Goal: Task Accomplishment & Management: Manage account settings

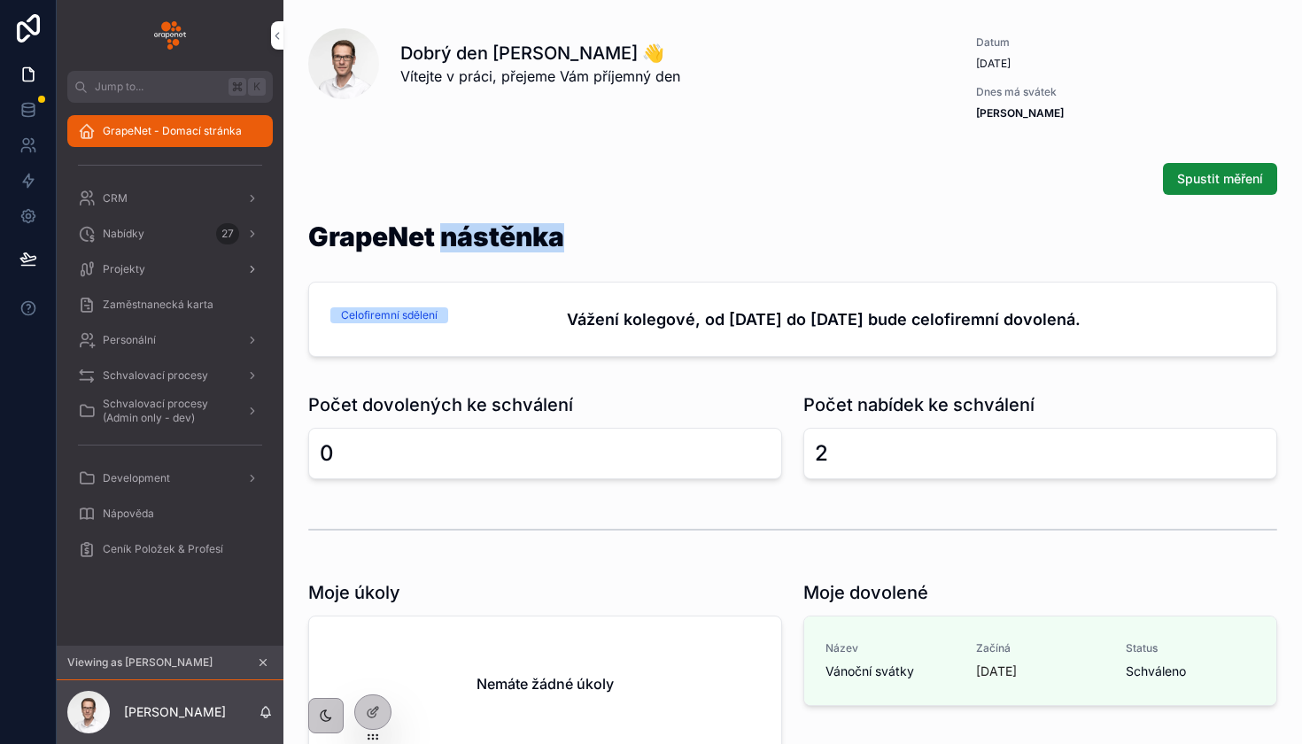
click at [166, 278] on div "Projekty" at bounding box center [170, 269] width 184 height 28
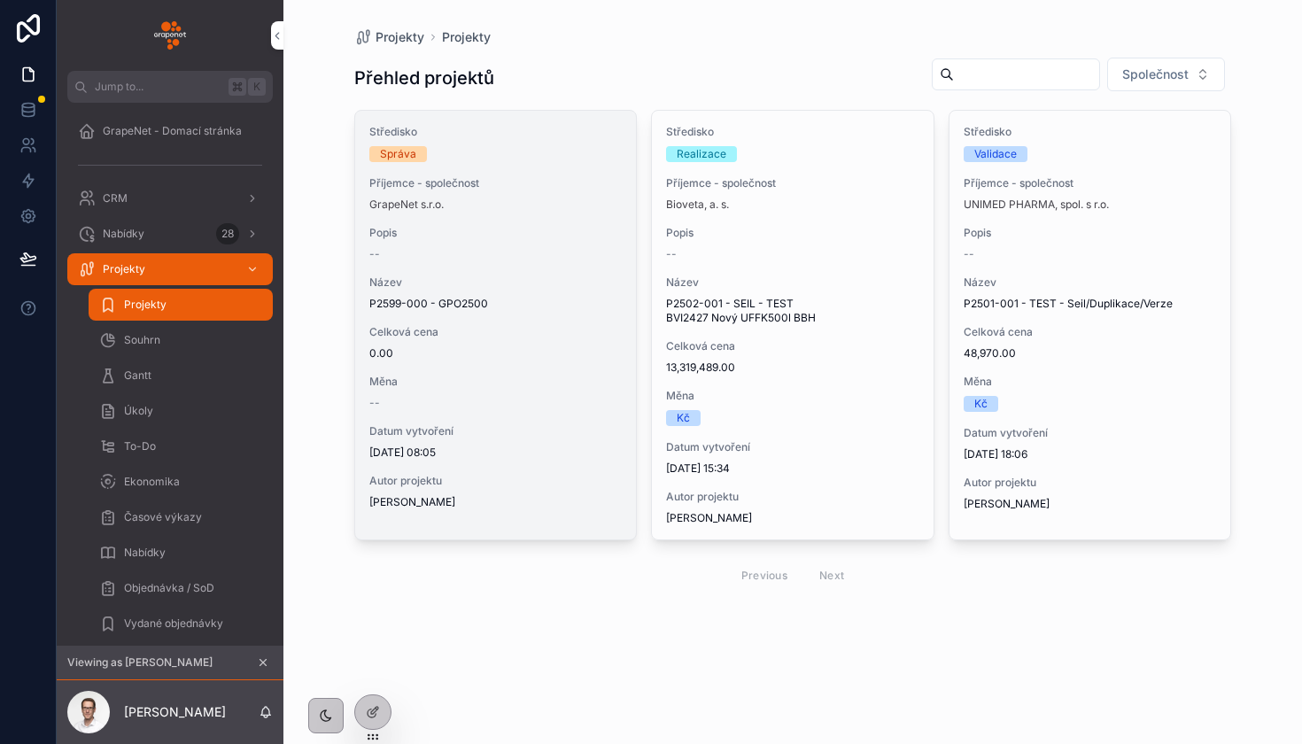
click at [517, 265] on div "Středisko Správa Příjemce - společnost GrapeNet s.r.o. Popis -- Název P2599-000…" at bounding box center [496, 317] width 282 height 413
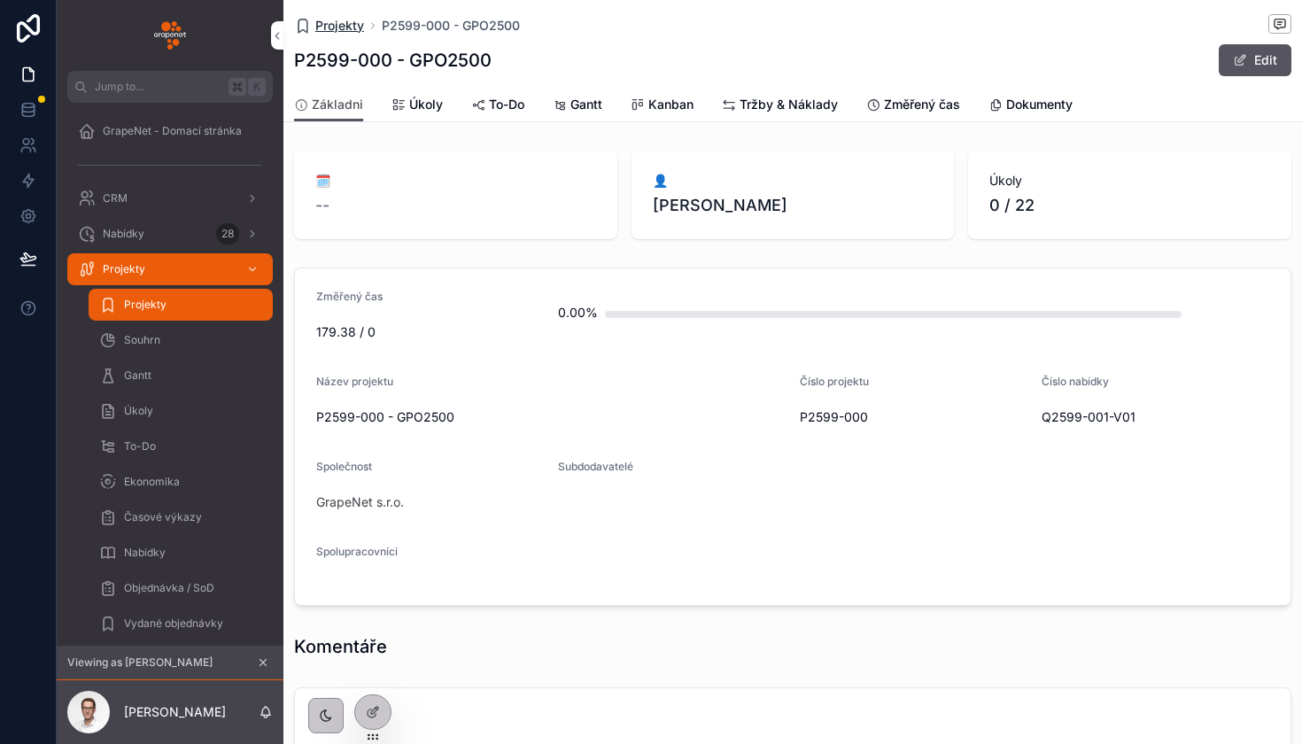
click at [345, 21] on span "Projekty" at bounding box center [339, 26] width 49 height 18
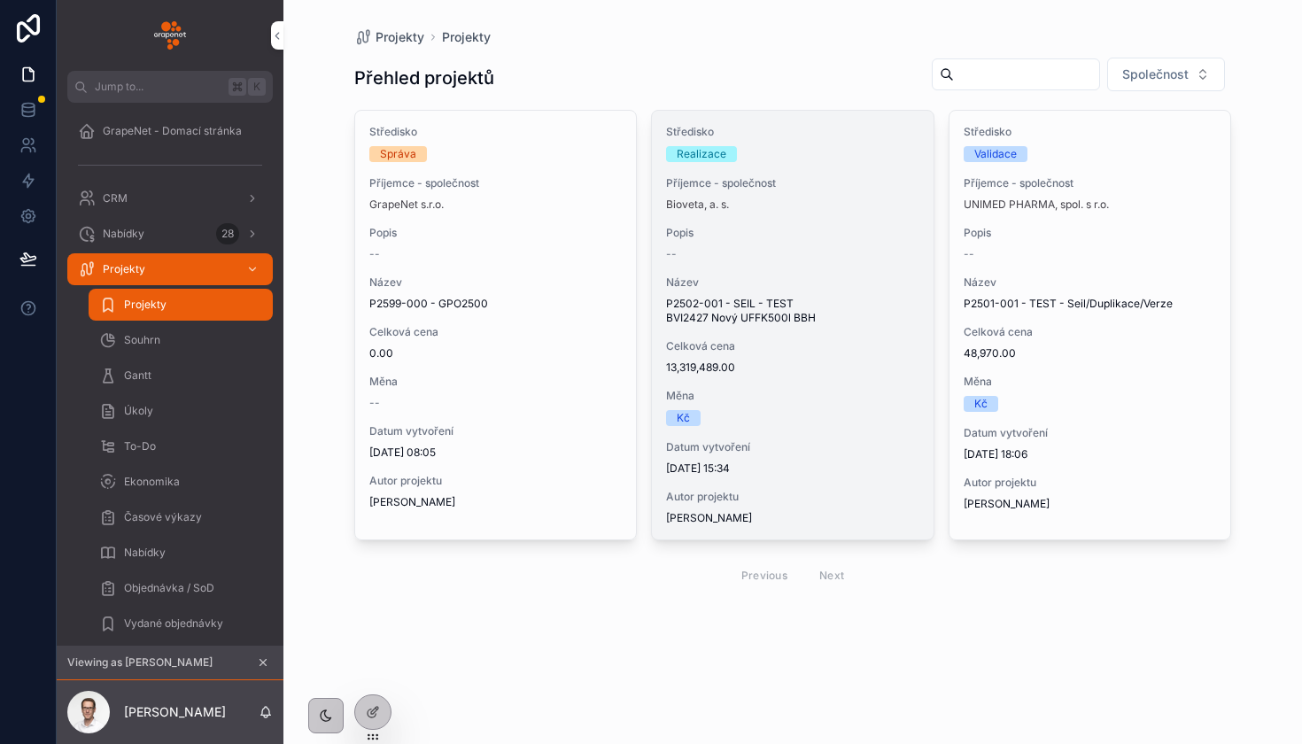
click at [709, 286] on span "Název" at bounding box center [792, 282] width 253 height 14
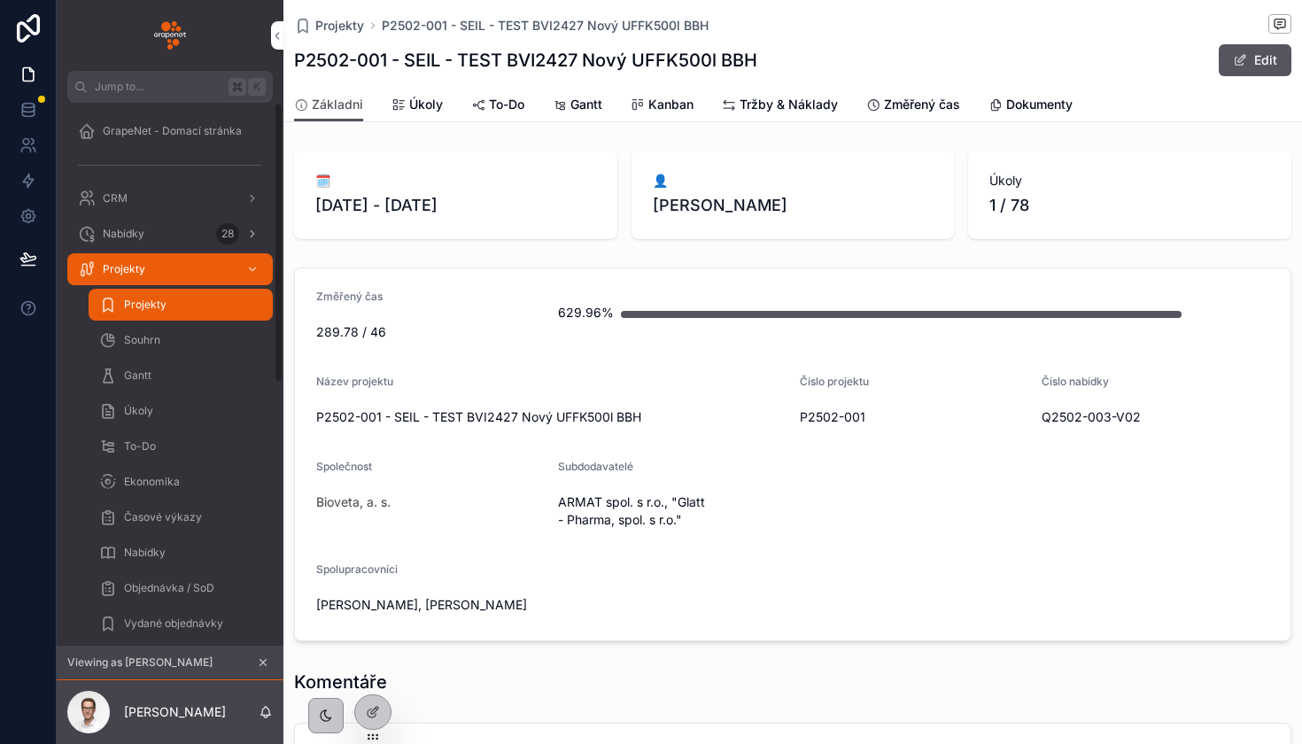
click at [132, 235] on span "Nabídky" at bounding box center [124, 234] width 42 height 14
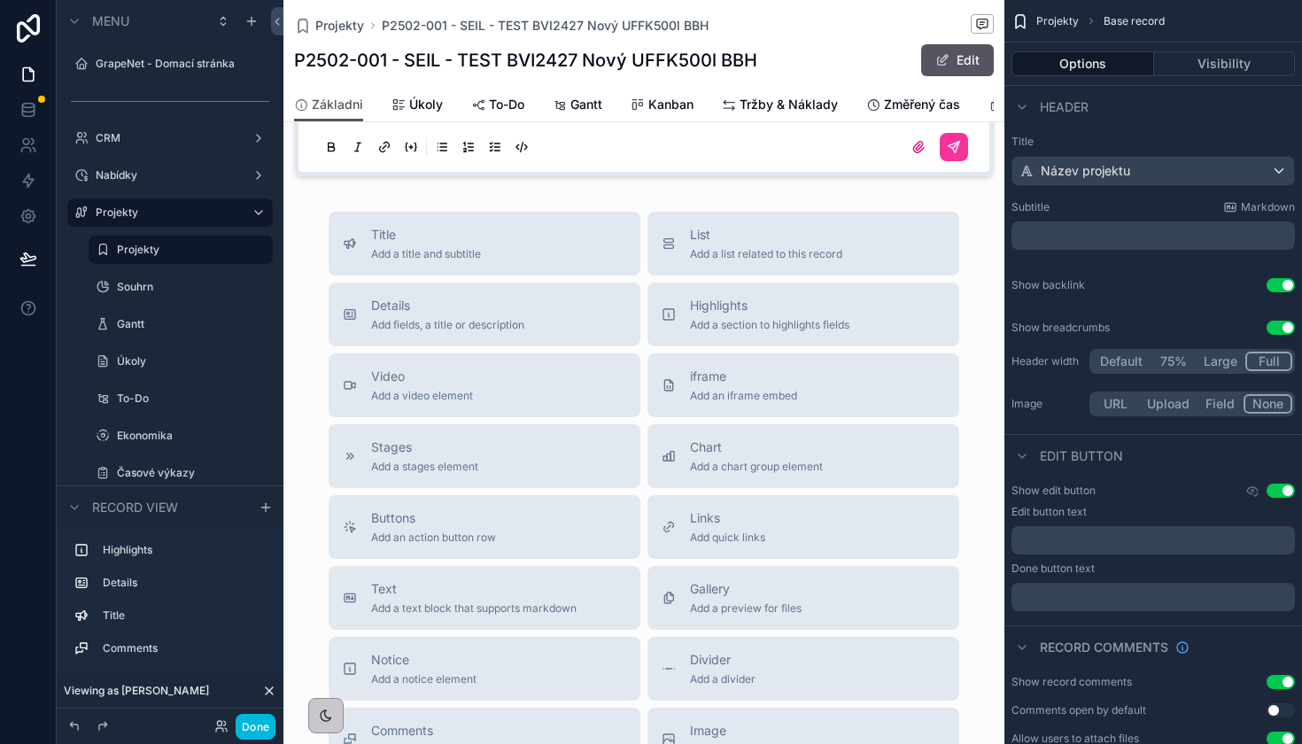
scroll to position [990, 0]
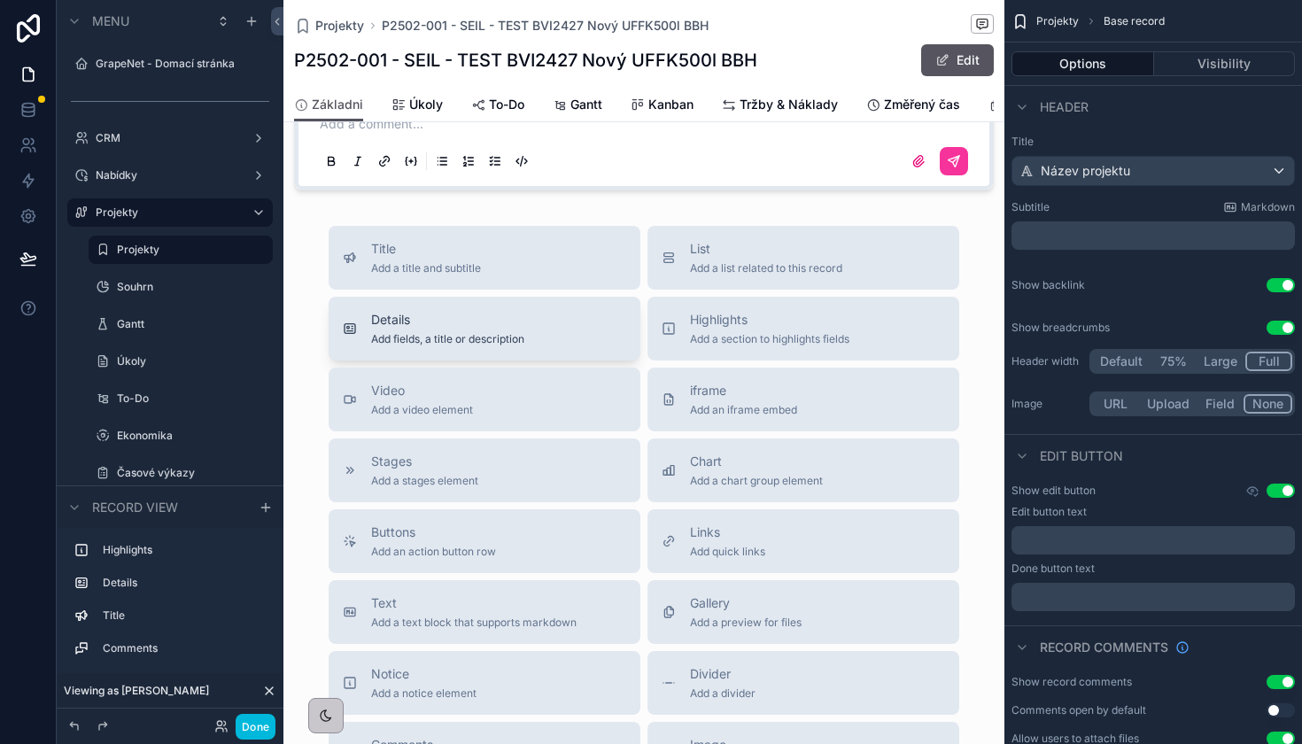
click at [582, 352] on button "Details Add fields, a title or description" at bounding box center [485, 329] width 312 height 64
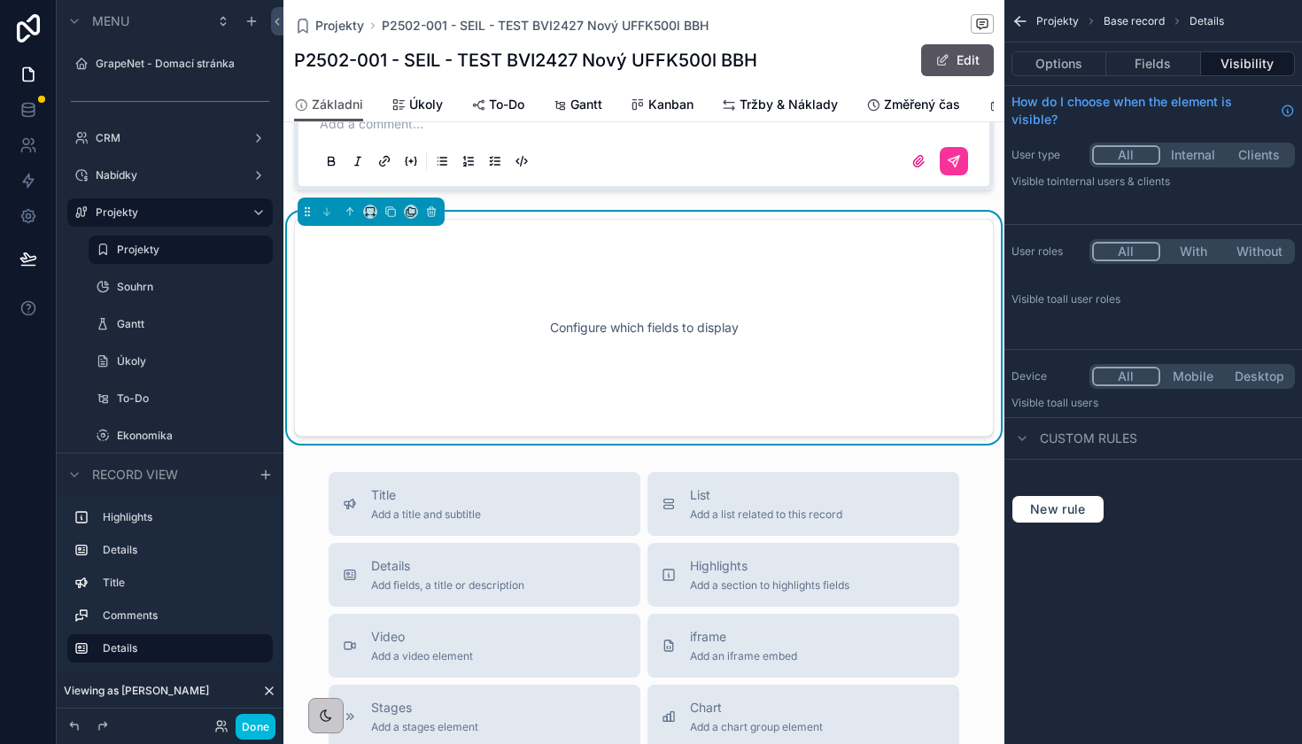
scroll to position [947, 0]
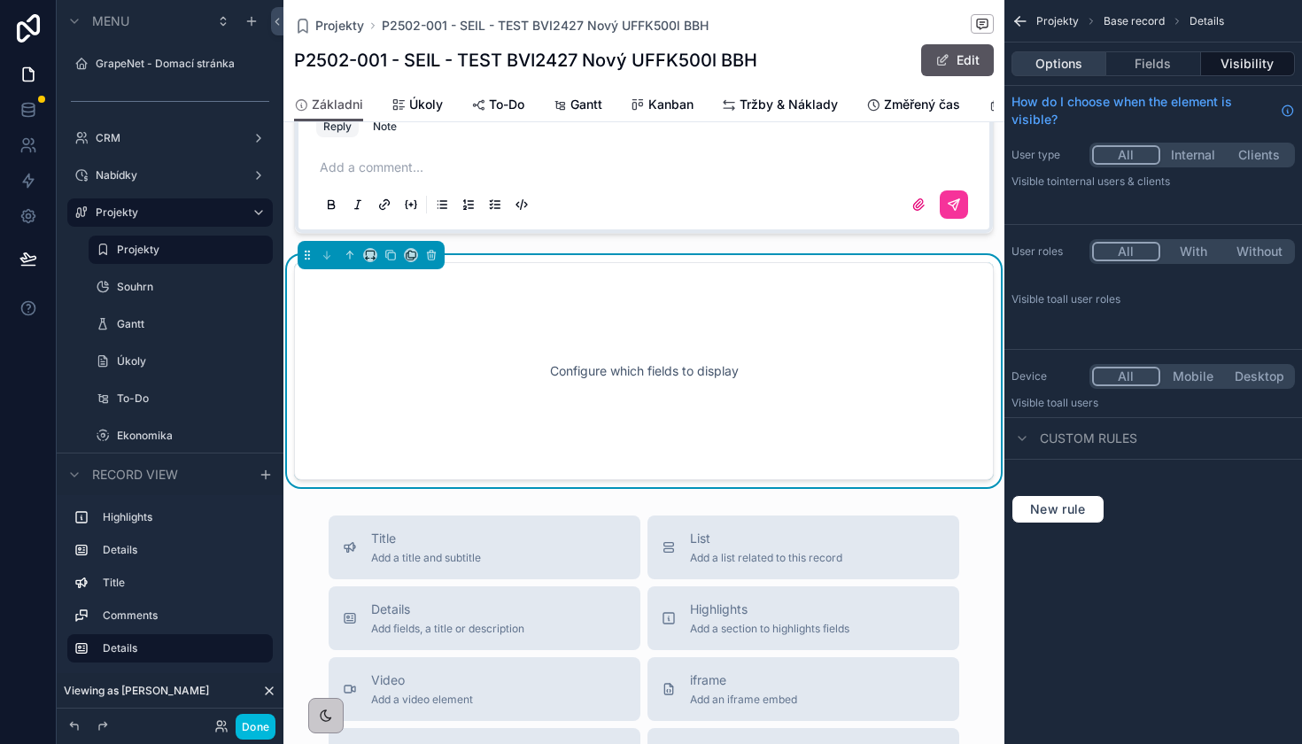
click at [1084, 67] on button "Options" at bounding box center [1058, 63] width 95 height 25
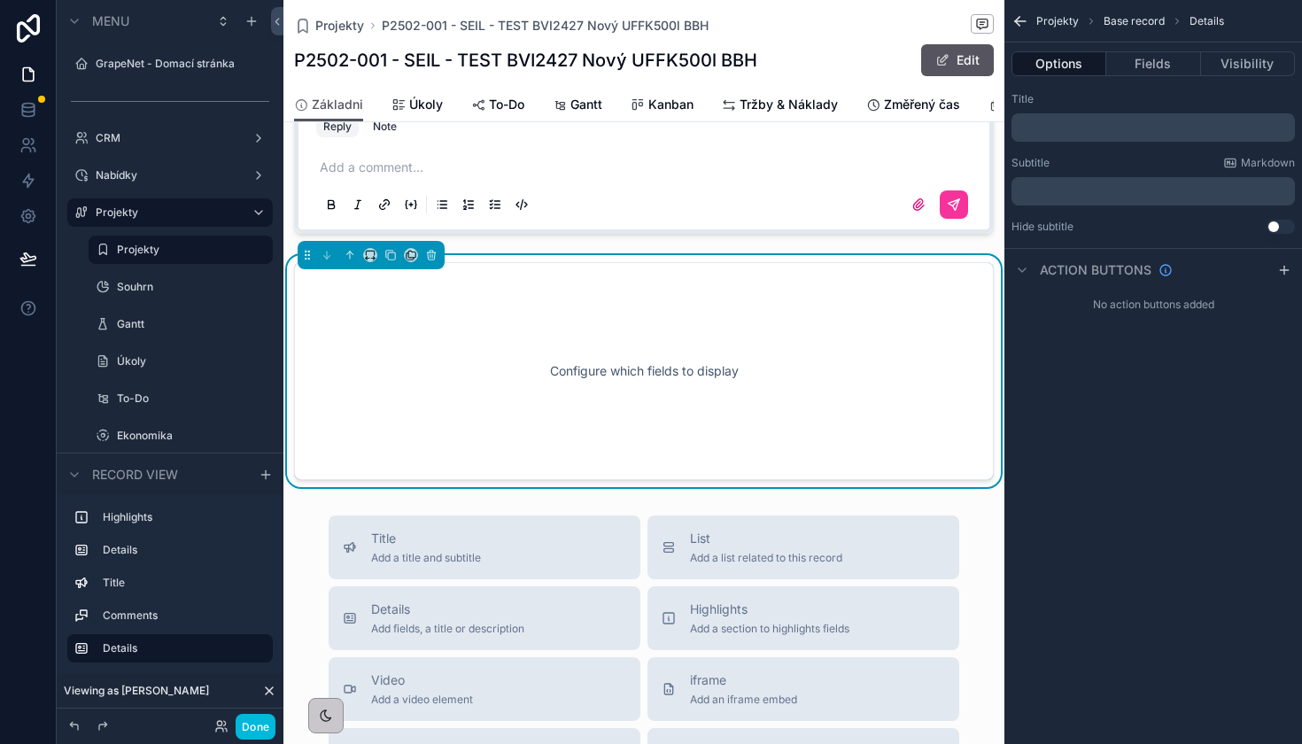
click at [1113, 125] on p "﻿" at bounding box center [1154, 127] width 273 height 14
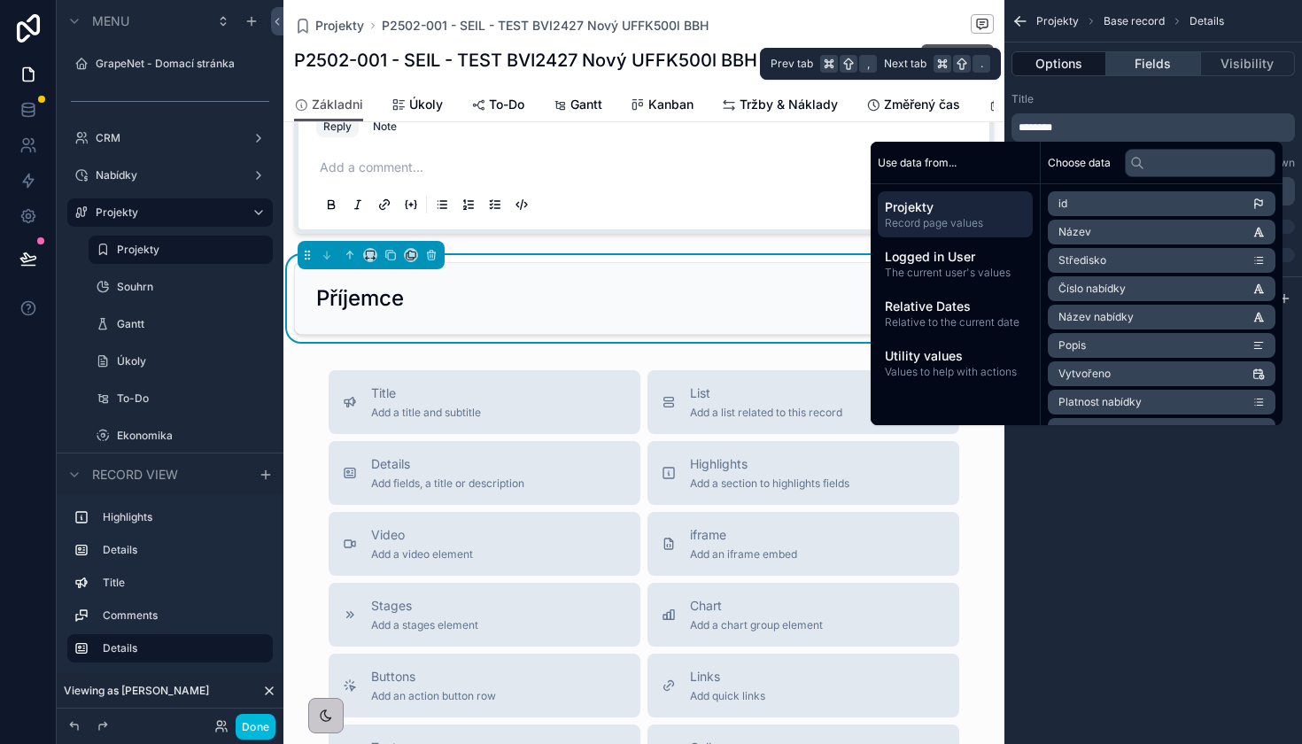
click at [1175, 73] on button "Fields" at bounding box center [1153, 63] width 94 height 25
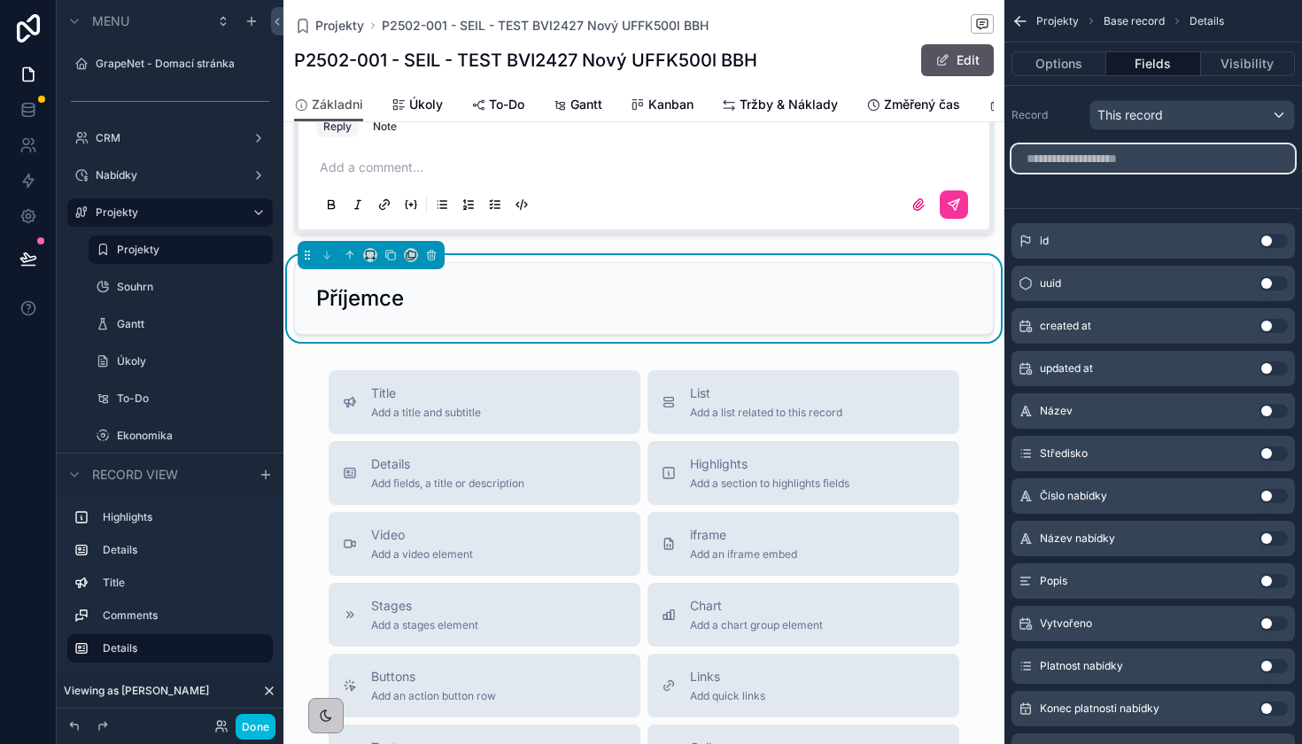
click at [1125, 158] on input "scrollable content" at bounding box center [1152, 158] width 283 height 28
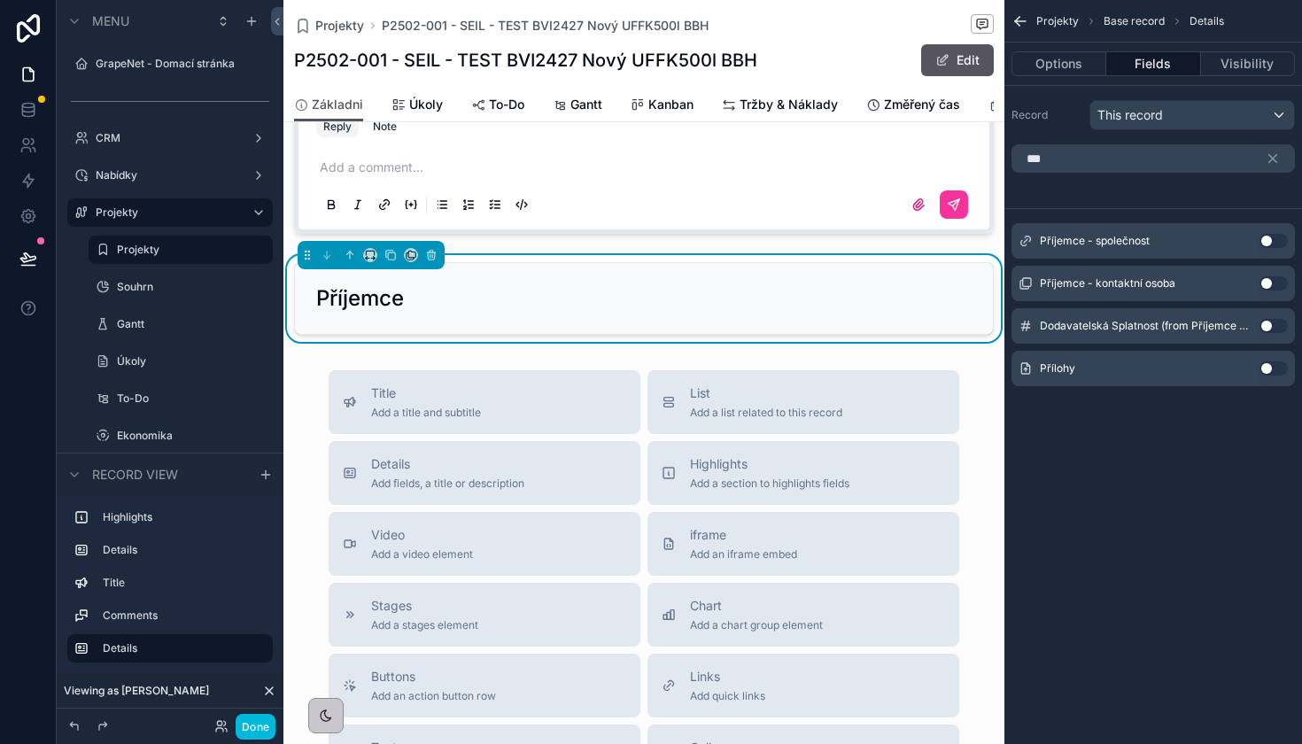
click at [1272, 236] on button "Use setting" at bounding box center [1273, 241] width 28 height 14
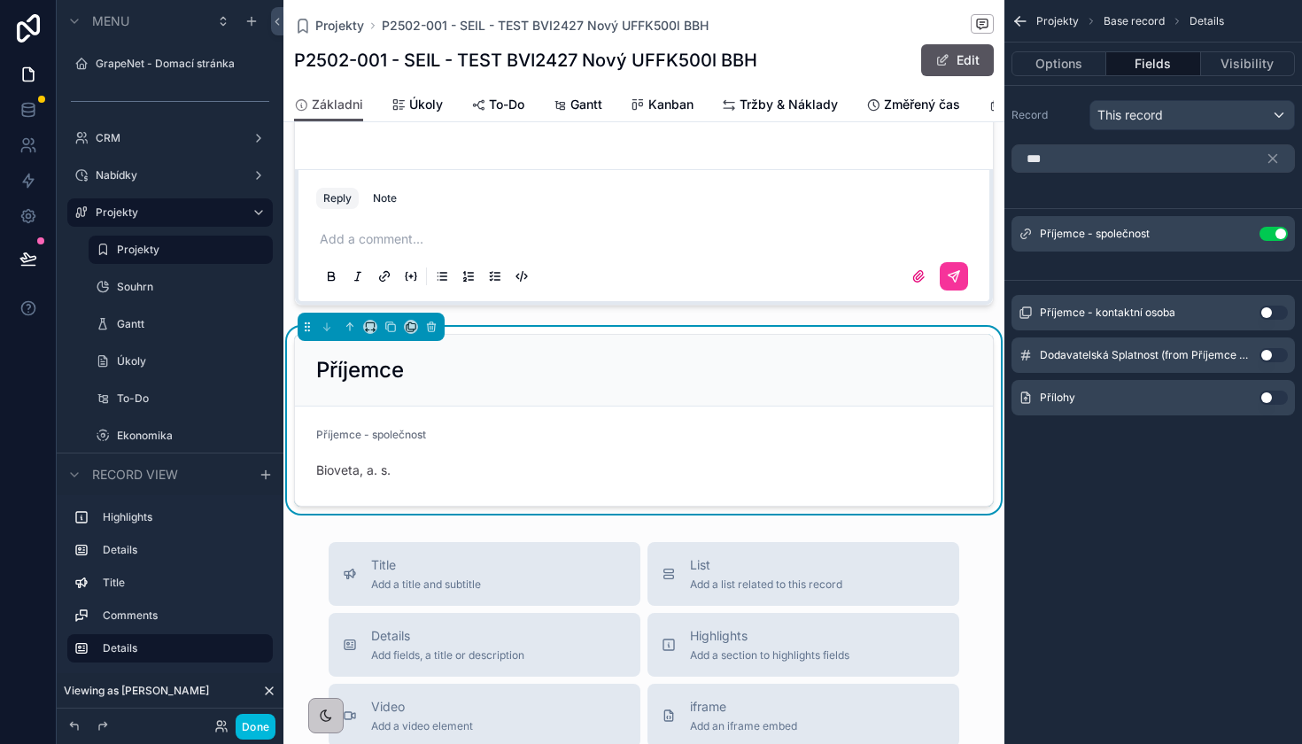
scroll to position [874, 0]
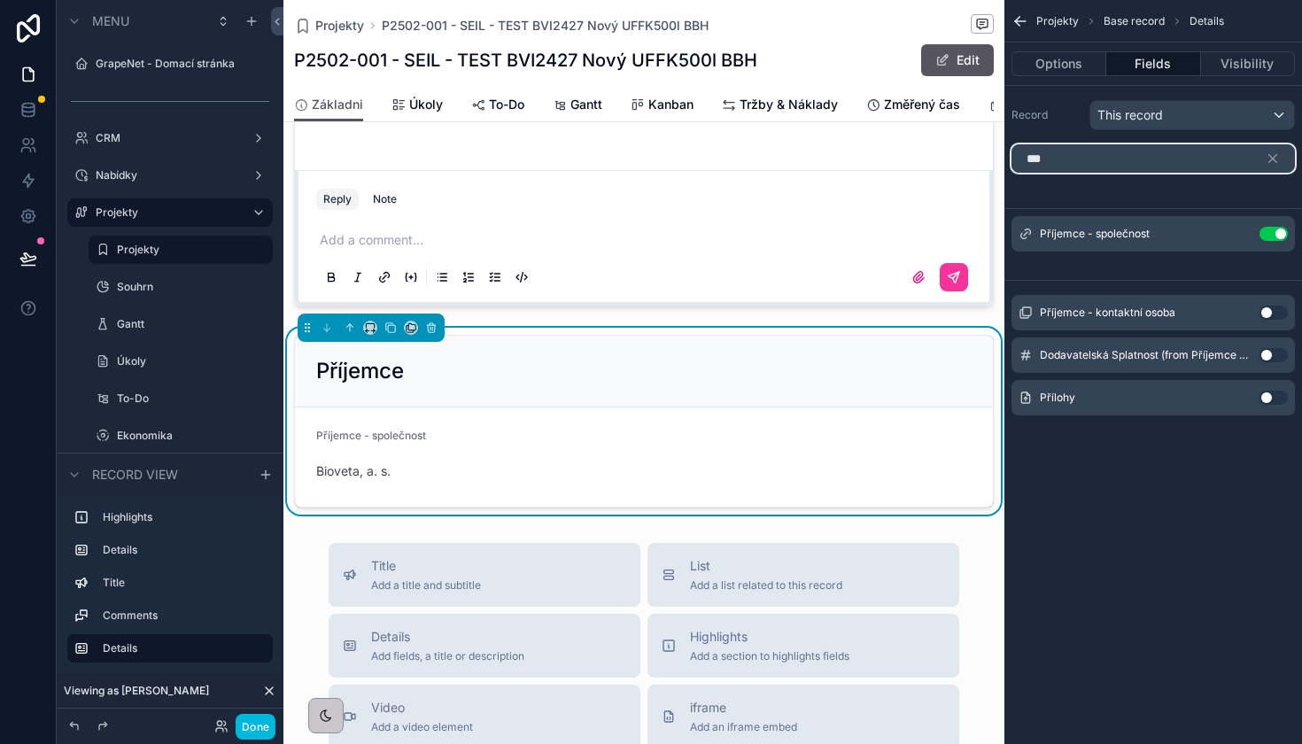
click at [1115, 162] on input "***" at bounding box center [1152, 158] width 283 height 28
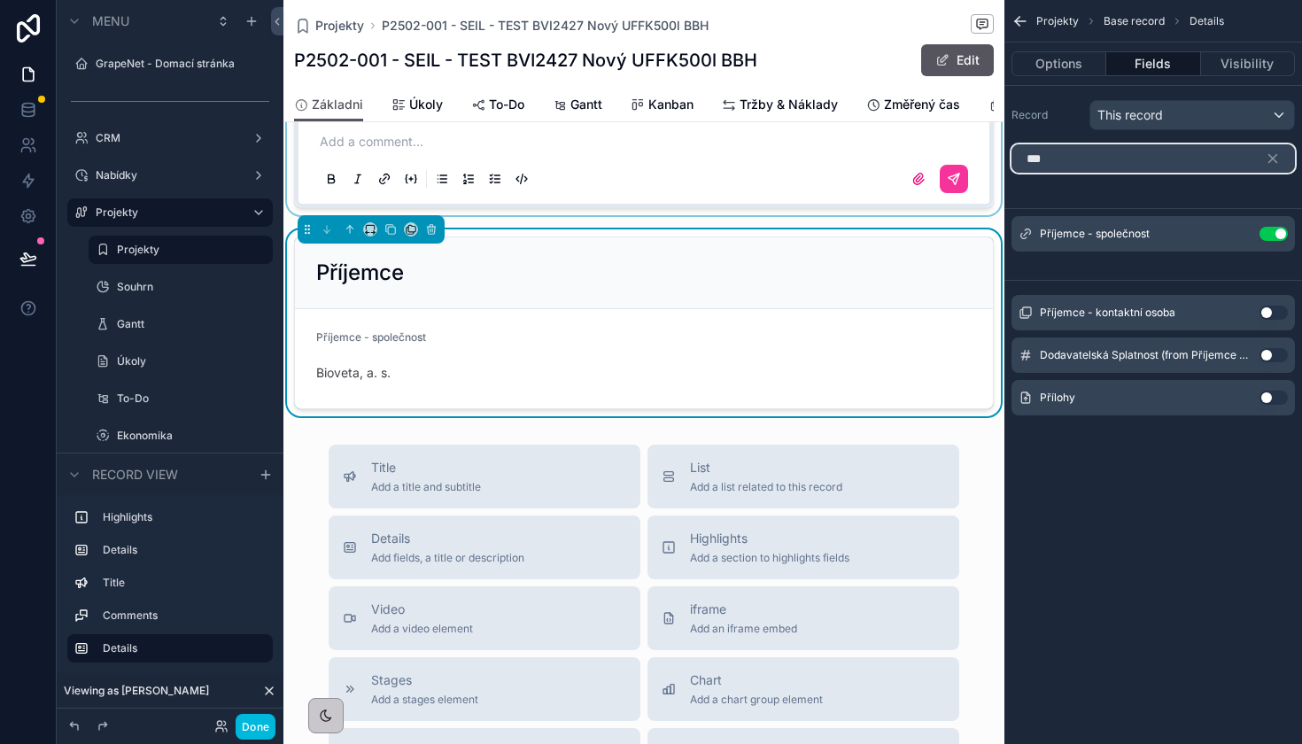
scroll to position [974, 0]
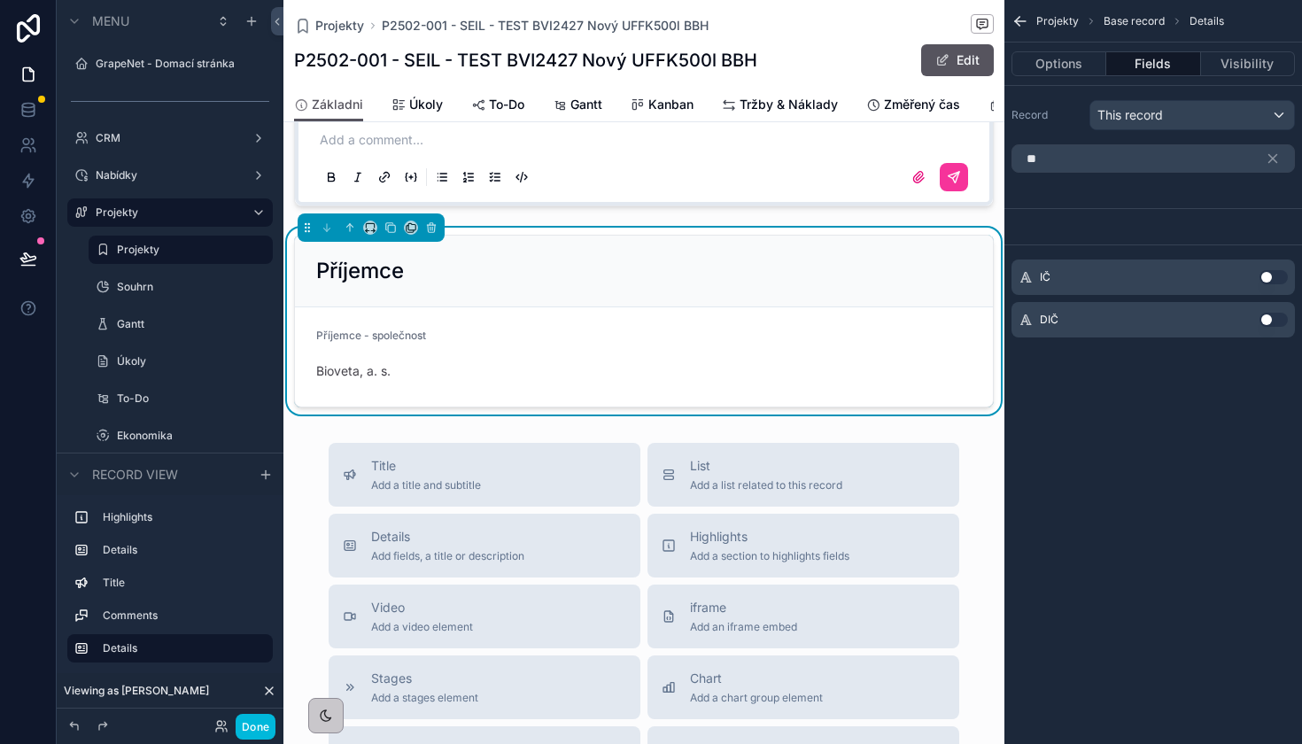
click at [1268, 282] on button "Use setting" at bounding box center [1273, 277] width 28 height 14
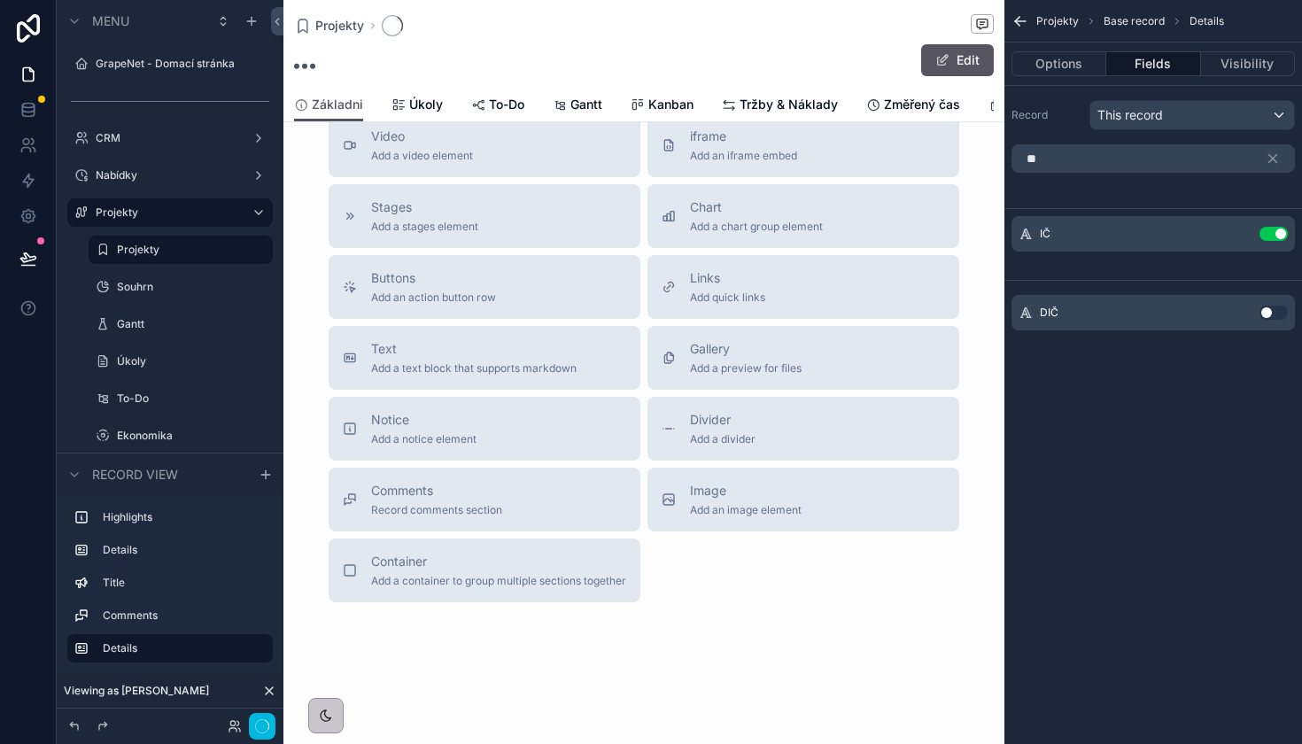
scroll to position [480, 0]
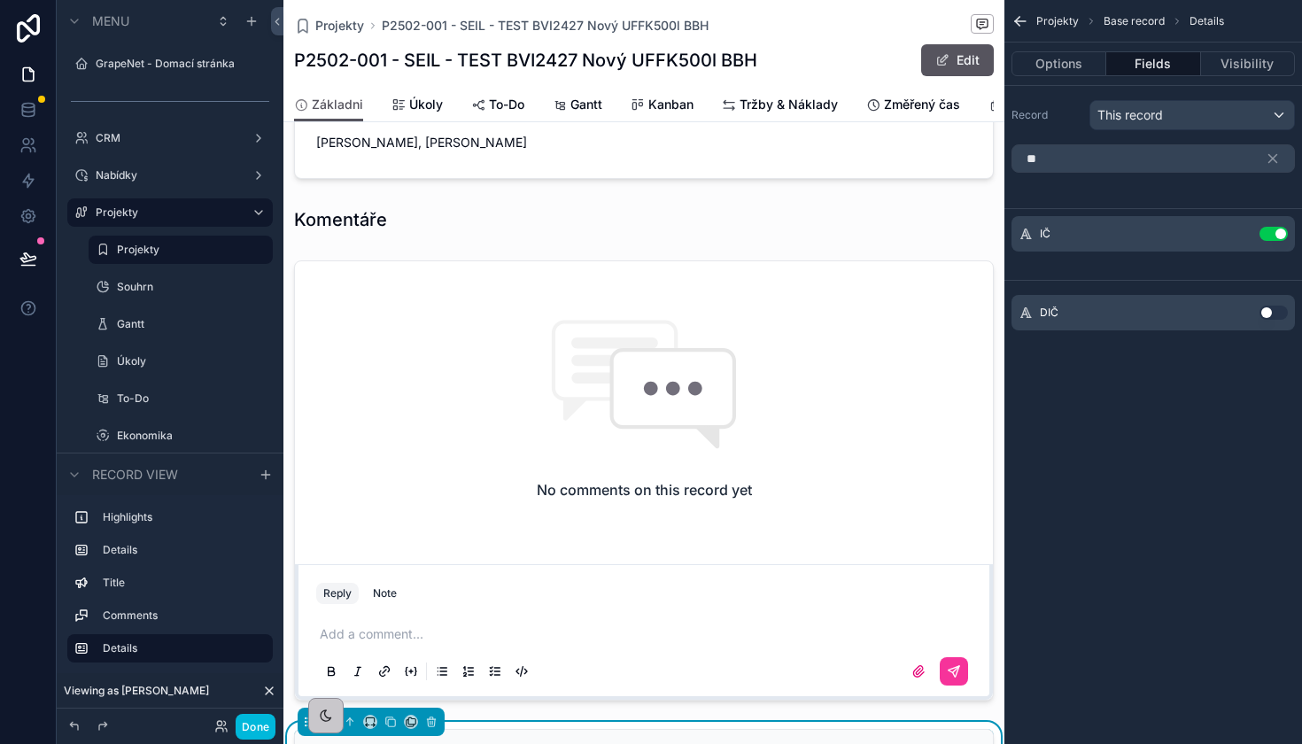
click at [1271, 309] on button "Use setting" at bounding box center [1273, 312] width 28 height 14
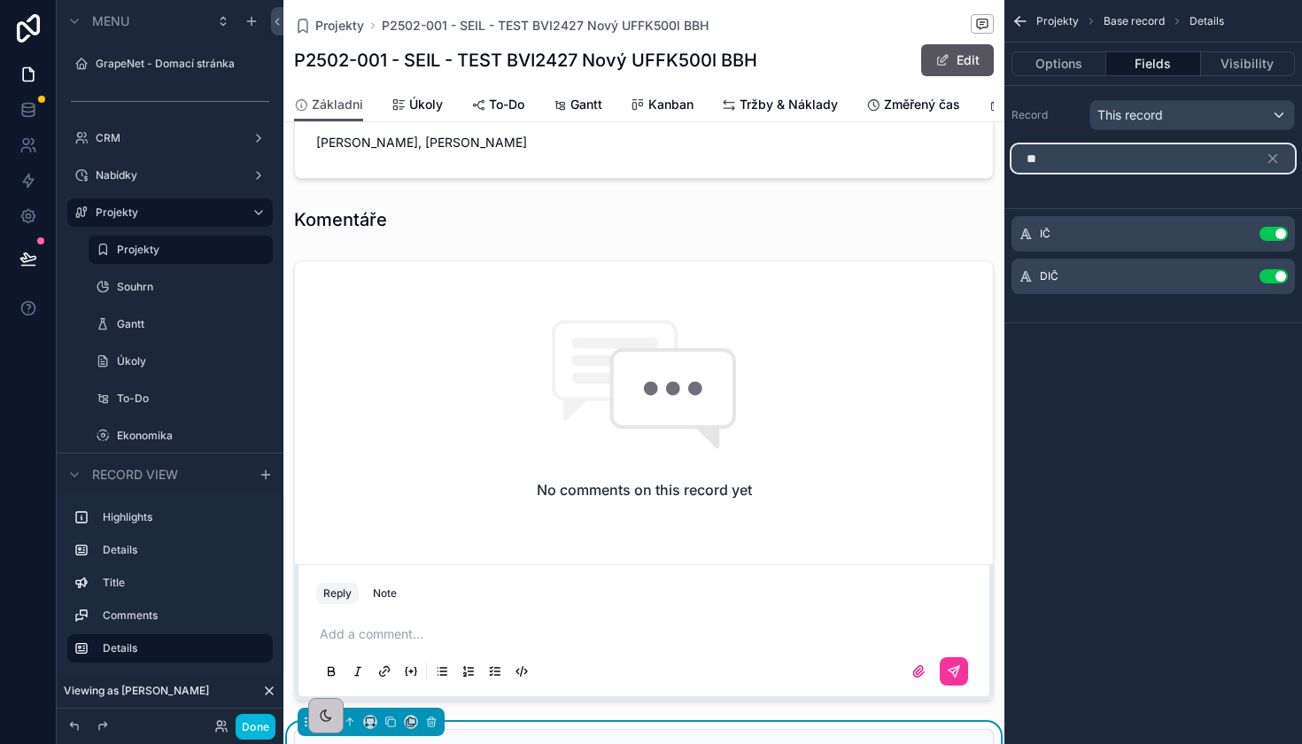
click at [1133, 168] on input "**" at bounding box center [1152, 158] width 283 height 28
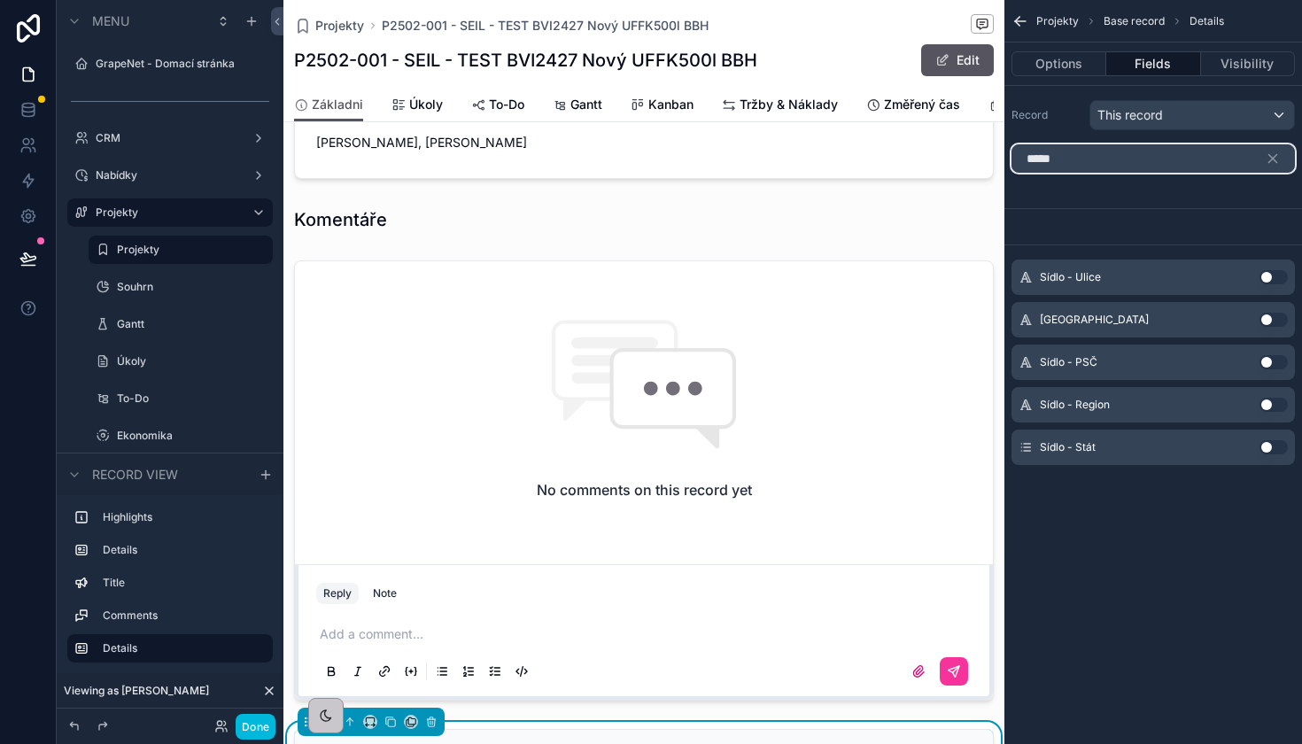
type input "*****"
click at [1276, 274] on button "Use setting" at bounding box center [1273, 277] width 28 height 14
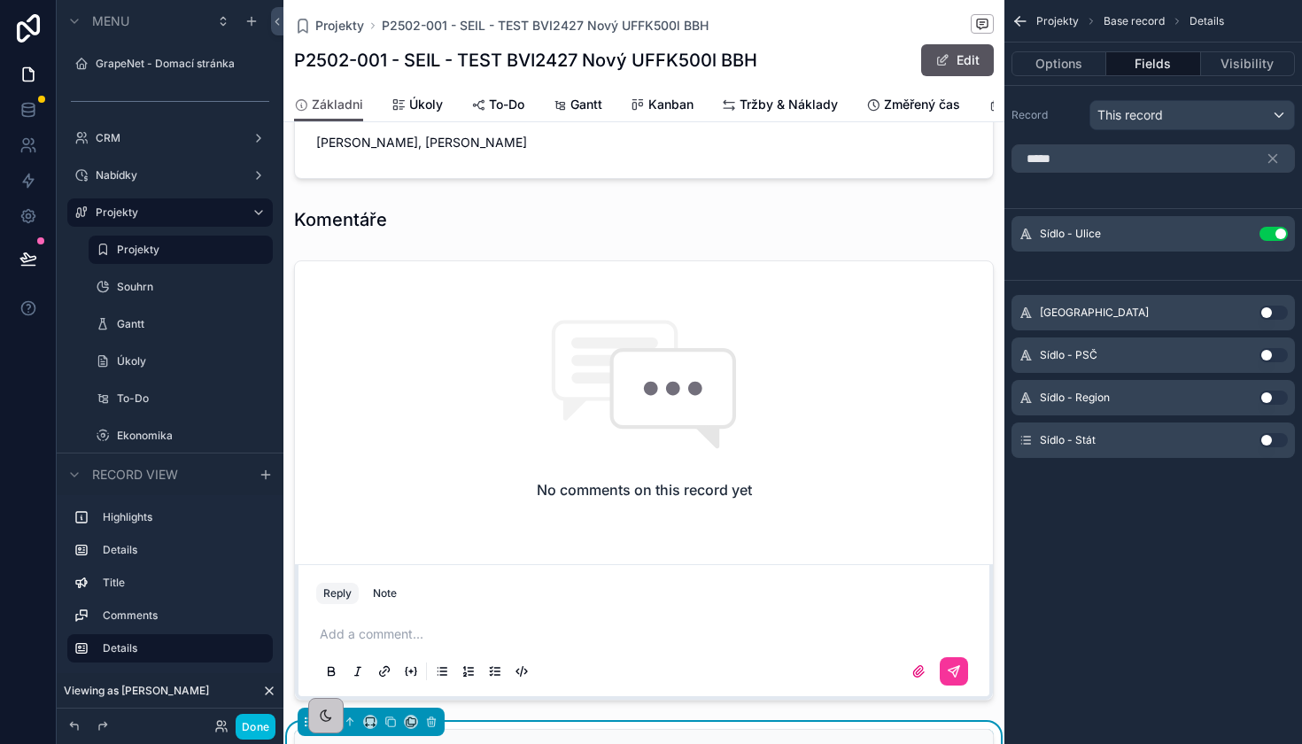
click at [1272, 309] on button "Use setting" at bounding box center [1273, 312] width 28 height 14
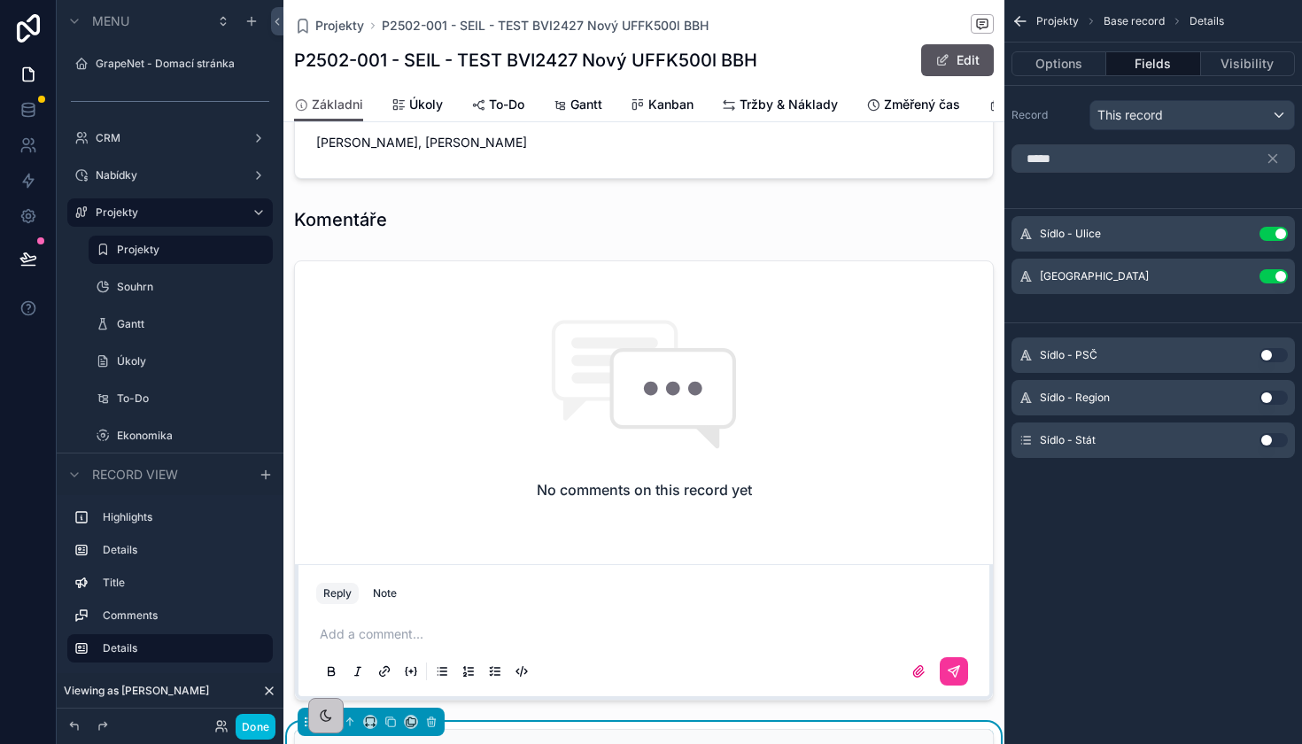
click at [1270, 344] on div "Sídlo - PSČ Use setting" at bounding box center [1152, 354] width 283 height 35
click at [1270, 352] on button "Use setting" at bounding box center [1273, 355] width 28 height 14
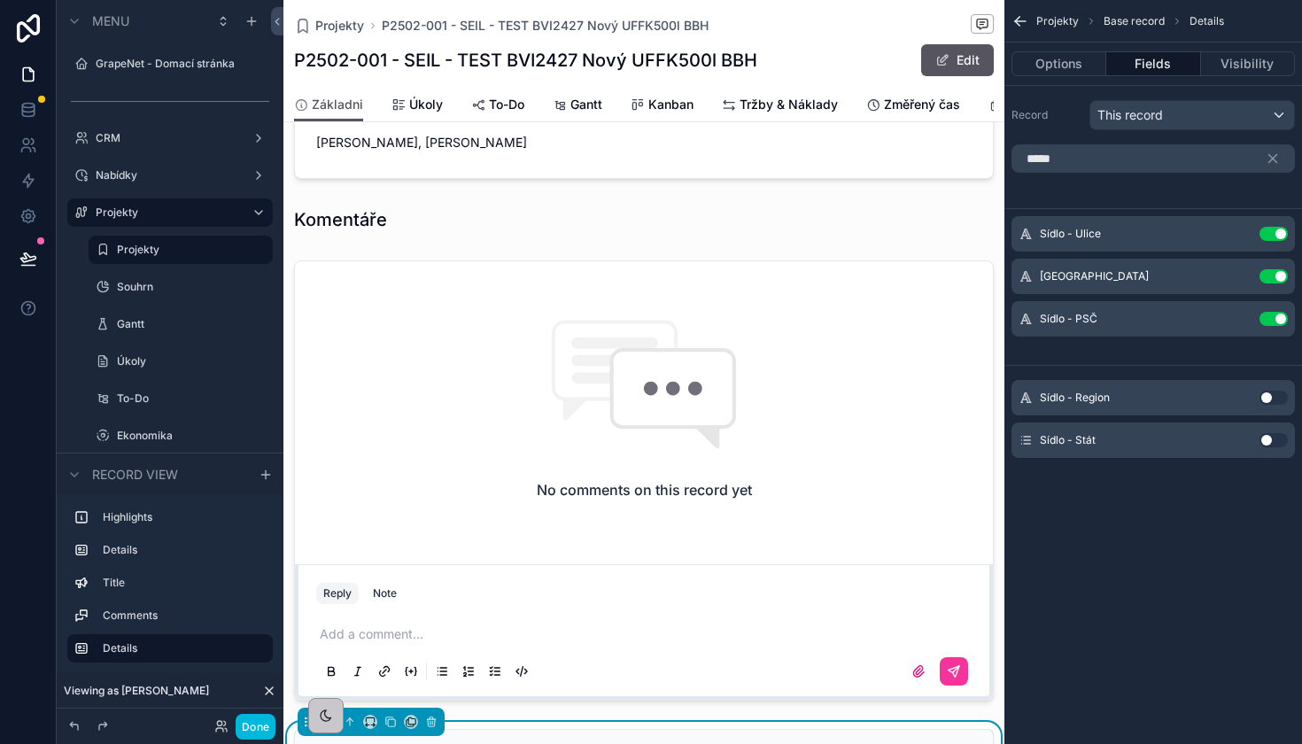
click at [1266, 403] on button "Use setting" at bounding box center [1273, 397] width 28 height 14
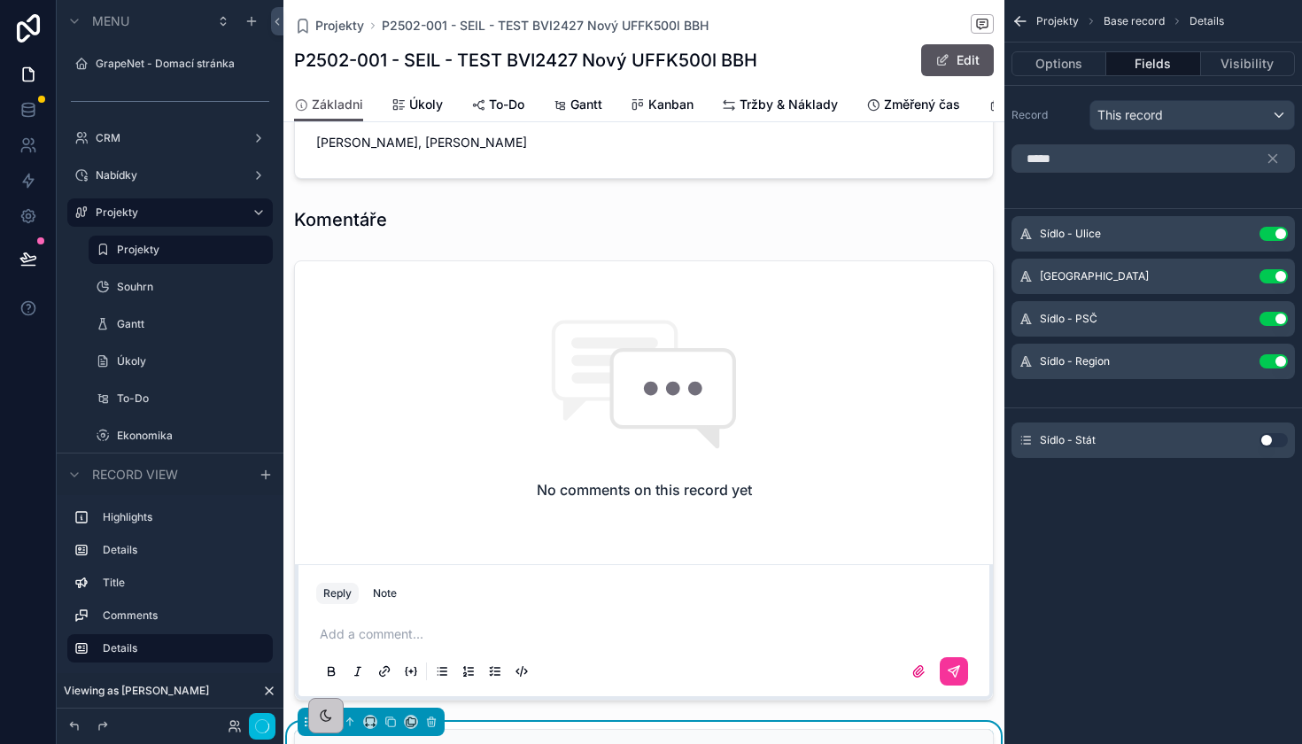
click at [1270, 431] on div "Sídlo - Stát Use setting" at bounding box center [1152, 439] width 283 height 35
click at [1269, 444] on button "Use setting" at bounding box center [1273, 440] width 28 height 14
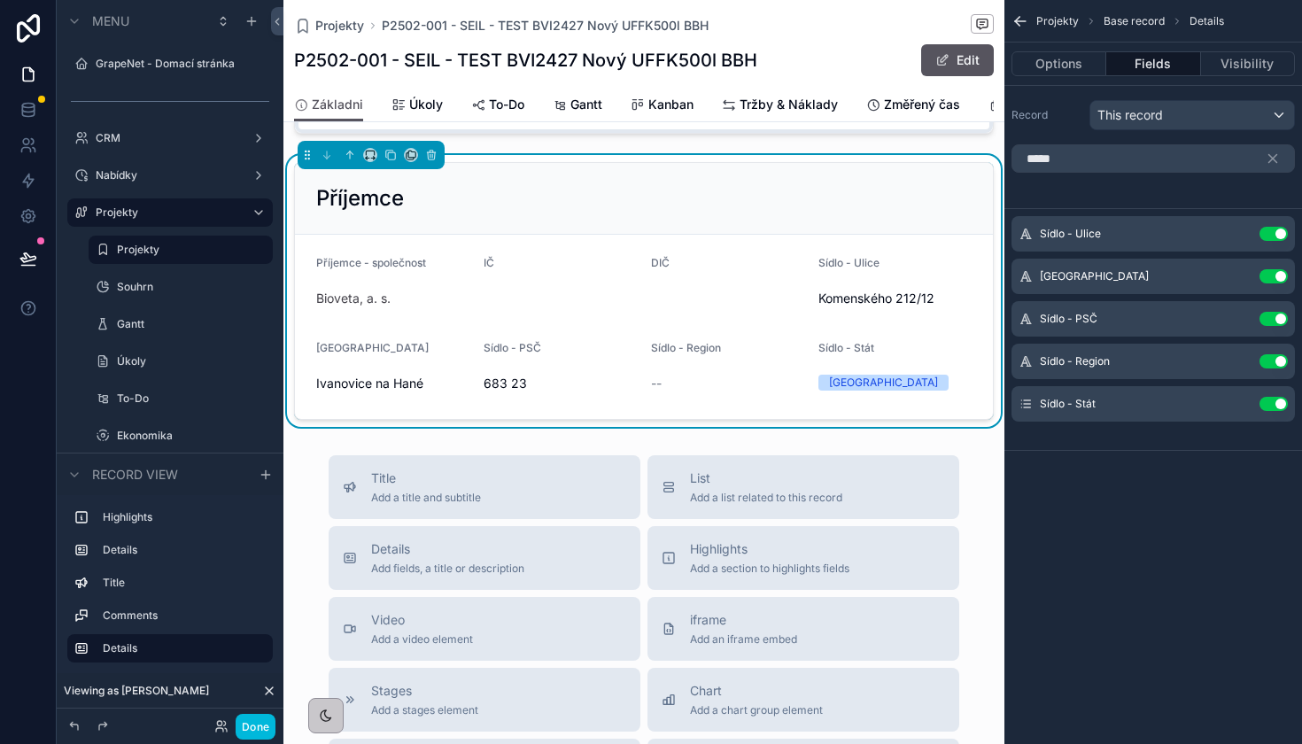
scroll to position [1041, 0]
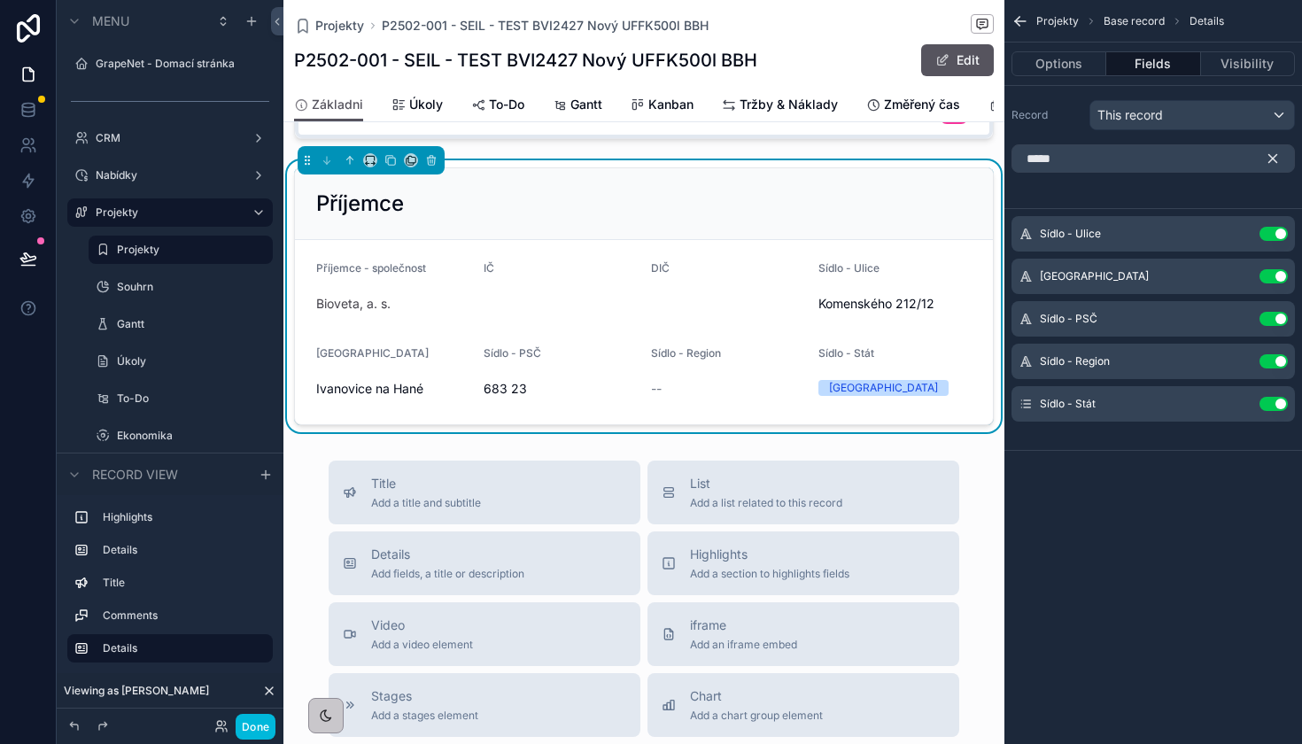
click at [1272, 161] on icon "scrollable content" at bounding box center [1272, 159] width 16 height 16
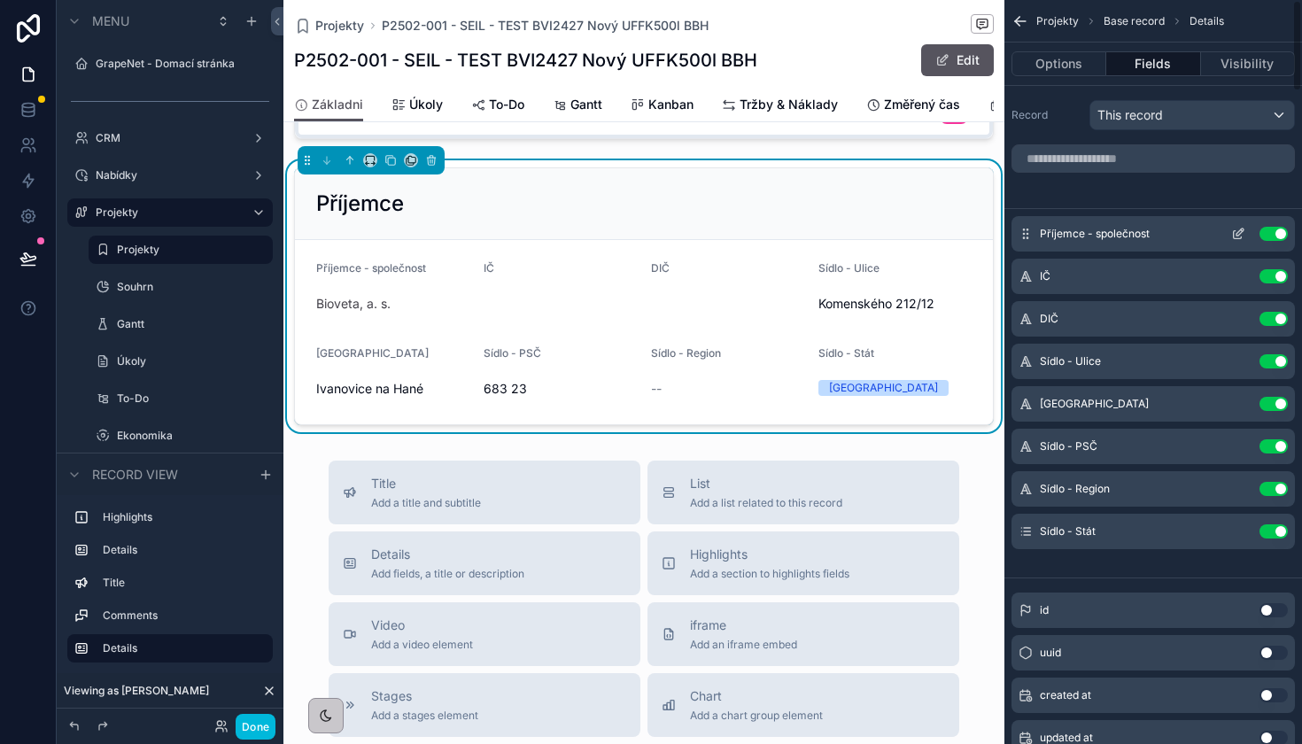
click at [1244, 236] on icon "scrollable content" at bounding box center [1238, 234] width 14 height 14
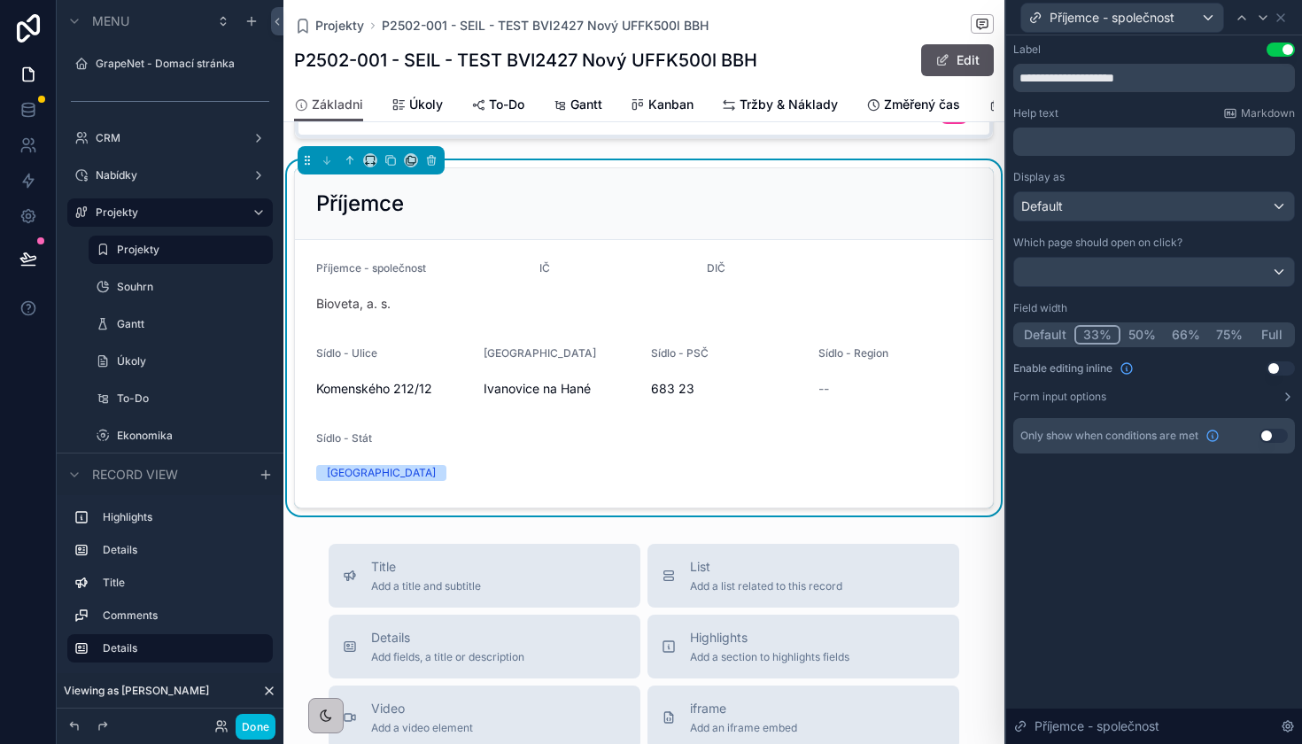
drag, startPoint x: 1105, startPoint y: 330, endPoint x: 1196, endPoint y: 120, distance: 229.6
click at [1104, 330] on button "33%" at bounding box center [1097, 334] width 46 height 19
click at [1261, 24] on icon at bounding box center [1263, 18] width 14 height 14
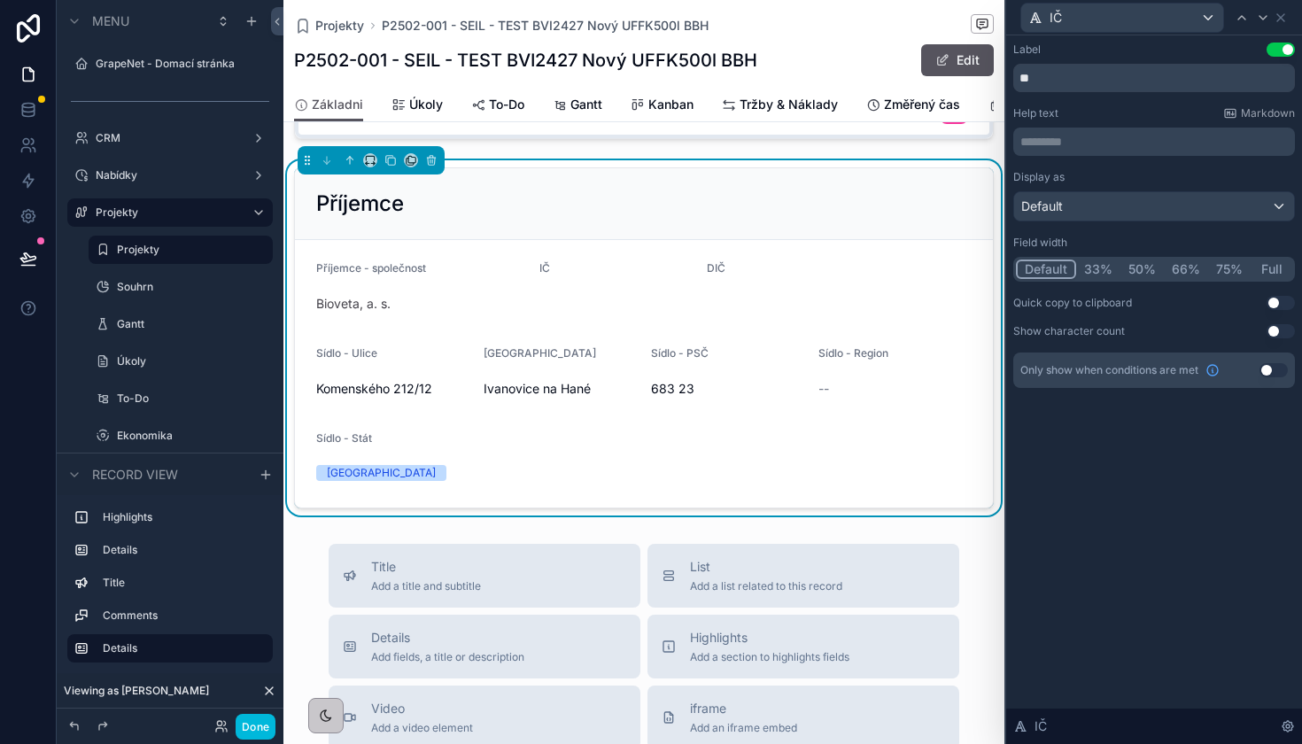
click at [1102, 258] on div "Default 33% 50% 66% 75% Full" at bounding box center [1154, 269] width 282 height 25
drag, startPoint x: 1102, startPoint y: 267, endPoint x: 1249, endPoint y: 25, distance: 282.5
click at [1102, 267] on button "33%" at bounding box center [1097, 268] width 46 height 19
click at [1261, 12] on icon at bounding box center [1263, 18] width 14 height 14
click at [1094, 268] on button "33%" at bounding box center [1097, 268] width 46 height 19
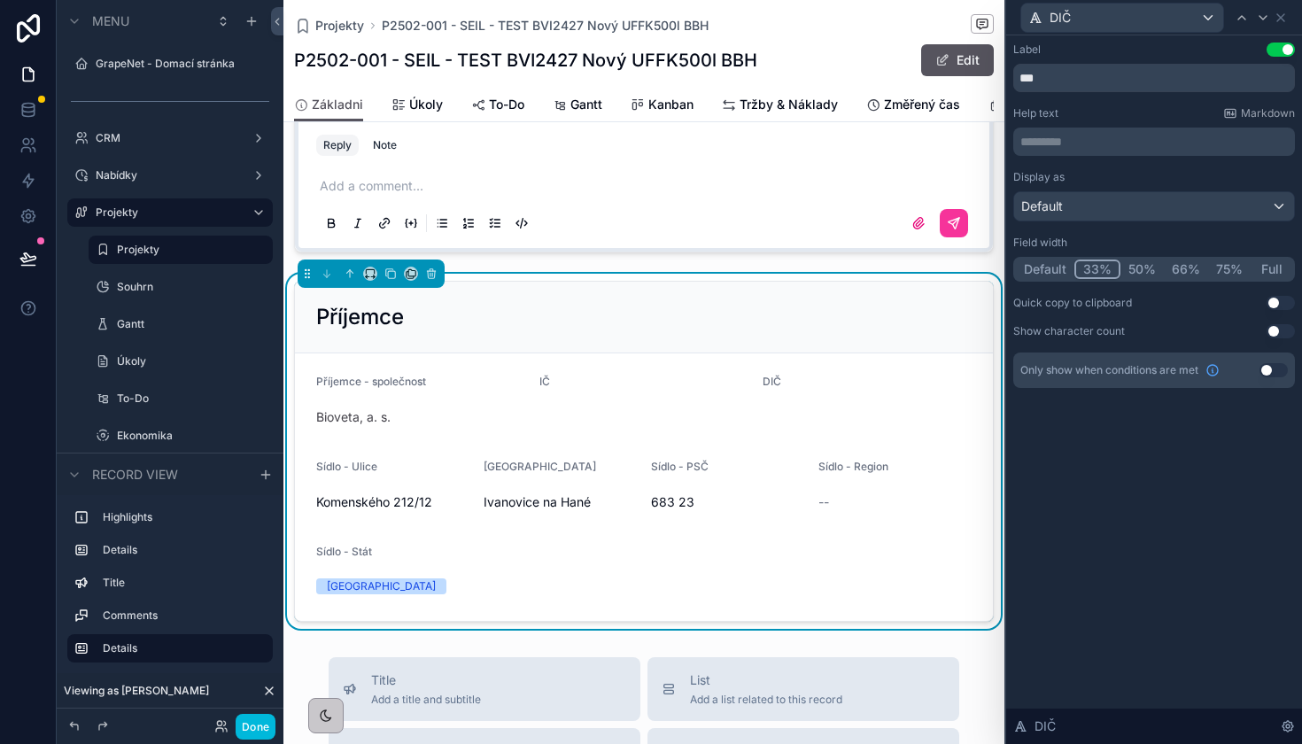
scroll to position [926, 0]
click at [1281, 19] on icon at bounding box center [1280, 18] width 14 height 14
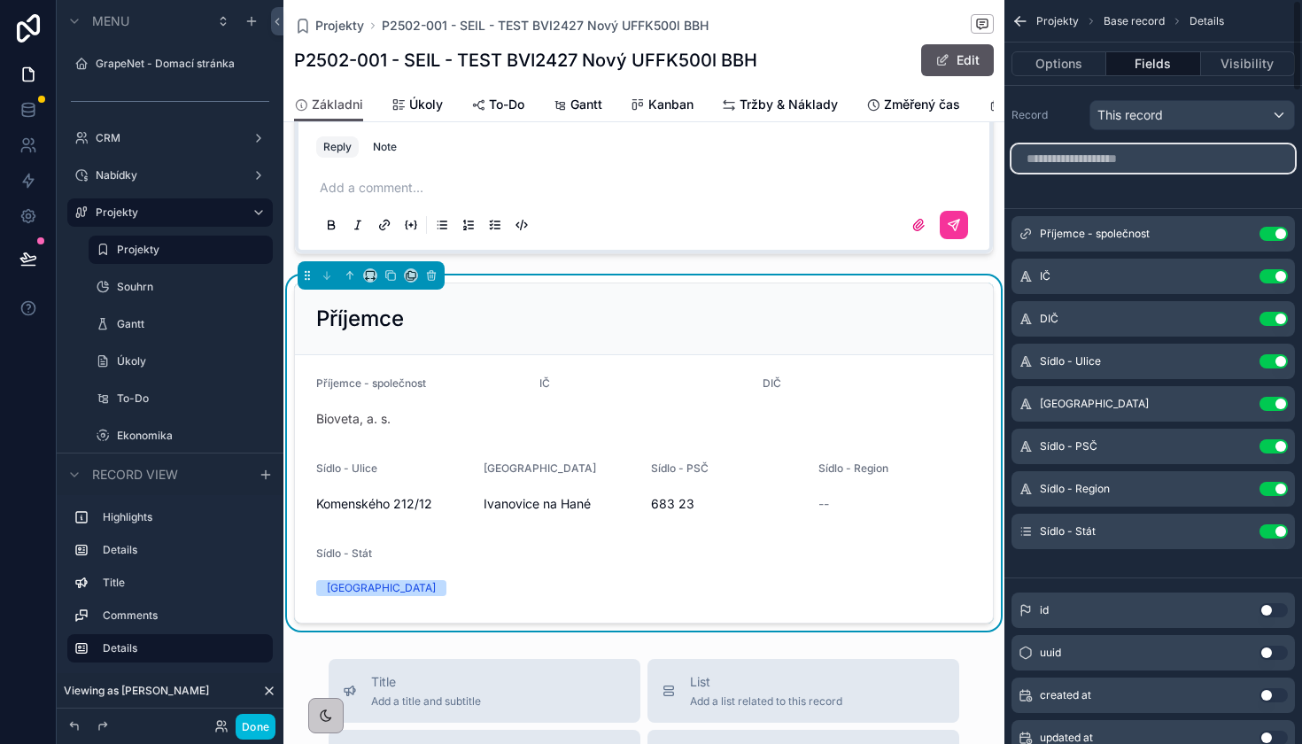
click at [1112, 153] on input "scrollable content" at bounding box center [1152, 158] width 283 height 28
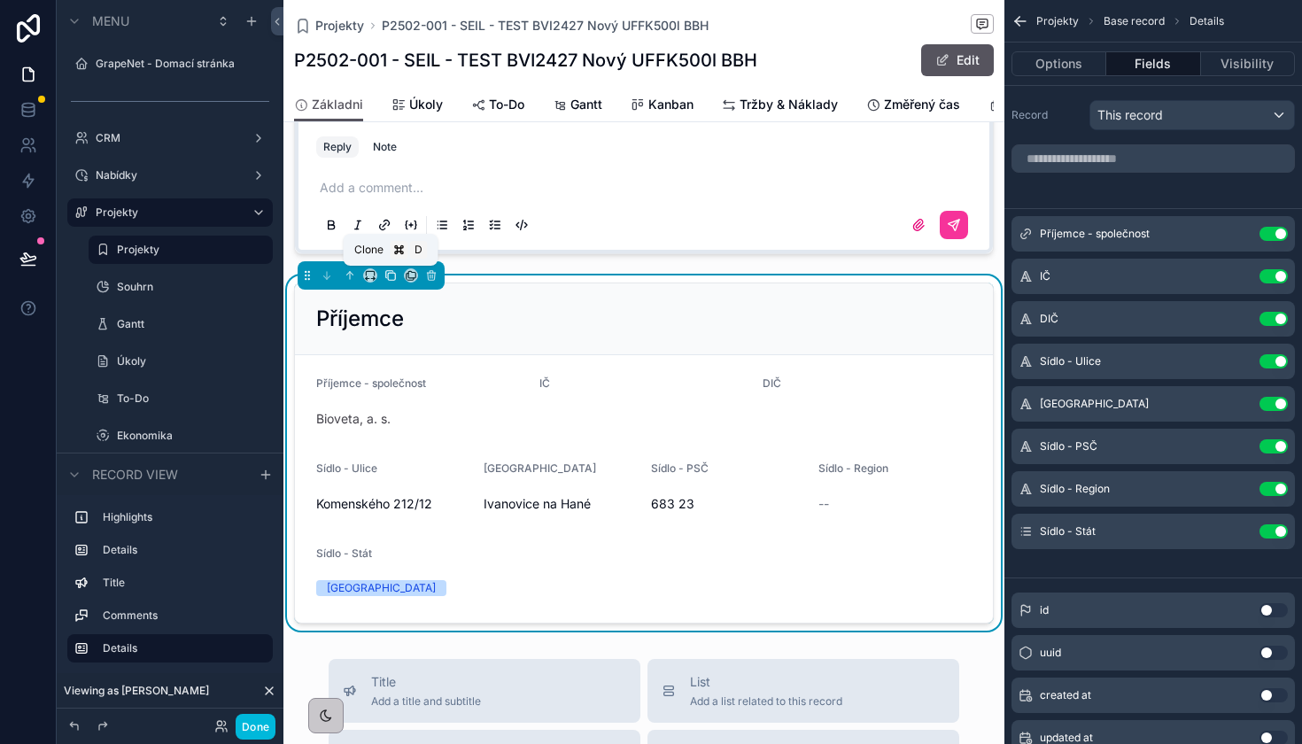
click at [389, 274] on icon "scrollable content" at bounding box center [390, 275] width 12 height 12
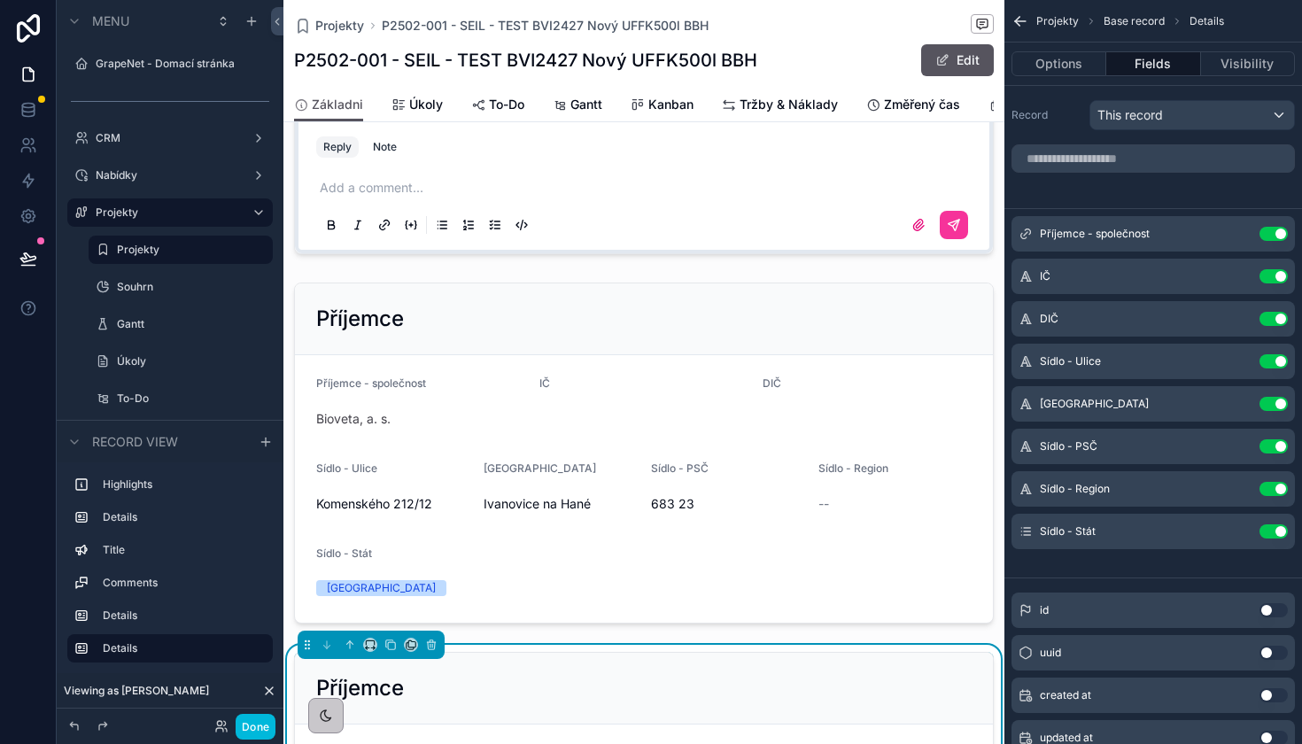
click at [470, 679] on div "Příjemce" at bounding box center [643, 688] width 655 height 28
click at [1273, 233] on button "Use setting" at bounding box center [1273, 234] width 28 height 14
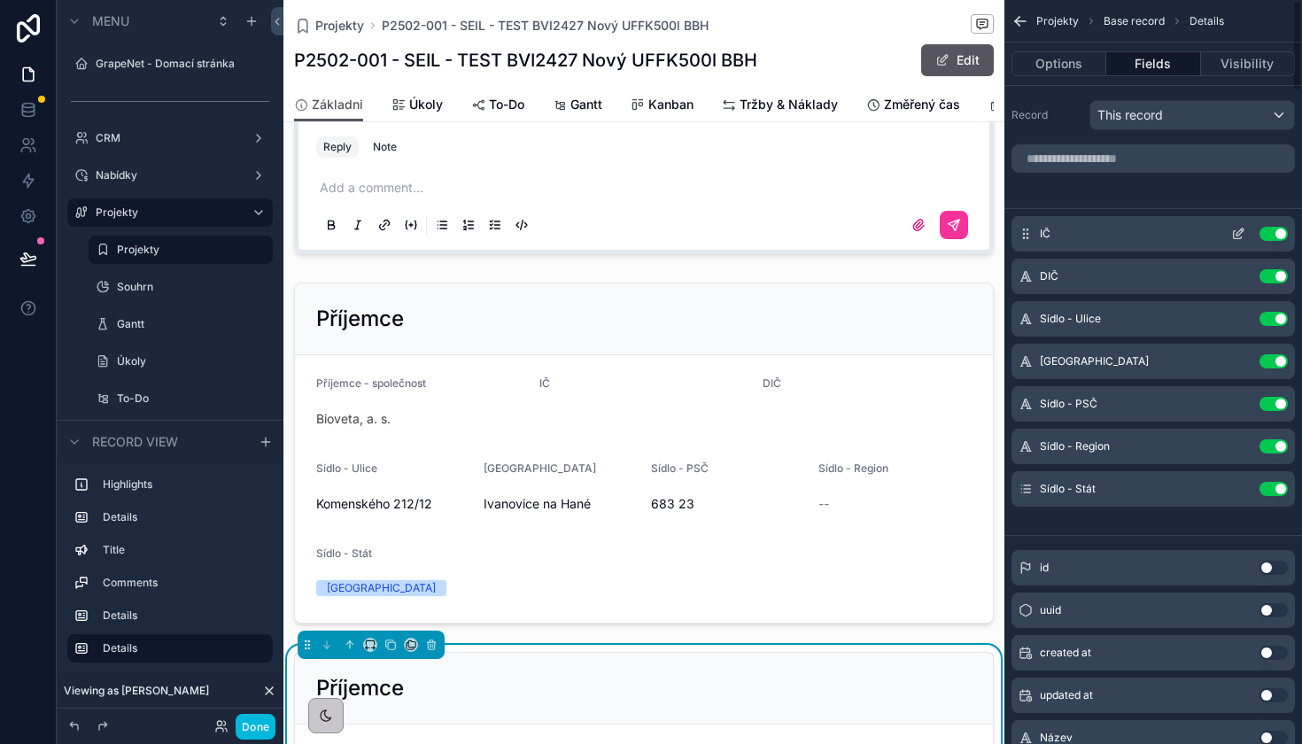
click at [1272, 240] on button "Use setting" at bounding box center [1273, 234] width 28 height 14
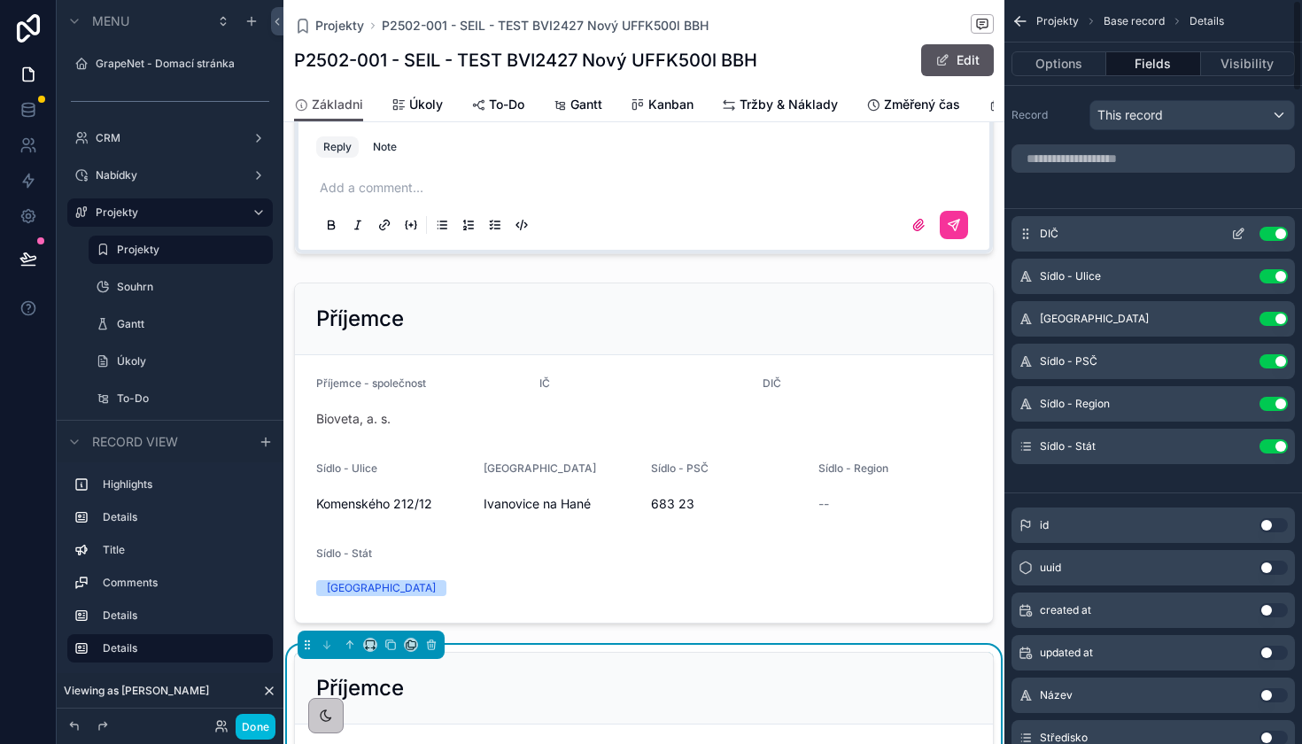
click at [1272, 239] on button "Use setting" at bounding box center [1273, 234] width 28 height 14
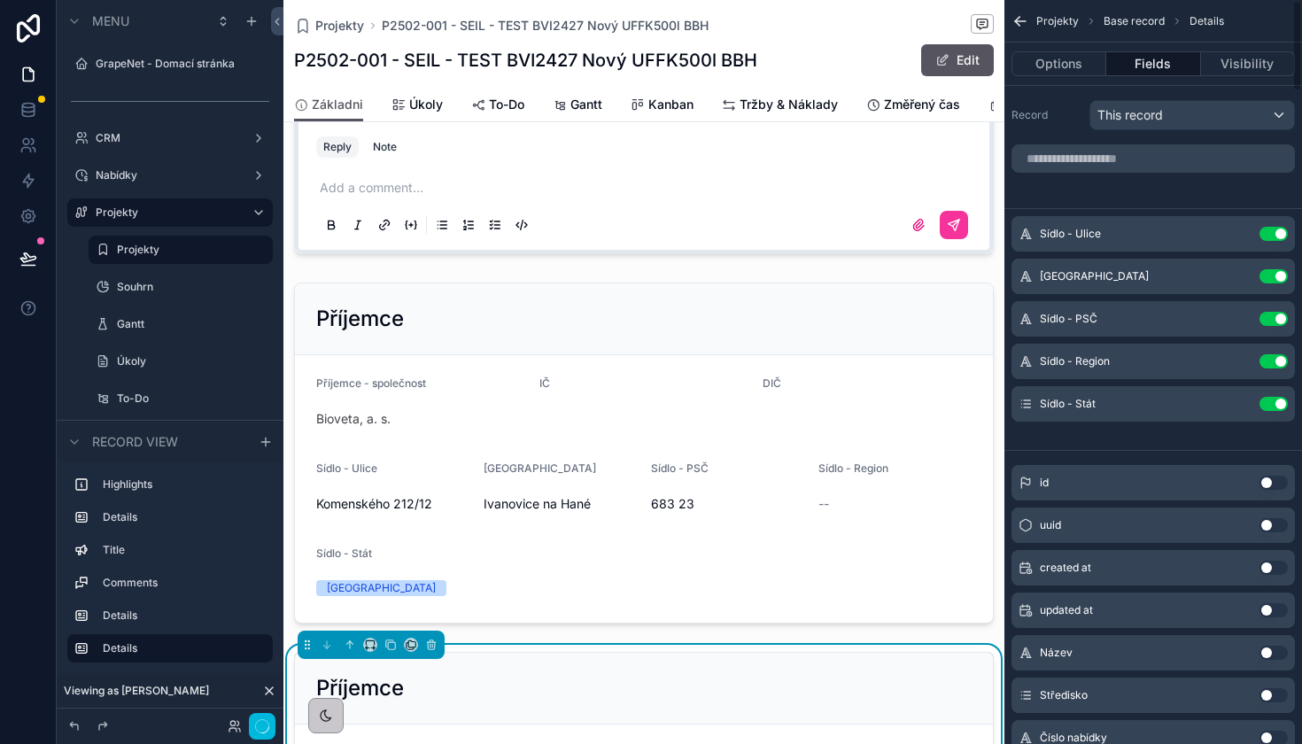
click at [1272, 239] on button "Use setting" at bounding box center [1273, 234] width 28 height 14
click at [1272, 269] on button "Use setting" at bounding box center [1273, 276] width 28 height 14
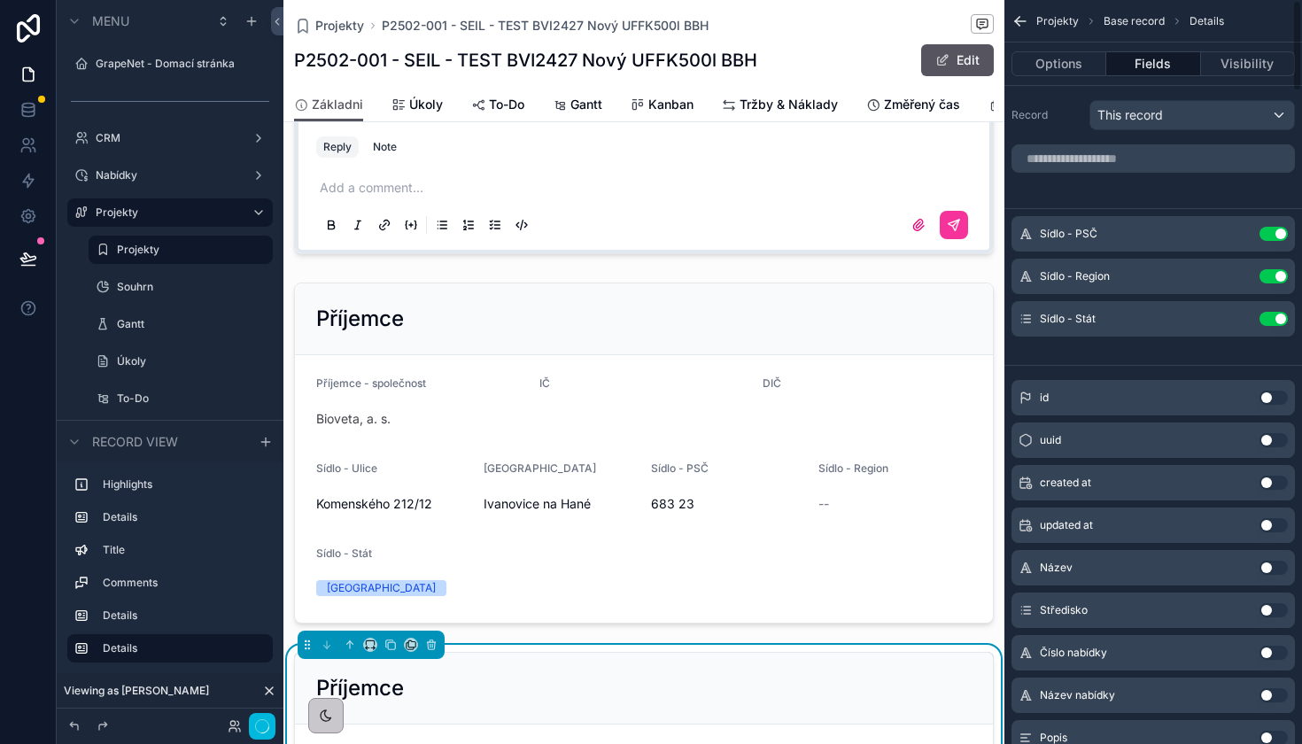
click at [1272, 239] on button "Use setting" at bounding box center [1273, 234] width 28 height 14
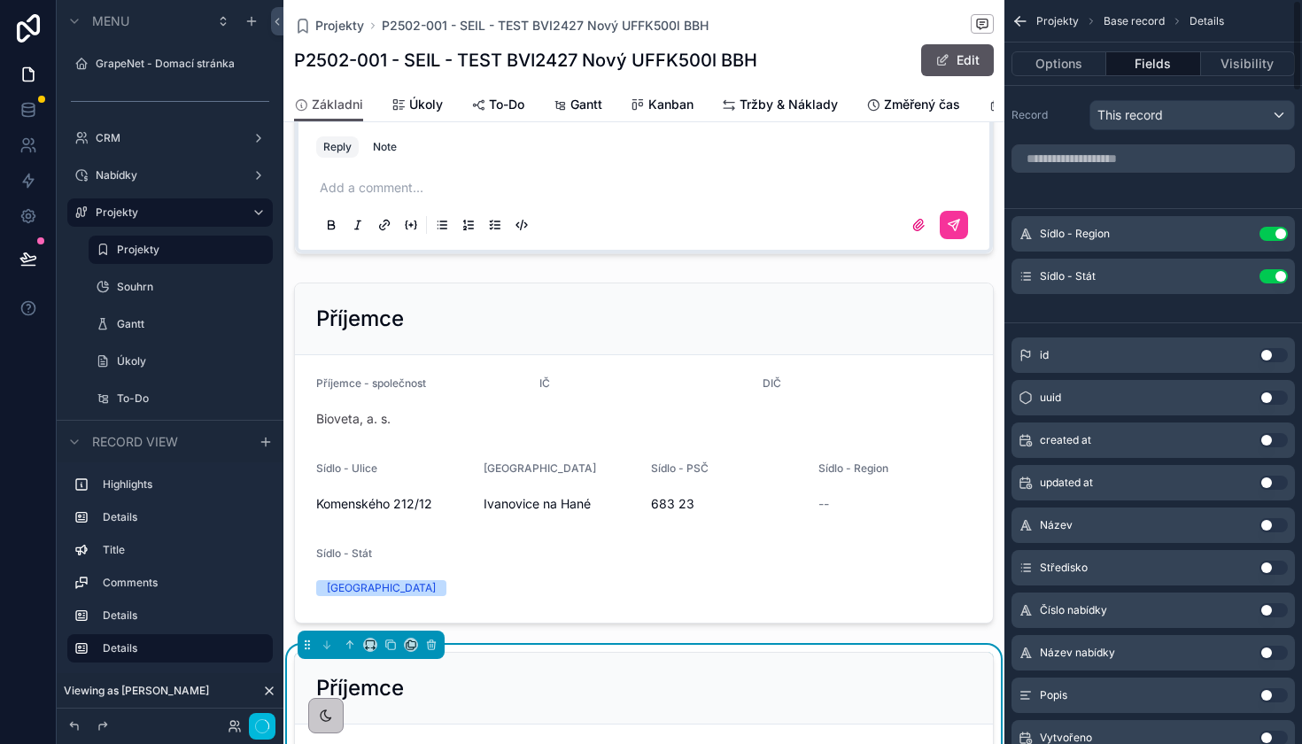
click at [1272, 239] on button "Use setting" at bounding box center [1273, 234] width 28 height 14
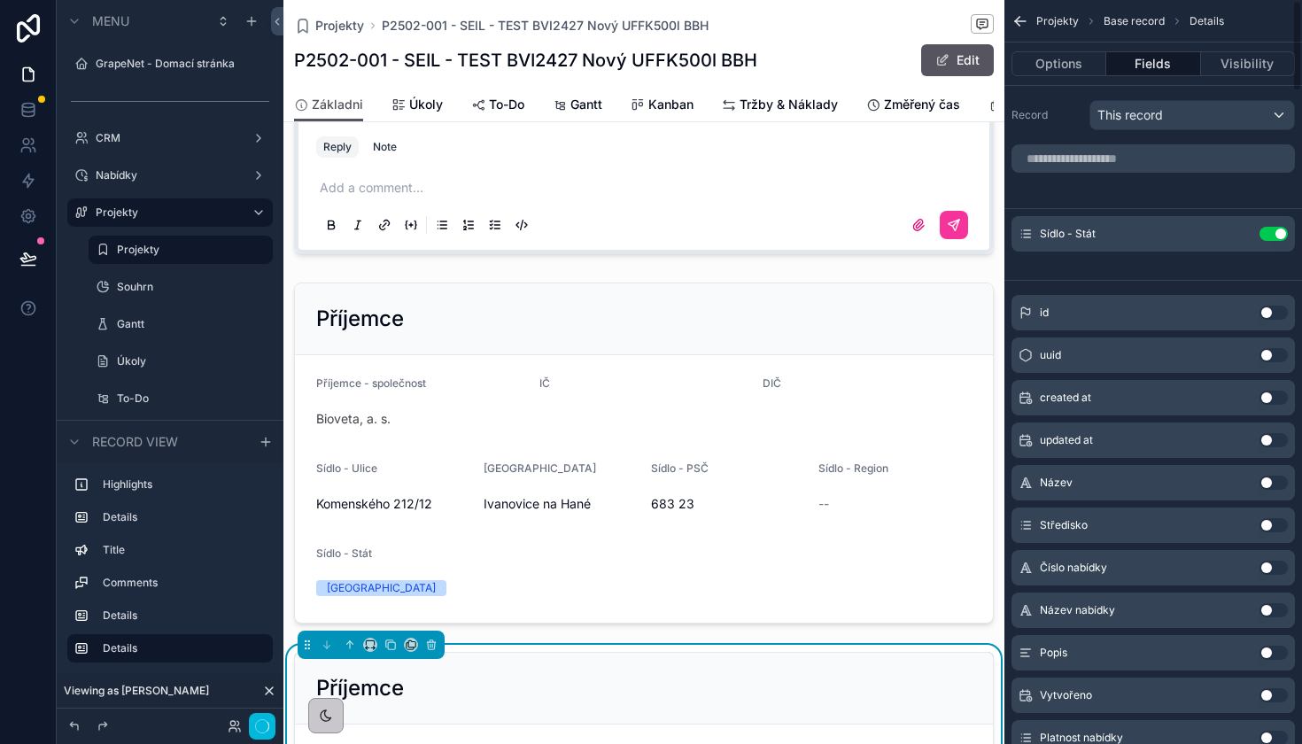
click at [1272, 239] on button "Use setting" at bounding box center [1273, 234] width 28 height 14
click at [1272, 305] on button "Use setting" at bounding box center [1273, 312] width 28 height 14
click at [1272, 239] on button "Use setting" at bounding box center [1273, 234] width 28 height 14
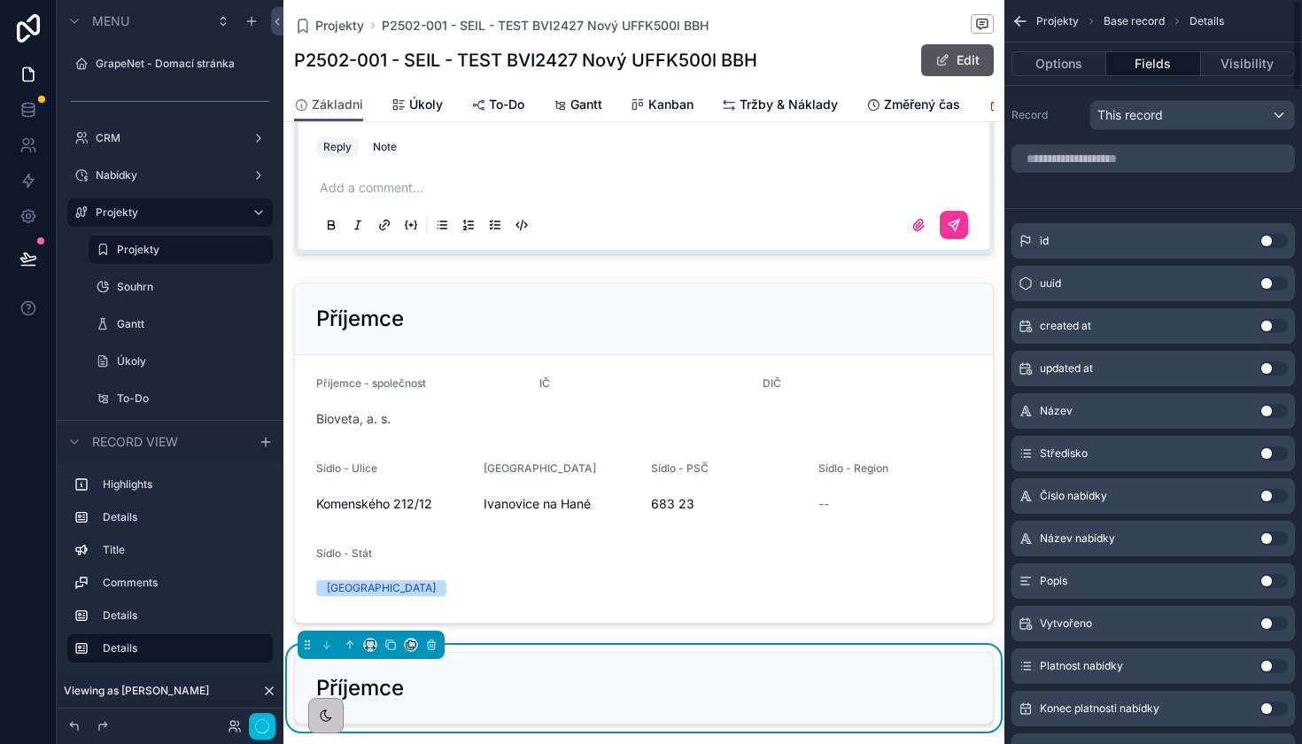
click at [1272, 239] on button "Use setting" at bounding box center [1273, 241] width 28 height 14
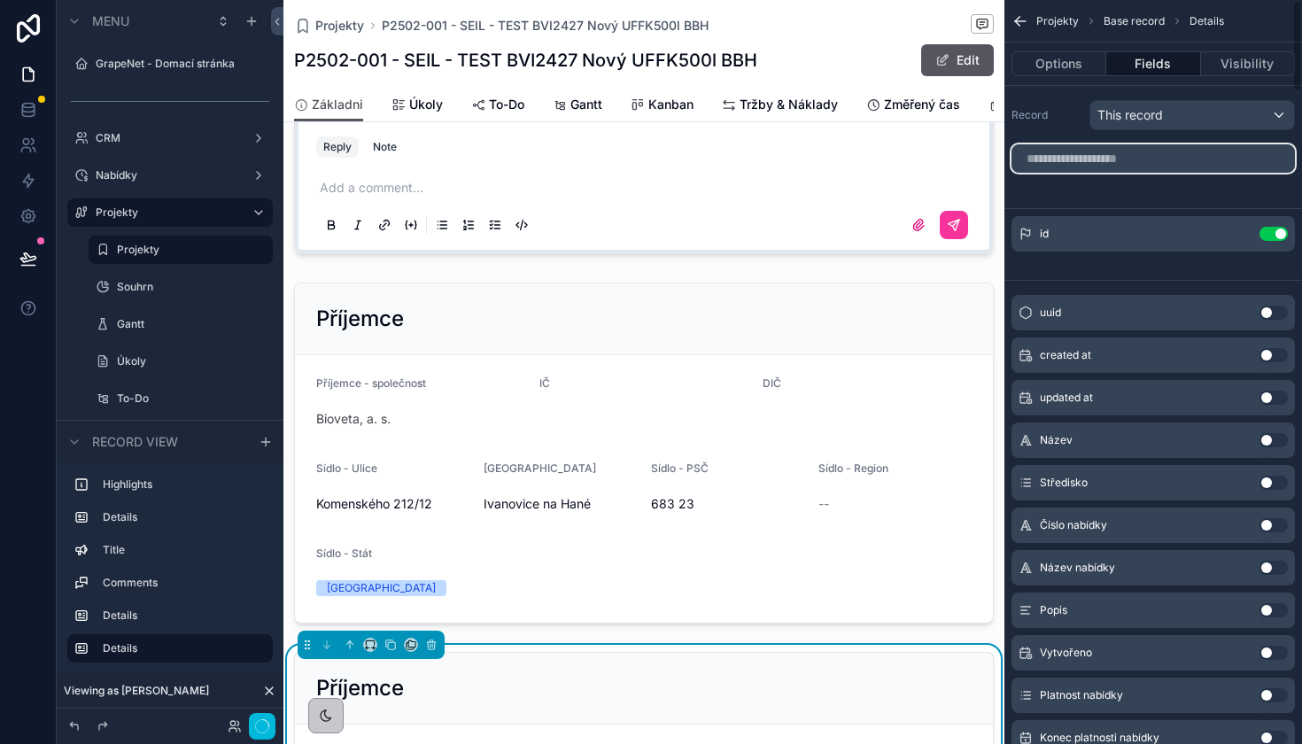
click at [1156, 159] on input "scrollable content" at bounding box center [1152, 158] width 283 height 28
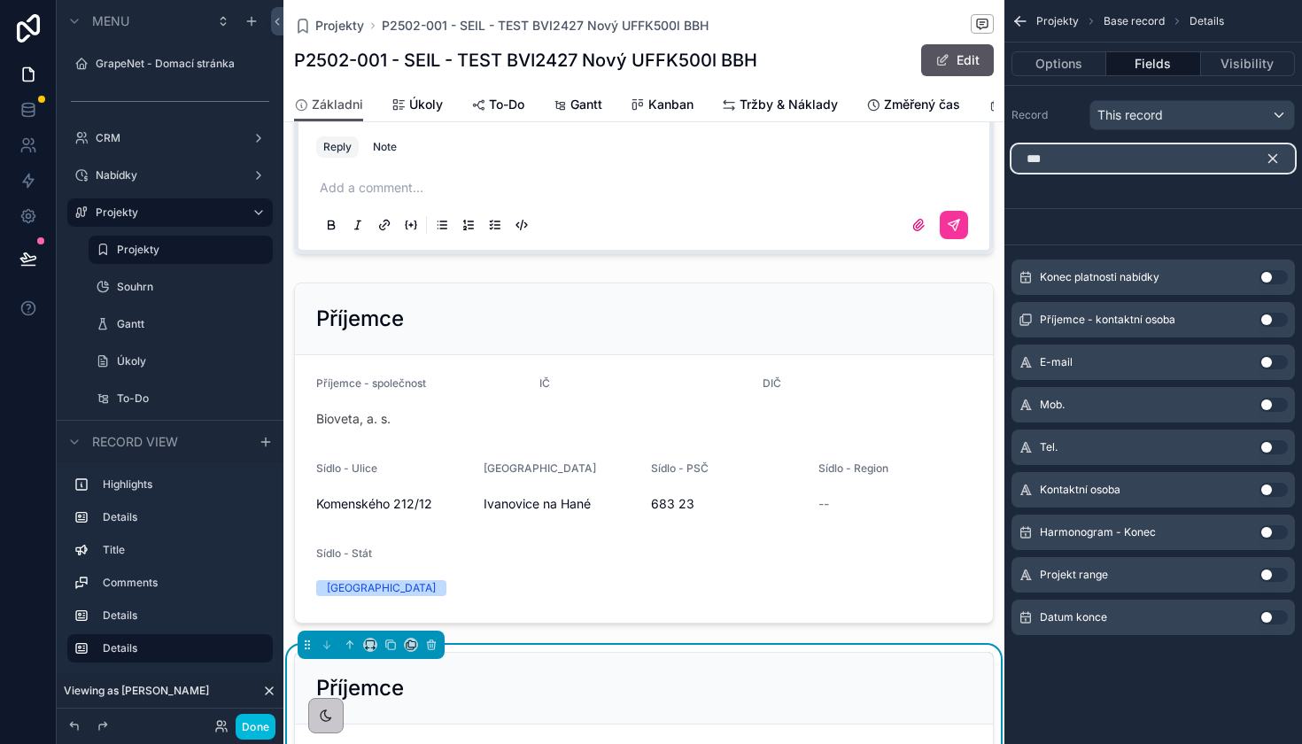
type input "***"
click at [1273, 153] on icon "scrollable content" at bounding box center [1272, 159] width 16 height 16
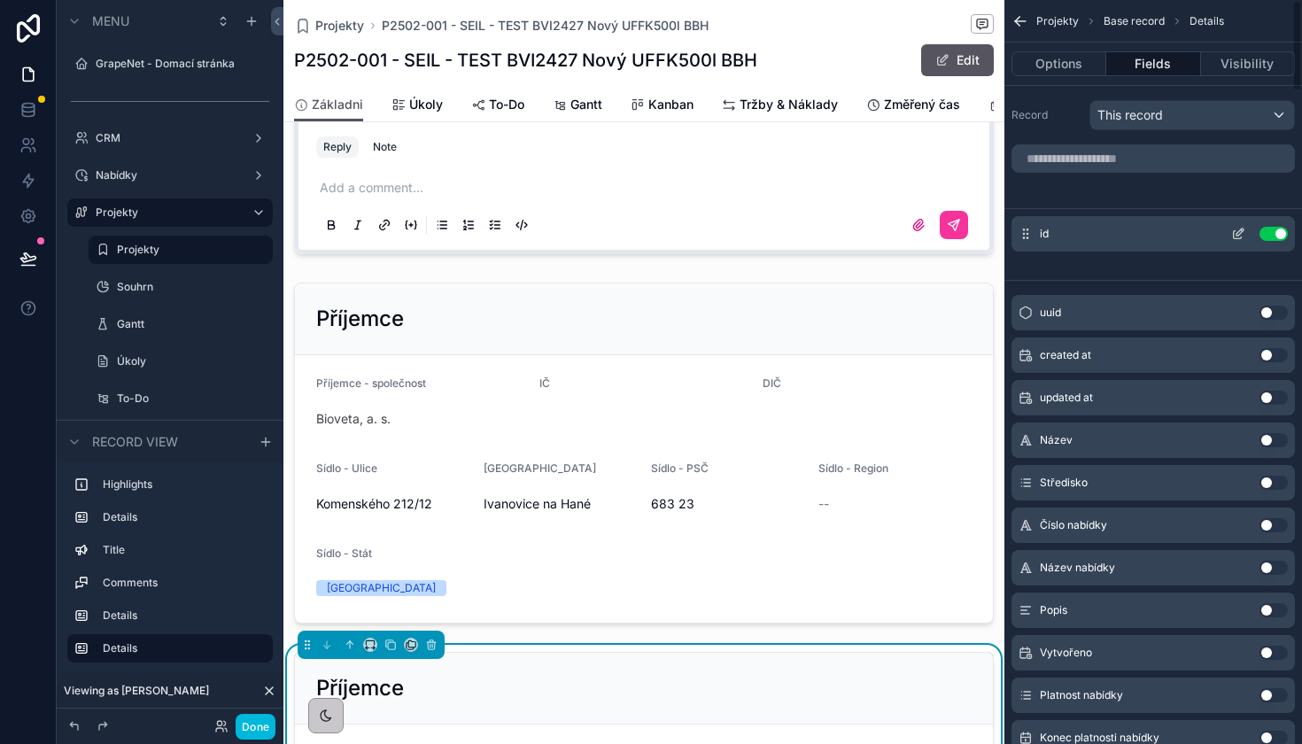
click at [1275, 229] on button "Use setting" at bounding box center [1273, 234] width 28 height 14
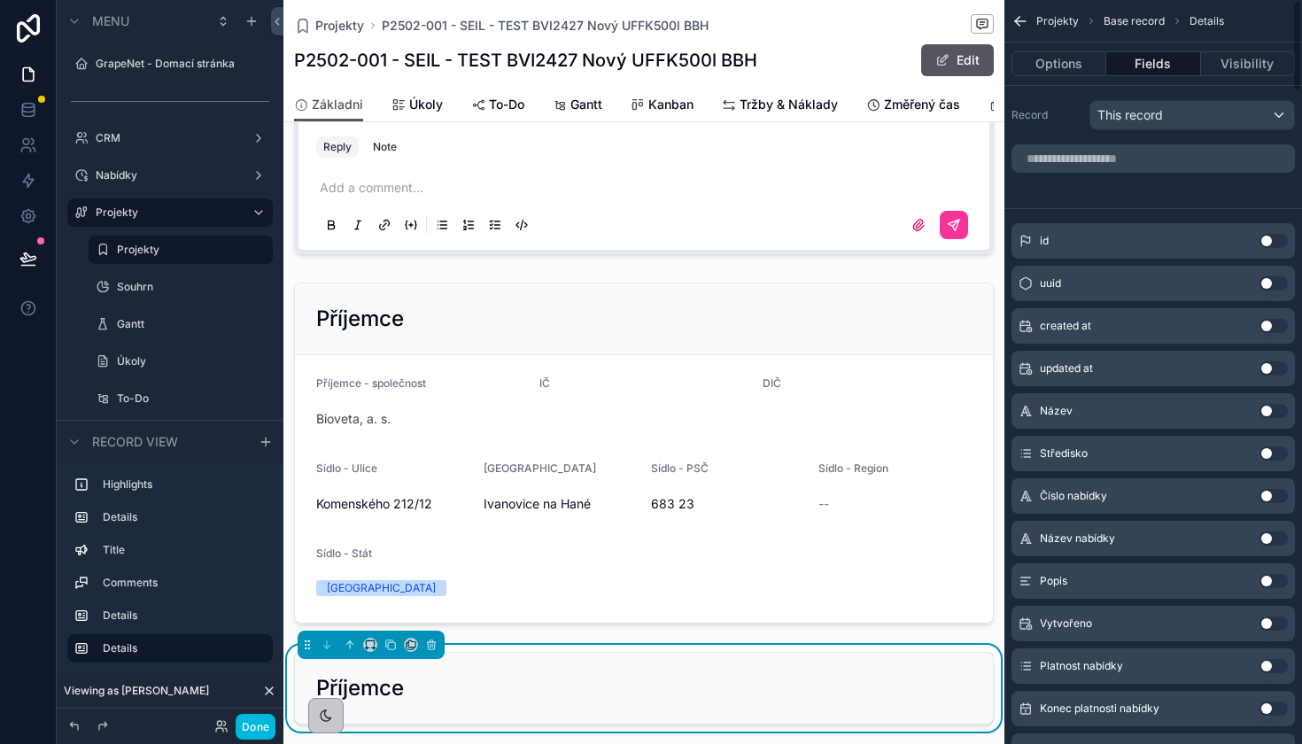
click at [1187, 174] on div "scrollable content" at bounding box center [1153, 158] width 298 height 43
click at [1191, 164] on input "scrollable content" at bounding box center [1152, 158] width 283 height 28
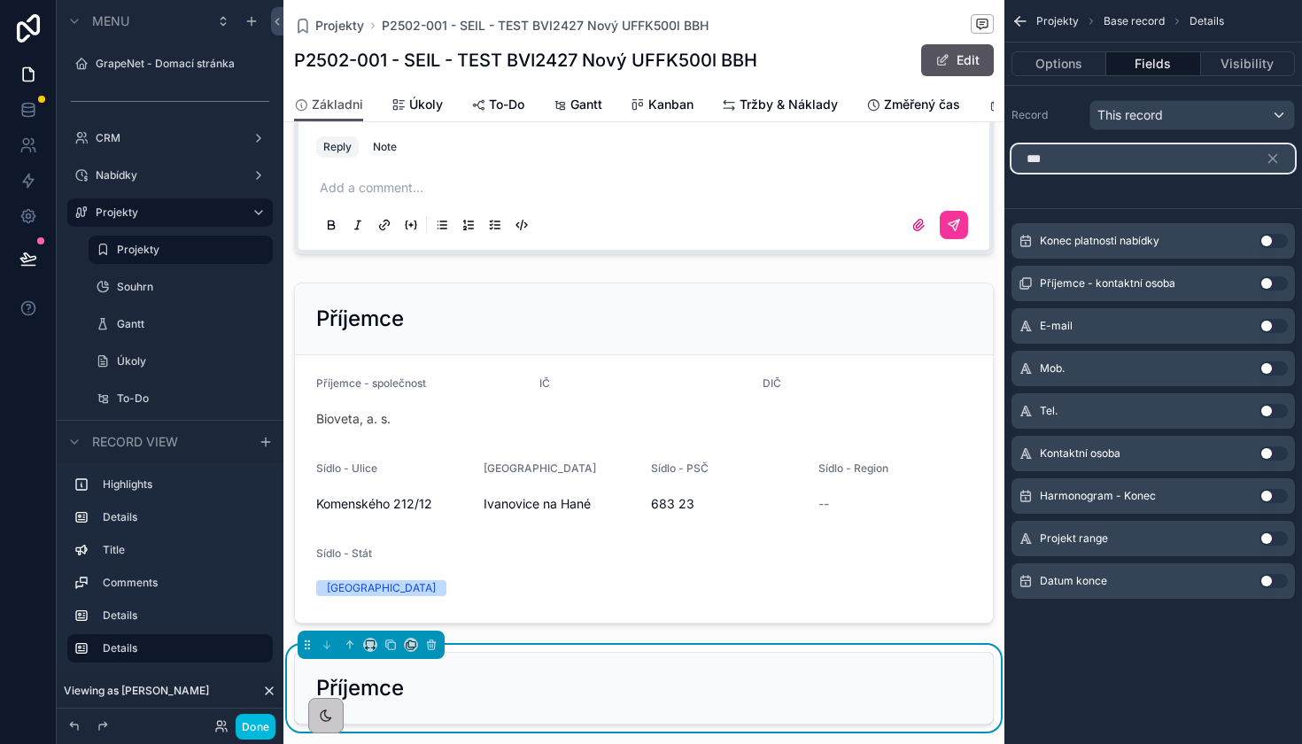
type input "***"
click at [1267, 274] on div "Příjemce - kontaktní osoba Use setting" at bounding box center [1152, 283] width 283 height 35
click at [1267, 282] on button "Use setting" at bounding box center [1273, 283] width 28 height 14
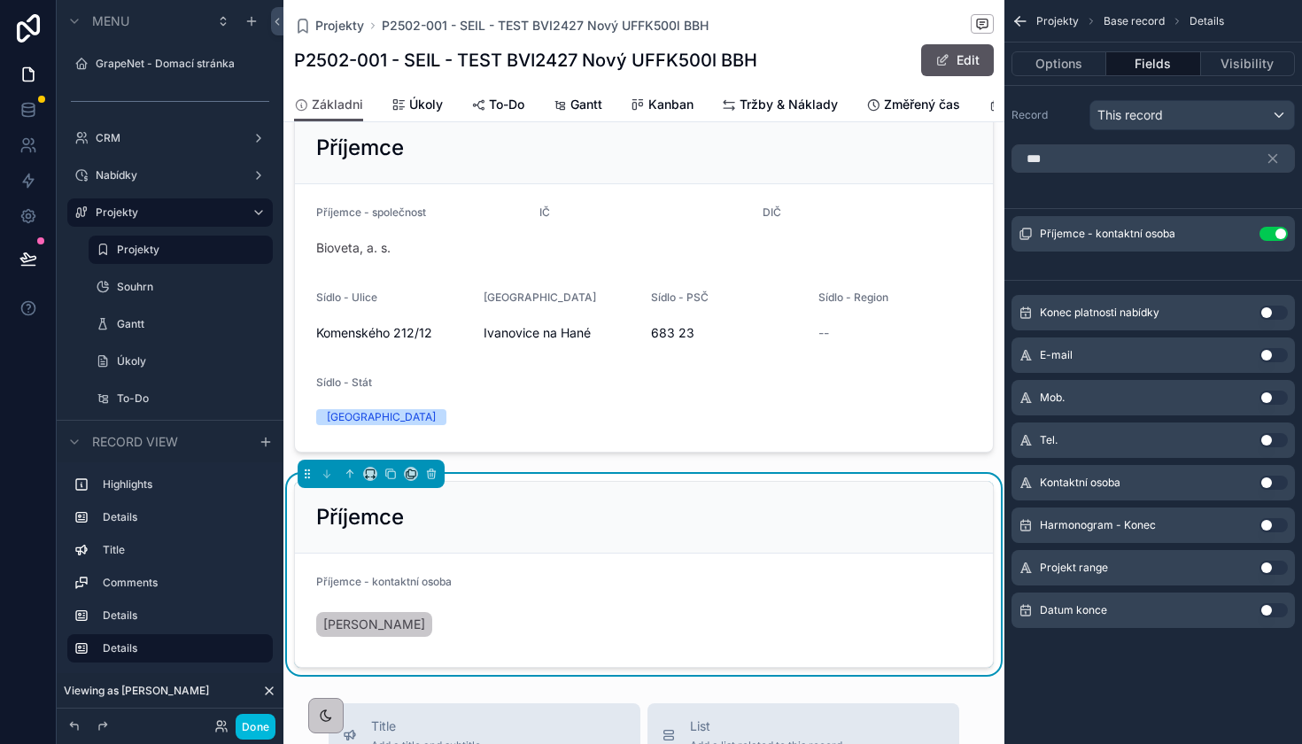
scroll to position [1102, 0]
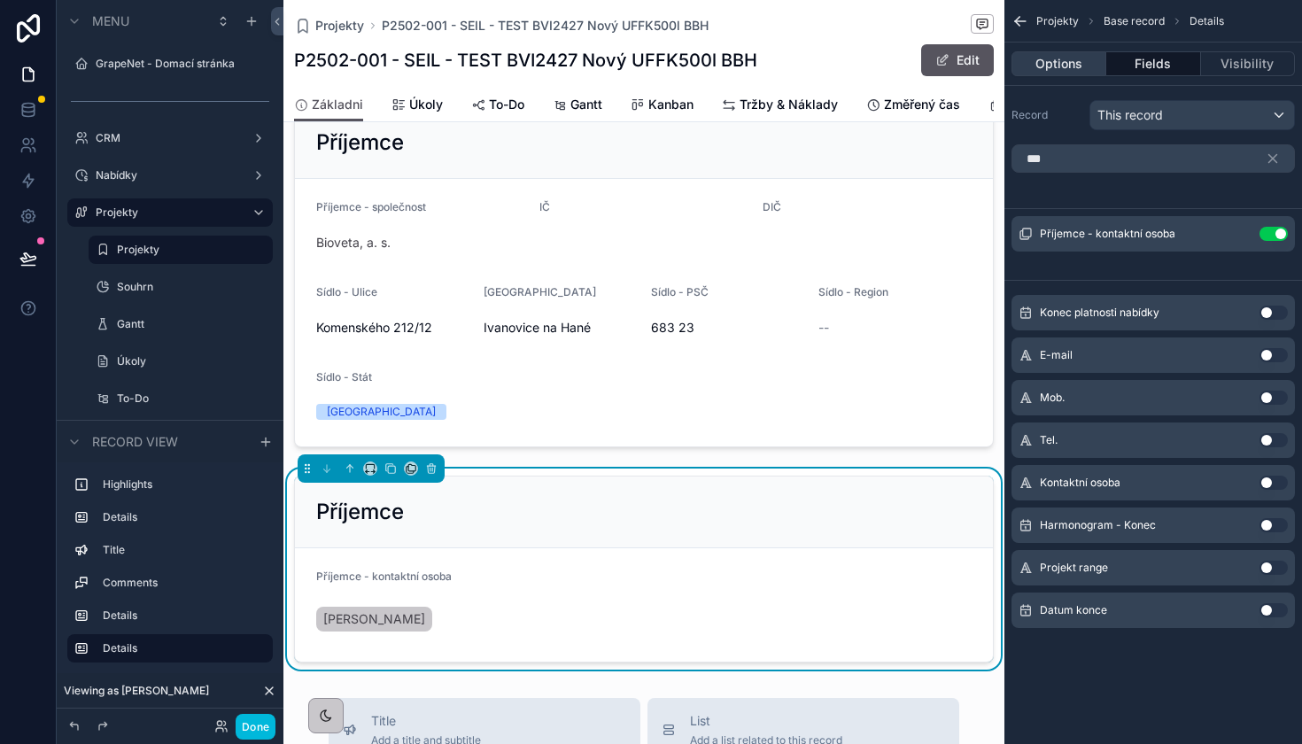
click at [1071, 72] on button "Options" at bounding box center [1058, 63] width 95 height 25
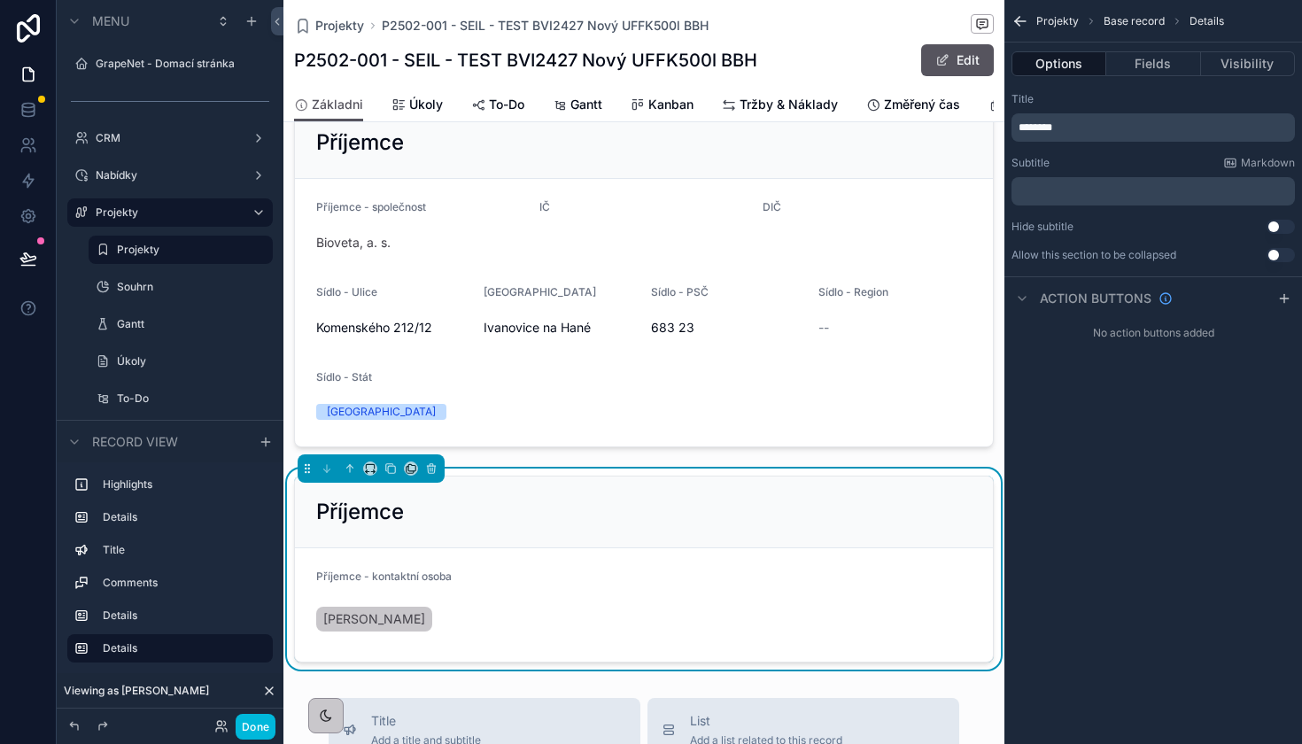
click at [1110, 139] on div "********" at bounding box center [1152, 127] width 283 height 28
click at [1121, 126] on p "********" at bounding box center [1154, 127] width 273 height 14
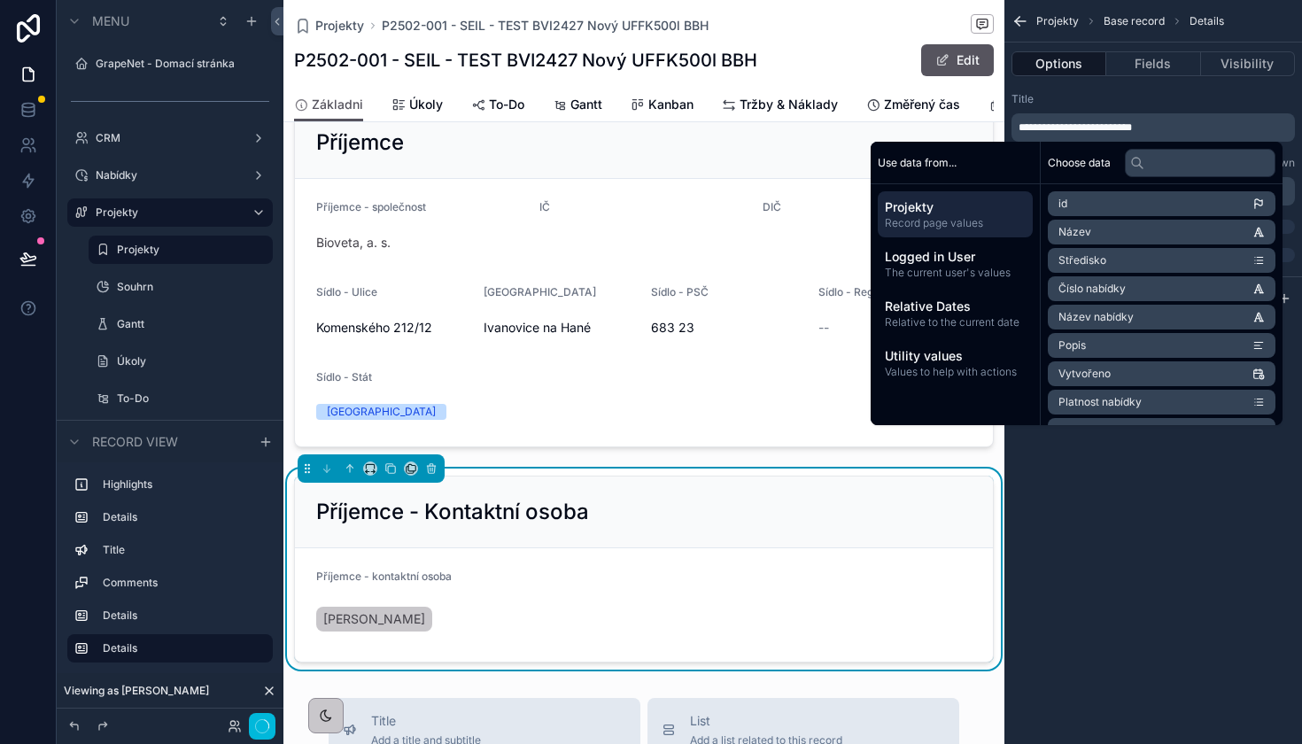
click at [1152, 97] on div "Title" at bounding box center [1152, 99] width 283 height 14
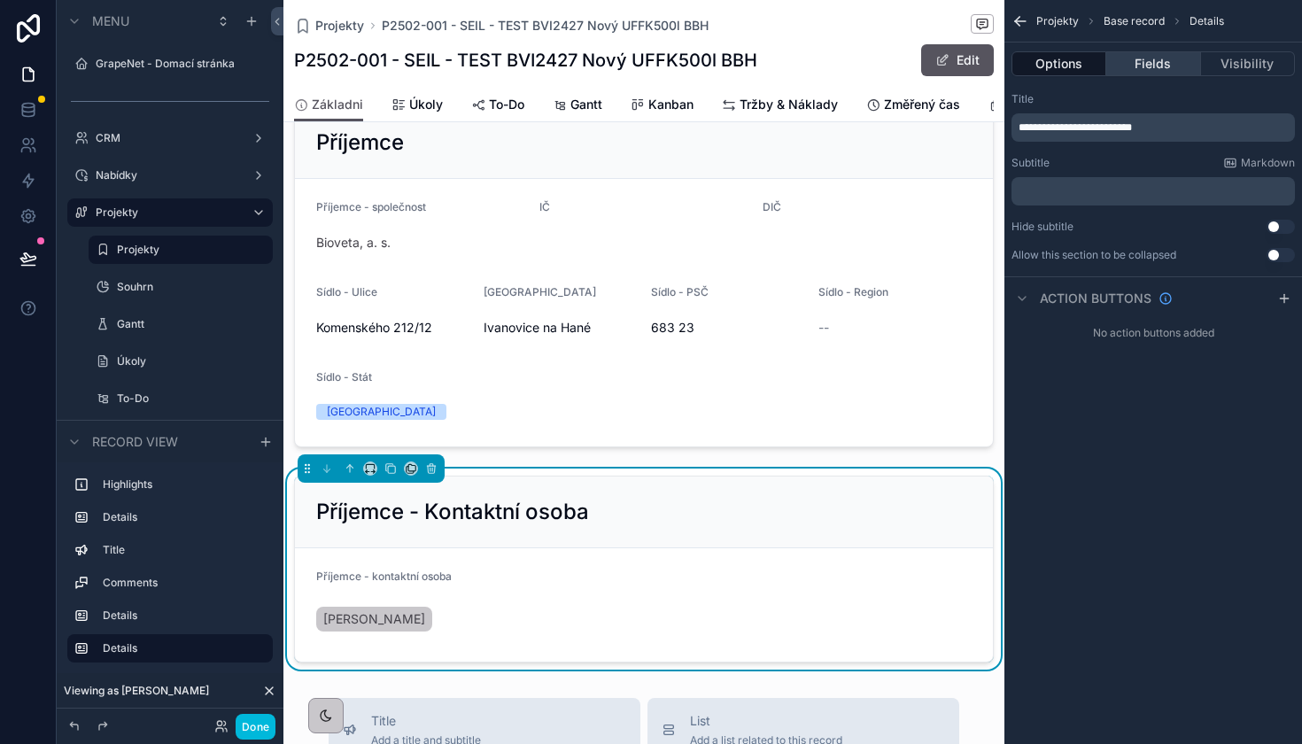
click at [1170, 66] on button "Fields" at bounding box center [1153, 63] width 94 height 25
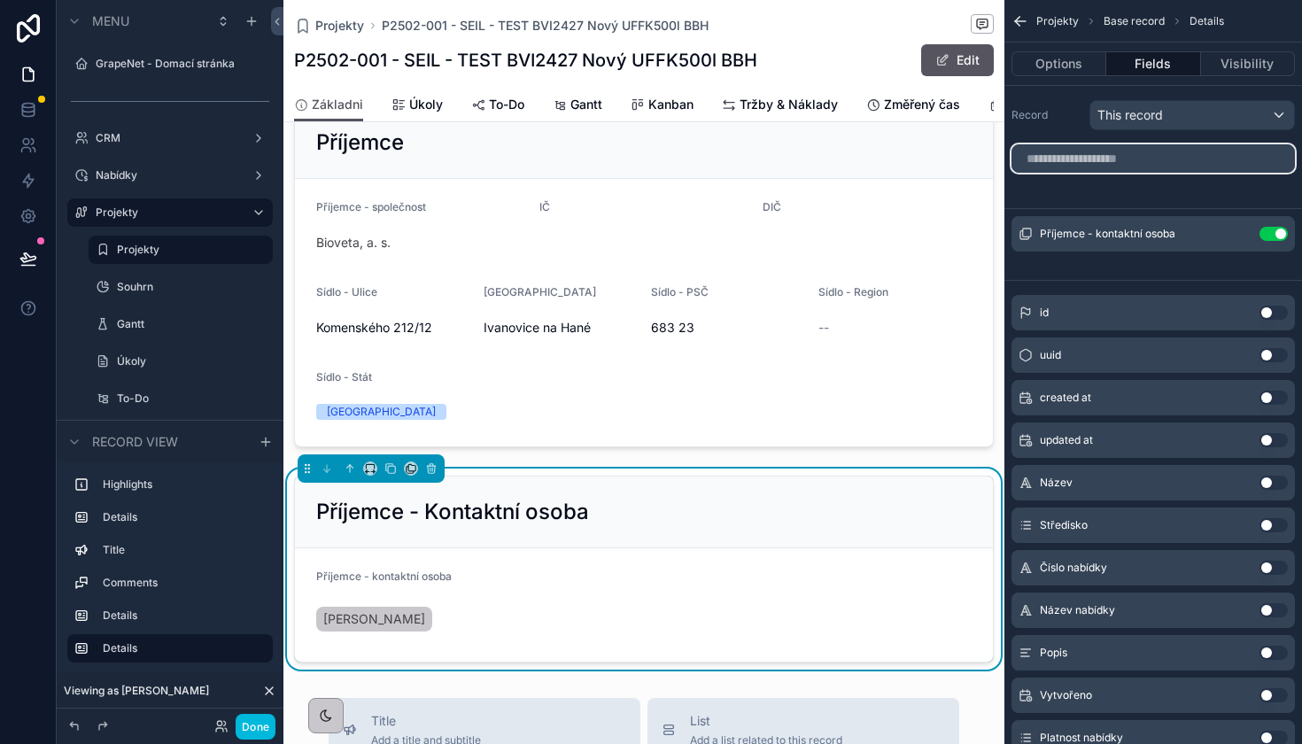
click at [1116, 147] on input "scrollable content" at bounding box center [1152, 158] width 283 height 28
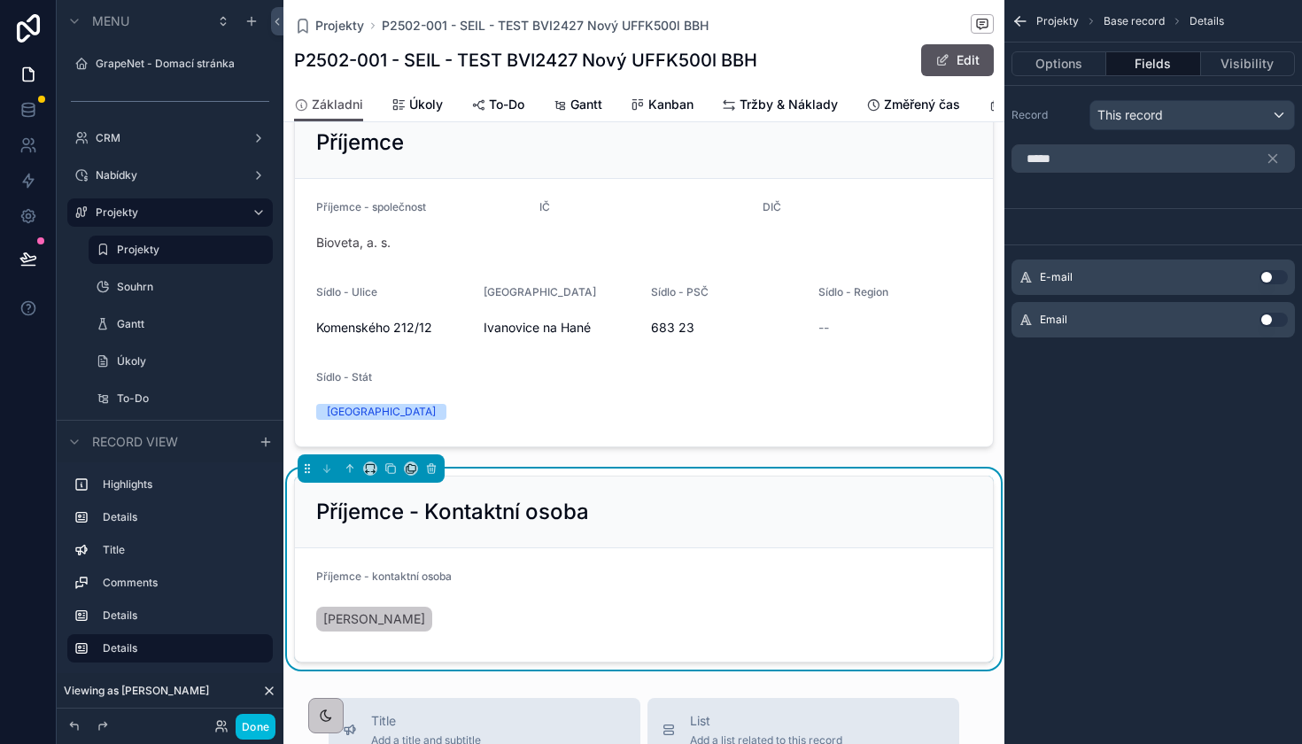
click at [1264, 267] on div "E-mail Use setting" at bounding box center [1152, 276] width 283 height 35
click at [1268, 278] on button "Use setting" at bounding box center [1273, 277] width 28 height 14
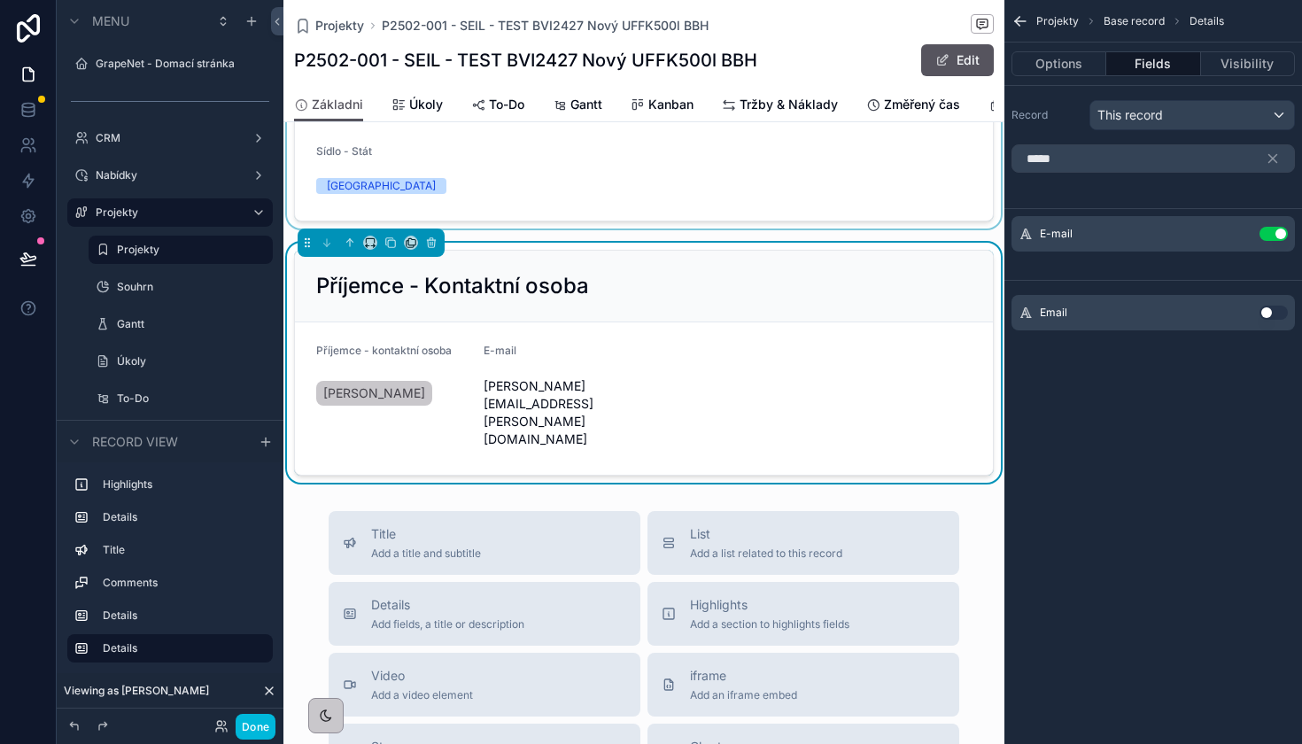
scroll to position [1357, 0]
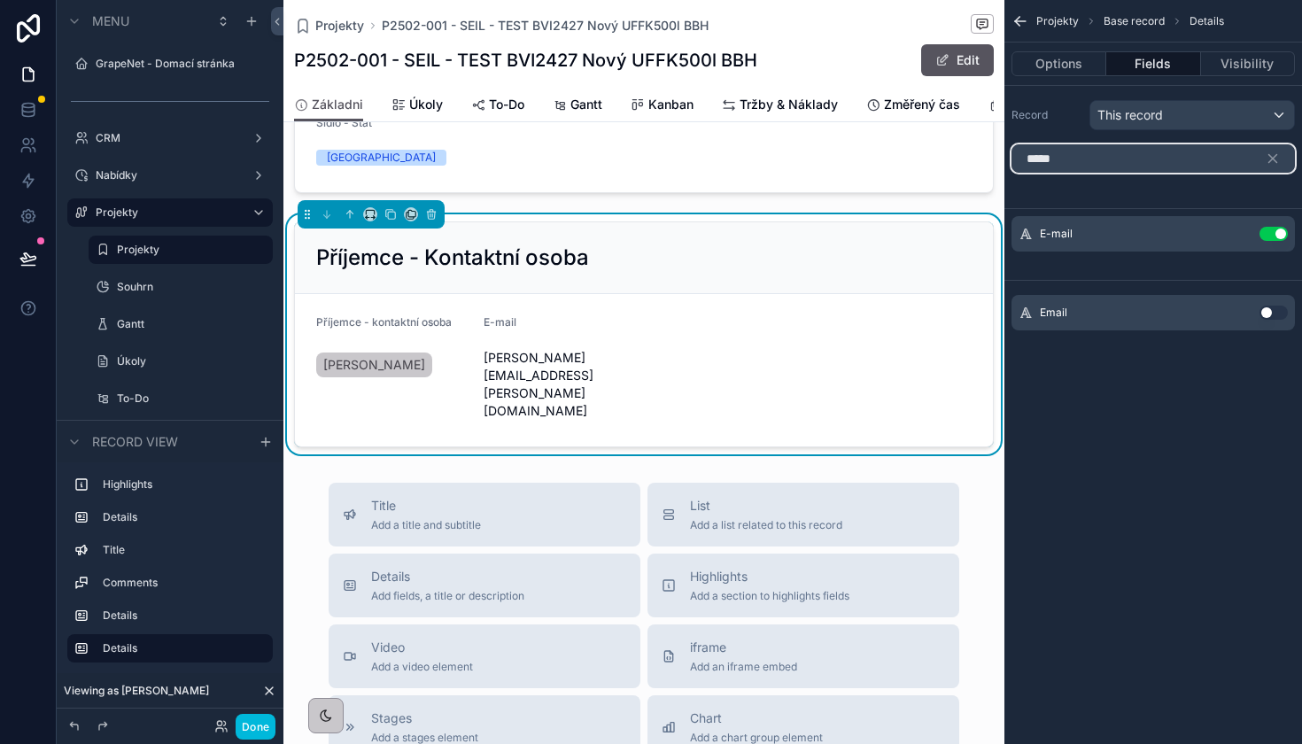
click at [1166, 156] on input "*****" at bounding box center [1152, 158] width 283 height 28
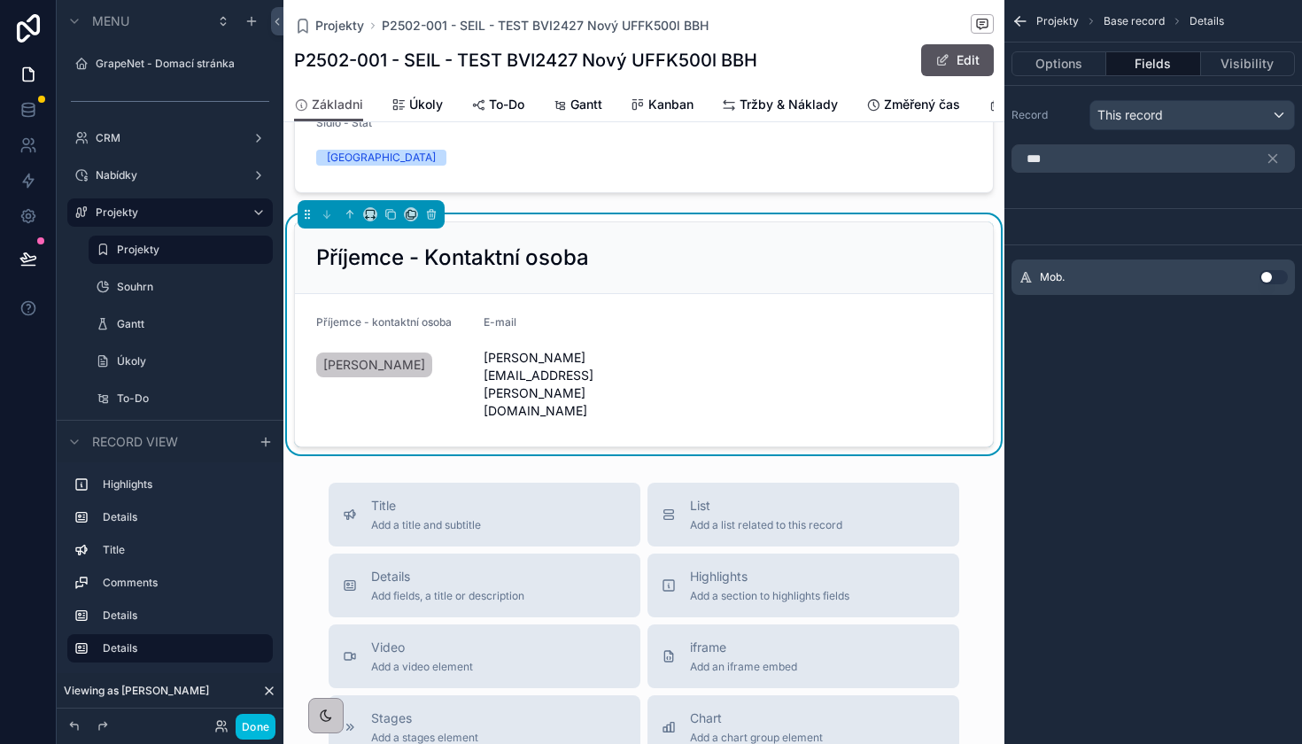
click at [1270, 277] on button "Use setting" at bounding box center [1273, 277] width 28 height 14
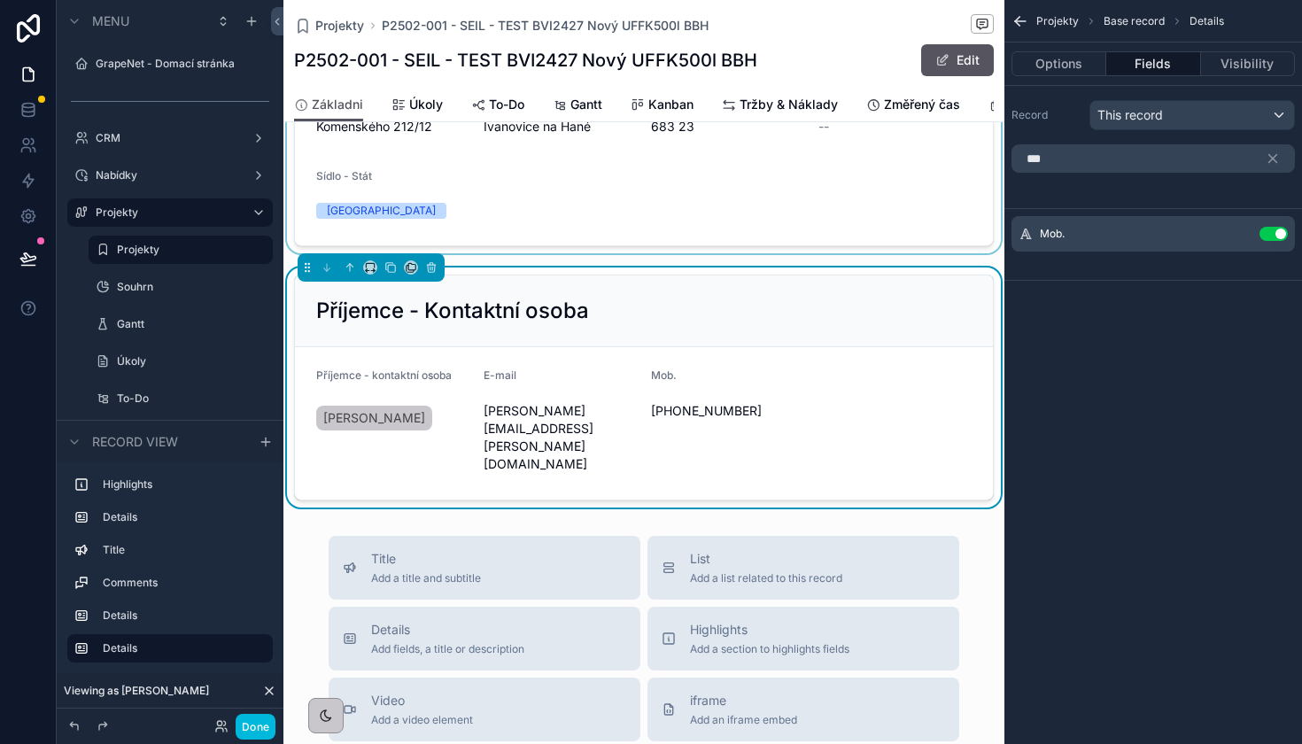
scroll to position [1307, 0]
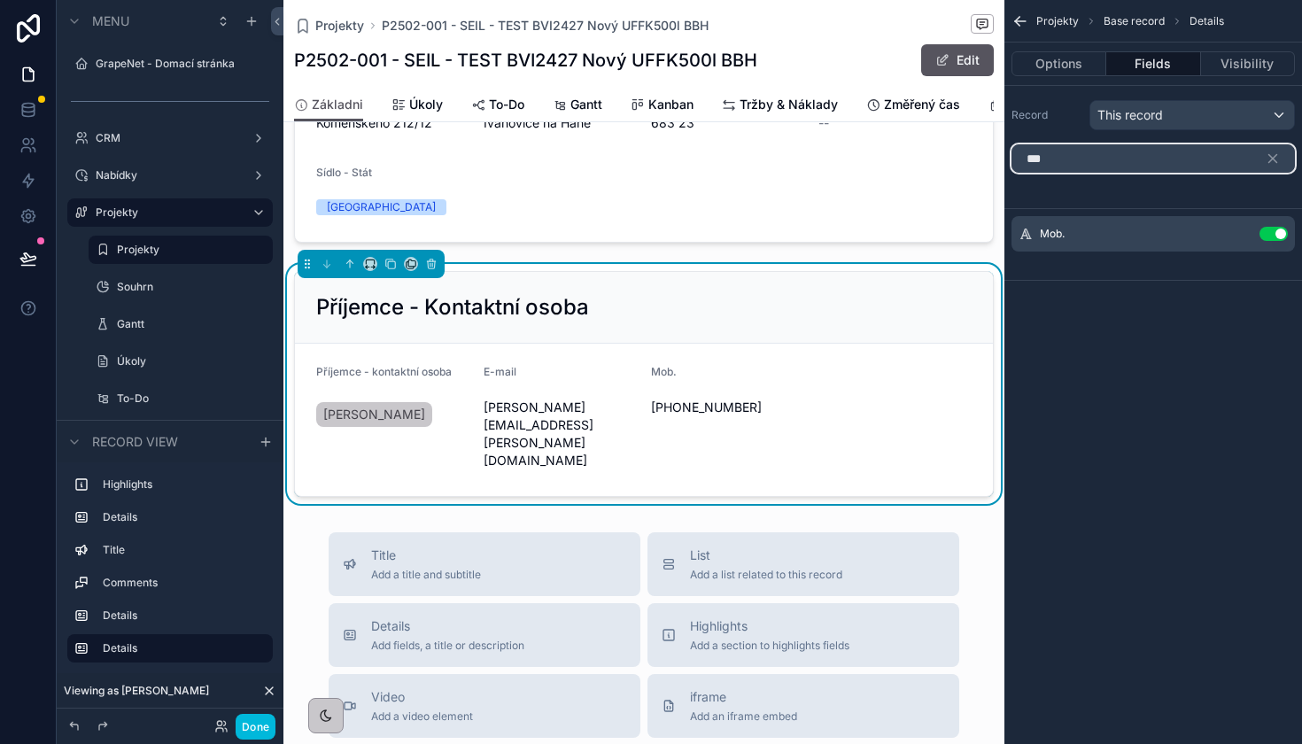
click at [1101, 163] on input "***" at bounding box center [1152, 158] width 283 height 28
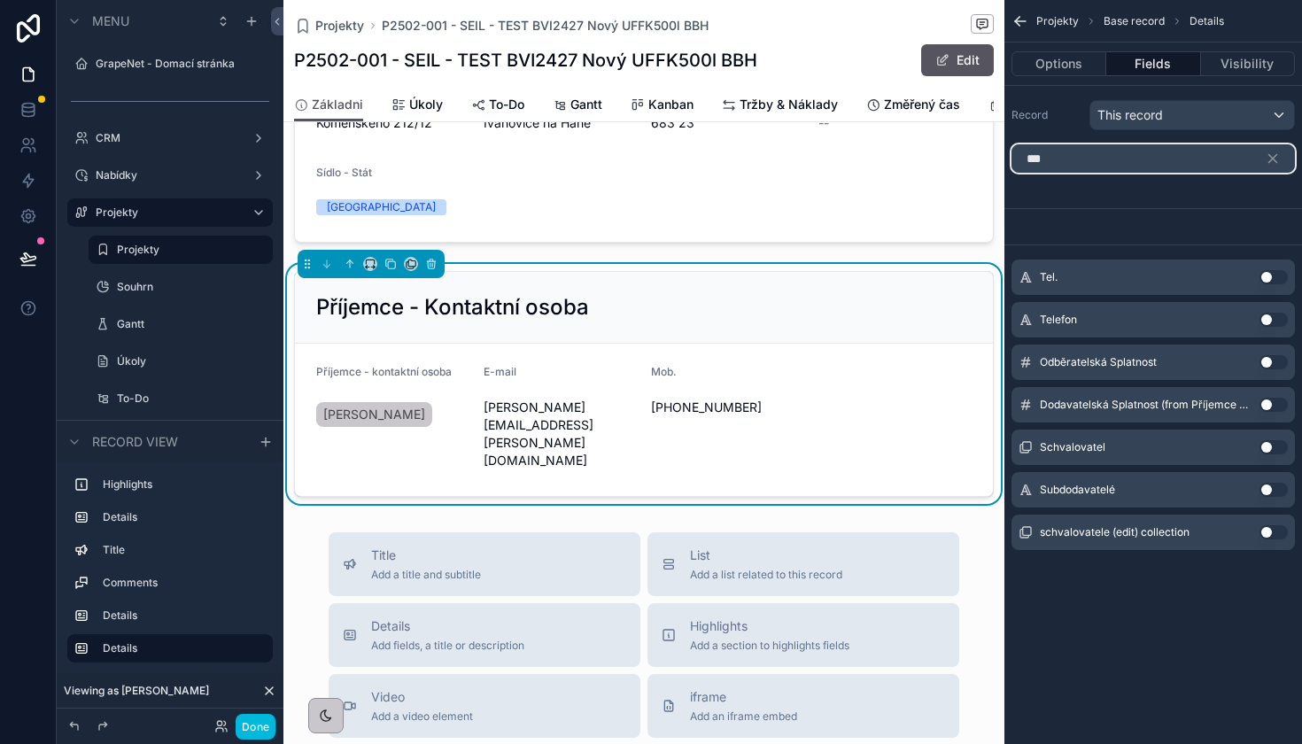
type input "***"
click at [1276, 274] on button "Use setting" at bounding box center [1273, 277] width 28 height 14
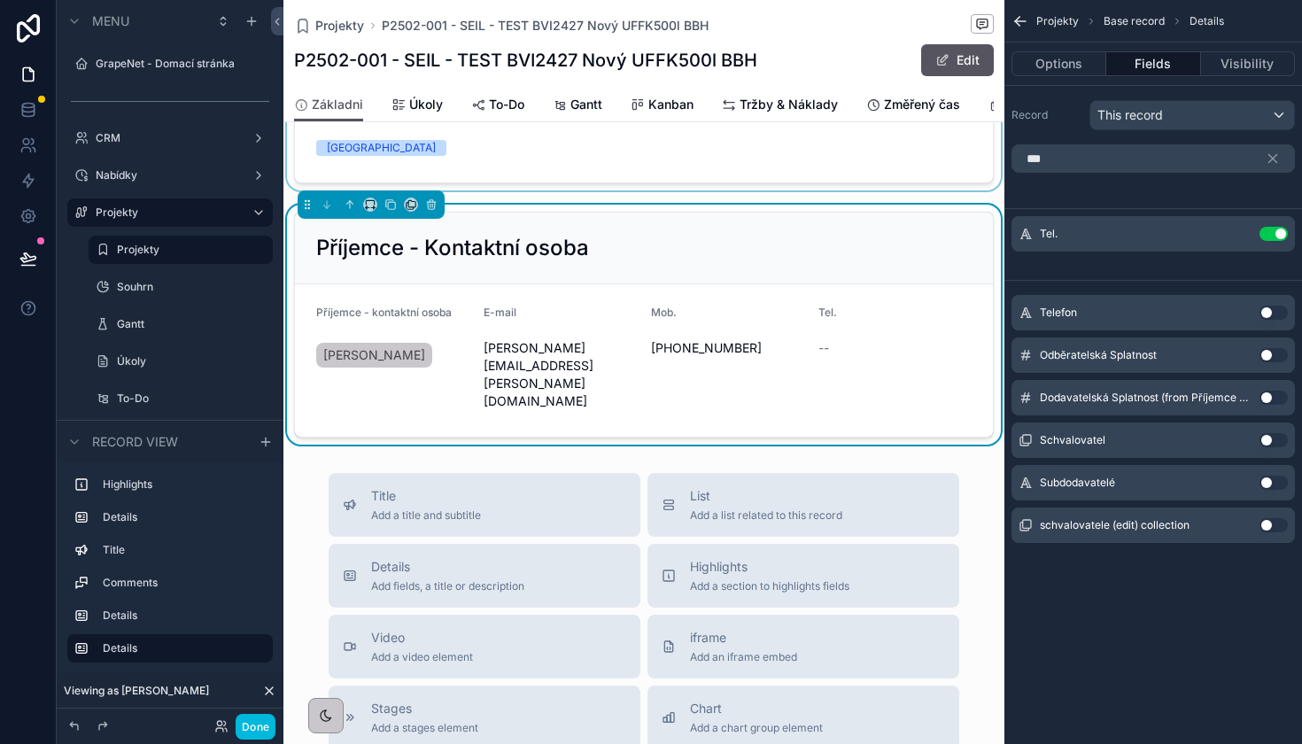
scroll to position [1418, 0]
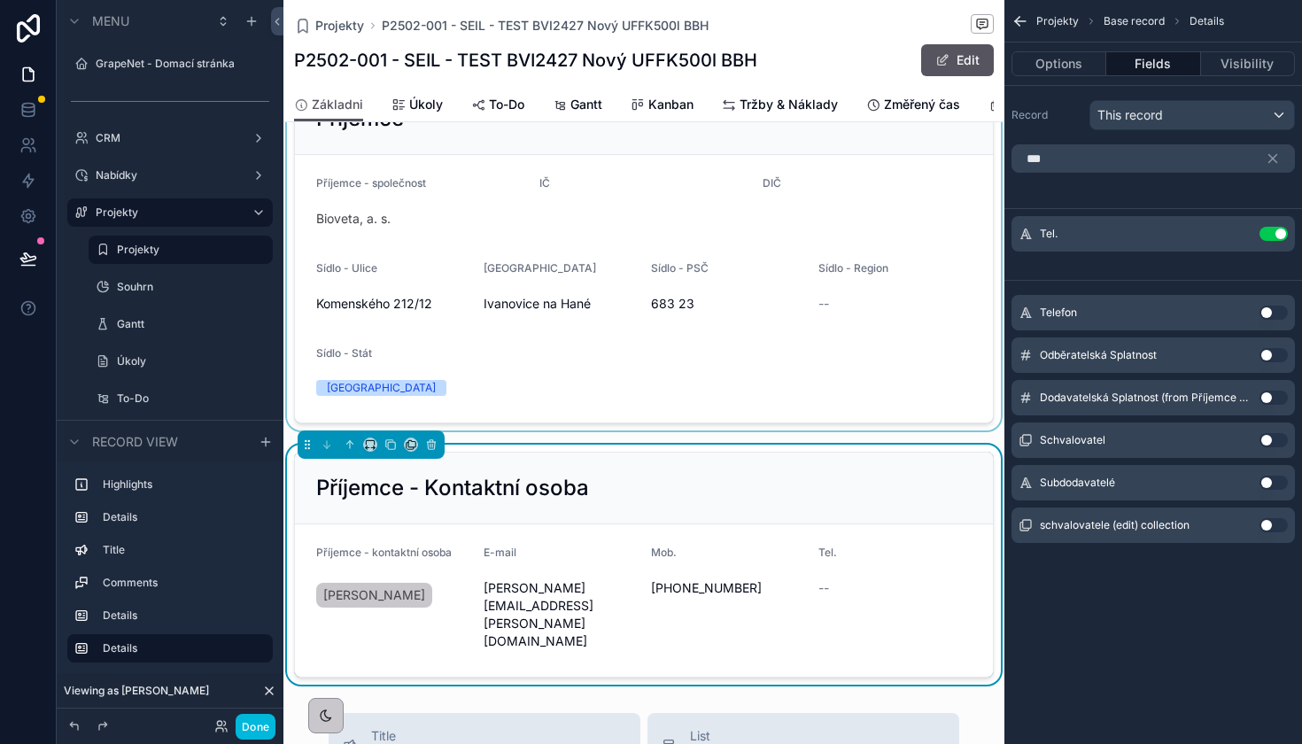
click at [537, 250] on div "scrollable content" at bounding box center [643, 252] width 721 height 355
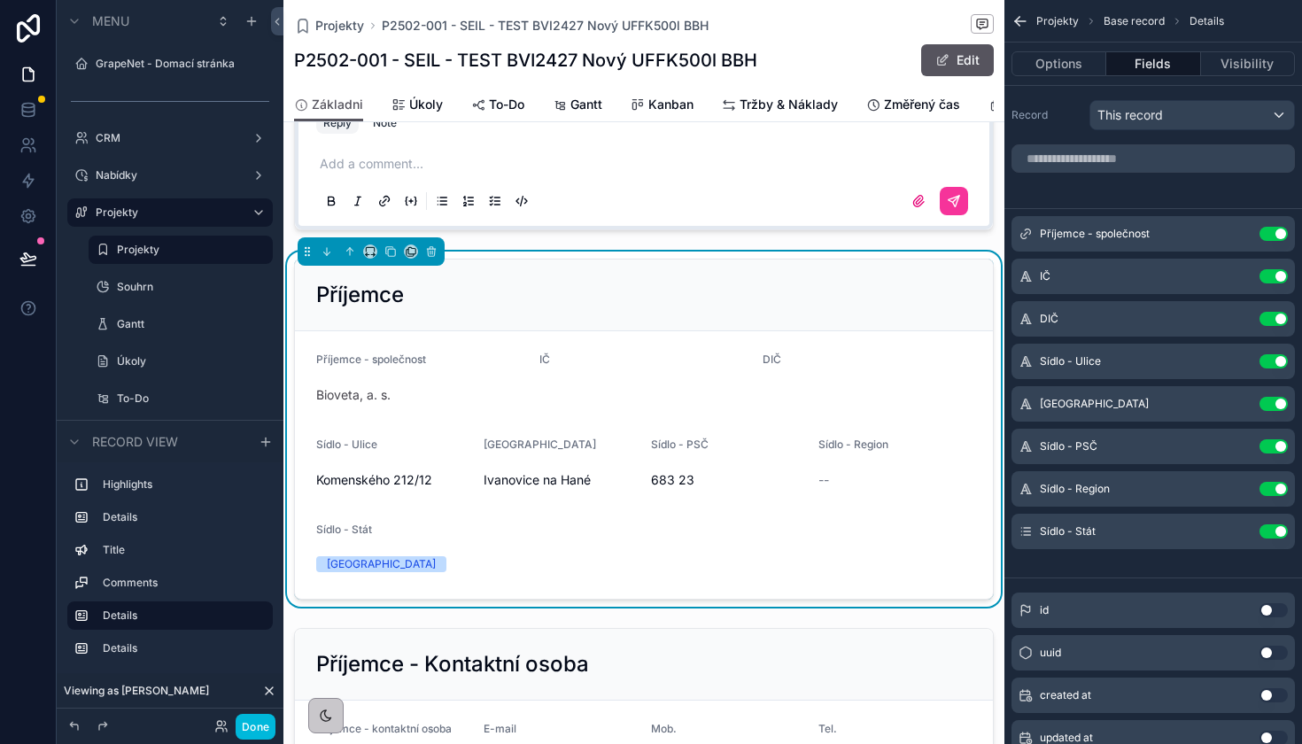
scroll to position [841, 0]
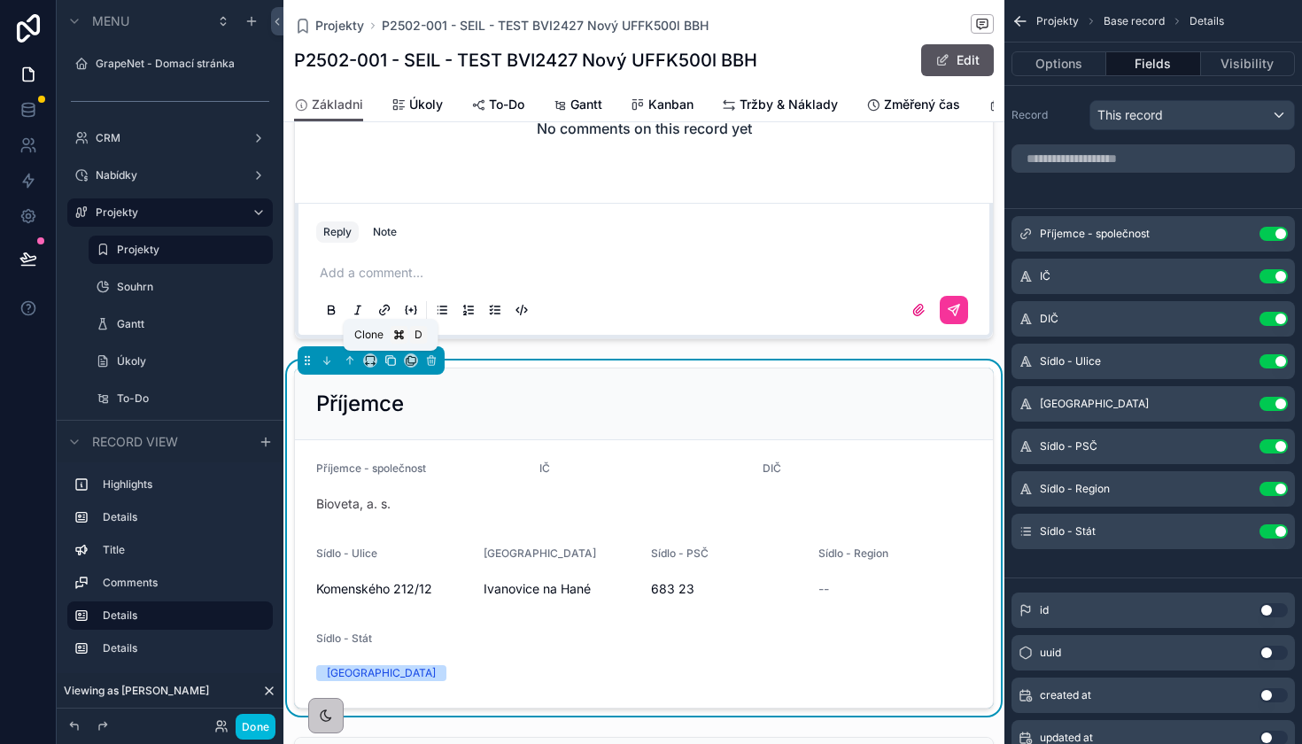
click at [386, 362] on icon "scrollable content" at bounding box center [389, 359] width 7 height 7
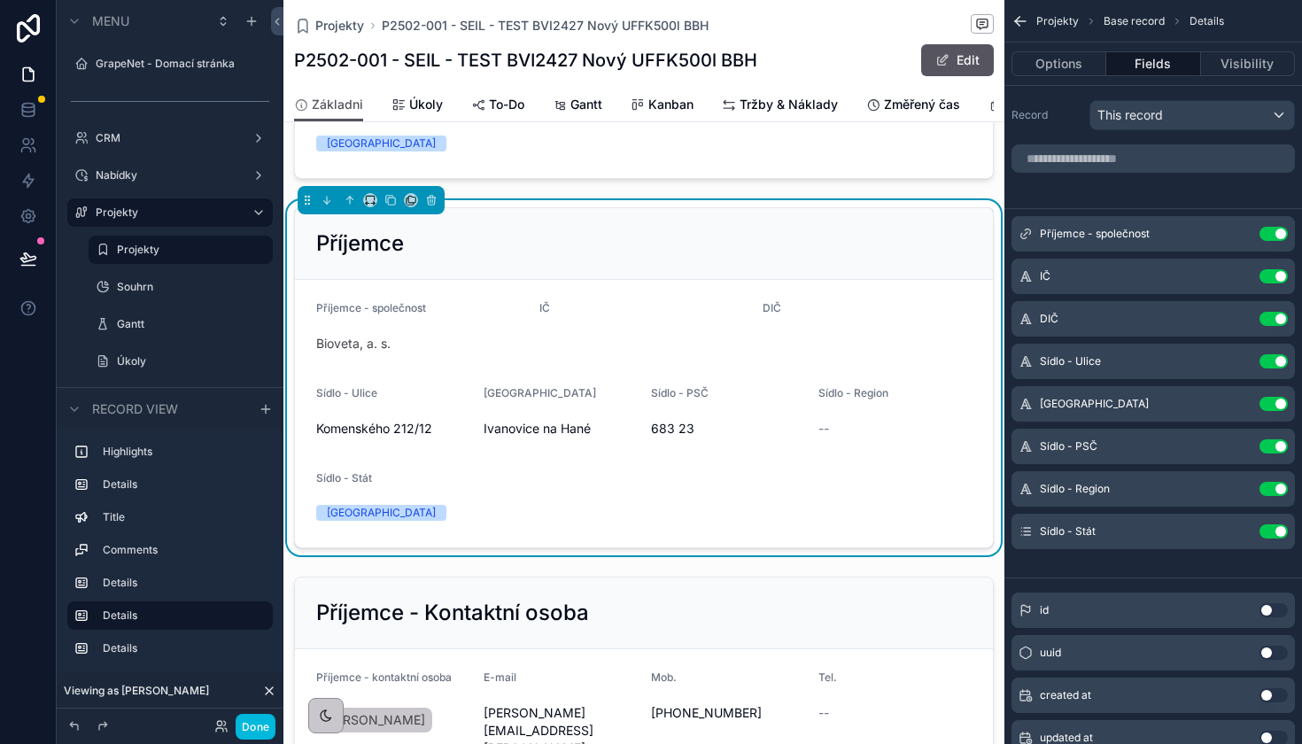
scroll to position [1395, 0]
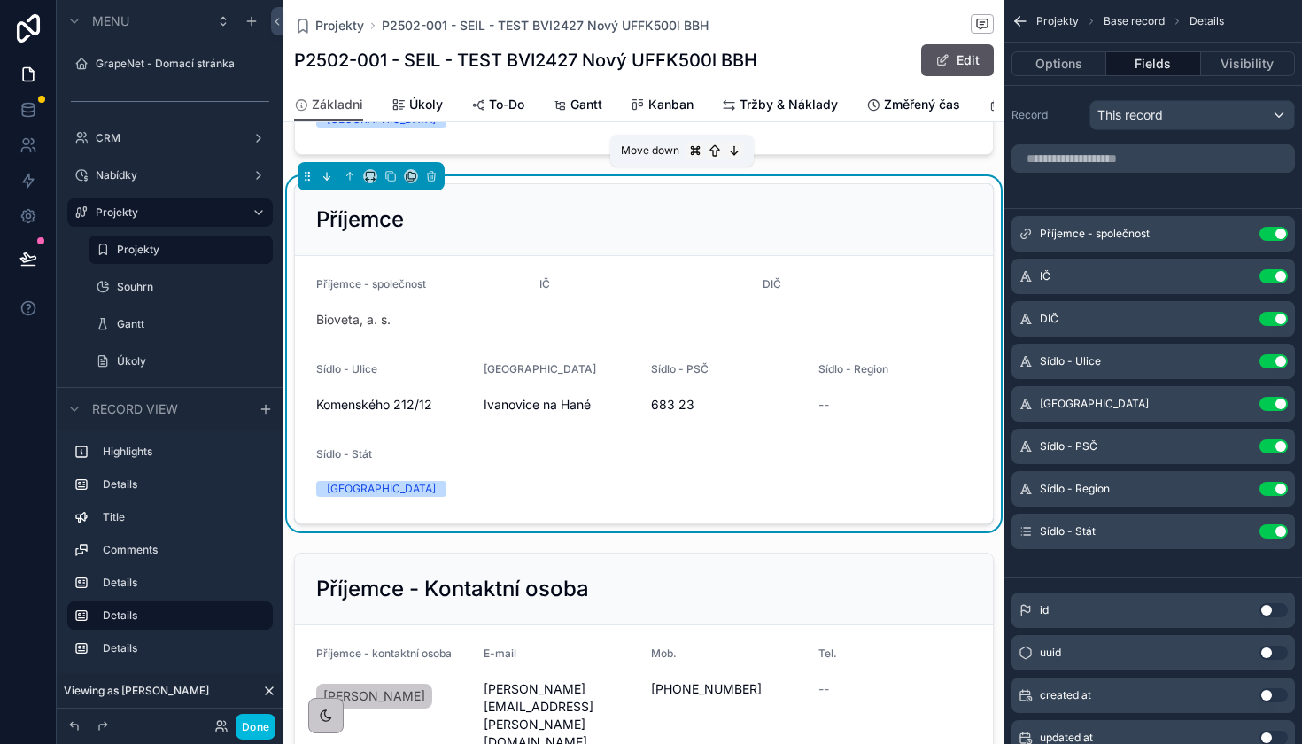
click at [333, 180] on button "scrollable content" at bounding box center [326, 175] width 19 height 19
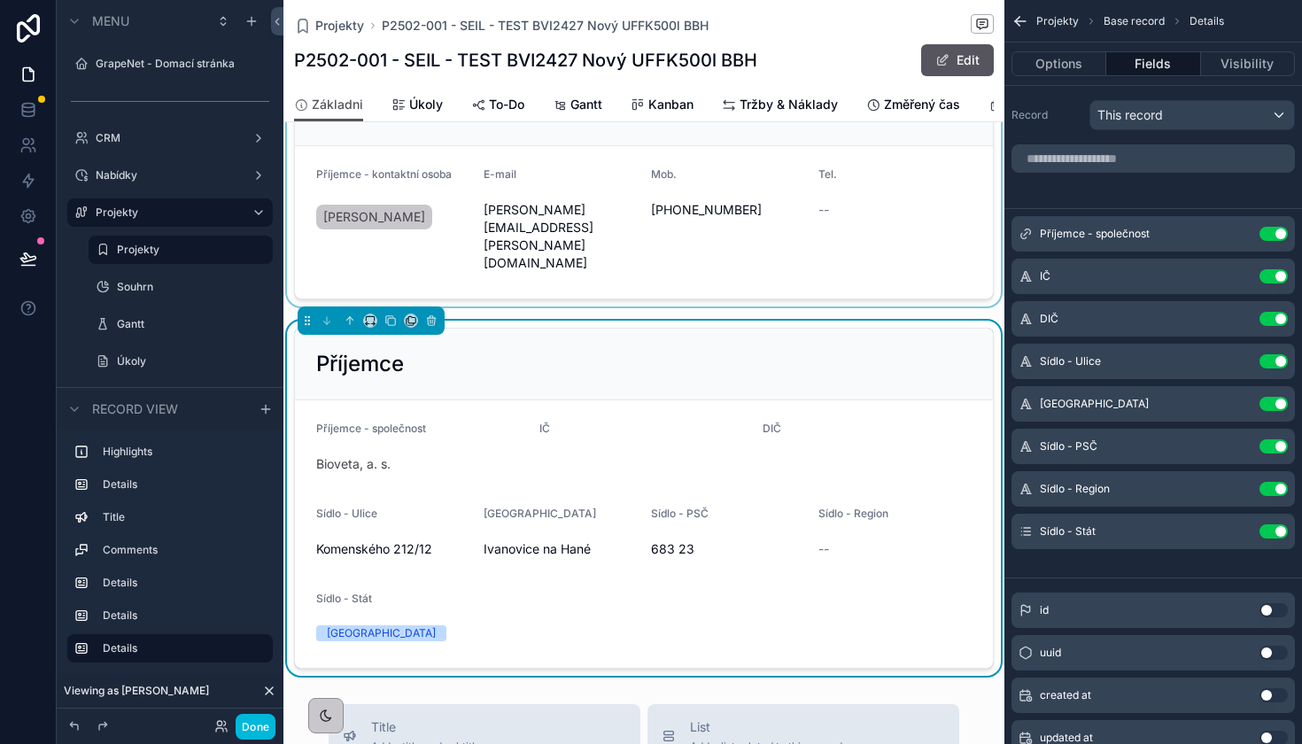
scroll to position [1539, 0]
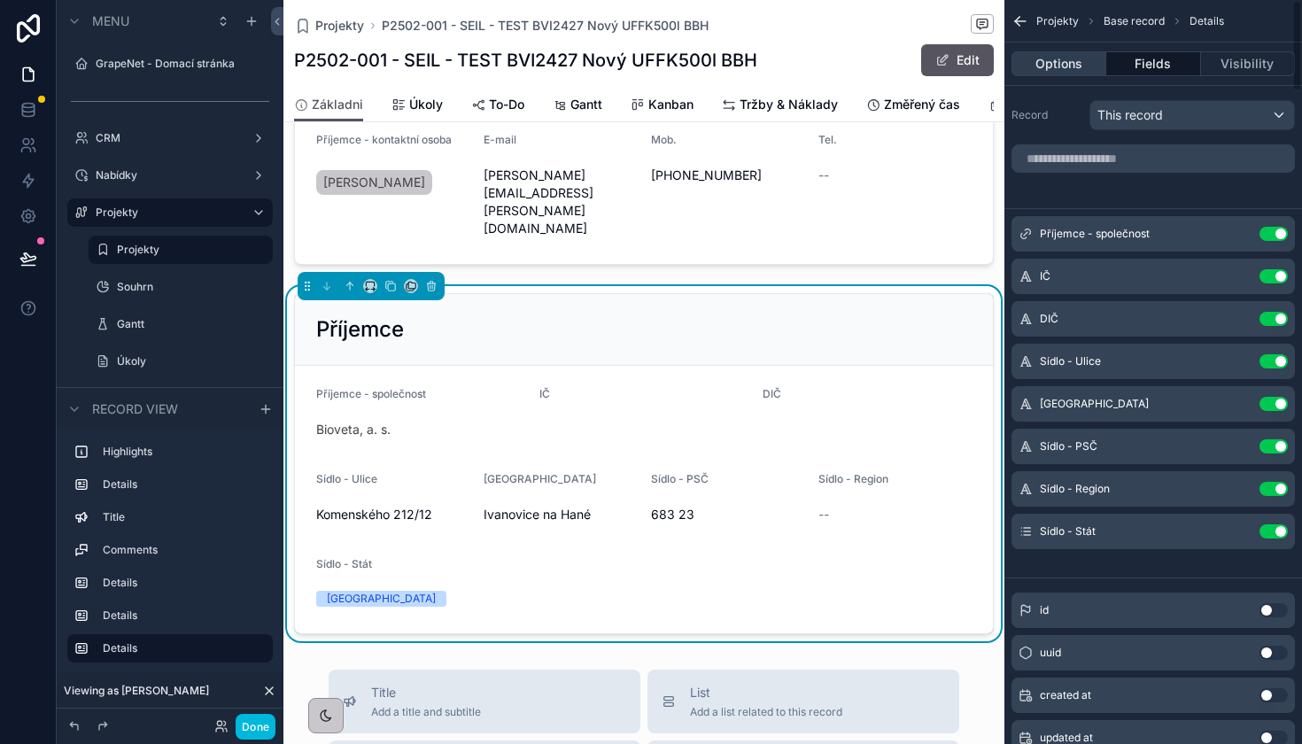
click at [1056, 59] on button "Options" at bounding box center [1058, 63] width 95 height 25
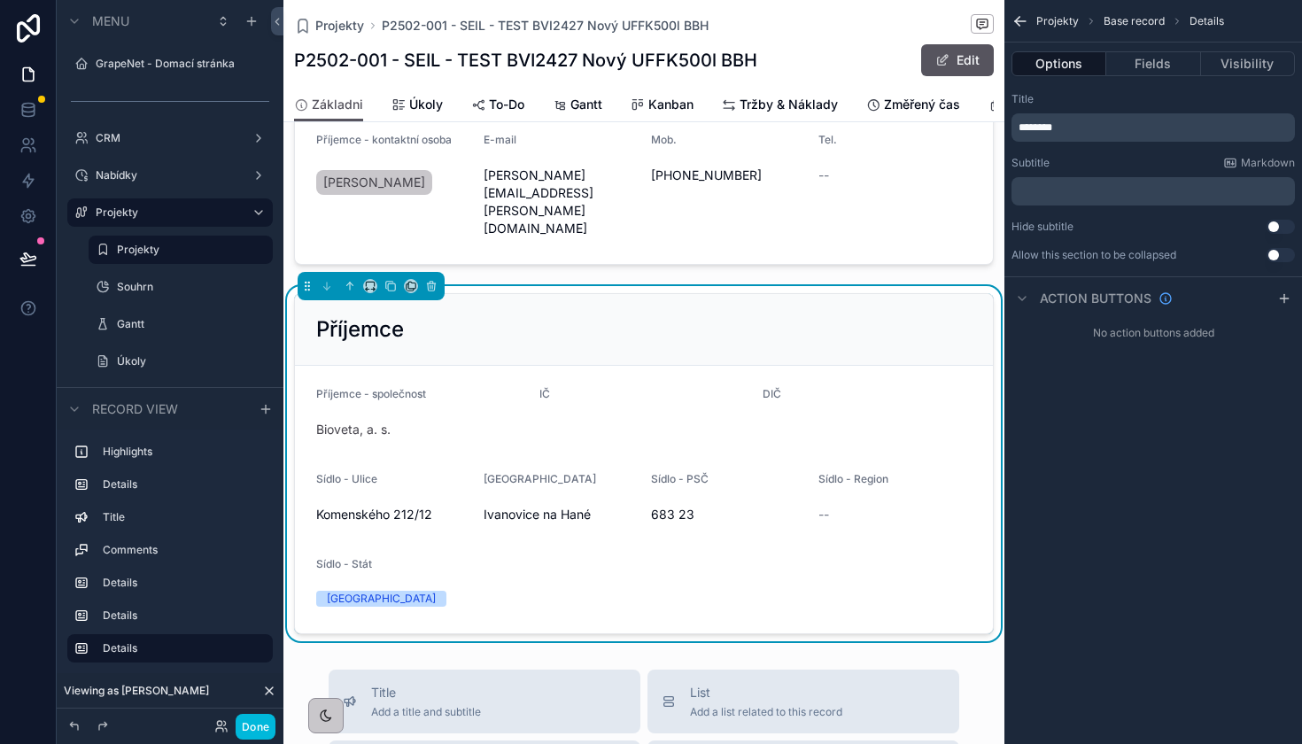
click at [1100, 128] on p "********" at bounding box center [1154, 127] width 273 height 14
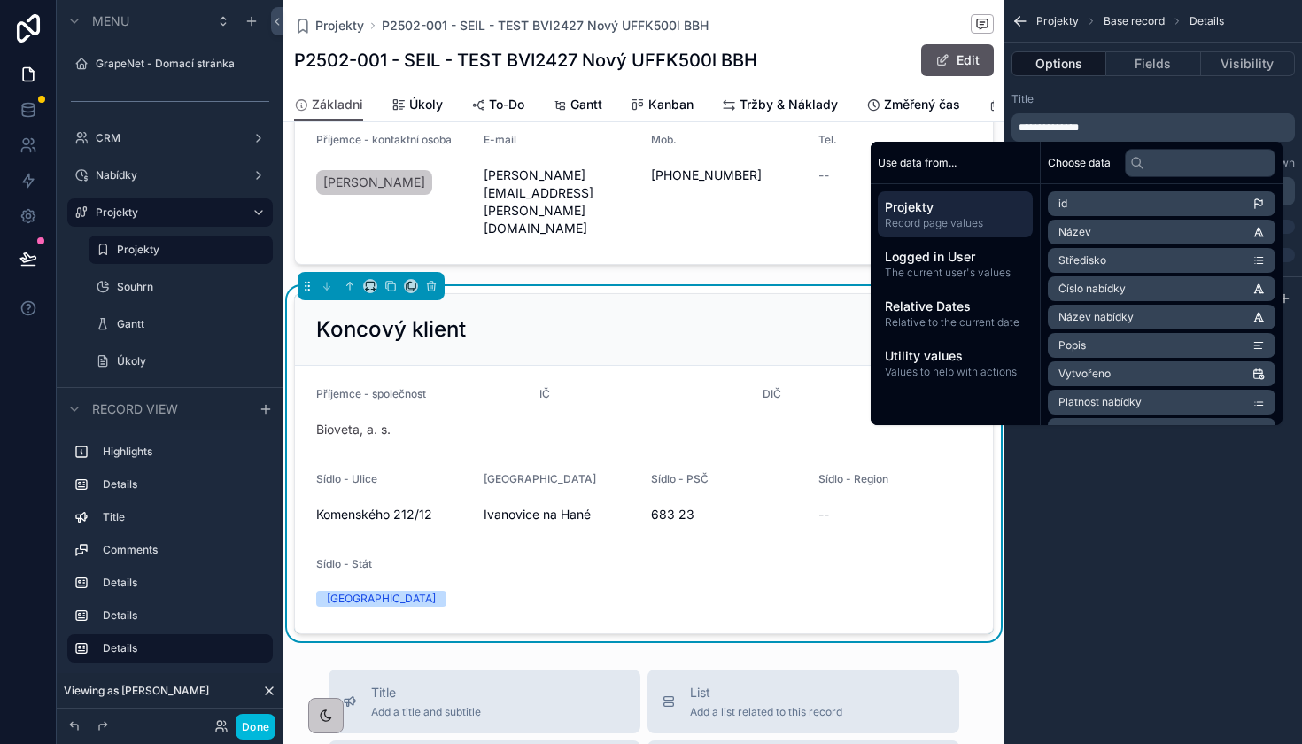
click at [1160, 112] on div "**********" at bounding box center [1152, 117] width 283 height 50
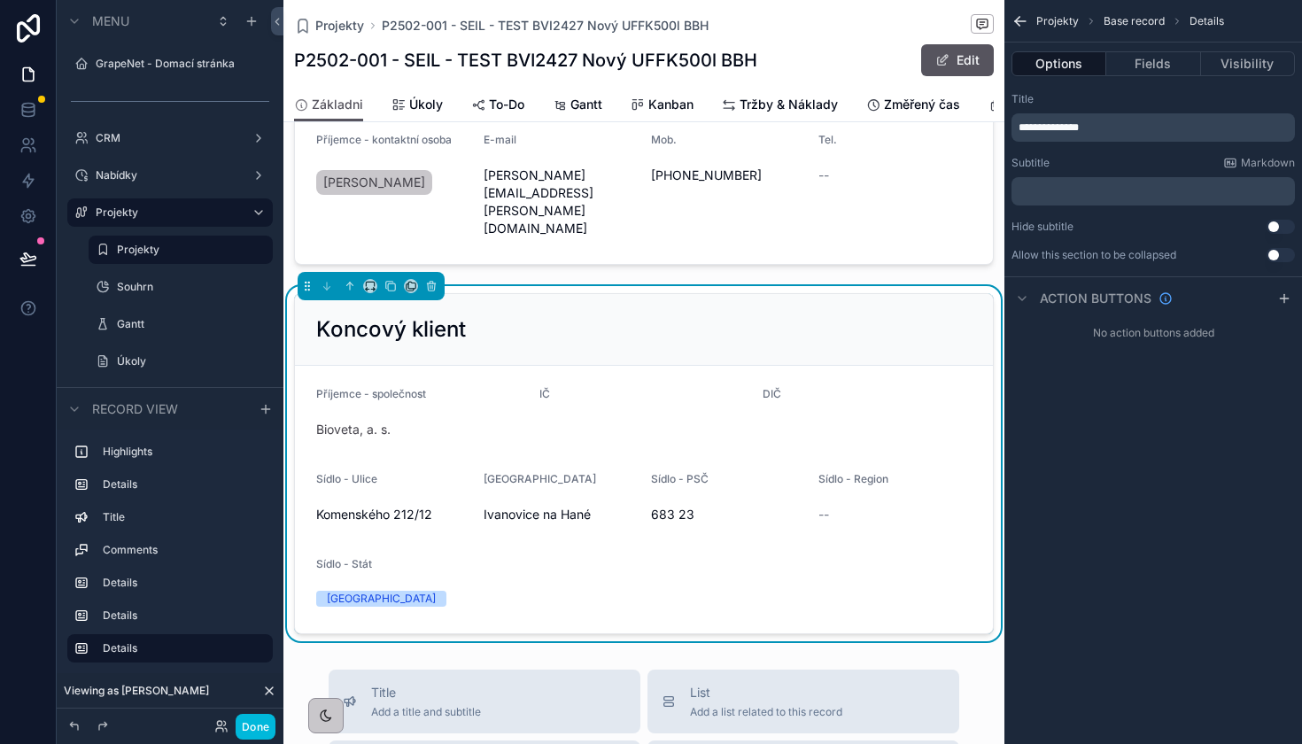
click at [844, 366] on form "Příjemce - společnost Bioveta, a. s. IČ DIČ Sídlo - Ulice Komenského 212/12 Síd…" at bounding box center [644, 499] width 698 height 267
click at [1217, 65] on button "Visibility" at bounding box center [1248, 63] width 94 height 25
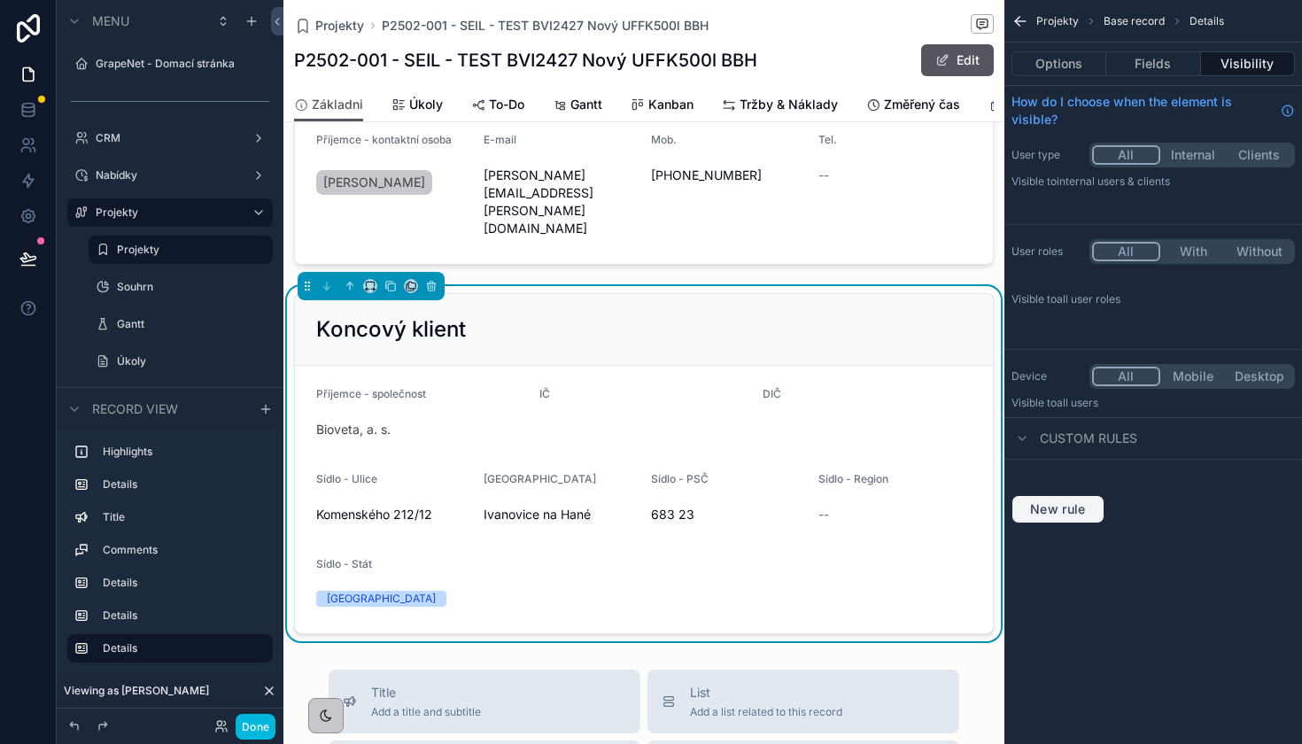
click at [1063, 509] on span "New rule" at bounding box center [1058, 509] width 70 height 16
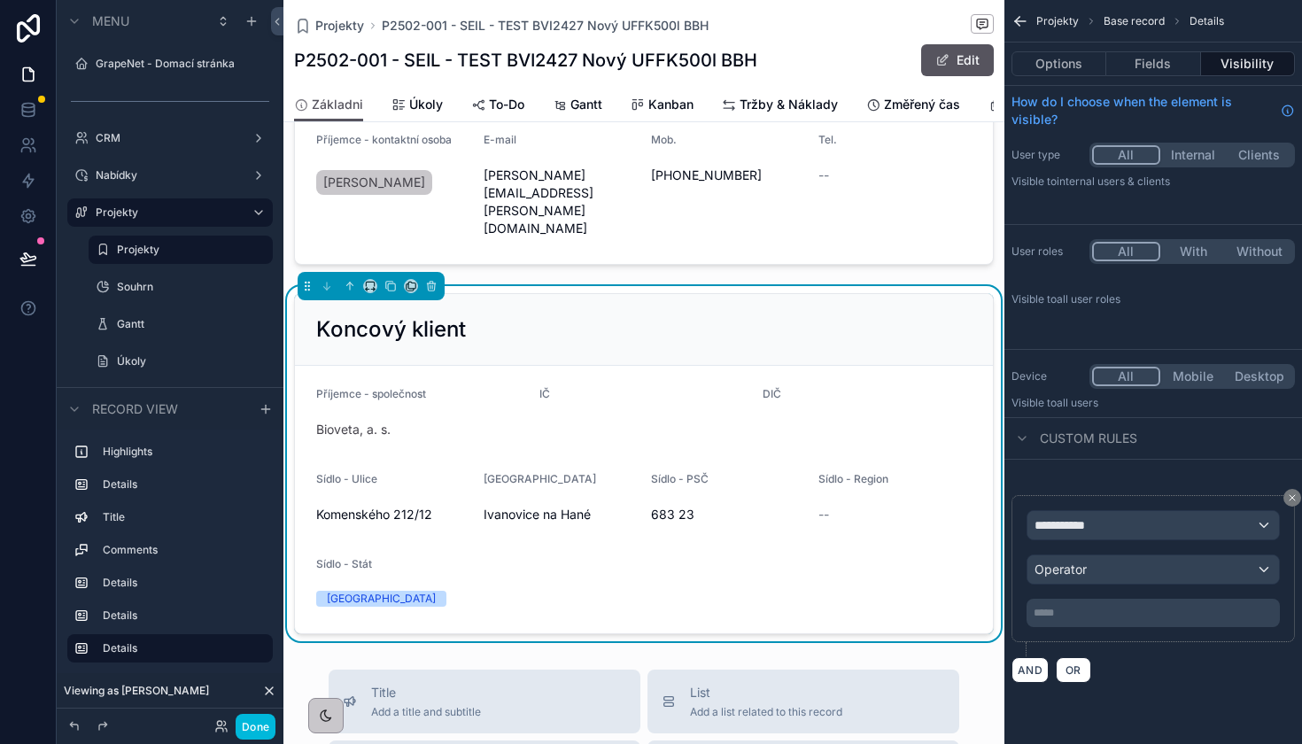
click at [1094, 521] on span "**********" at bounding box center [1067, 525] width 66 height 18
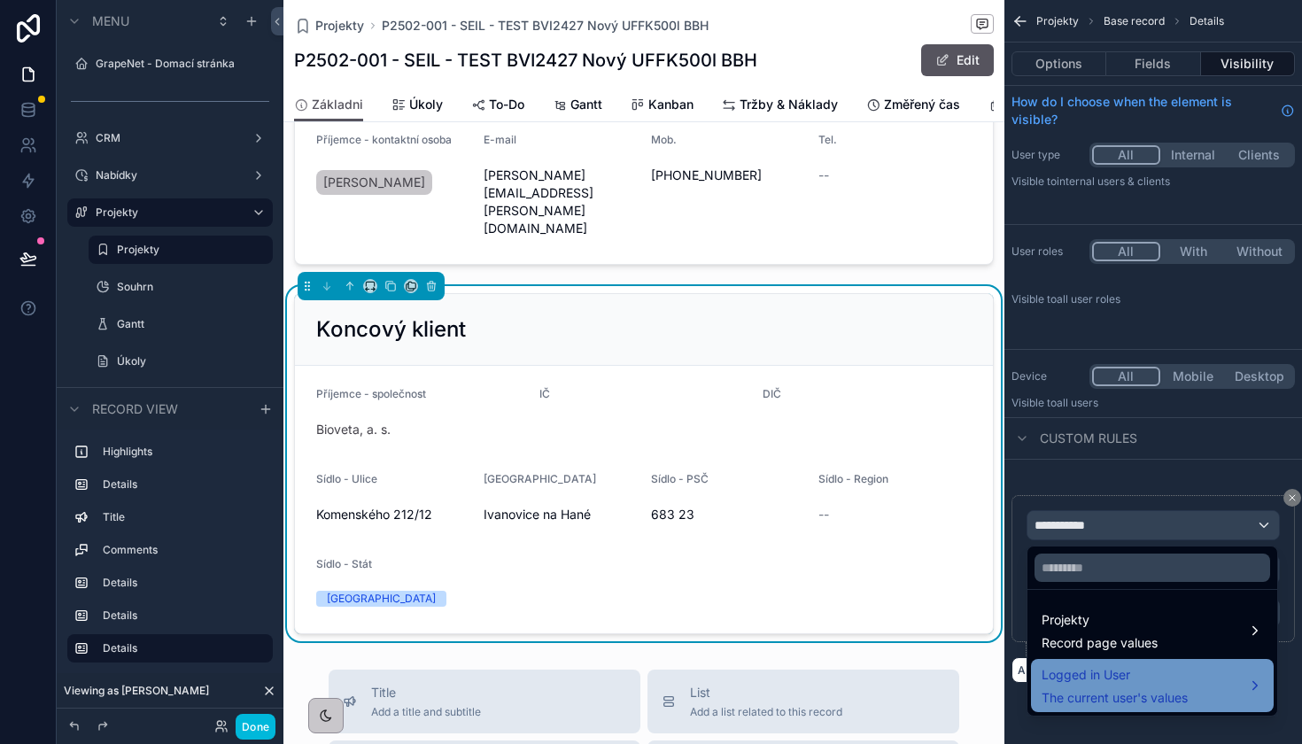
click at [1130, 679] on span "Logged in User" at bounding box center [1114, 674] width 146 height 21
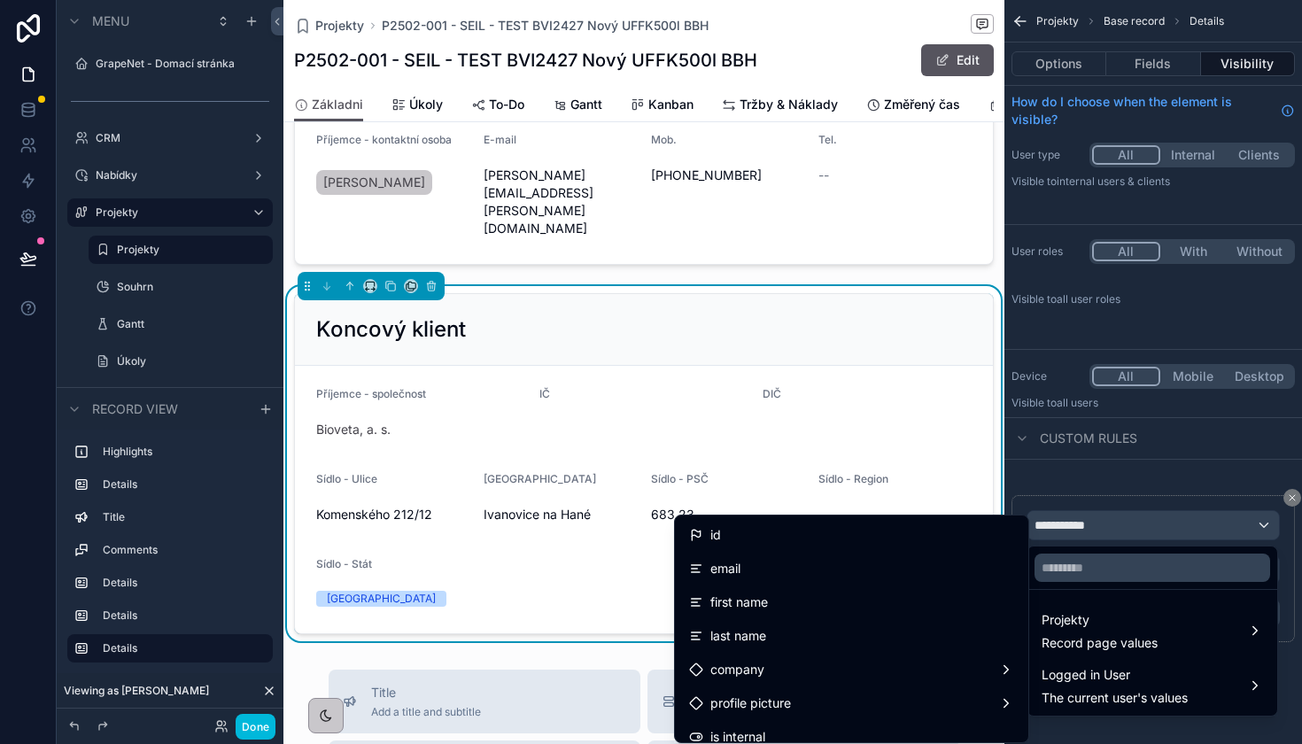
scroll to position [0, 0]
click at [1295, 499] on div "scrollable content" at bounding box center [651, 372] width 1302 height 744
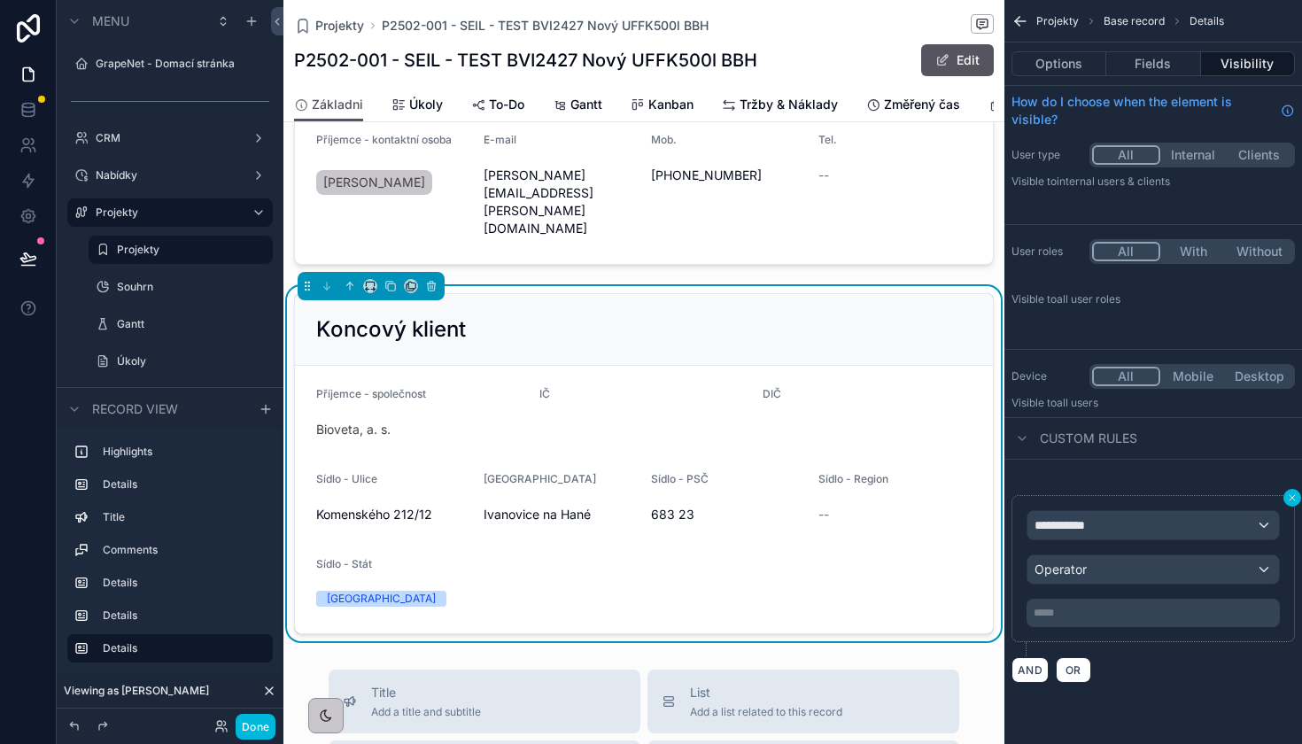
click at [1289, 503] on button "scrollable content" at bounding box center [1292, 498] width 18 height 18
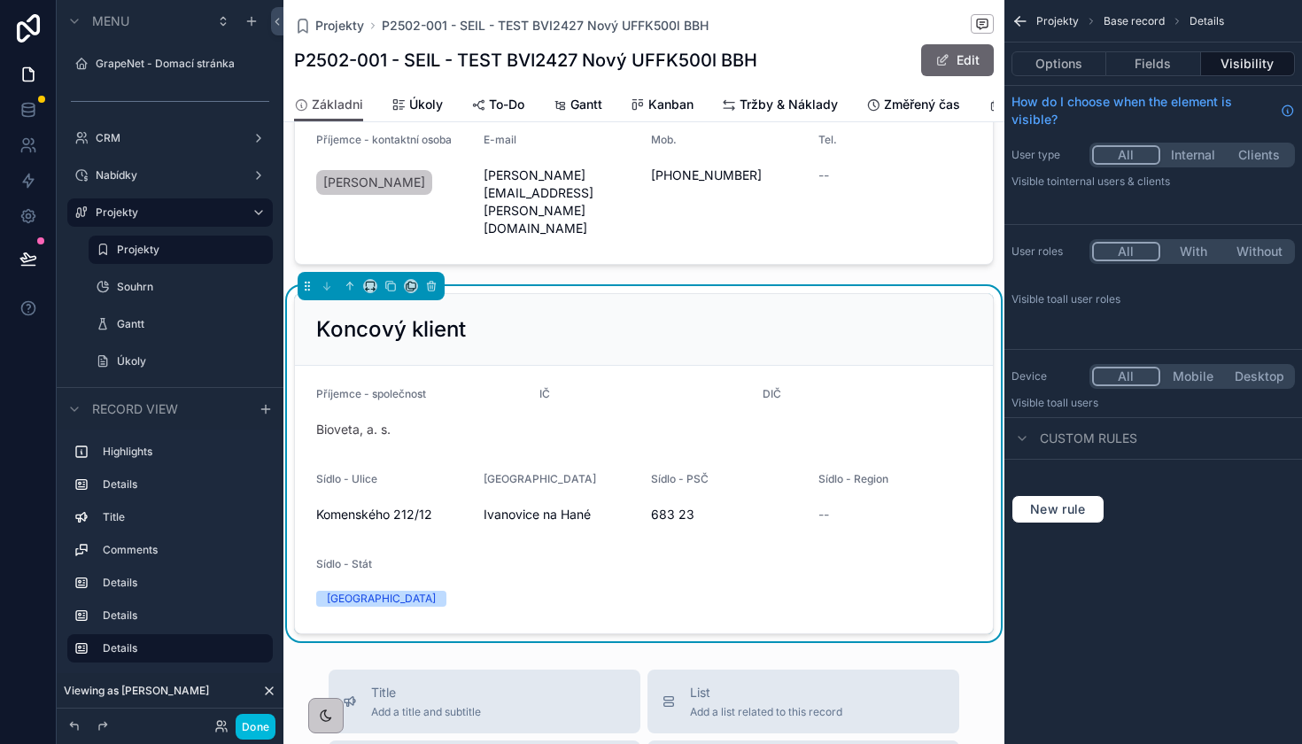
click at [959, 68] on button "Edit" at bounding box center [957, 60] width 73 height 32
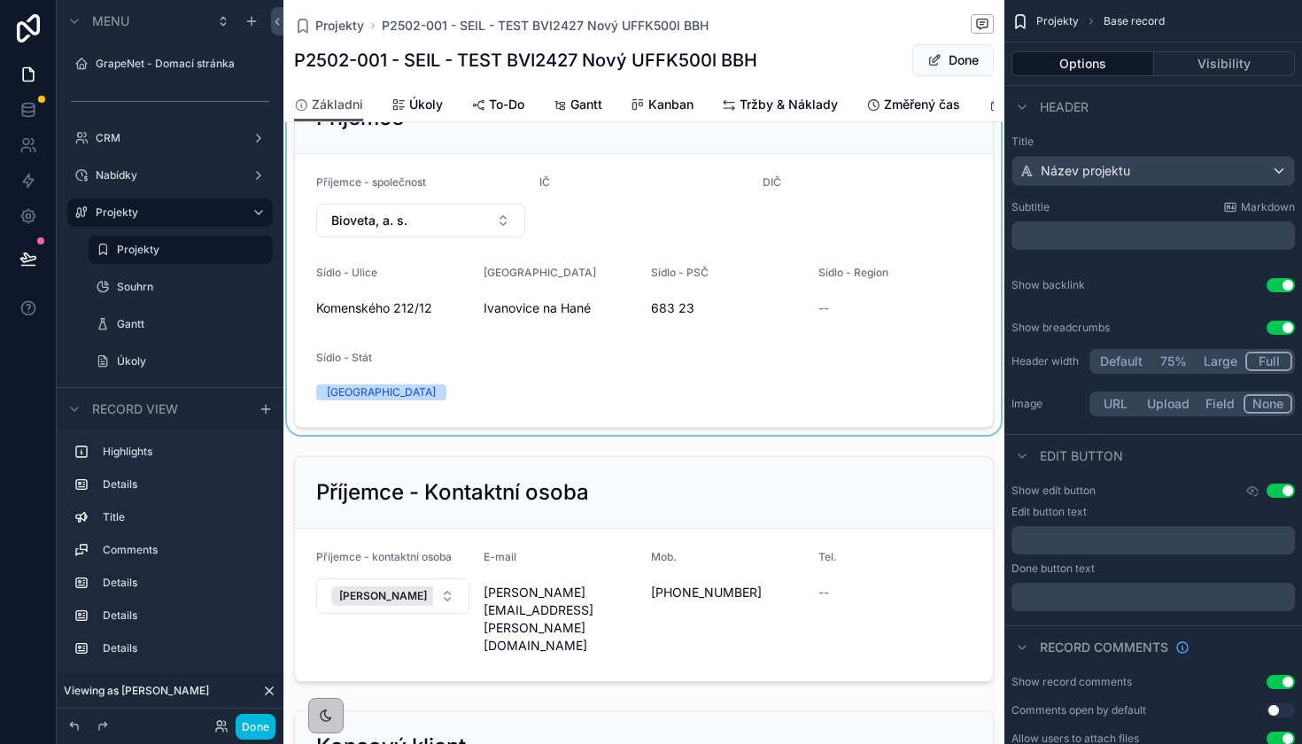
scroll to position [1115, 0]
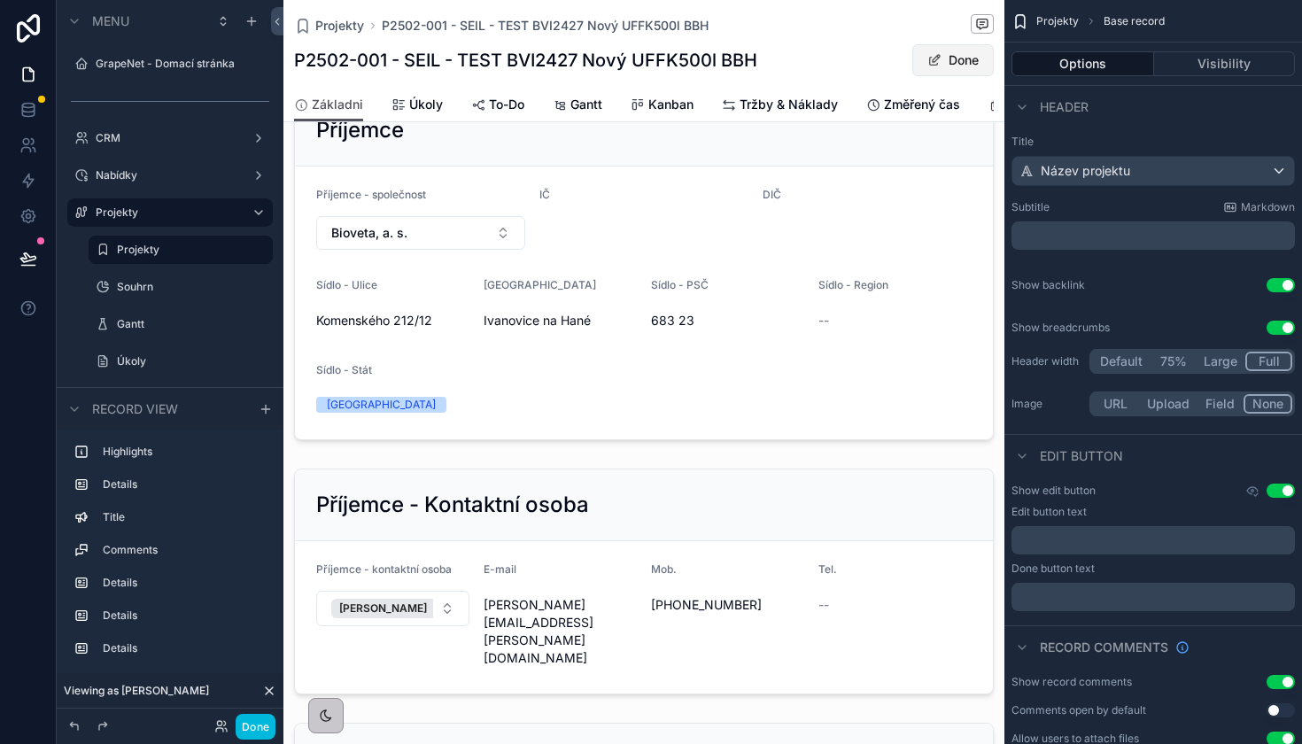
click at [947, 56] on button "Done" at bounding box center [952, 60] width 81 height 32
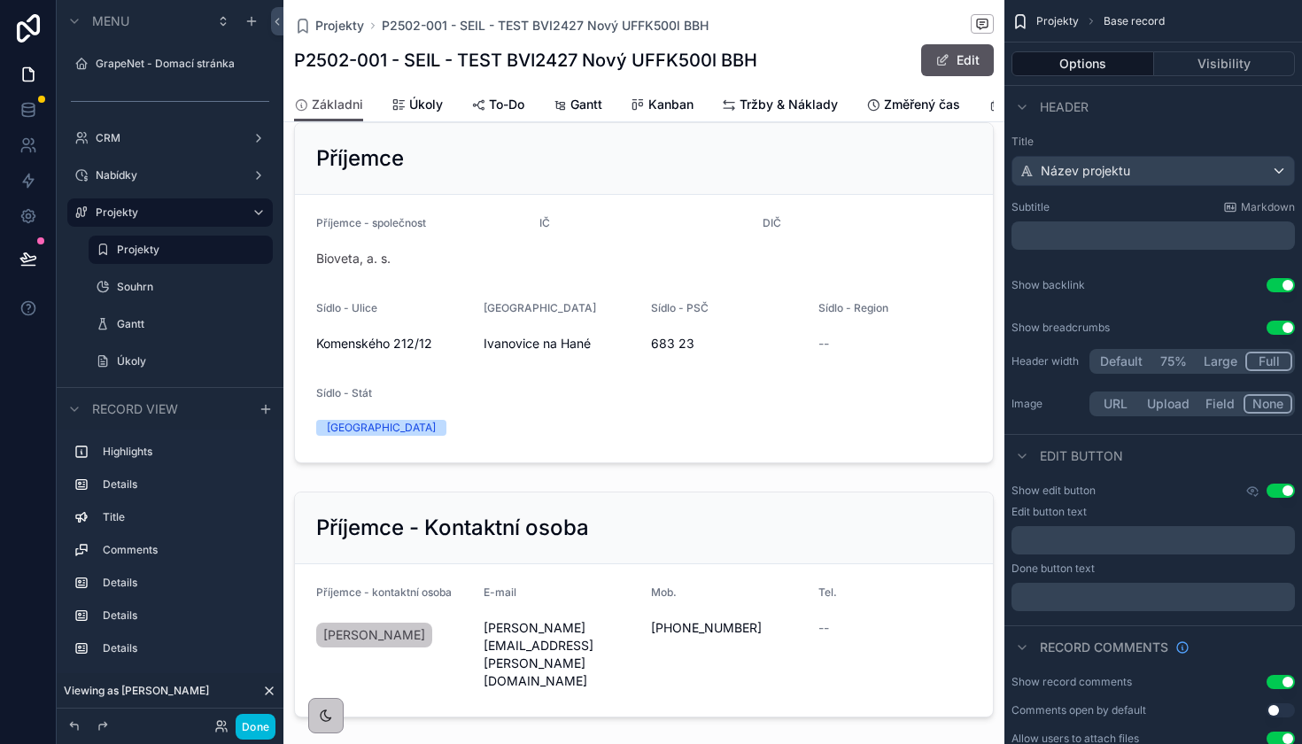
scroll to position [1111, 0]
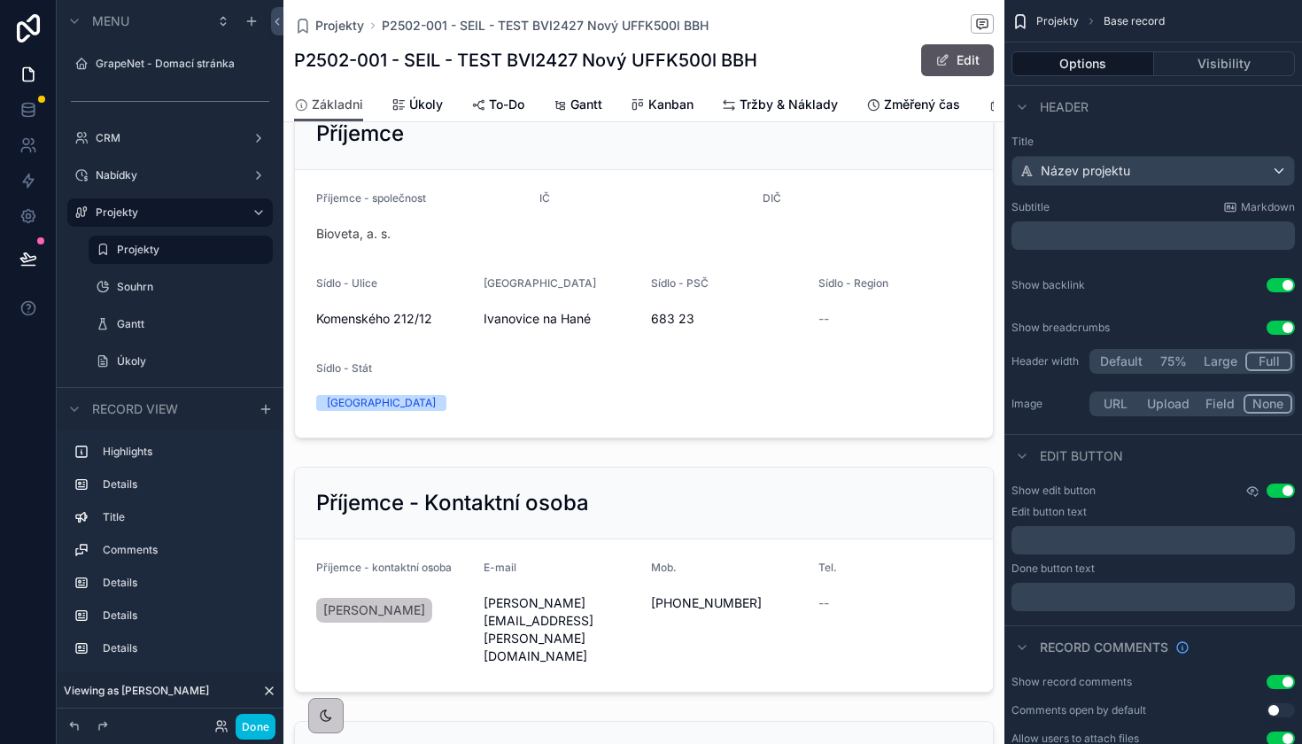
click at [1249, 493] on icon "scrollable content" at bounding box center [1252, 490] width 11 height 7
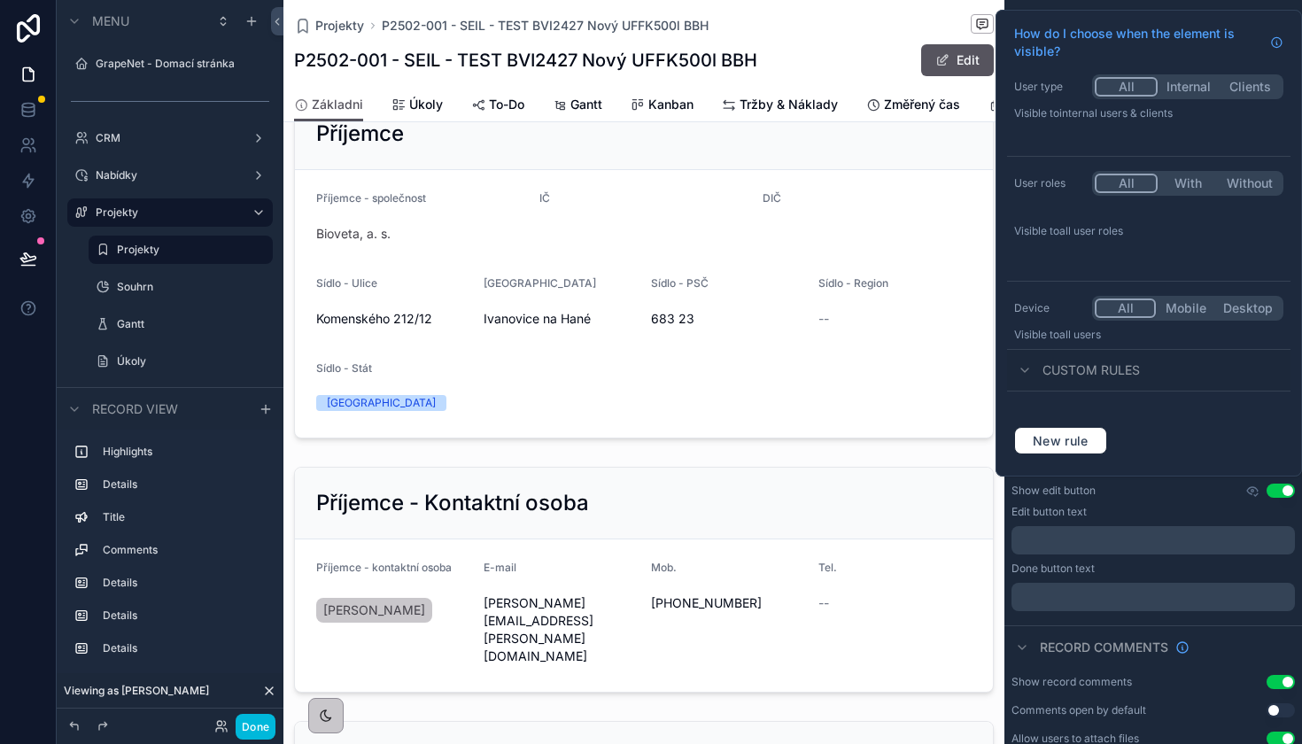
click at [1218, 497] on div "Show edit button Use setting" at bounding box center [1152, 490] width 283 height 14
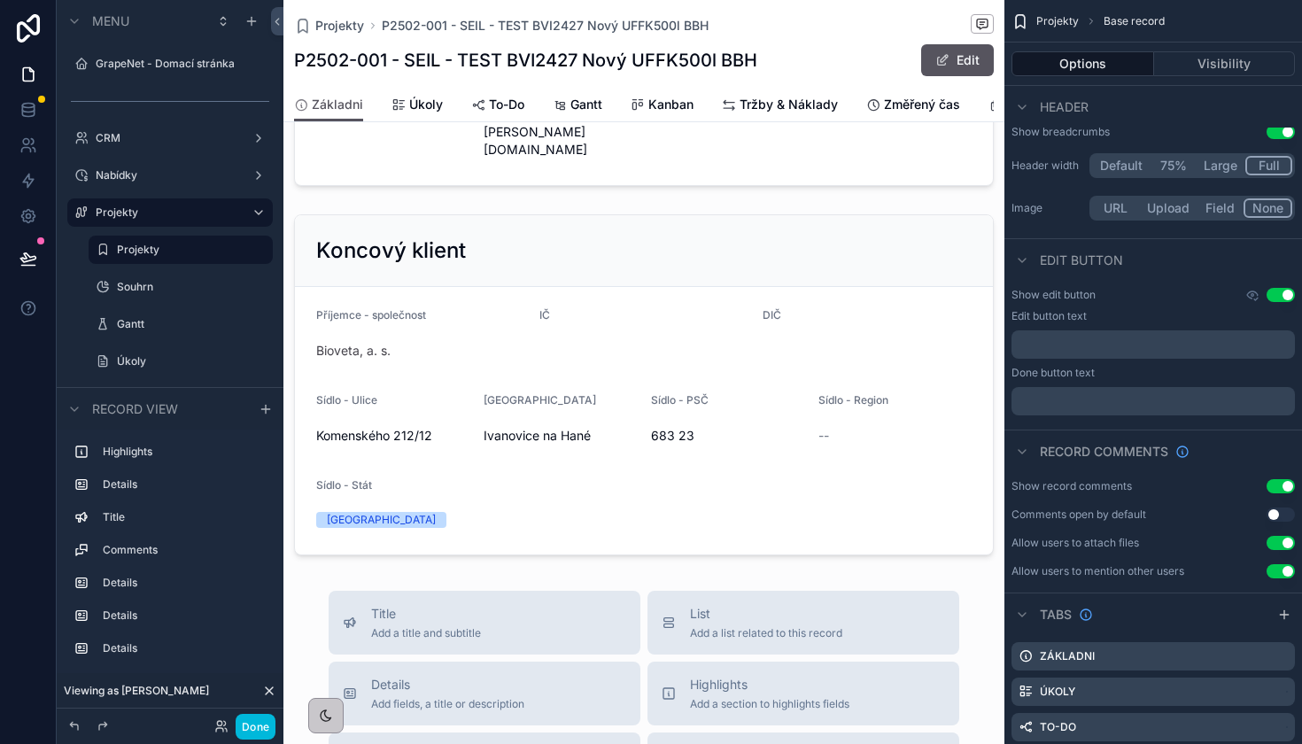
scroll to position [1620, 0]
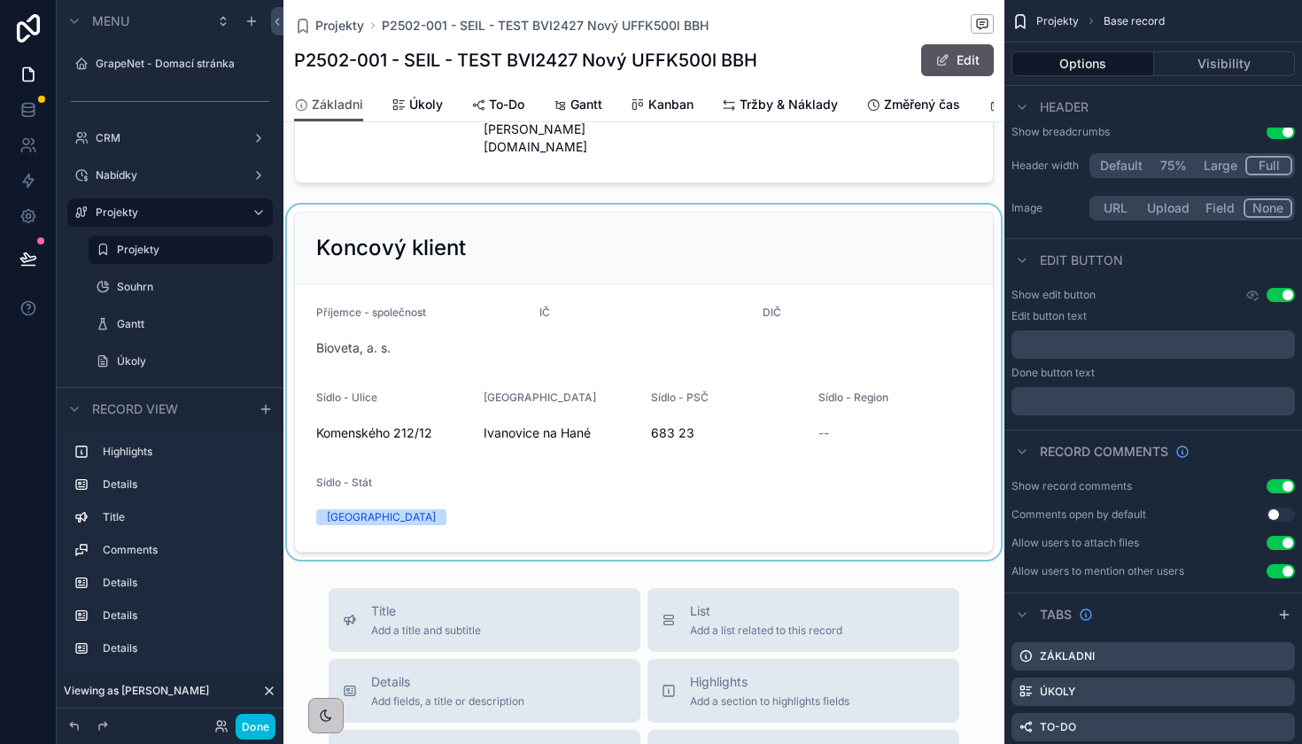
click at [506, 239] on div "scrollable content" at bounding box center [643, 382] width 721 height 355
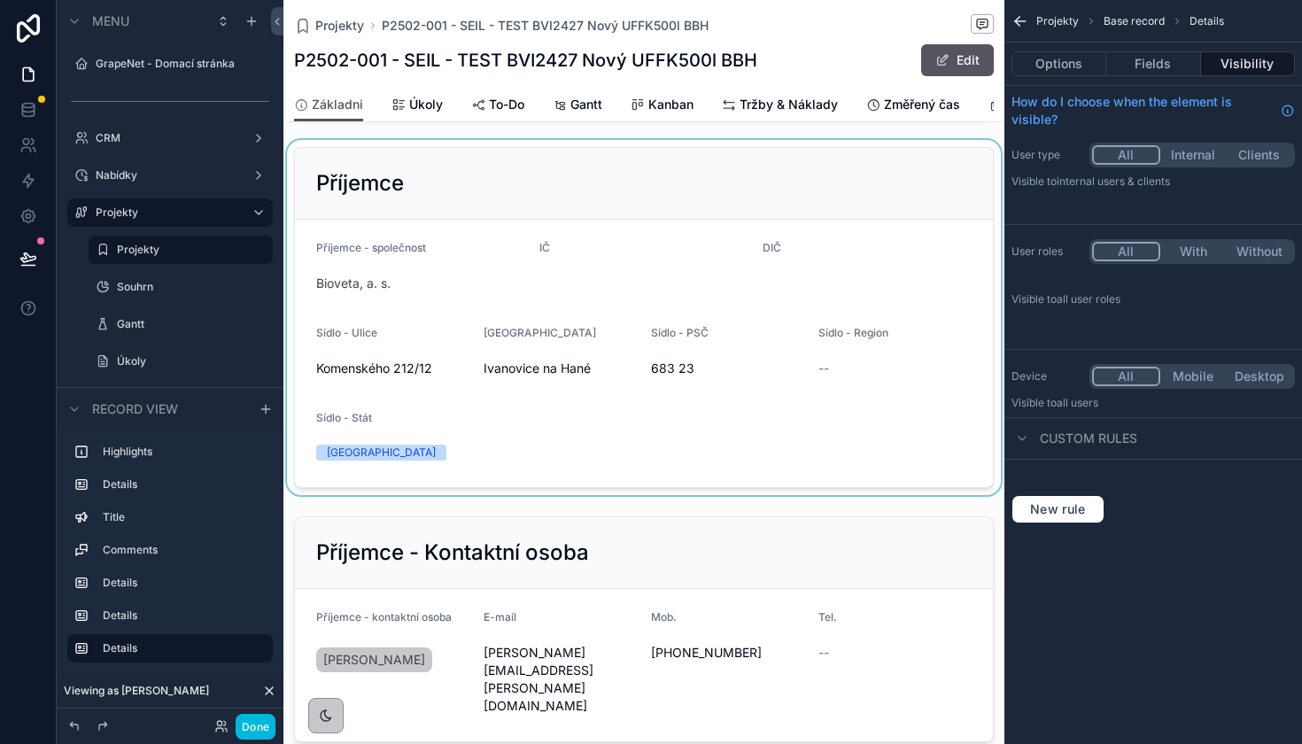
scroll to position [1063, 0]
click at [770, 232] on div "scrollable content" at bounding box center [643, 316] width 721 height 355
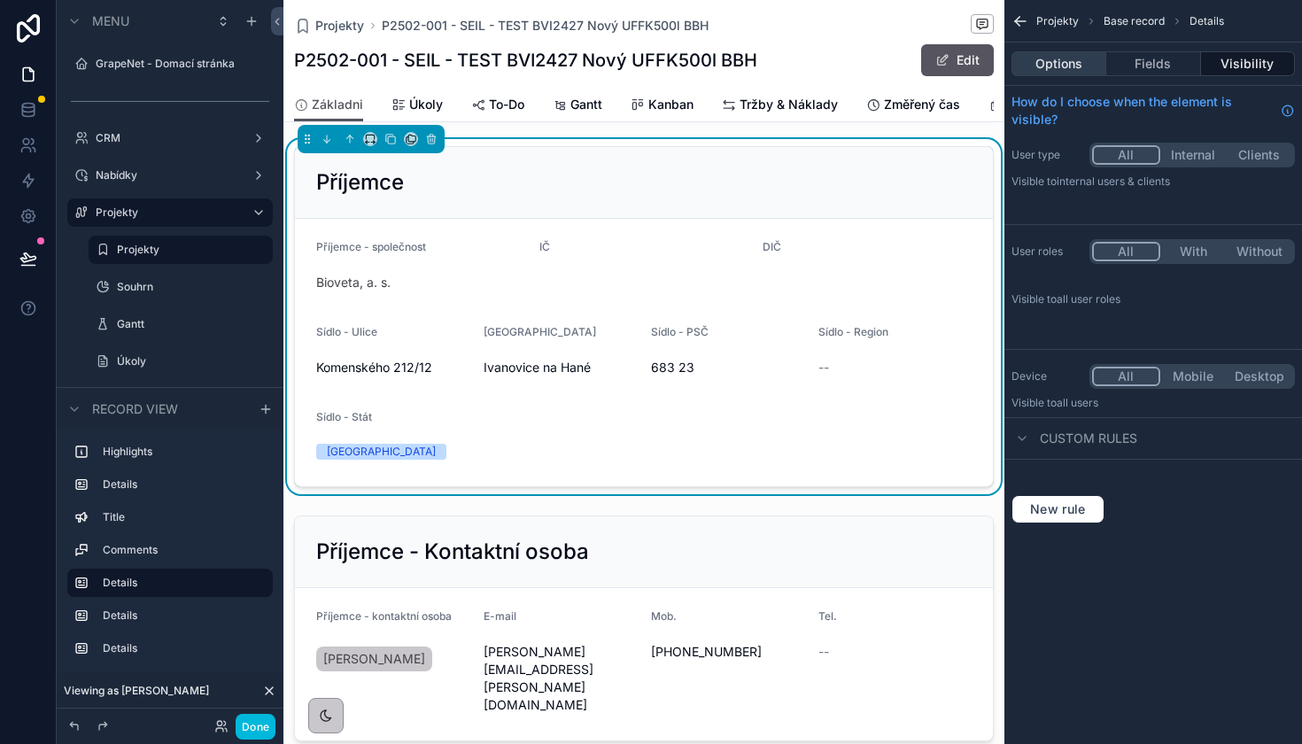
click at [1056, 73] on button "Options" at bounding box center [1058, 63] width 95 height 25
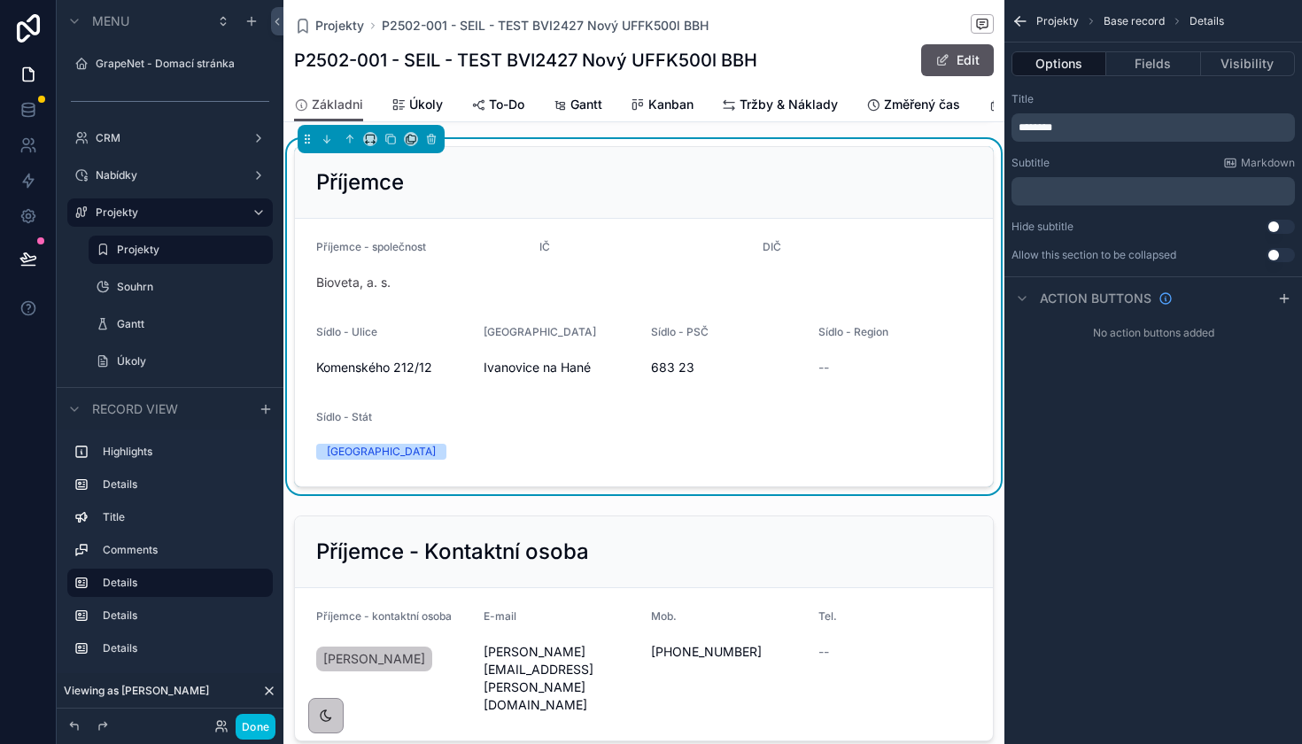
scroll to position [0, 0]
click at [1286, 299] on icon "scrollable content" at bounding box center [1284, 298] width 14 height 14
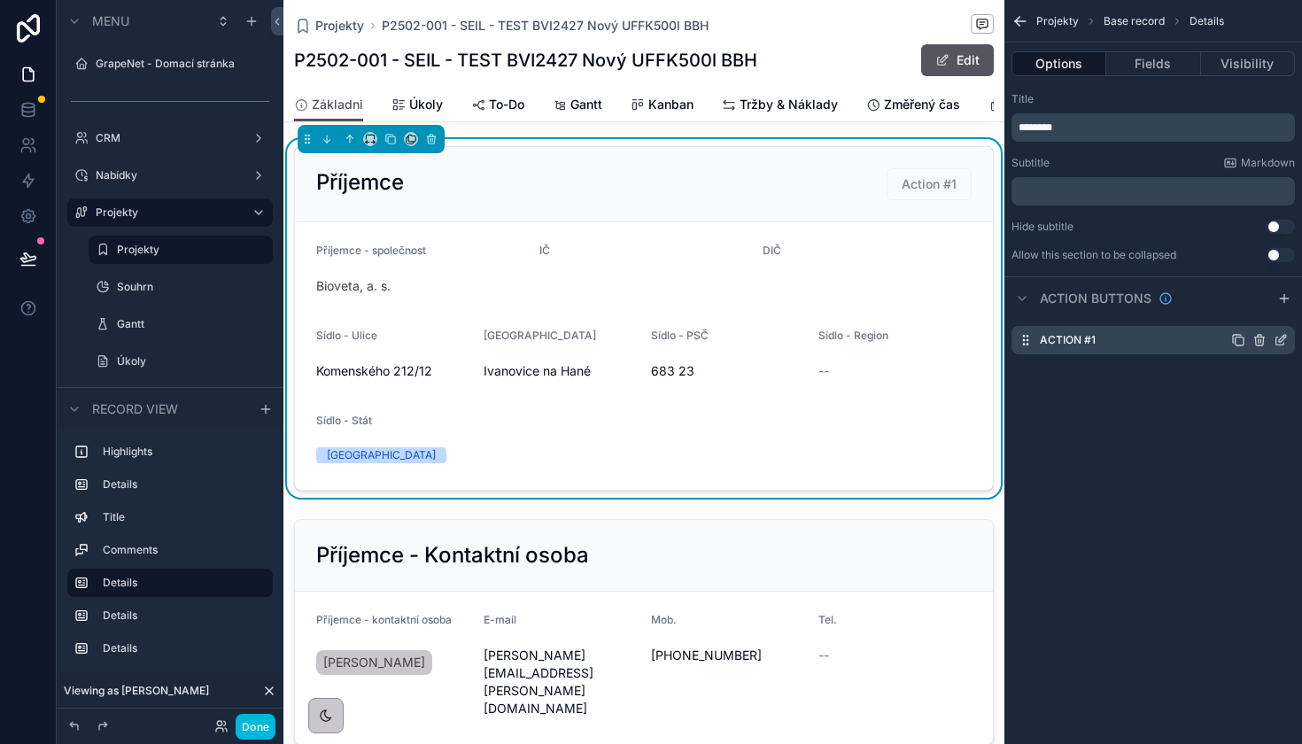
click at [1282, 344] on icon "scrollable content" at bounding box center [1280, 340] width 14 height 14
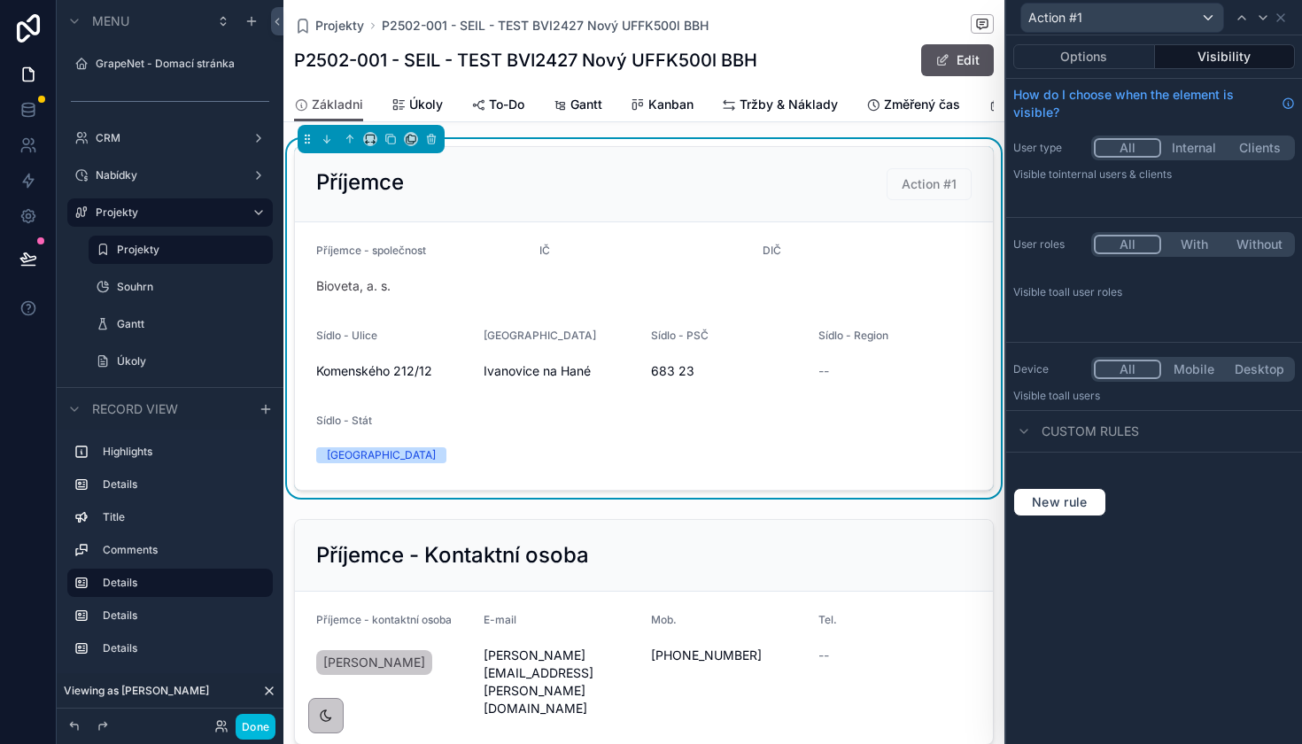
drag, startPoint x: 1194, startPoint y: 456, endPoint x: 1146, endPoint y: 431, distance: 53.9
click at [1146, 429] on div "Options Visibility How do I choose when the element is visible? User type All I…" at bounding box center [1154, 282] width 296 height 495
click at [1114, 54] on button "Options" at bounding box center [1084, 56] width 142 height 25
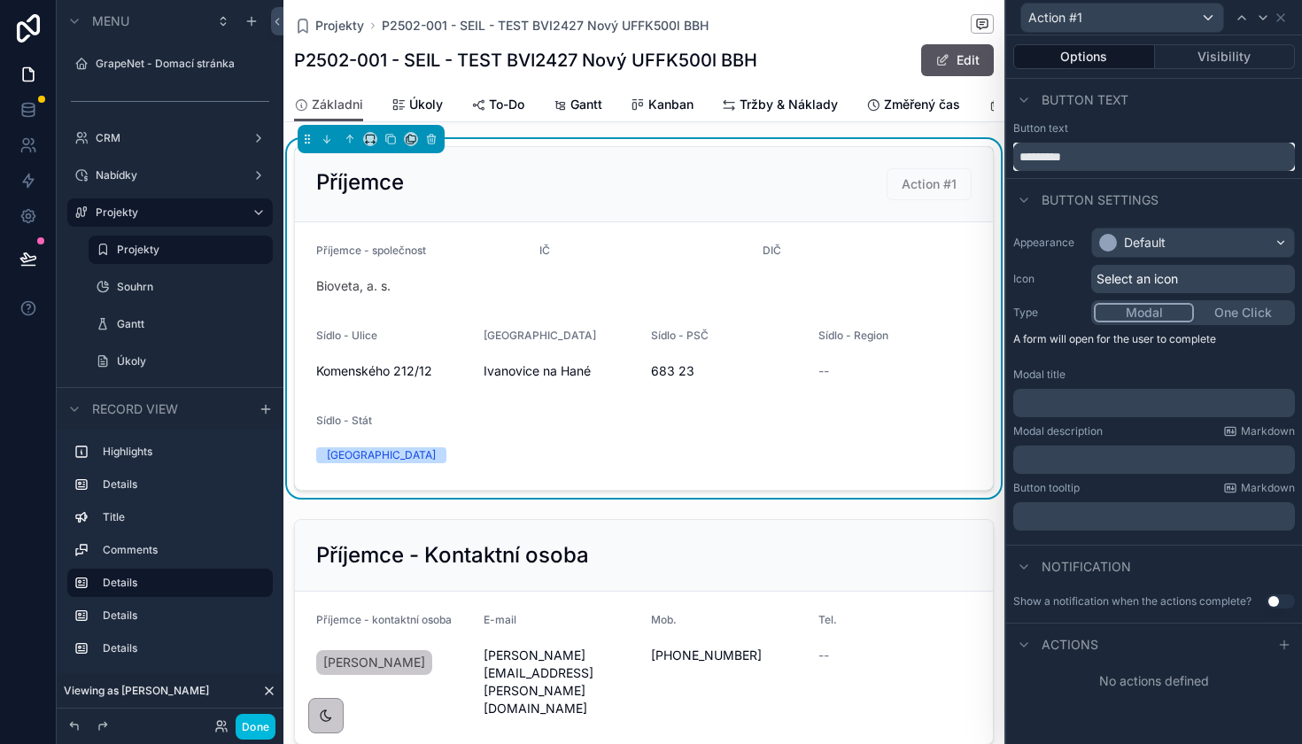
click at [1119, 153] on input "*********" at bounding box center [1154, 157] width 282 height 28
type input "**********"
click at [1164, 316] on button "Modal" at bounding box center [1144, 312] width 100 height 19
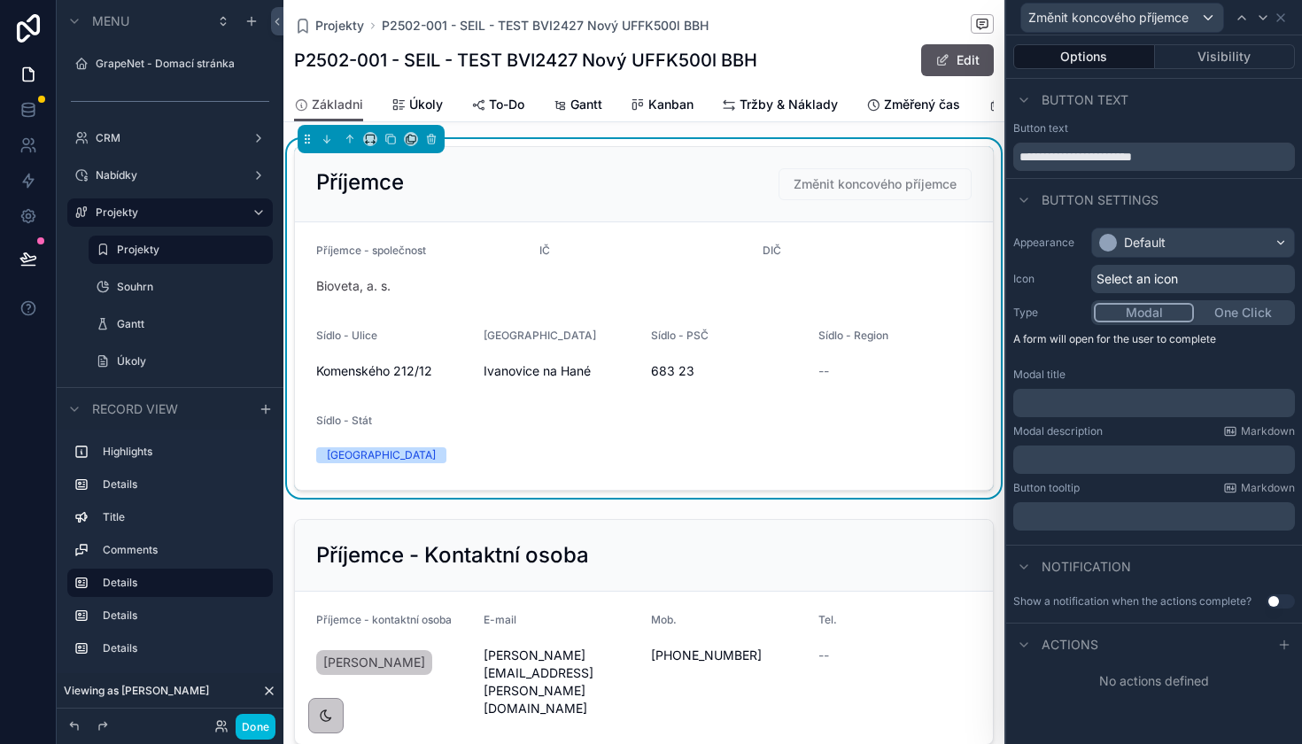
click at [1118, 401] on p "﻿" at bounding box center [1155, 403] width 271 height 18
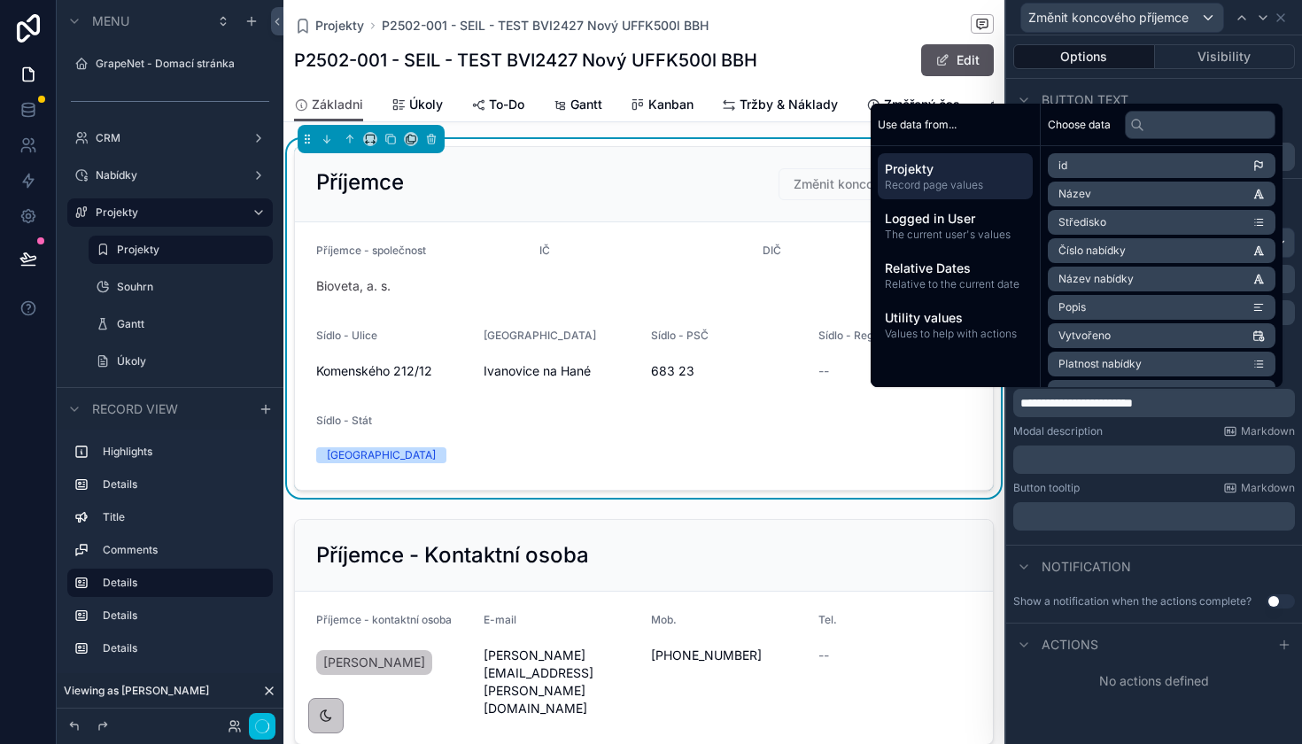
click at [1120, 428] on div "Modal description Markdown" at bounding box center [1154, 431] width 282 height 14
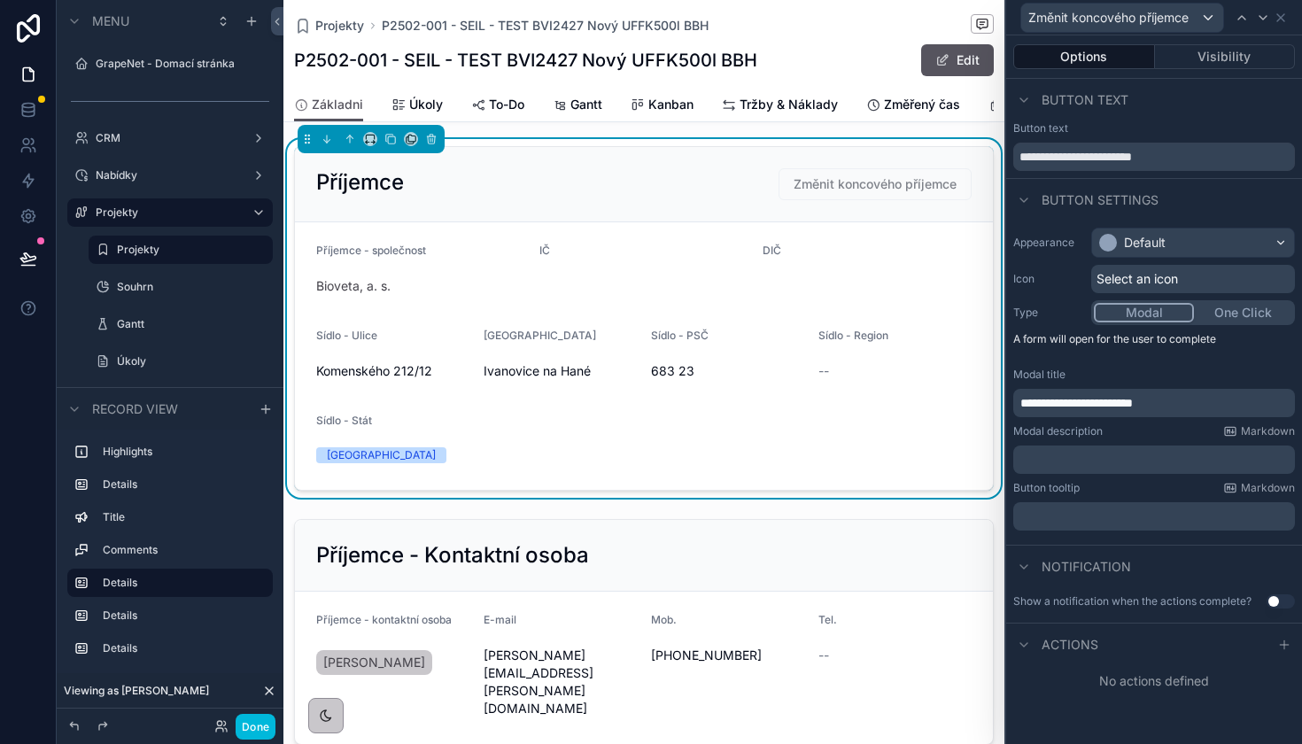
click at [1133, 405] on span "**********" at bounding box center [1076, 403] width 112 height 12
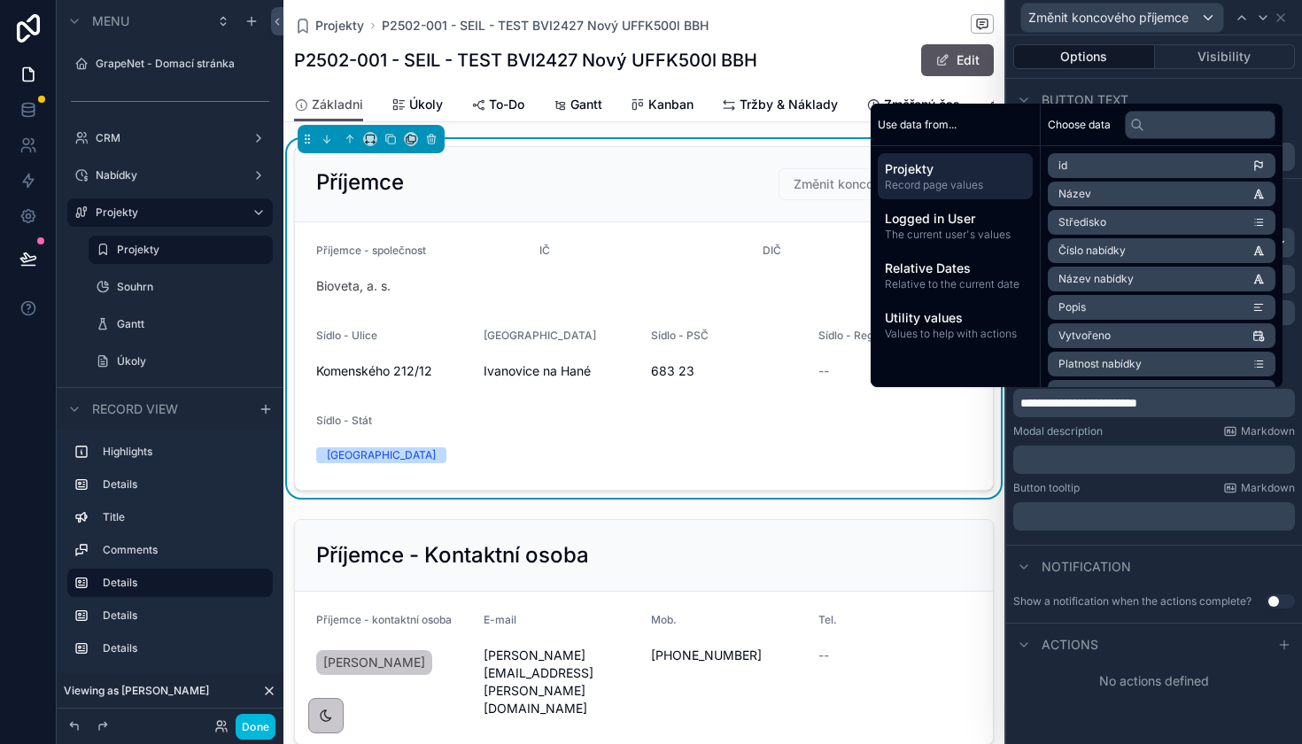
click at [1146, 437] on div "Modal description Markdown" at bounding box center [1154, 431] width 282 height 14
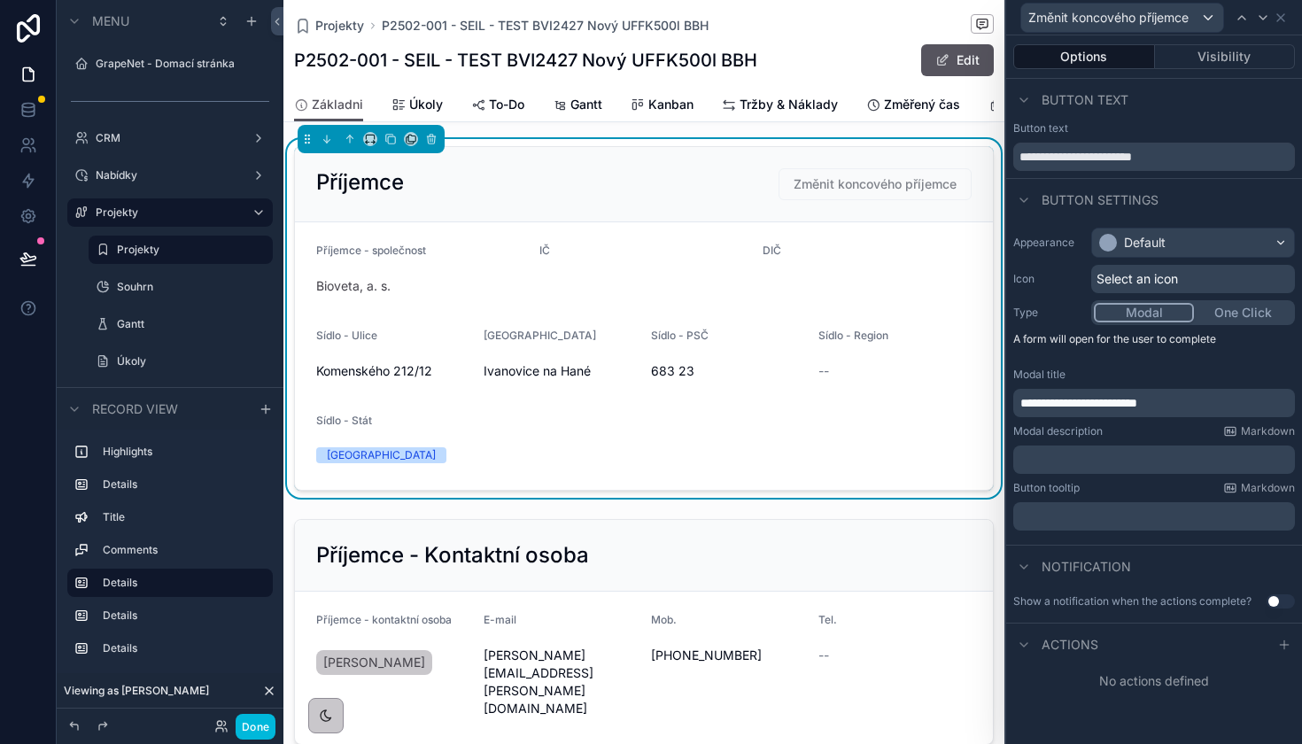
click at [1171, 244] on div "Default" at bounding box center [1193, 242] width 202 height 28
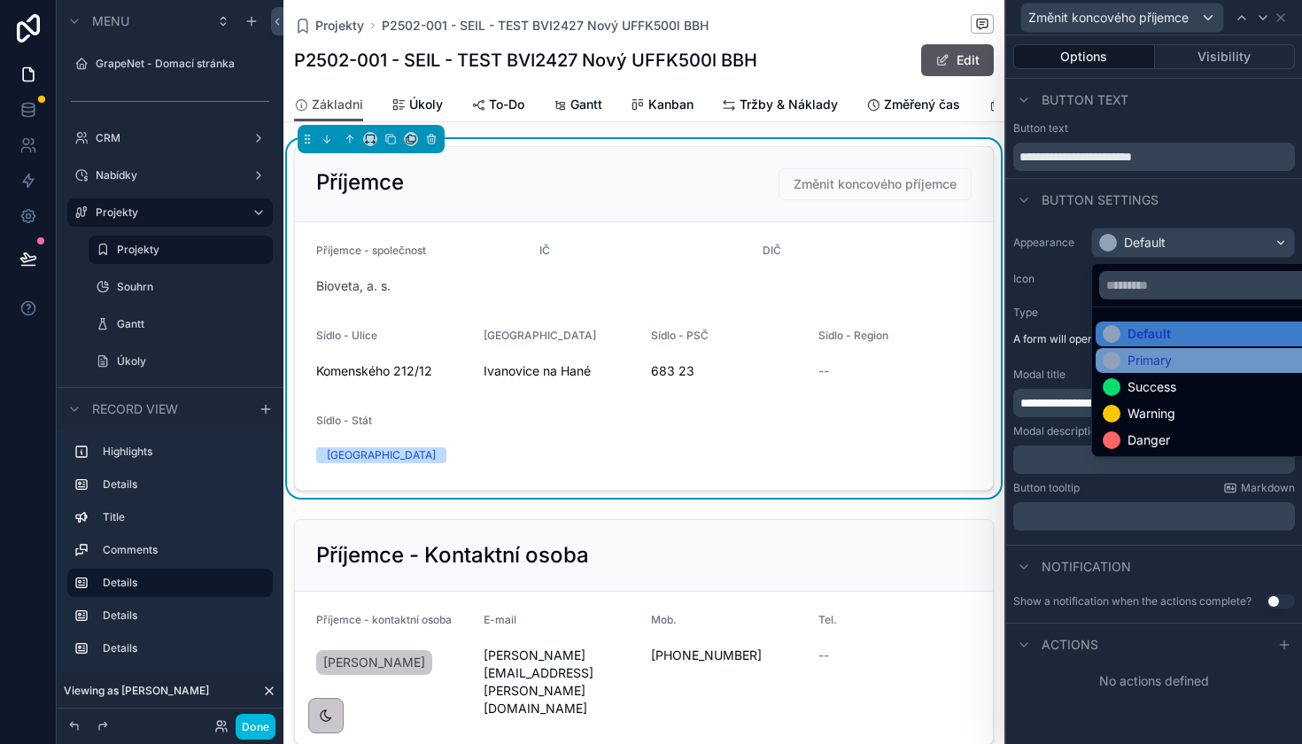
click at [1167, 364] on div "Primary" at bounding box center [1149, 361] width 44 height 18
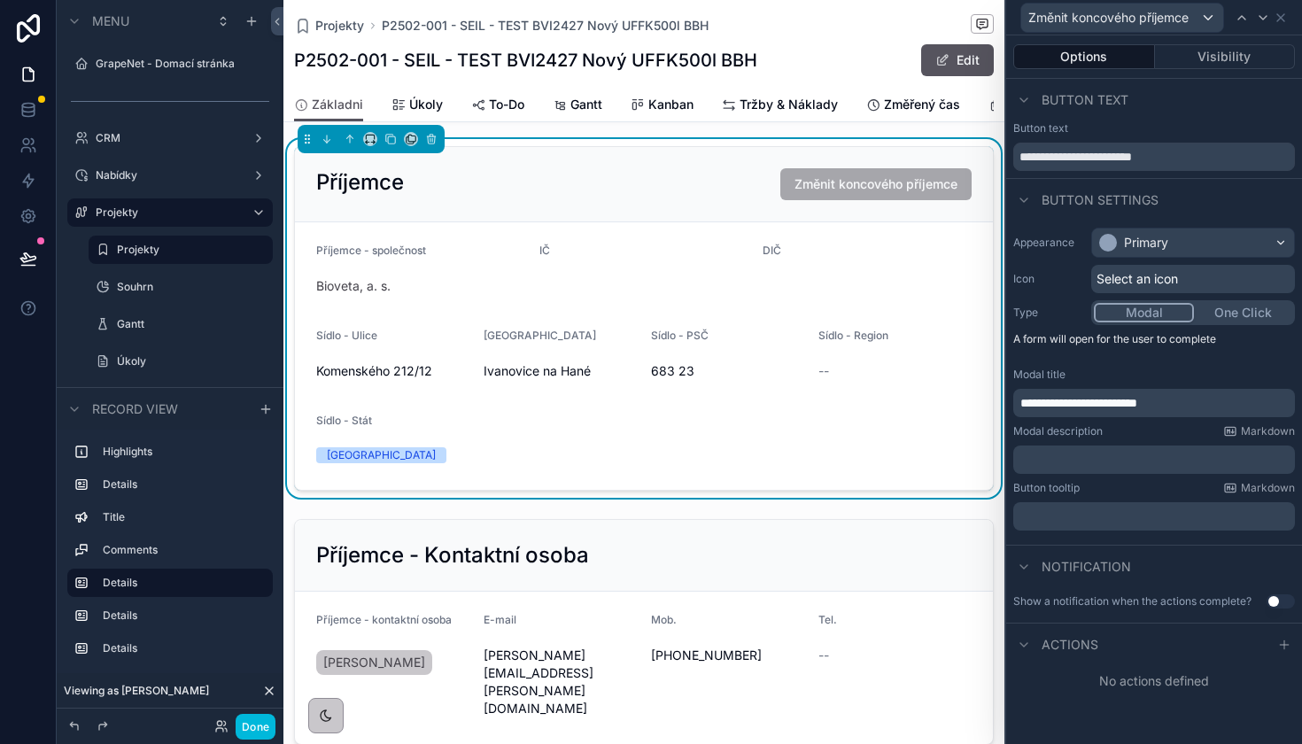
click at [1196, 283] on div "Select an icon" at bounding box center [1193, 279] width 204 height 28
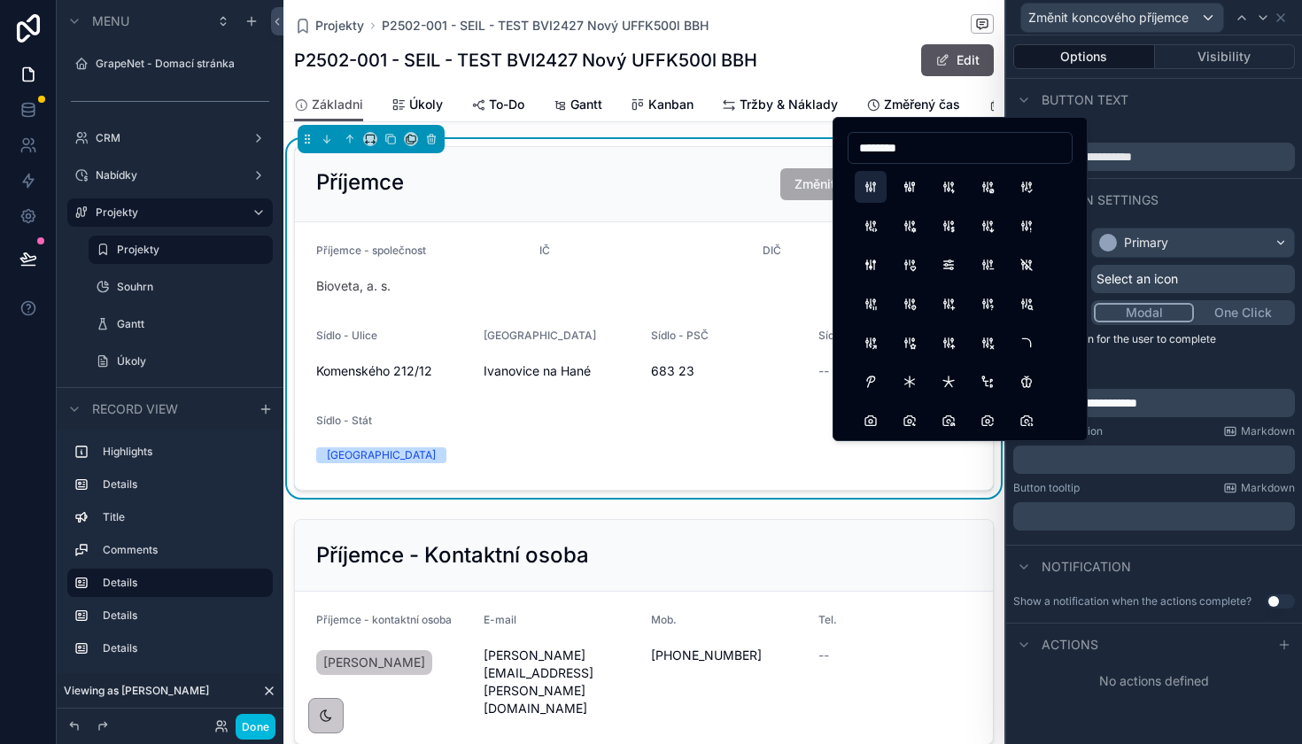
type input "********"
click at [878, 199] on button "Adjustments" at bounding box center [870, 187] width 32 height 32
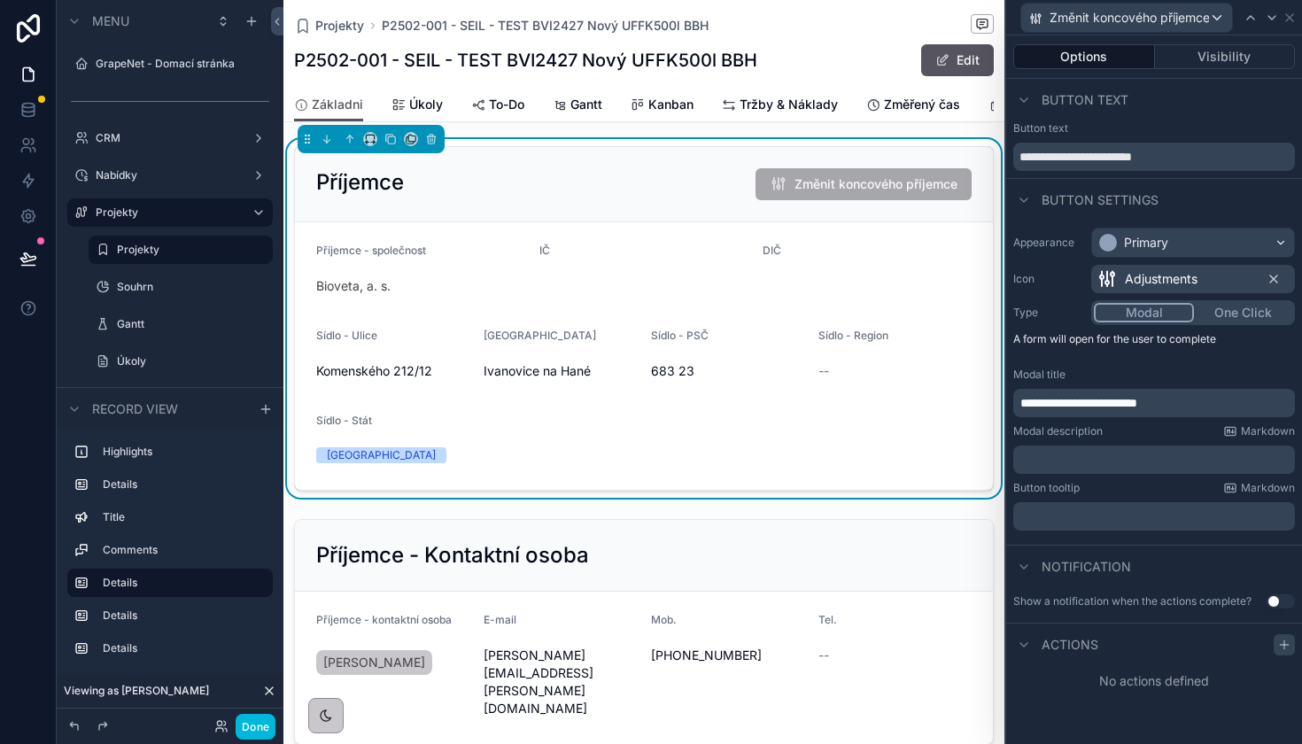
click at [1277, 646] on icon at bounding box center [1284, 645] width 14 height 14
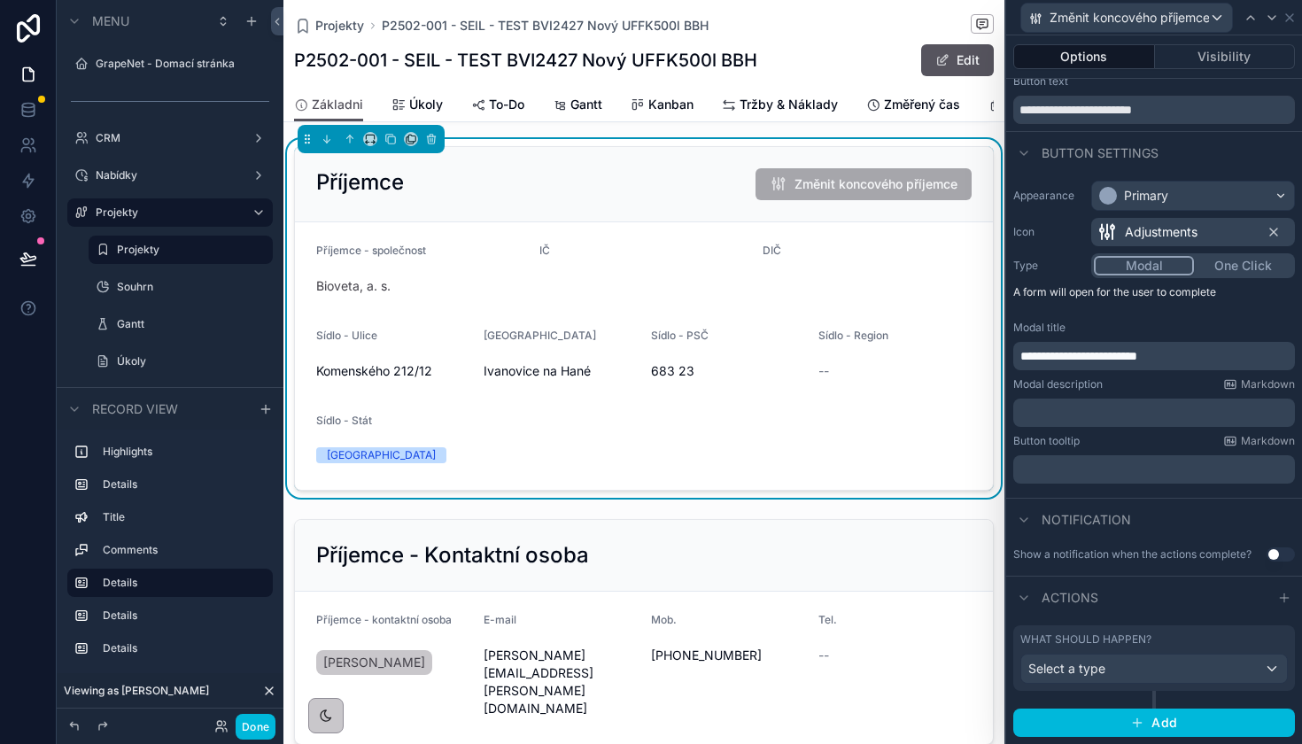
scroll to position [46, 0]
click at [1137, 654] on button "Select a type" at bounding box center [1153, 669] width 267 height 30
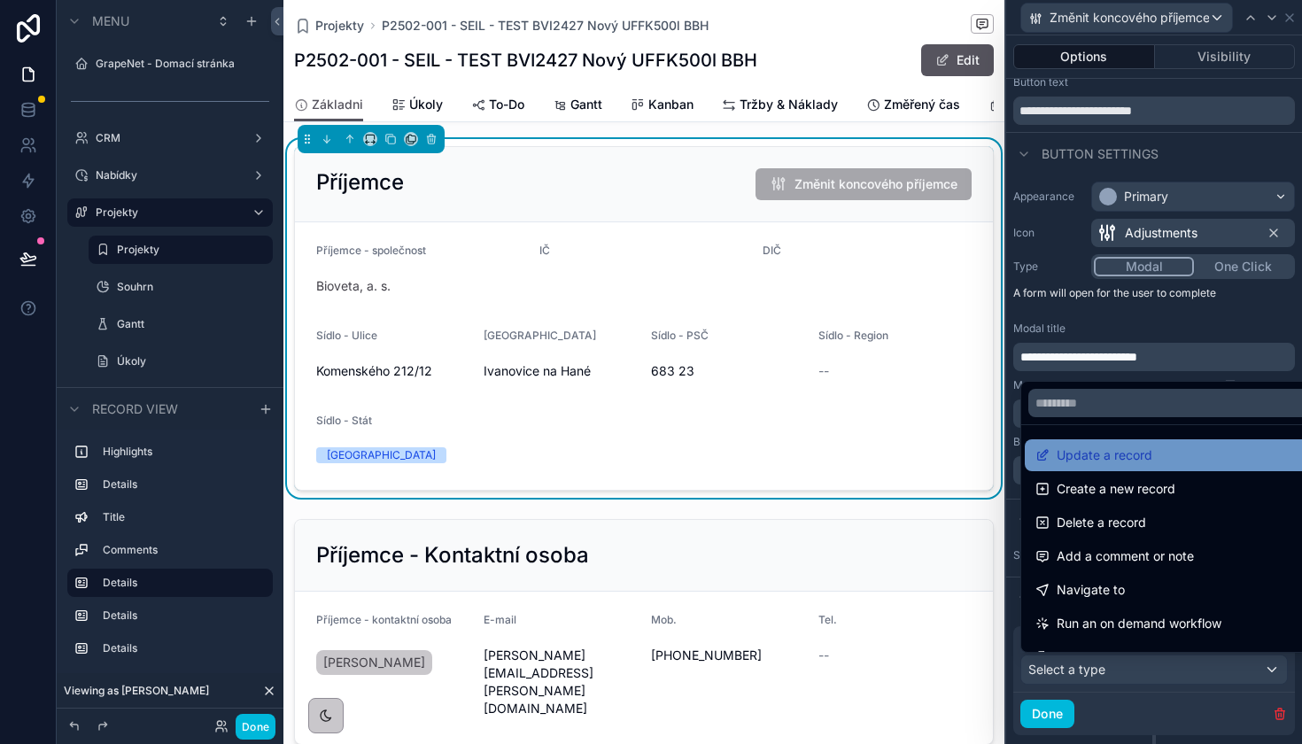
click at [1117, 454] on span "Update a record" at bounding box center [1104, 455] width 96 height 21
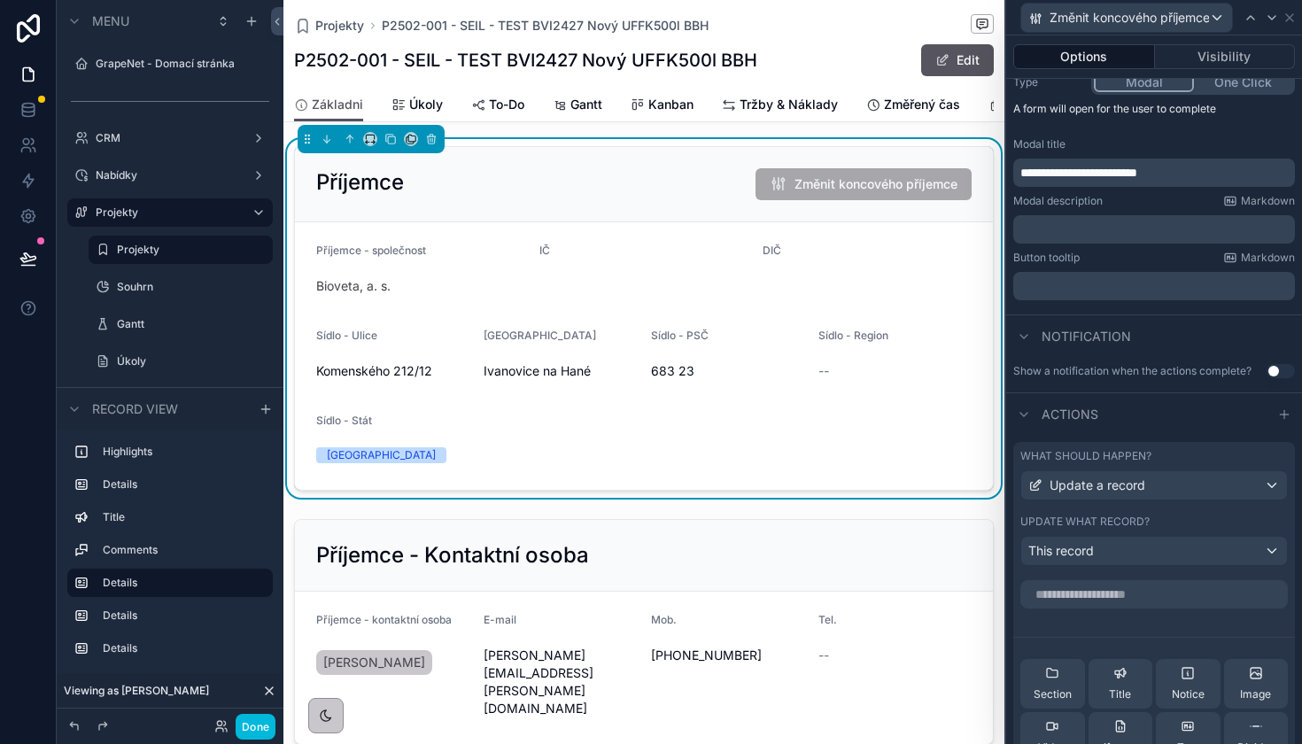
scroll to position [280, 0]
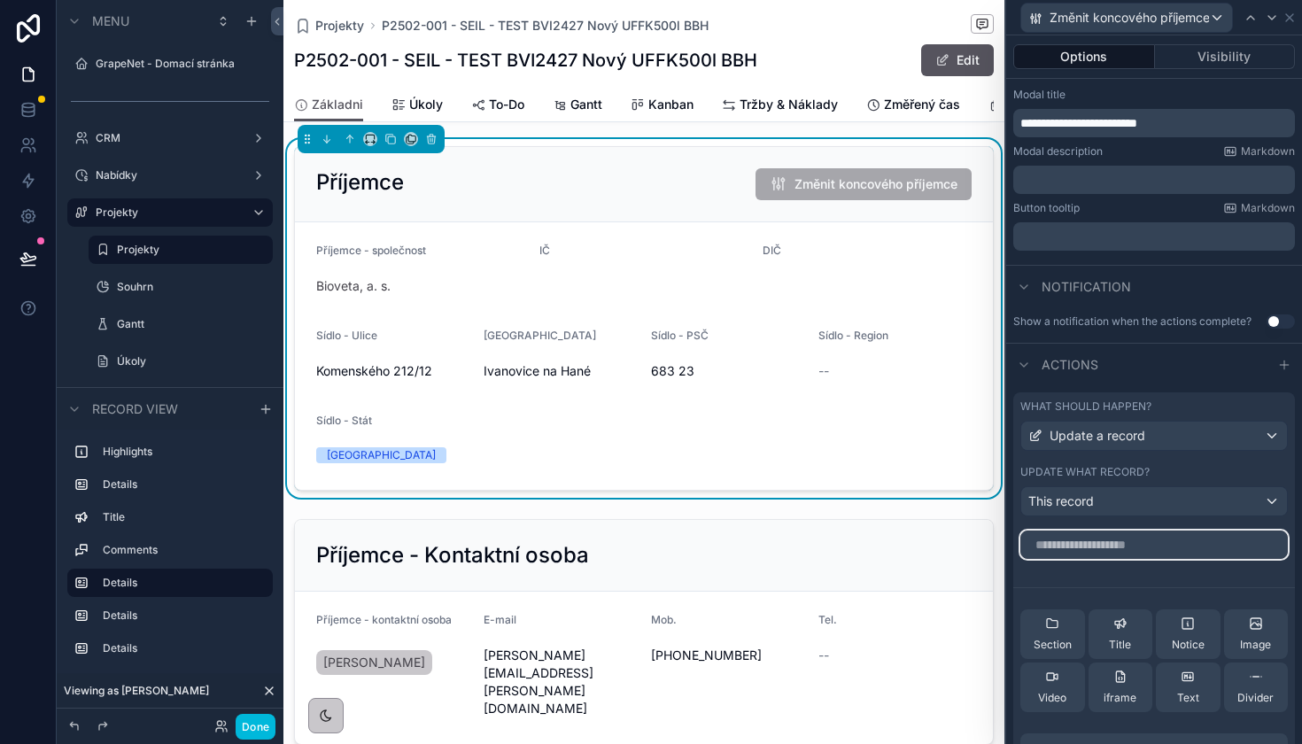
click at [1122, 554] on input "text" at bounding box center [1153, 544] width 267 height 28
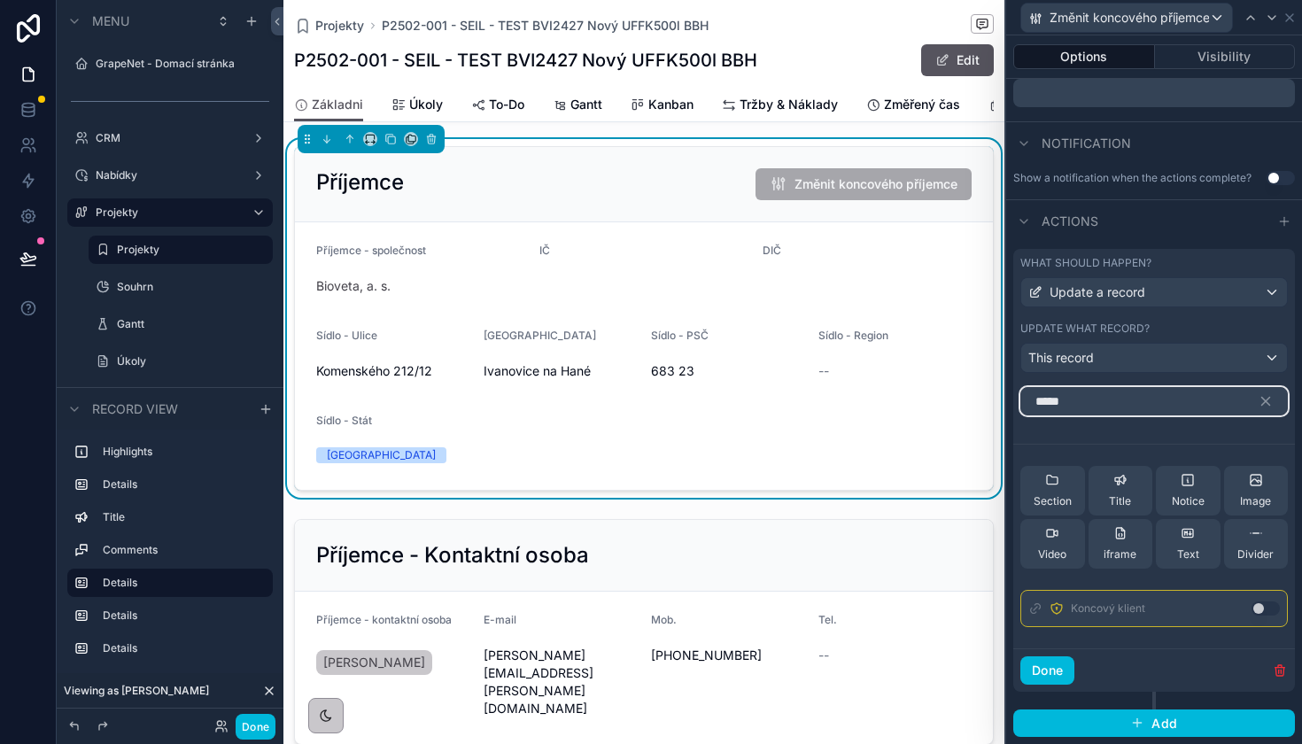
scroll to position [422, 0]
type input "*****"
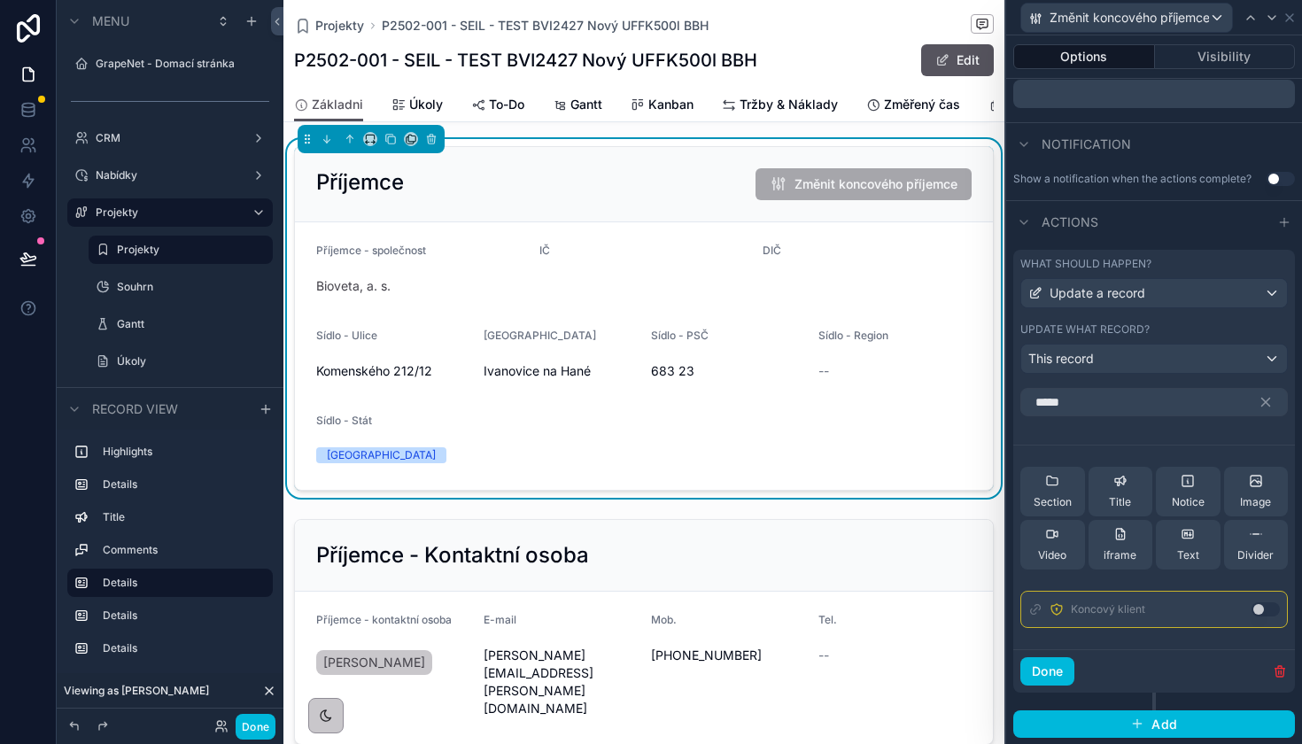
click at [1253, 615] on button "Use setting" at bounding box center [1265, 609] width 28 height 14
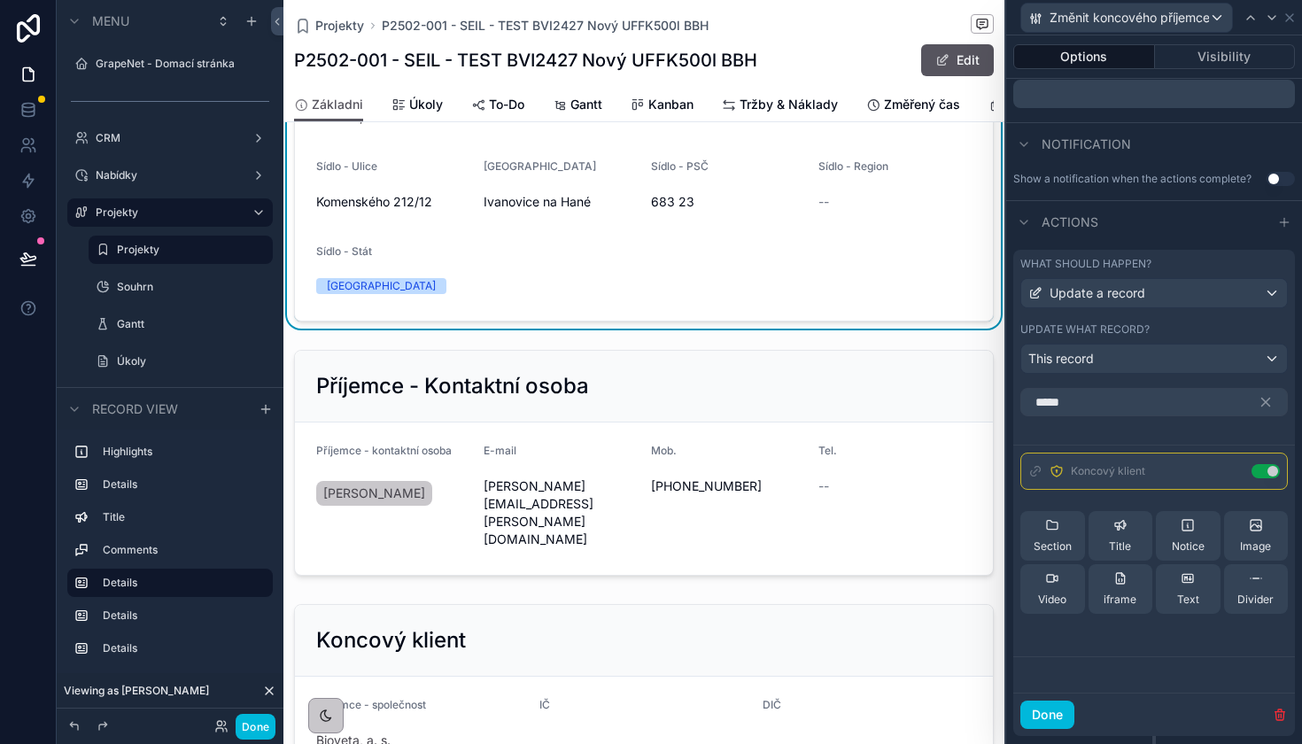
scroll to position [1334, 0]
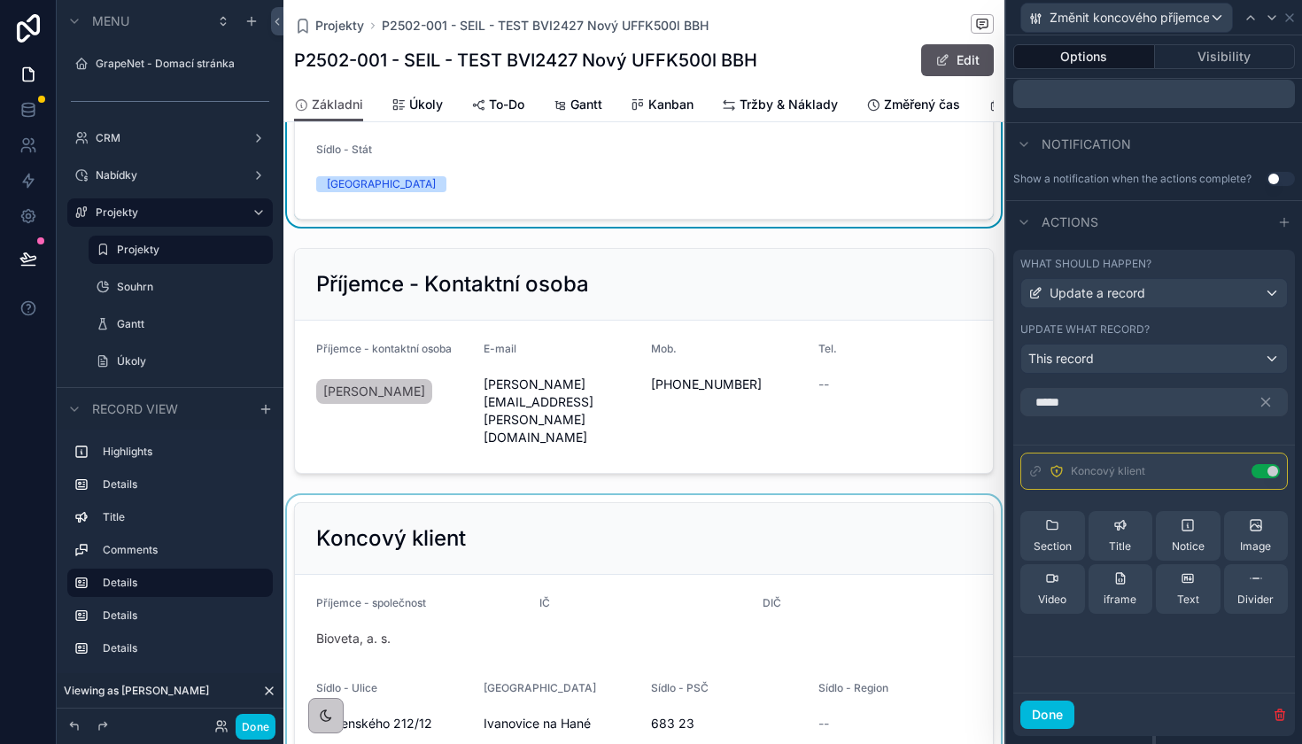
click at [532, 524] on div "scrollable content" at bounding box center [643, 672] width 721 height 355
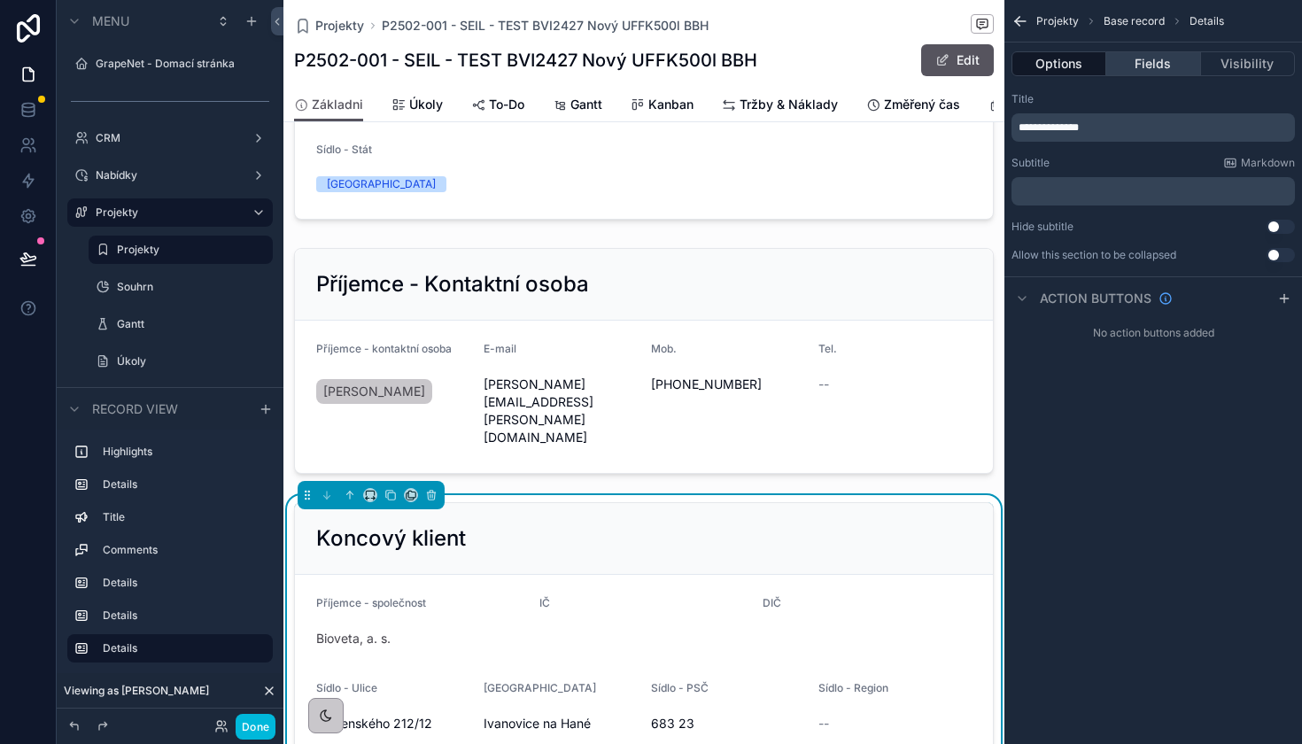
click at [1152, 59] on button "Fields" at bounding box center [1153, 63] width 94 height 25
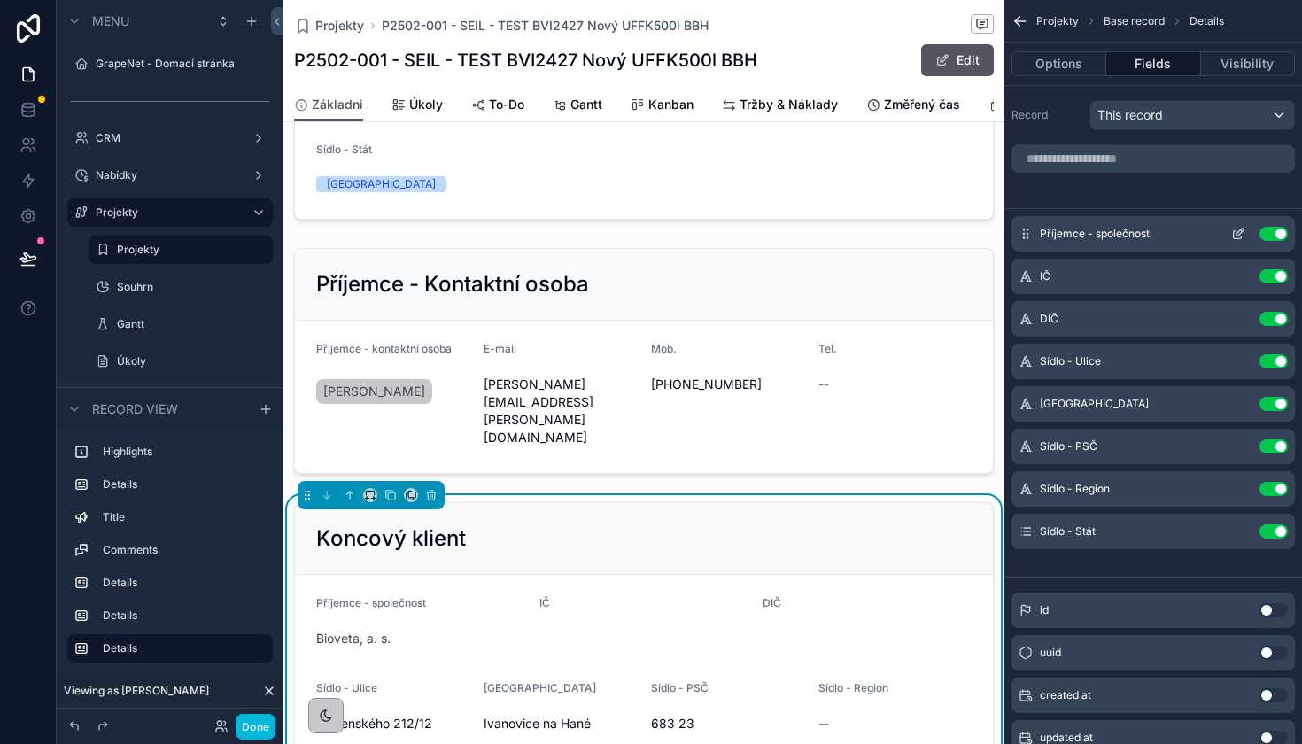
click at [1266, 235] on button "Use setting" at bounding box center [1273, 234] width 28 height 14
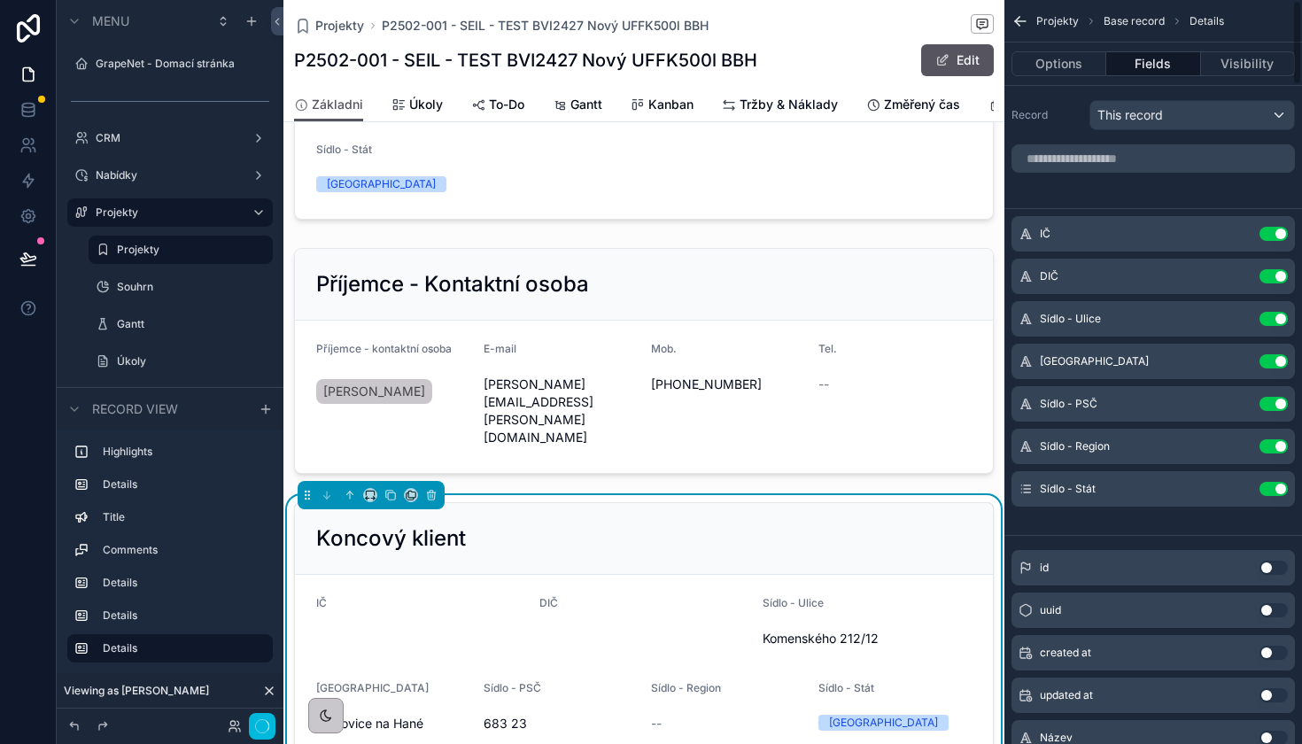
click at [1266, 235] on button "Use setting" at bounding box center [1273, 234] width 28 height 14
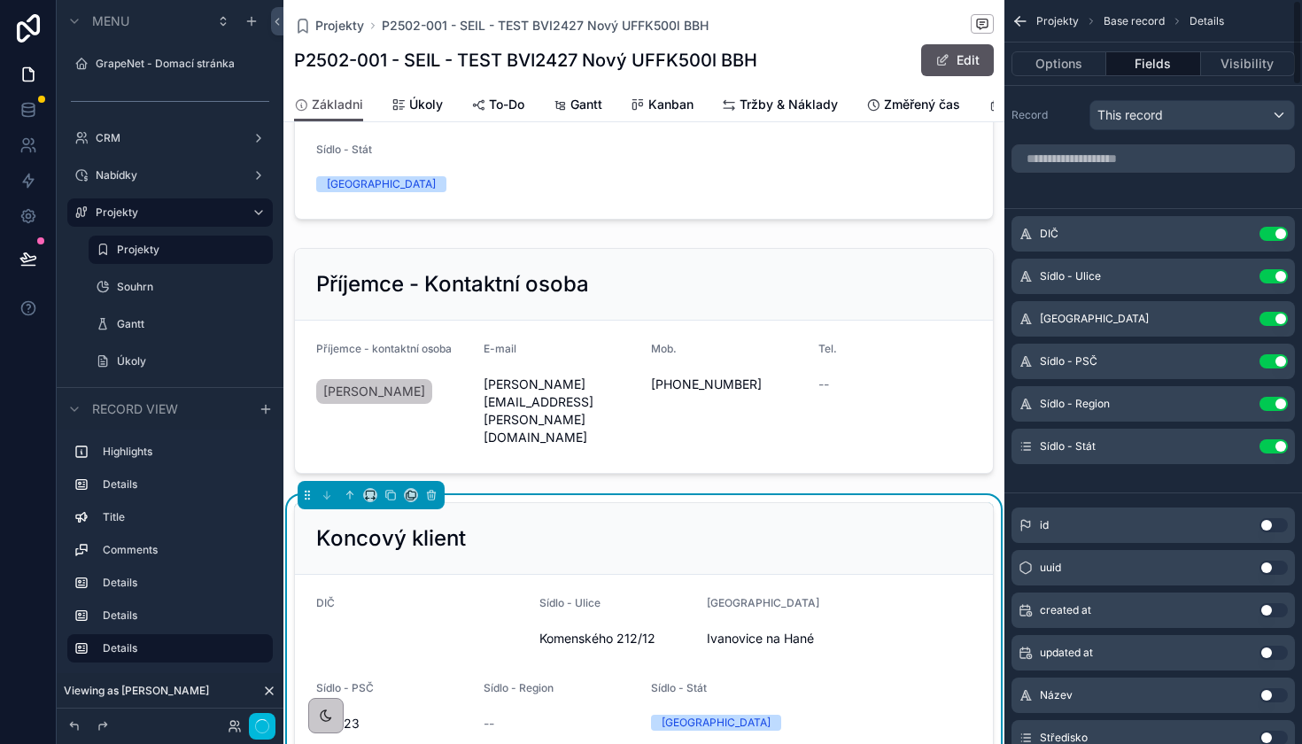
click at [1266, 235] on button "Use setting" at bounding box center [1273, 234] width 28 height 14
click at [1266, 269] on button "Use setting" at bounding box center [1273, 276] width 28 height 14
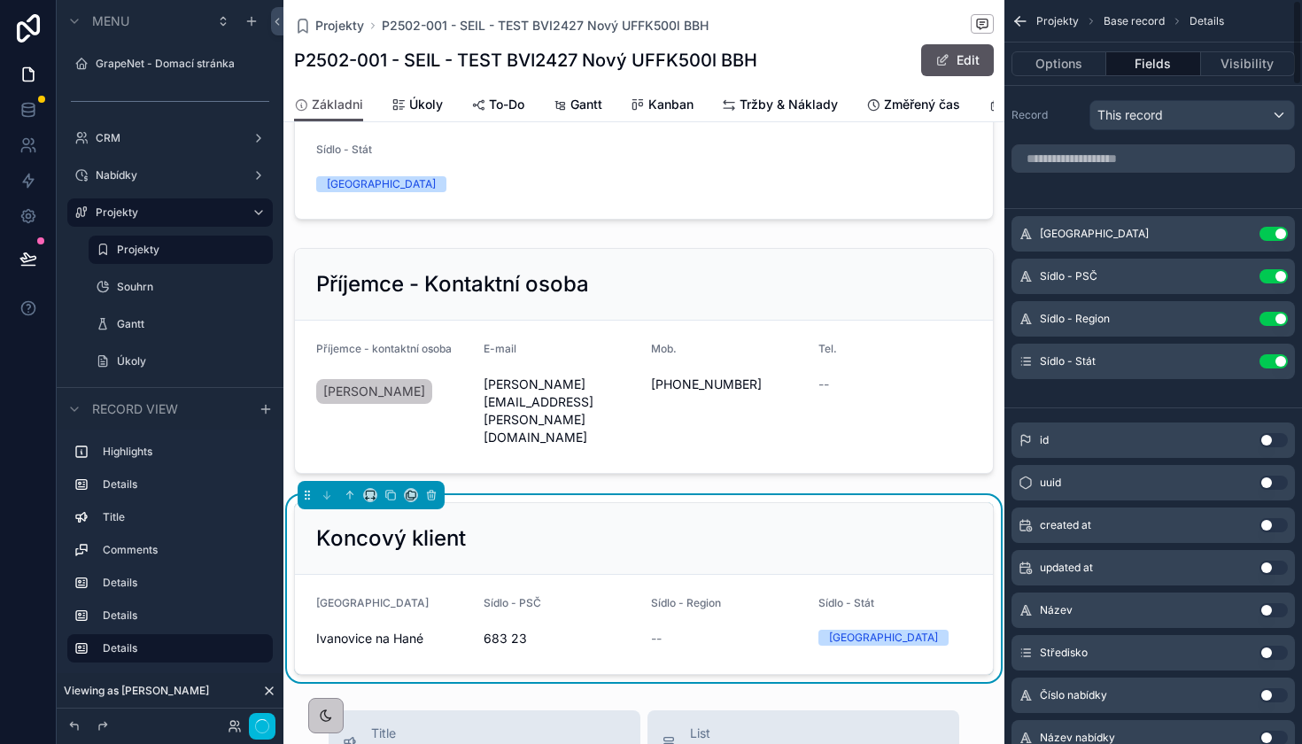
click at [1266, 235] on button "Use setting" at bounding box center [1273, 234] width 28 height 14
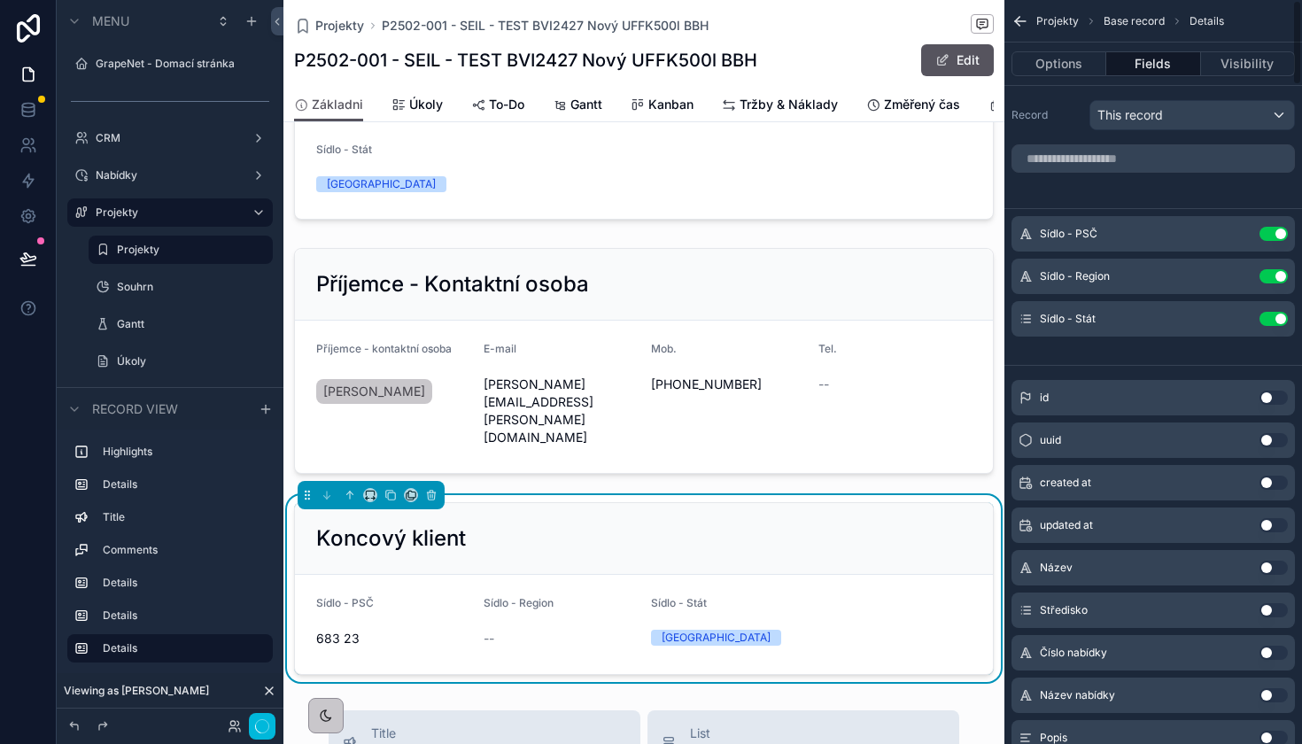
click at [1266, 235] on button "Use setting" at bounding box center [1273, 234] width 28 height 14
click at [1266, 269] on button "Use setting" at bounding box center [1273, 276] width 28 height 14
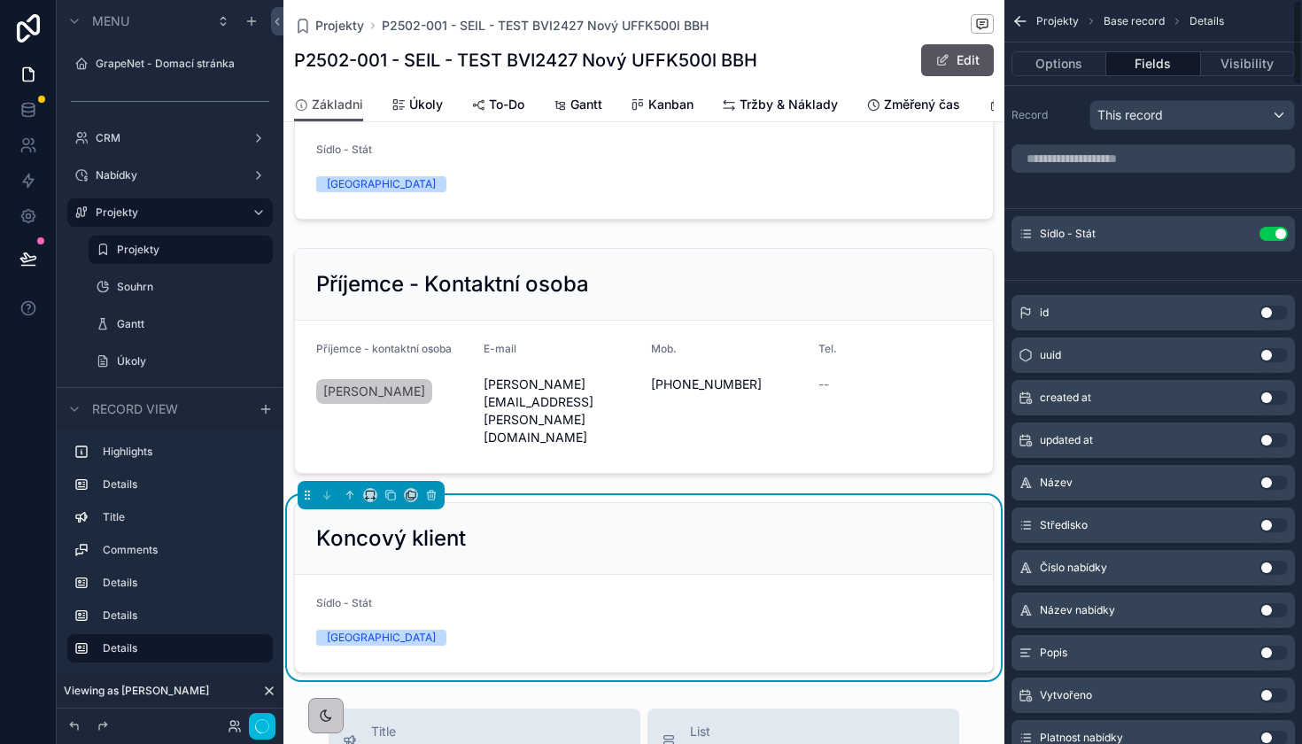
click at [1266, 235] on button "Use setting" at bounding box center [1273, 234] width 28 height 14
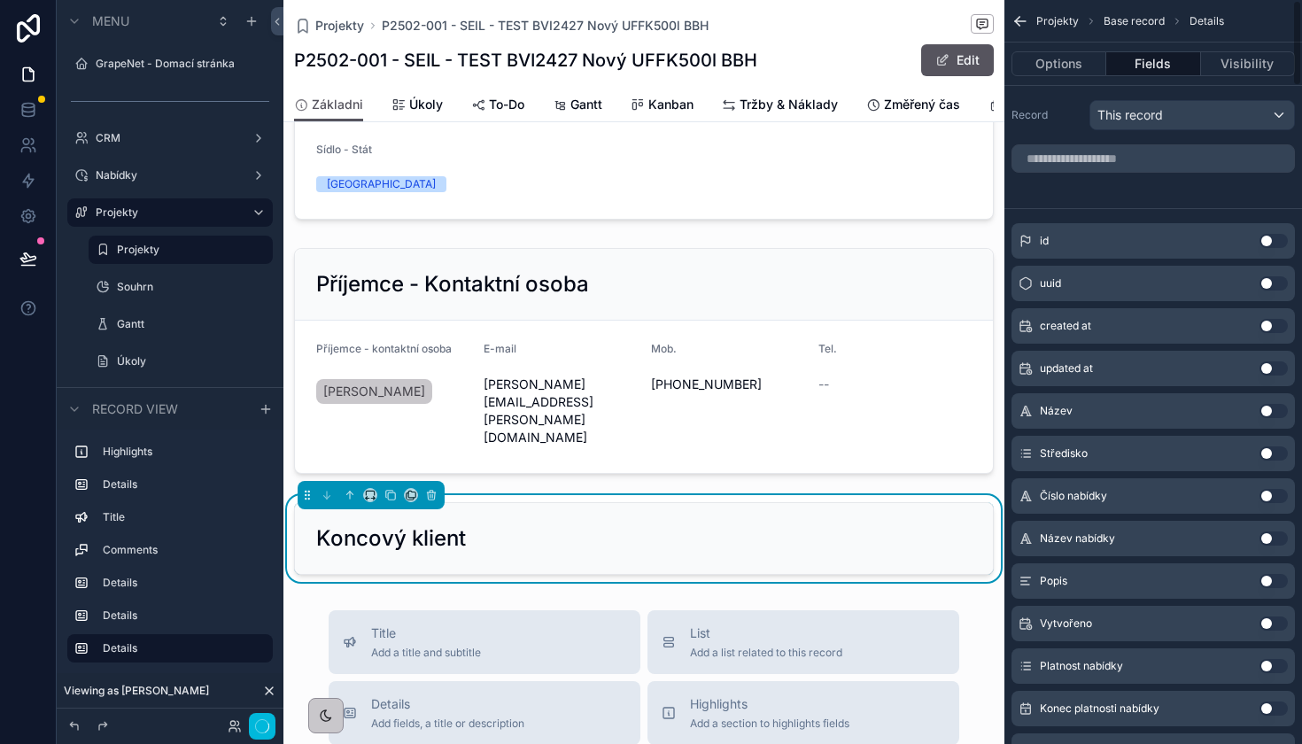
click at [1266, 235] on button "Use setting" at bounding box center [1273, 241] width 28 height 14
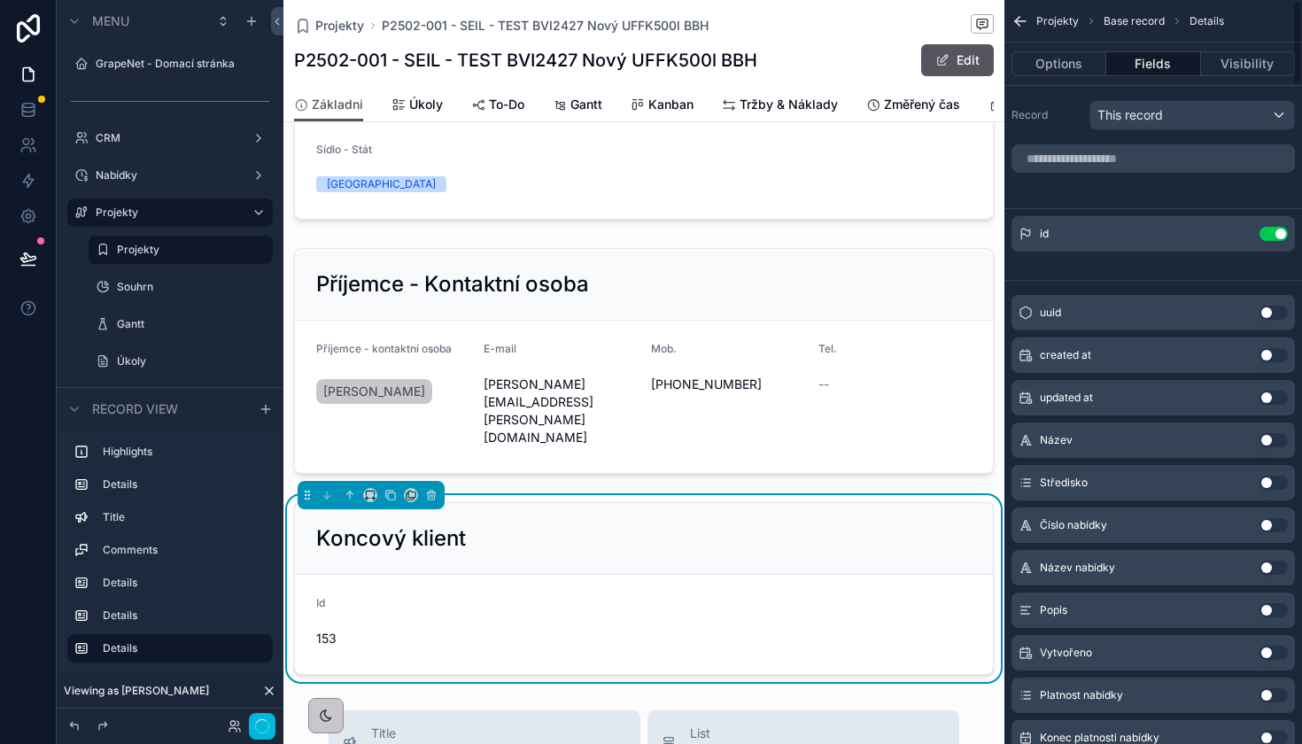
click at [1266, 235] on button "Use setting" at bounding box center [1273, 234] width 28 height 14
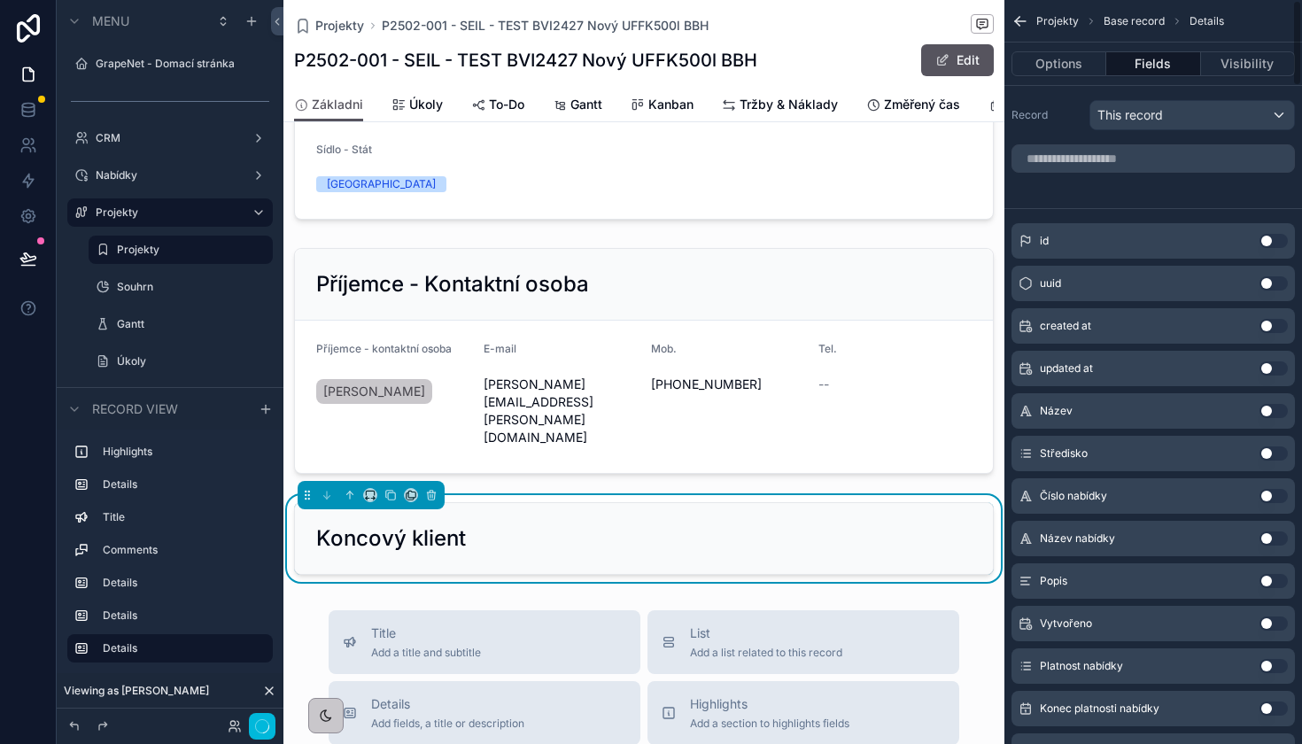
click at [1266, 235] on button "Use setting" at bounding box center [1273, 241] width 28 height 14
click at [1151, 159] on input "scrollable content" at bounding box center [1152, 158] width 283 height 28
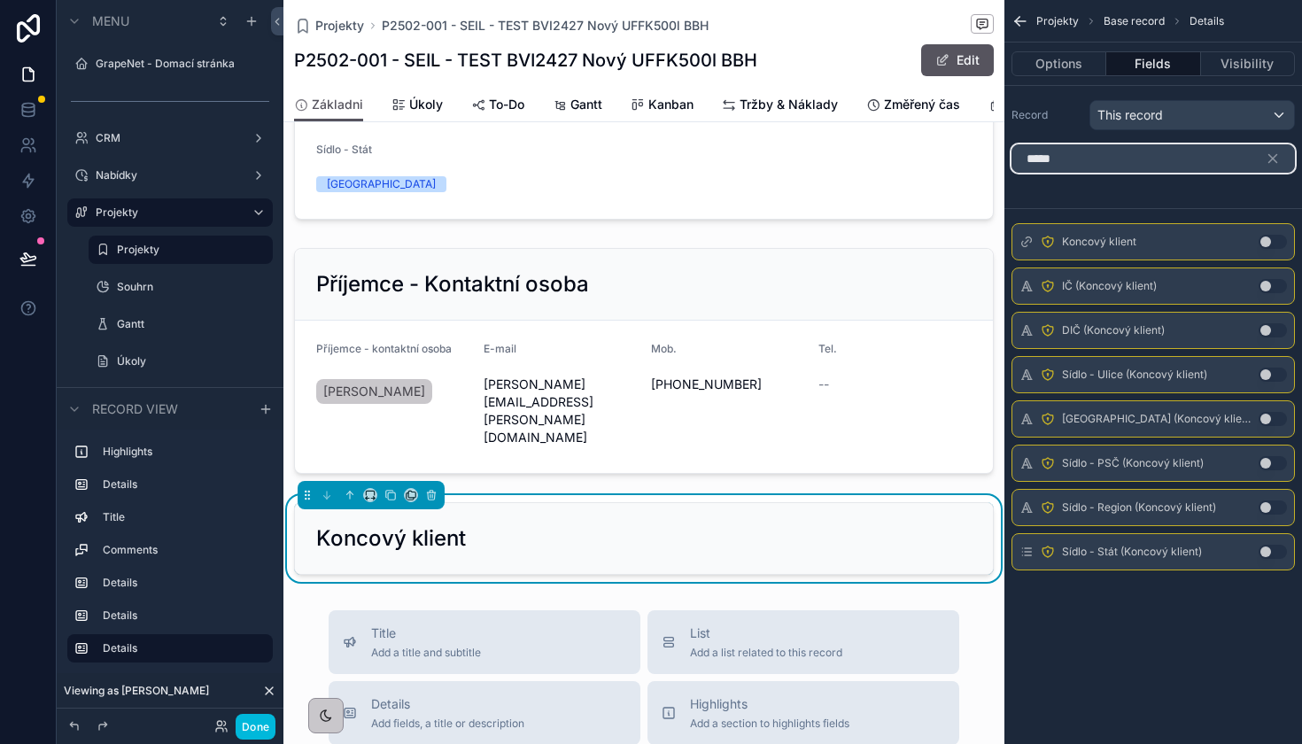
type input "*****"
click at [1272, 238] on button "Use setting" at bounding box center [1272, 242] width 28 height 14
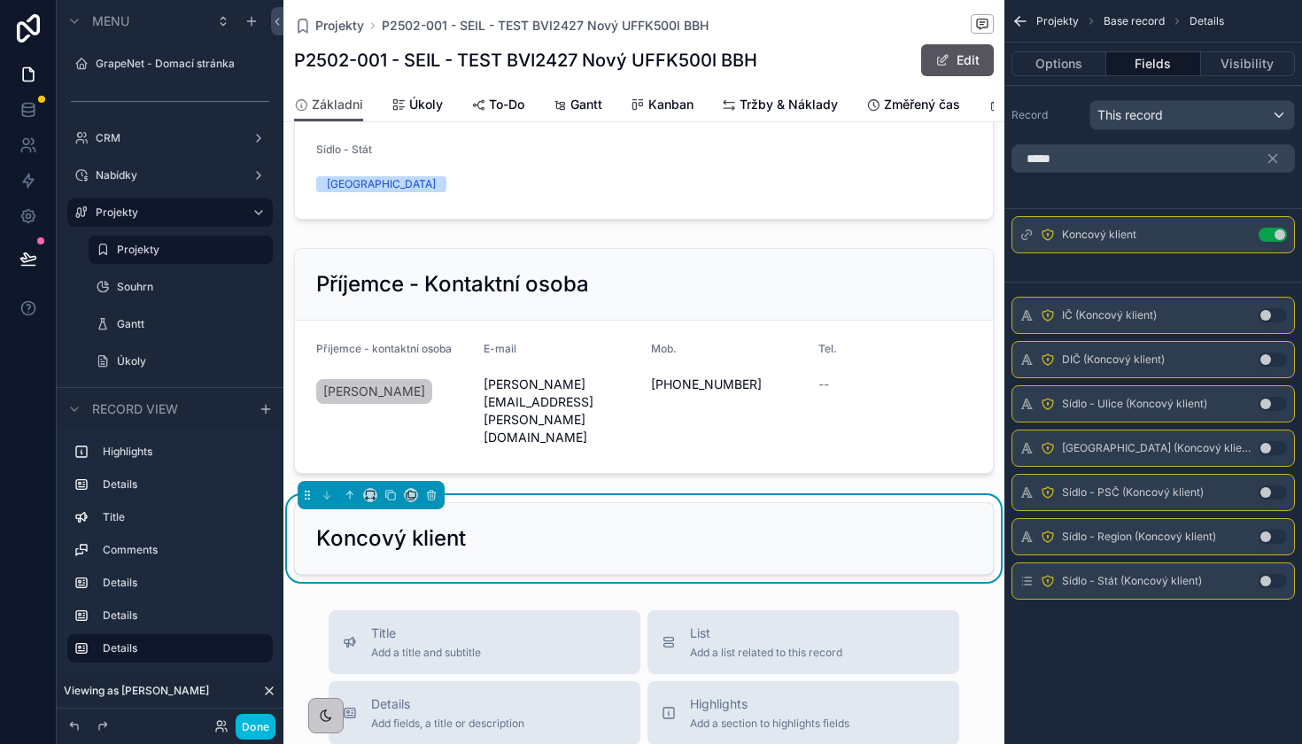
click at [1270, 319] on button "Use setting" at bounding box center [1272, 315] width 28 height 14
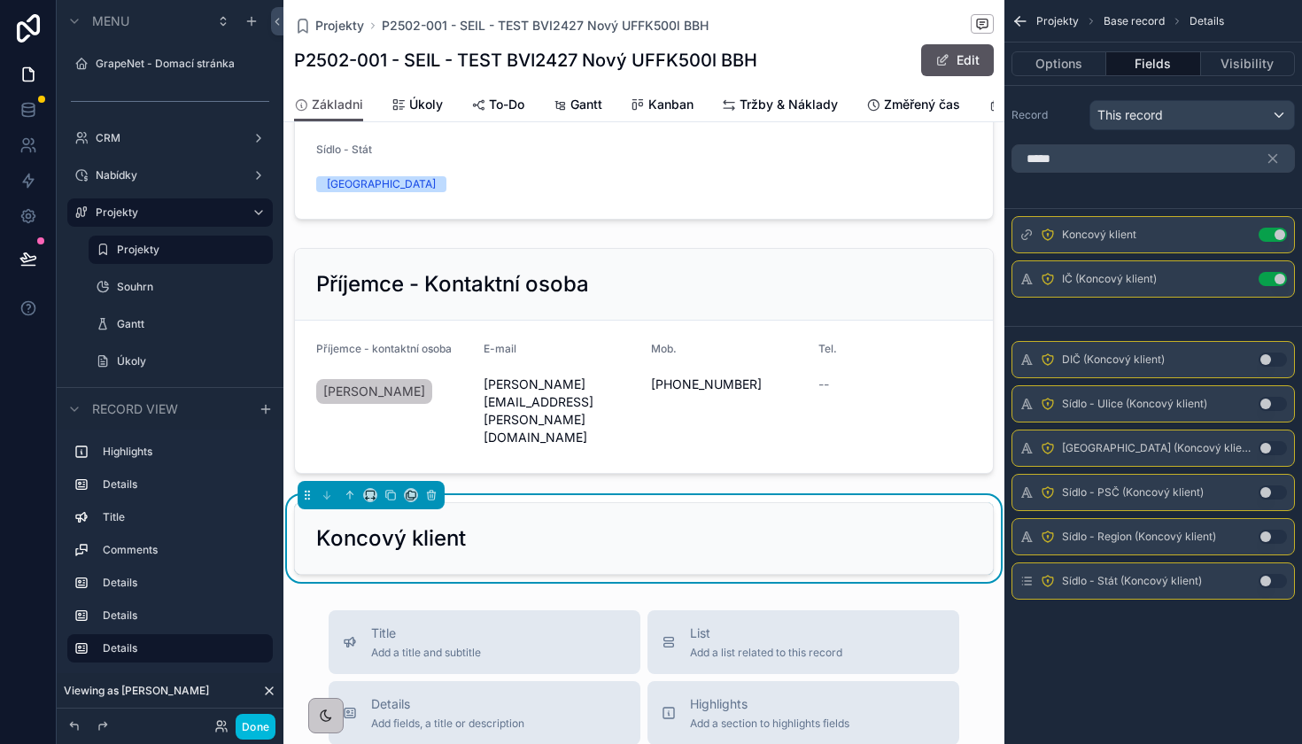
click at [1272, 370] on div "DIČ (Koncový klient) Use setting" at bounding box center [1152, 359] width 283 height 37
click at [1272, 360] on button "Use setting" at bounding box center [1272, 359] width 28 height 14
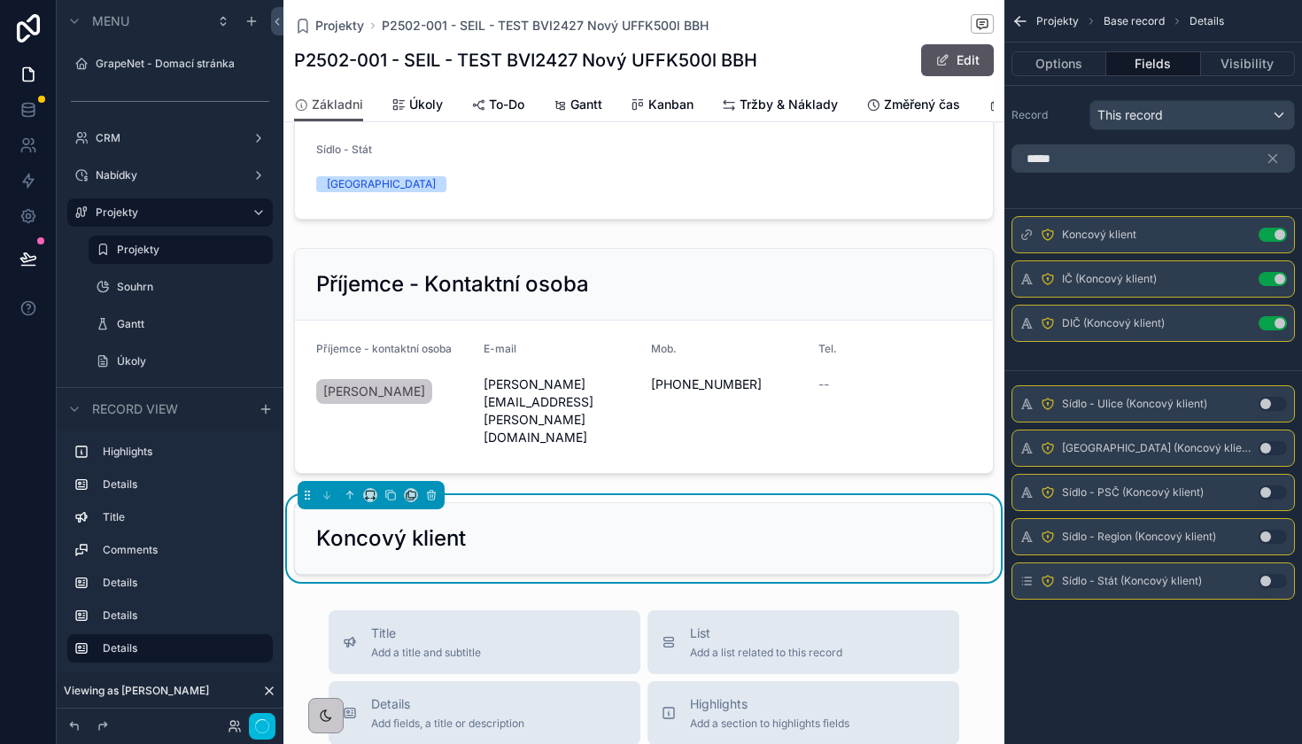
click at [1272, 397] on button "Use setting" at bounding box center [1272, 404] width 28 height 14
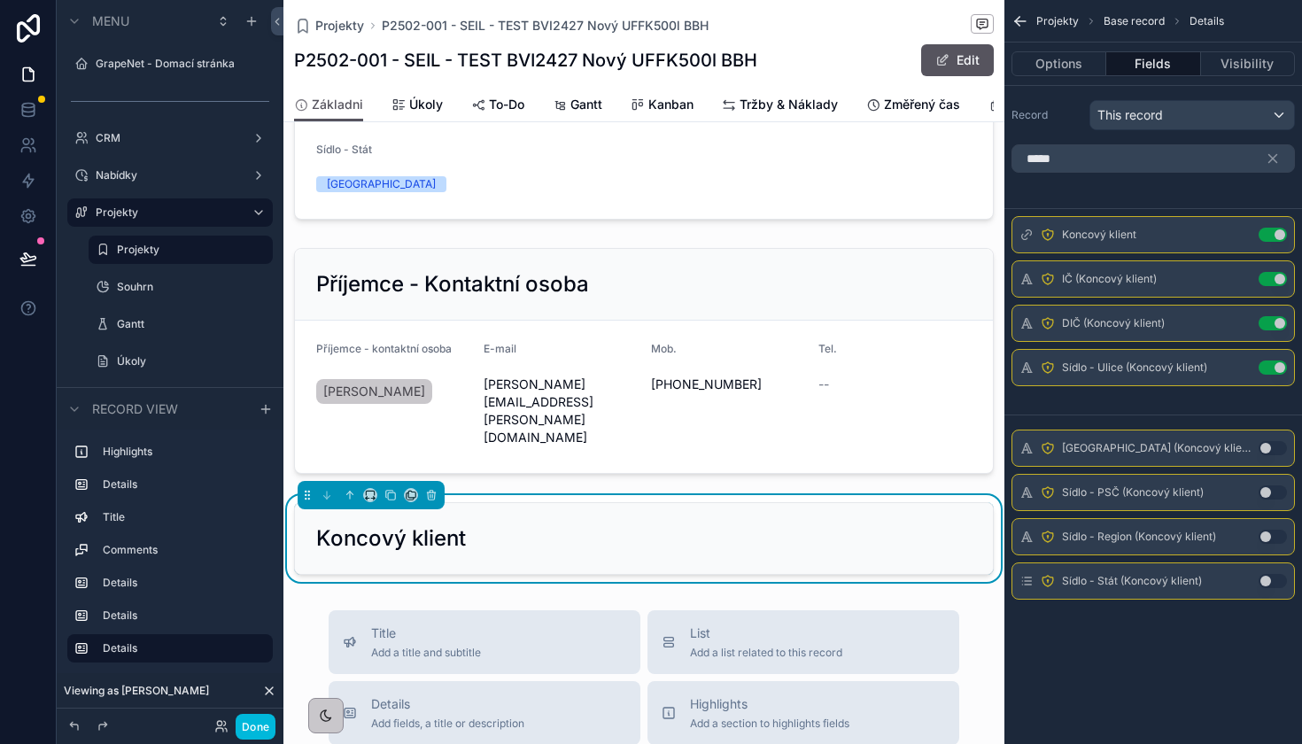
click at [1267, 450] on button "Use setting" at bounding box center [1272, 448] width 28 height 14
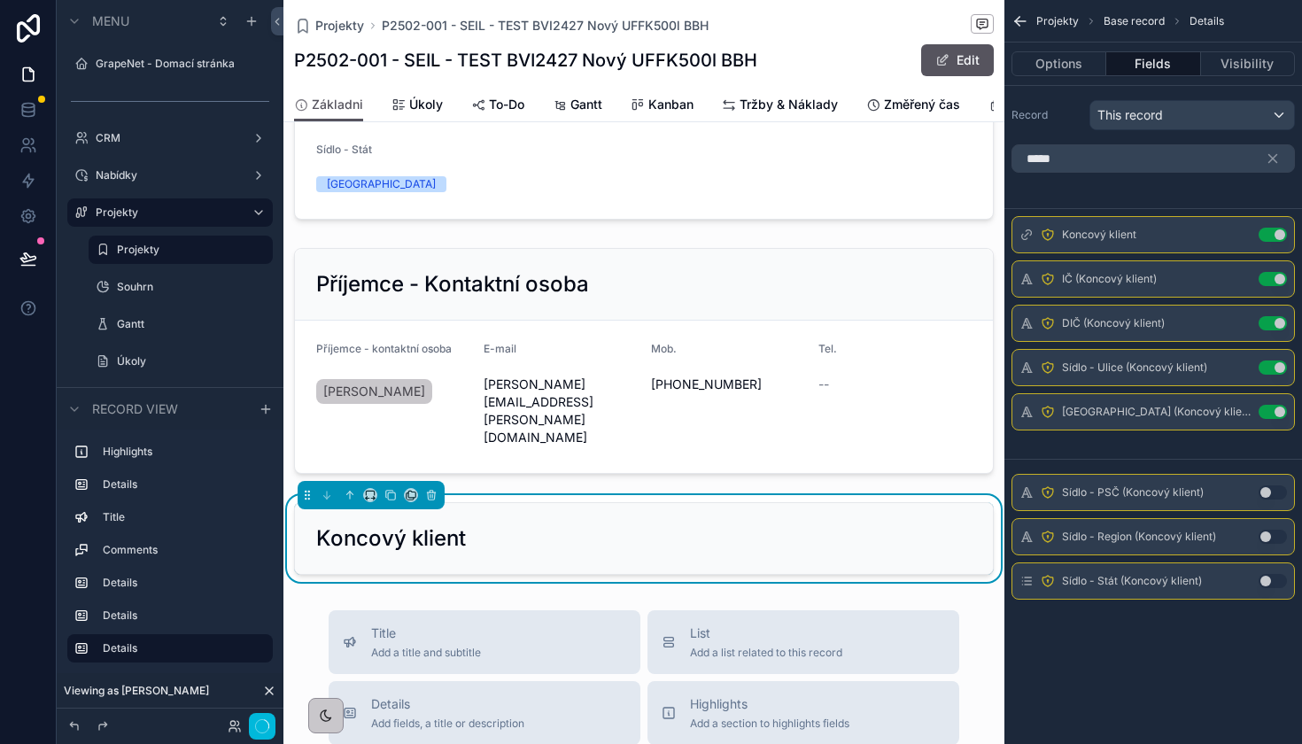
click at [1269, 491] on button "Use setting" at bounding box center [1272, 492] width 28 height 14
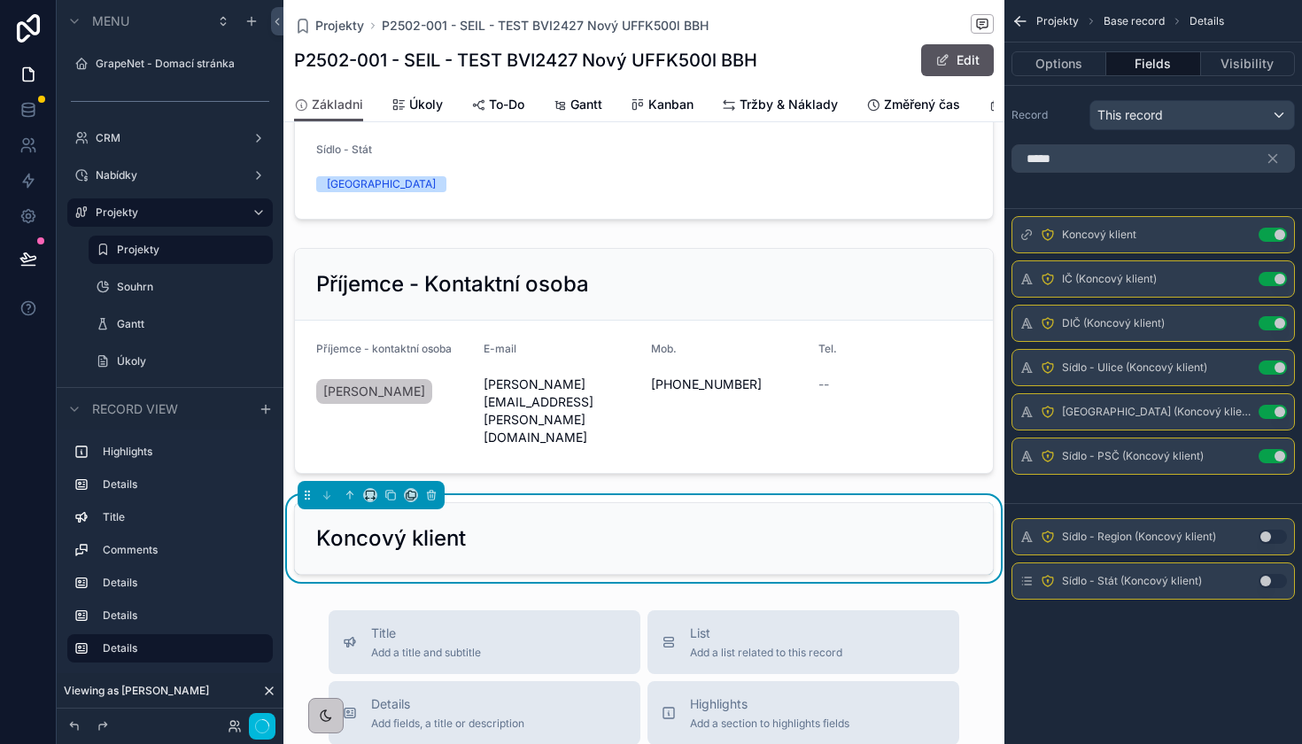
click at [1270, 532] on button "Use setting" at bounding box center [1272, 537] width 28 height 14
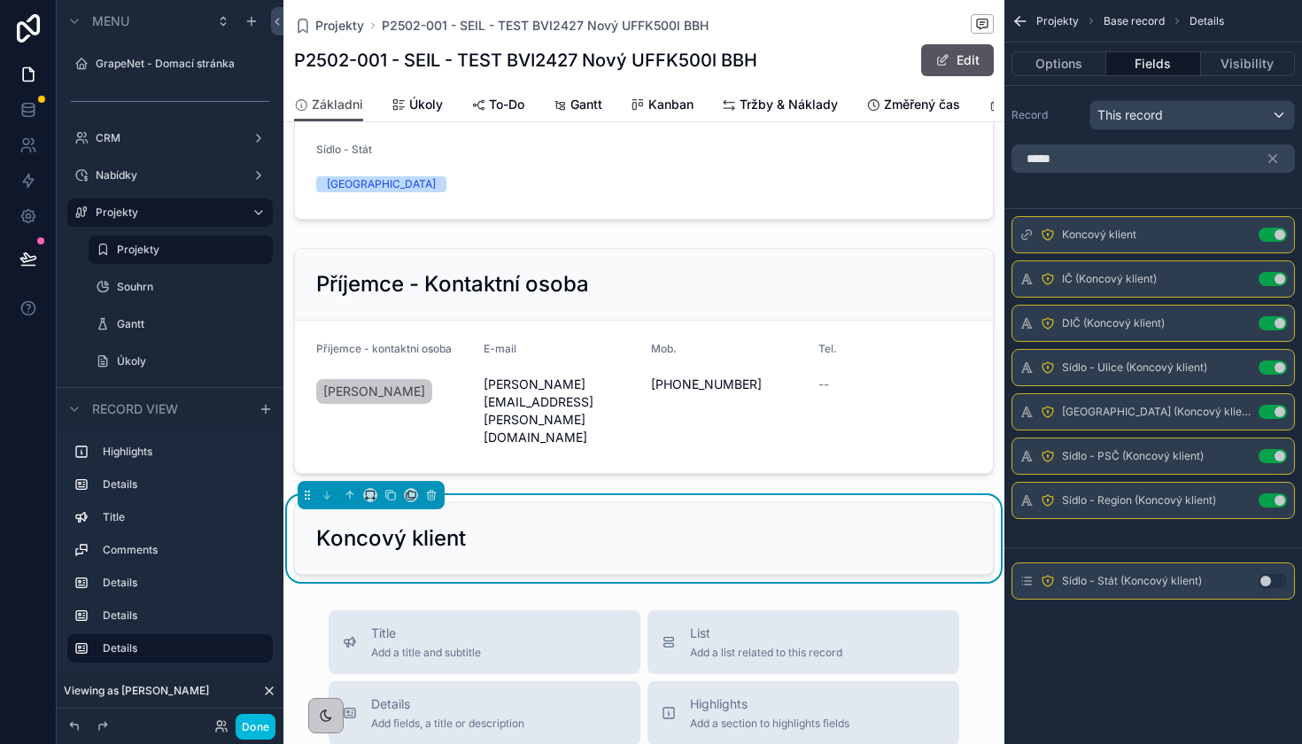
click at [1270, 580] on button "Use setting" at bounding box center [1272, 581] width 28 height 14
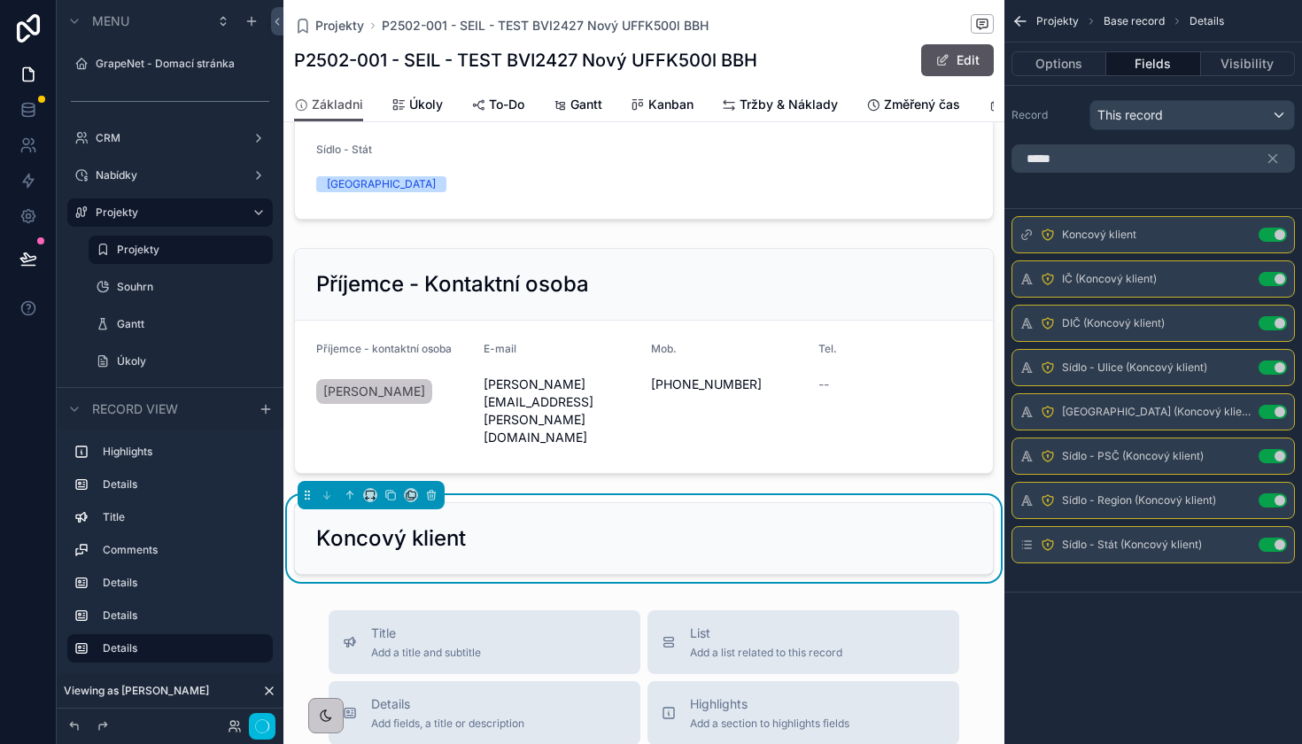
click at [270, 692] on icon at bounding box center [269, 690] width 7 height 7
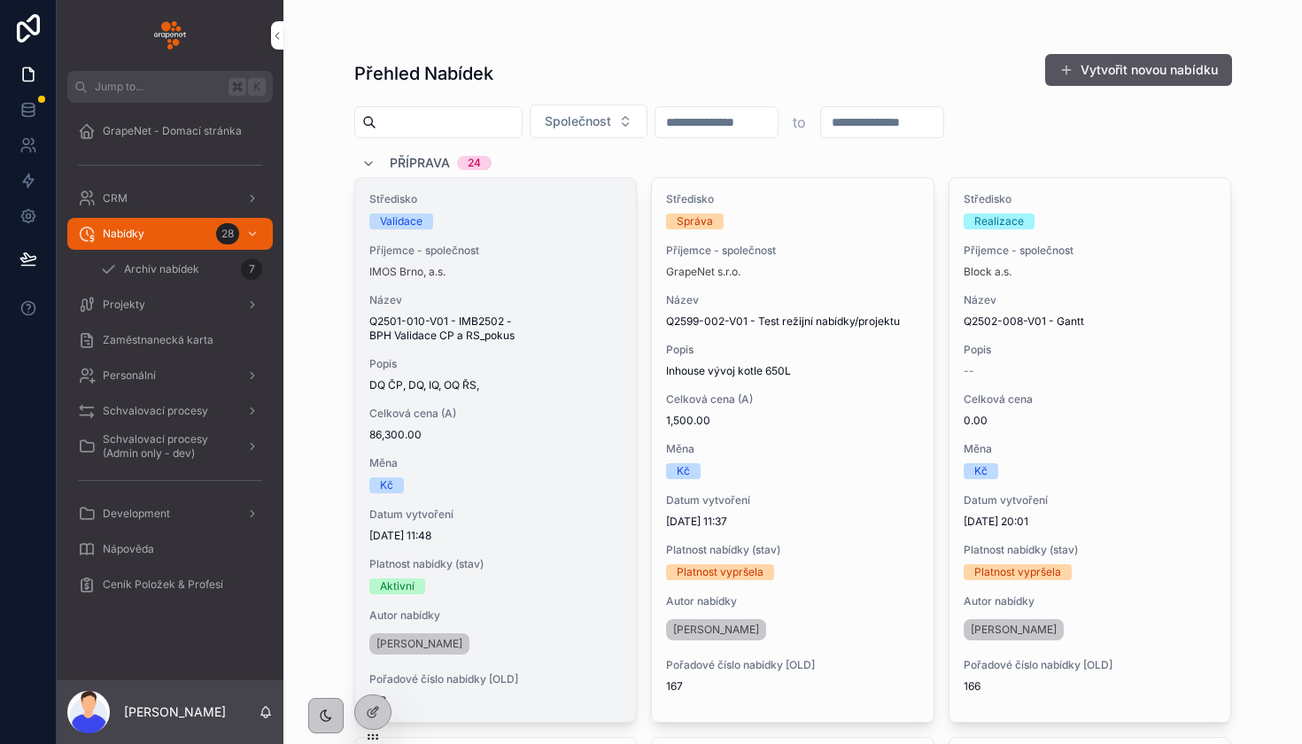
click at [504, 287] on div "Středisko Validace Příjemce - společnost IMOS Brno, a.s. Název Q2501-010-V01 - …" at bounding box center [496, 450] width 282 height 544
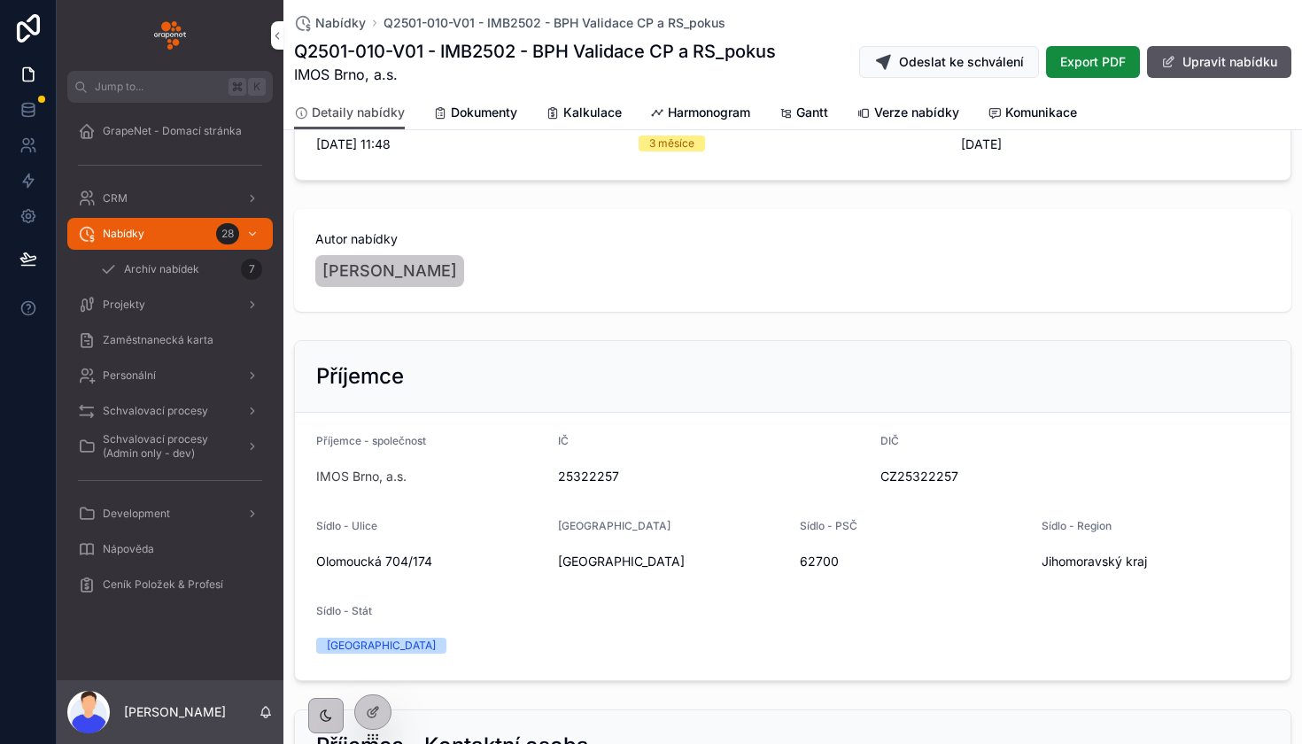
scroll to position [1448, 0]
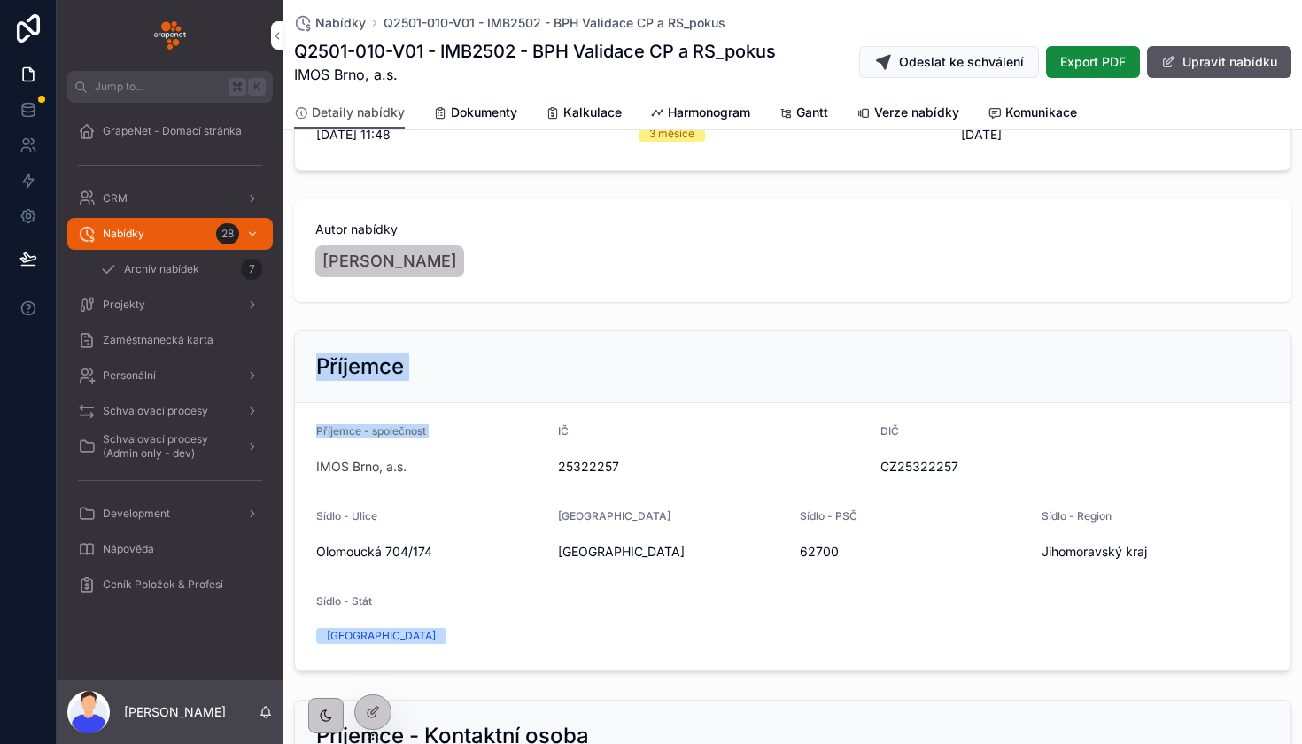
drag, startPoint x: 305, startPoint y: 354, endPoint x: 509, endPoint y: 456, distance: 228.5
click at [512, 455] on div "Příjemce Příjemce - společnost IMOS Brno, a.s. IČ 25322257 DIČ CZ25322257 Sídlo…" at bounding box center [792, 500] width 997 height 341
click at [523, 330] on div "Příjemce Příjemce - společnost IMOS Brno, a.s. IČ 25322257 DIČ CZ25322257 Sídlo…" at bounding box center [792, 500] width 997 height 341
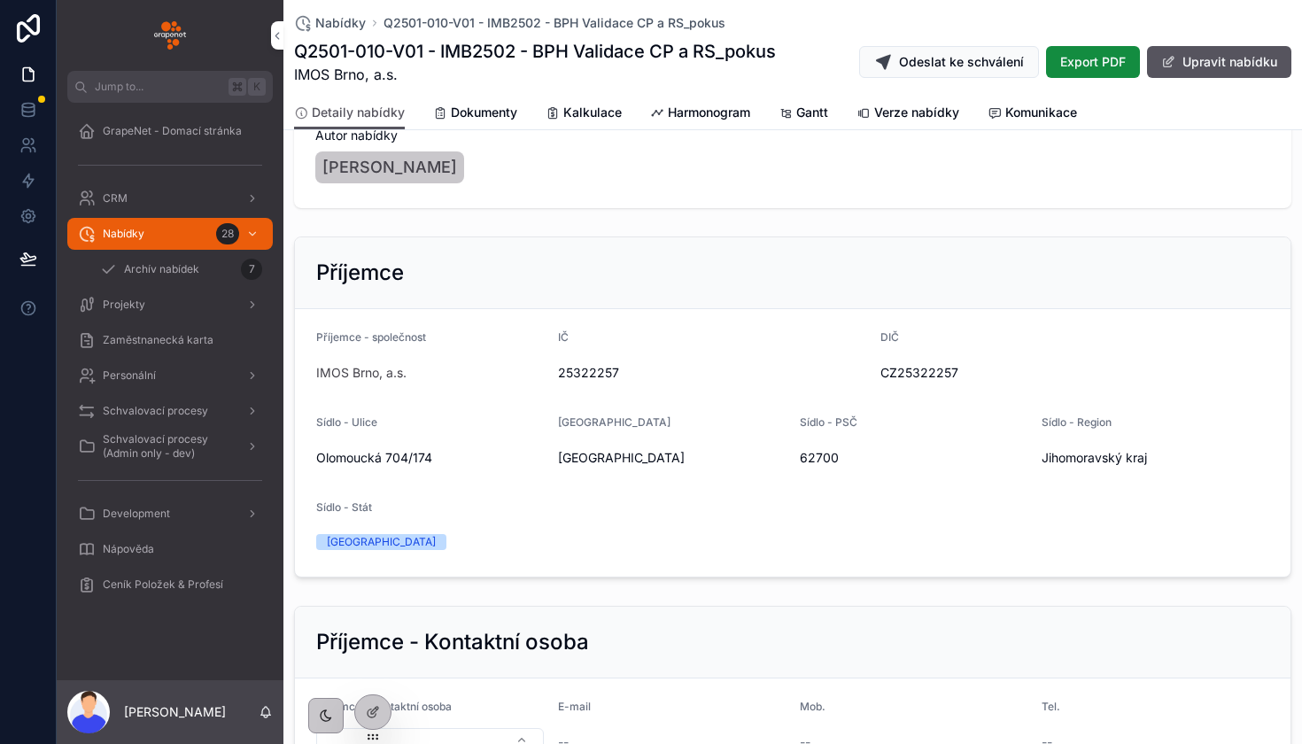
scroll to position [1500, 0]
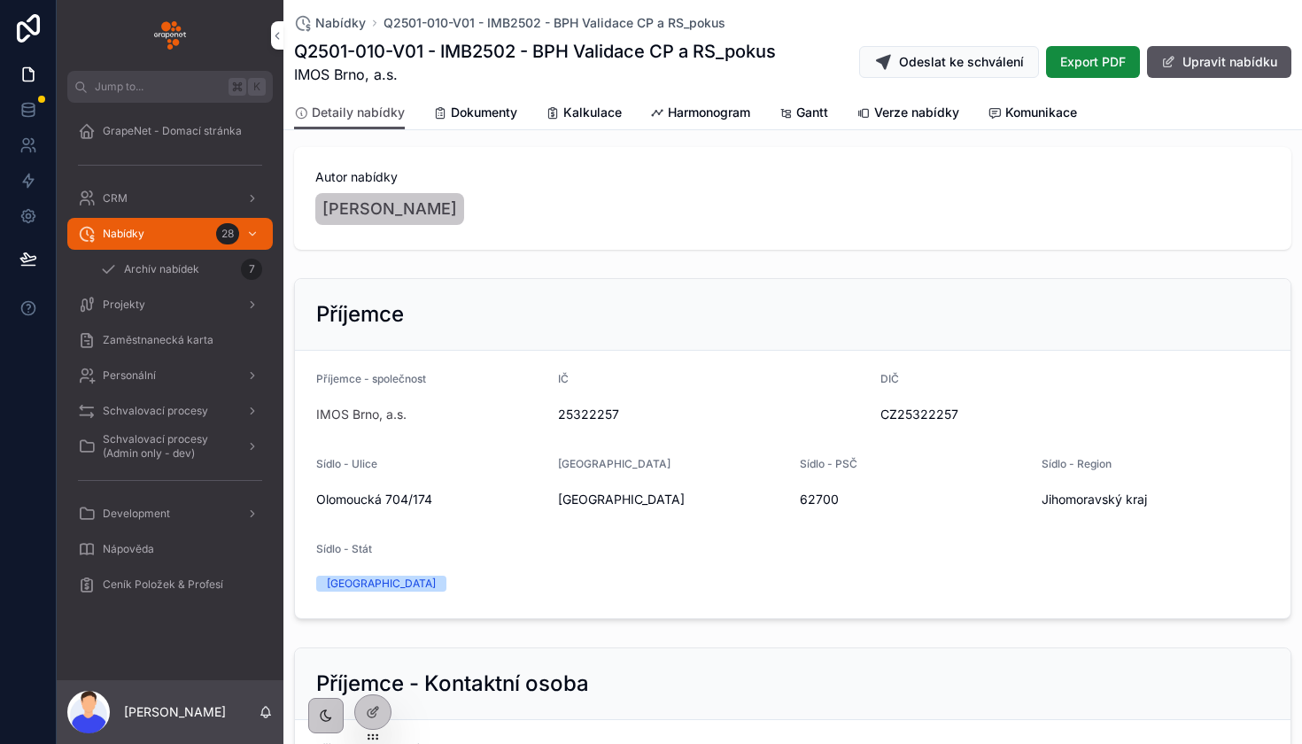
click at [184, 312] on div "Projekty" at bounding box center [170, 304] width 184 height 28
click at [350, 27] on span "Nabídky" at bounding box center [340, 23] width 50 height 18
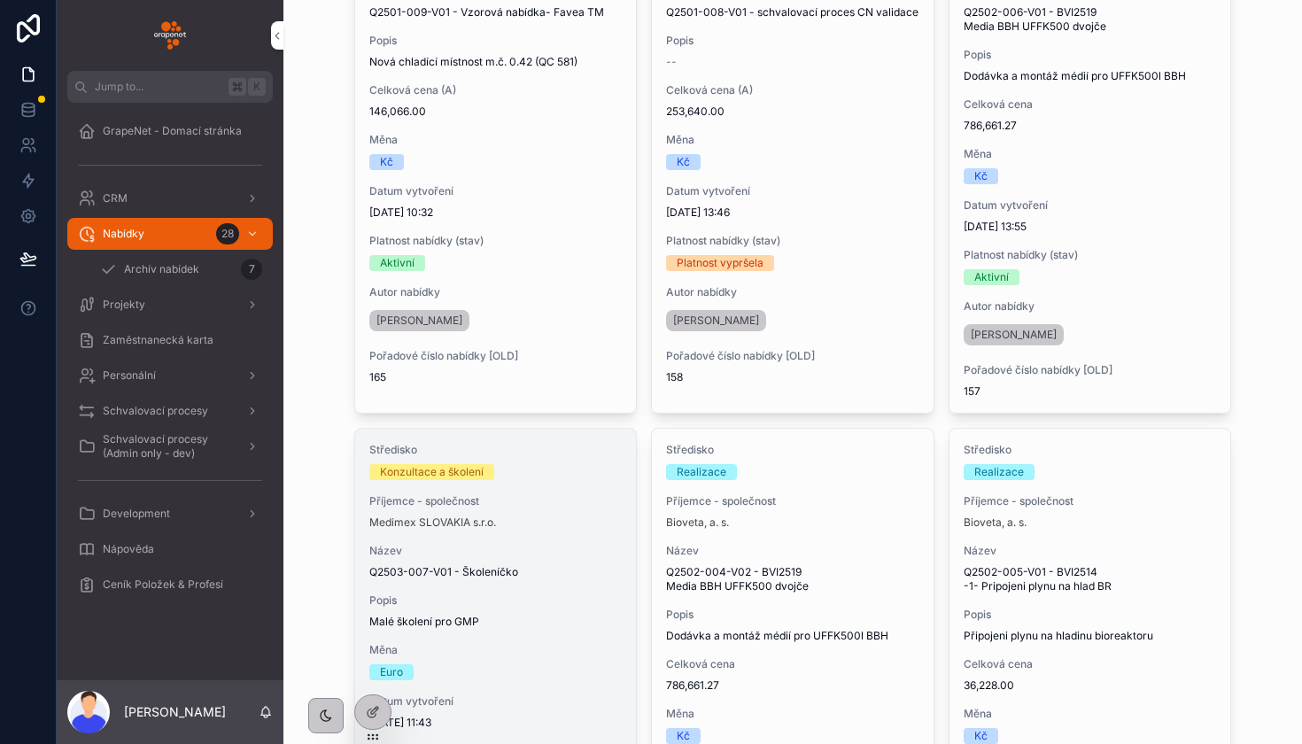
scroll to position [862, 0]
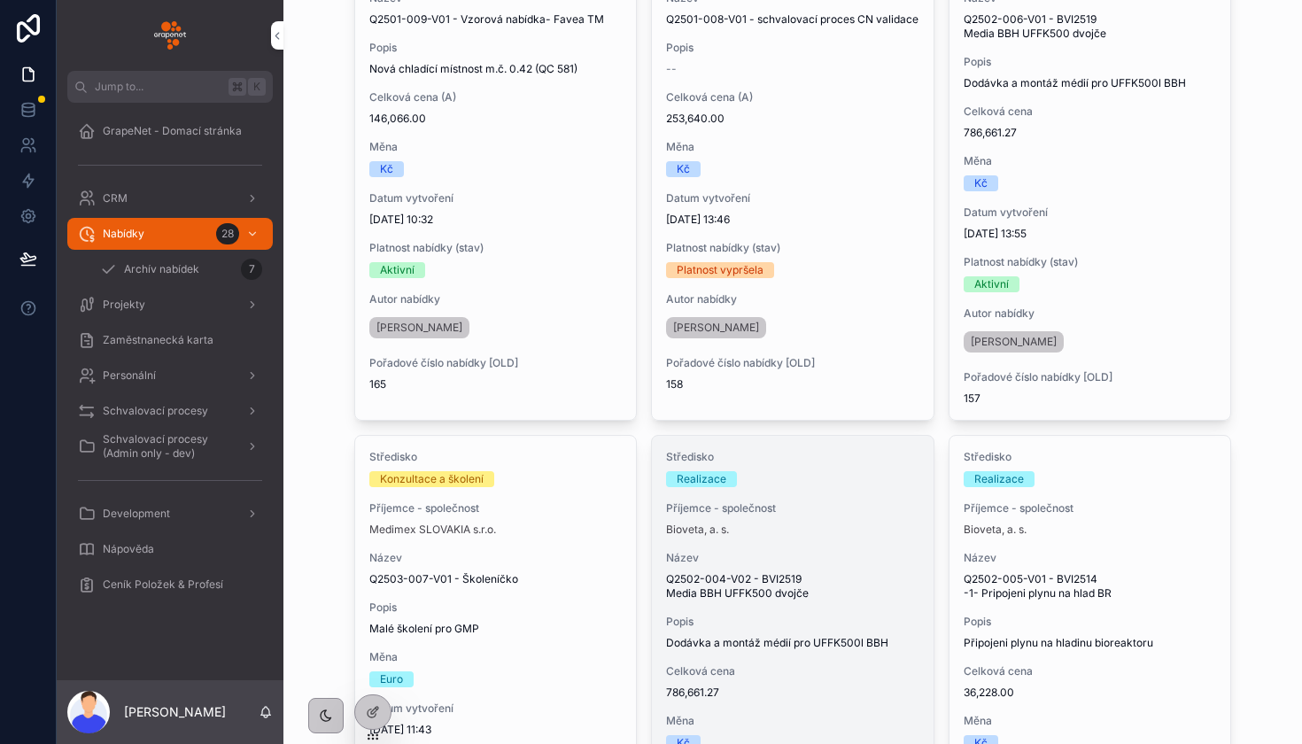
click at [845, 541] on div "Středisko Realizace Příjemce - společnost Bioveta, a. s. Název Q2502-004-V02 - …" at bounding box center [793, 708] width 282 height 544
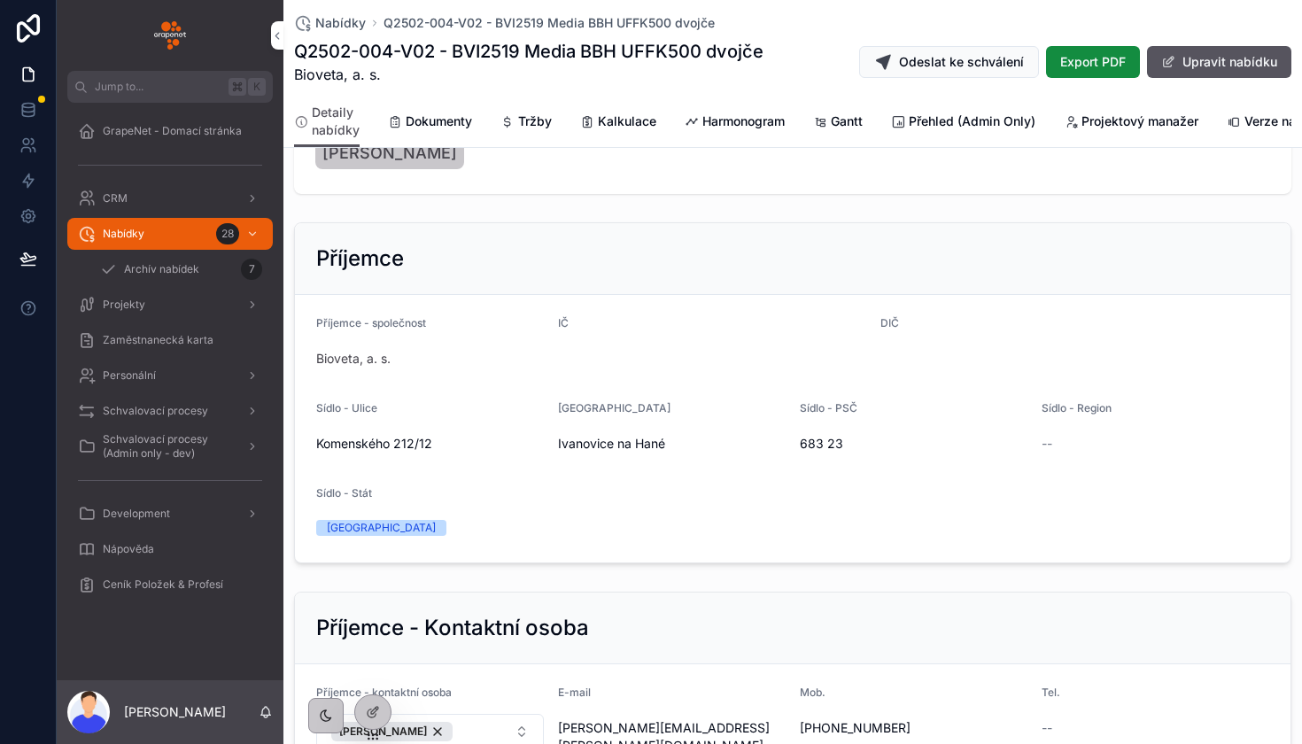
scroll to position [1855, 0]
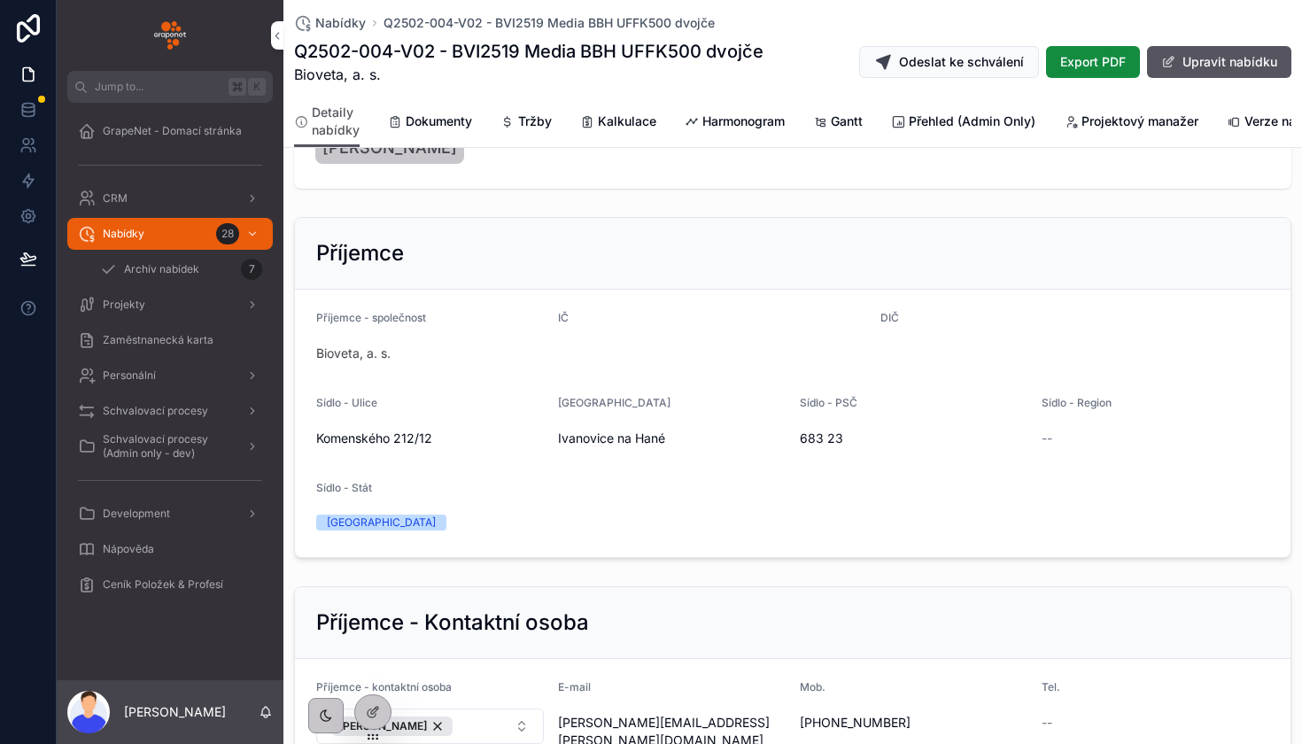
click at [281, 1] on div "scrollable content" at bounding box center [170, 35] width 227 height 71
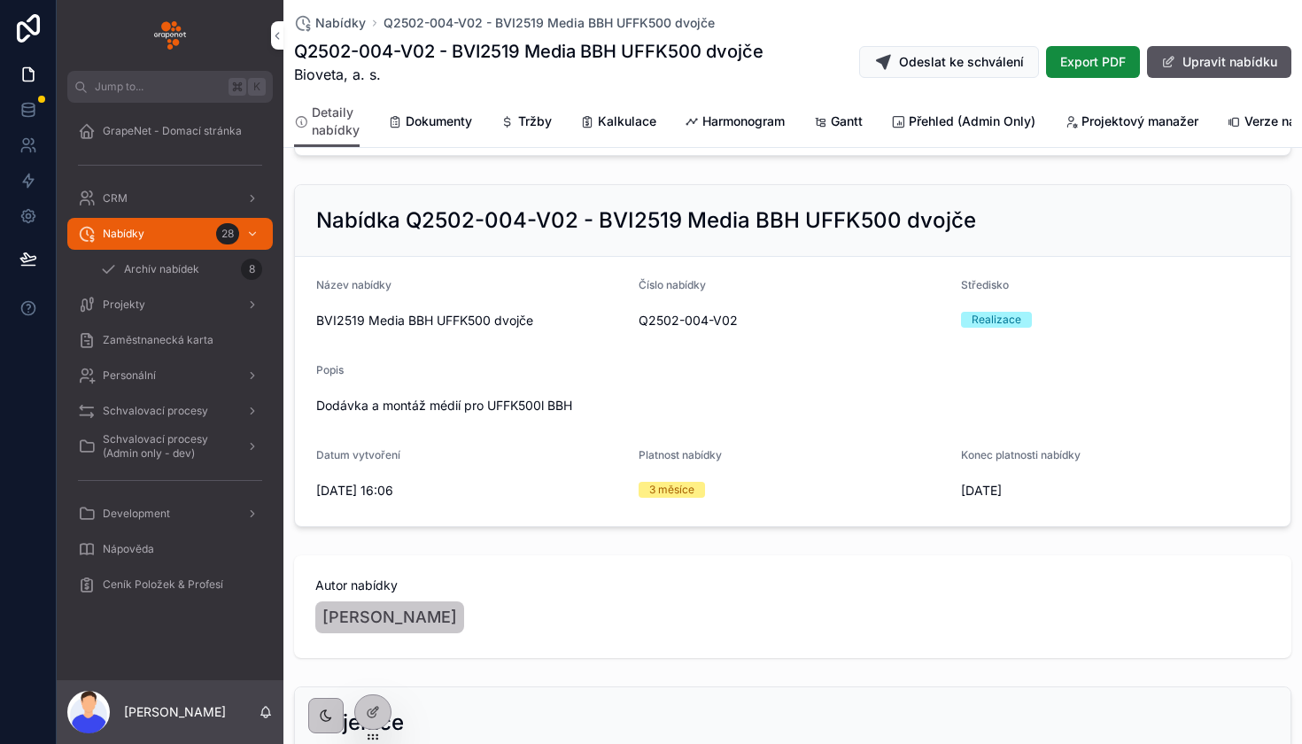
scroll to position [1326, 0]
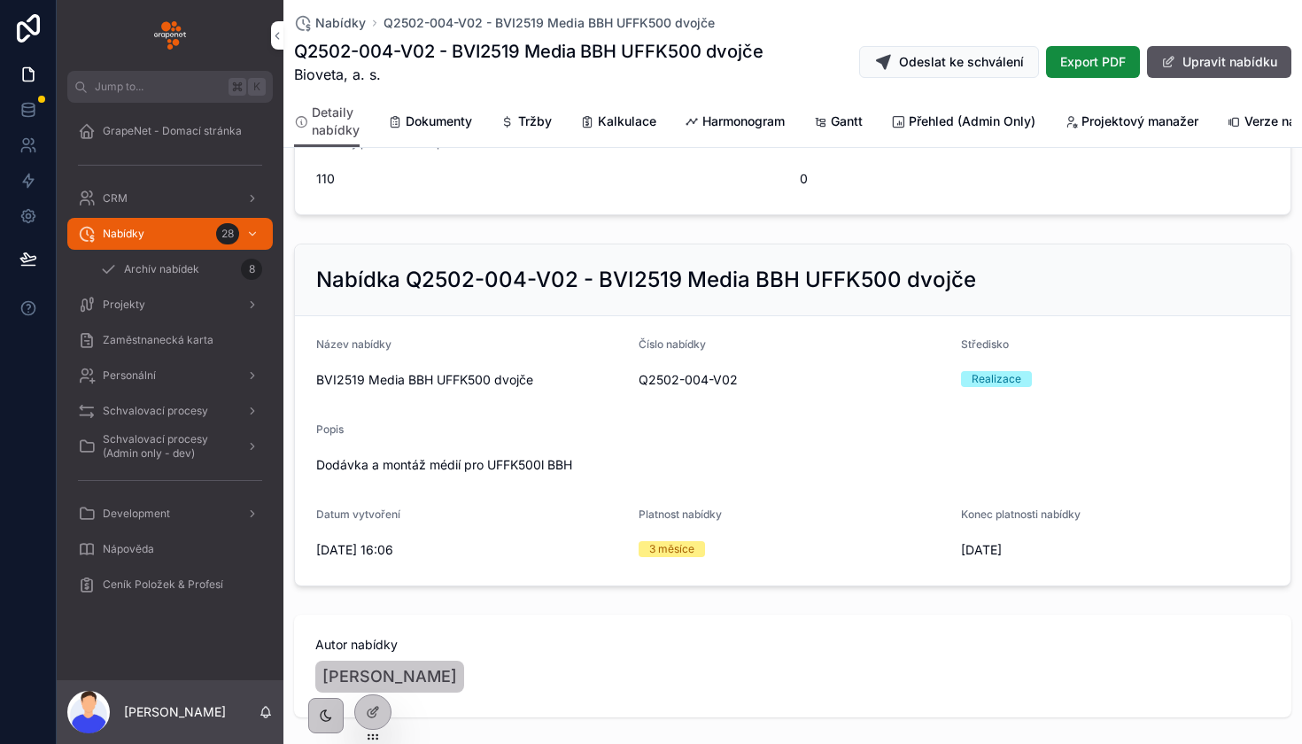
click at [143, 175] on div "scrollable content" at bounding box center [169, 165] width 205 height 28
click at [143, 197] on div "CRM" at bounding box center [170, 198] width 184 height 28
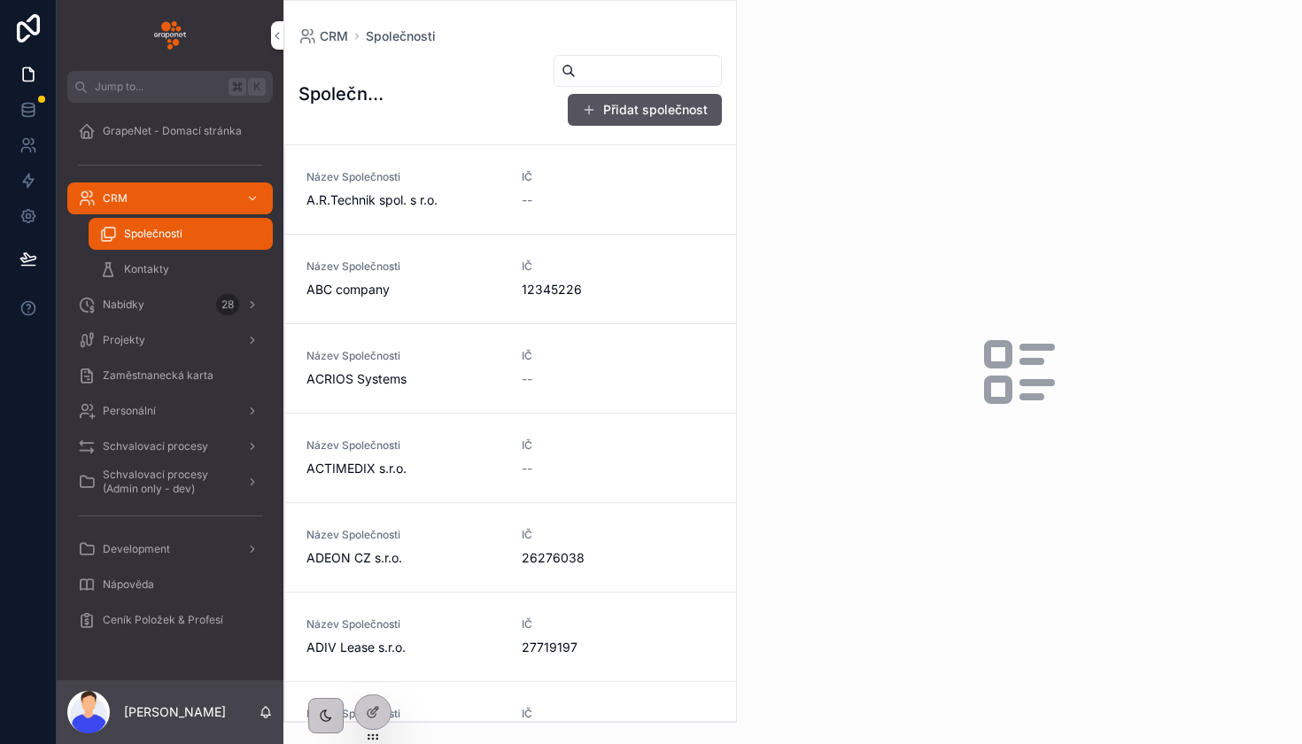
click at [143, 307] on span "Nabídky" at bounding box center [124, 305] width 42 height 14
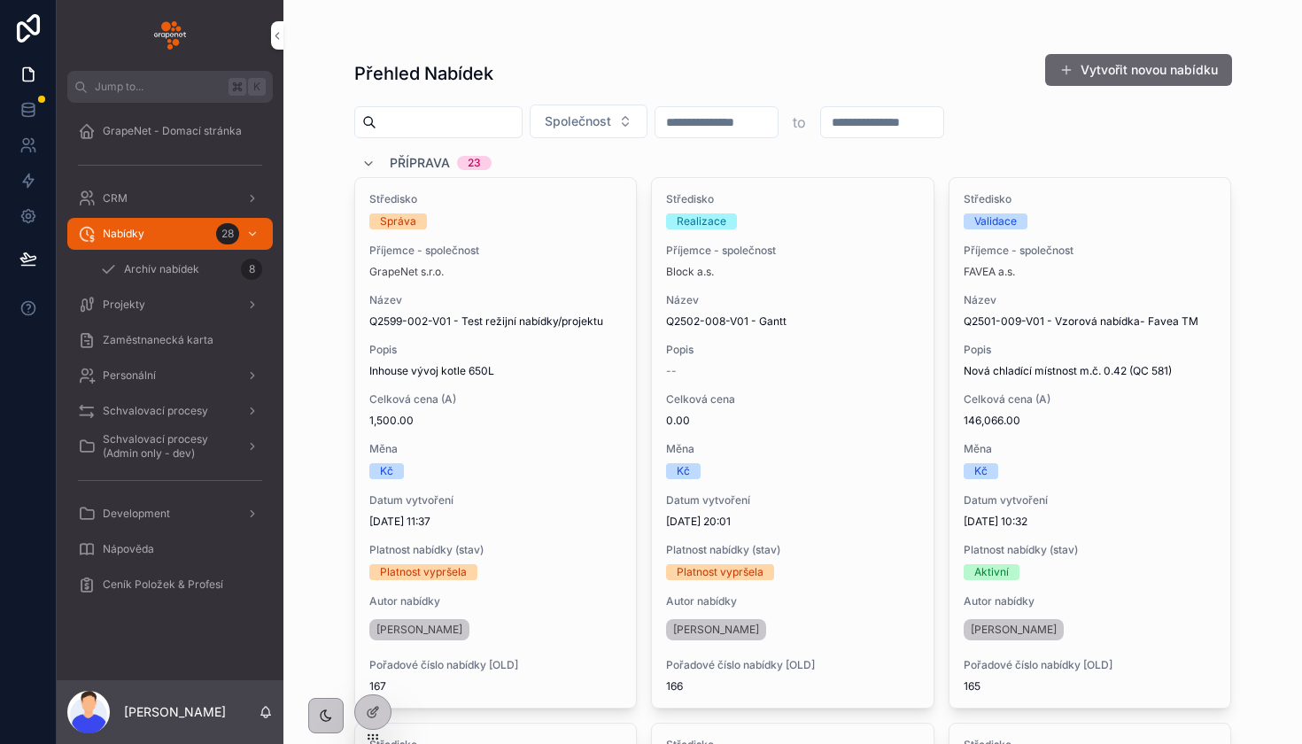
click at [1133, 65] on button "Vytvořit novou nabídku" at bounding box center [1138, 70] width 187 height 32
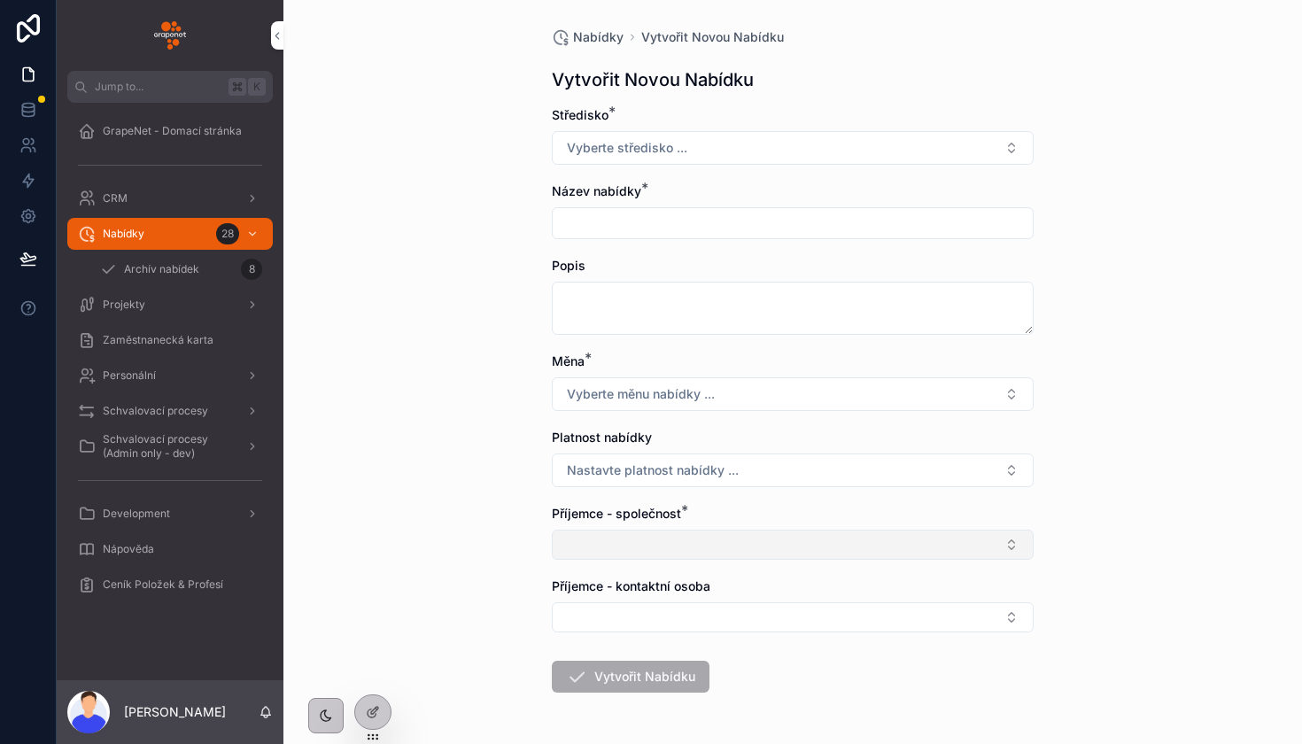
click at [620, 541] on button "Select Button" at bounding box center [793, 545] width 482 height 30
type input "***"
click at [715, 638] on span "Synthon s.r.o." at bounding box center [716, 643] width 79 height 18
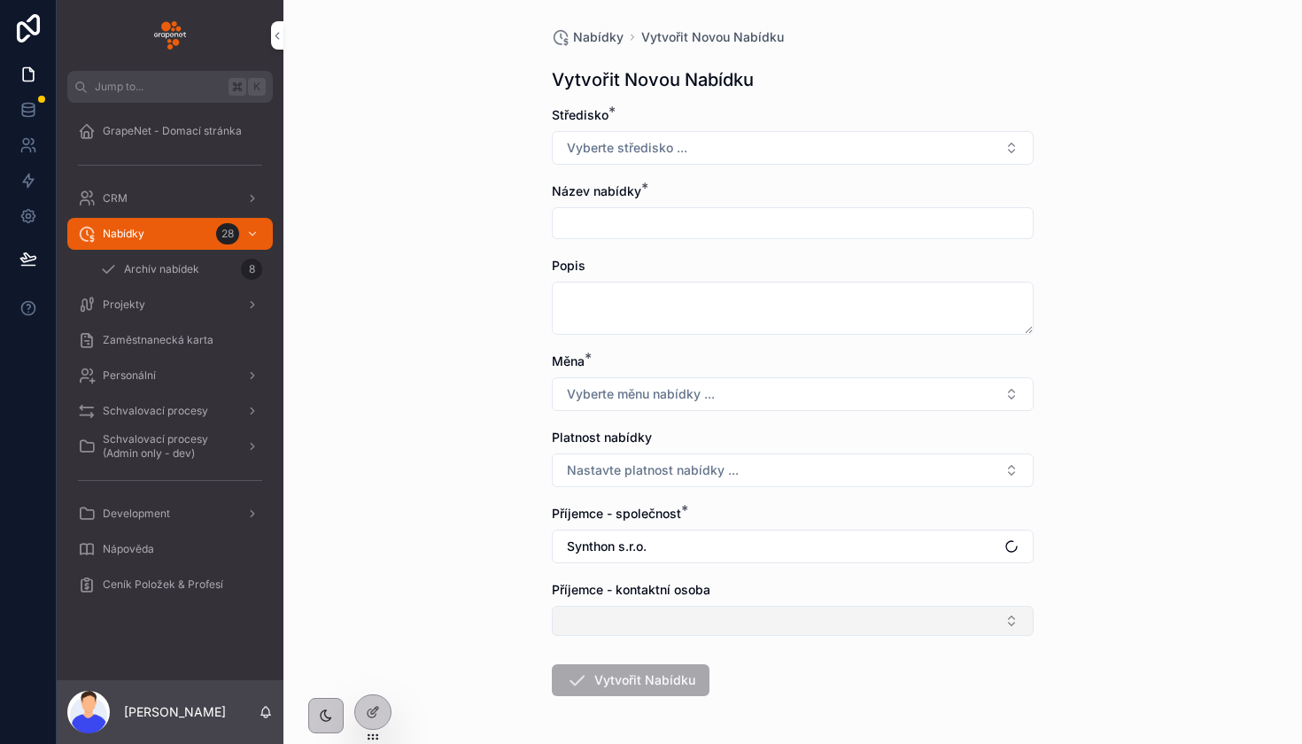
click at [638, 615] on button "Select Button" at bounding box center [793, 621] width 482 height 30
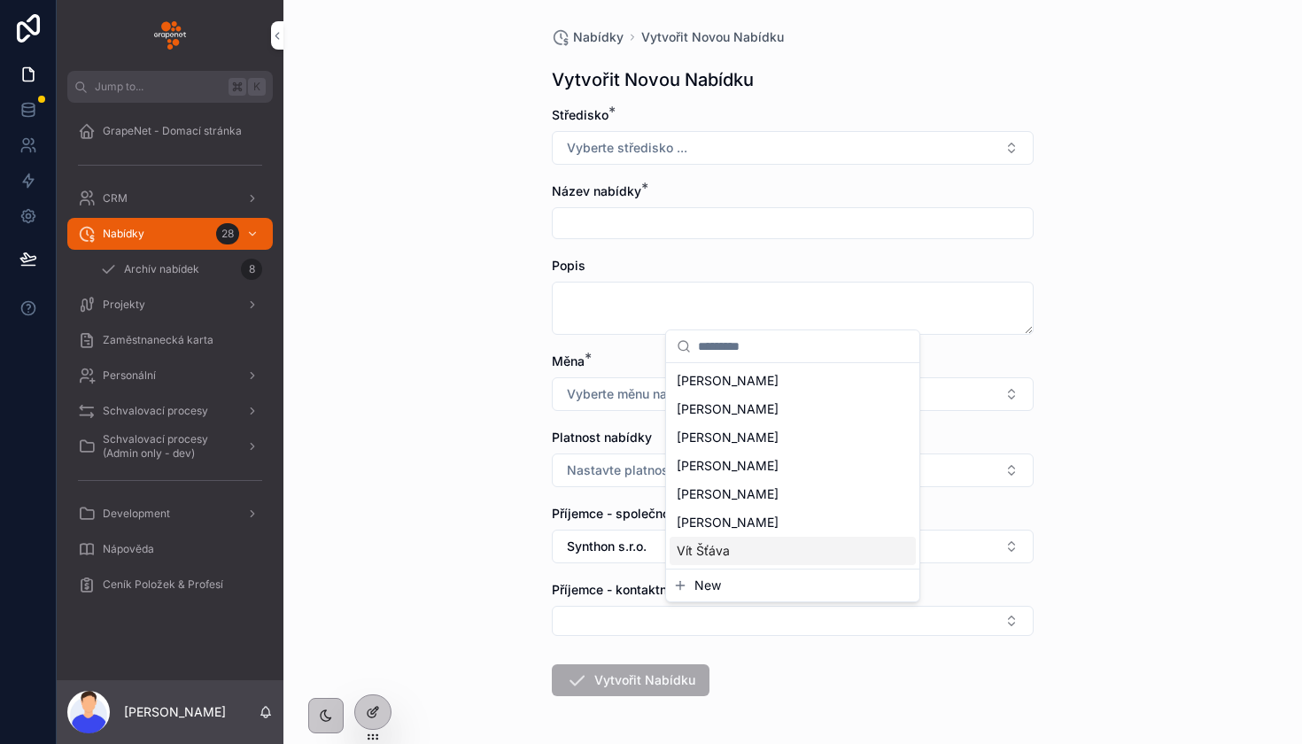
click at [370, 709] on icon at bounding box center [371, 713] width 8 height 8
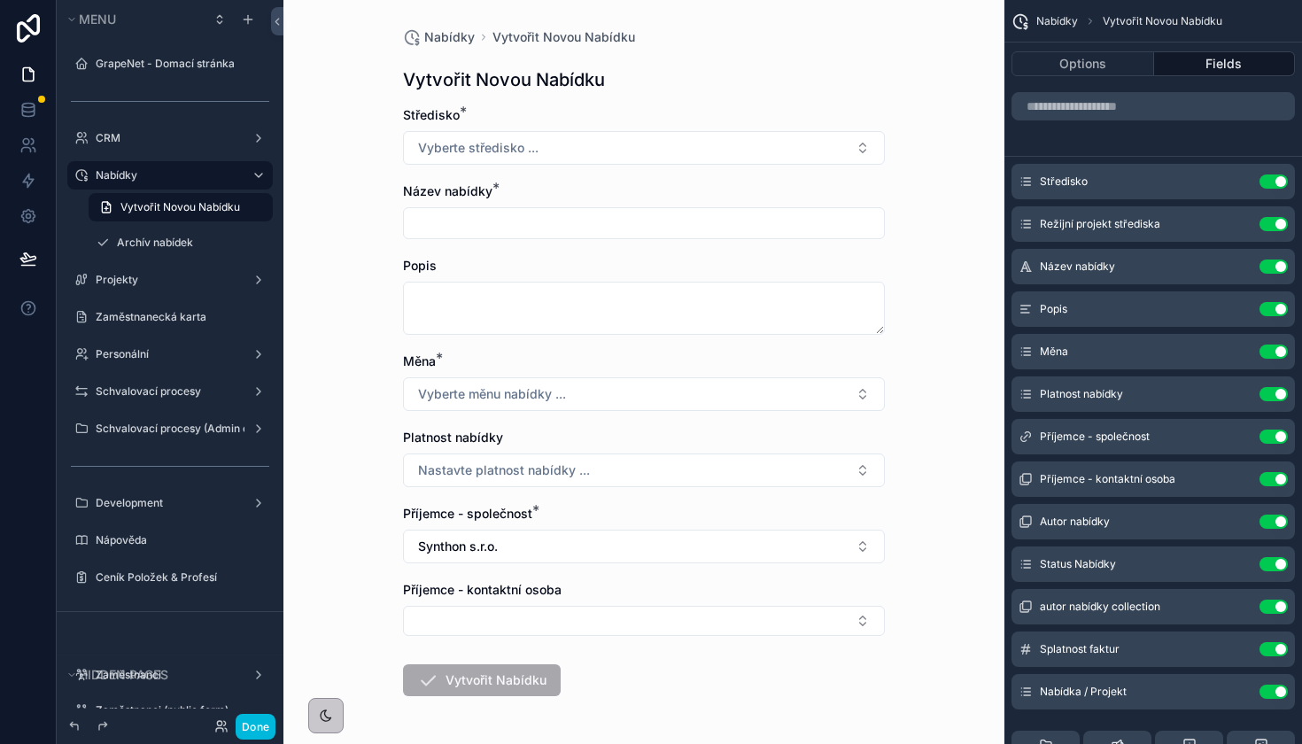
click at [0, 0] on icon "scrollable content" at bounding box center [0, 0] width 0 height 0
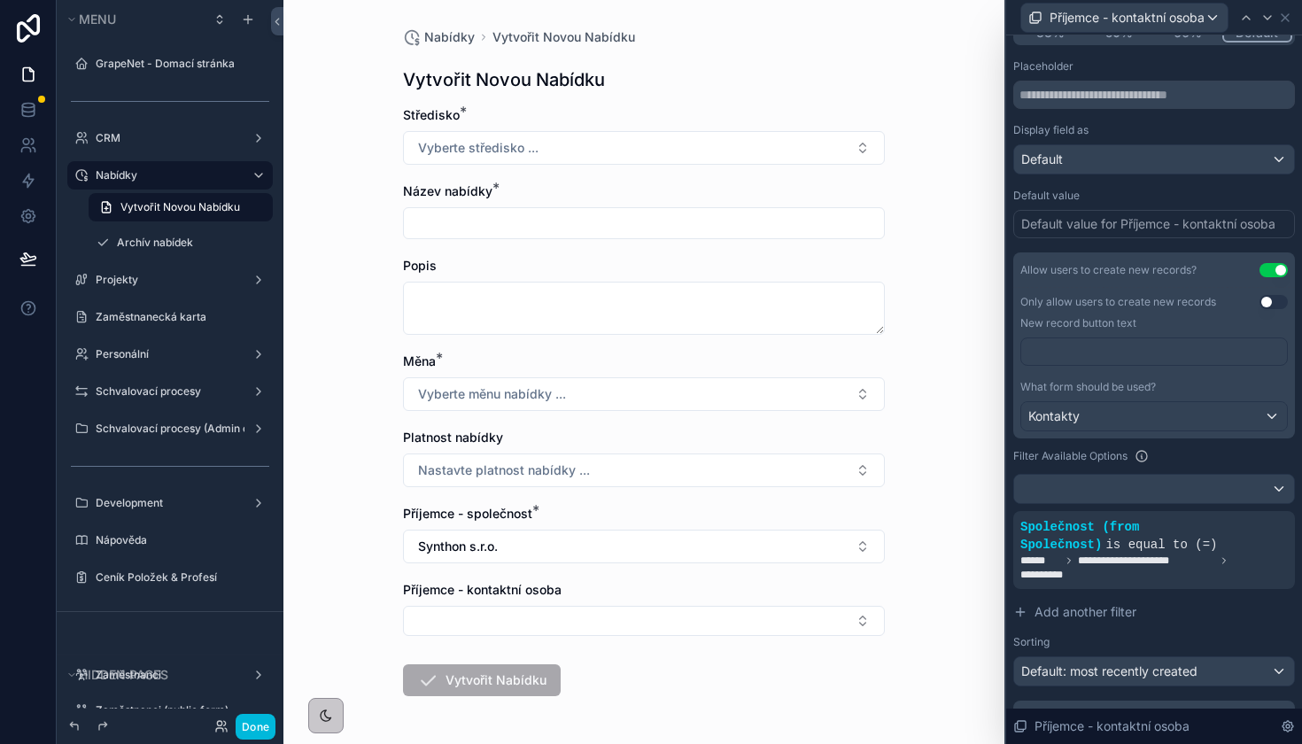
scroll to position [204, 0]
click at [0, 0] on div at bounding box center [0, 0] width 0 height 0
click at [259, 732] on button "Done" at bounding box center [256, 727] width 40 height 26
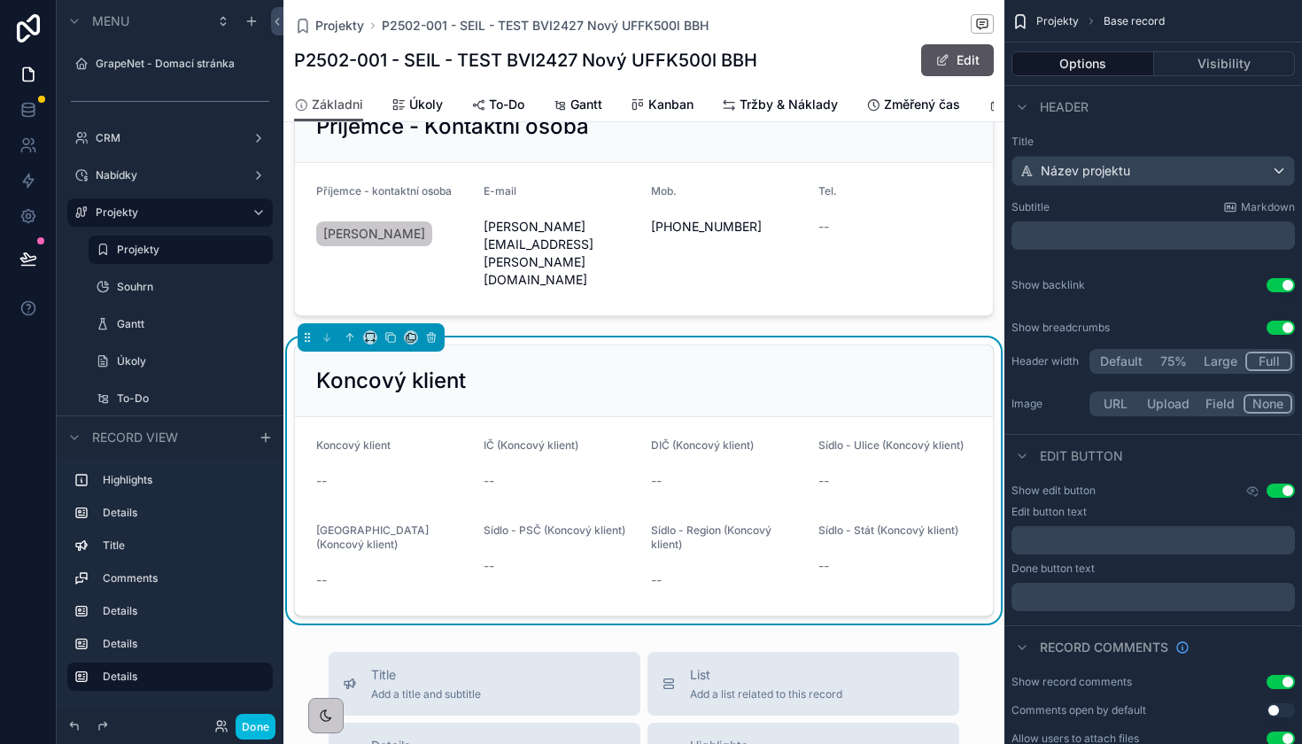
scroll to position [1495, 0]
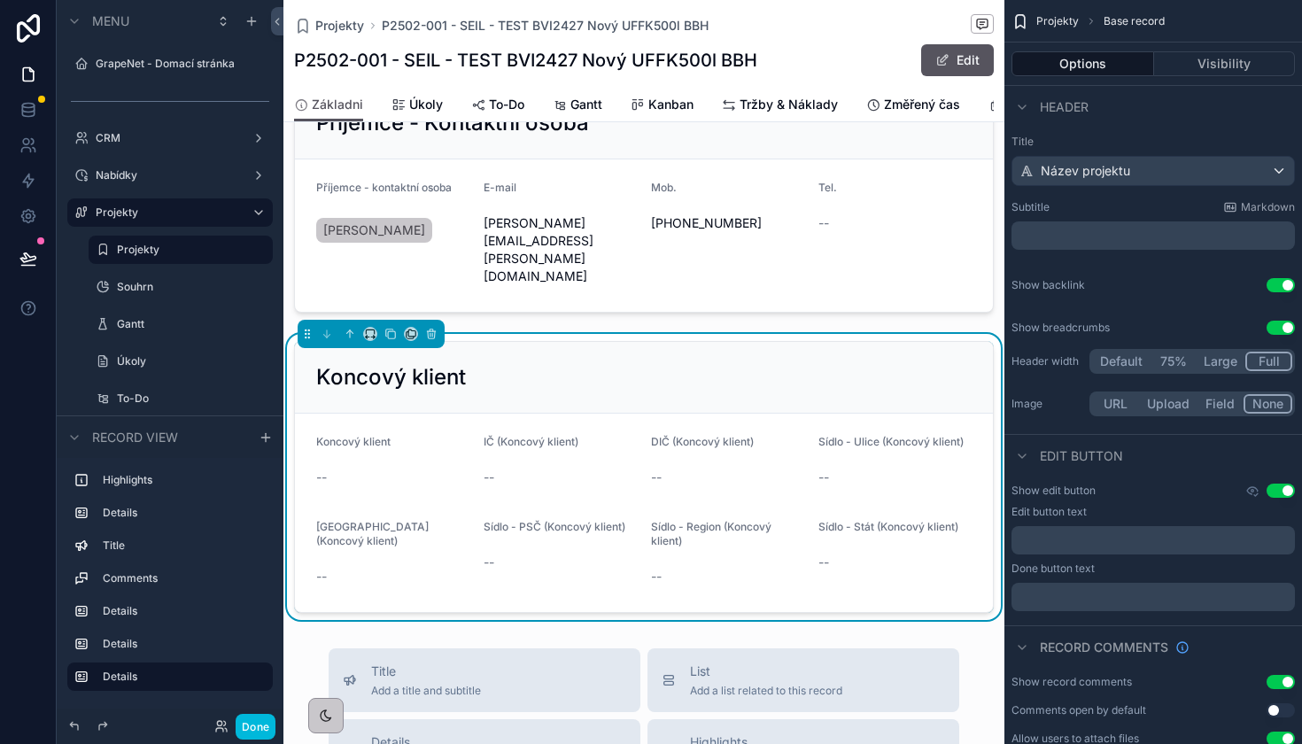
click at [839, 363] on div "Koncový klient" at bounding box center [643, 377] width 655 height 28
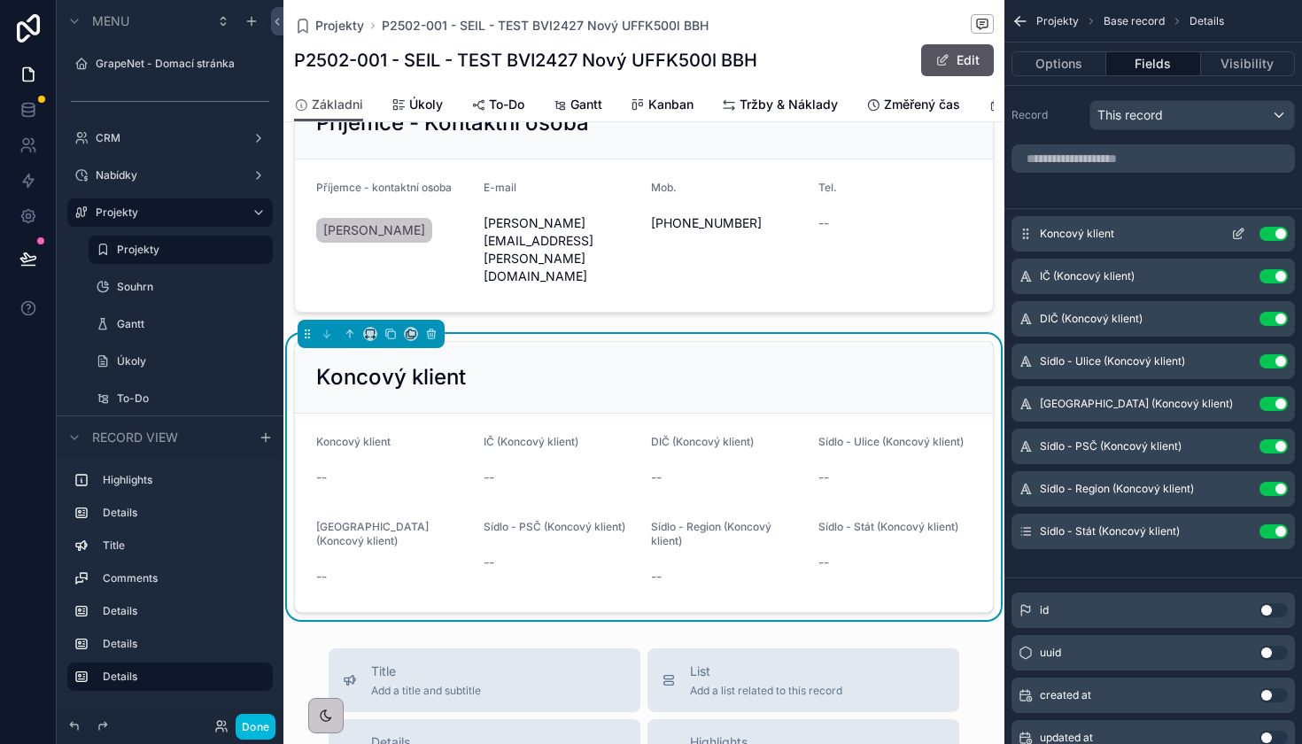
click at [1237, 229] on icon "scrollable content" at bounding box center [1238, 234] width 14 height 14
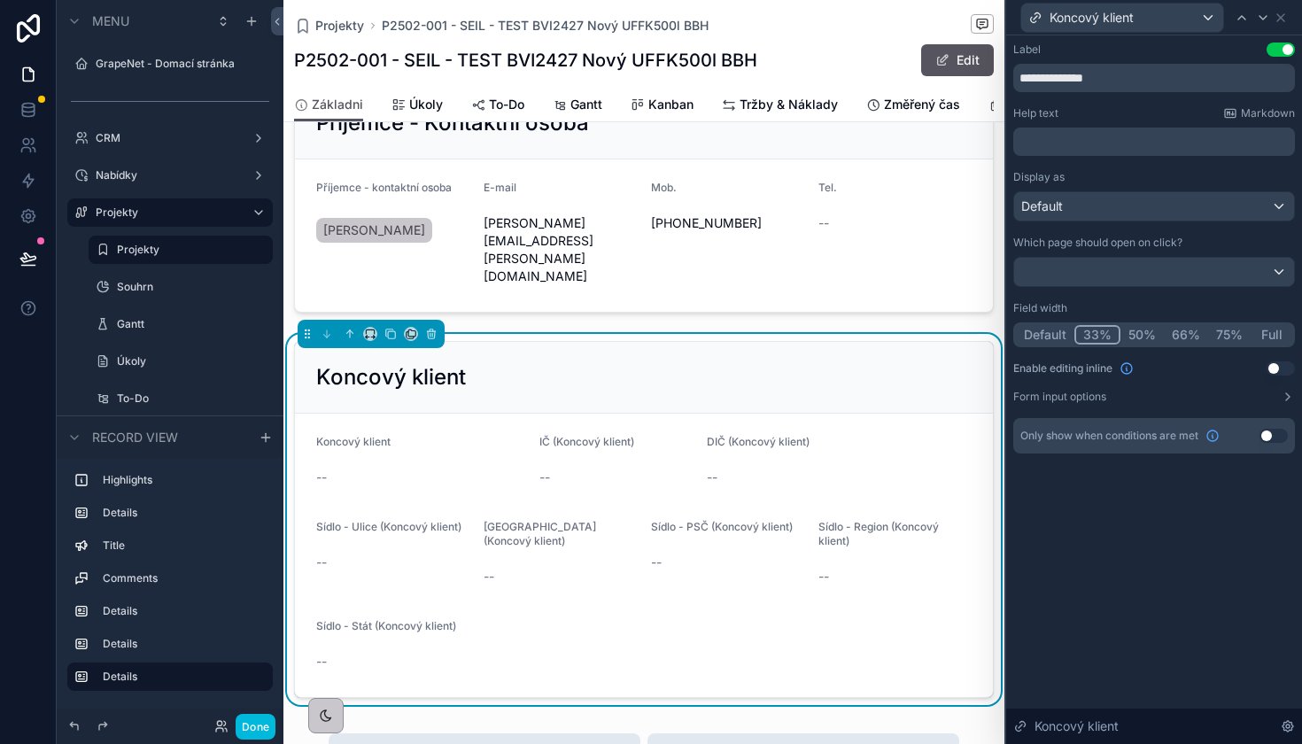
drag, startPoint x: 1102, startPoint y: 337, endPoint x: 1265, endPoint y: 75, distance: 308.6
click at [1102, 337] on button "33%" at bounding box center [1097, 334] width 46 height 19
click at [1264, 22] on icon at bounding box center [1263, 18] width 14 height 14
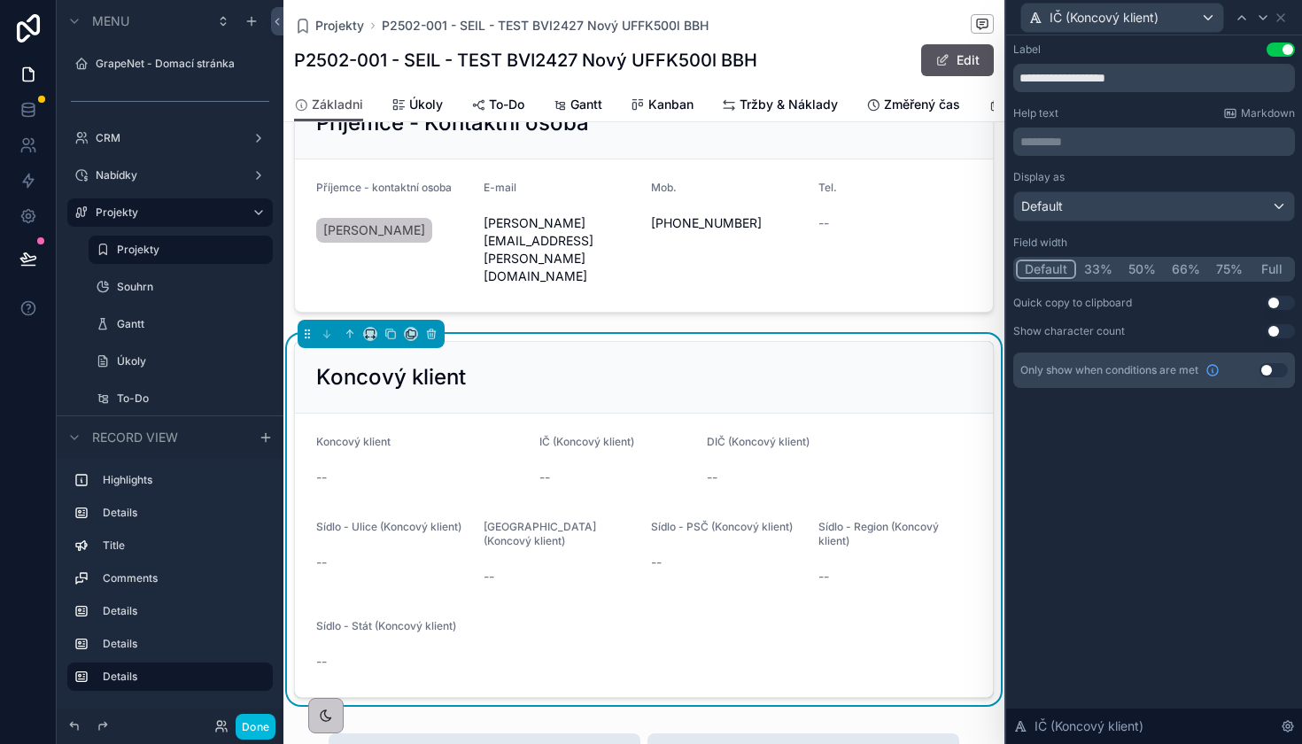
click at [1089, 272] on button "33%" at bounding box center [1098, 268] width 44 height 19
click at [1267, 19] on icon at bounding box center [1263, 18] width 14 height 14
click at [1112, 263] on button "33%" at bounding box center [1097, 268] width 46 height 19
click at [1237, 27] on div at bounding box center [1241, 17] width 21 height 21
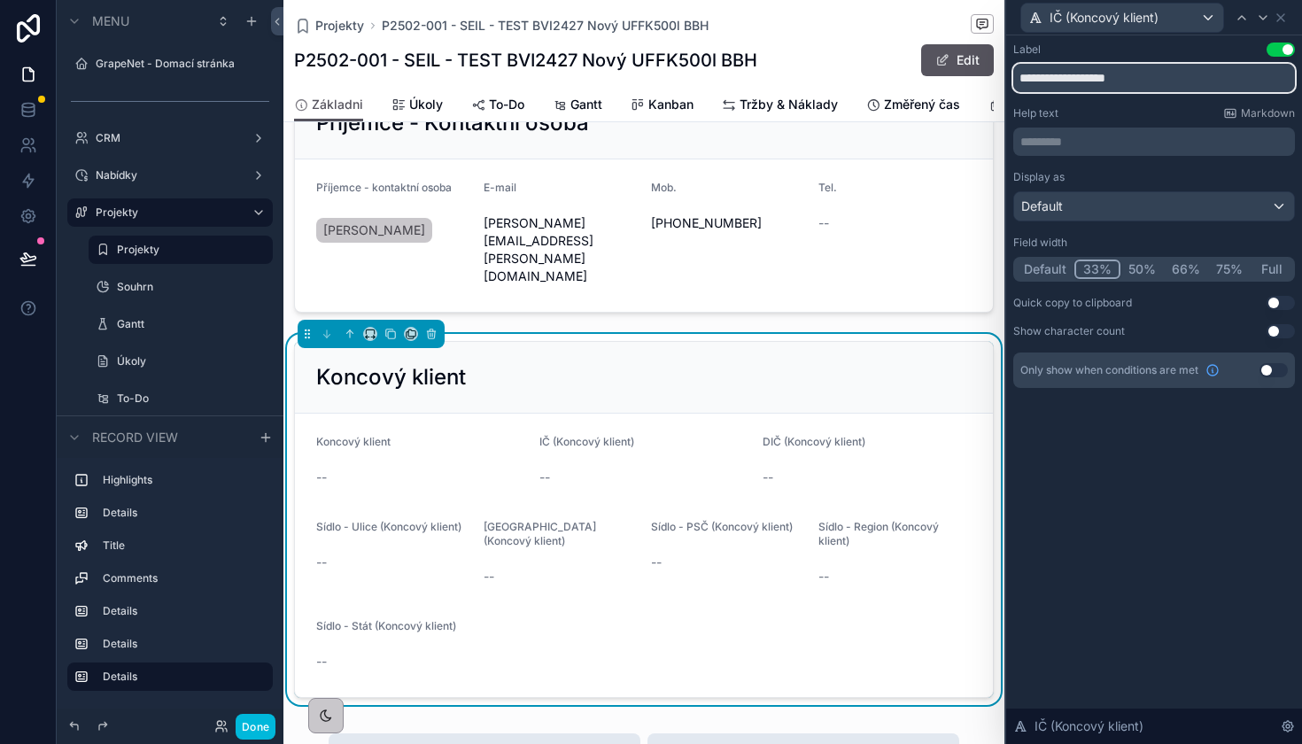
click at [1039, 83] on input "**********" at bounding box center [1154, 78] width 282 height 28
type input "**"
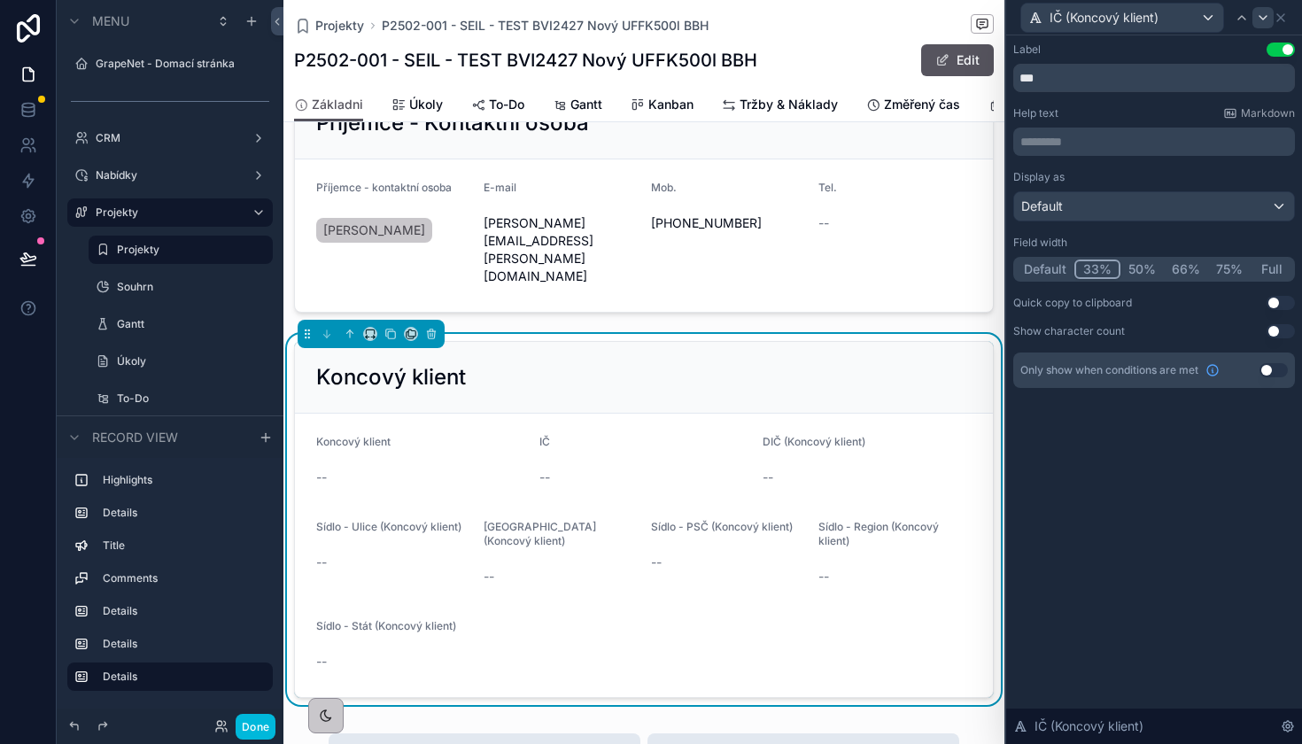
click at [1256, 27] on div at bounding box center [1262, 17] width 21 height 21
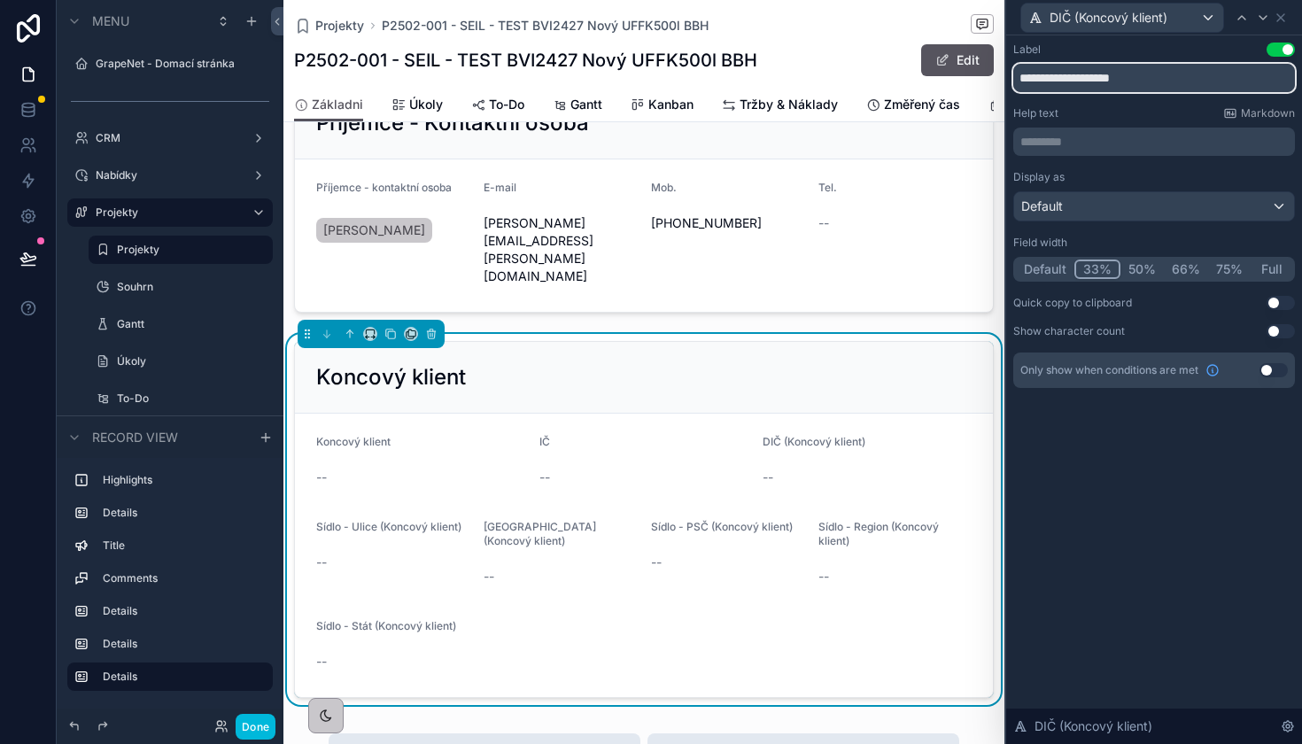
drag, startPoint x: 1041, startPoint y: 77, endPoint x: 1180, endPoint y: 72, distance: 139.1
click at [1180, 72] on input "**********" at bounding box center [1154, 78] width 282 height 28
type input "***"
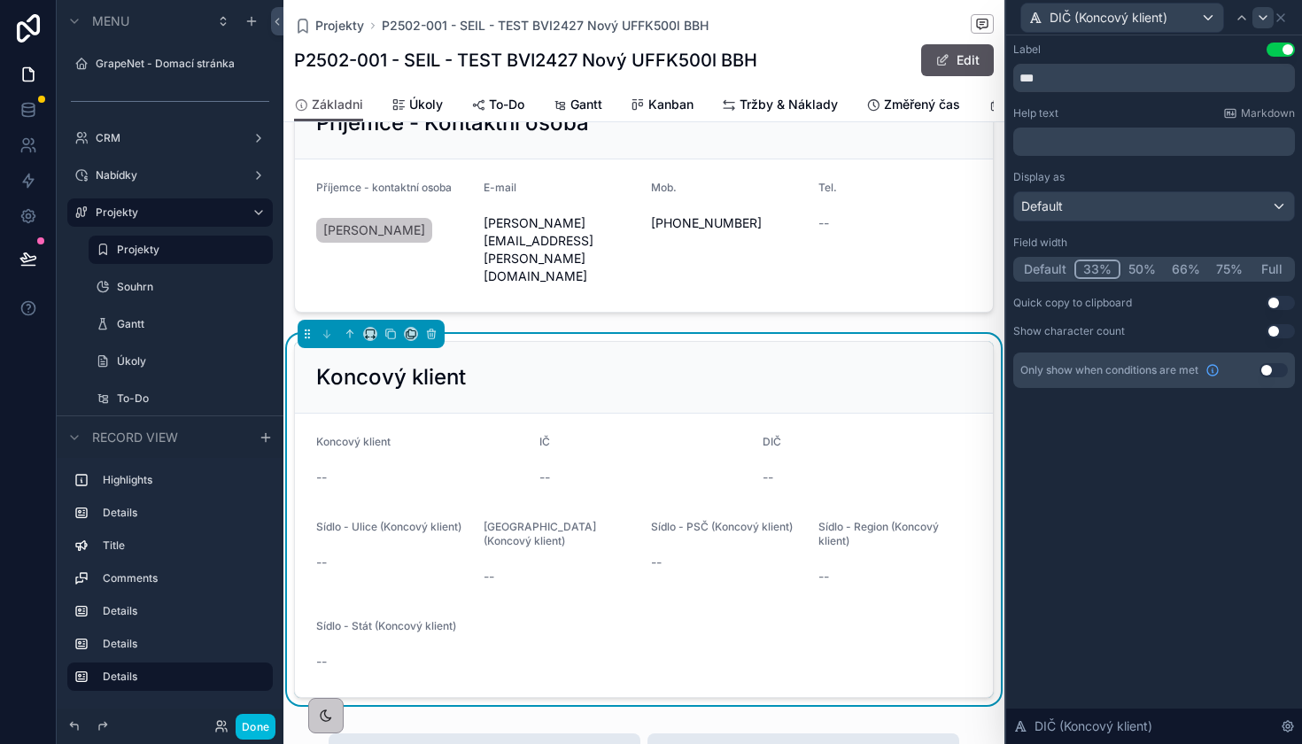
click at [1261, 22] on icon at bounding box center [1263, 18] width 14 height 14
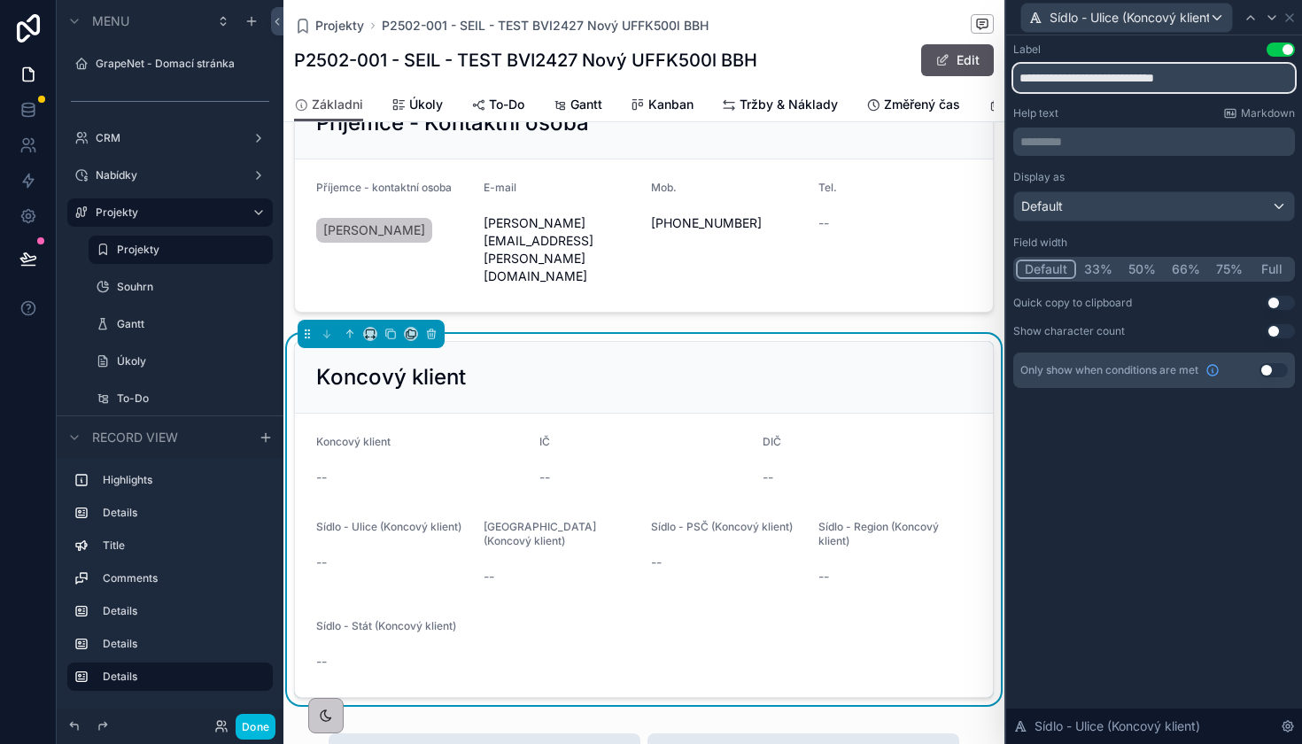
drag, startPoint x: 1097, startPoint y: 76, endPoint x: 1298, endPoint y: 76, distance: 201.0
click at [1298, 76] on div "**********" at bounding box center [1154, 232] width 296 height 395
type input "**********"
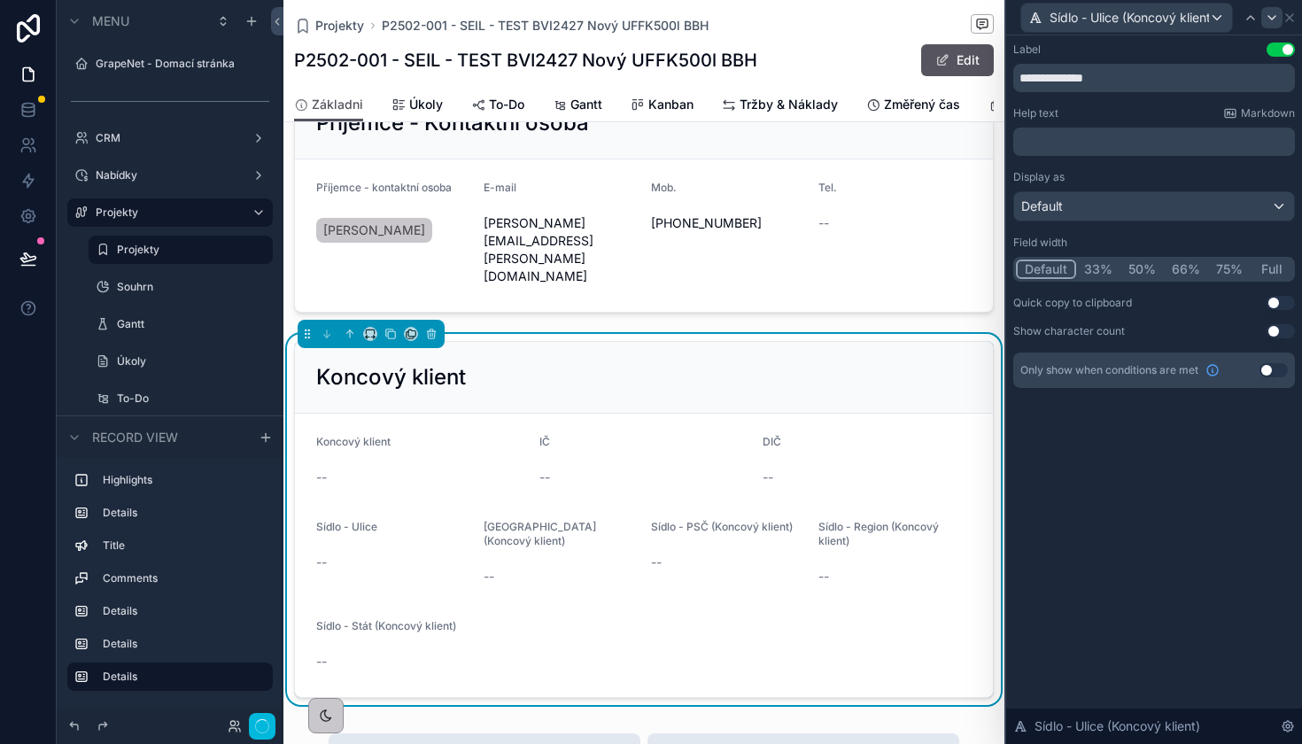
click at [1275, 23] on icon at bounding box center [1271, 18] width 14 height 14
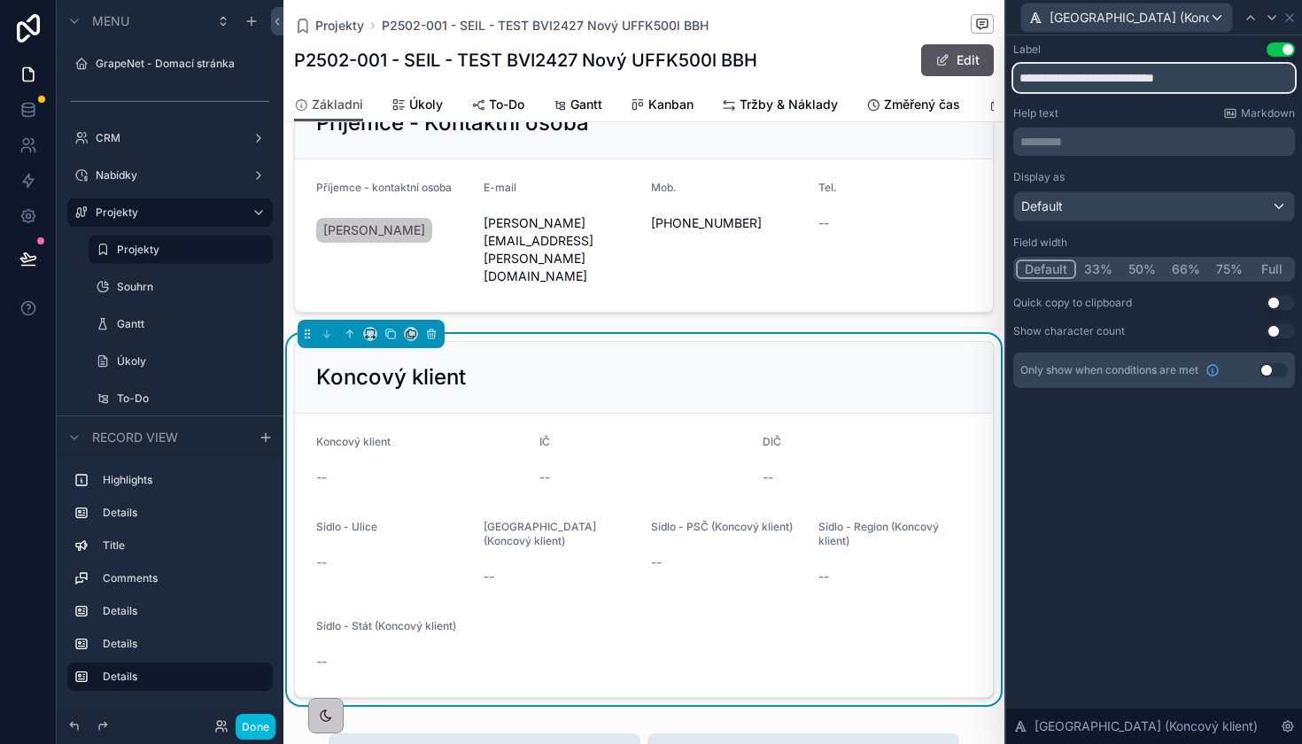
drag, startPoint x: 1099, startPoint y: 81, endPoint x: 1233, endPoint y: 80, distance: 133.7
click at [1233, 80] on input "**********" at bounding box center [1154, 78] width 282 height 28
type input "**********"
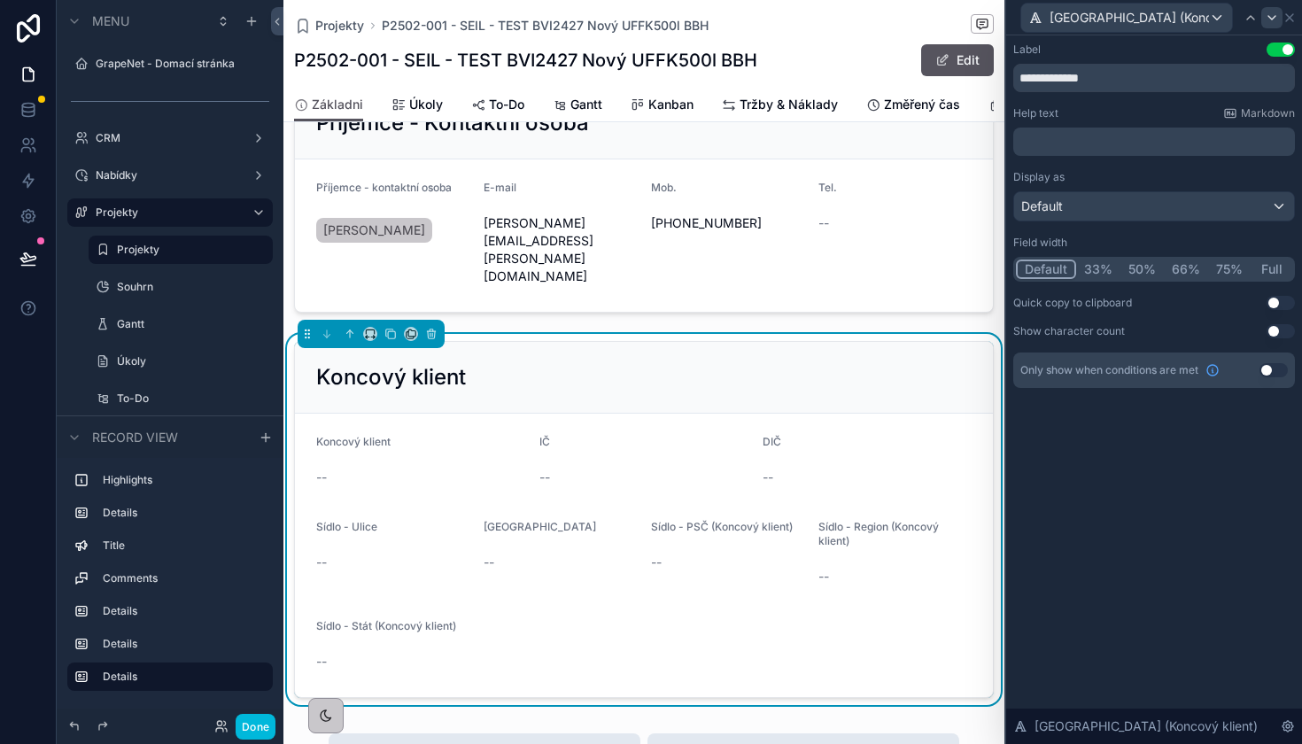
click at [1273, 17] on icon at bounding box center [1271, 18] width 7 height 4
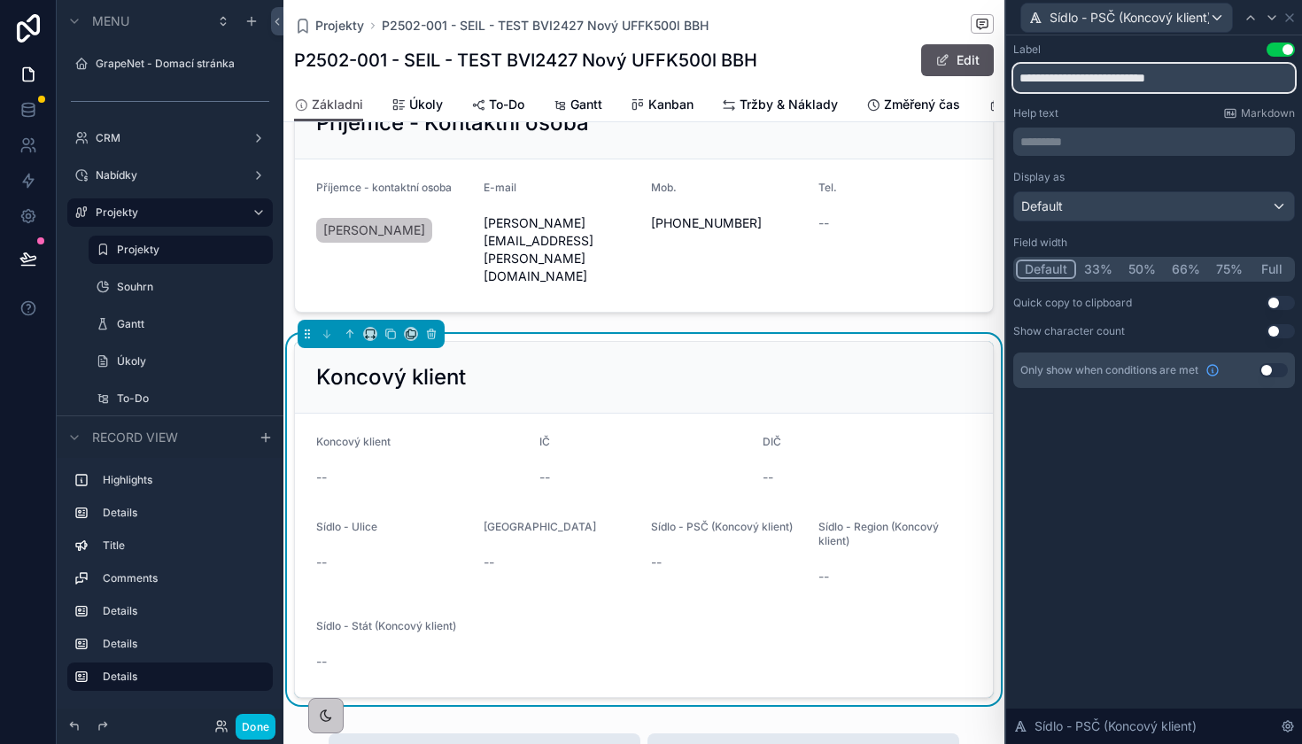
drag, startPoint x: 1089, startPoint y: 75, endPoint x: 1301, endPoint y: 75, distance: 211.6
click at [1301, 75] on div "**********" at bounding box center [1154, 232] width 296 height 395
type input "**********"
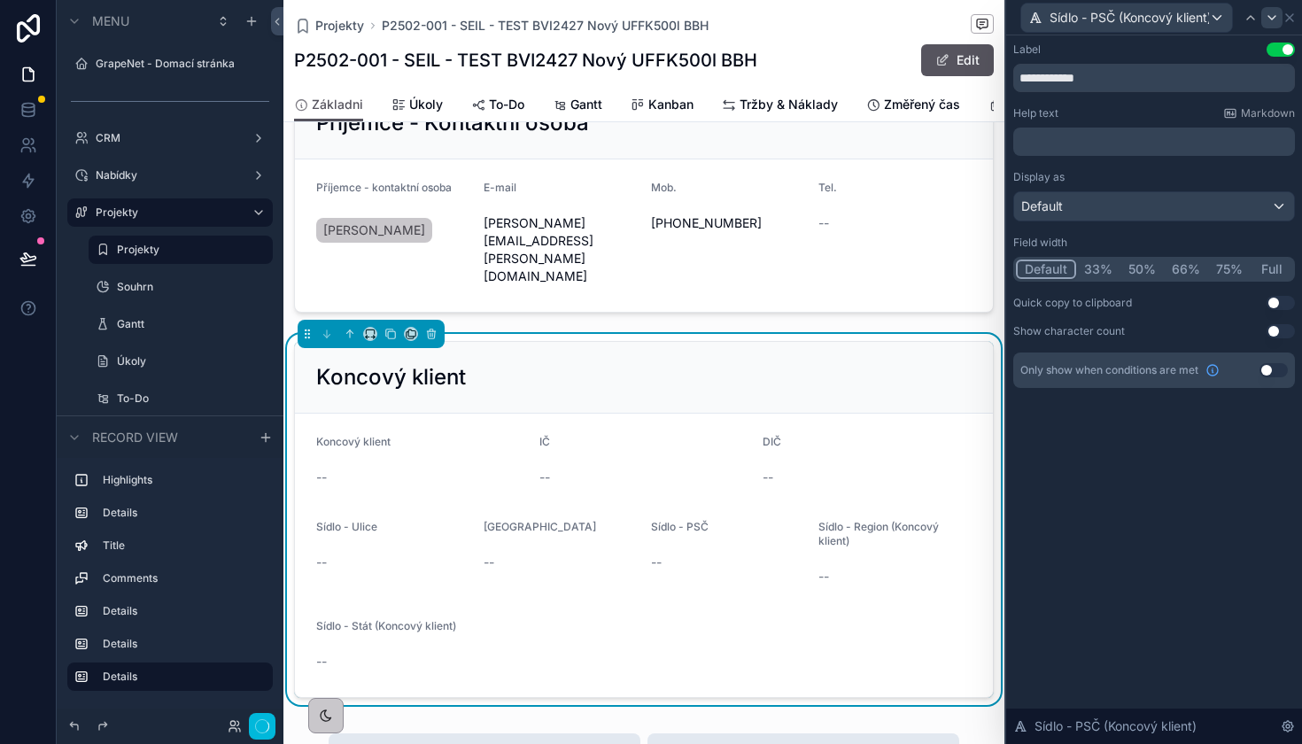
click at [1276, 25] on div at bounding box center [1271, 17] width 21 height 21
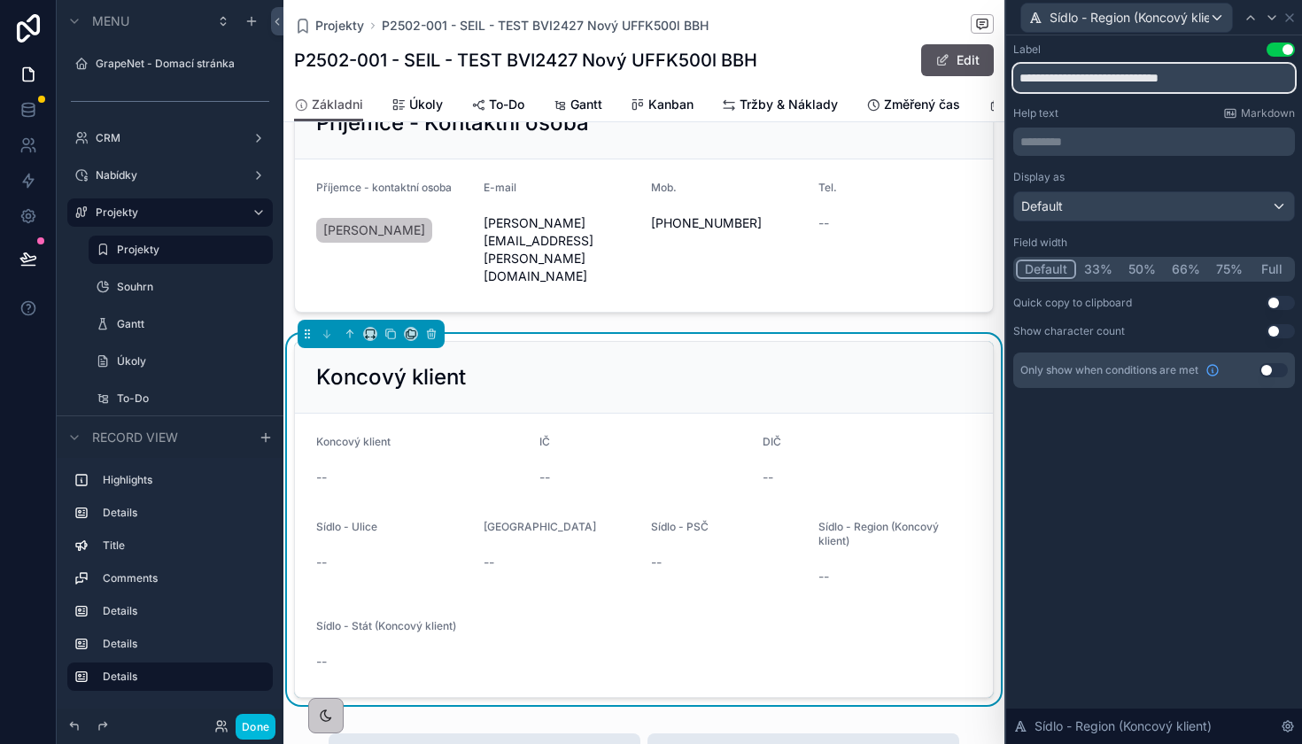
drag, startPoint x: 1104, startPoint y: 76, endPoint x: 1301, endPoint y: 76, distance: 196.6
click at [1301, 76] on div "**********" at bounding box center [1154, 232] width 296 height 395
type input "**********"
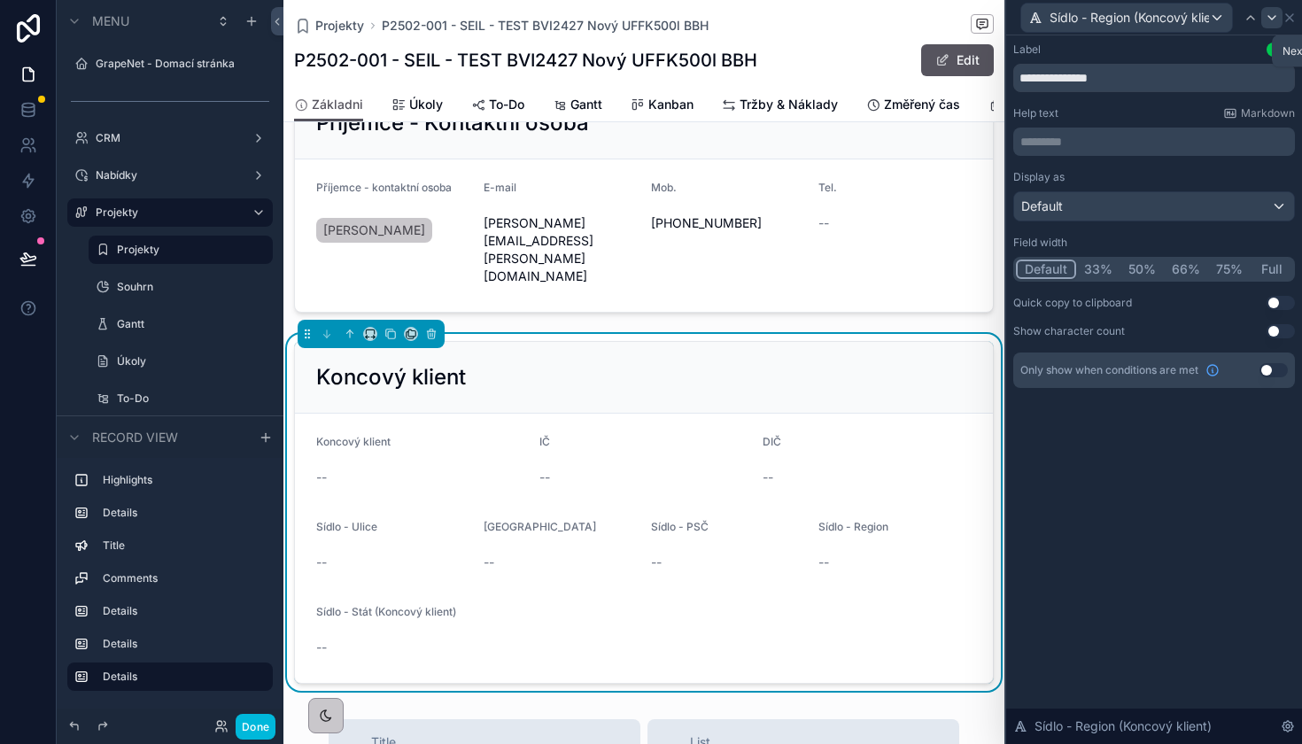
click at [1270, 19] on icon at bounding box center [1271, 18] width 14 height 14
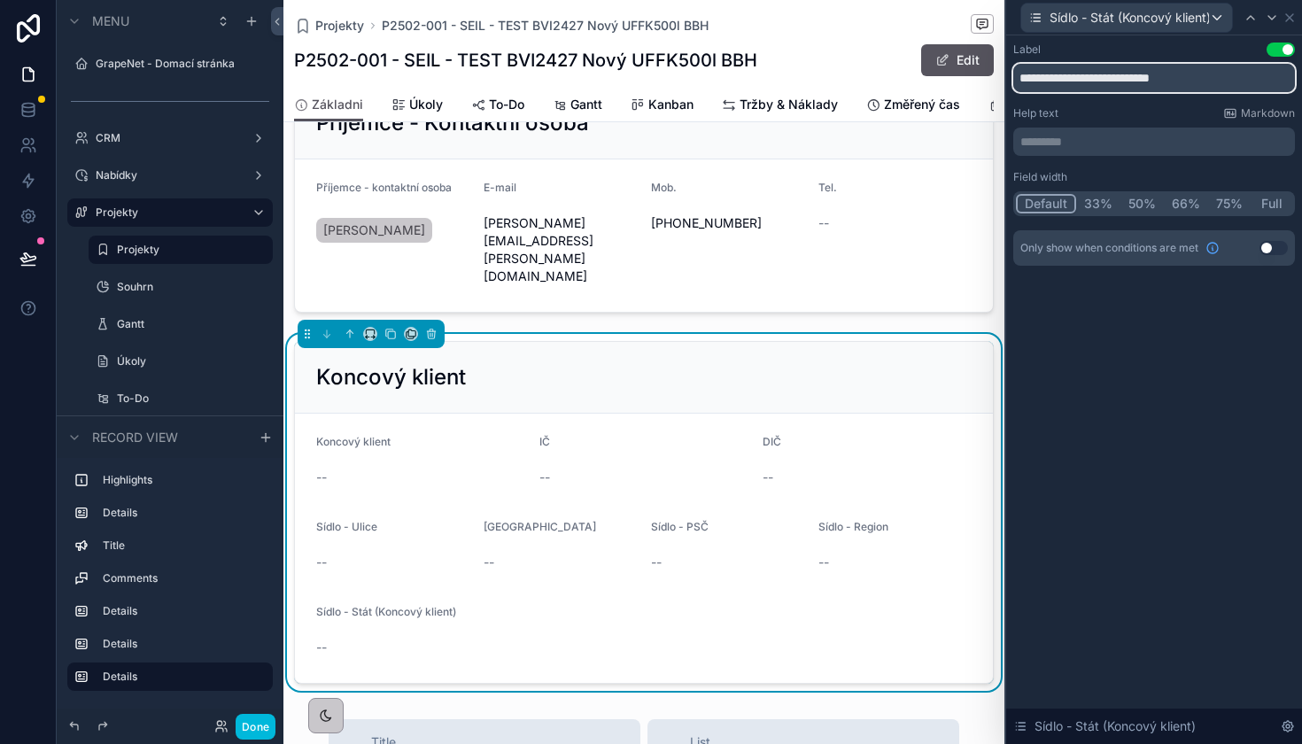
drag, startPoint x: 1091, startPoint y: 75, endPoint x: 1286, endPoint y: 75, distance: 194.8
click at [1286, 75] on input "**********" at bounding box center [1154, 78] width 282 height 28
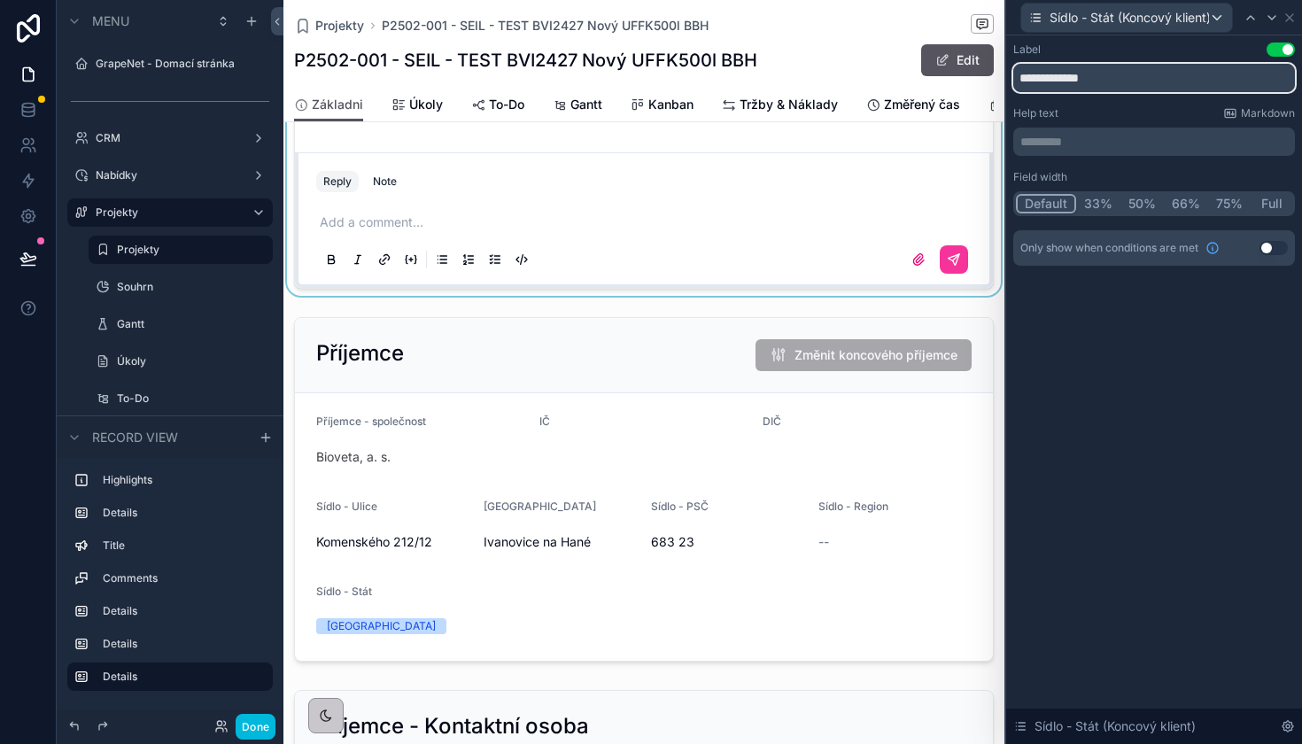
scroll to position [867, 0]
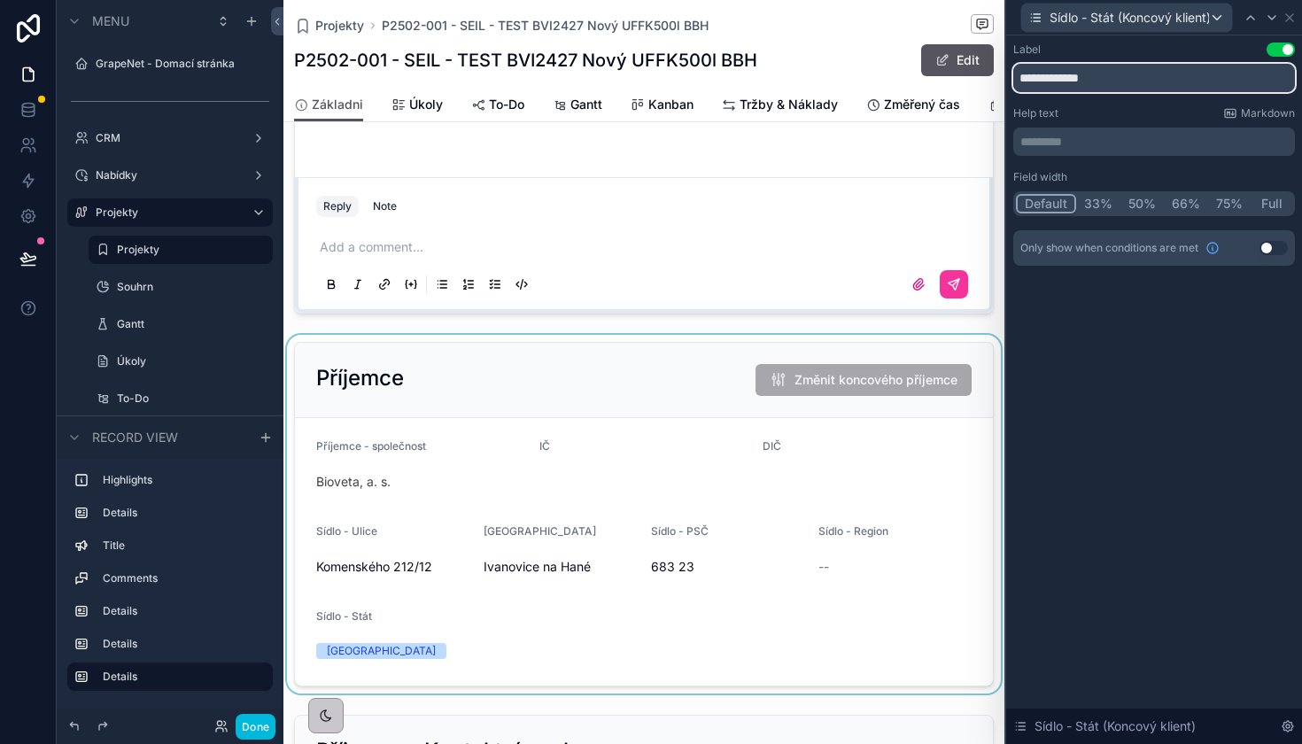
type input "**********"
click at [642, 358] on div "scrollable content" at bounding box center [643, 514] width 721 height 359
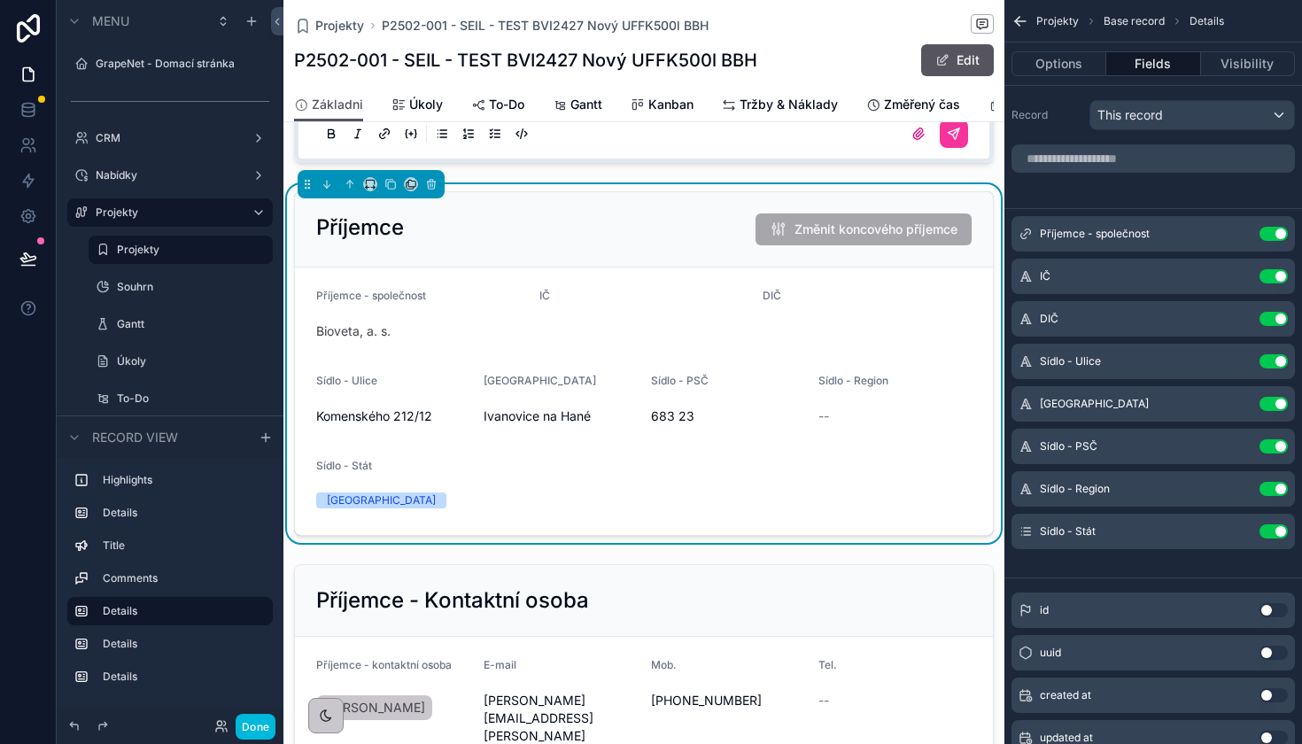
scroll to position [932, 0]
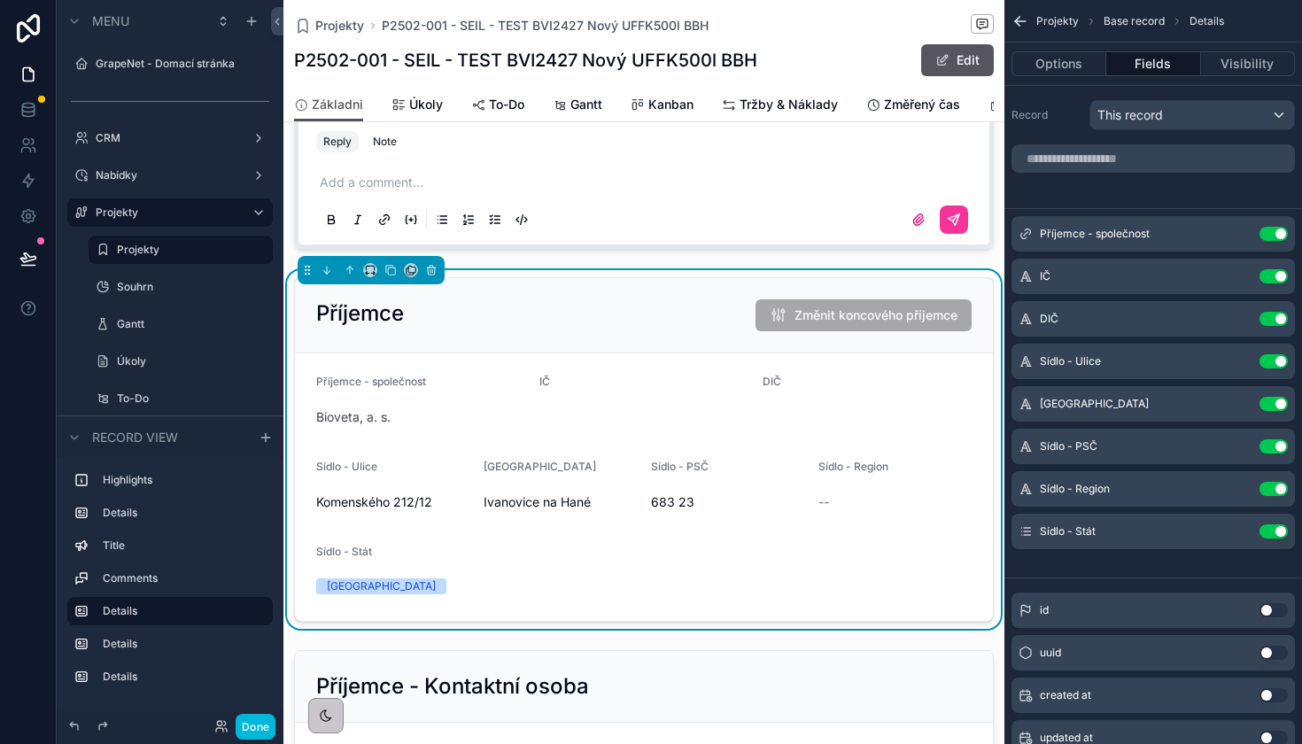
click at [685, 331] on div "Příjemce Změnit koncového příjemce" at bounding box center [644, 315] width 698 height 75
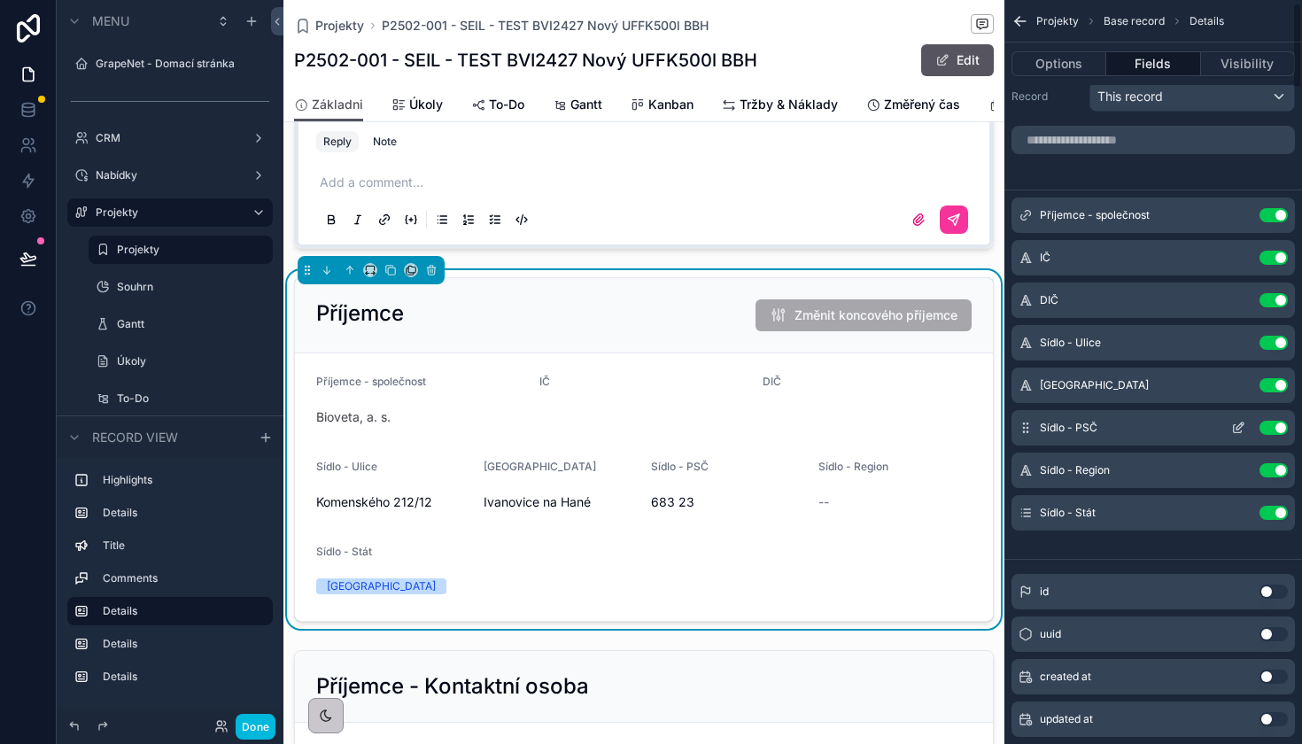
scroll to position [26, 0]
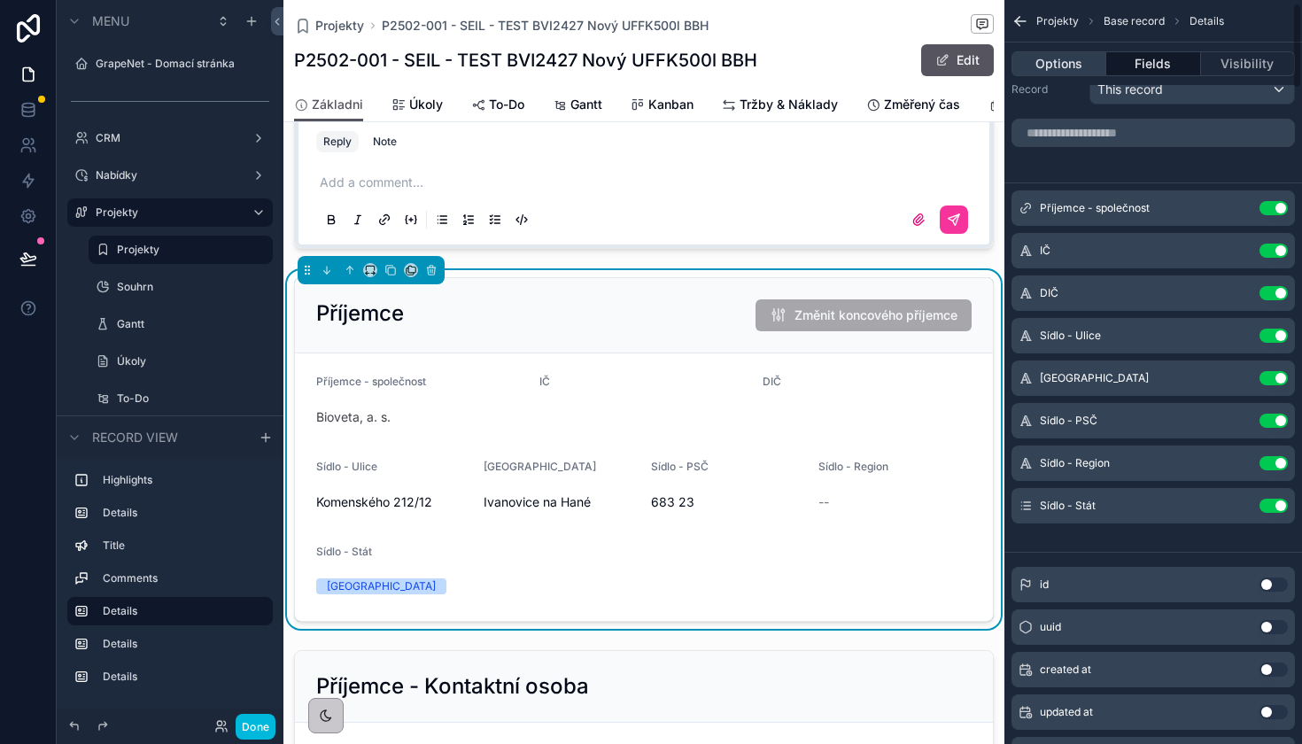
click at [1076, 70] on button "Options" at bounding box center [1058, 63] width 95 height 25
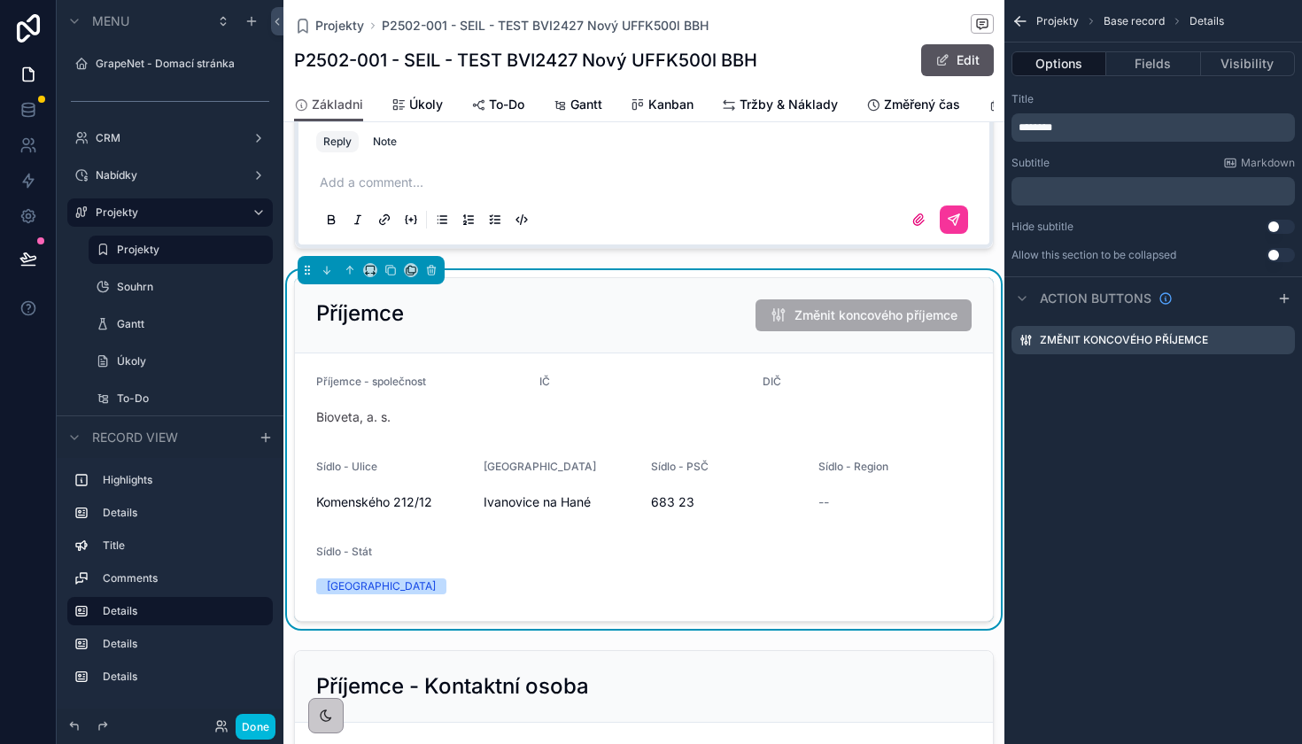
scroll to position [0, 0]
click at [1284, 343] on icon "scrollable content" at bounding box center [1280, 340] width 14 height 14
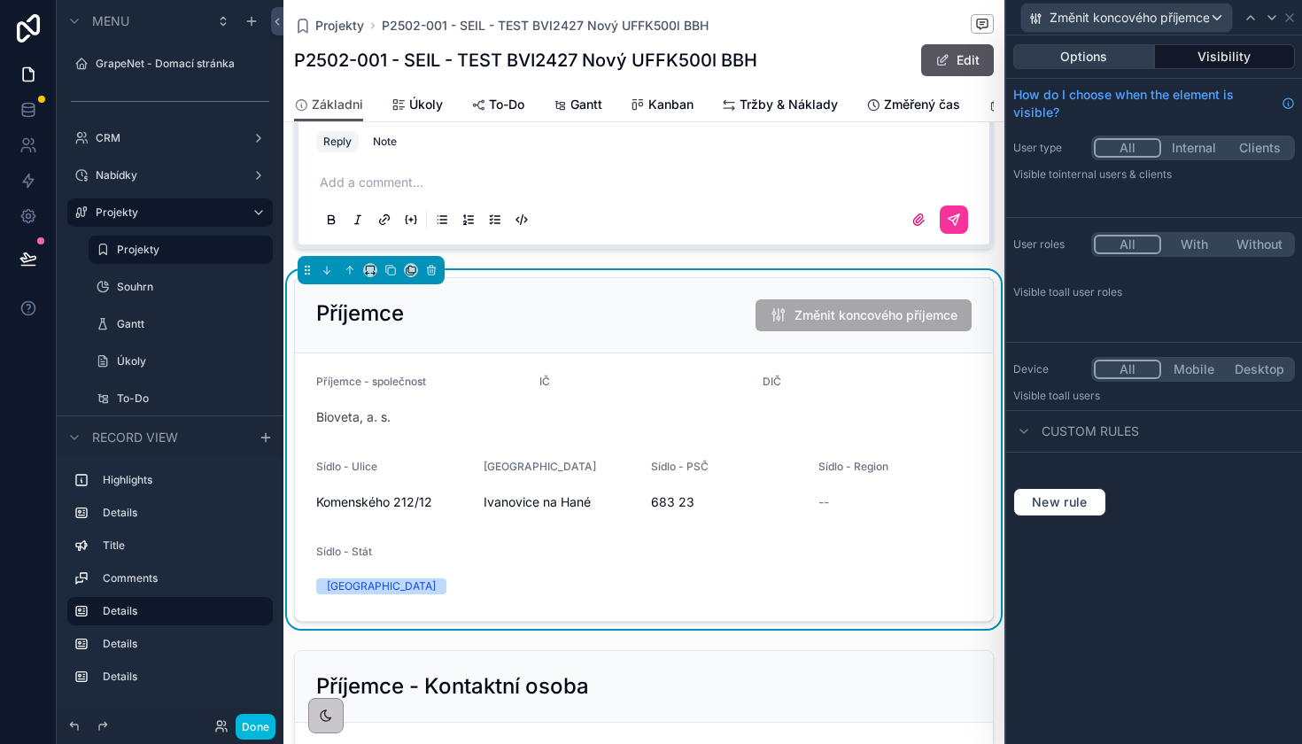
click at [1100, 52] on button "Options" at bounding box center [1084, 56] width 142 height 25
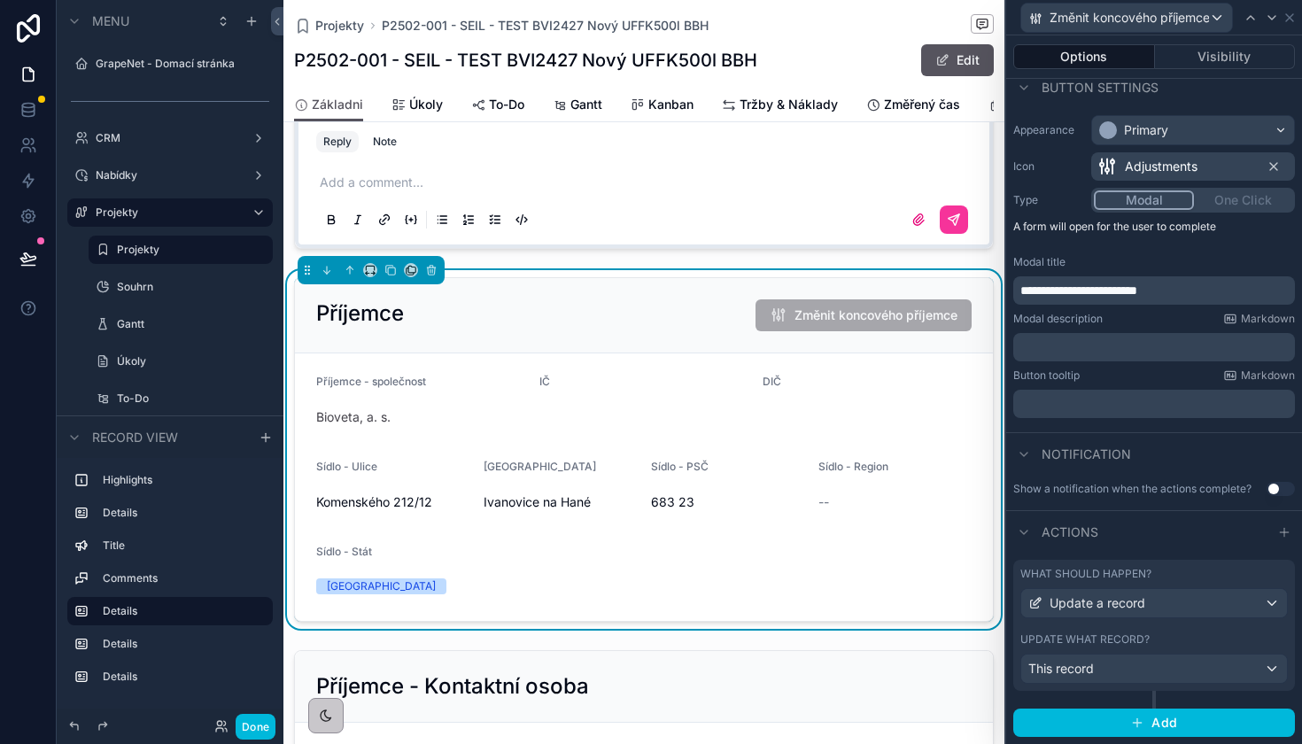
scroll to position [112, 0]
click at [1099, 646] on label "Update what record?" at bounding box center [1084, 640] width 129 height 14
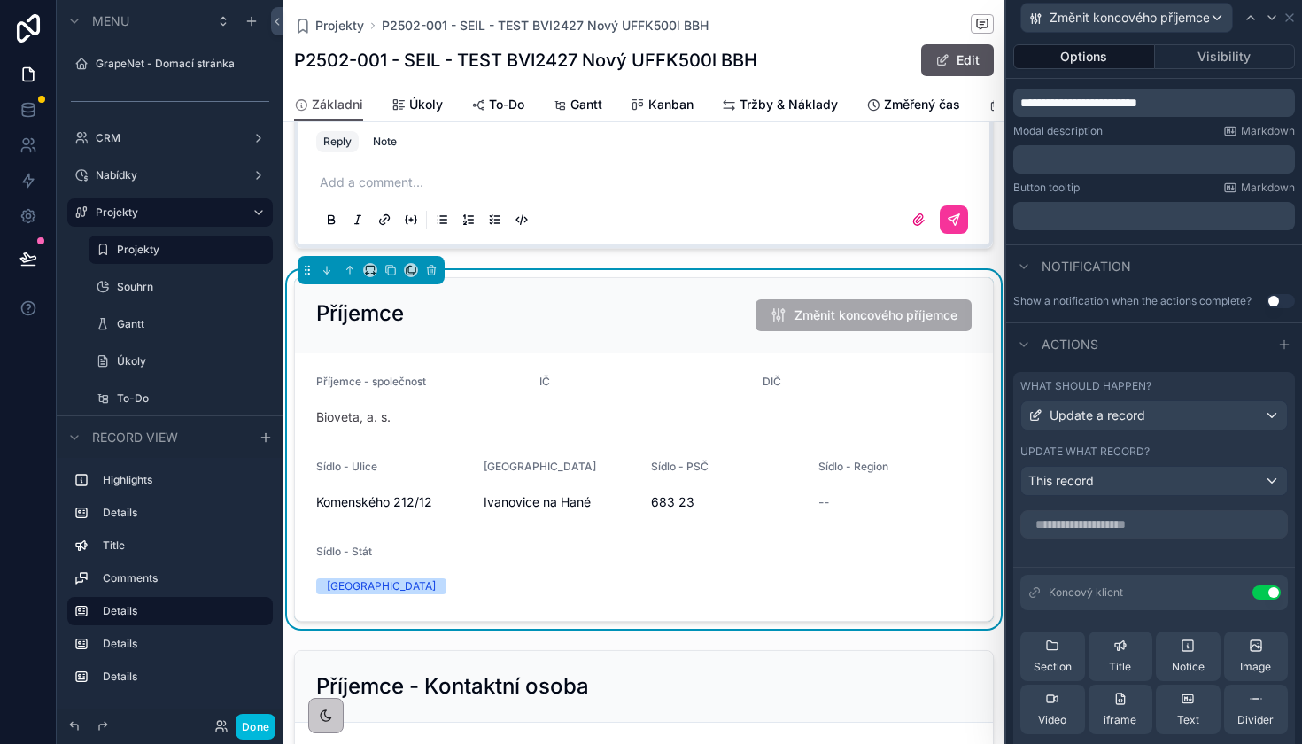
scroll to position [404, 0]
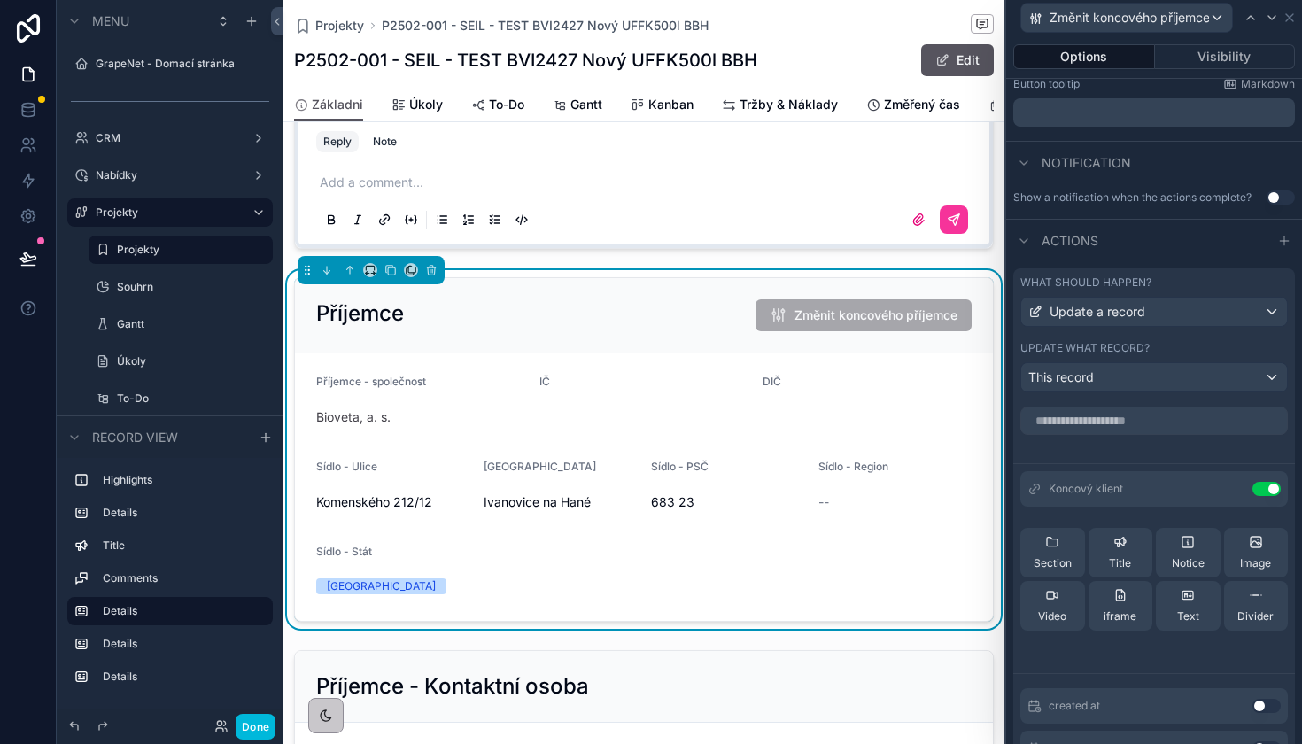
click at [1108, 405] on div at bounding box center [1154, 416] width 282 height 35
click at [1108, 416] on input "text" at bounding box center [1153, 420] width 267 height 28
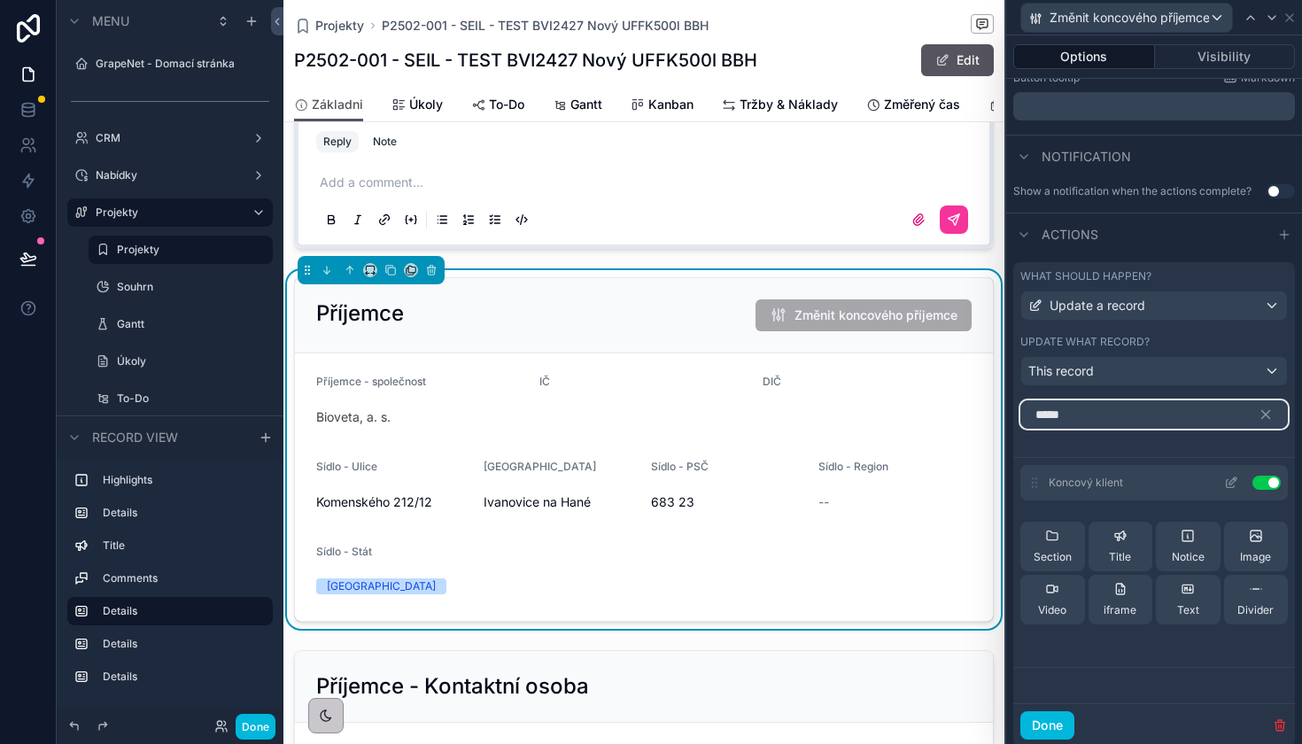
scroll to position [355, 0]
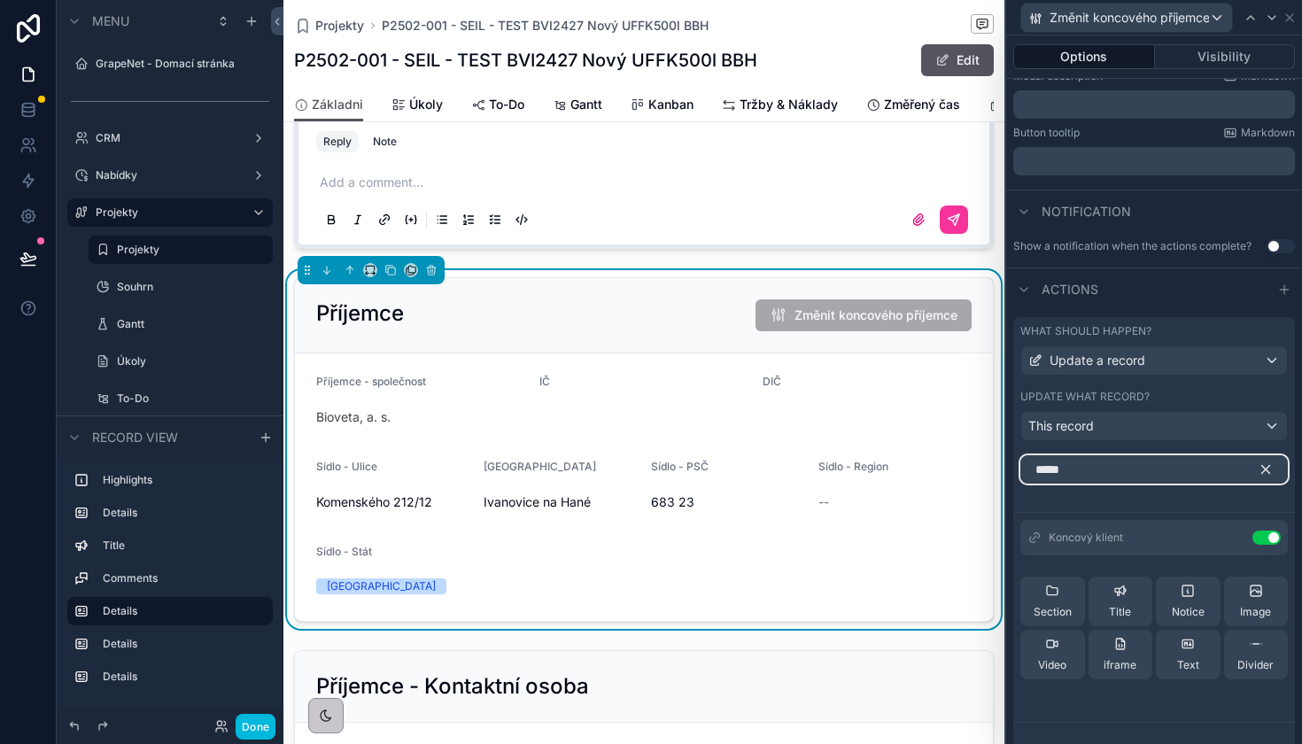
type input "*****"
click at [1264, 469] on icon "button" at bounding box center [1266, 470] width 8 height 8
click at [1164, 469] on input "text" at bounding box center [1153, 469] width 267 height 28
type input "*"
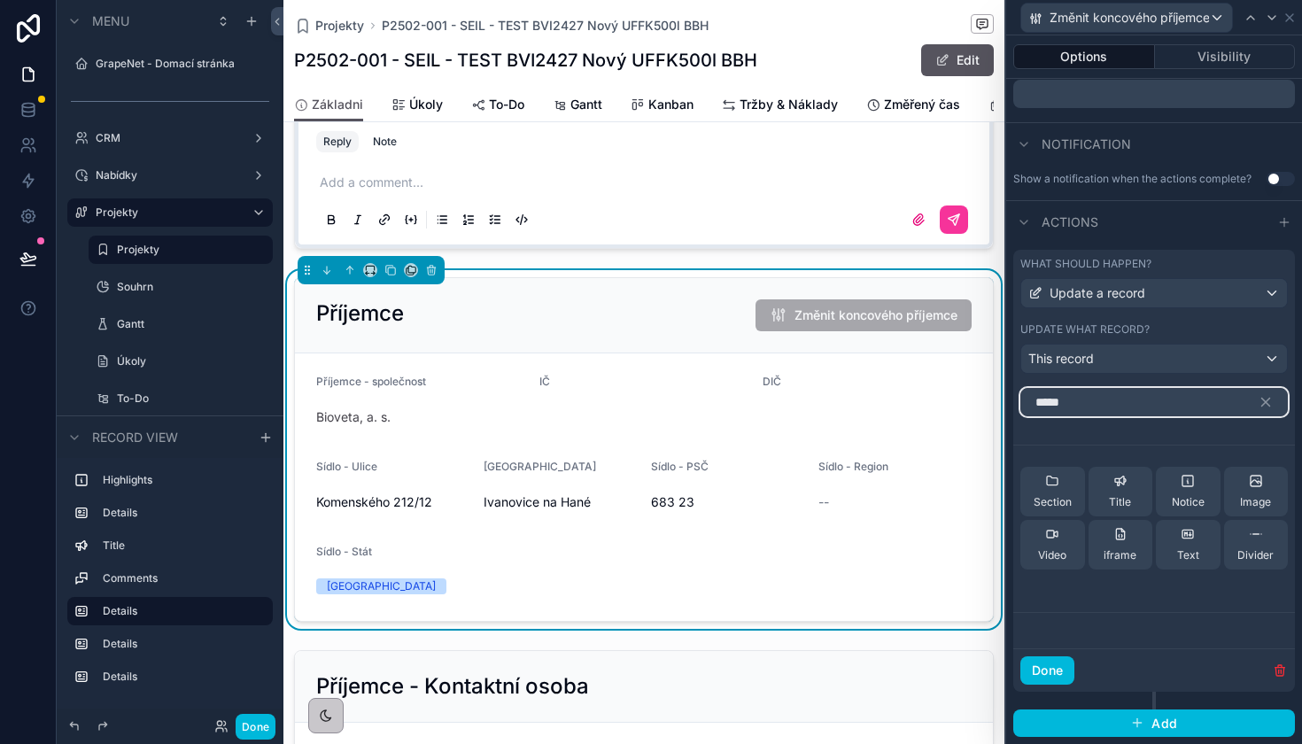
scroll to position [421, 0]
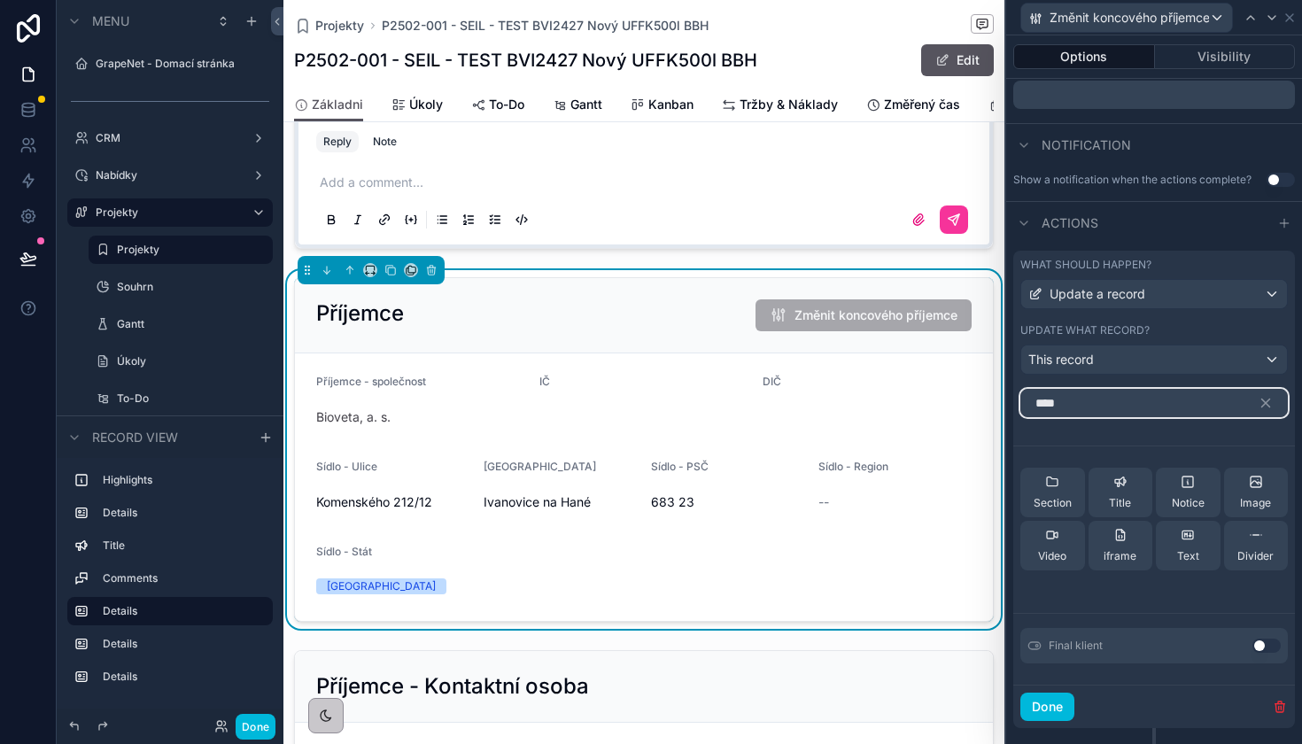
type input "****"
click at [1255, 648] on button "Use setting" at bounding box center [1266, 645] width 28 height 14
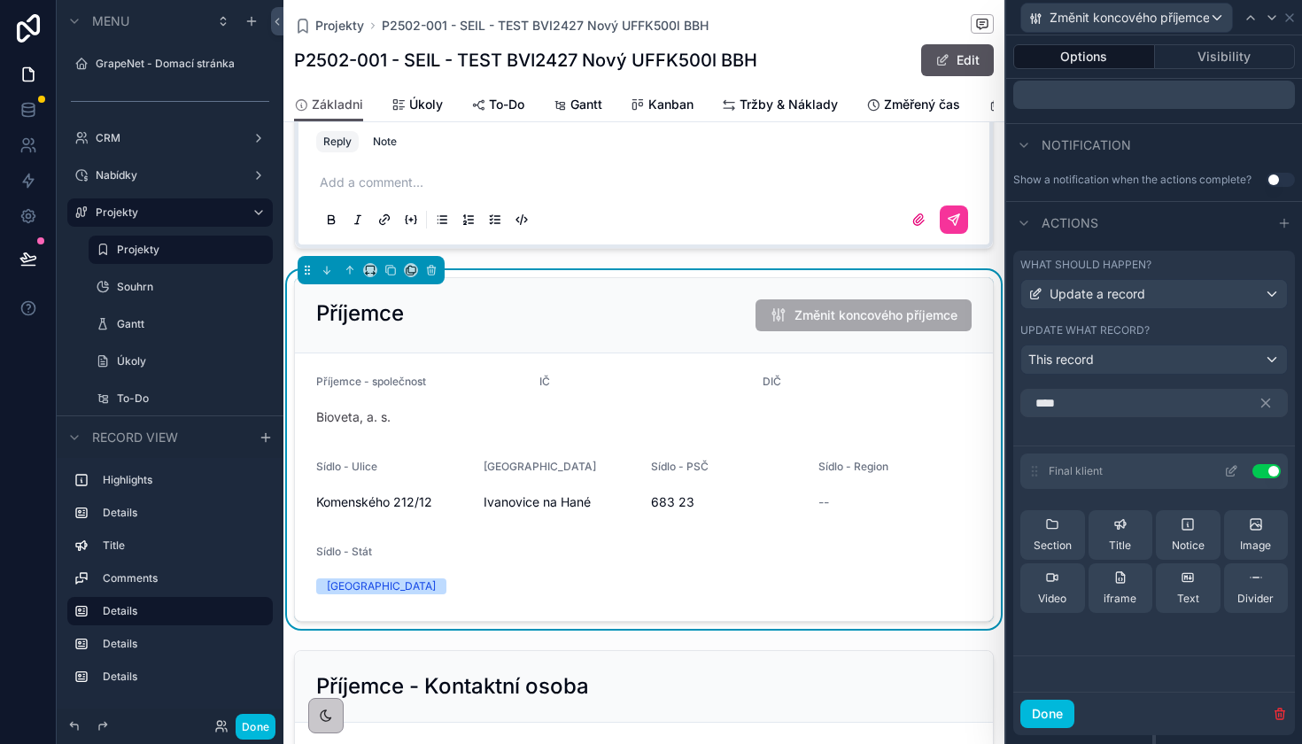
click at [1239, 476] on button at bounding box center [1231, 471] width 28 height 14
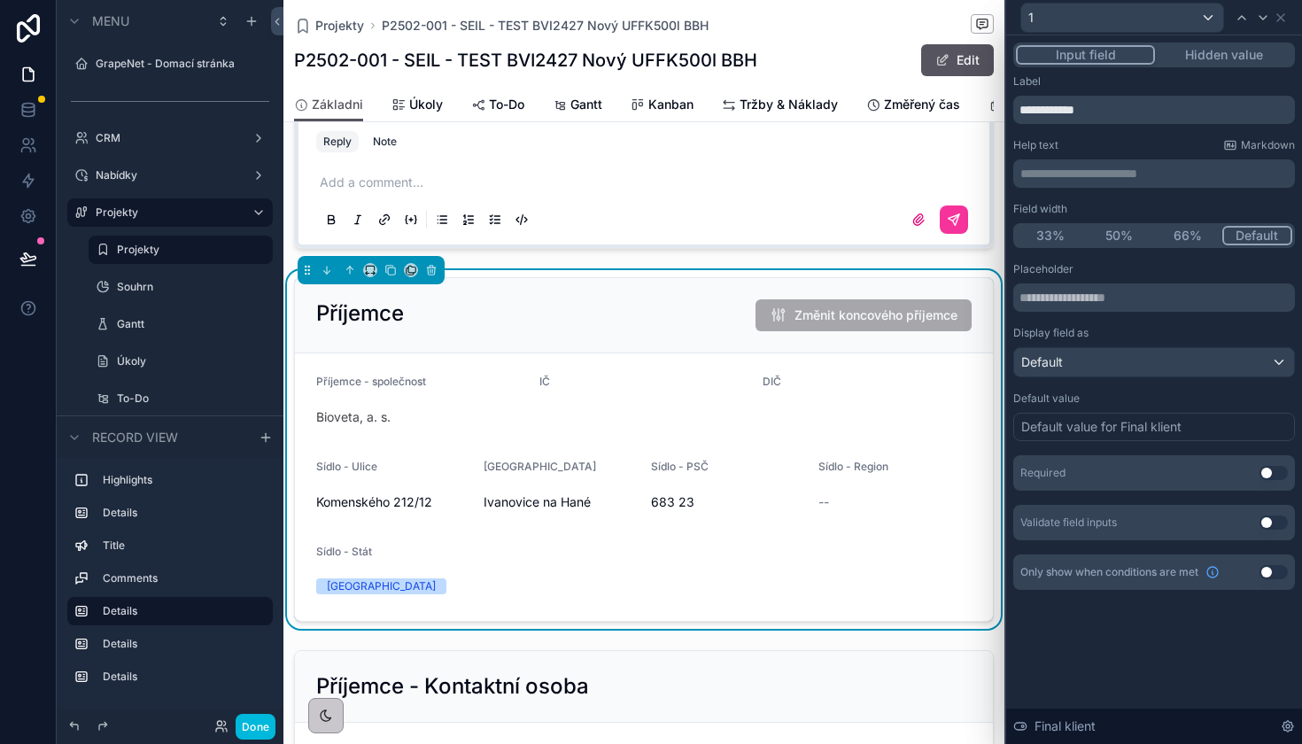
click at [680, 341] on div "Příjemce Změnit koncového příjemce" at bounding box center [644, 315] width 698 height 75
click at [695, 294] on div "Příjemce Změnit koncového příjemce" at bounding box center [644, 315] width 698 height 75
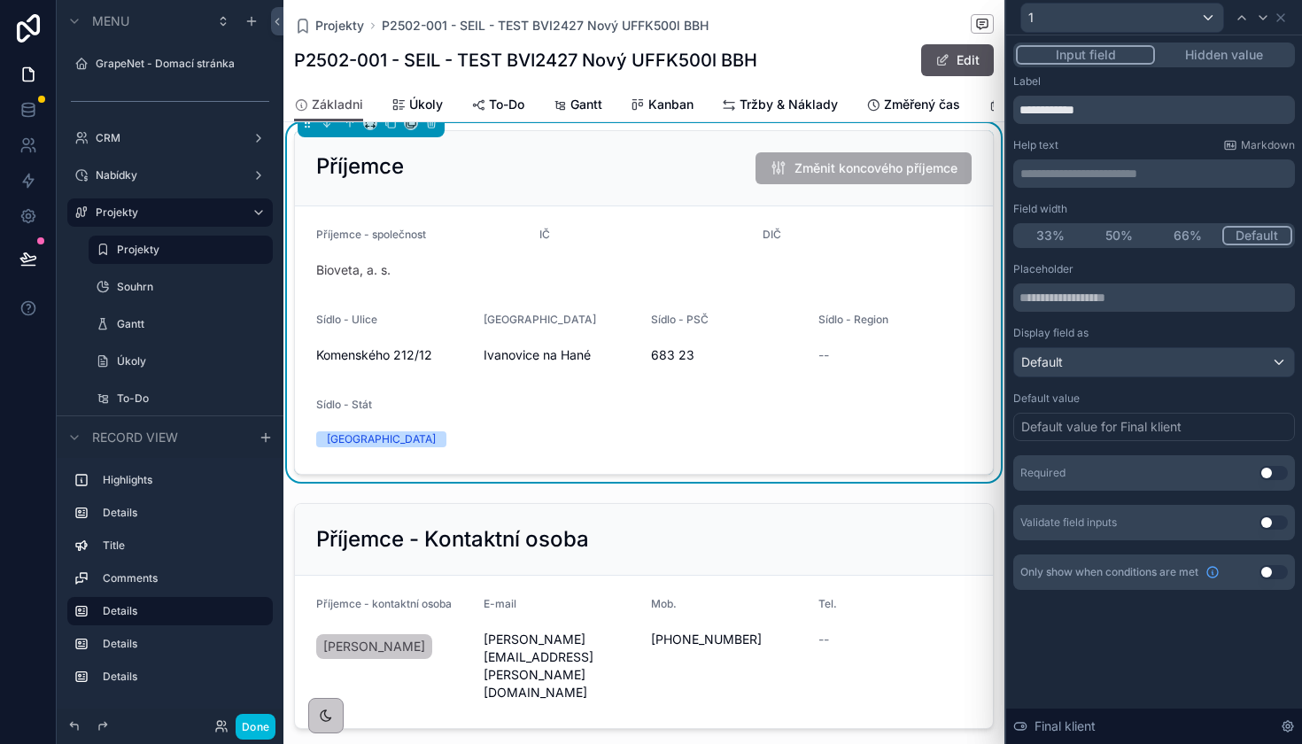
scroll to position [1095, 0]
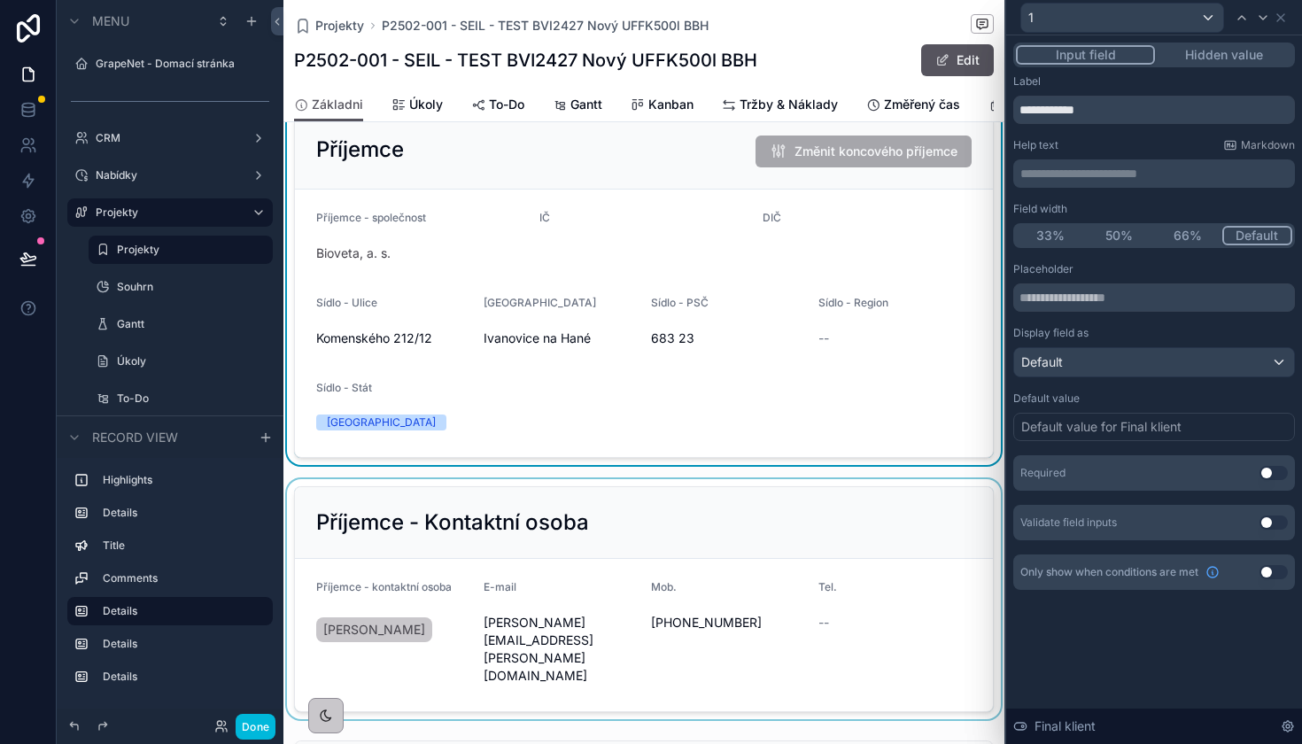
click at [822, 514] on div "scrollable content" at bounding box center [643, 599] width 721 height 240
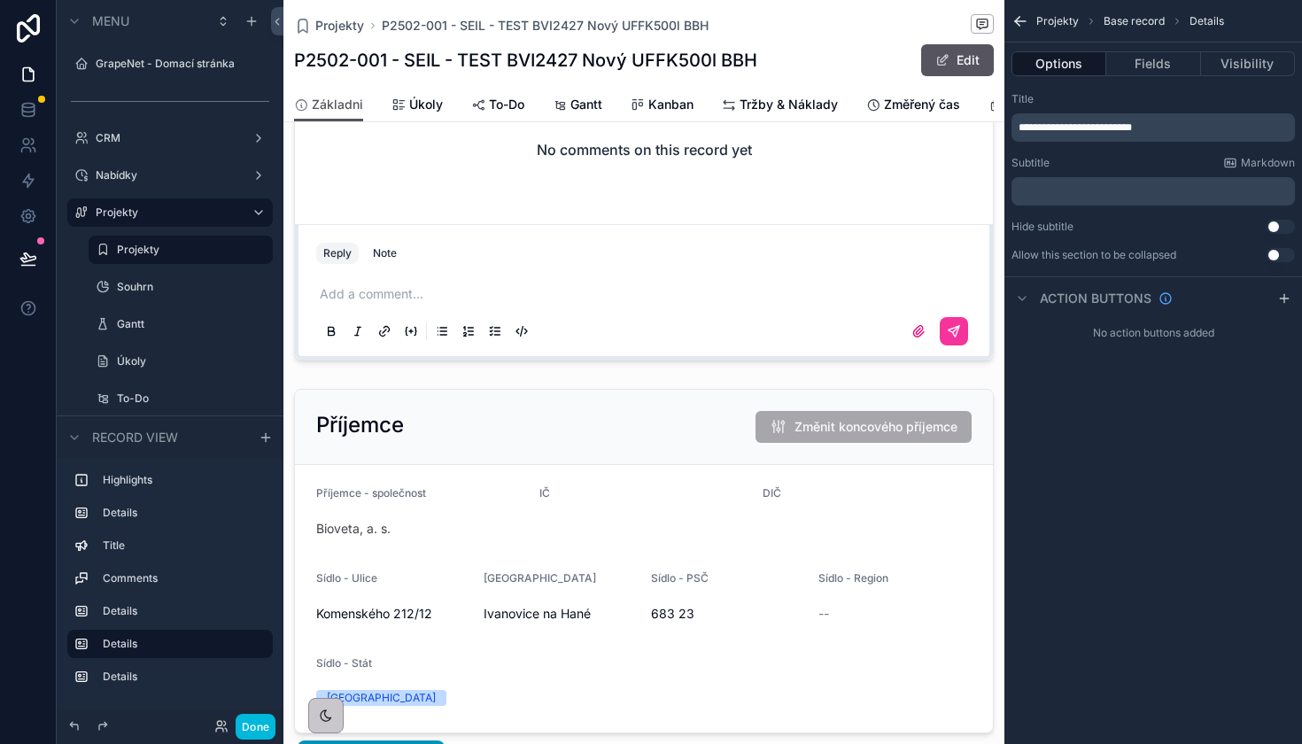
scroll to position [818, 0]
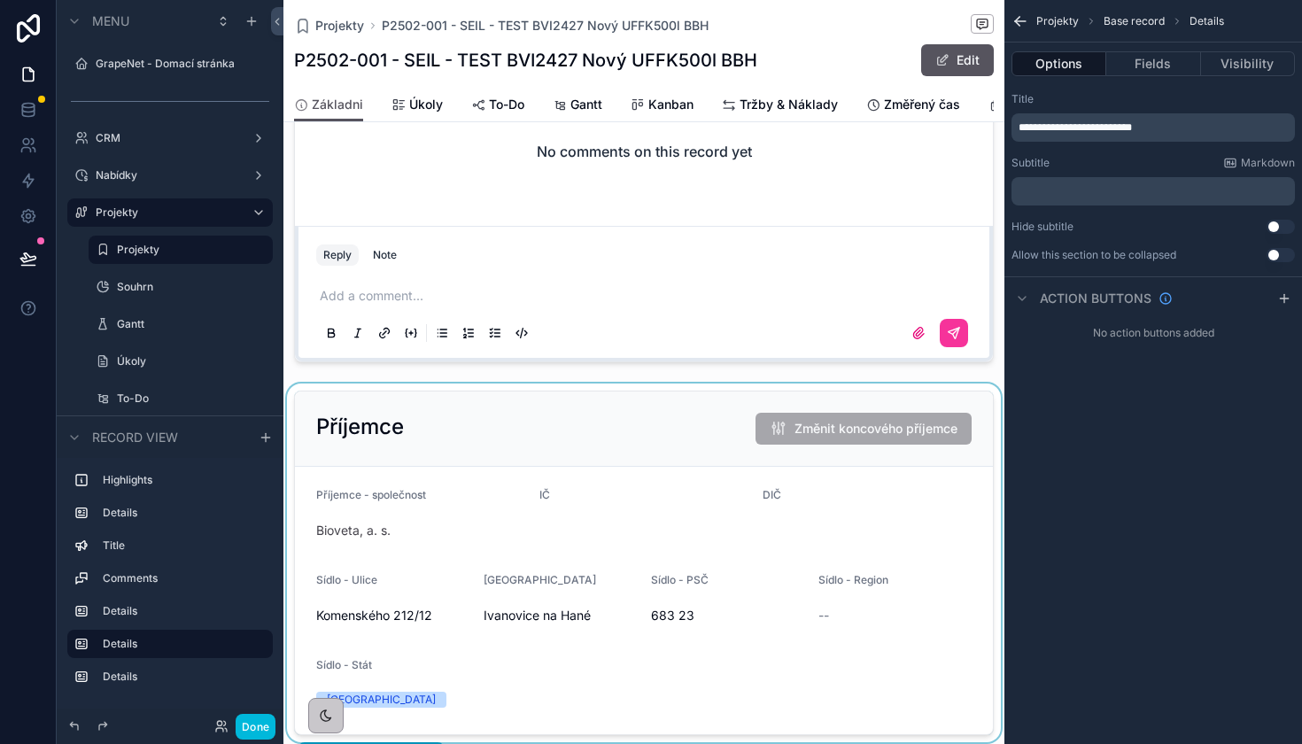
click at [590, 429] on div "scrollable content" at bounding box center [643, 562] width 721 height 359
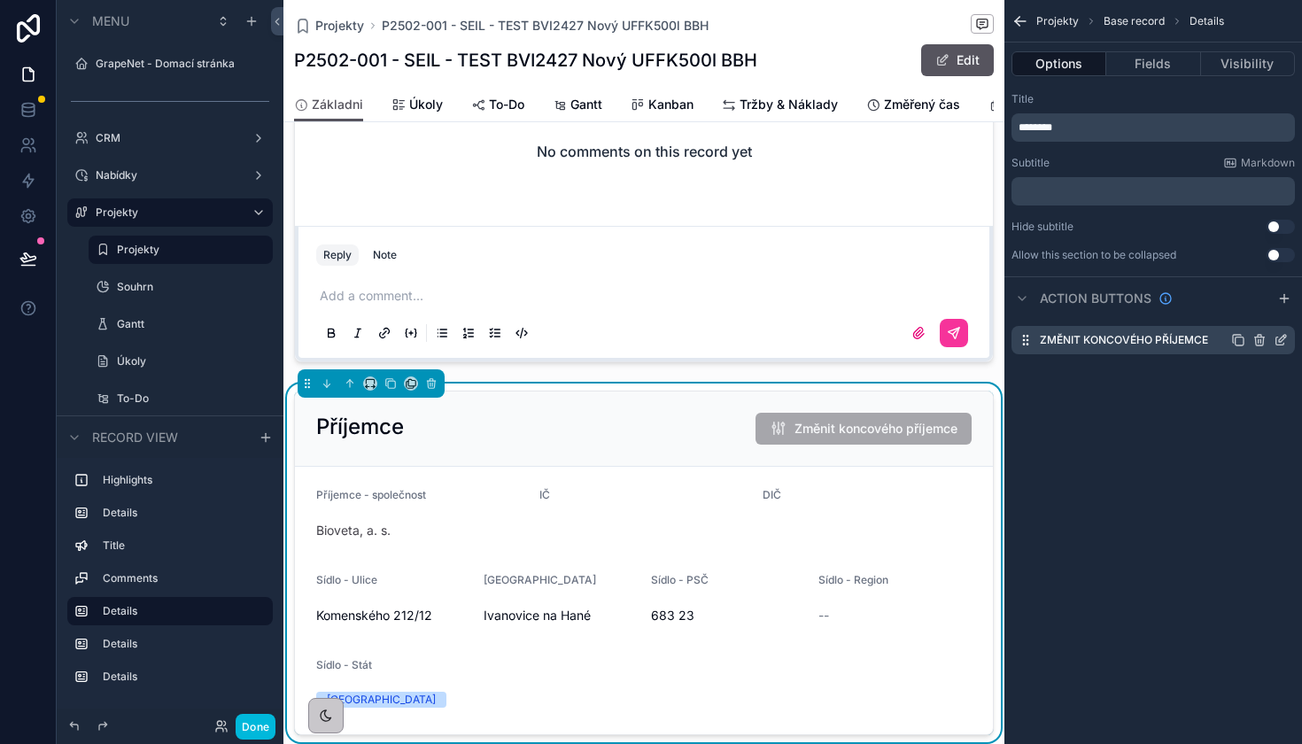
click at [1280, 343] on icon "scrollable content" at bounding box center [1280, 340] width 14 height 14
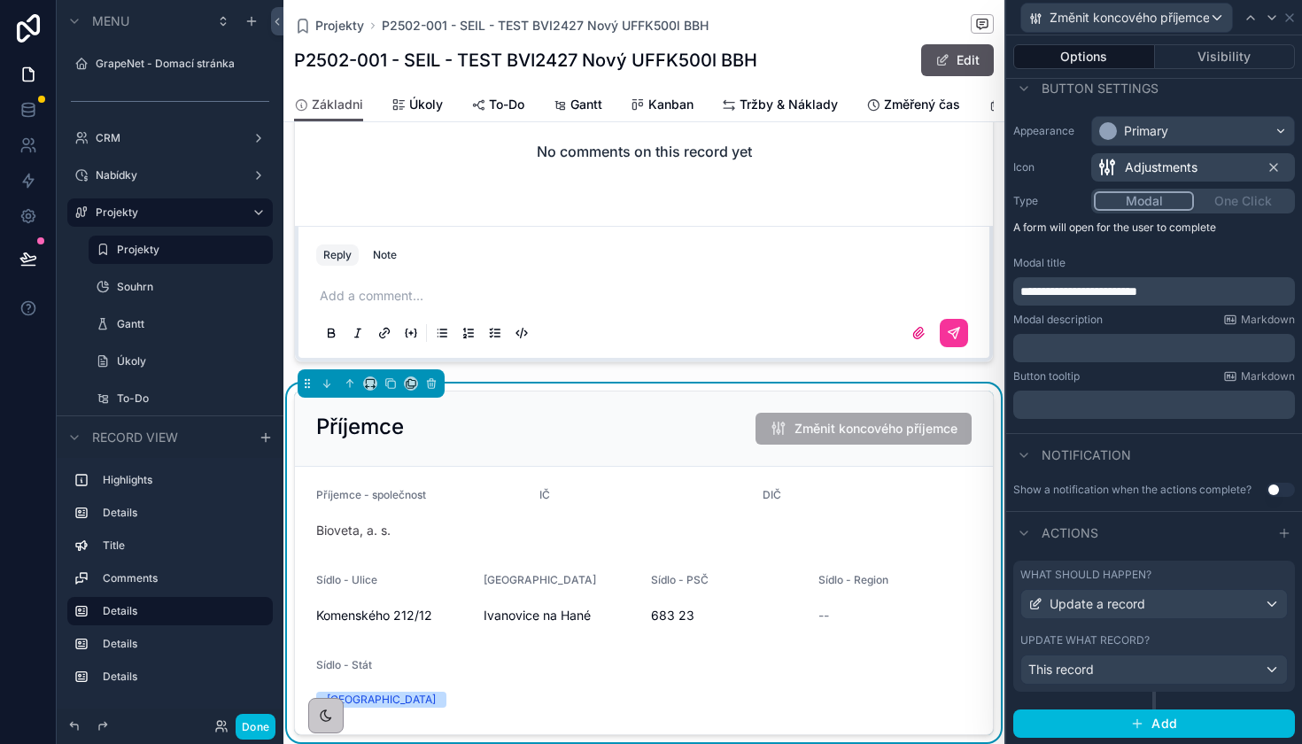
scroll to position [0, 0]
click at [1113, 621] on div "What should happen? Update a record Update what record? This record" at bounding box center [1154, 626] width 282 height 131
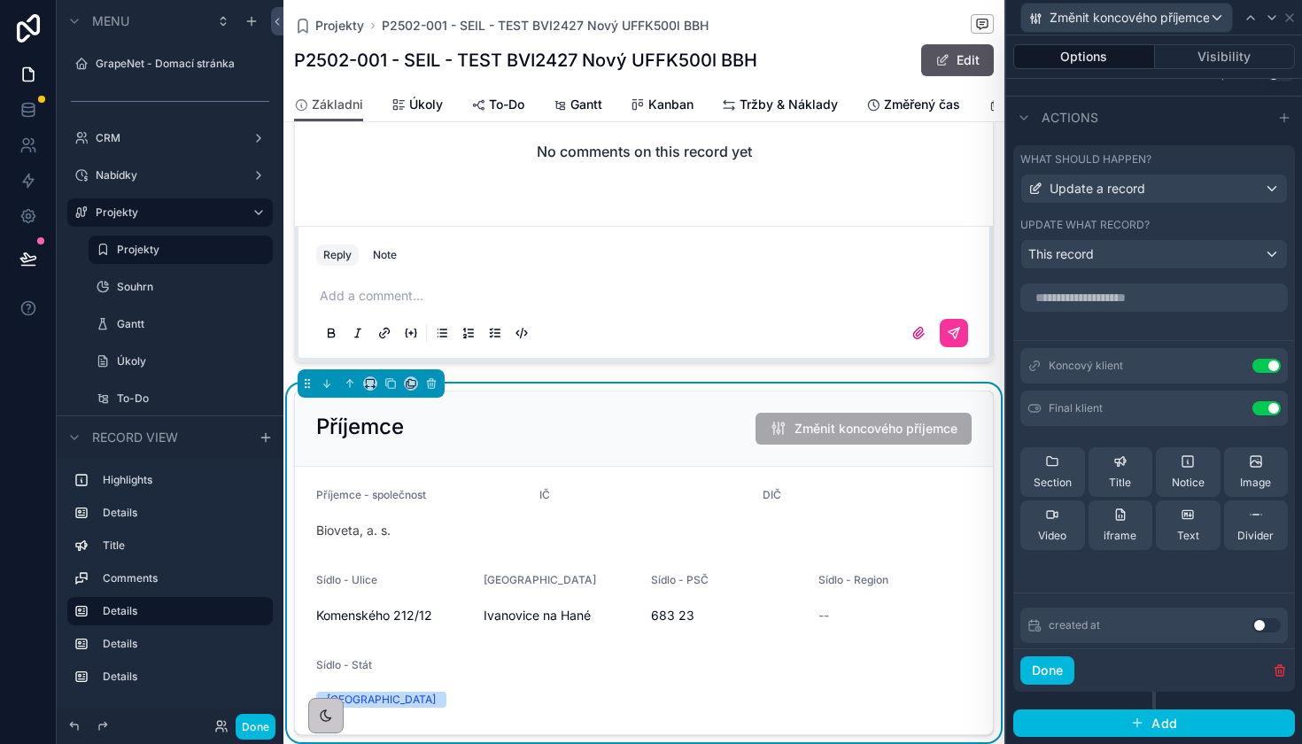
scroll to position [526, 0]
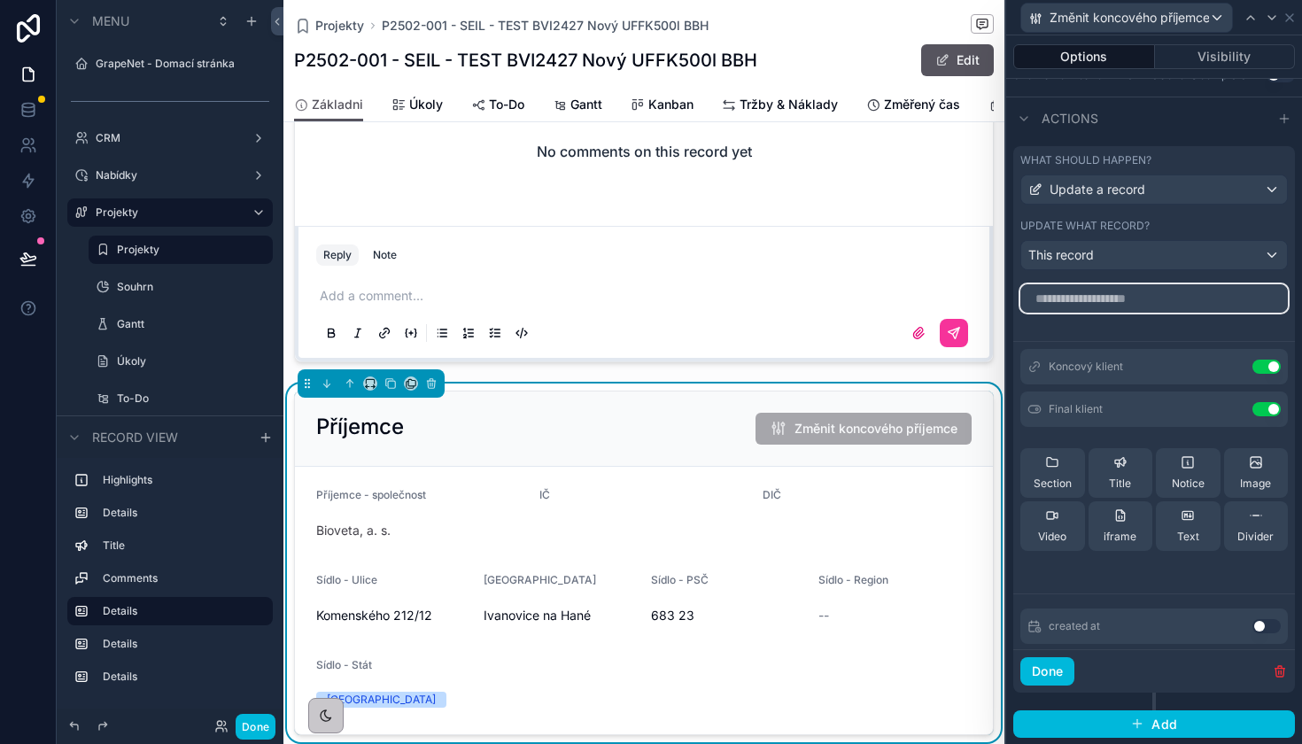
click at [1115, 303] on input "text" at bounding box center [1153, 298] width 267 height 28
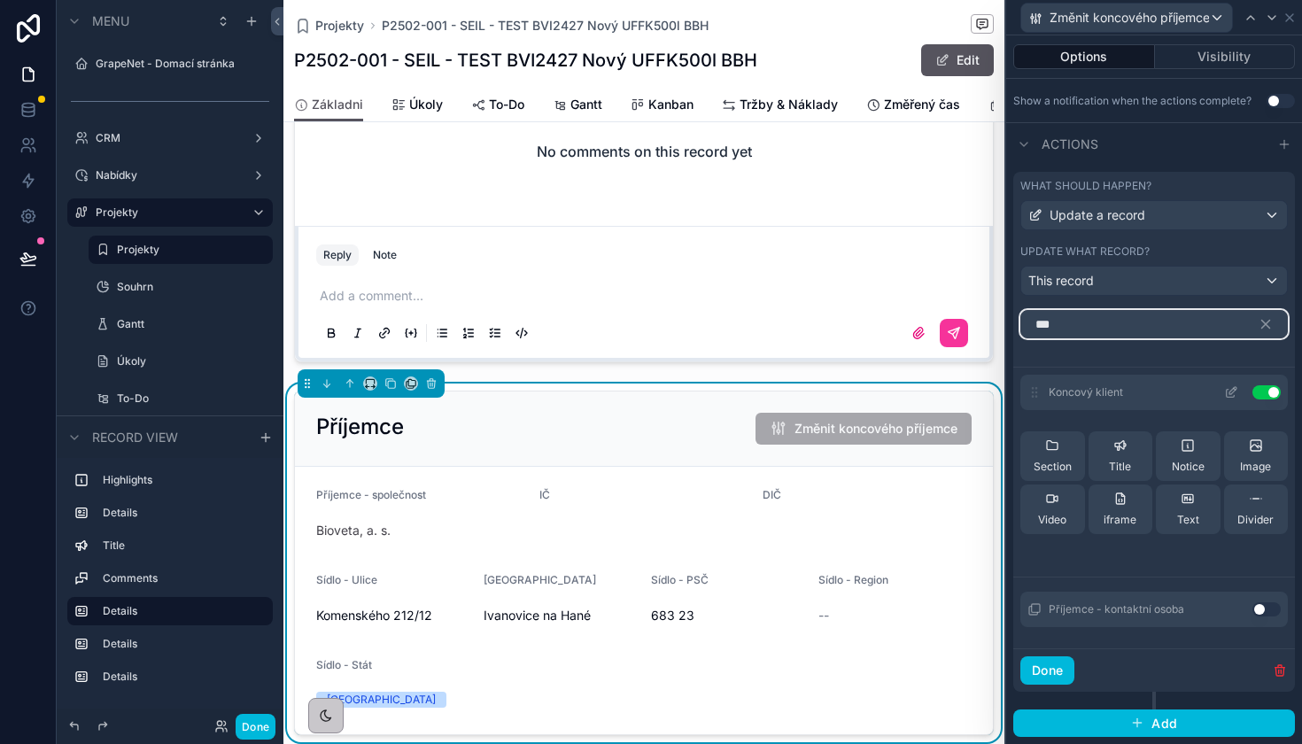
scroll to position [499, 0]
type input "***"
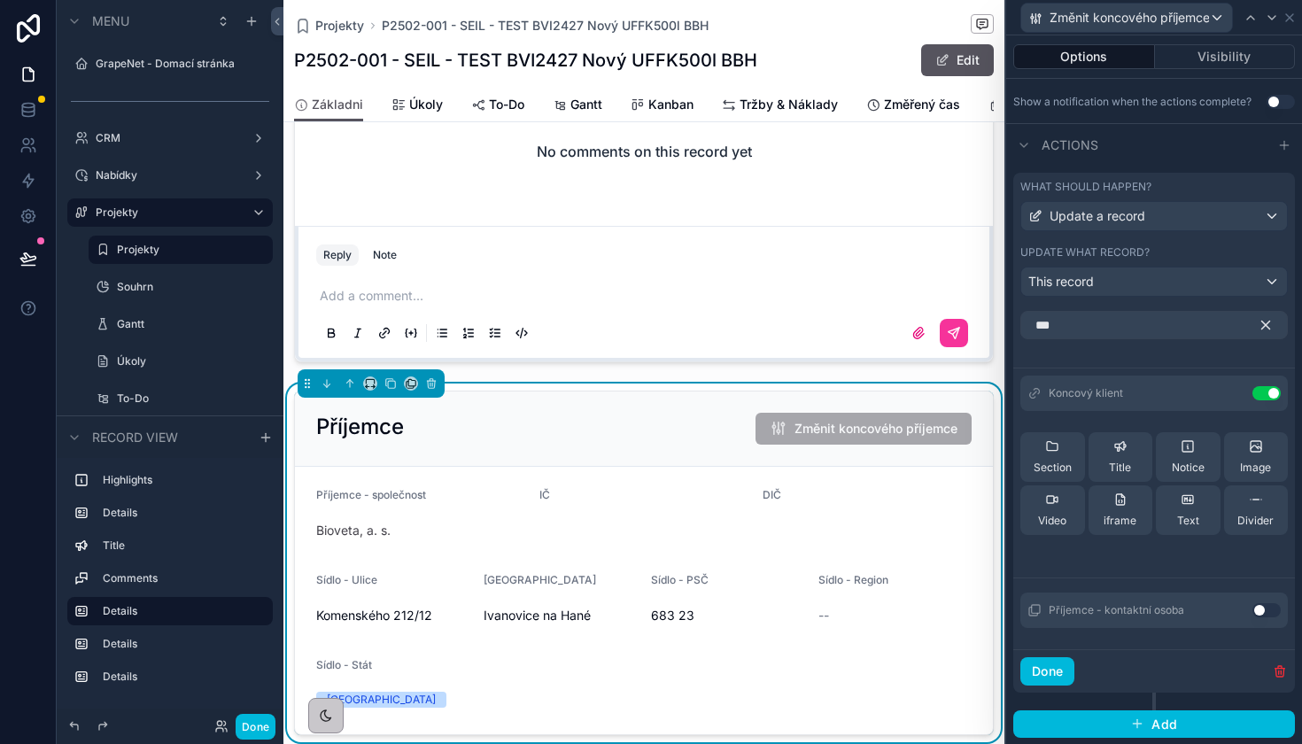
click at [1262, 329] on icon "button" at bounding box center [1266, 325] width 8 height 8
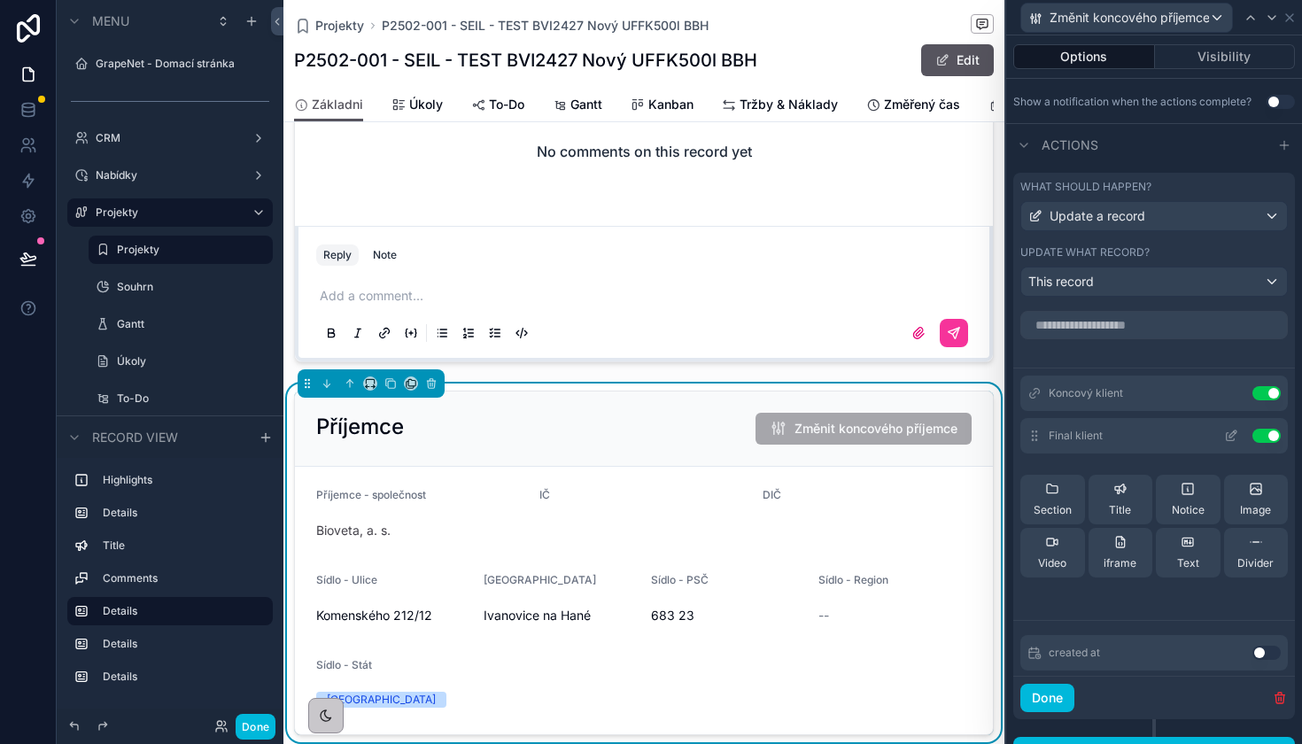
click at [1222, 437] on button at bounding box center [1231, 436] width 28 height 14
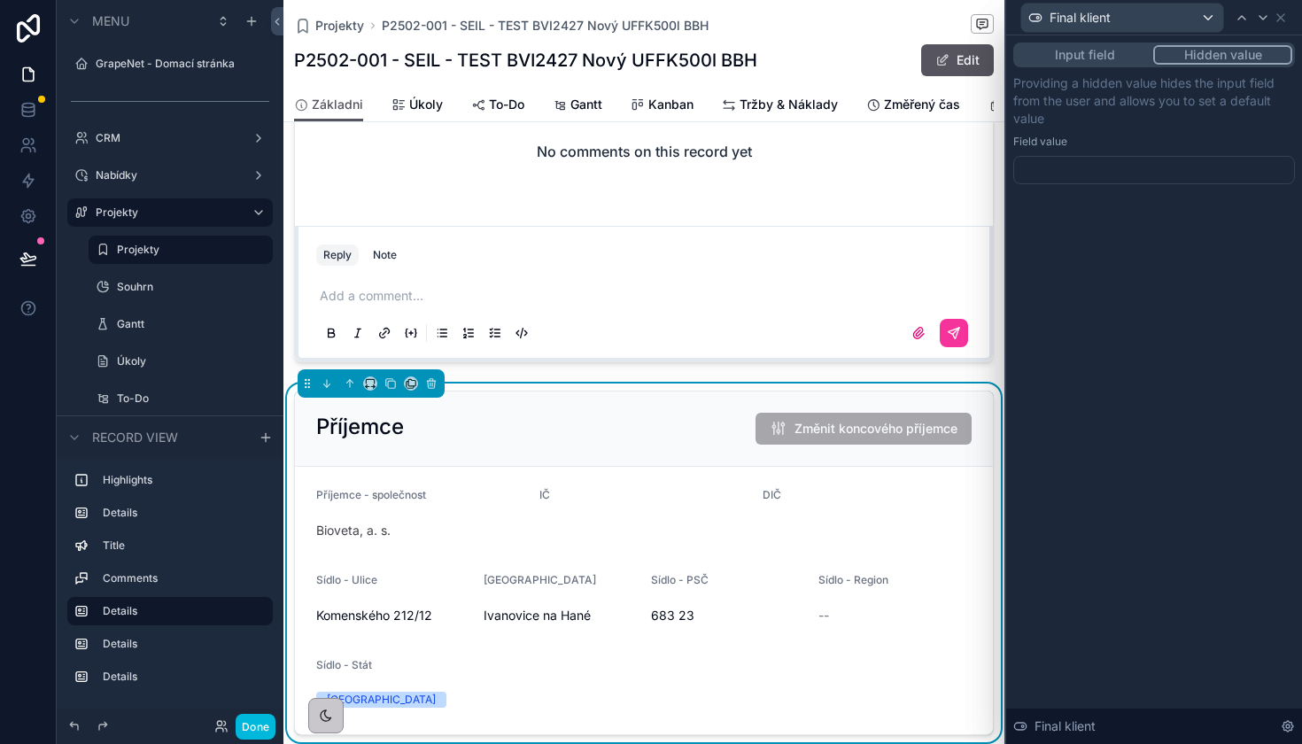
click at [1203, 50] on button "Hidden value" at bounding box center [1222, 54] width 139 height 19
click at [1085, 168] on div at bounding box center [1154, 170] width 282 height 28
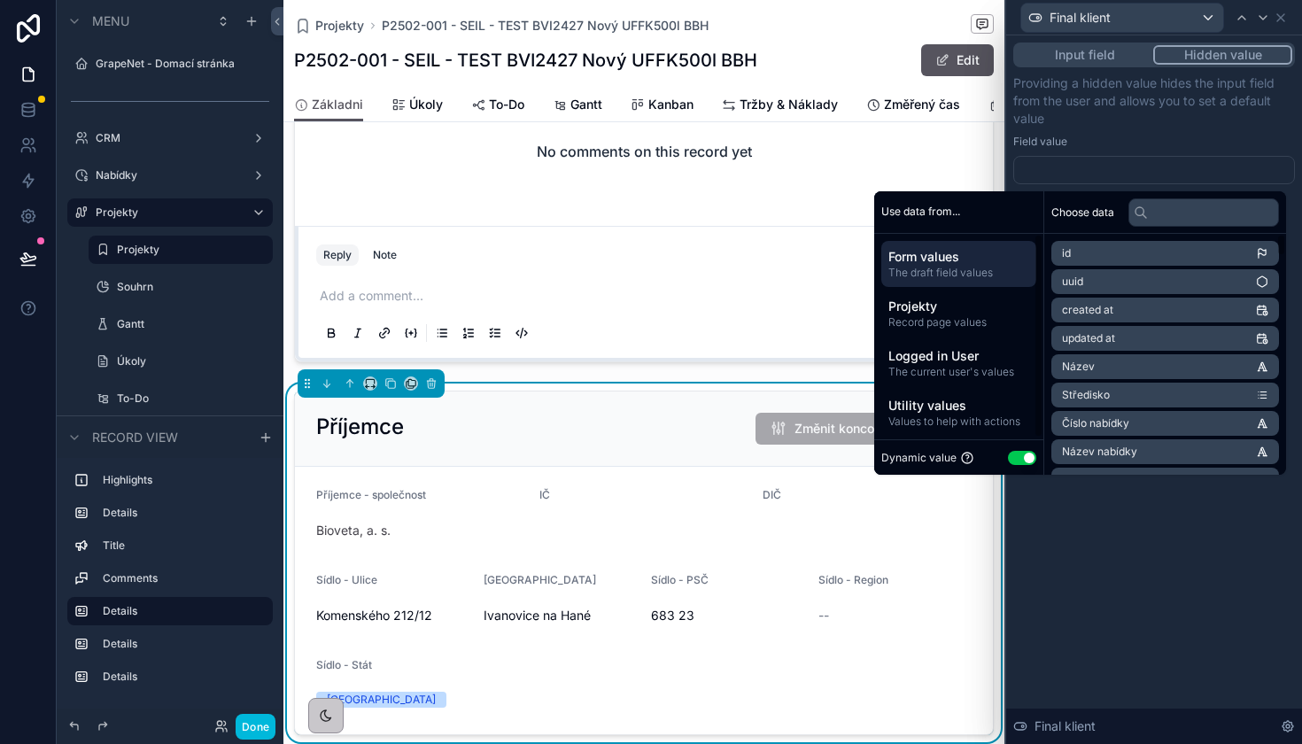
click at [1011, 458] on button "Use setting" at bounding box center [1022, 458] width 28 height 14
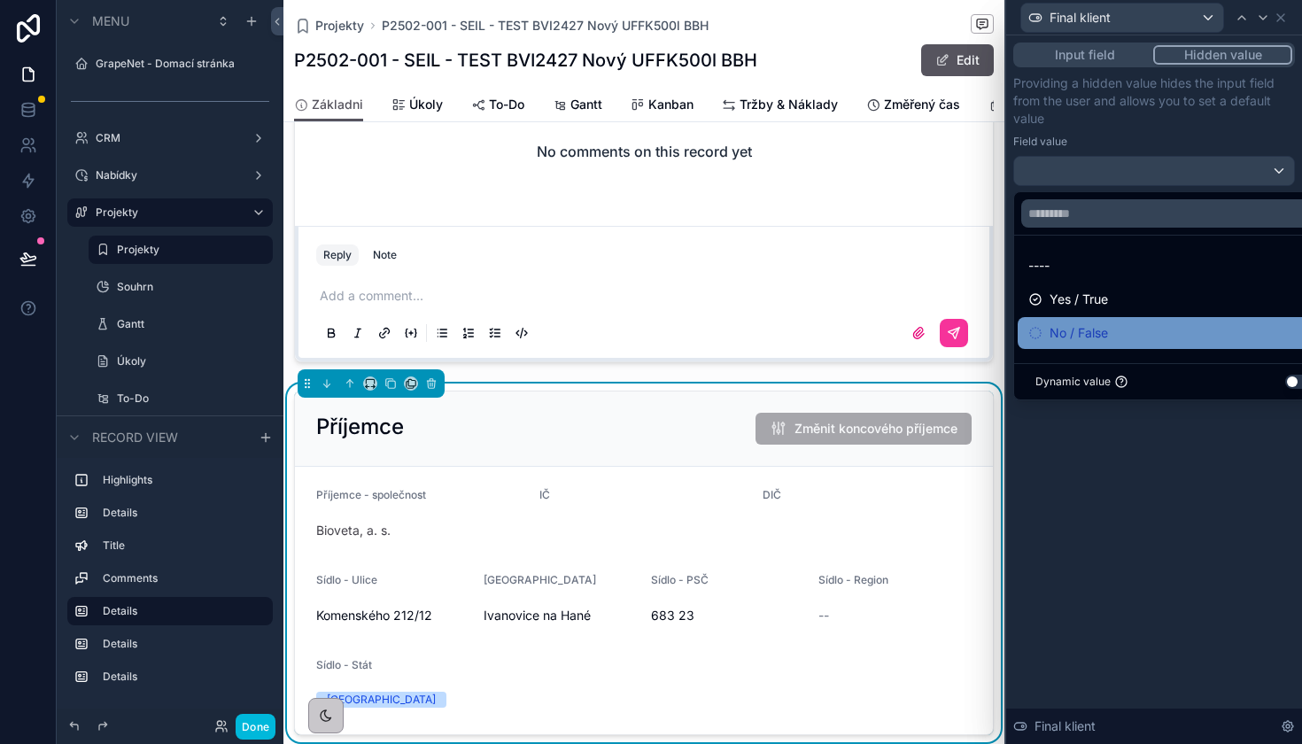
click at [1114, 322] on div "No / False" at bounding box center [1174, 332] width 292 height 21
click at [1119, 489] on div "Input field Hidden value Providing a hidden value hides the input field from th…" at bounding box center [1154, 389] width 296 height 708
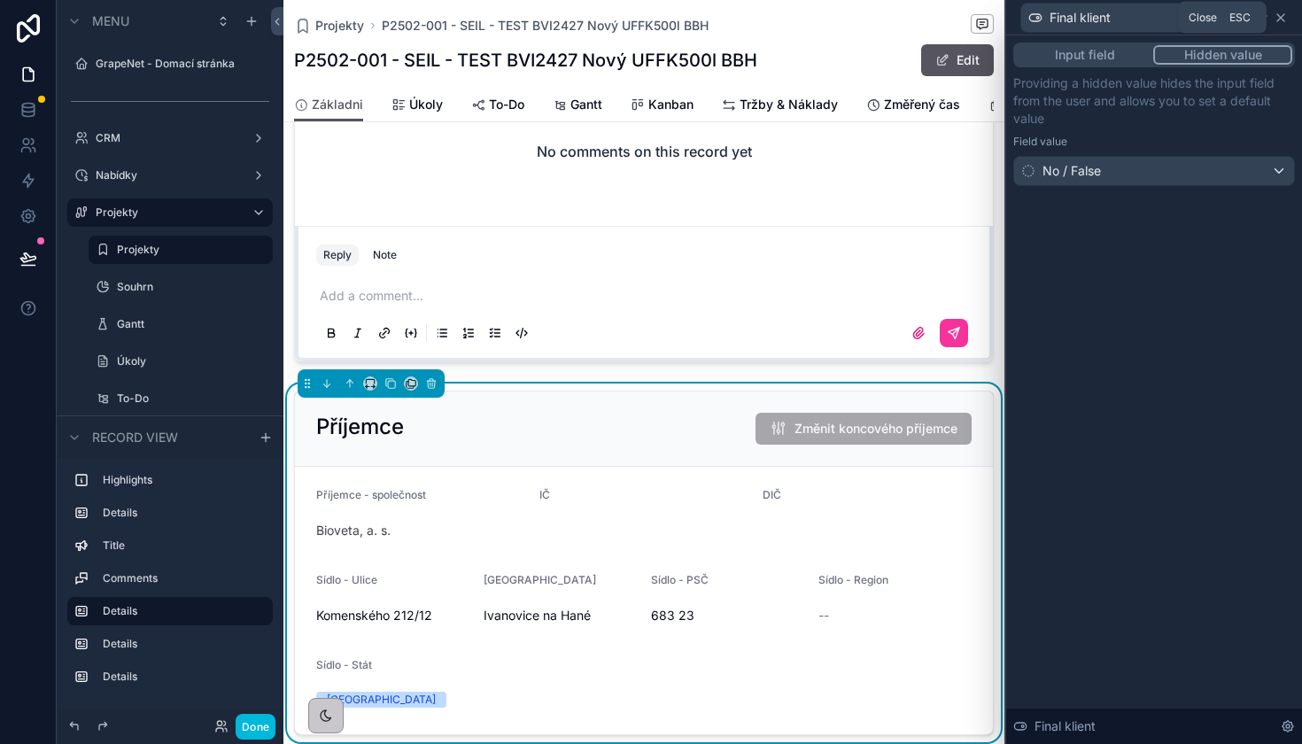
click at [1284, 20] on icon at bounding box center [1280, 18] width 14 height 14
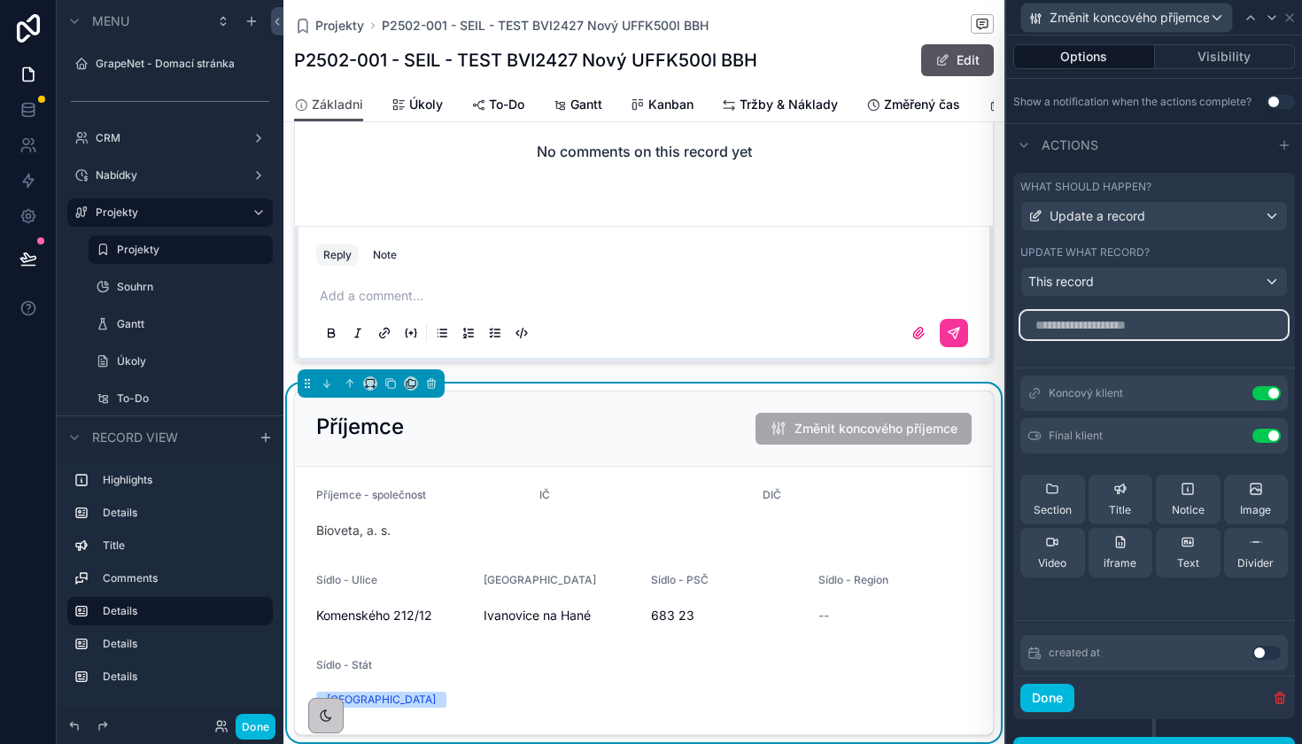
click at [1110, 333] on input "text" at bounding box center [1153, 325] width 267 height 28
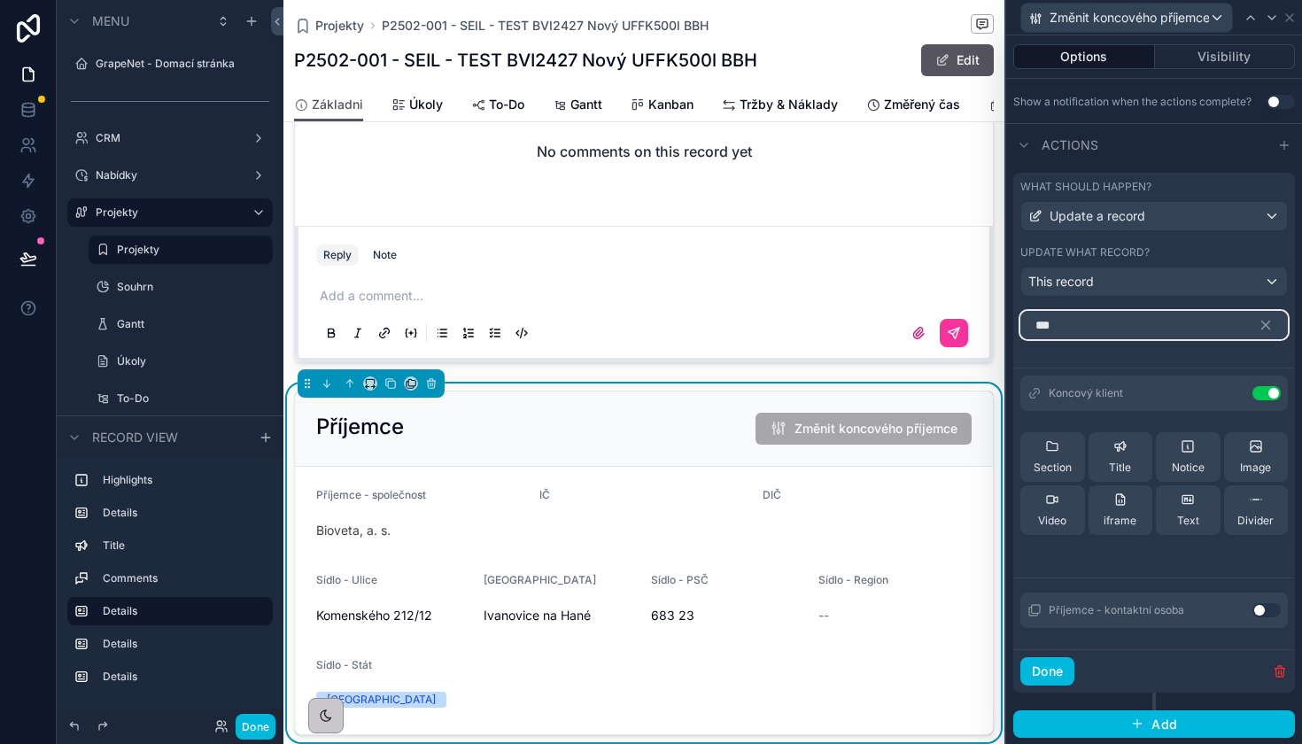
scroll to position [0, 0]
type input "***"
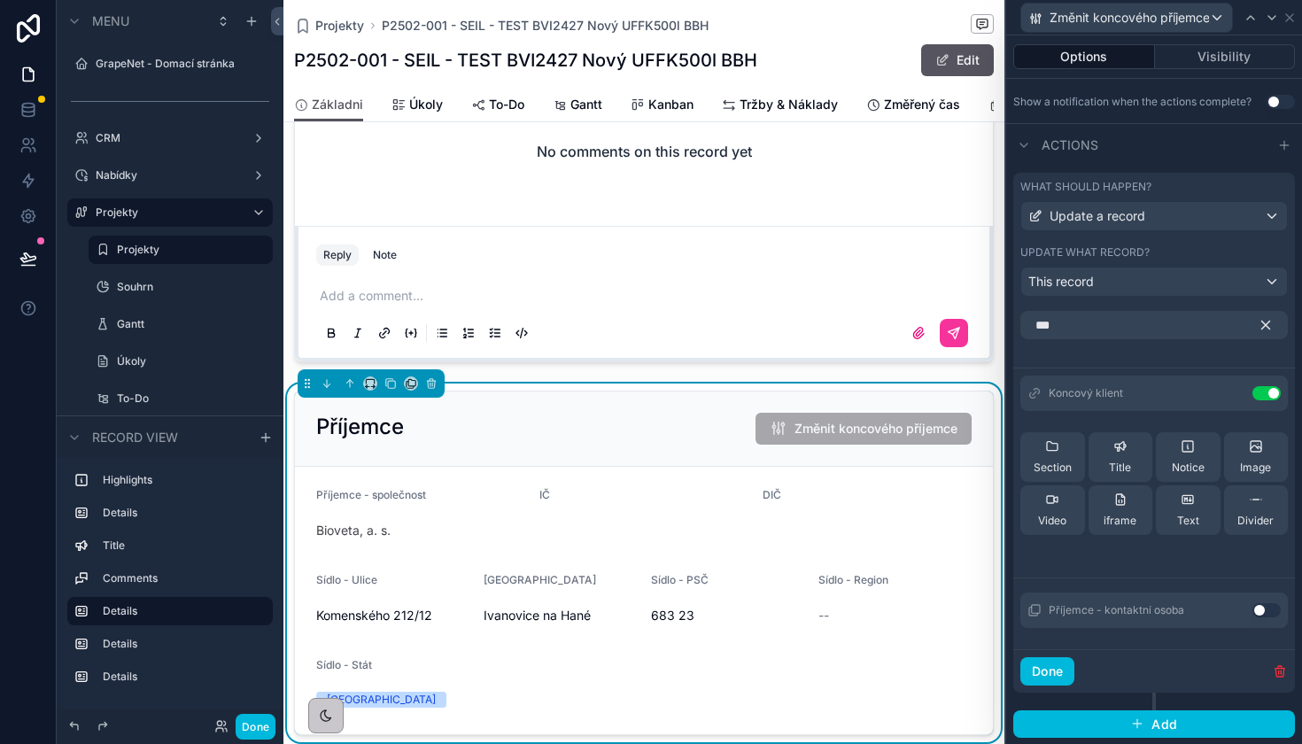
click at [1259, 324] on icon "button" at bounding box center [1265, 325] width 16 height 16
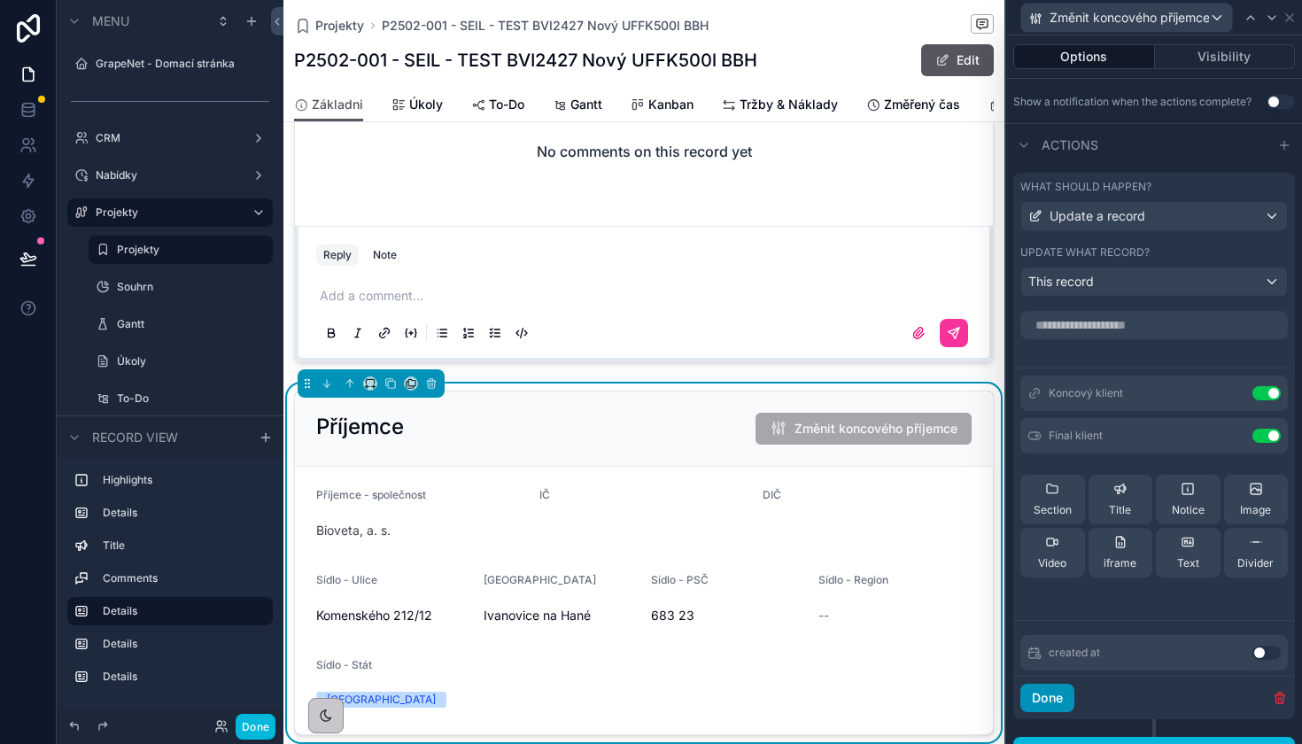
click at [1041, 700] on button "Done" at bounding box center [1047, 698] width 54 height 28
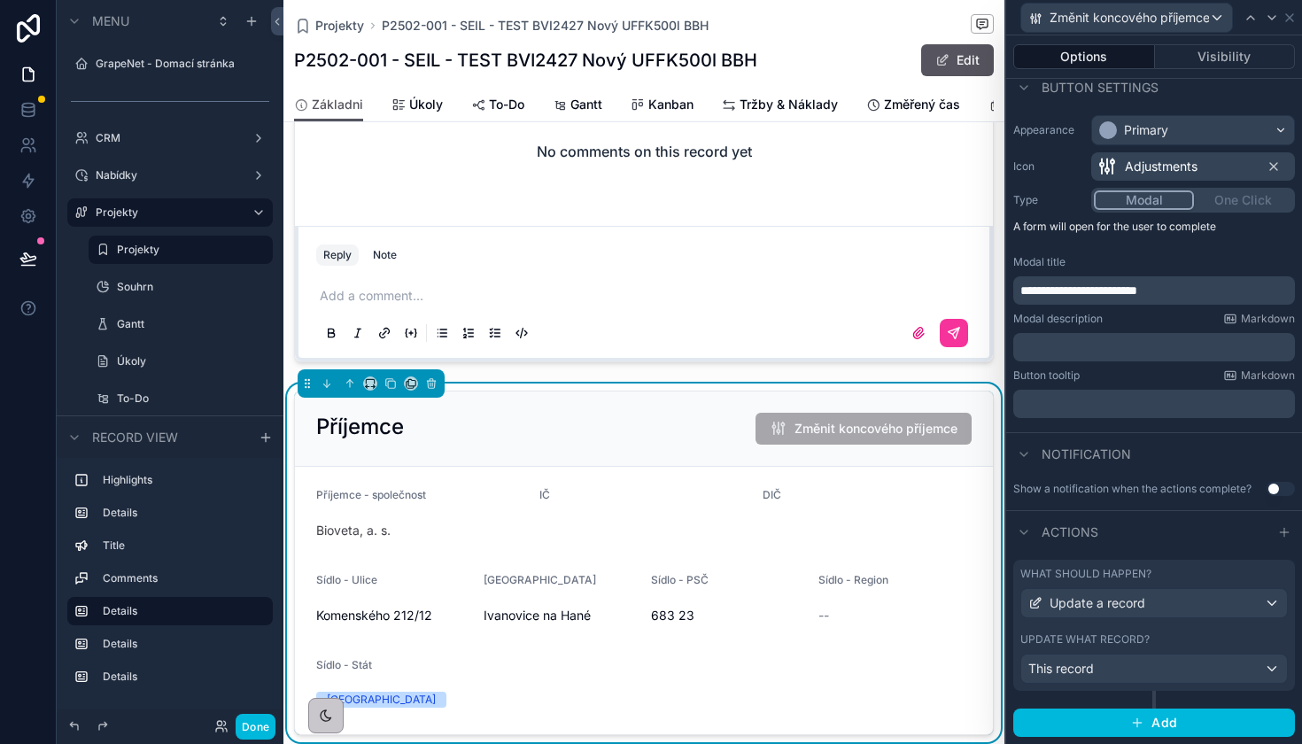
scroll to position [112, 0]
click at [274, 731] on button "Done" at bounding box center [256, 727] width 40 height 26
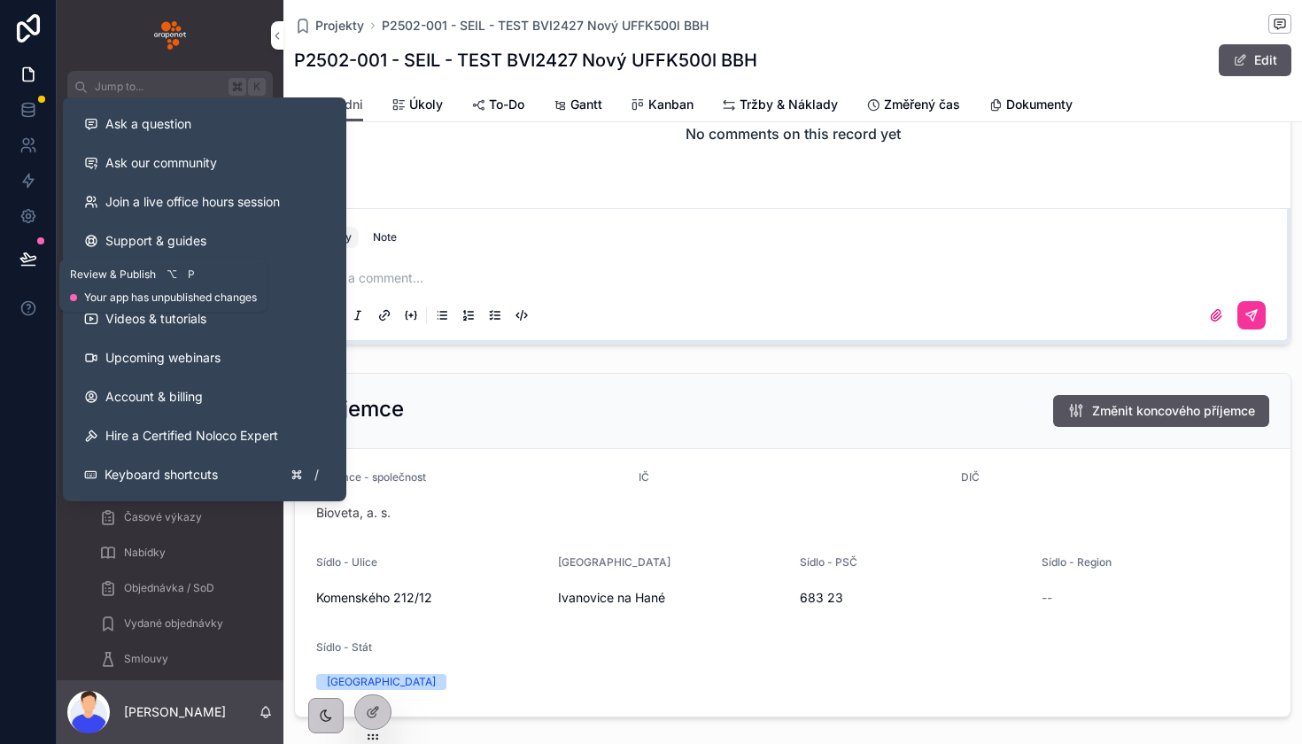
click at [37, 263] on button at bounding box center [28, 259] width 39 height 50
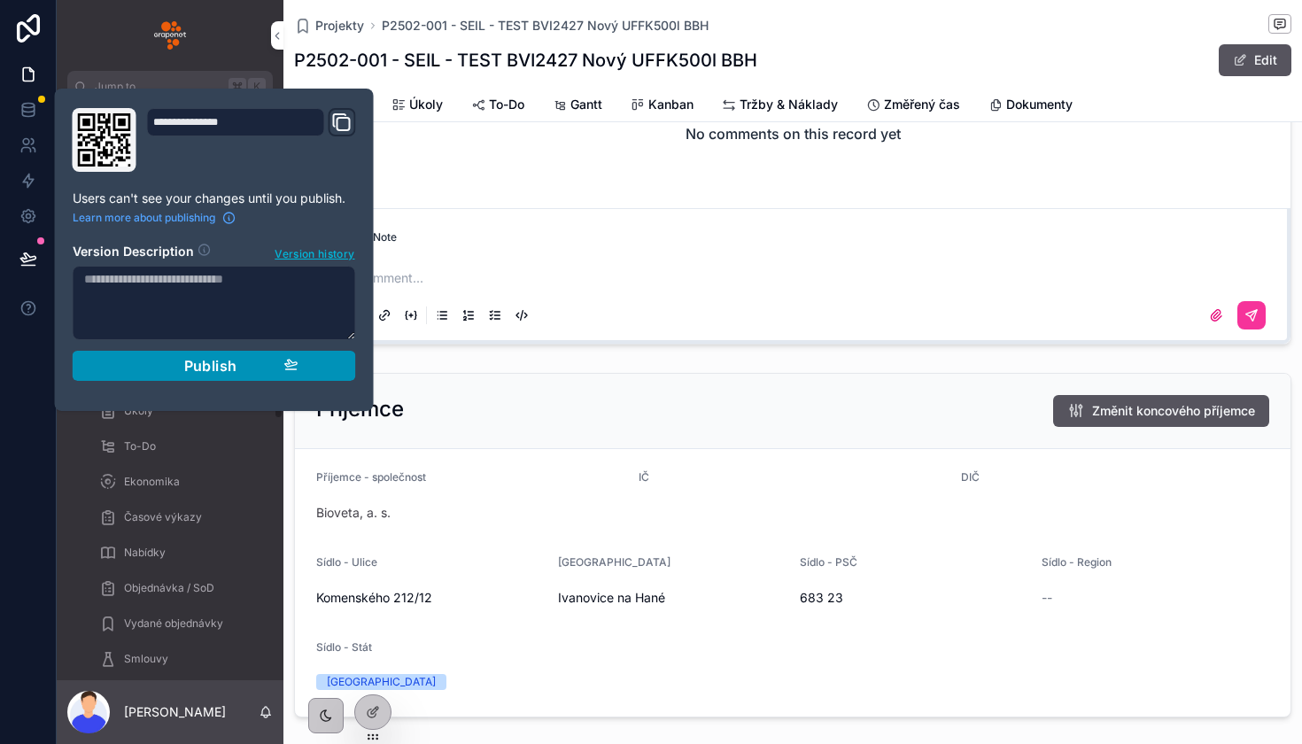
click at [207, 378] on button "Publish" at bounding box center [214, 366] width 283 height 30
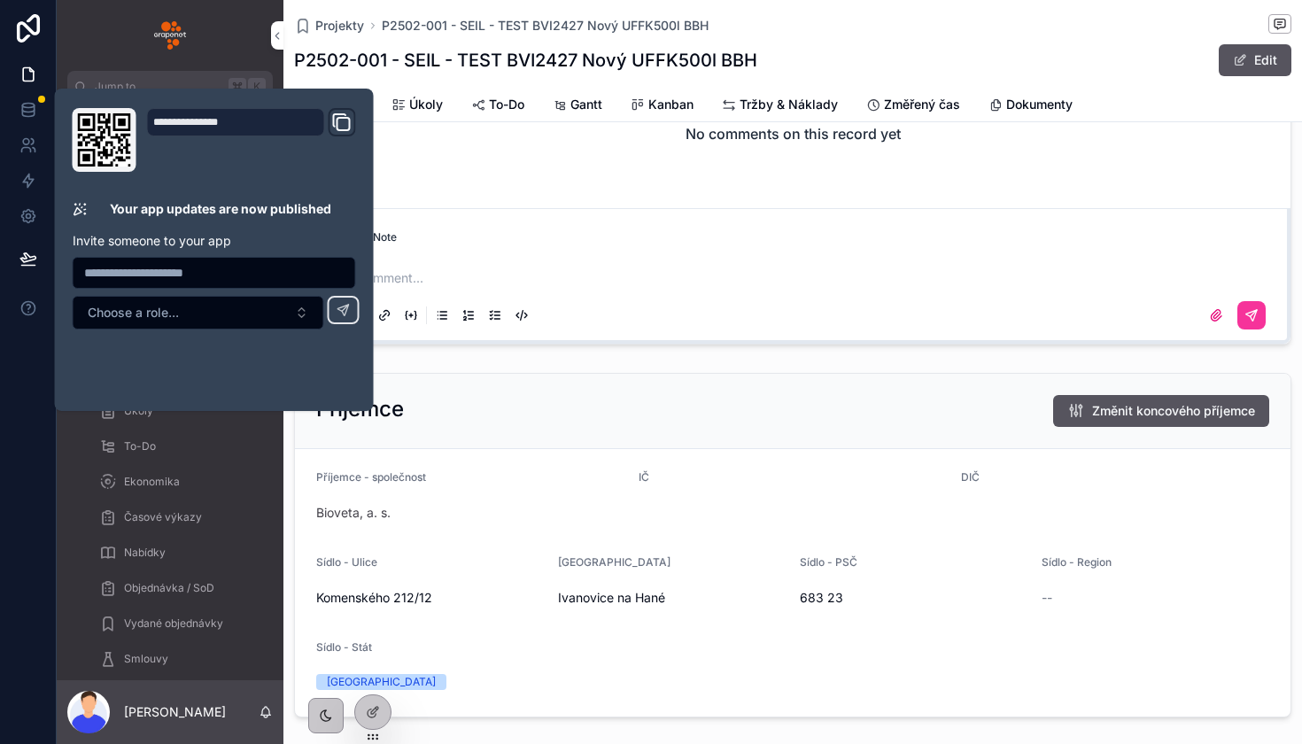
click at [705, 349] on div "No comments on this record yet Reply Note Add a comment..." at bounding box center [792, 124] width 1018 height 454
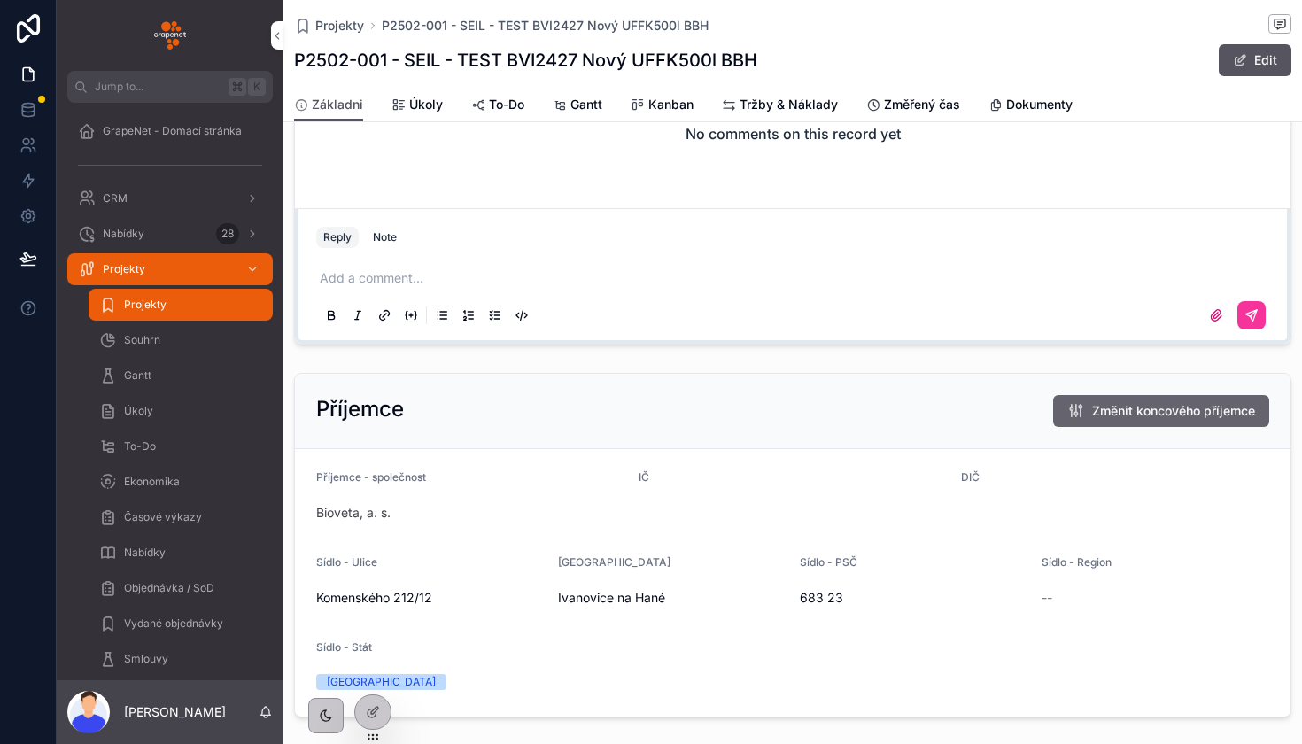
click at [1201, 403] on span "Změnit koncového příjemce" at bounding box center [1173, 411] width 163 height 18
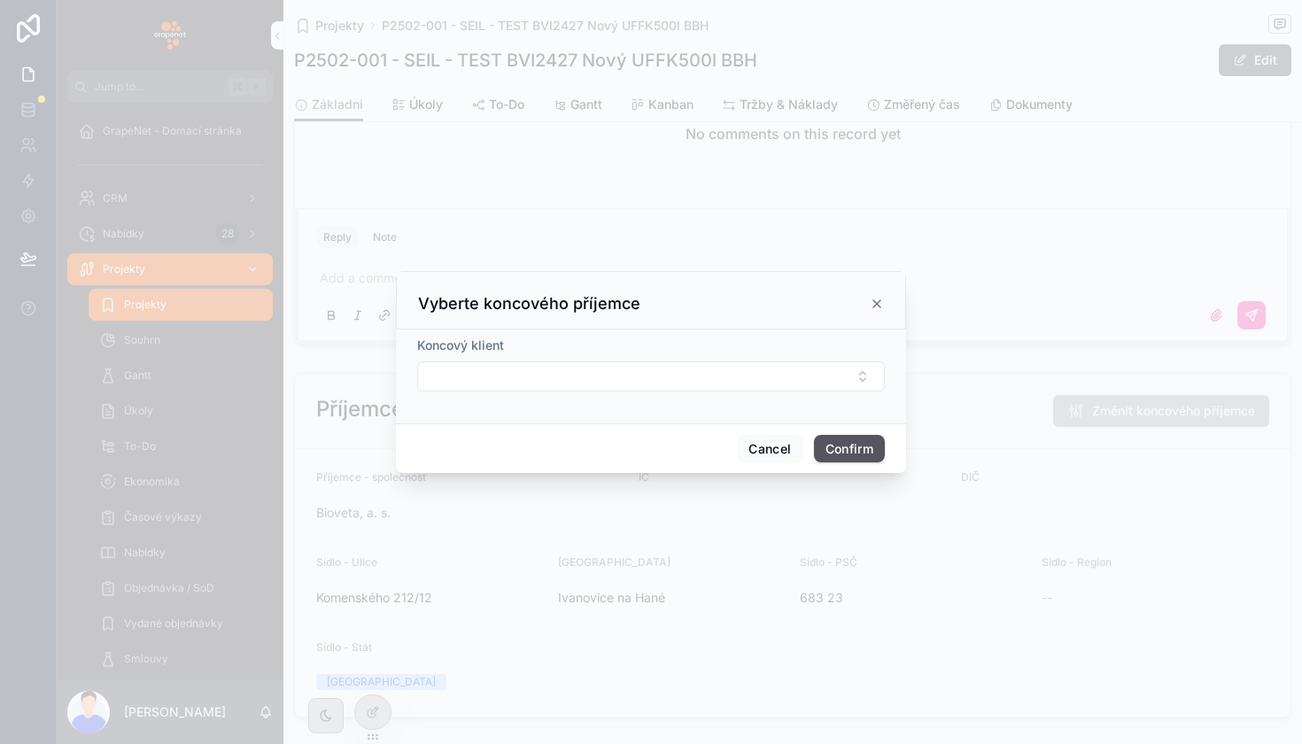
click at [873, 308] on icon at bounding box center [877, 304] width 14 height 14
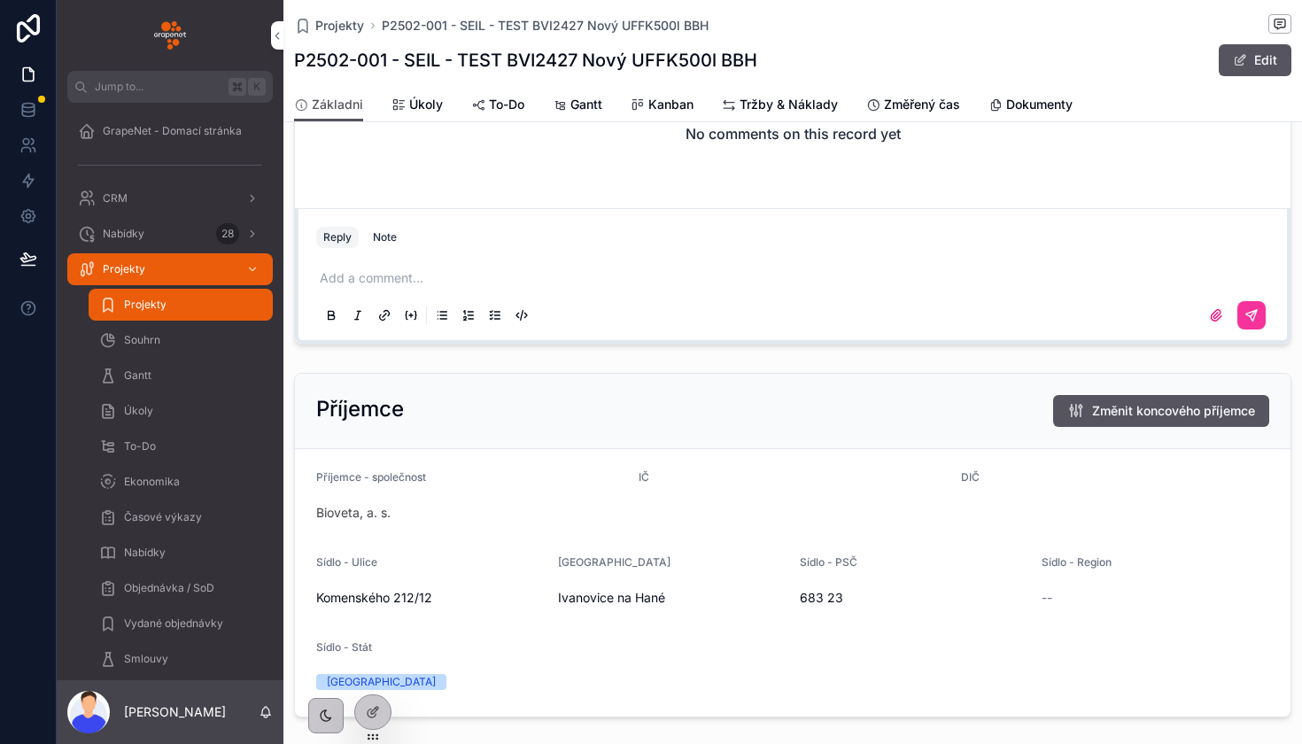
click at [765, 368] on div "Příjemce Změnit koncového příjemce Příjemce - společnost Bioveta, a. s. IČ DIČ …" at bounding box center [792, 545] width 1018 height 359
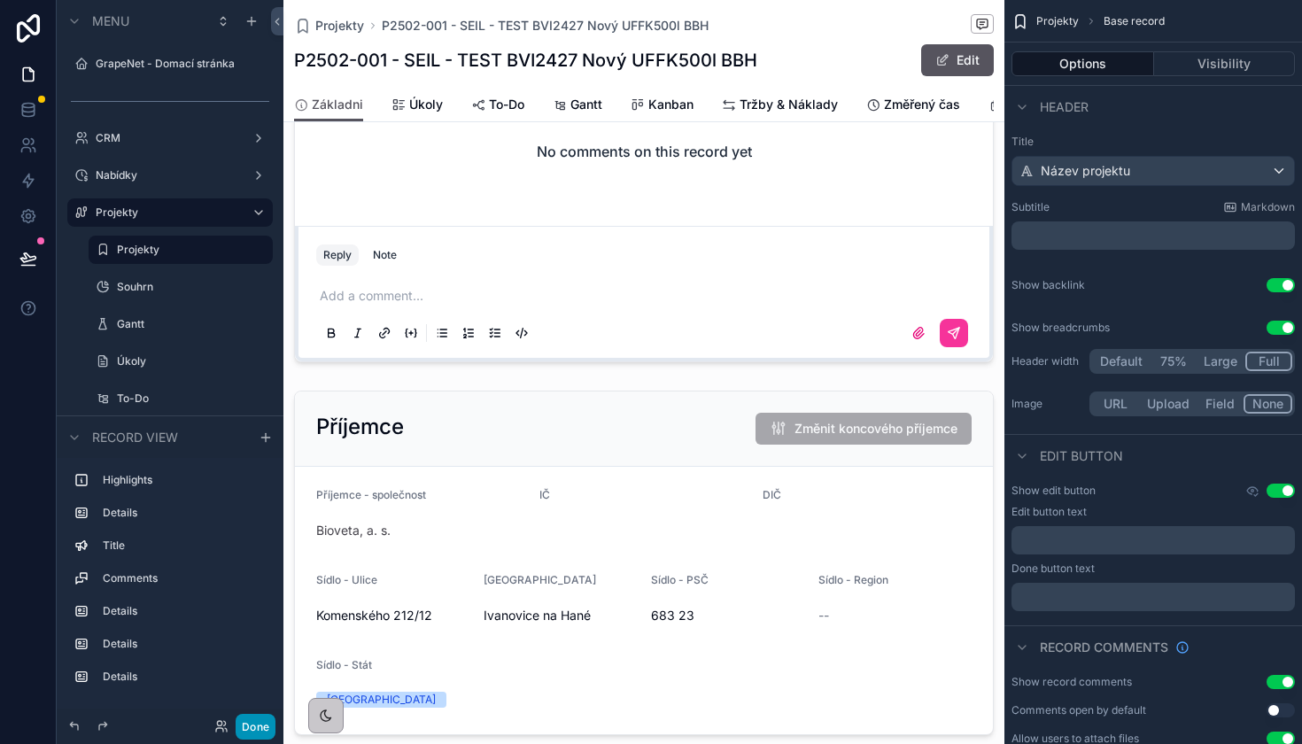
click at [260, 723] on button "Done" at bounding box center [256, 727] width 40 height 26
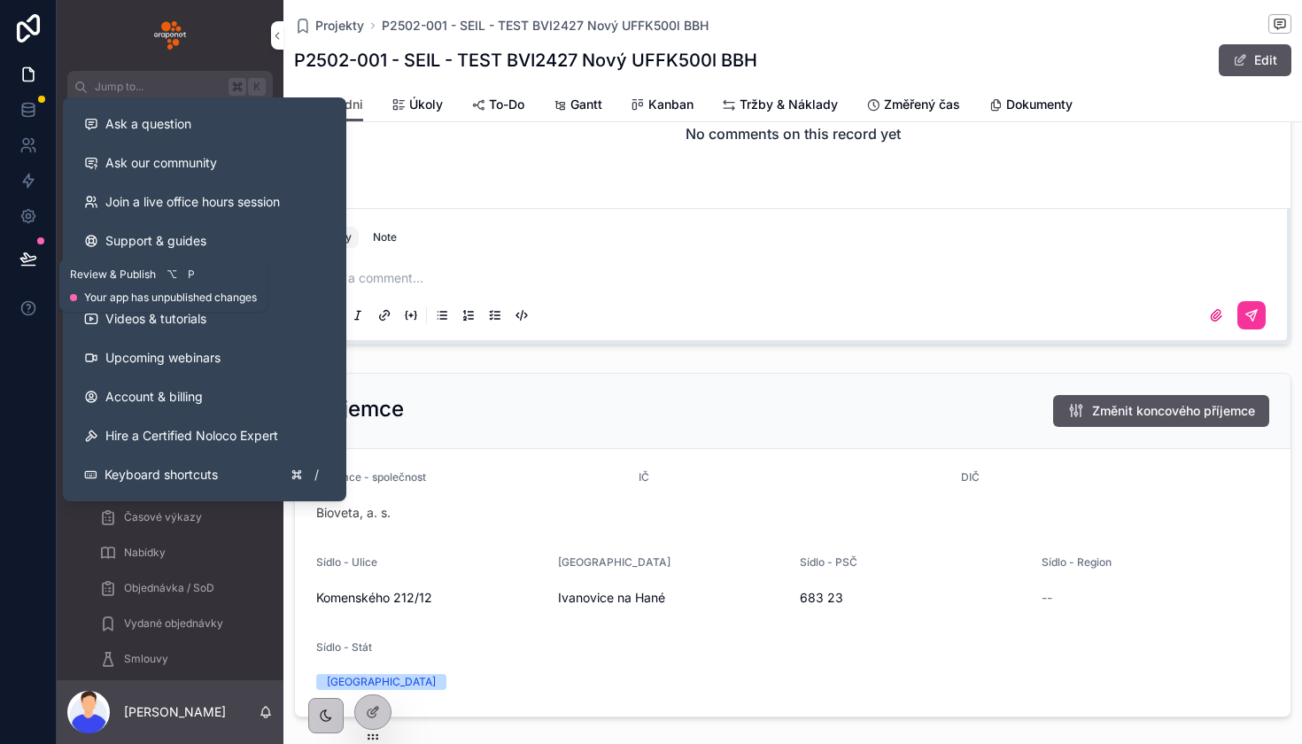
click at [32, 264] on icon at bounding box center [28, 259] width 18 height 18
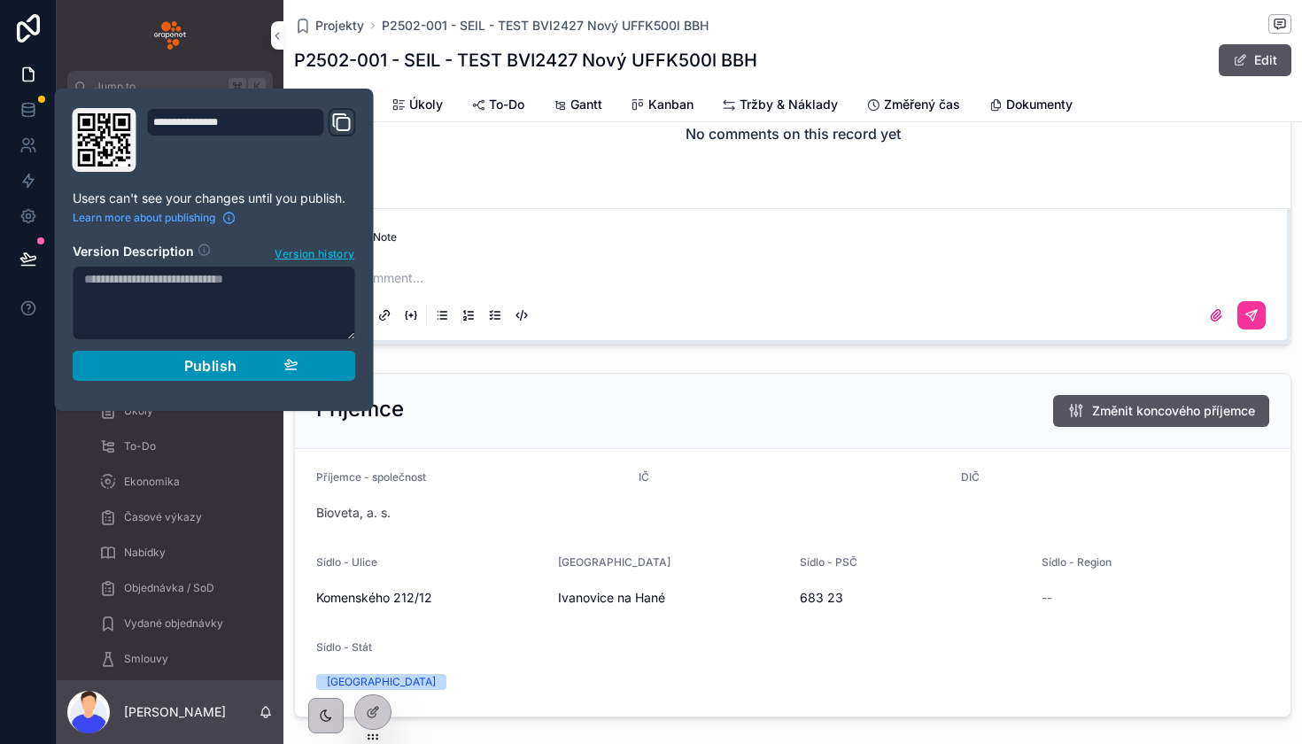
click at [184, 355] on button "Publish" at bounding box center [214, 366] width 283 height 30
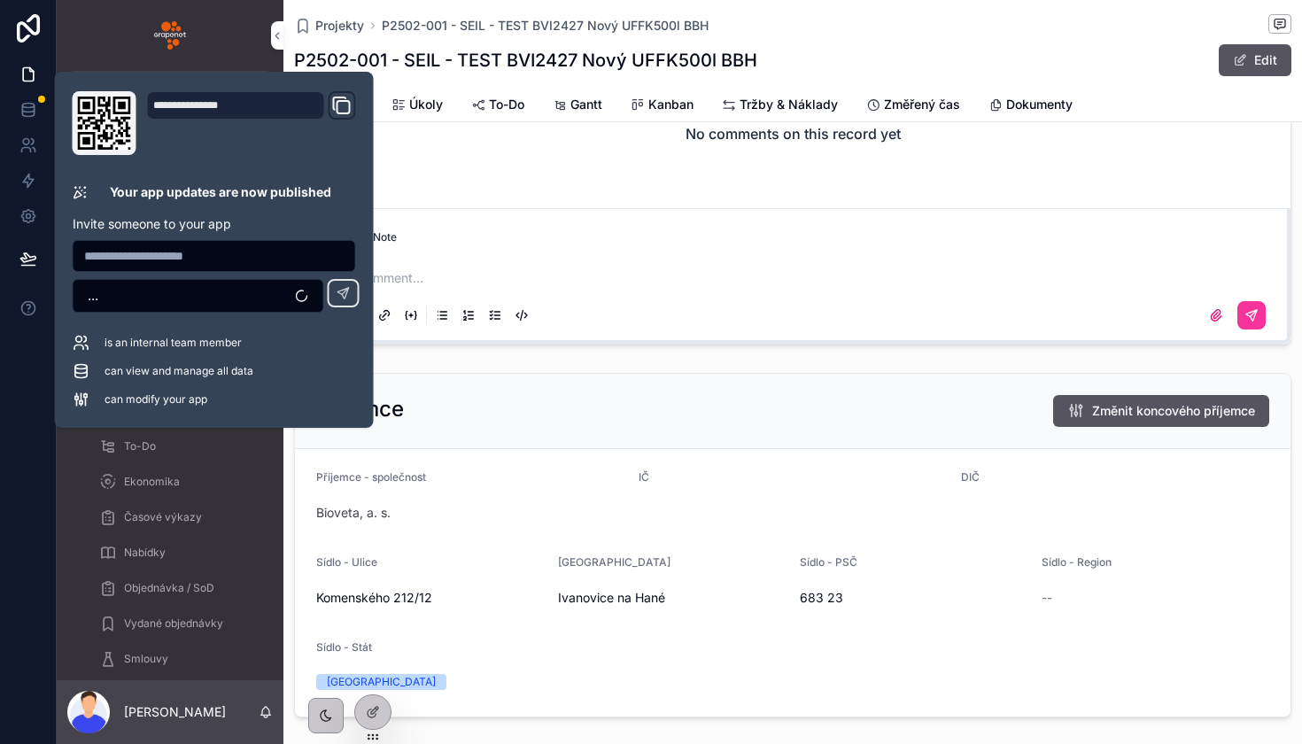
click at [651, 353] on div "🗓️ 07.12.2010 - 16.03.2036 👤 David Vícha Úkoly 1 / 78 Změřený čas 289.78 / 46 6…" at bounding box center [792, 319] width 1018 height 1989
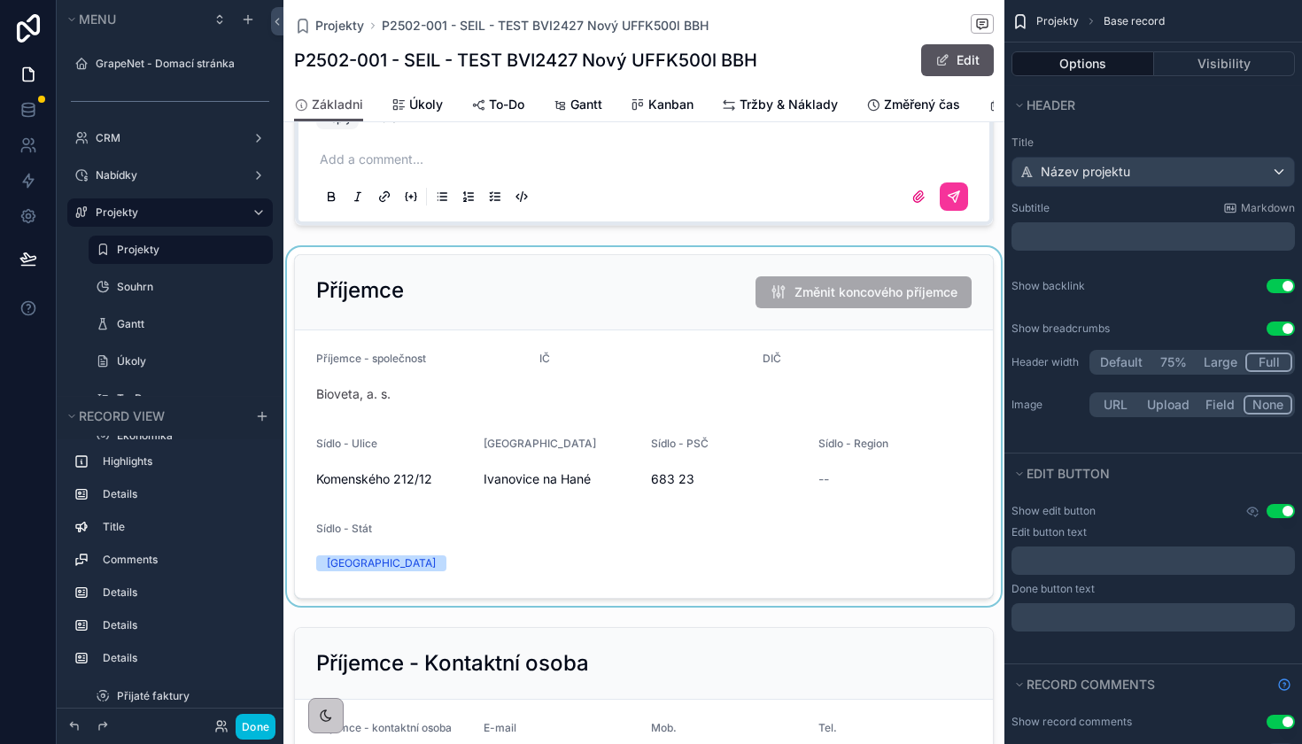
scroll to position [948, 0]
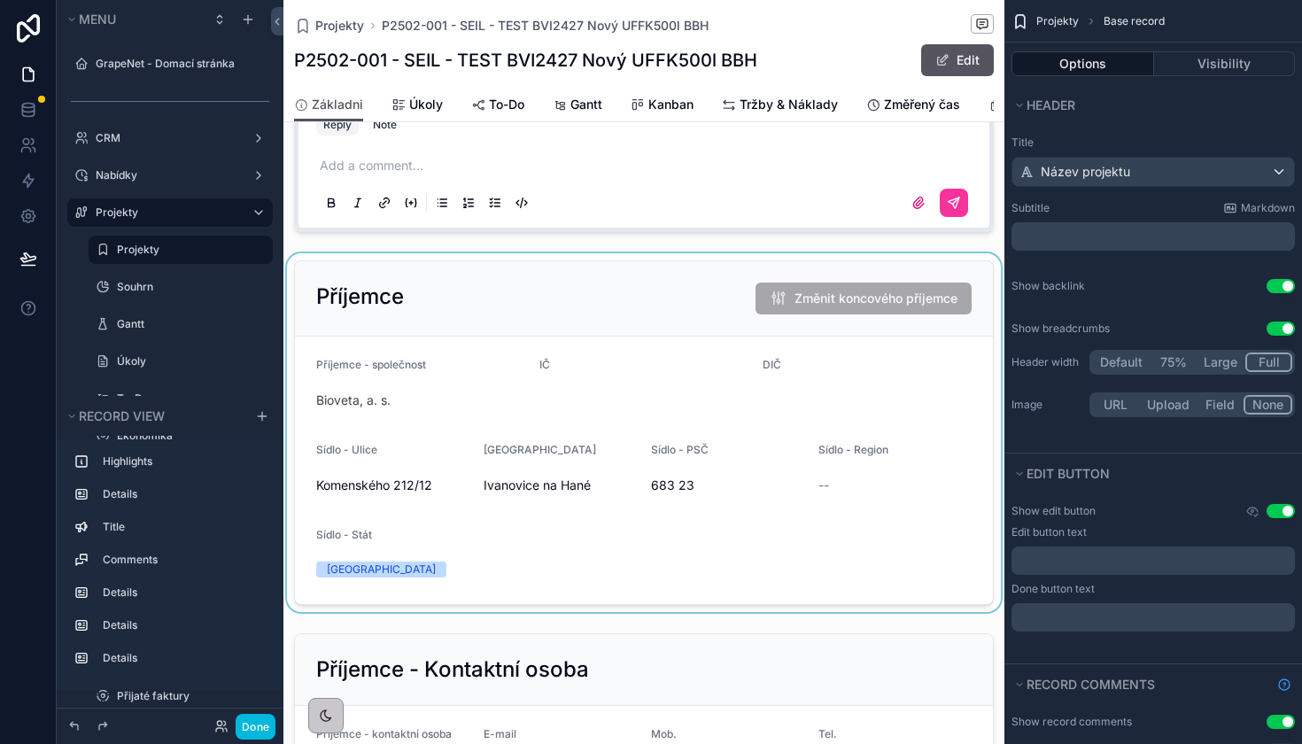
click at [640, 296] on div "scrollable content" at bounding box center [643, 432] width 721 height 359
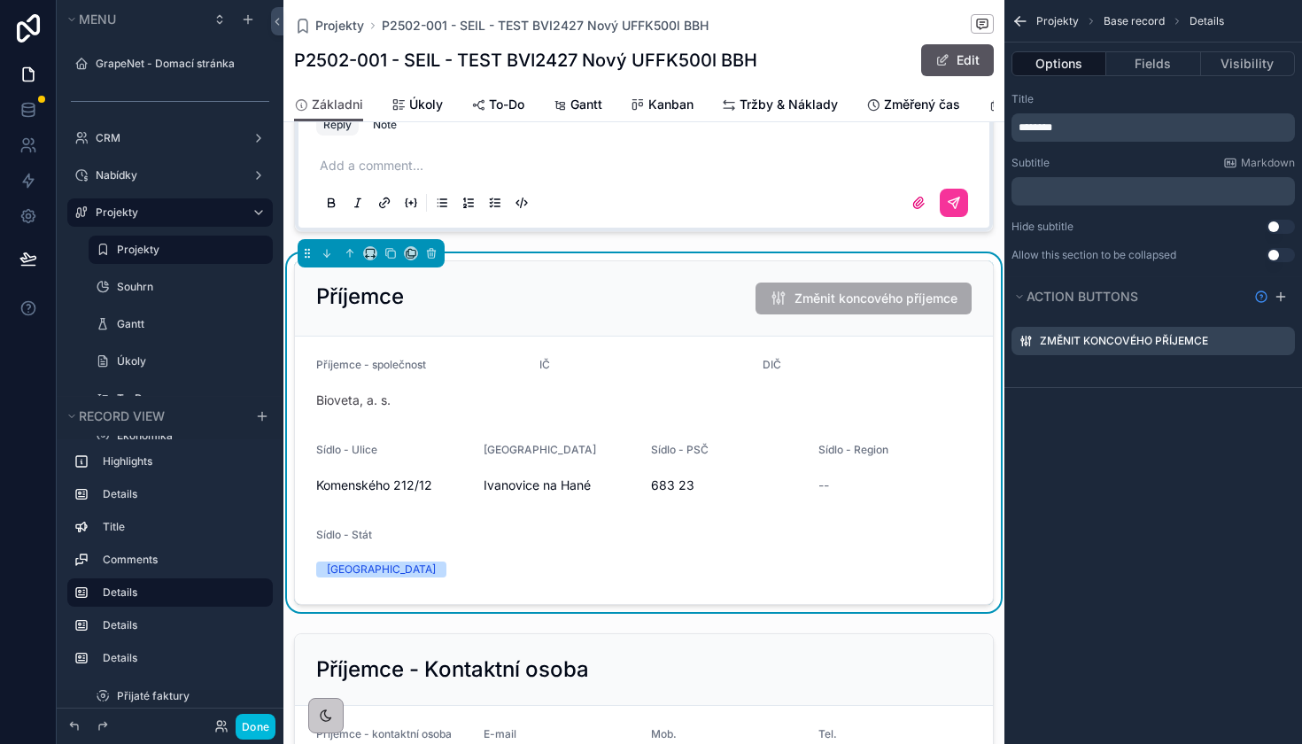
click at [0, 0] on icon "scrollable content" at bounding box center [0, 0] width 0 height 0
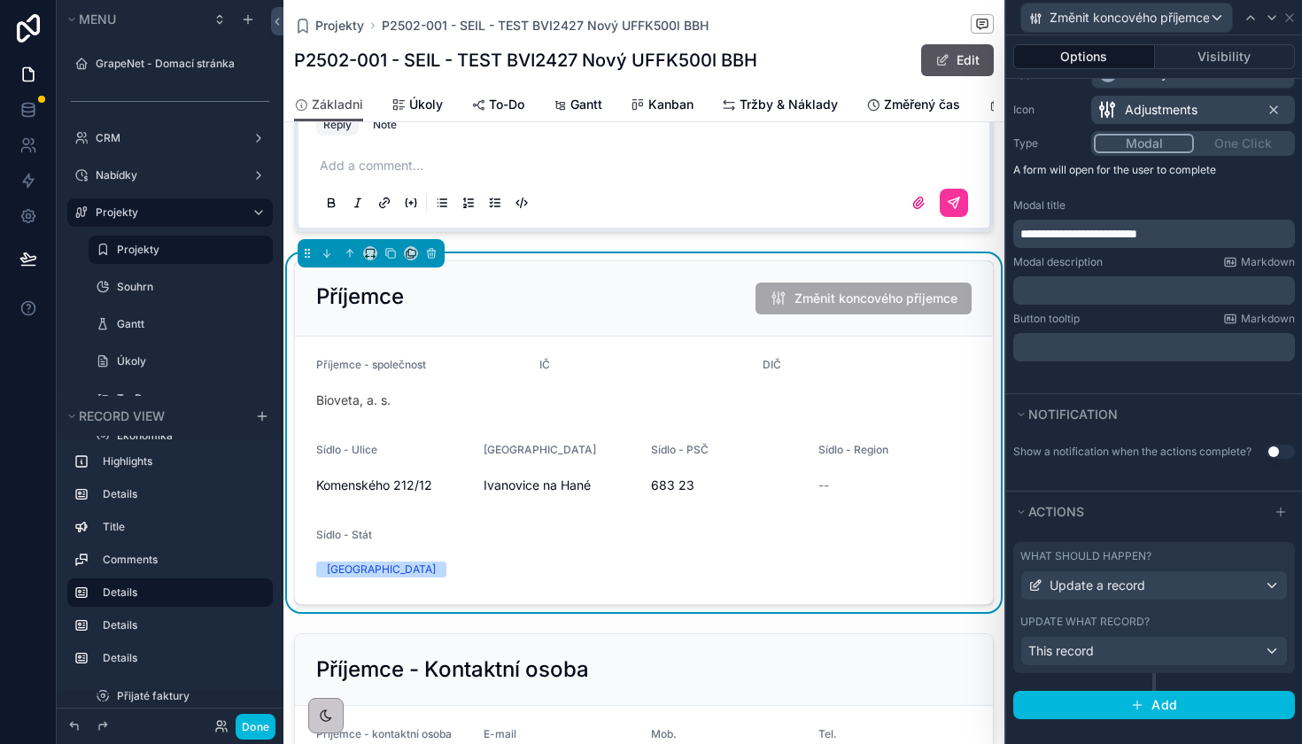
click at [1126, 620] on label "Update what record?" at bounding box center [1084, 622] width 129 height 14
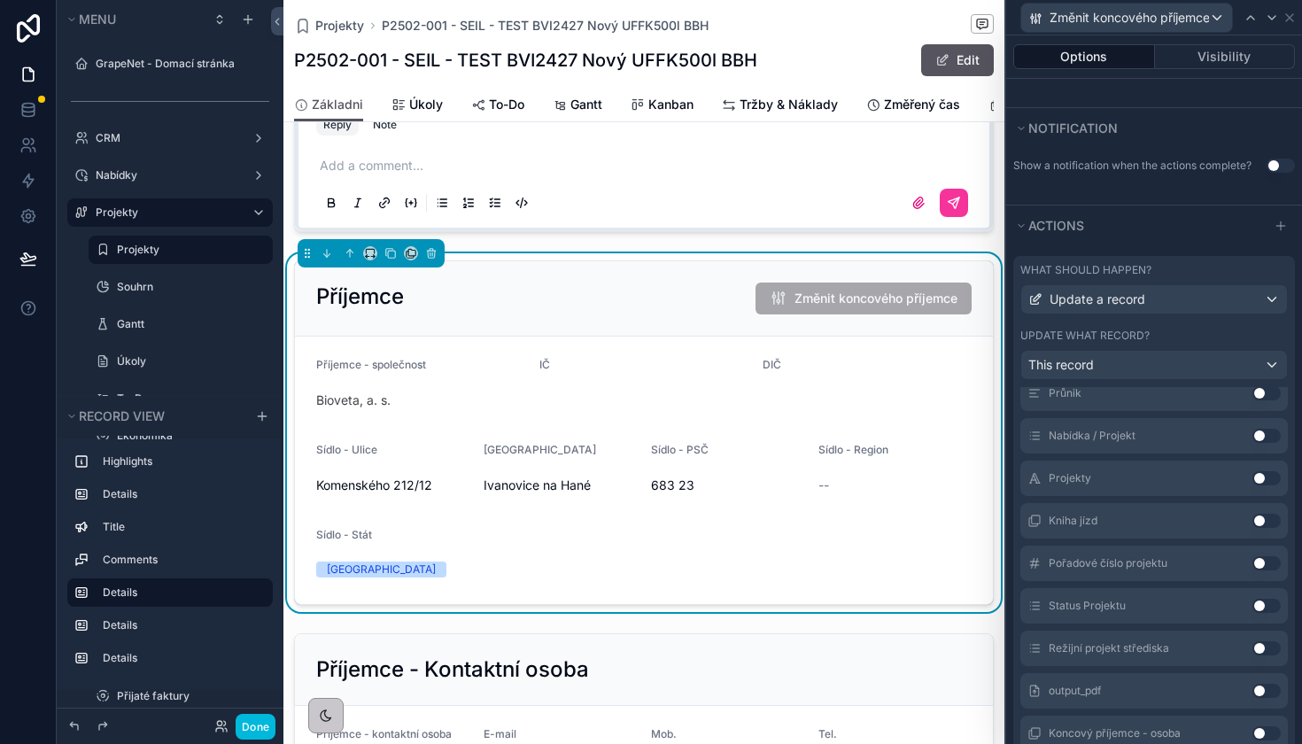
scroll to position [1832, 0]
click at [1262, 638] on div "Koncový příjemce - osoba Use setting" at bounding box center [1153, 646] width 267 height 35
click at [1262, 648] on button "Use setting" at bounding box center [1266, 646] width 28 height 14
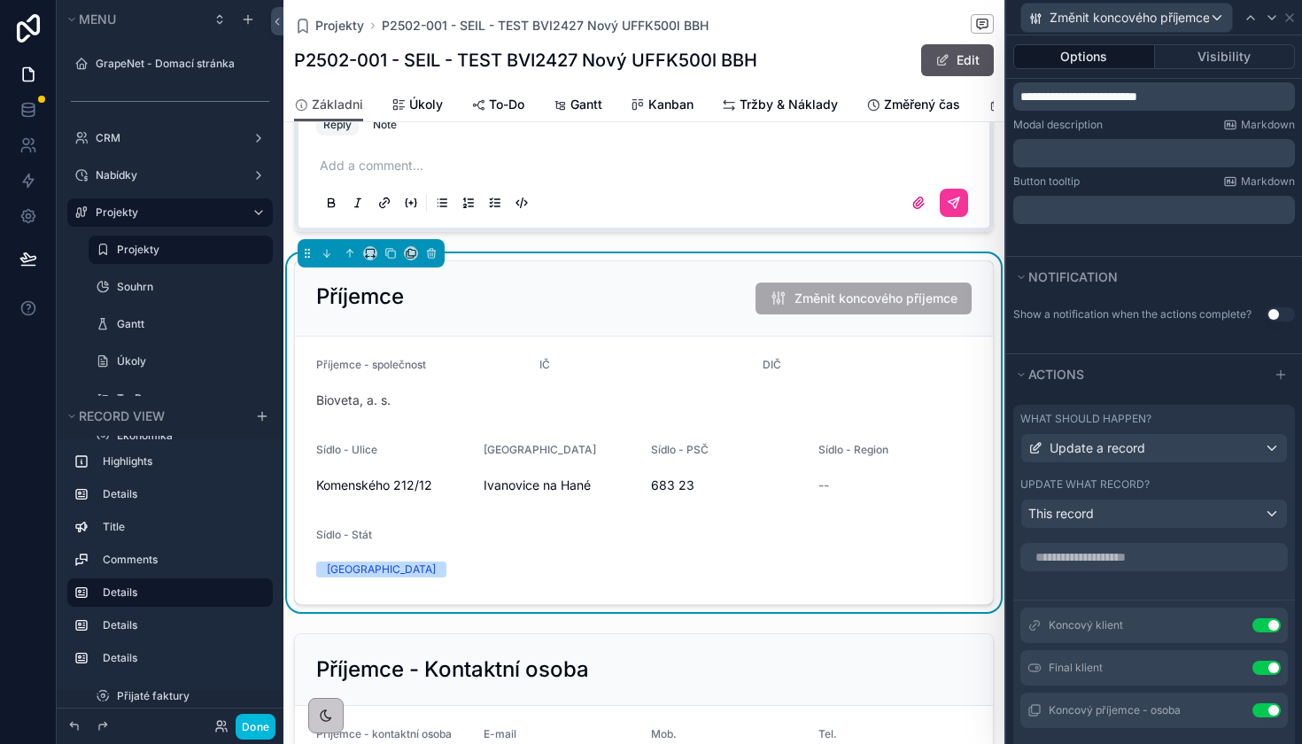
scroll to position [373, 0]
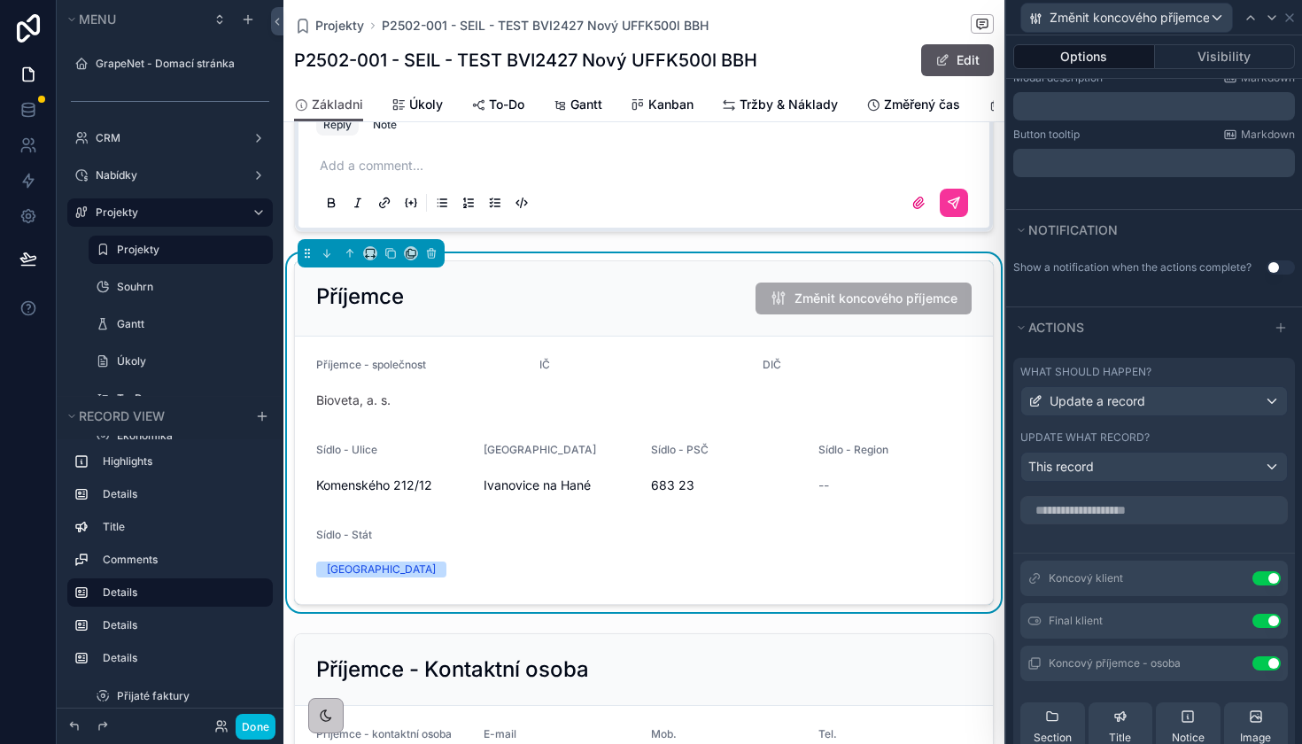
click at [1144, 664] on span "Koncový příjemce - osoba" at bounding box center [1114, 663] width 132 height 14
click at [0, 0] on icon at bounding box center [0, 0] width 0 height 0
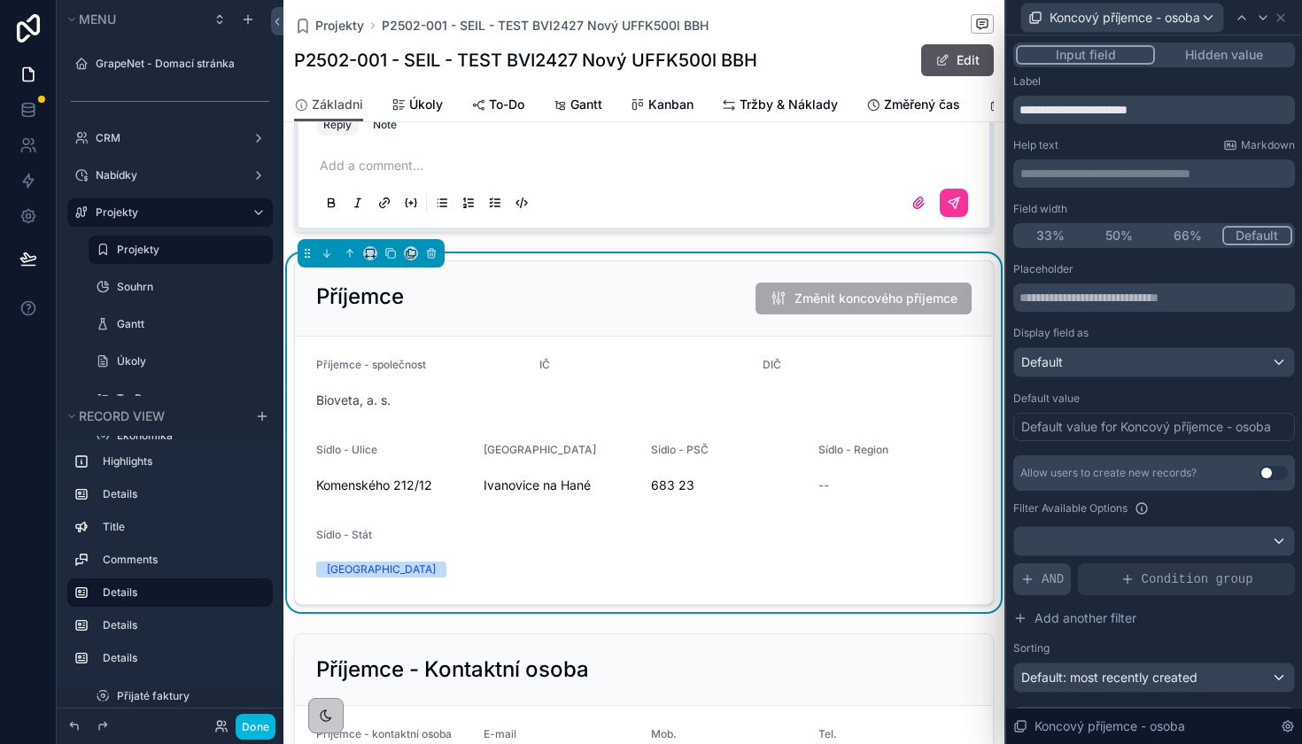
click at [1051, 588] on div "AND" at bounding box center [1042, 579] width 58 height 32
click at [1095, 576] on span "Add a filter" at bounding box center [1064, 579] width 89 height 18
click at [0, 0] on div at bounding box center [0, 0] width 0 height 0
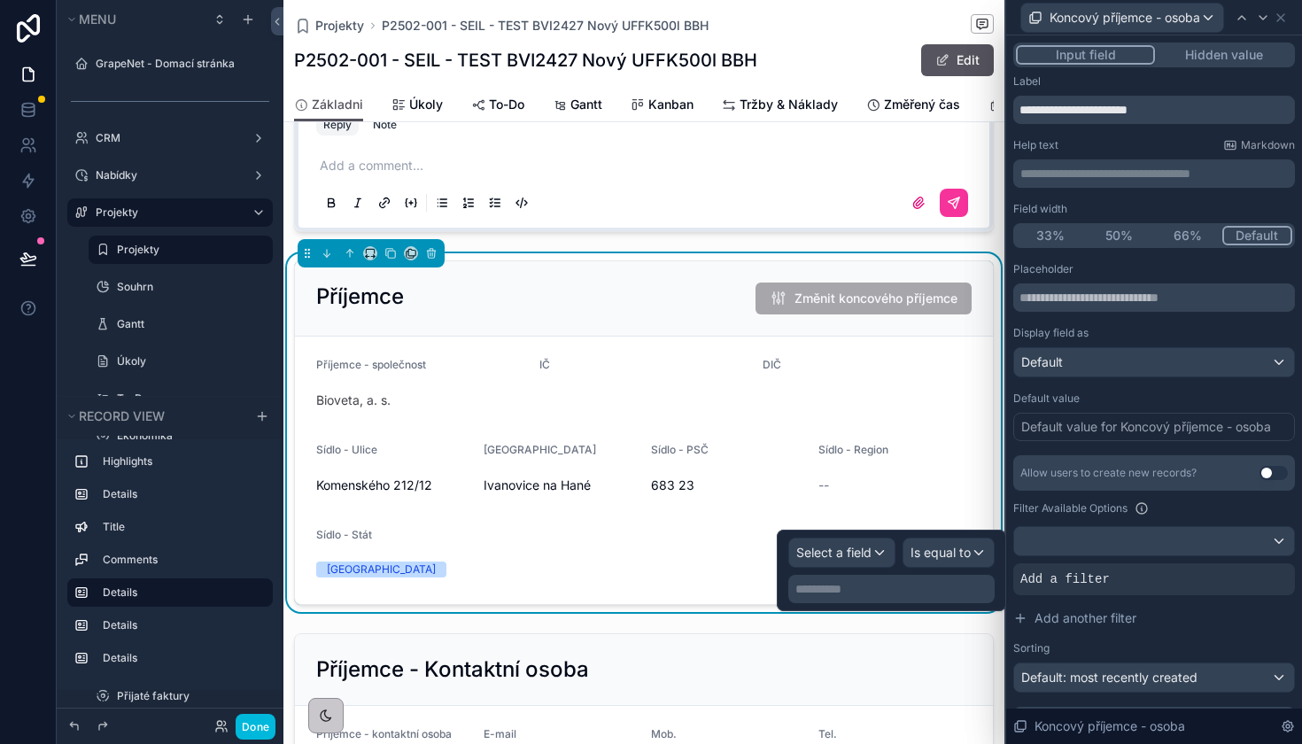
click at [826, 561] on div "Select a field" at bounding box center [841, 552] width 105 height 28
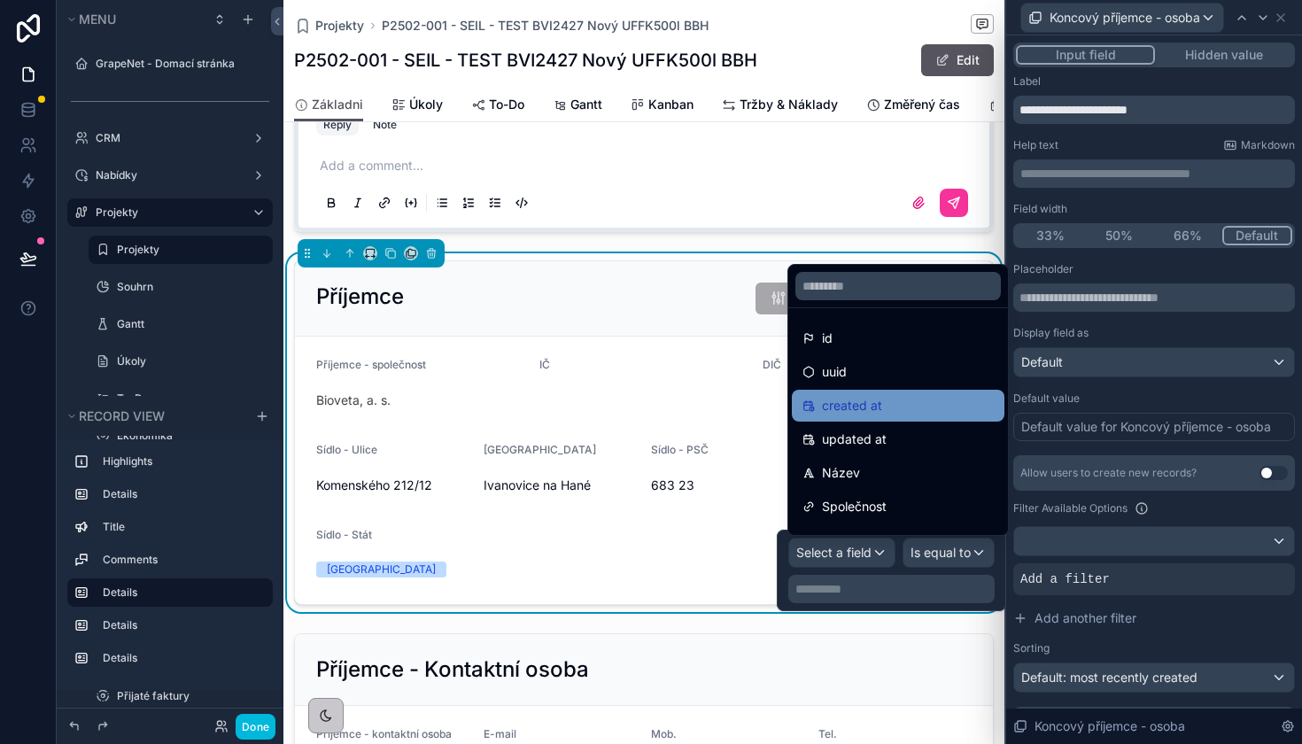
scroll to position [0, 0]
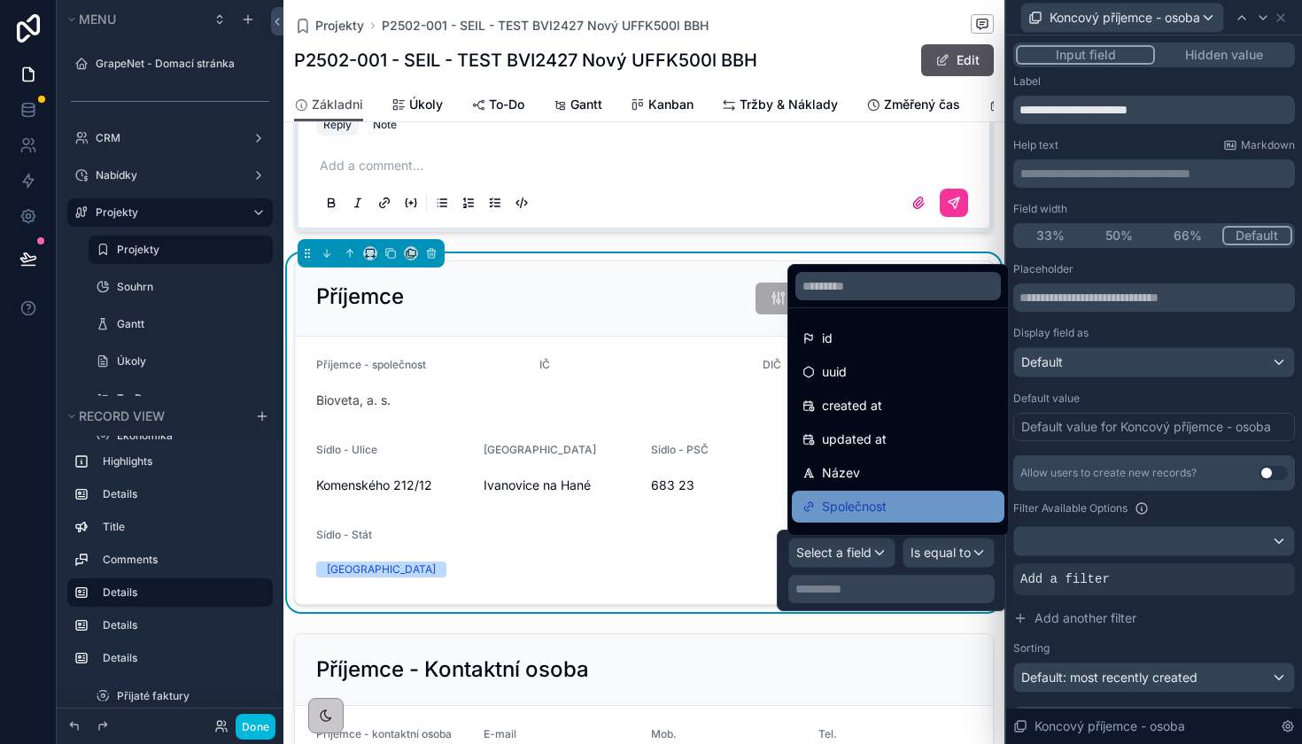
click at [886, 505] on span "Společnost" at bounding box center [854, 506] width 65 height 21
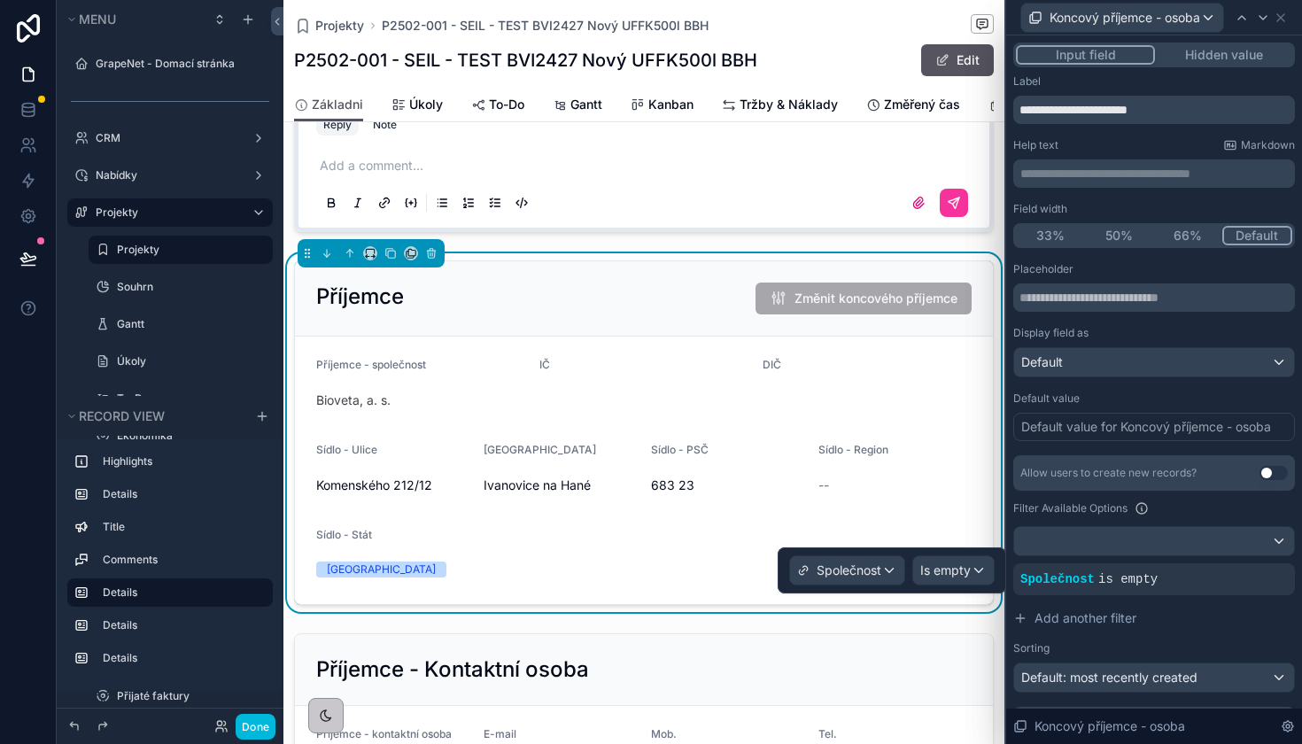
click at [939, 576] on span "Is empty" at bounding box center [945, 570] width 50 height 18
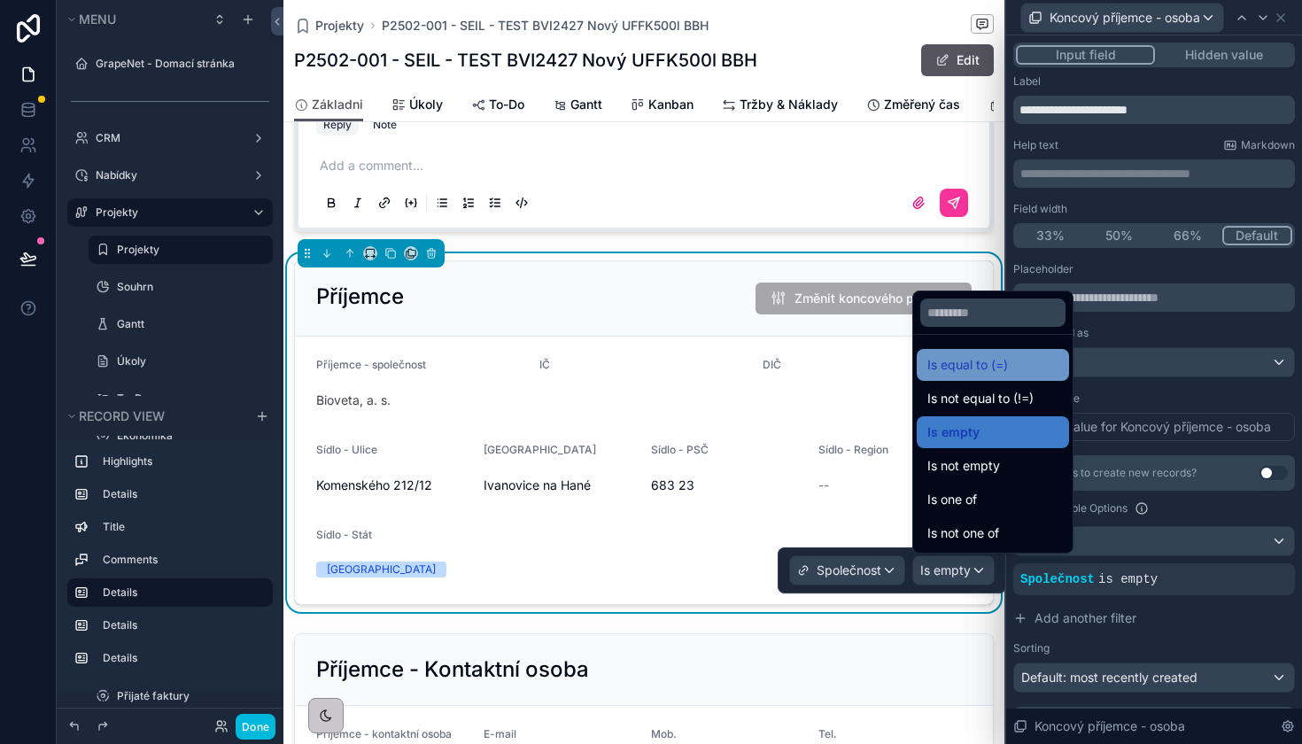
click at [964, 361] on span "Is equal to (=)" at bounding box center [967, 364] width 81 height 21
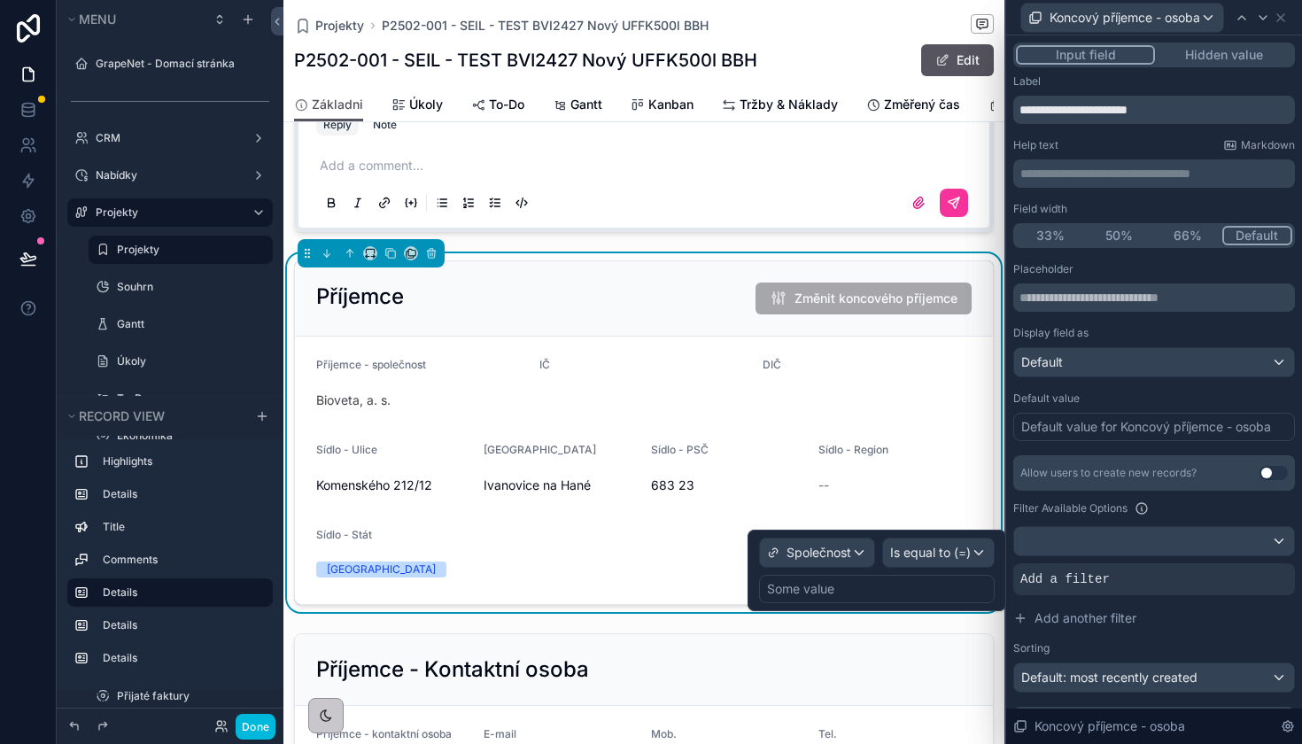
click at [874, 592] on div "Some value" at bounding box center [877, 589] width 236 height 28
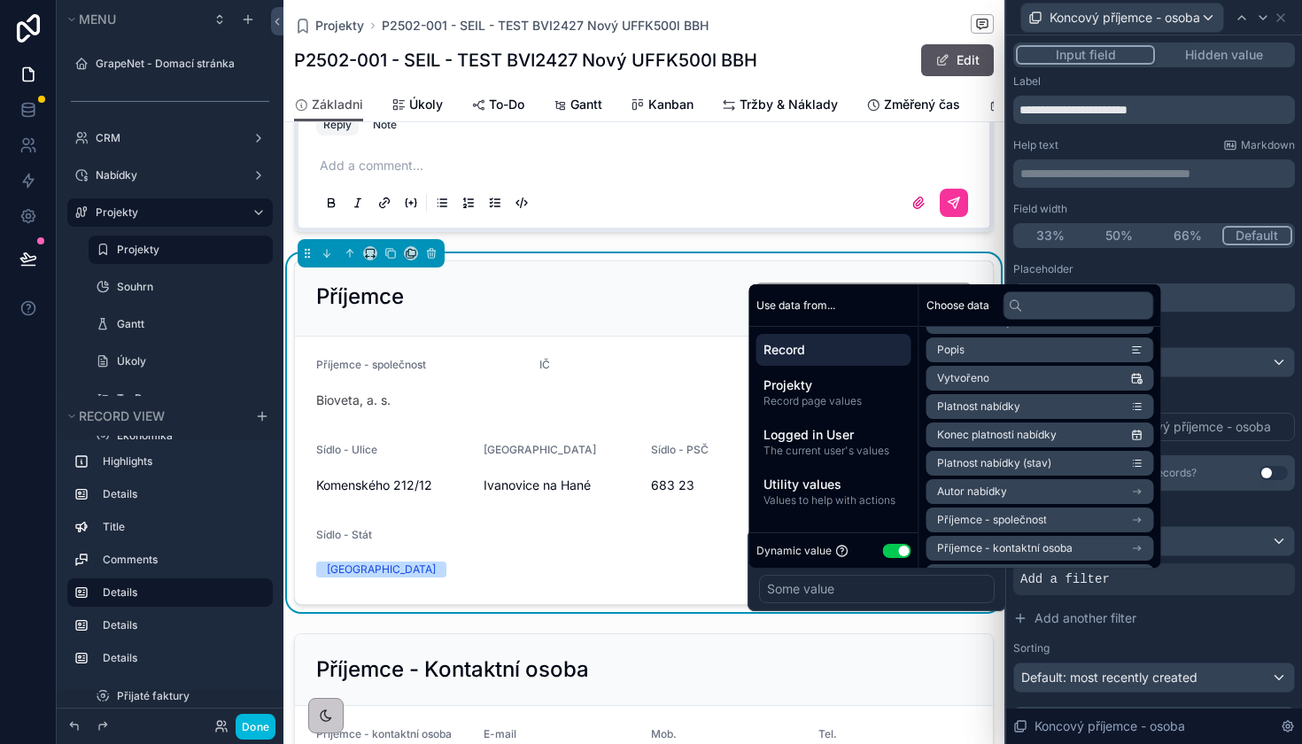
scroll to position [228, 0]
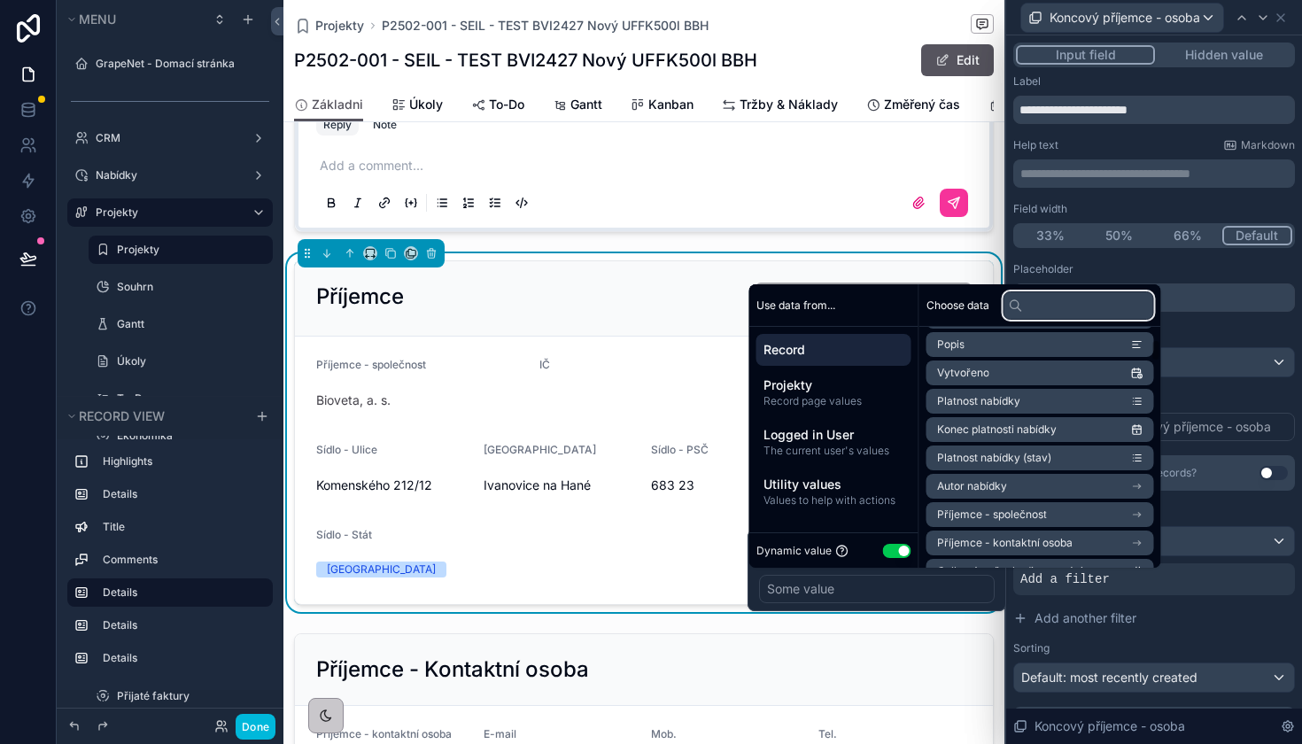
click at [1045, 306] on input "text" at bounding box center [1078, 305] width 151 height 28
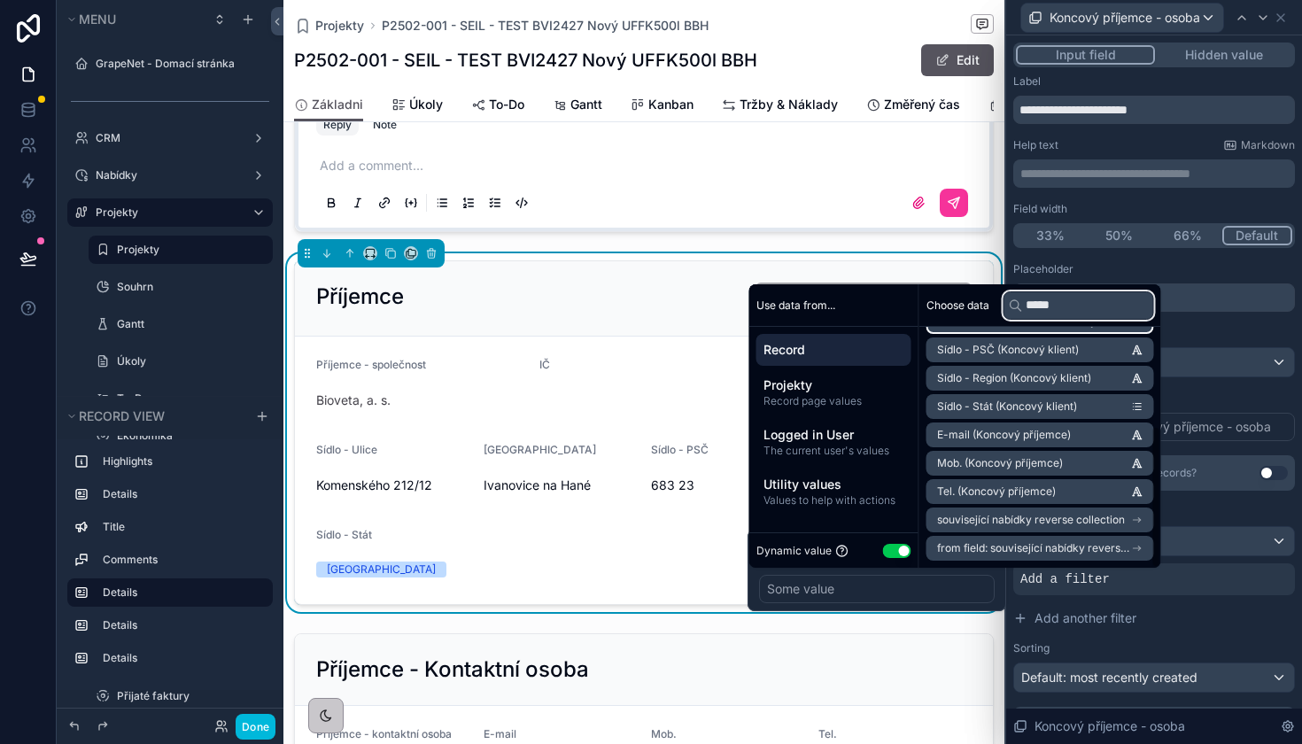
scroll to position [166, 0]
click at [1057, 301] on input "*****" at bounding box center [1078, 305] width 151 height 28
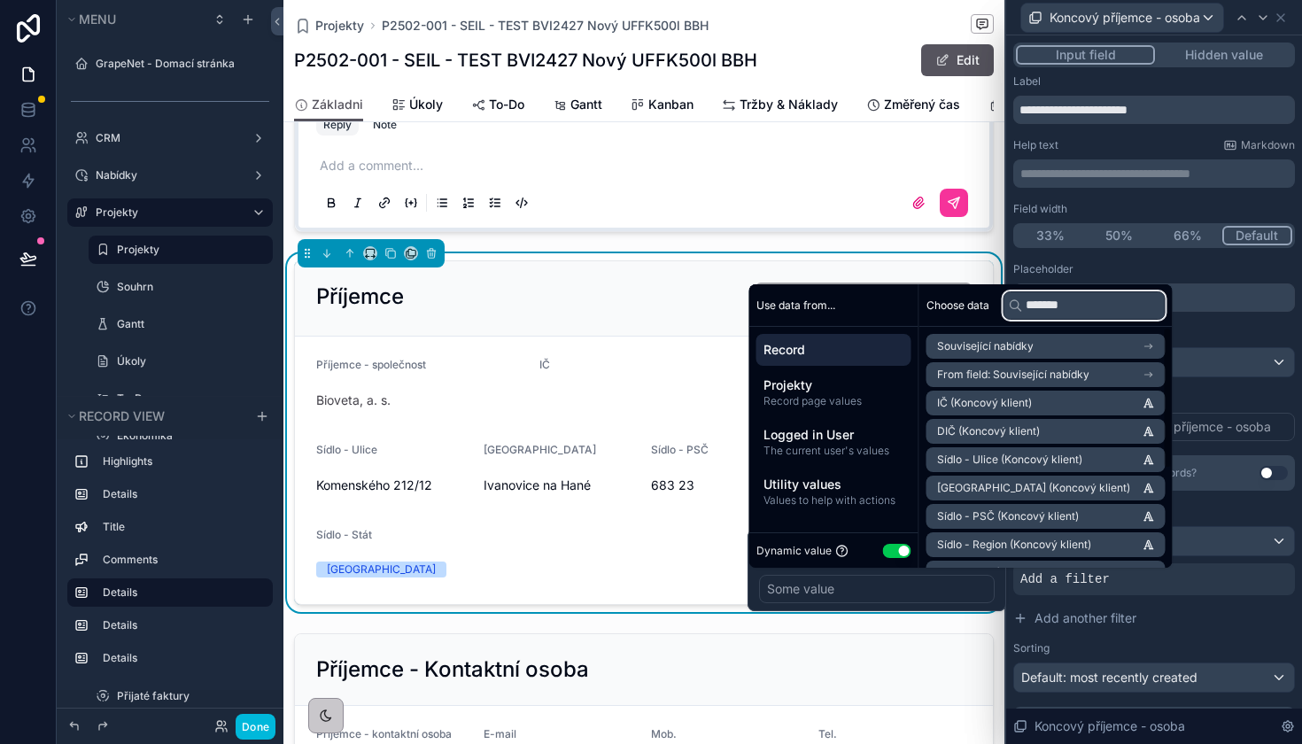
scroll to position [0, 0]
click at [1043, 306] on input "*******" at bounding box center [1084, 305] width 162 height 28
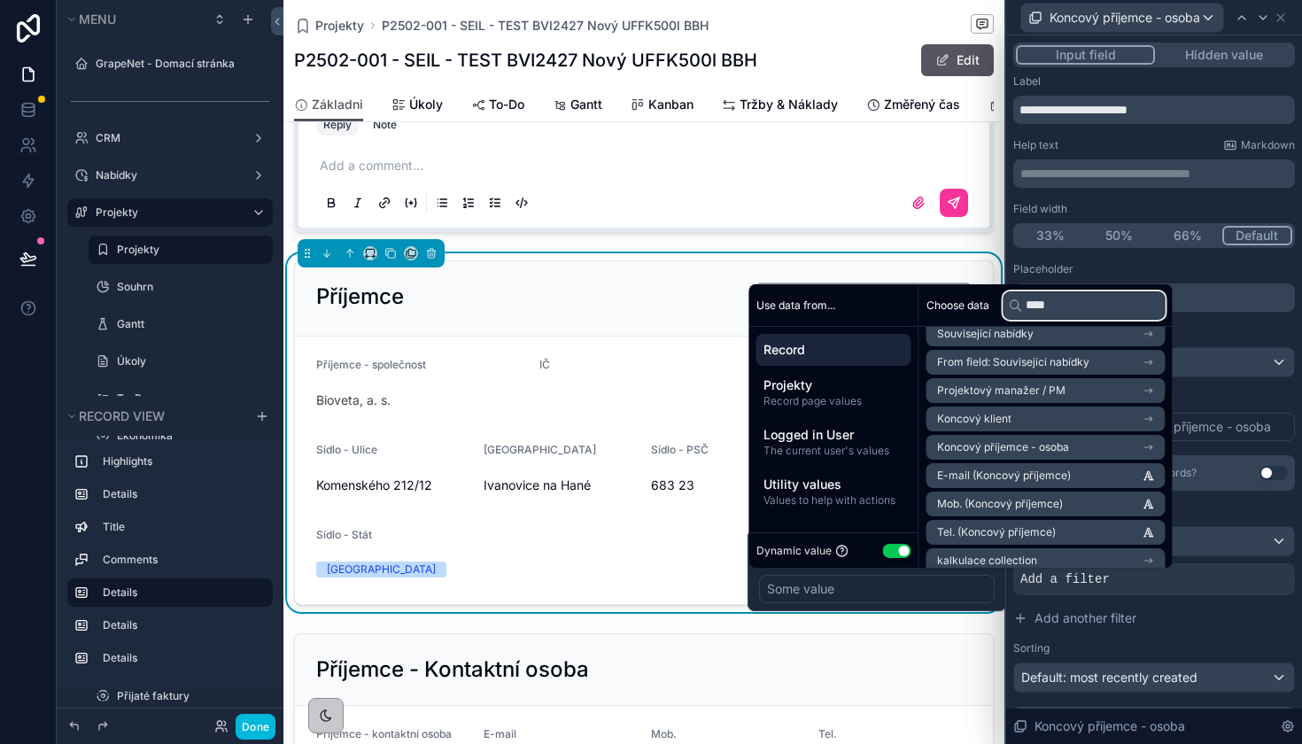
scroll to position [168, 0]
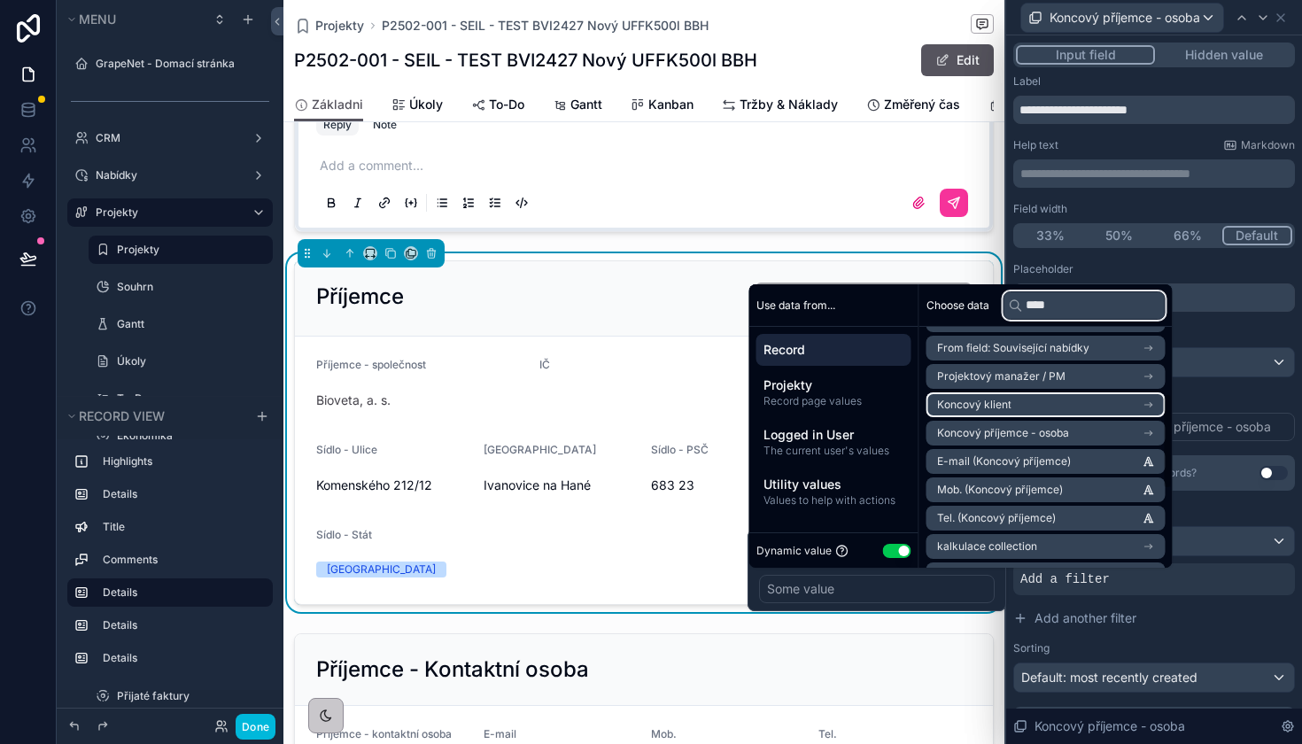
type input "****"
click at [1022, 404] on li "Koncový klient" at bounding box center [1045, 404] width 239 height 25
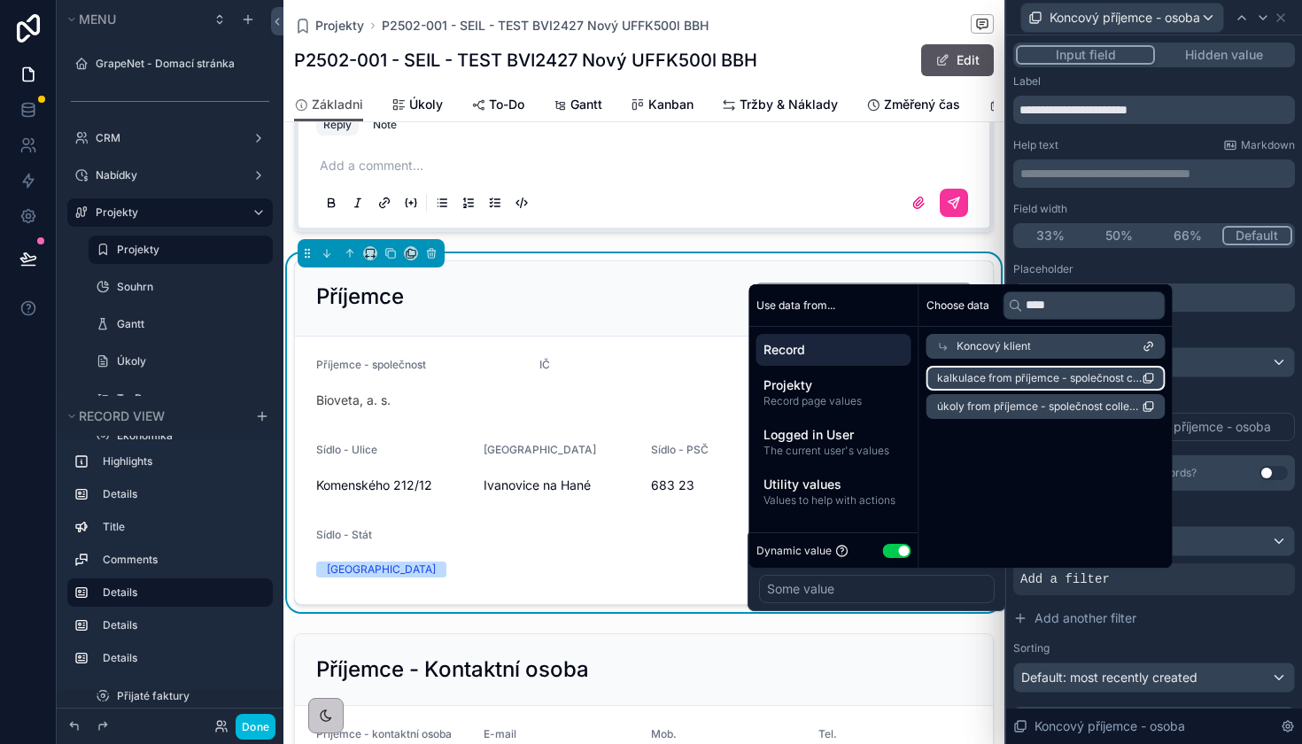
click at [1040, 379] on span "kalkulace from příjemce - společnost collection" at bounding box center [1039, 378] width 205 height 14
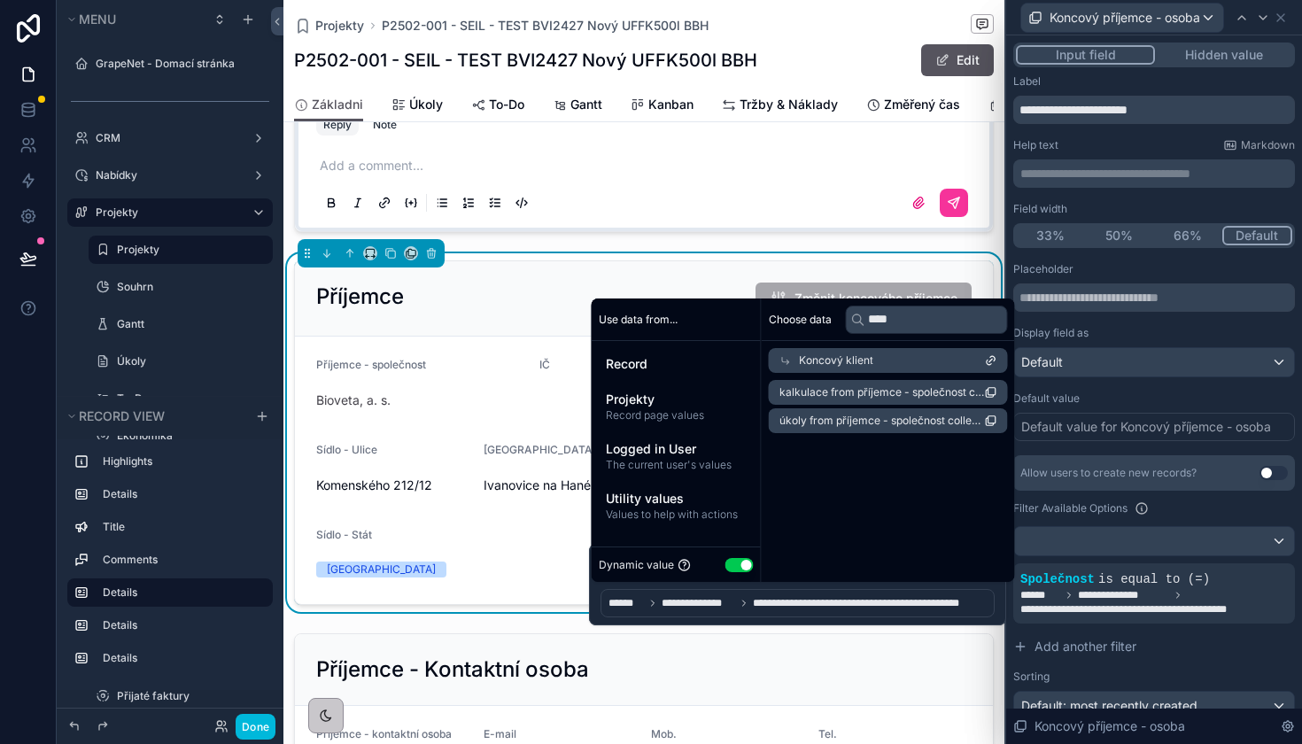
click at [1069, 405] on label "Default value" at bounding box center [1046, 398] width 66 height 14
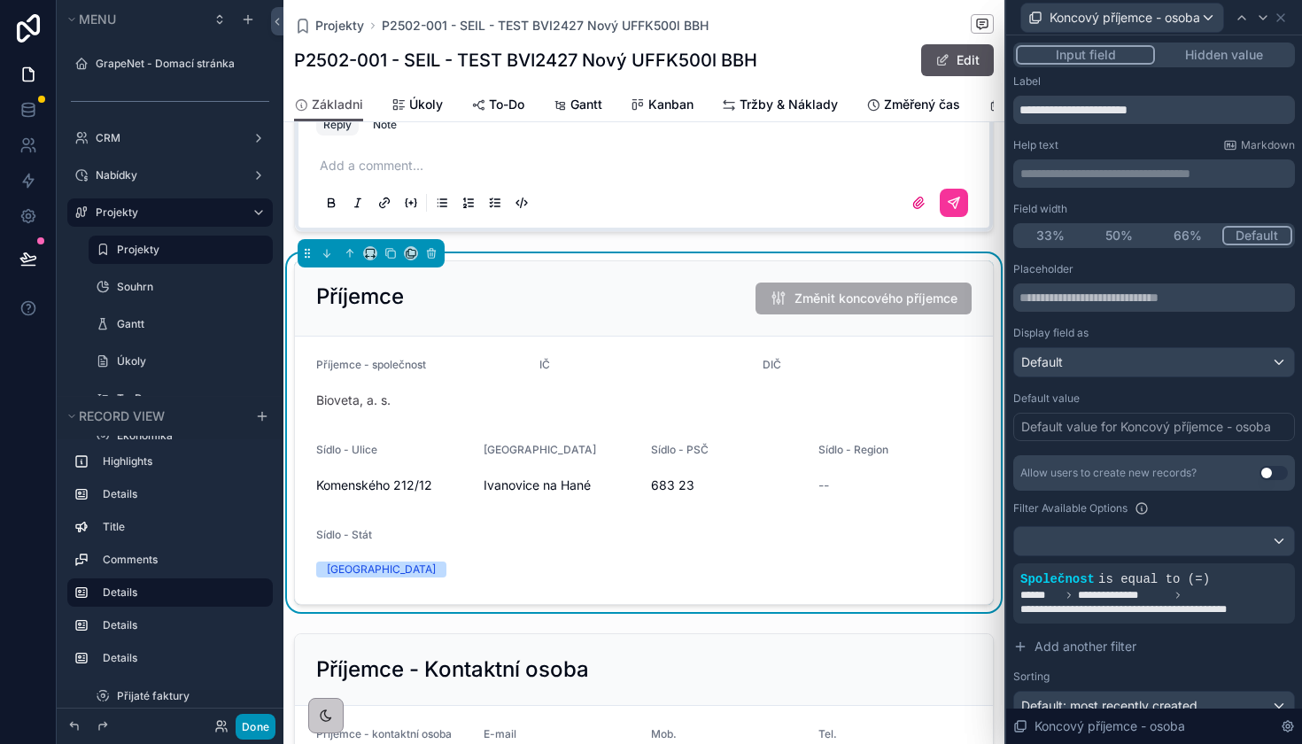
click at [242, 723] on button "Done" at bounding box center [256, 727] width 40 height 26
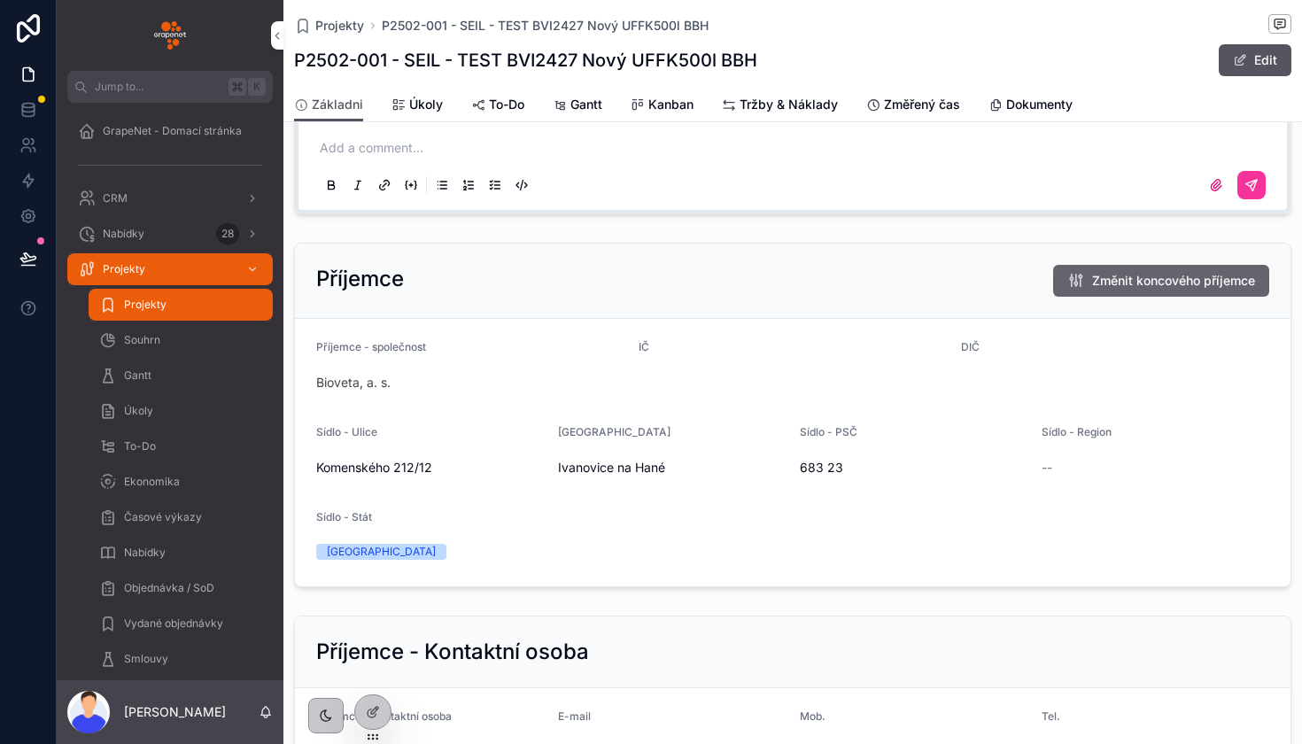
click at [1187, 275] on span "Změnit koncového příjemce" at bounding box center [1173, 281] width 163 height 18
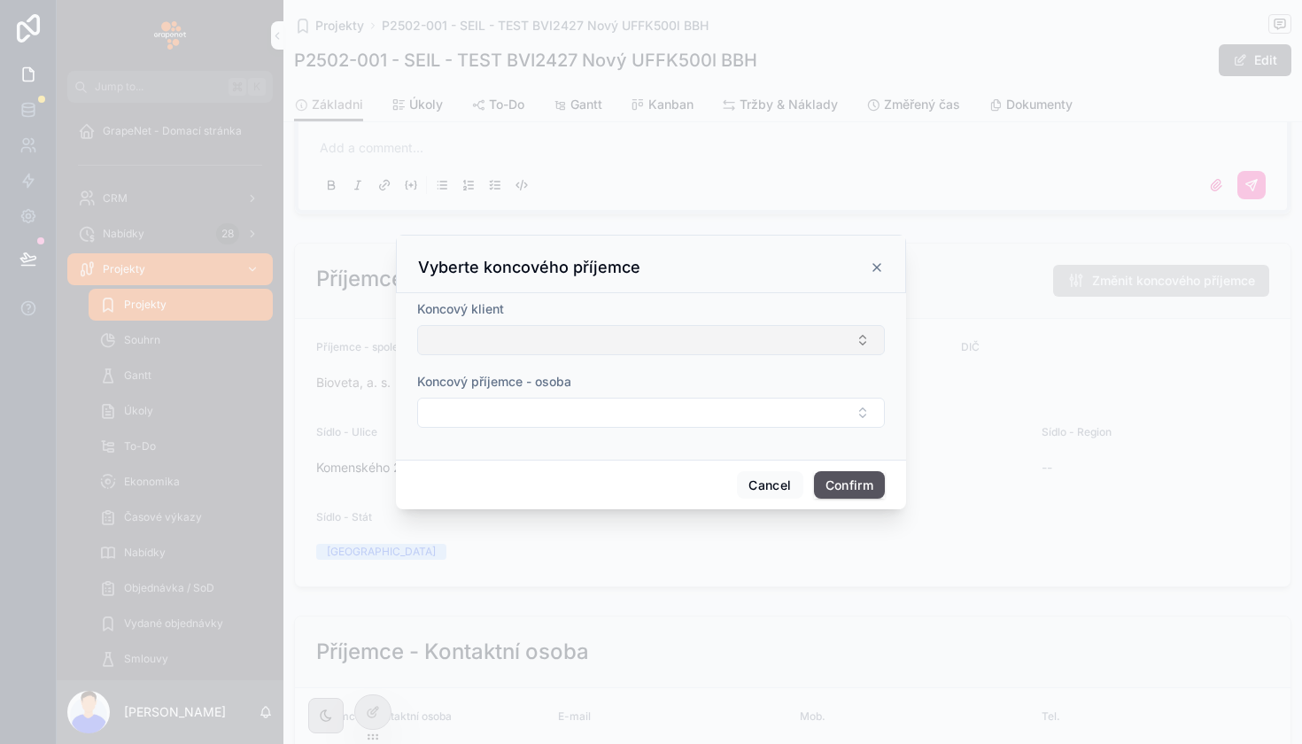
click at [641, 334] on button "Select Button" at bounding box center [651, 340] width 468 height 30
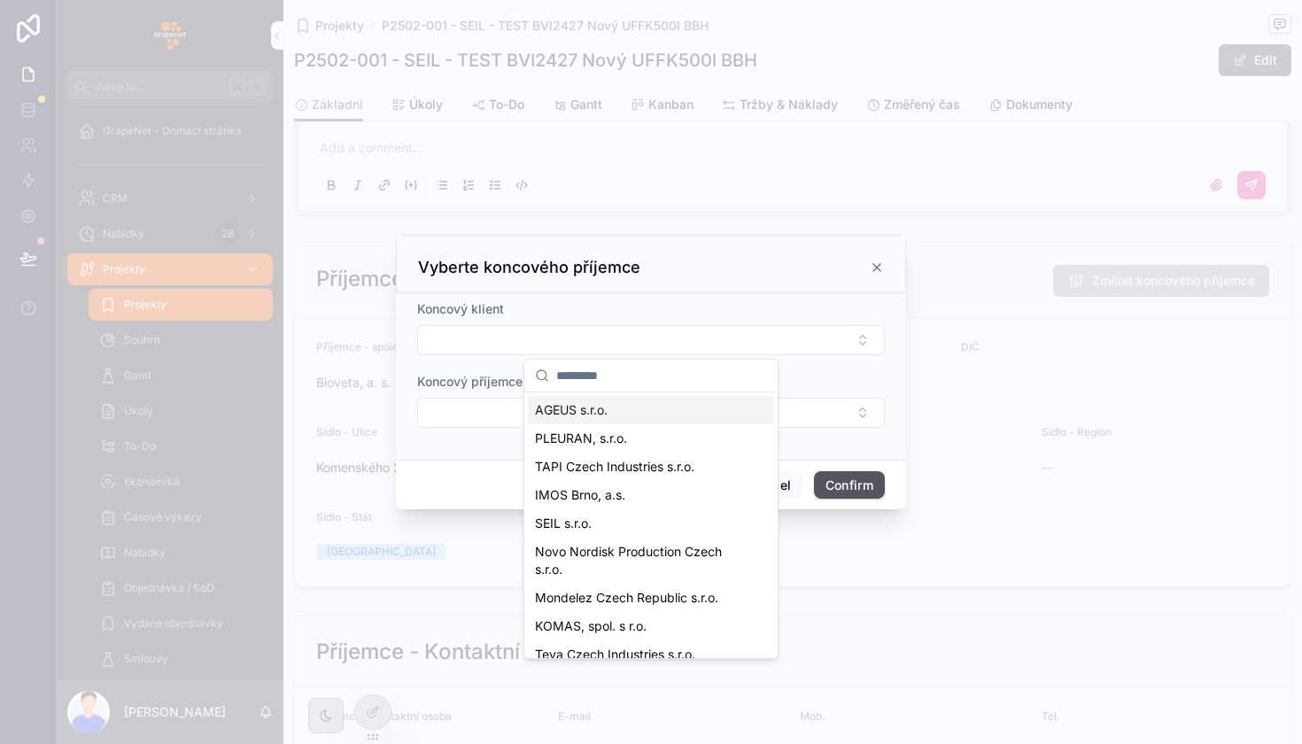
click at [502, 388] on span "Koncový příjemce - osoba" at bounding box center [494, 381] width 154 height 15
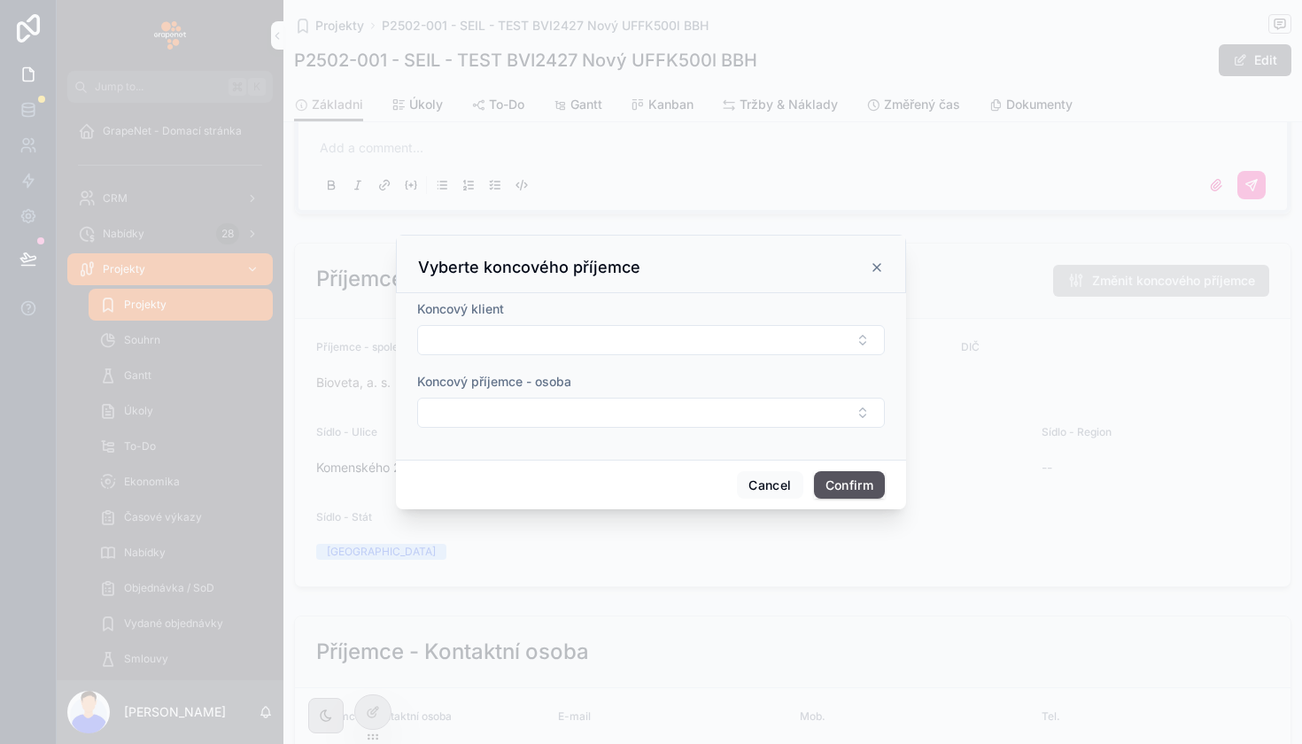
click at [502, 393] on div "Koncový příjemce - osoba" at bounding box center [651, 400] width 468 height 55
click at [502, 414] on button "Select Button" at bounding box center [651, 413] width 468 height 30
click at [542, 374] on span "Koncový příjemce - osoba" at bounding box center [494, 381] width 154 height 15
click at [557, 336] on button "Select Button" at bounding box center [651, 340] width 468 height 30
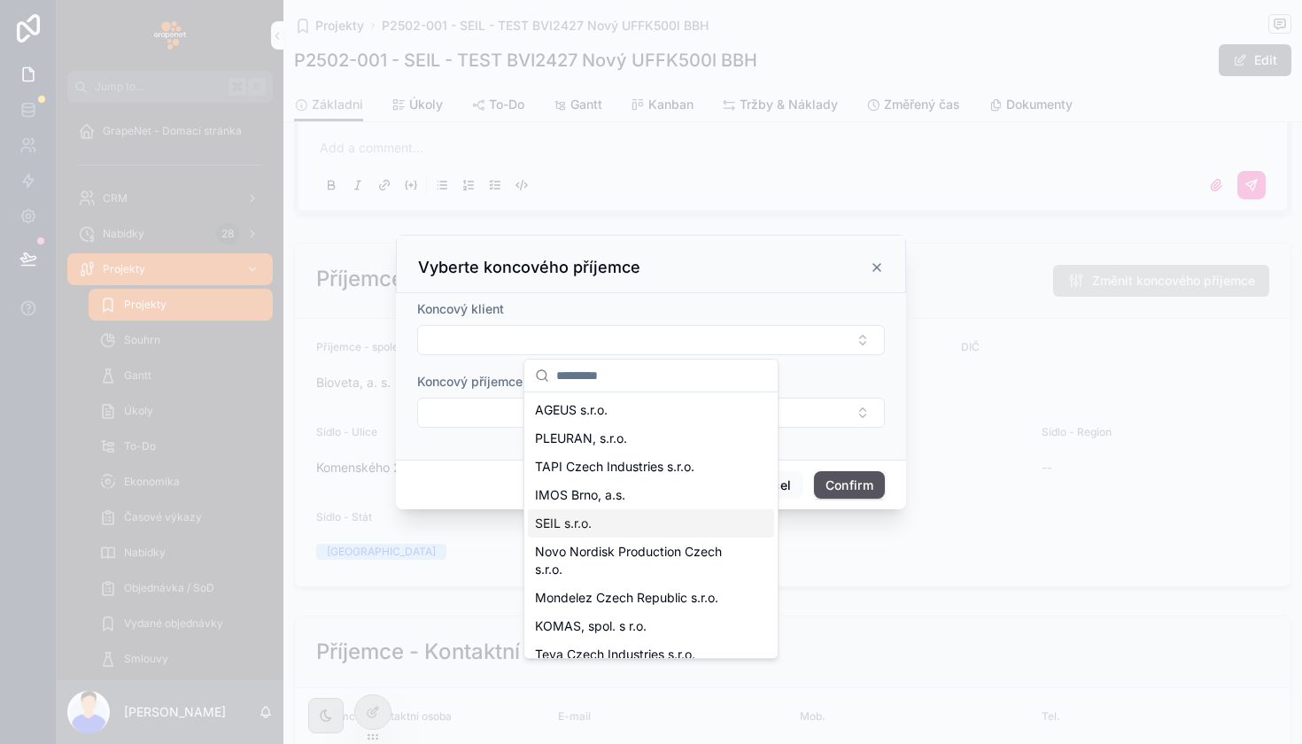
click at [562, 534] on div "SEIL s.r.o." at bounding box center [651, 523] width 246 height 28
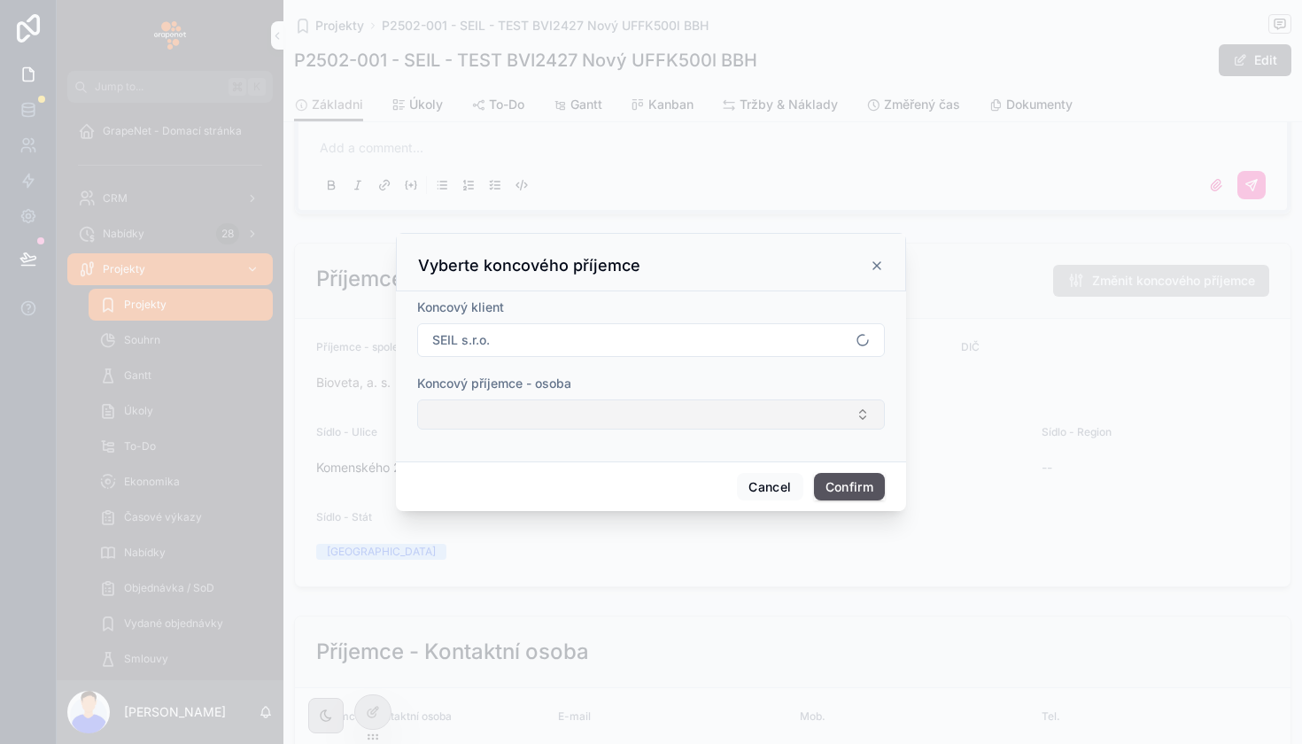
click at [547, 412] on button "Select Button" at bounding box center [651, 414] width 468 height 30
click at [582, 380] on div "Koncový příjemce - osoba" at bounding box center [651, 384] width 468 height 18
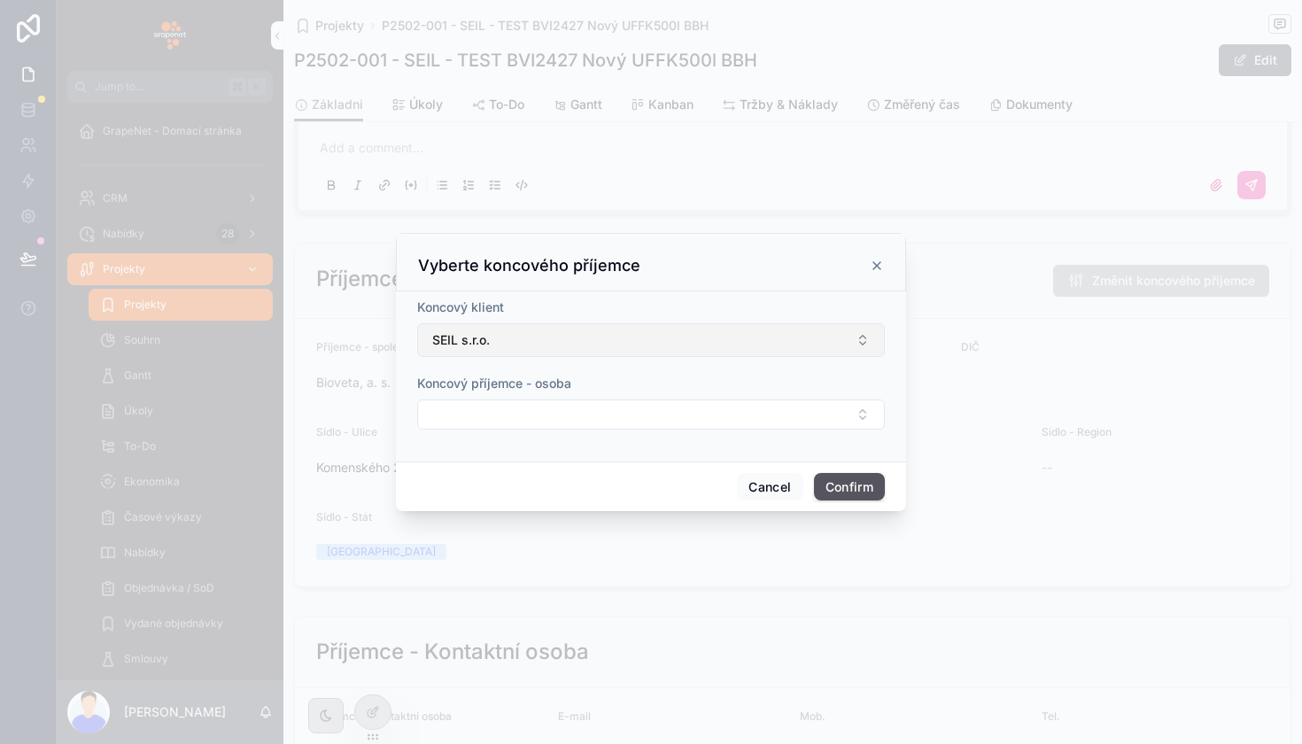
click at [574, 334] on button "SEIL s.r.o." at bounding box center [651, 340] width 468 height 34
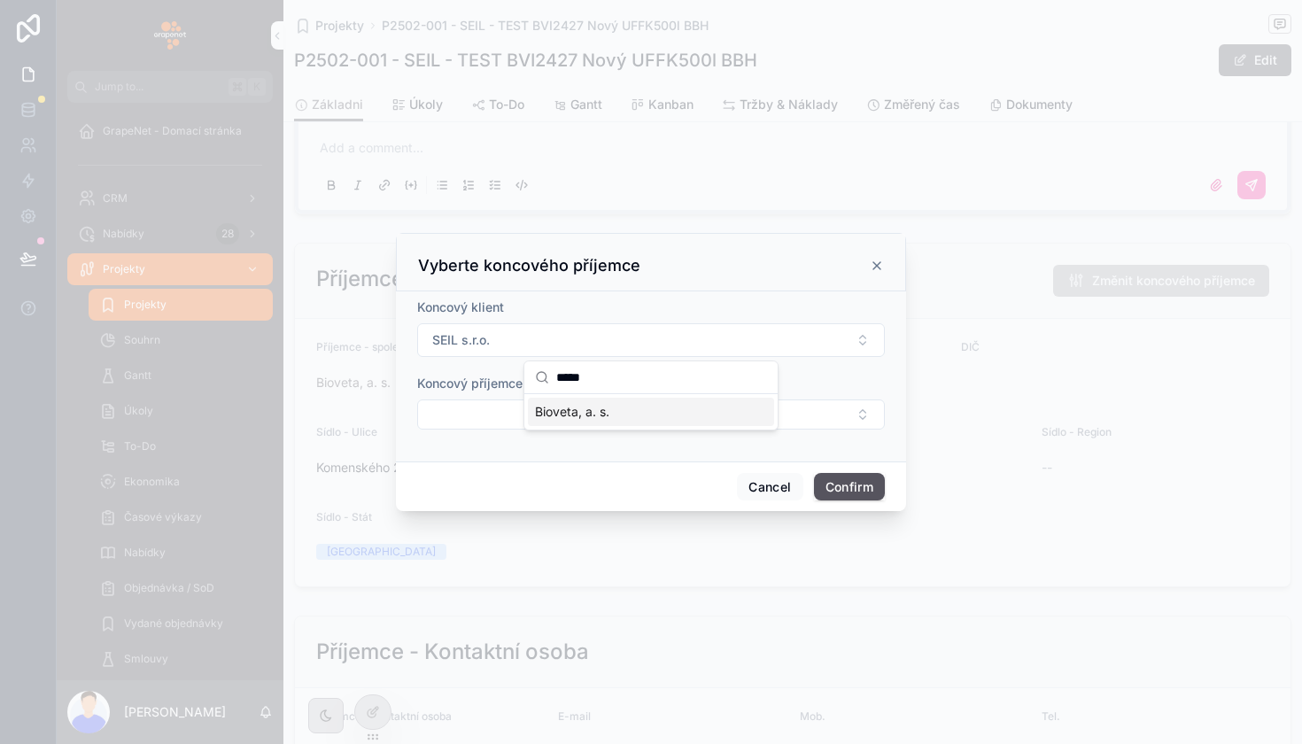
type input "*****"
click at [593, 414] on span "Bioveta, a. s." at bounding box center [572, 412] width 74 height 18
click at [539, 414] on button "Select Button" at bounding box center [651, 414] width 468 height 30
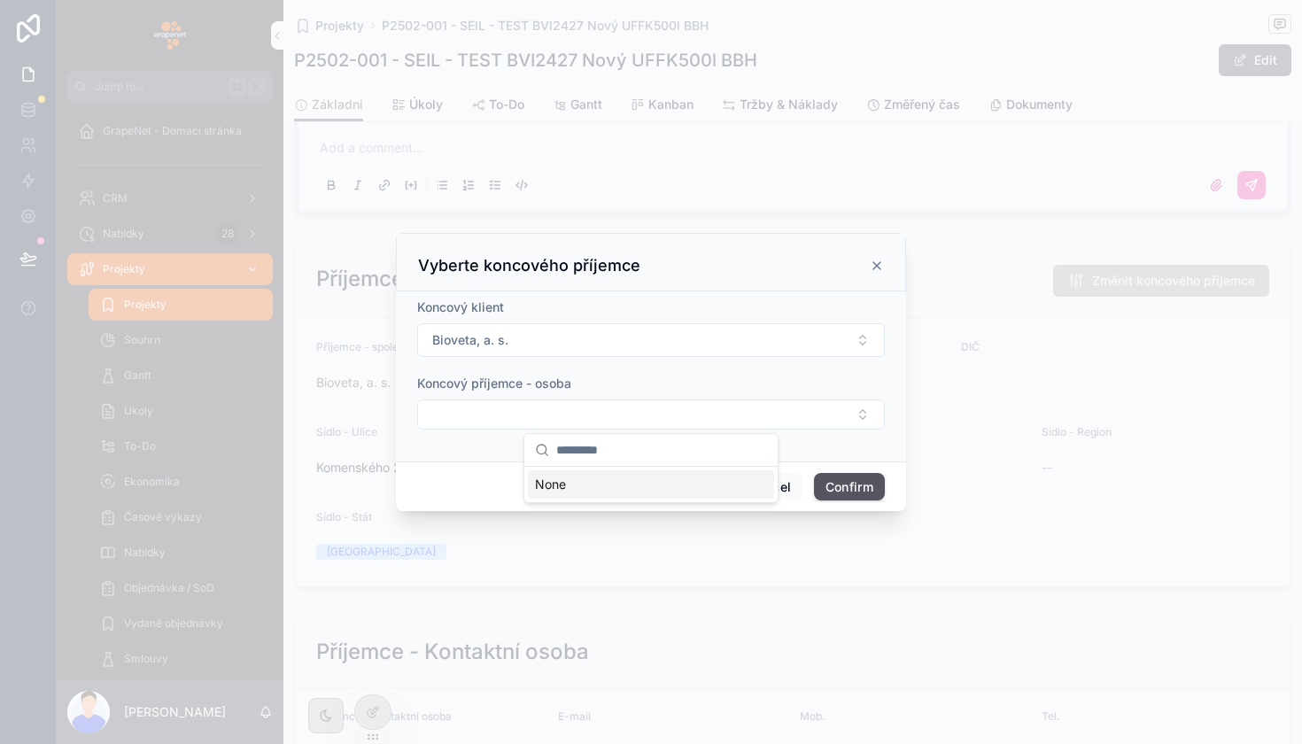
click at [582, 373] on form "Koncový klient Bioveta, a. s. Koncový příjemce - osoba" at bounding box center [651, 372] width 468 height 149
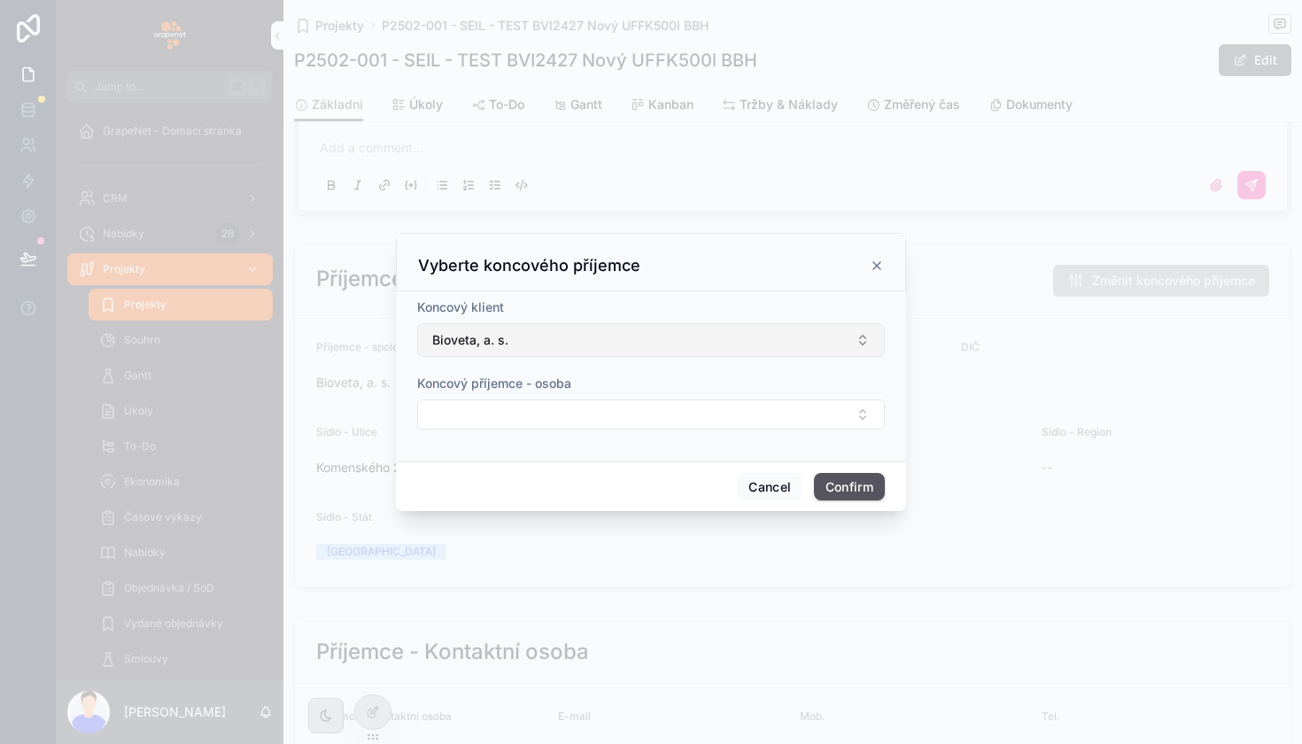
click at [517, 345] on button "Bioveta, a. s." at bounding box center [651, 340] width 468 height 34
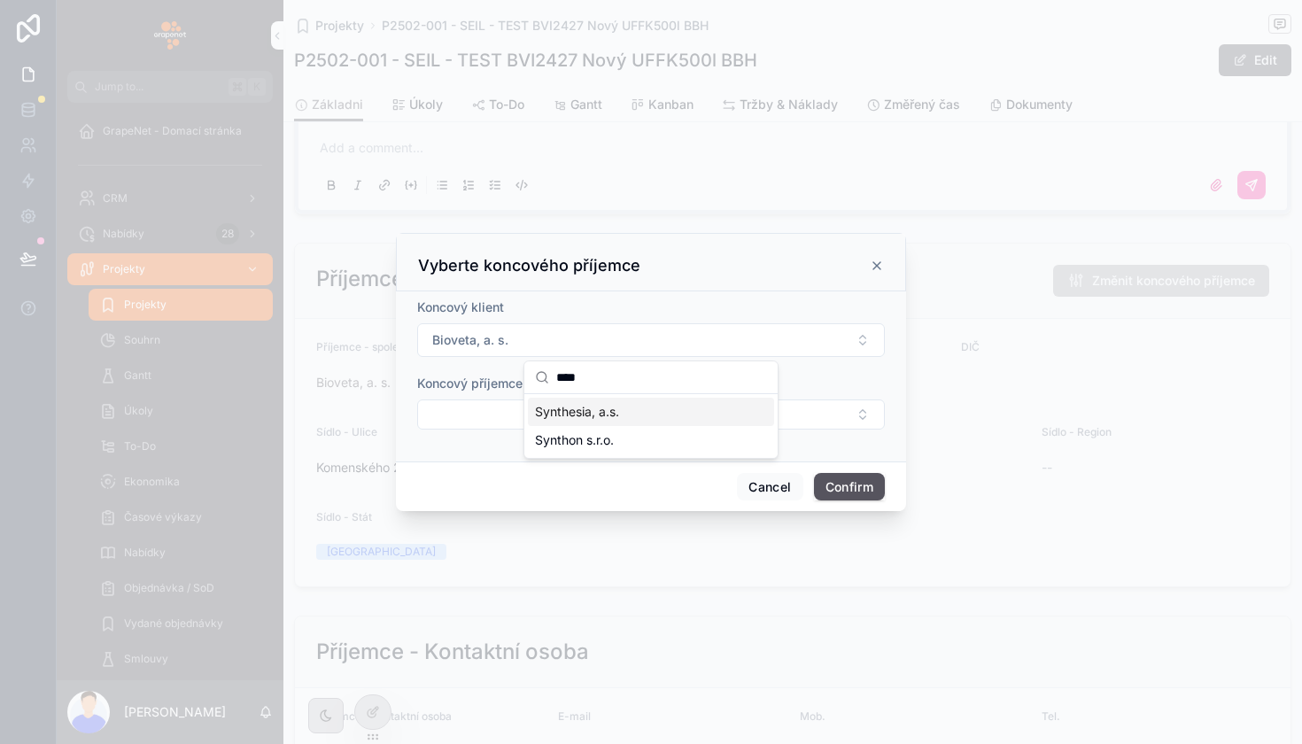
type input "****"
click at [594, 431] on span "Synthon s.r.o." at bounding box center [574, 440] width 79 height 18
click at [605, 399] on button "Select Button" at bounding box center [651, 414] width 468 height 30
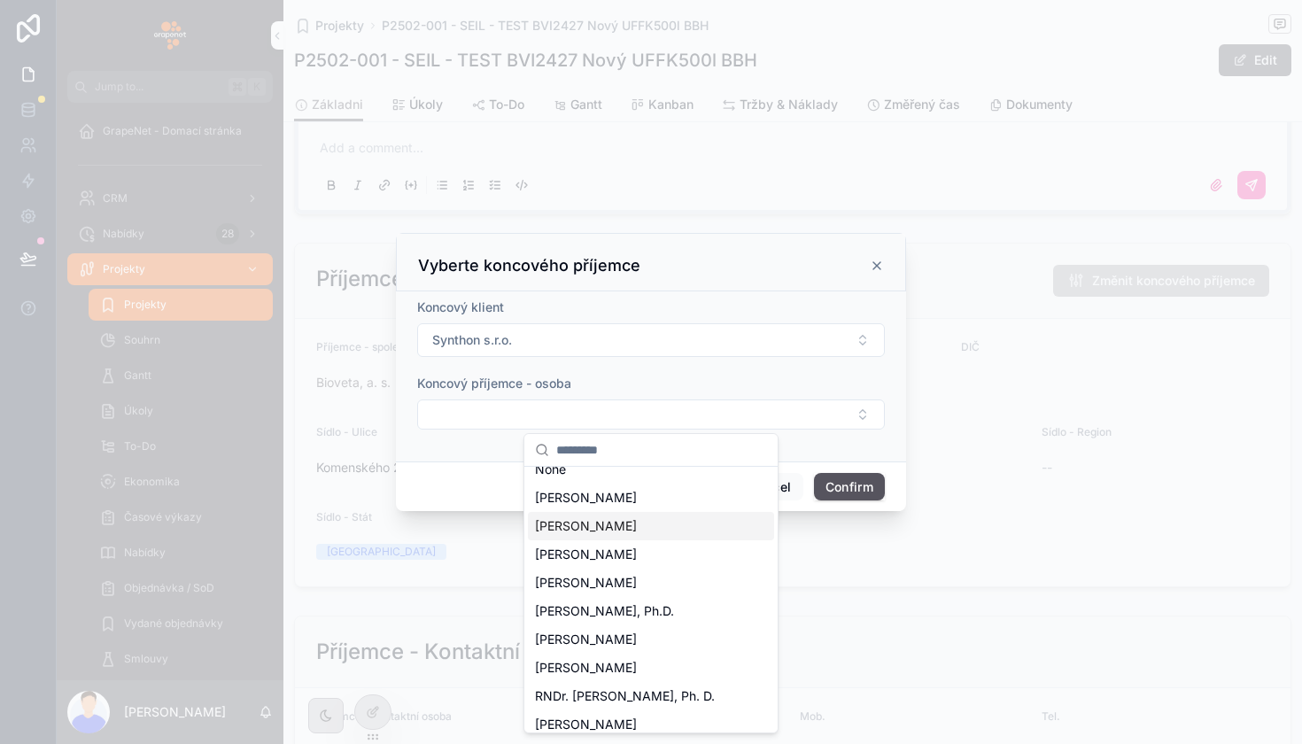
scroll to position [21, 0]
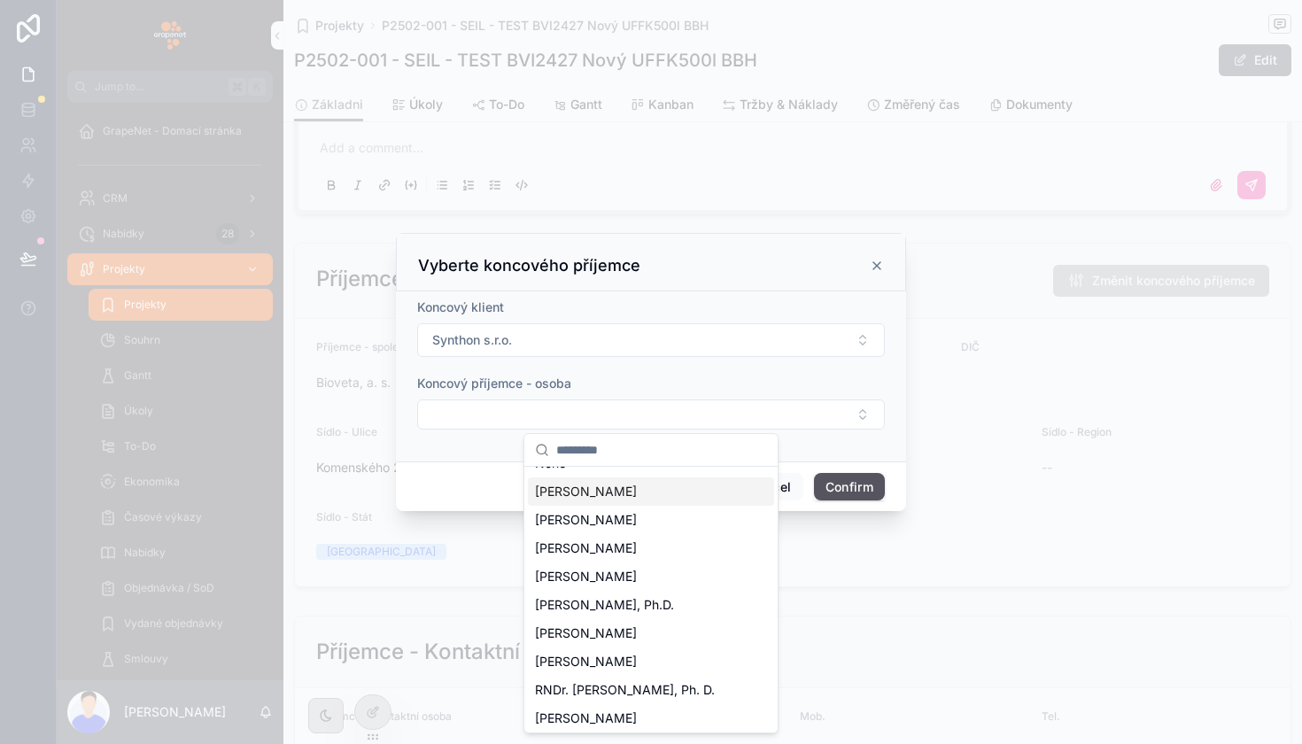
click at [618, 376] on div "Koncový příjemce - osoba" at bounding box center [651, 384] width 468 height 18
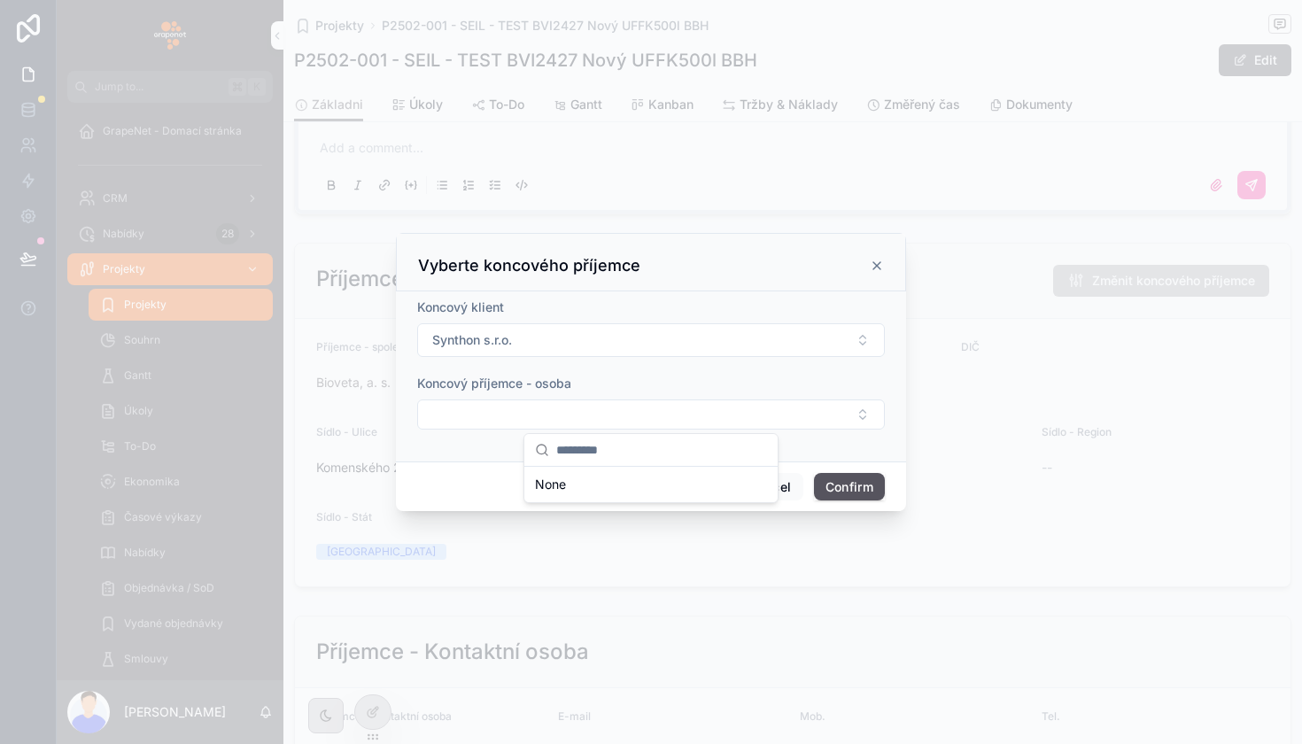
scroll to position [0, 0]
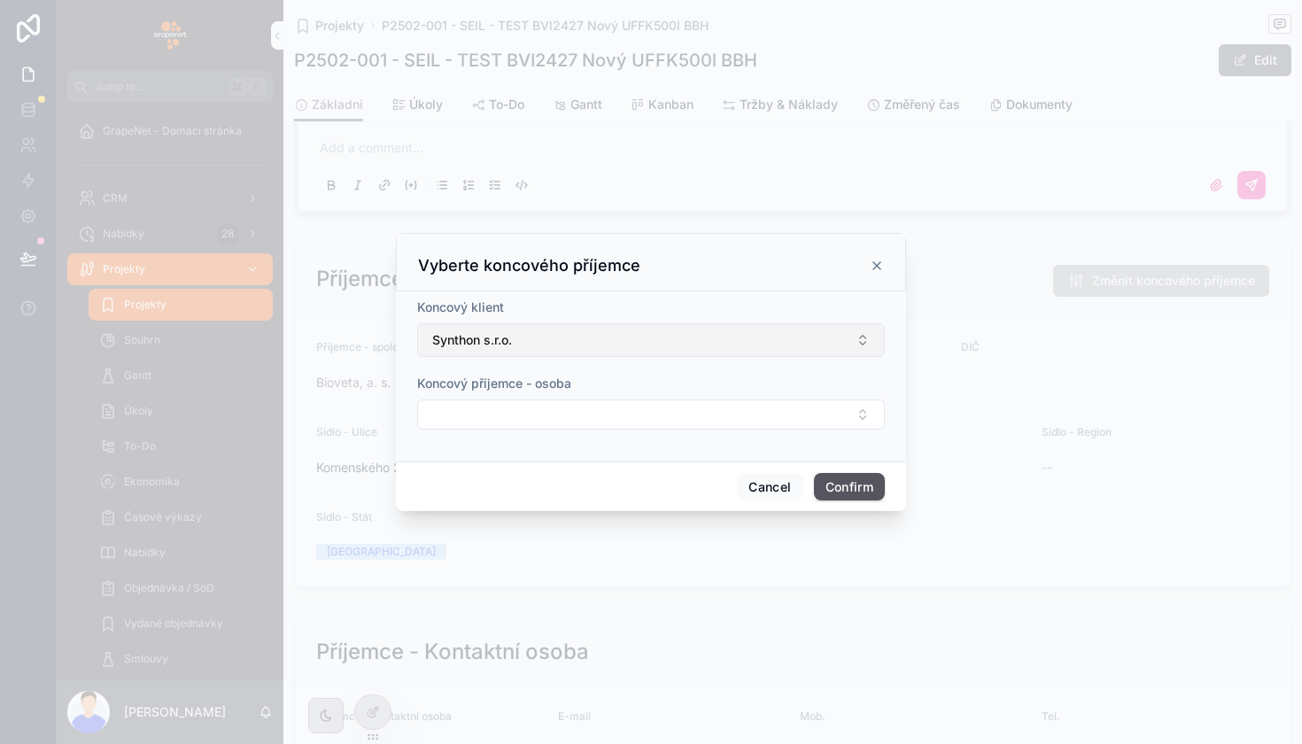
click at [579, 344] on button "Synthon s.r.o." at bounding box center [651, 340] width 468 height 34
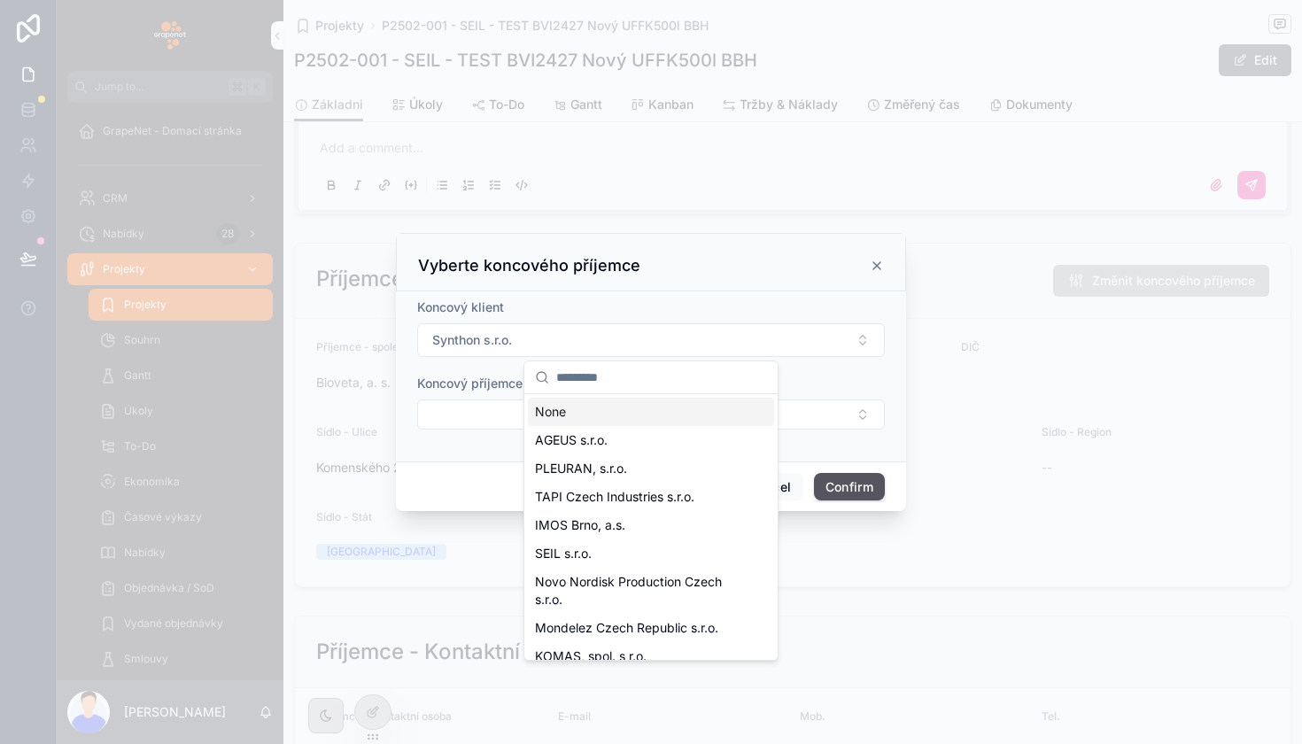
click at [605, 299] on div "Koncový klient" at bounding box center [651, 307] width 468 height 18
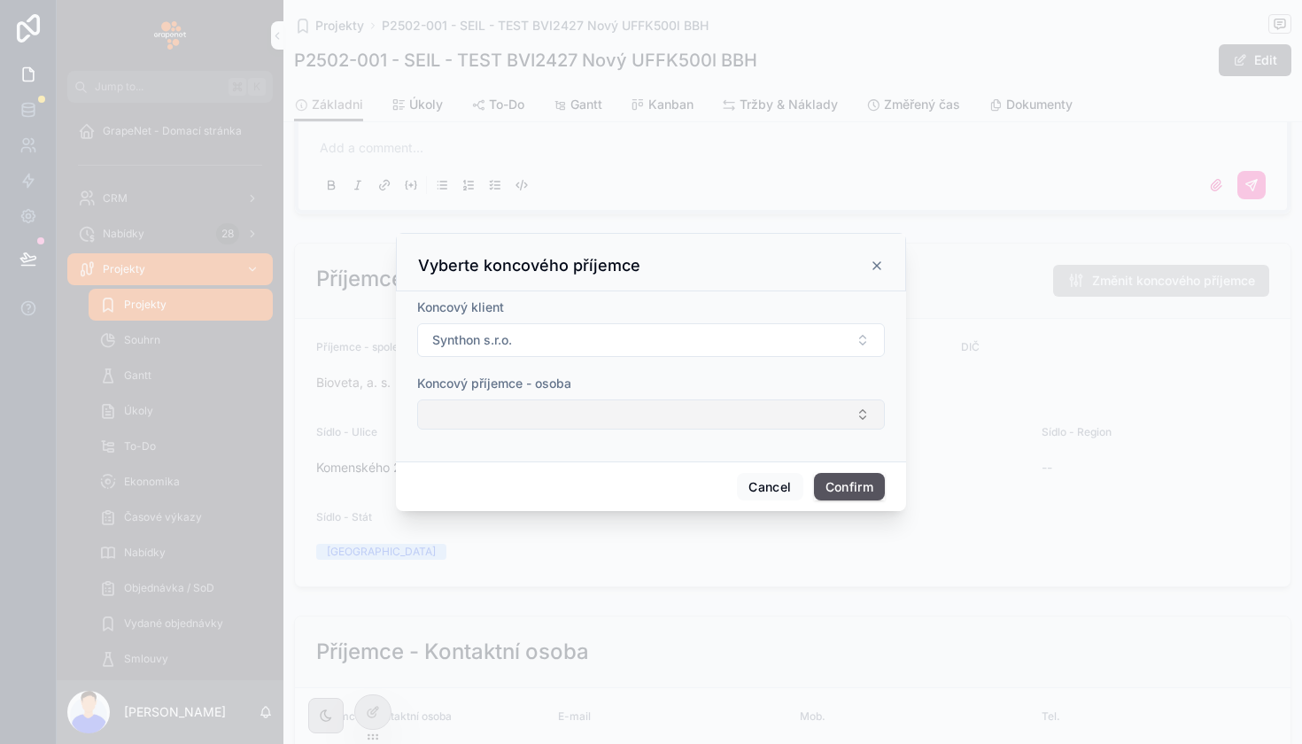
click at [586, 410] on button "Select Button" at bounding box center [651, 414] width 468 height 30
click at [615, 375] on div "Koncový příjemce - osoba" at bounding box center [651, 384] width 468 height 18
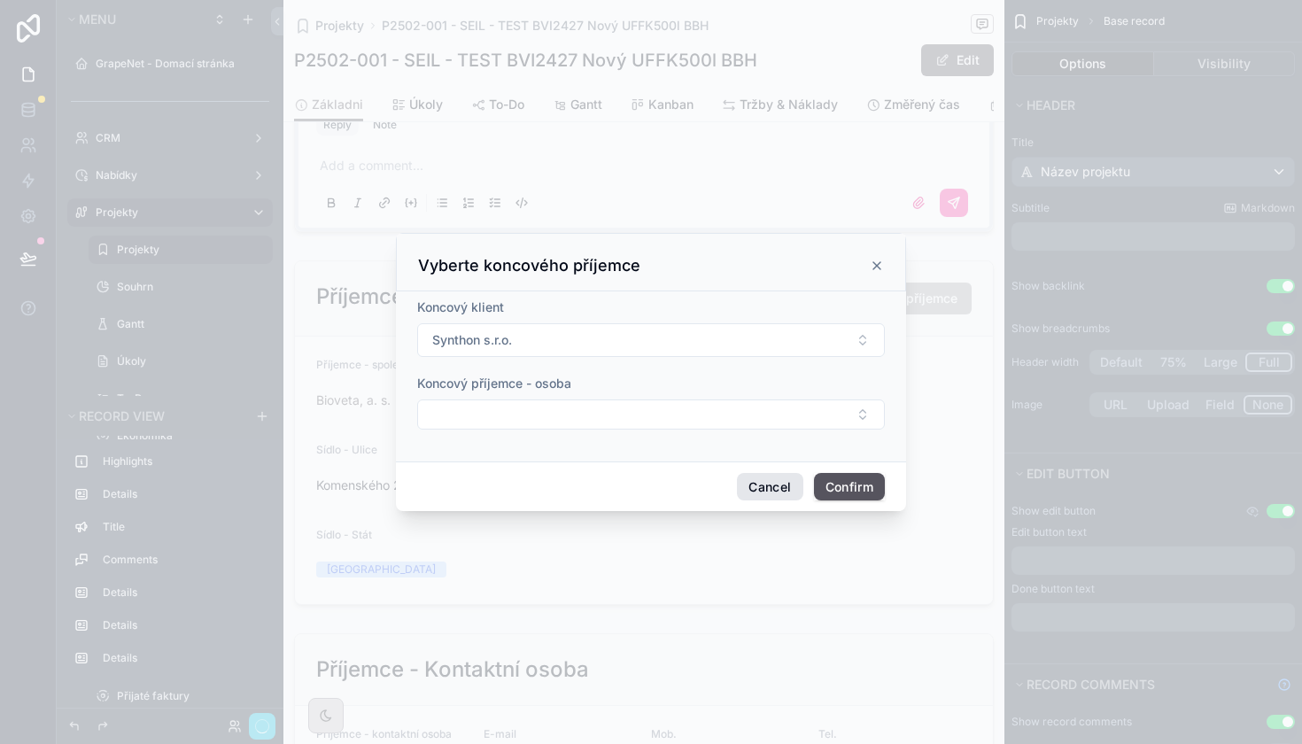
click at [769, 483] on button "Cancel" at bounding box center [770, 487] width 66 height 28
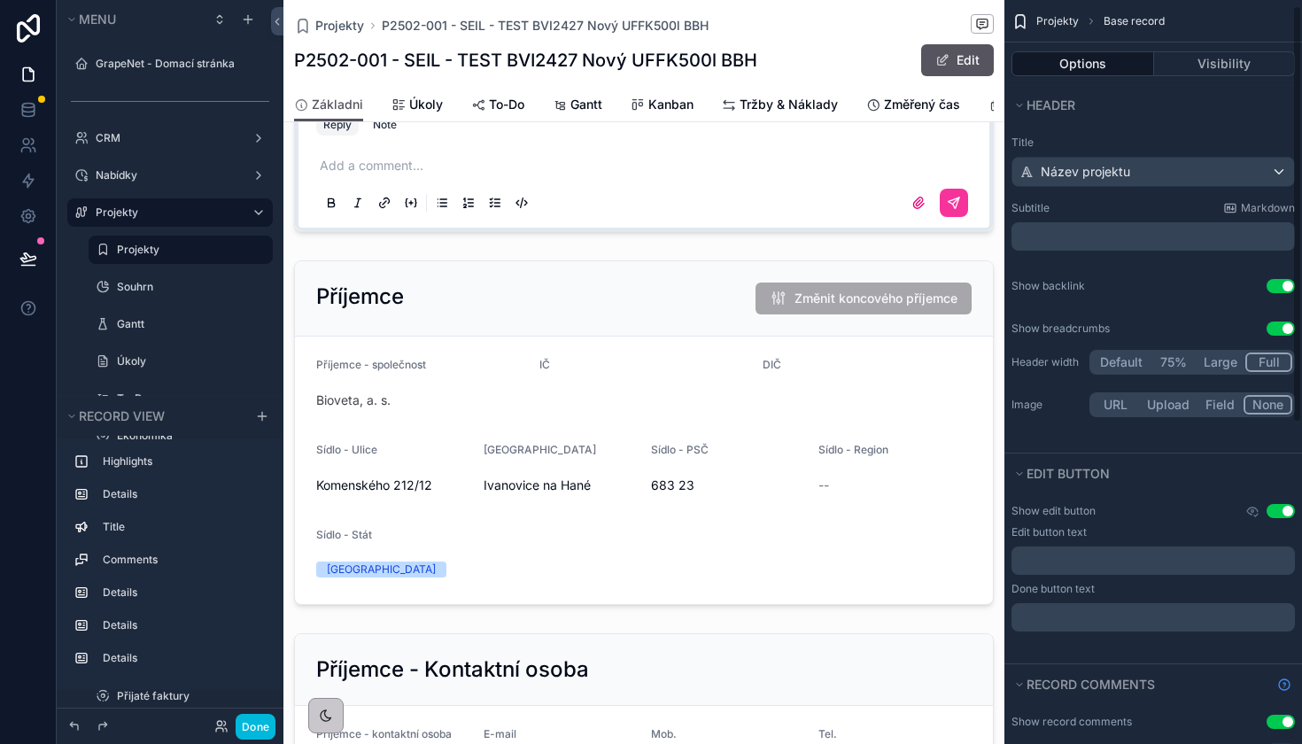
scroll to position [23, 0]
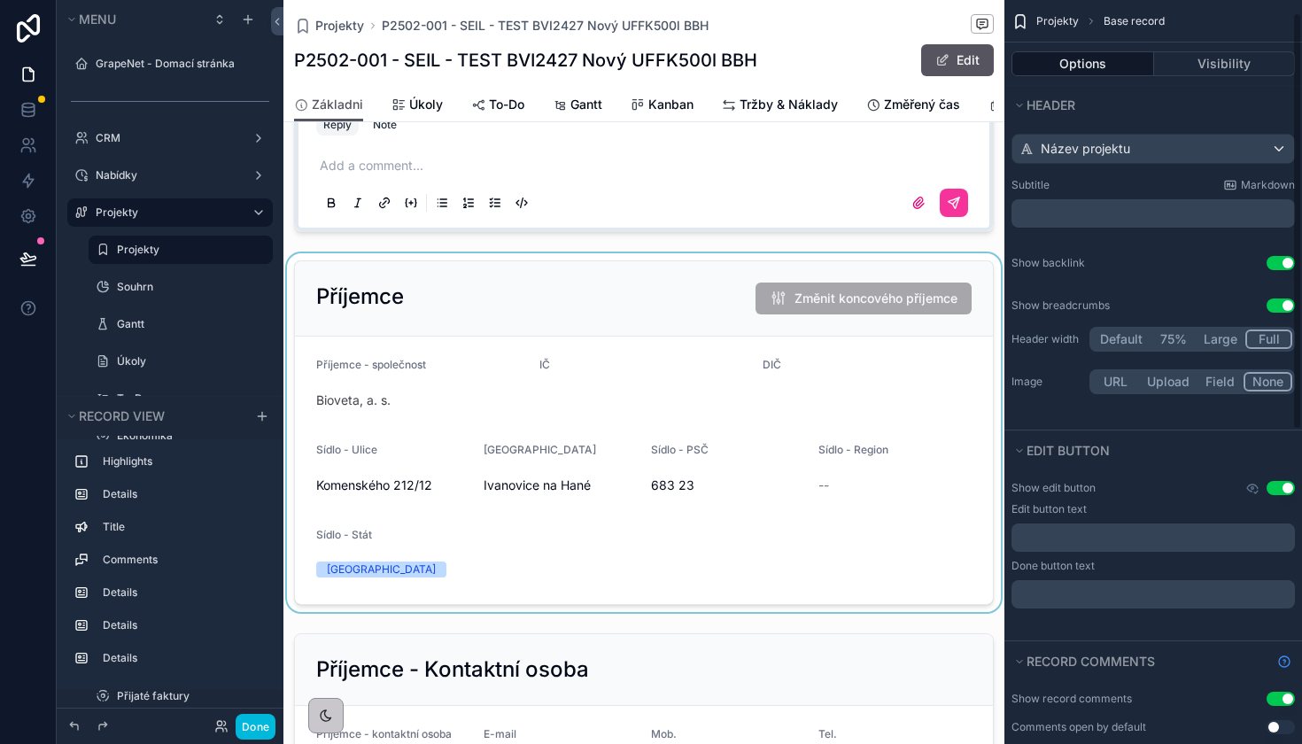
click at [708, 312] on div "scrollable content" at bounding box center [643, 432] width 721 height 359
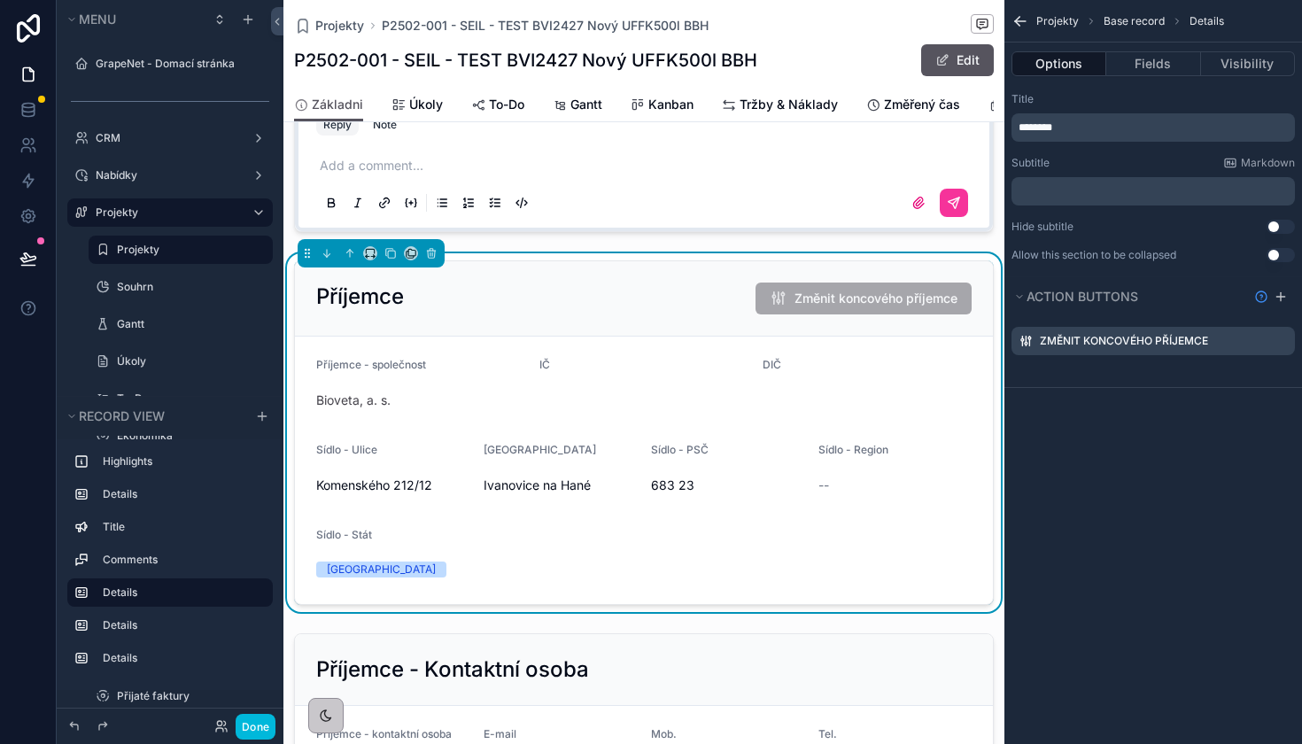
scroll to position [0, 0]
click at [0, 0] on icon "scrollable content" at bounding box center [0, 0] width 0 height 0
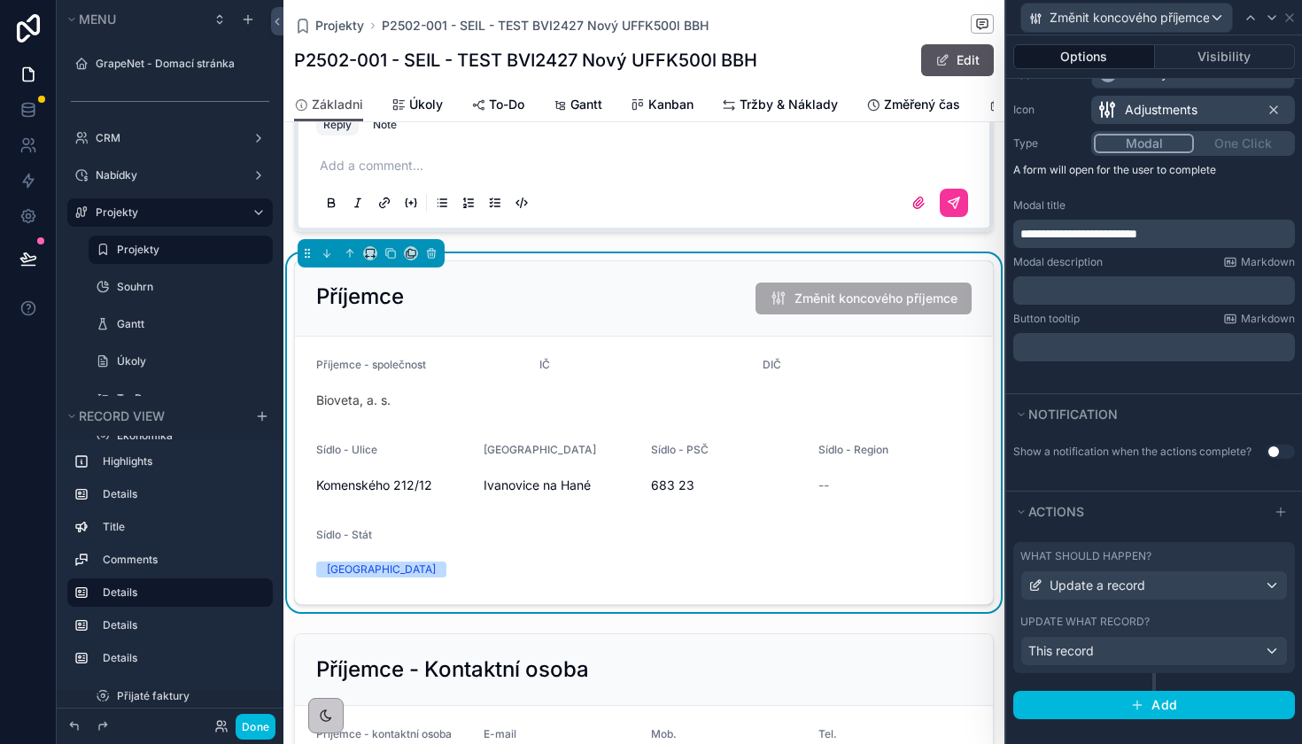
click at [1140, 613] on div "What should happen? Update a record Update what record? This record" at bounding box center [1154, 607] width 282 height 131
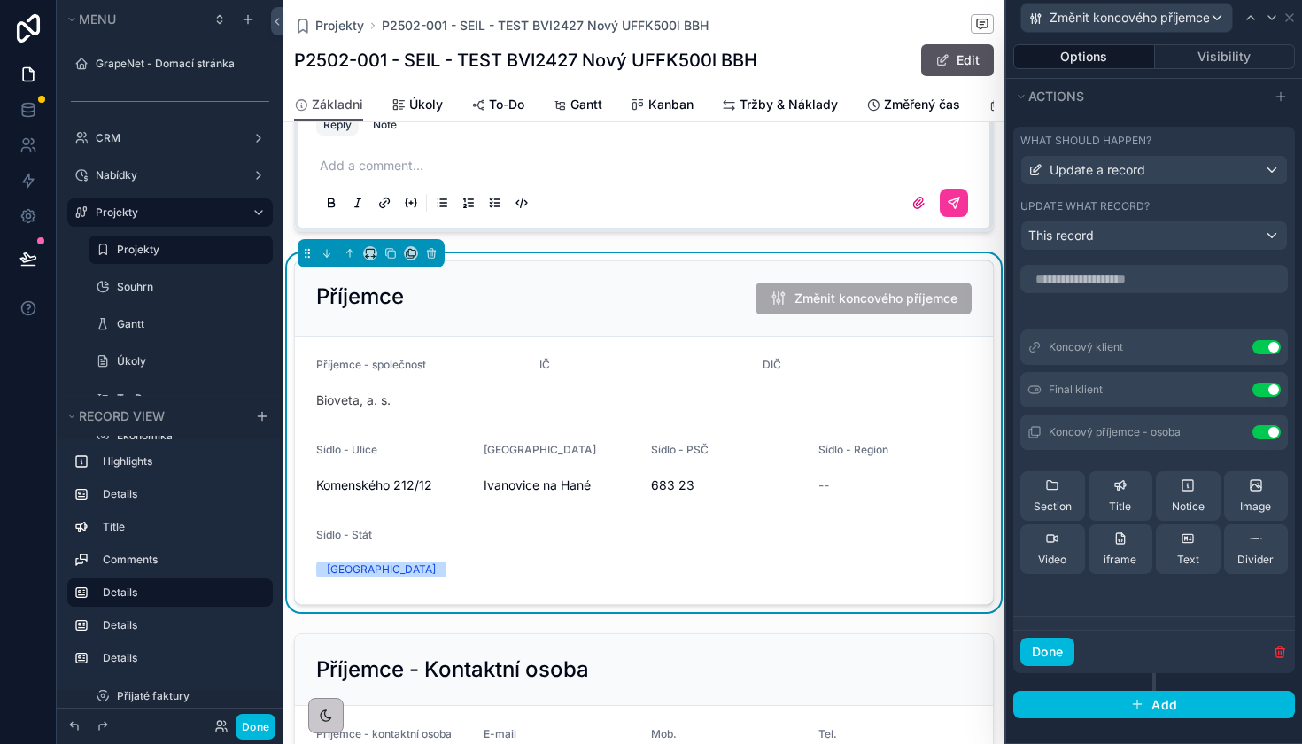
scroll to position [603, 0]
click at [0, 0] on icon at bounding box center [0, 0] width 0 height 0
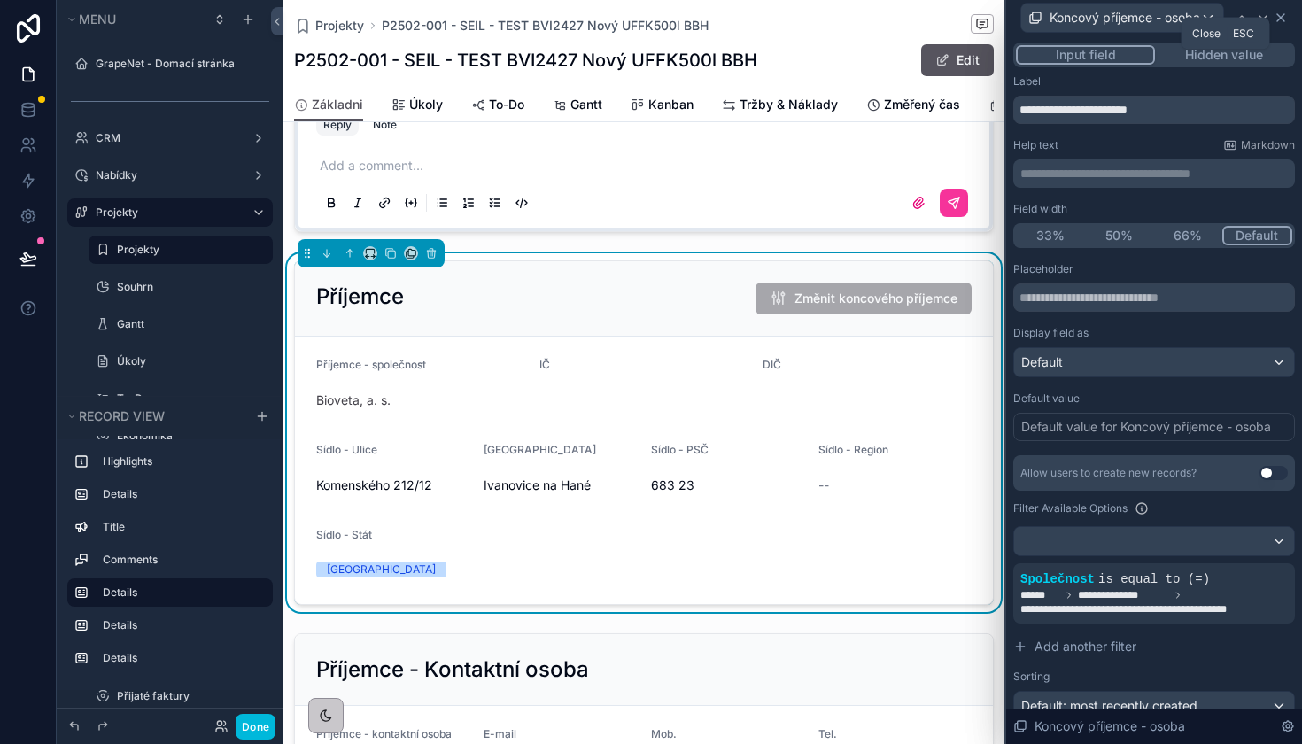
click at [1286, 17] on icon at bounding box center [1280, 18] width 14 height 14
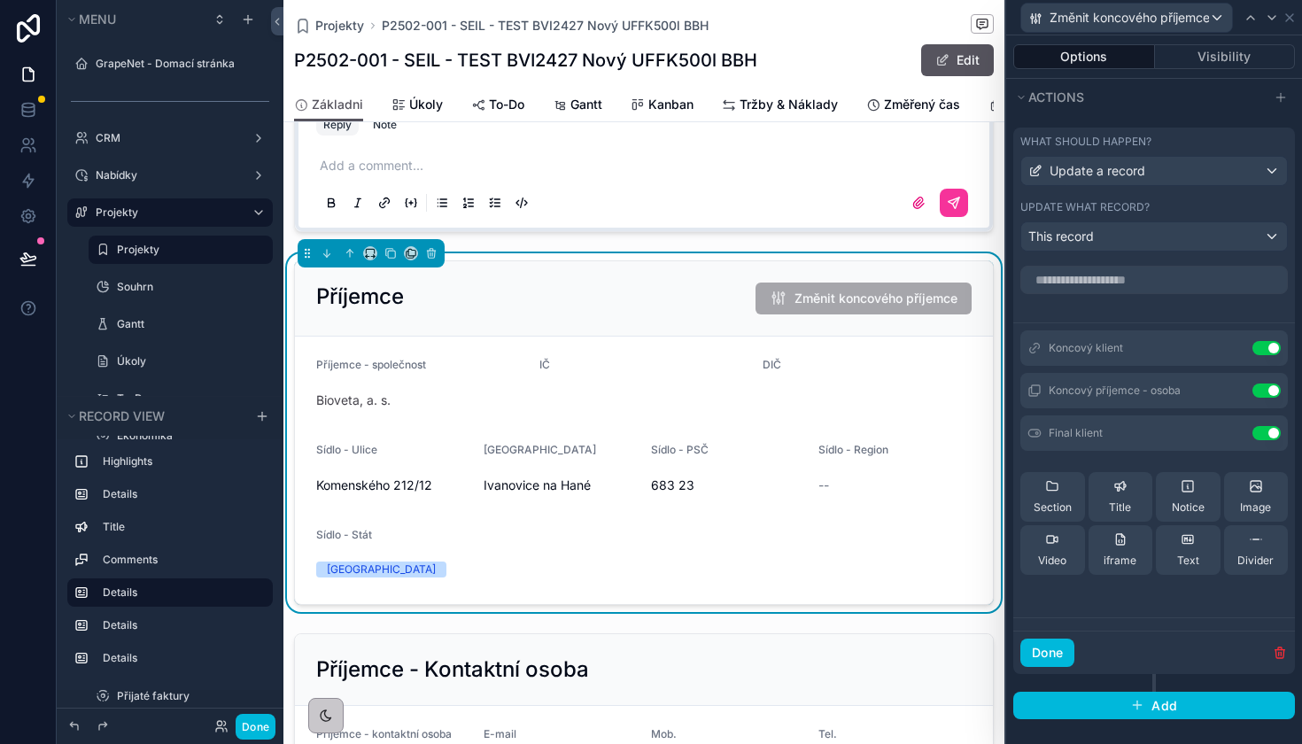
click at [0, 0] on icon at bounding box center [0, 0] width 0 height 0
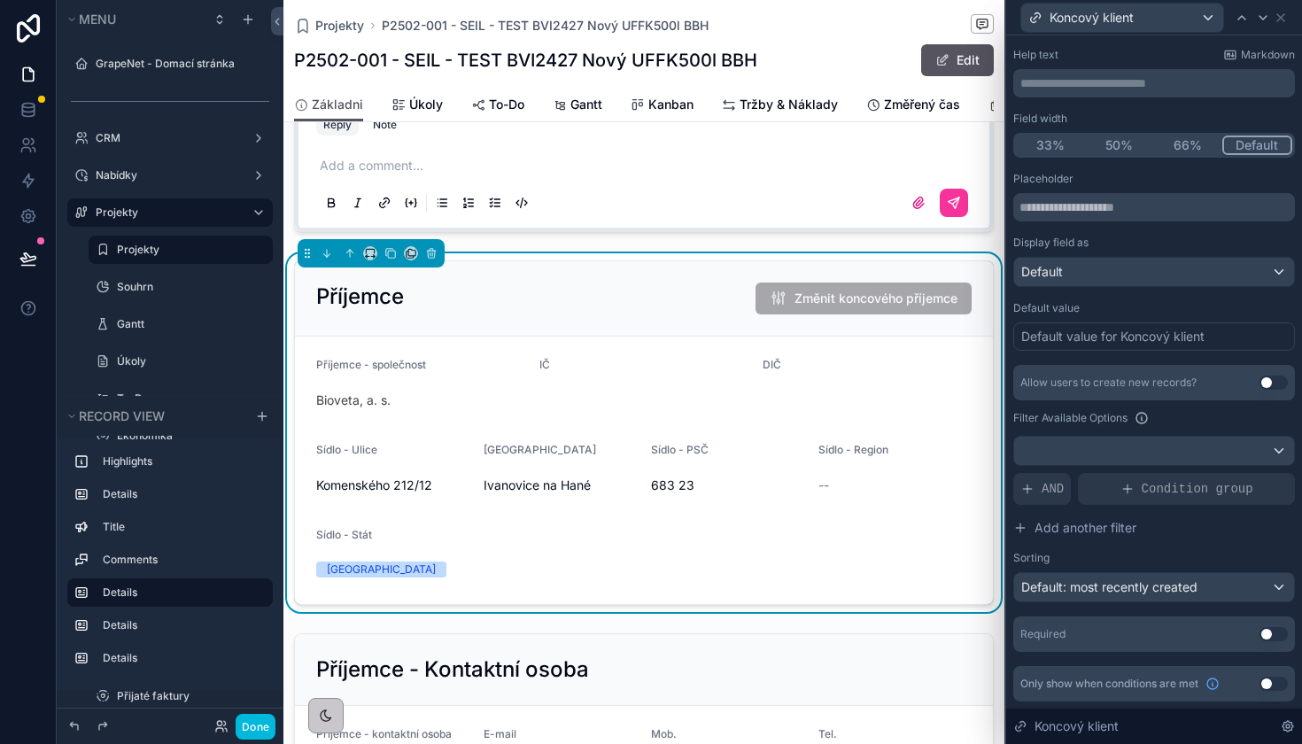
scroll to position [90, 0]
click at [1267, 634] on button "Use setting" at bounding box center [1273, 634] width 28 height 14
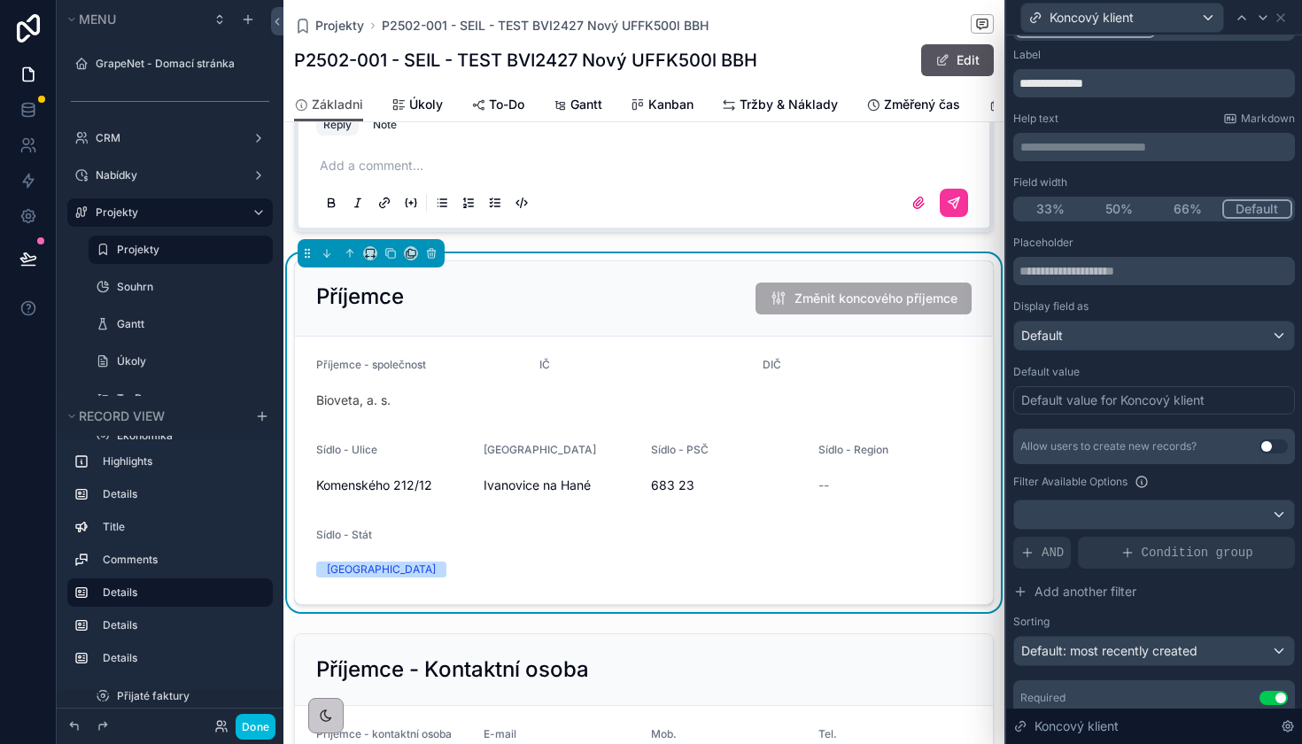
scroll to position [0, 0]
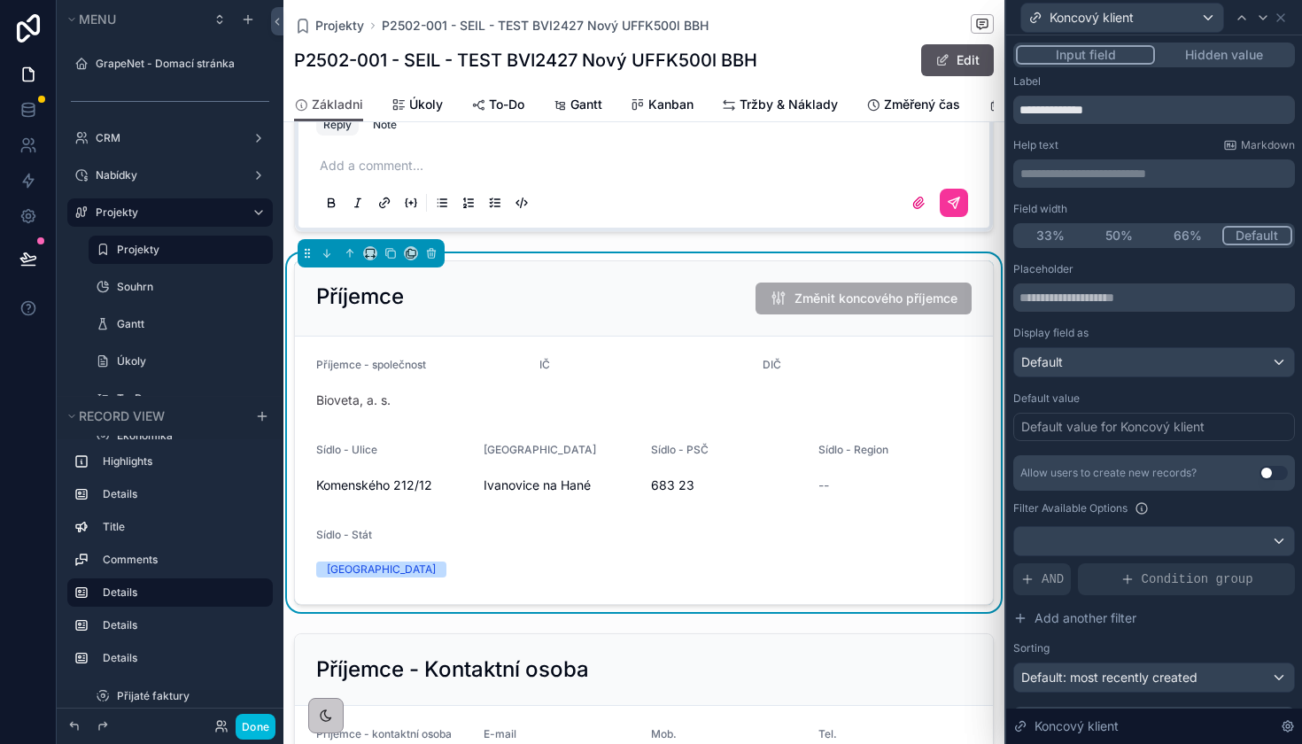
click at [1178, 434] on div "Default value for Koncový klient" at bounding box center [1112, 427] width 183 height 18
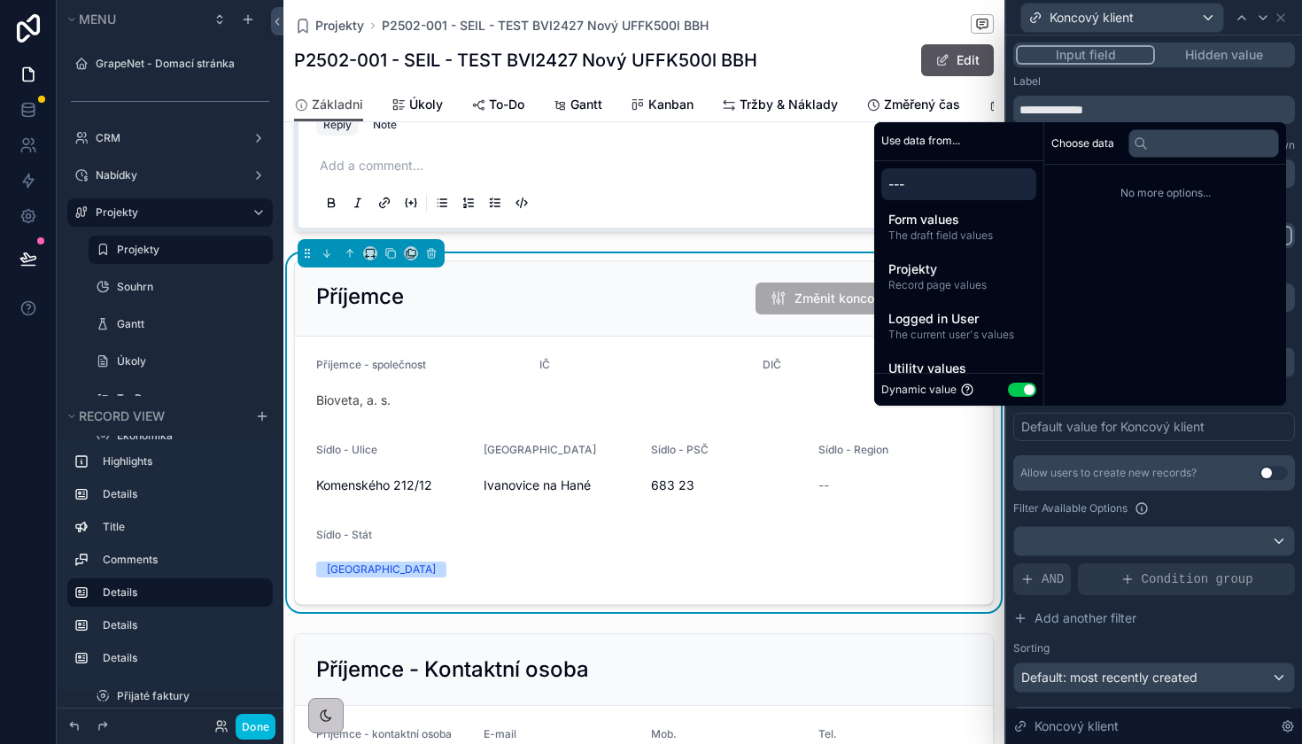
click at [1152, 444] on div "Placeholder Display field as Default Default value Default value for Koncový kl…" at bounding box center [1154, 519] width 282 height 515
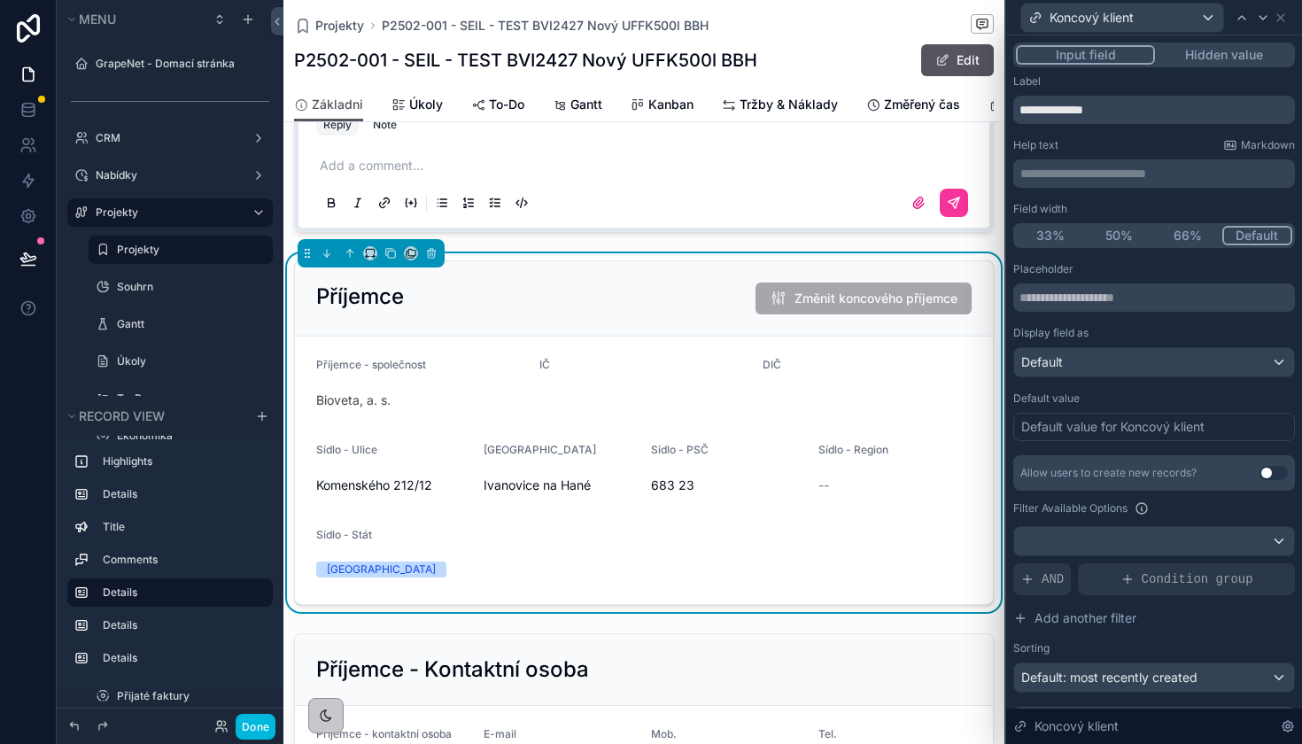
click at [1270, 468] on button "Use setting" at bounding box center [1273, 473] width 28 height 14
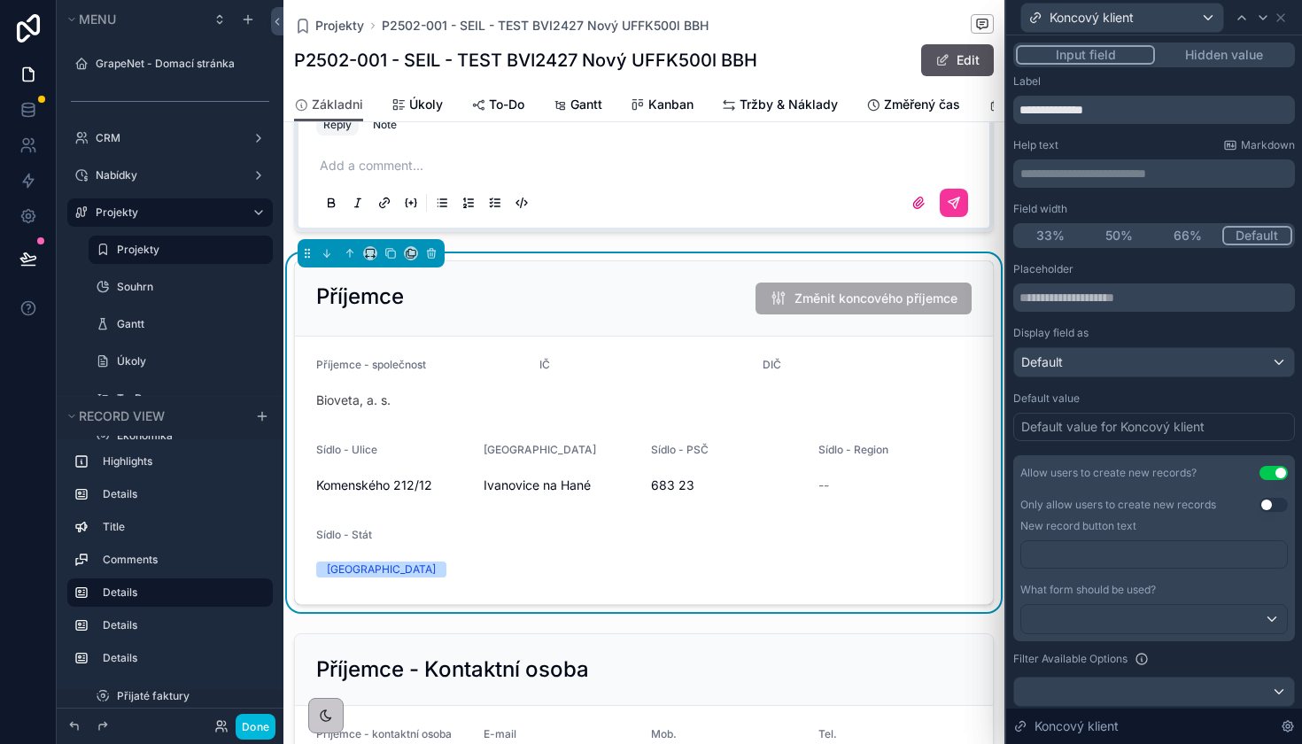
click at [1156, 560] on p "﻿" at bounding box center [1155, 554] width 255 height 18
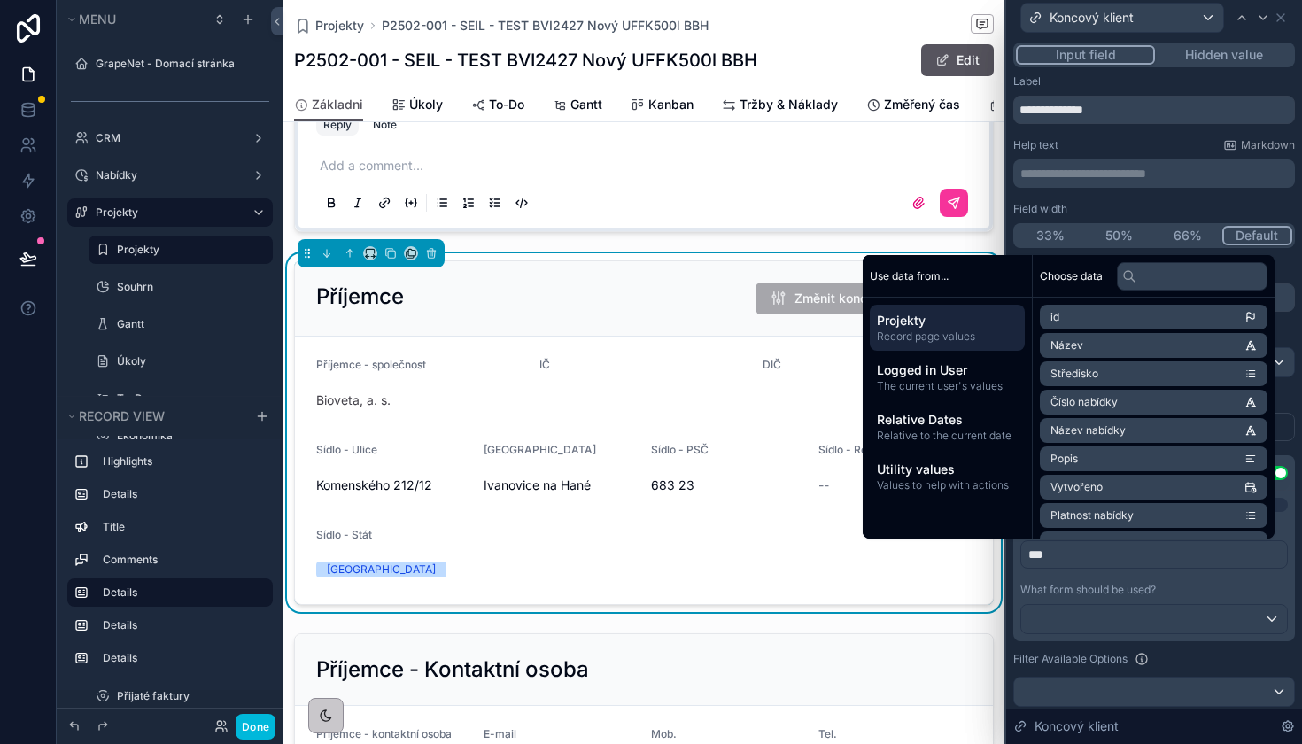
click at [1161, 584] on div "What form should be used?" at bounding box center [1153, 590] width 267 height 14
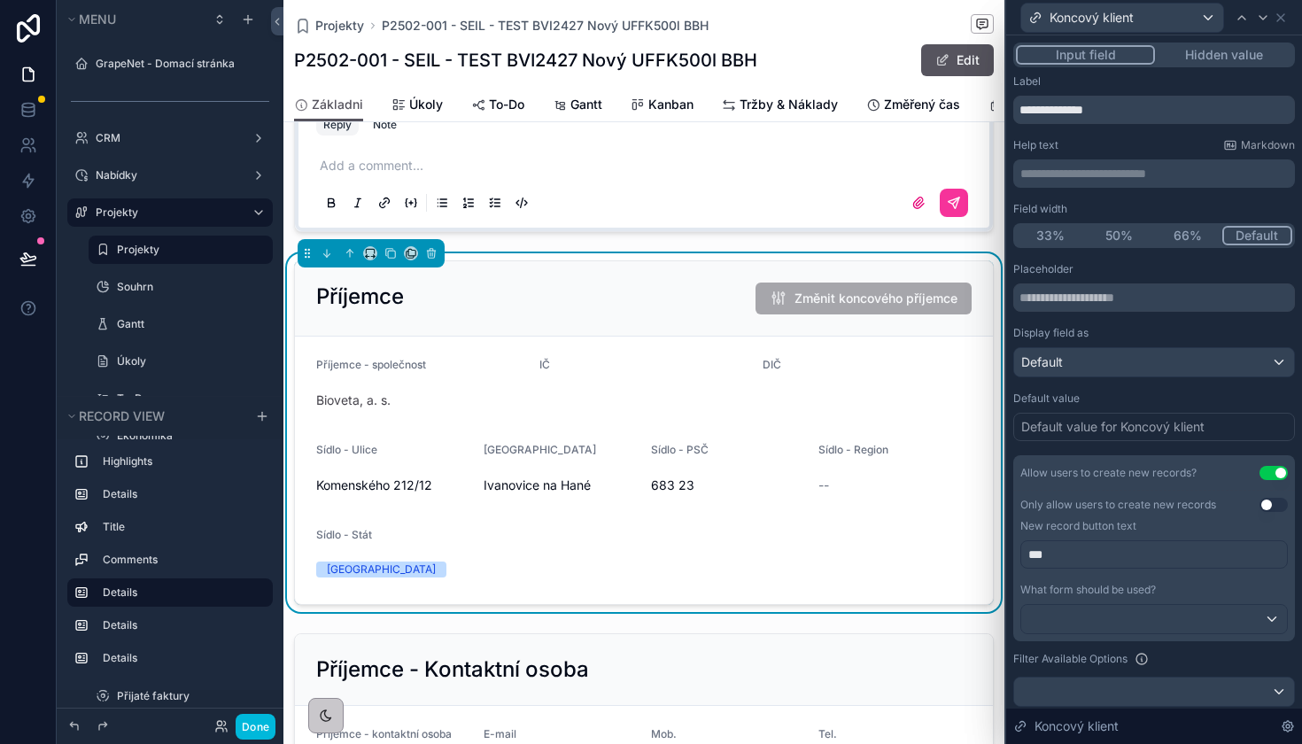
click at [1269, 477] on button "Use setting" at bounding box center [1273, 473] width 28 height 14
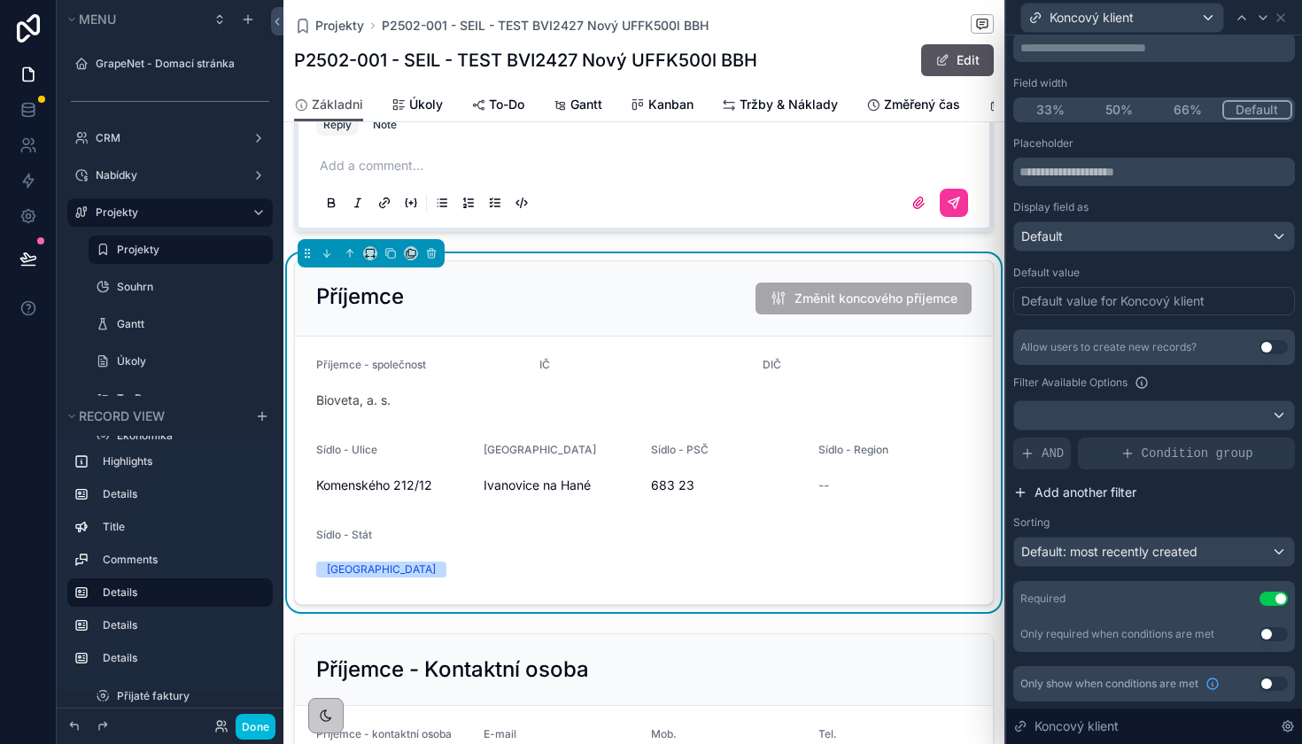
scroll to position [126, 0]
click at [1258, 19] on icon at bounding box center [1263, 18] width 14 height 14
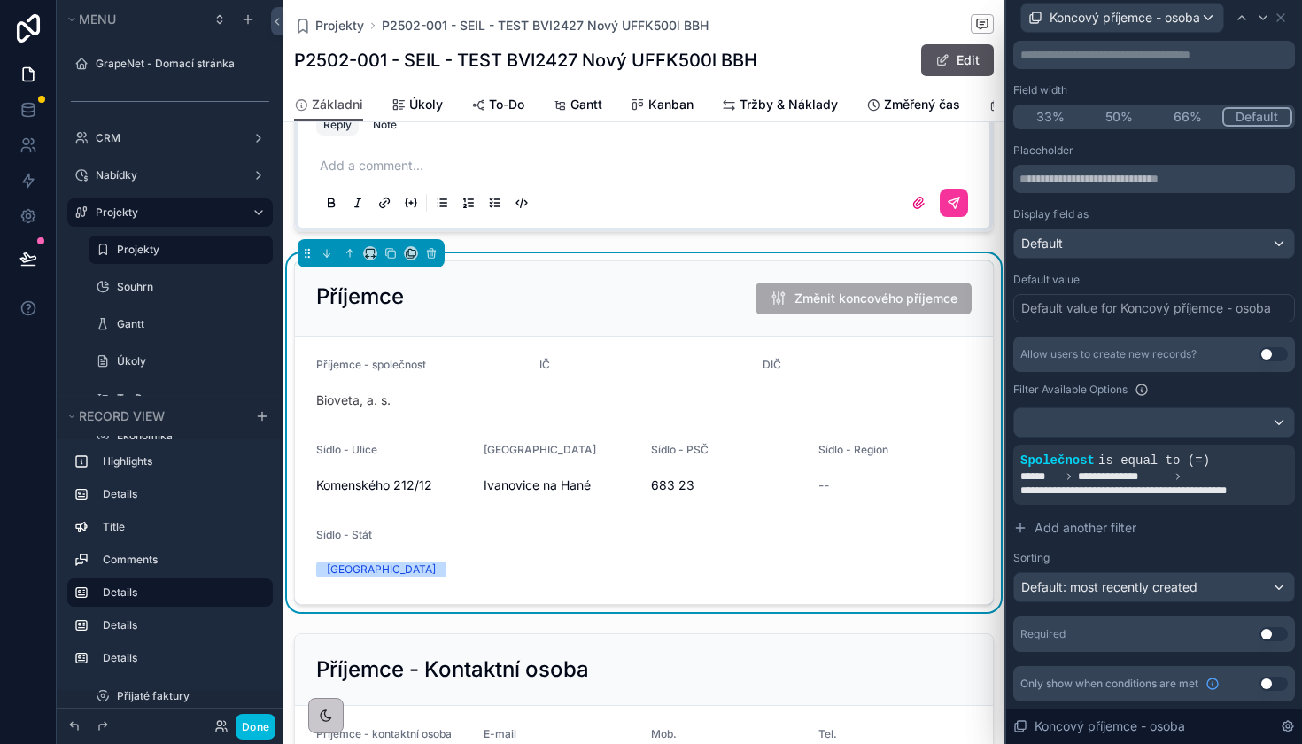
scroll to position [119, 0]
click at [0, 0] on icon at bounding box center [0, 0] width 0 height 0
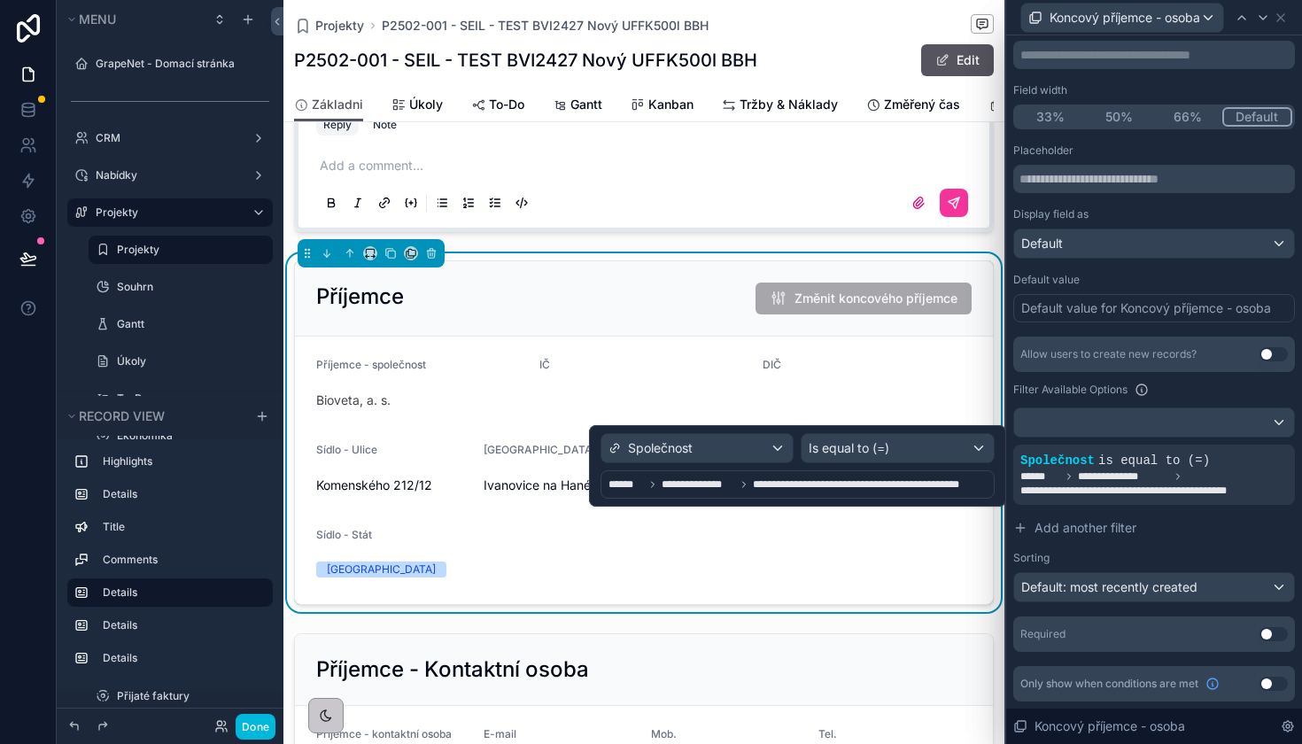
click at [847, 444] on span "Is equal to (=)" at bounding box center [848, 448] width 81 height 18
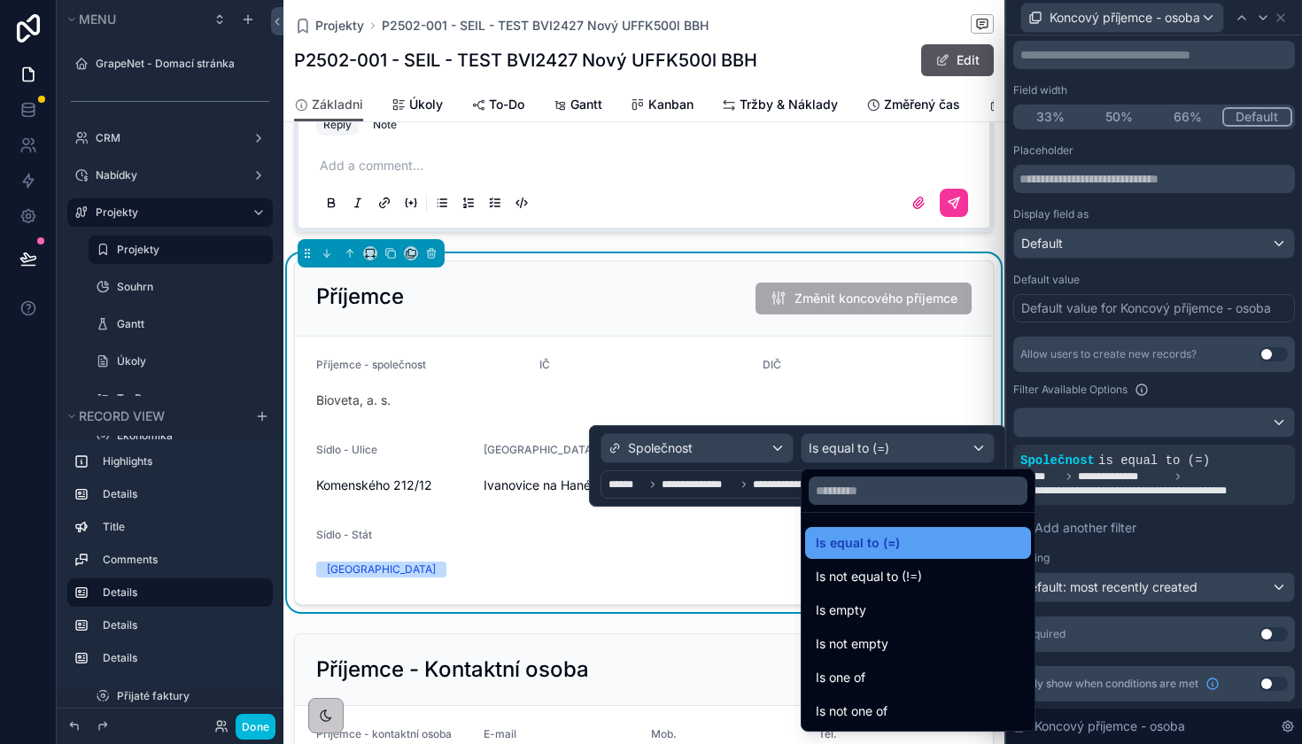
click at [862, 542] on span "Is equal to (=)" at bounding box center [858, 542] width 84 height 21
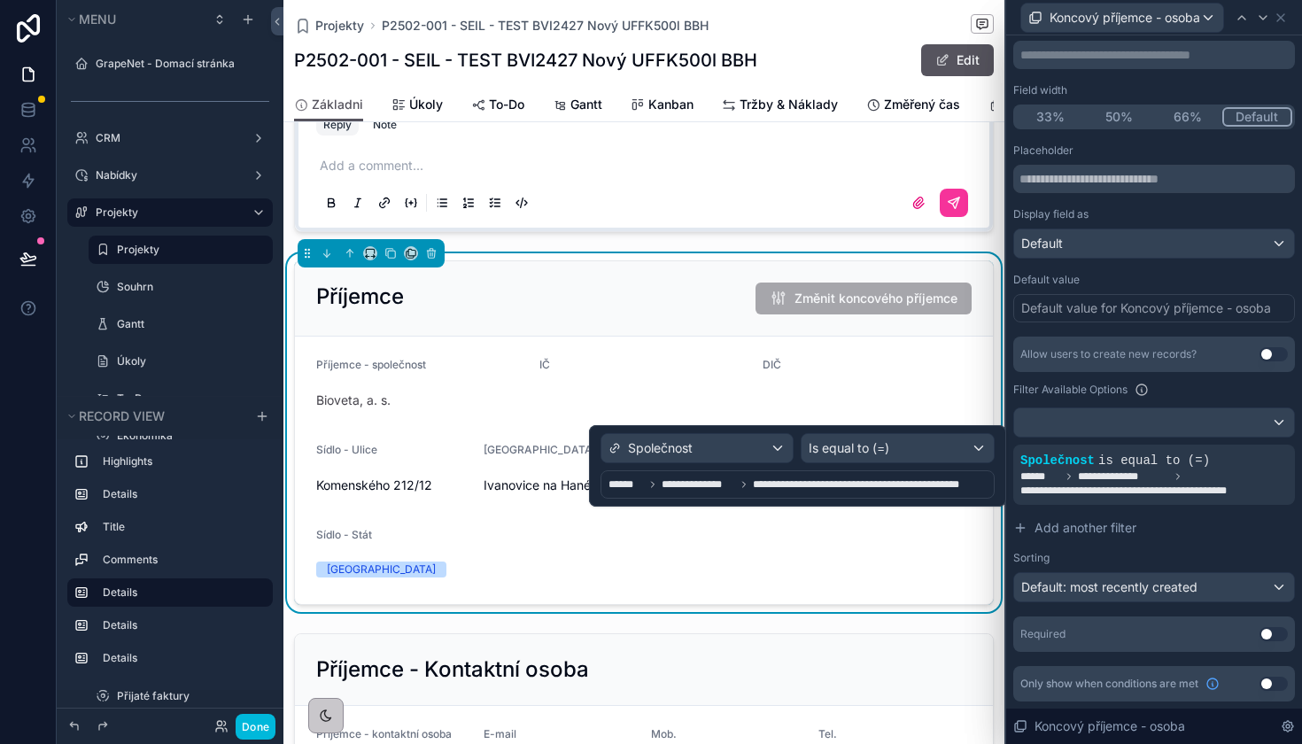
click at [738, 454] on div "Společnost" at bounding box center [697, 448] width 192 height 28
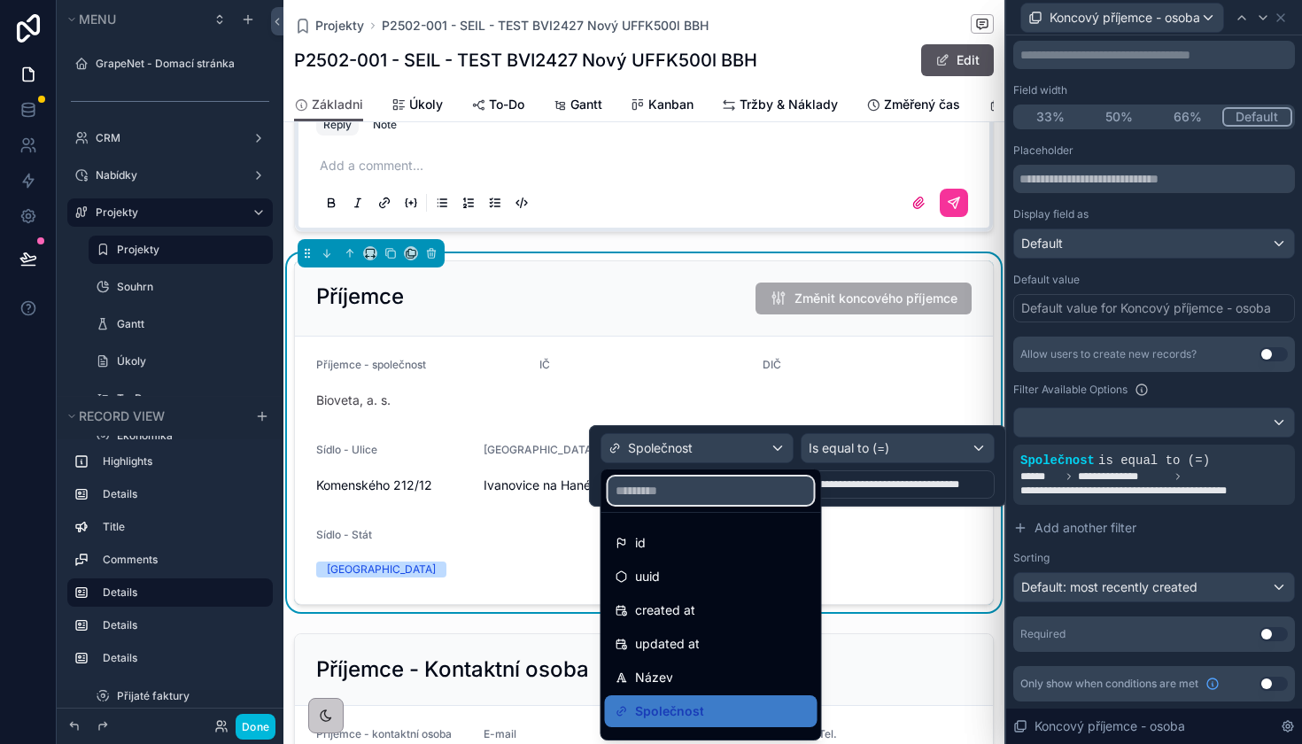
click at [712, 499] on input "text" at bounding box center [710, 490] width 205 height 28
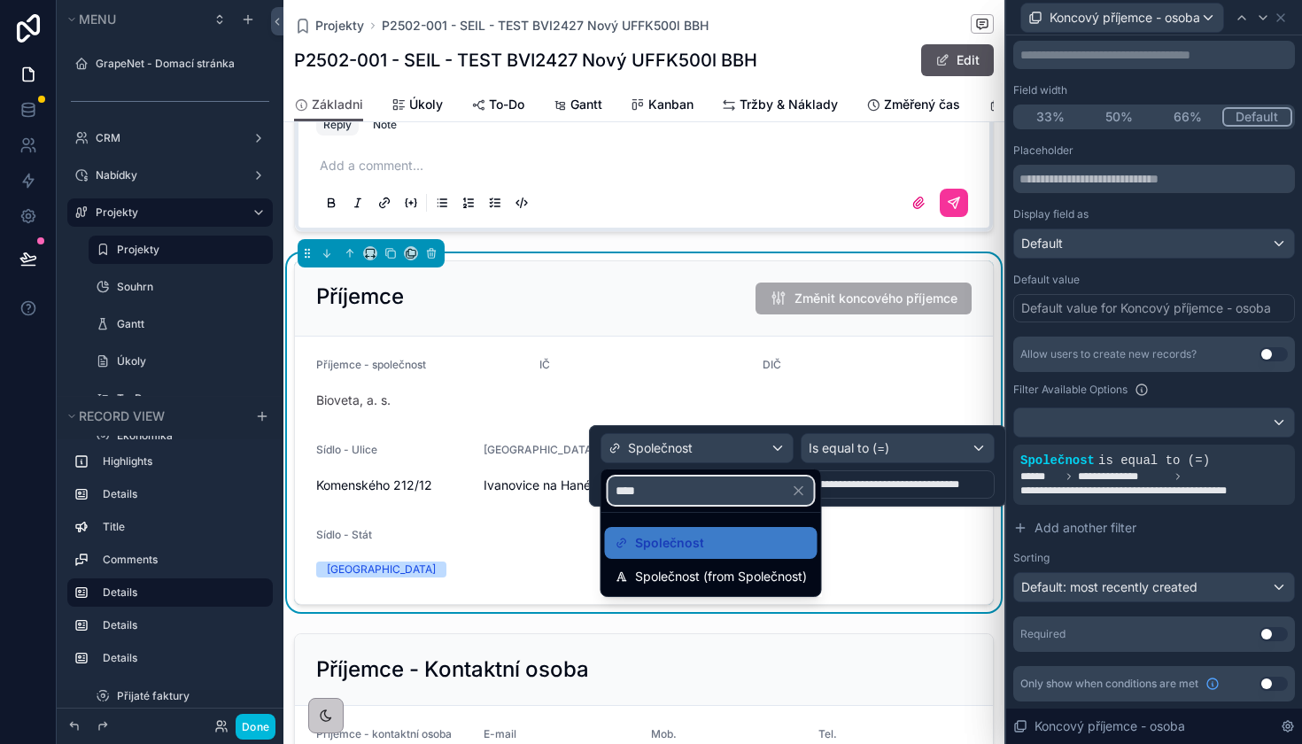
type input "*****"
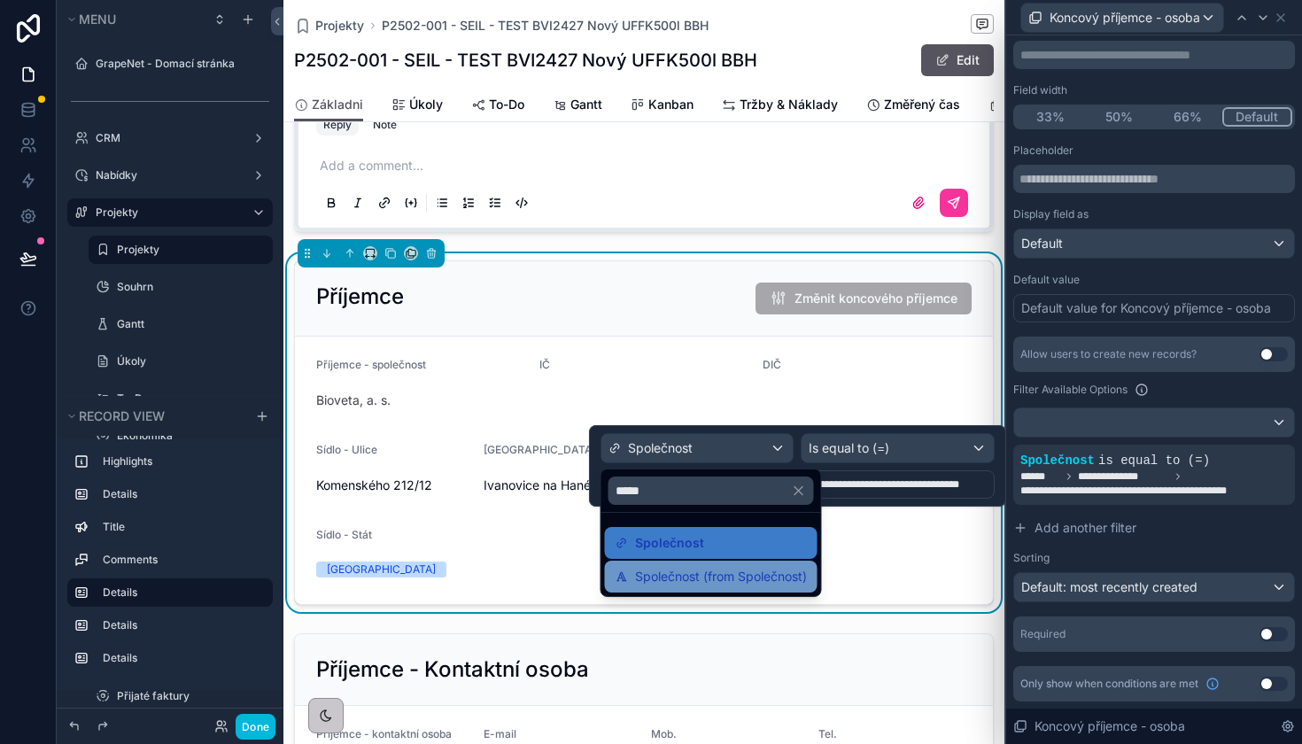
click at [719, 567] on span "Společnost (from Společnost)" at bounding box center [721, 576] width 172 height 21
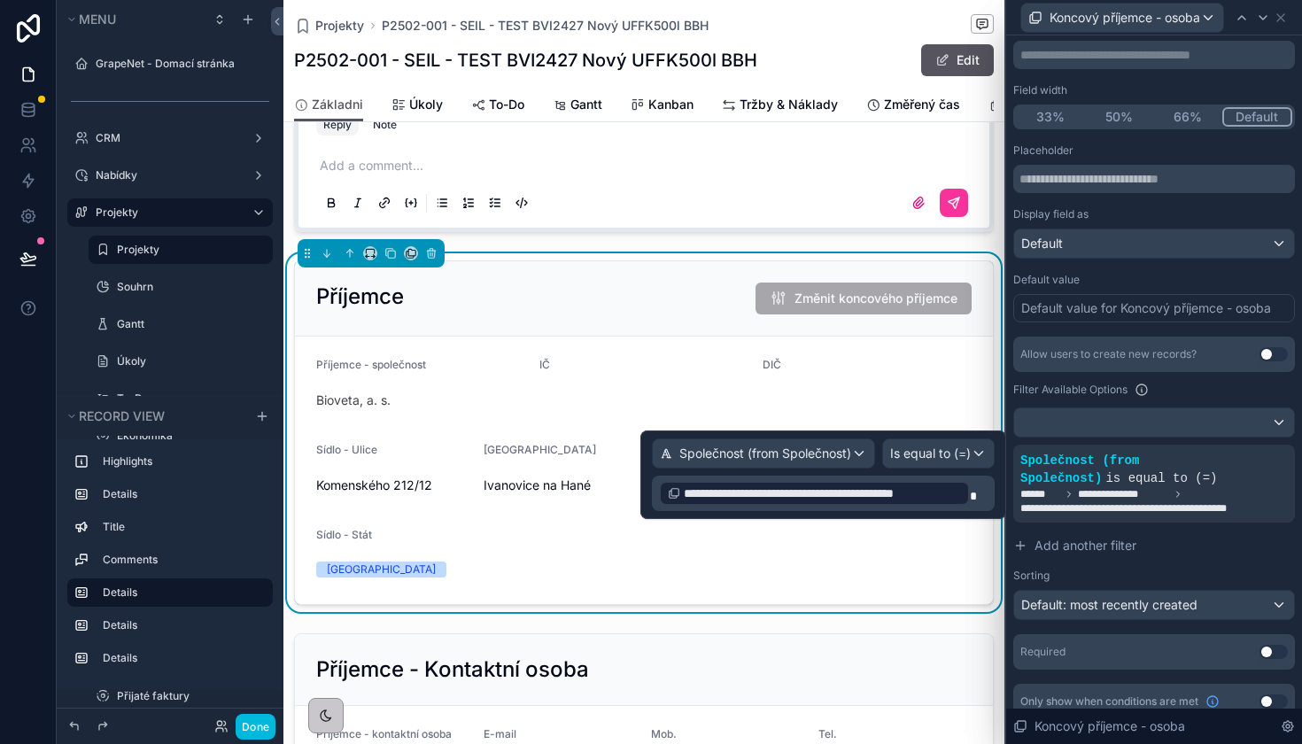
click at [977, 501] on p "**********" at bounding box center [825, 493] width 332 height 28
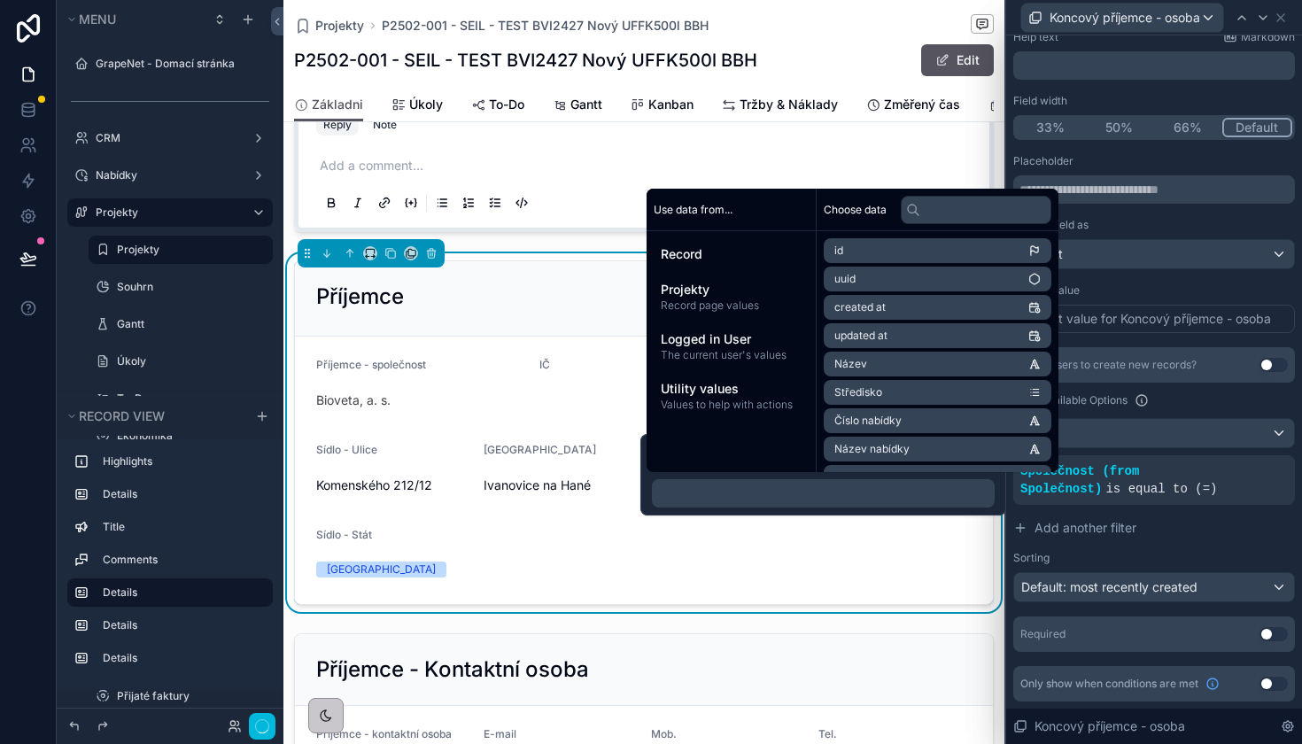
scroll to position [108, 0]
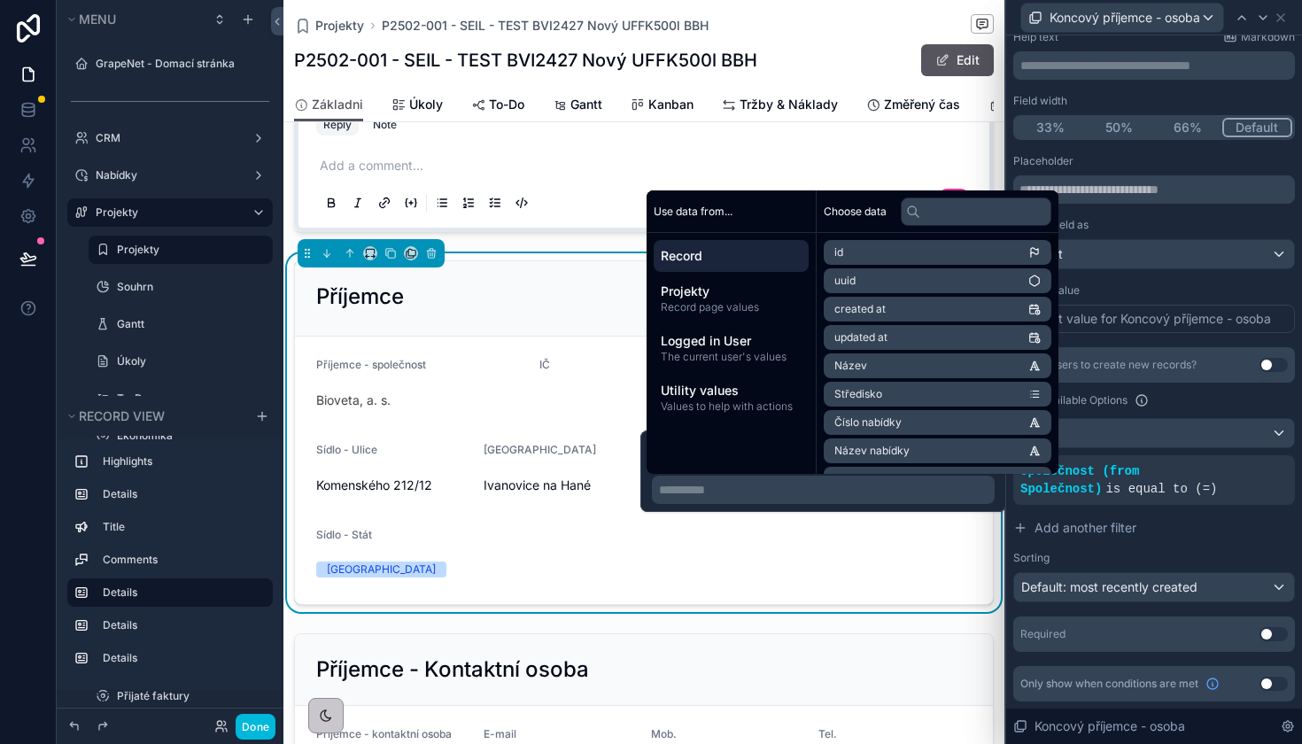
click at [756, 262] on span "Record" at bounding box center [731, 256] width 141 height 18
click at [972, 227] on div "Choose data" at bounding box center [937, 211] width 242 height 43
click at [973, 212] on input "text" at bounding box center [976, 211] width 151 height 28
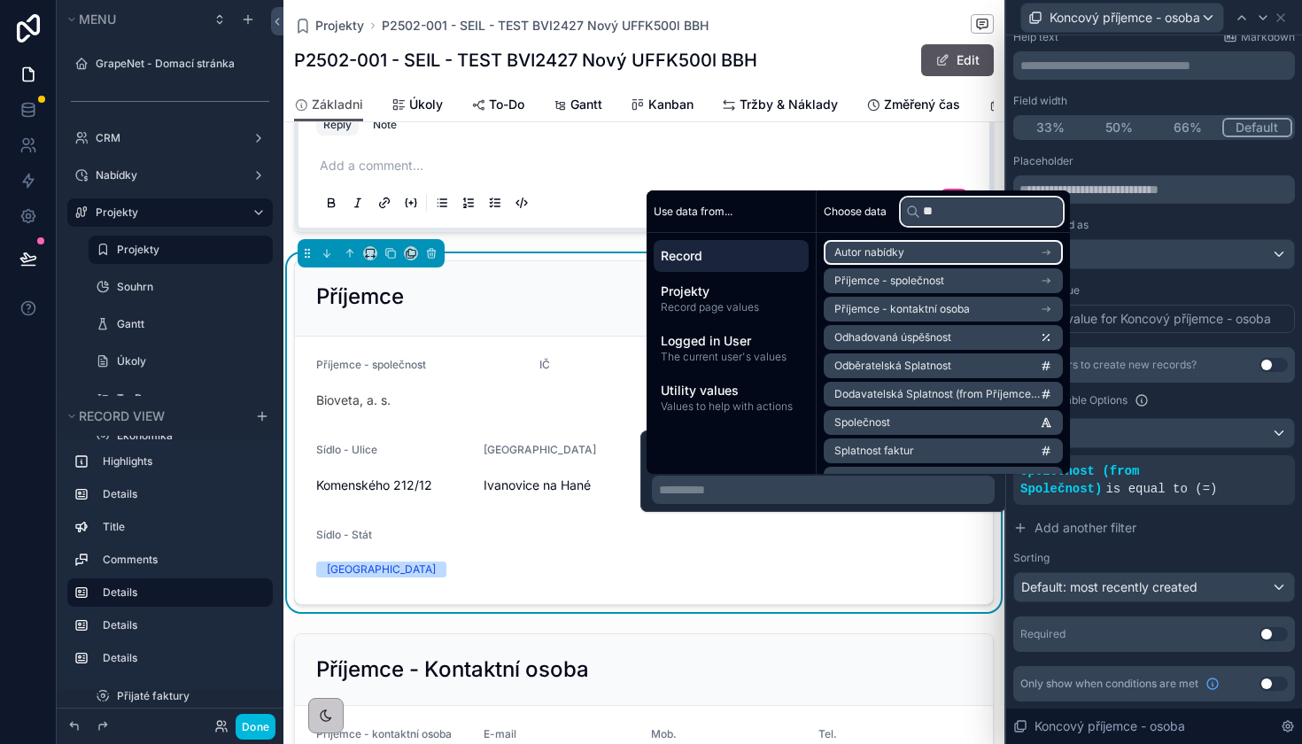
type input "*"
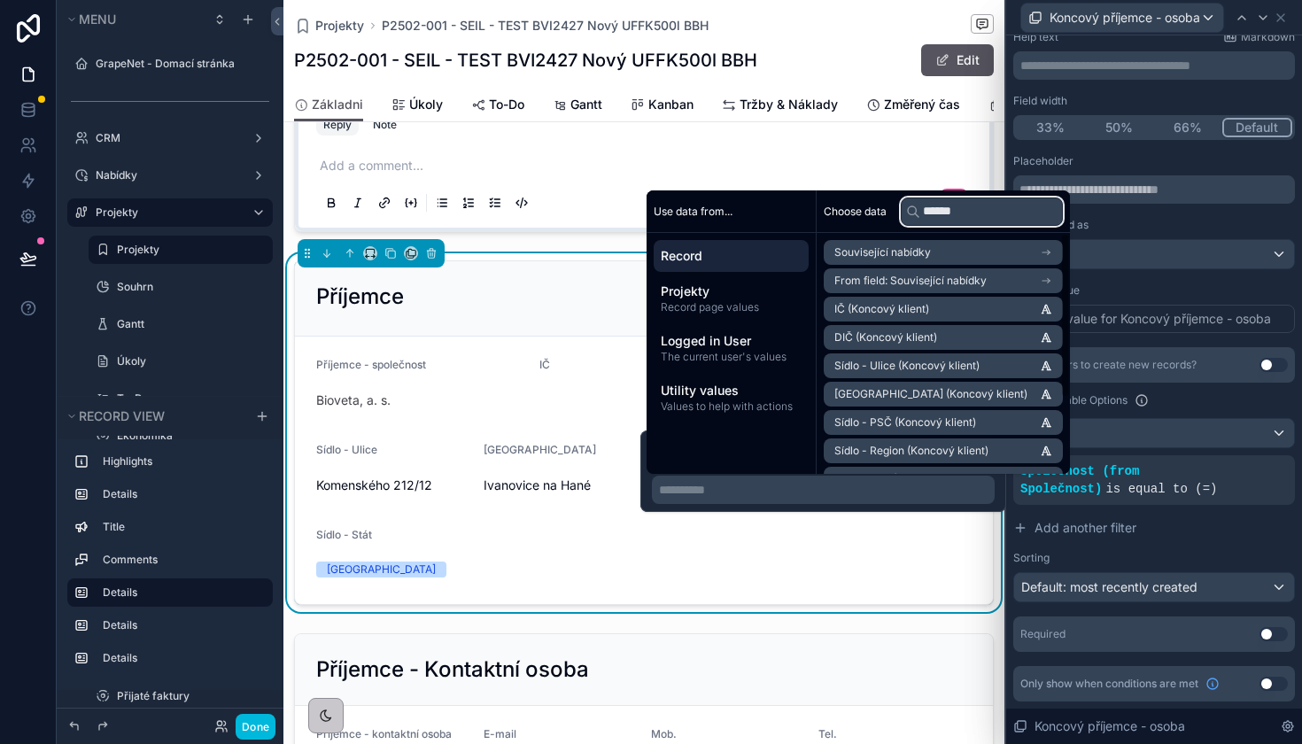
scroll to position [0, 0]
click at [962, 220] on input "******" at bounding box center [982, 211] width 162 height 28
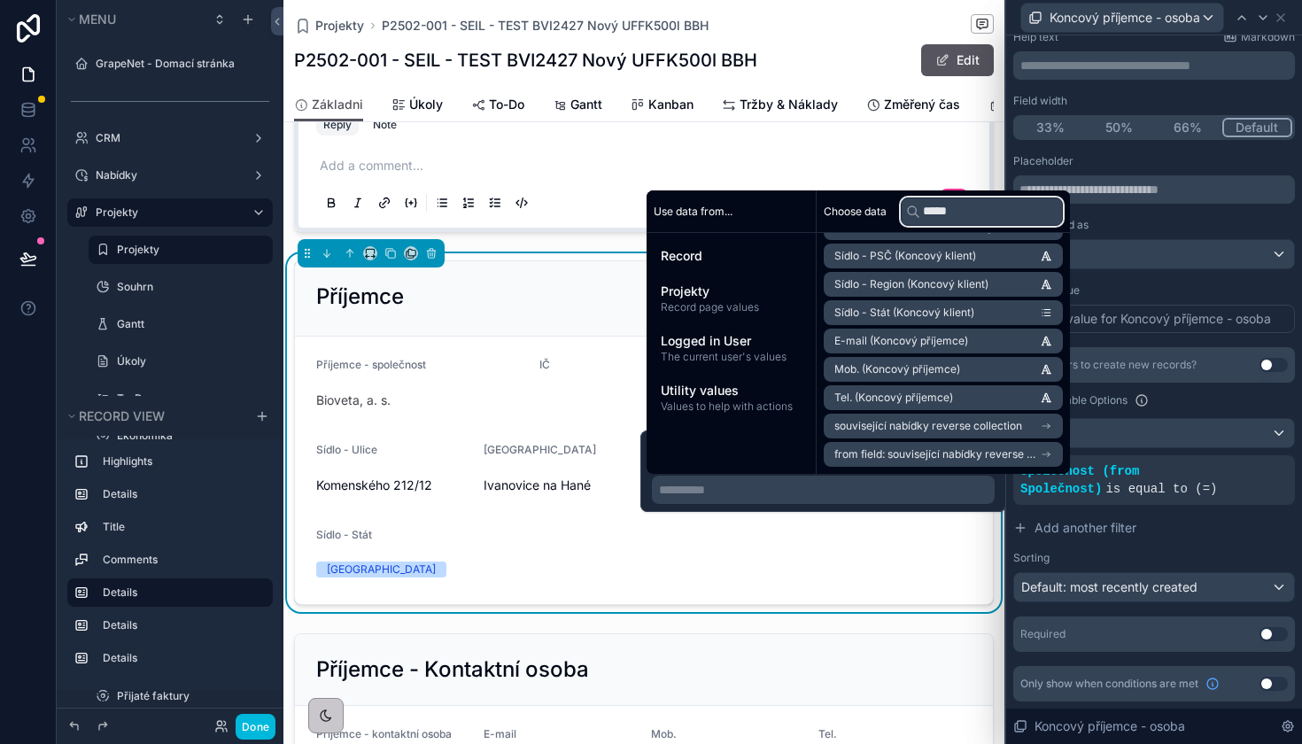
click at [977, 212] on input "*****" at bounding box center [982, 211] width 162 height 28
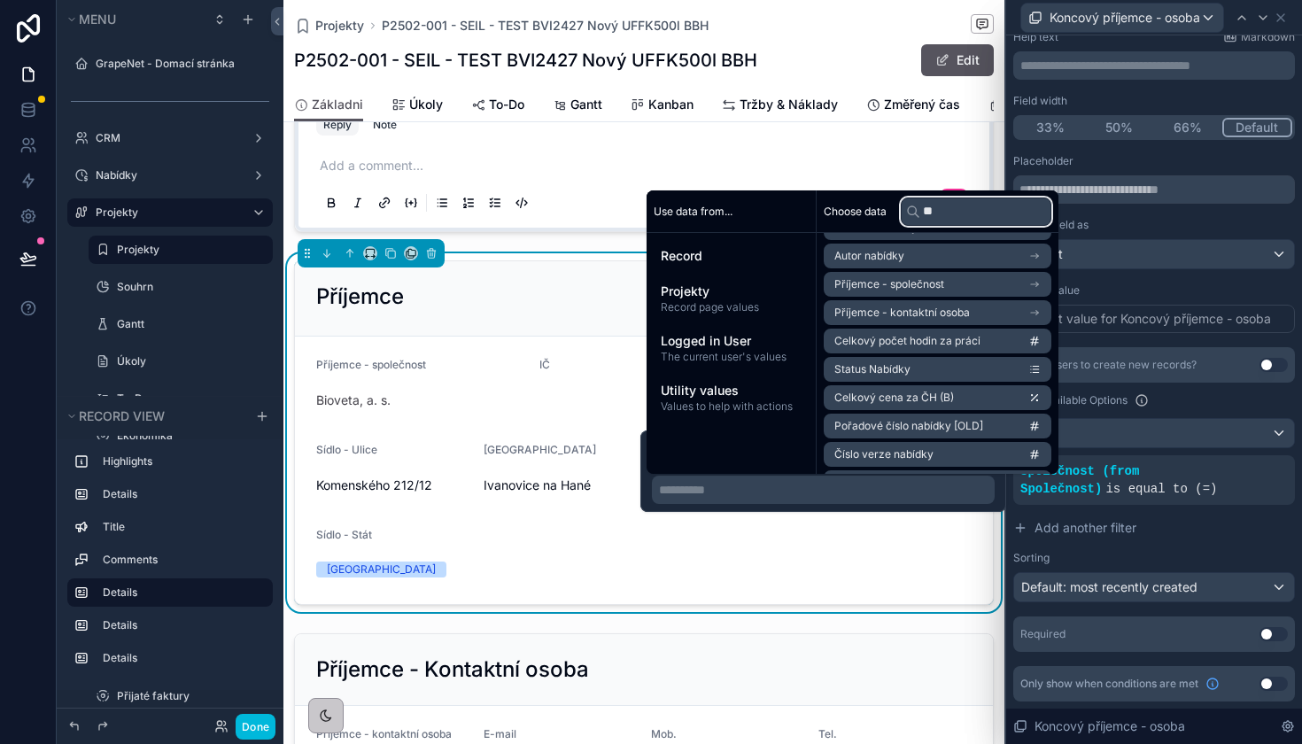
scroll to position [7, 0]
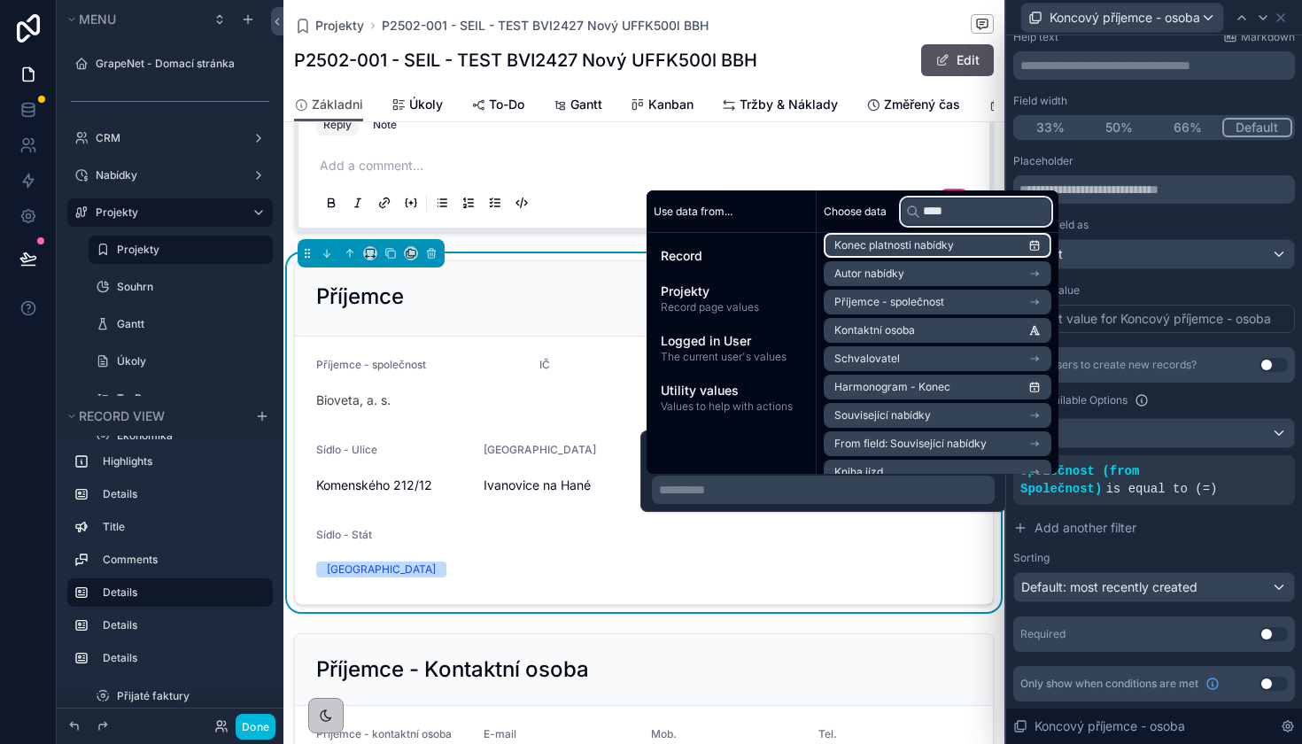
type input "*****"
click at [968, 221] on input "*****" at bounding box center [982, 211] width 162 height 28
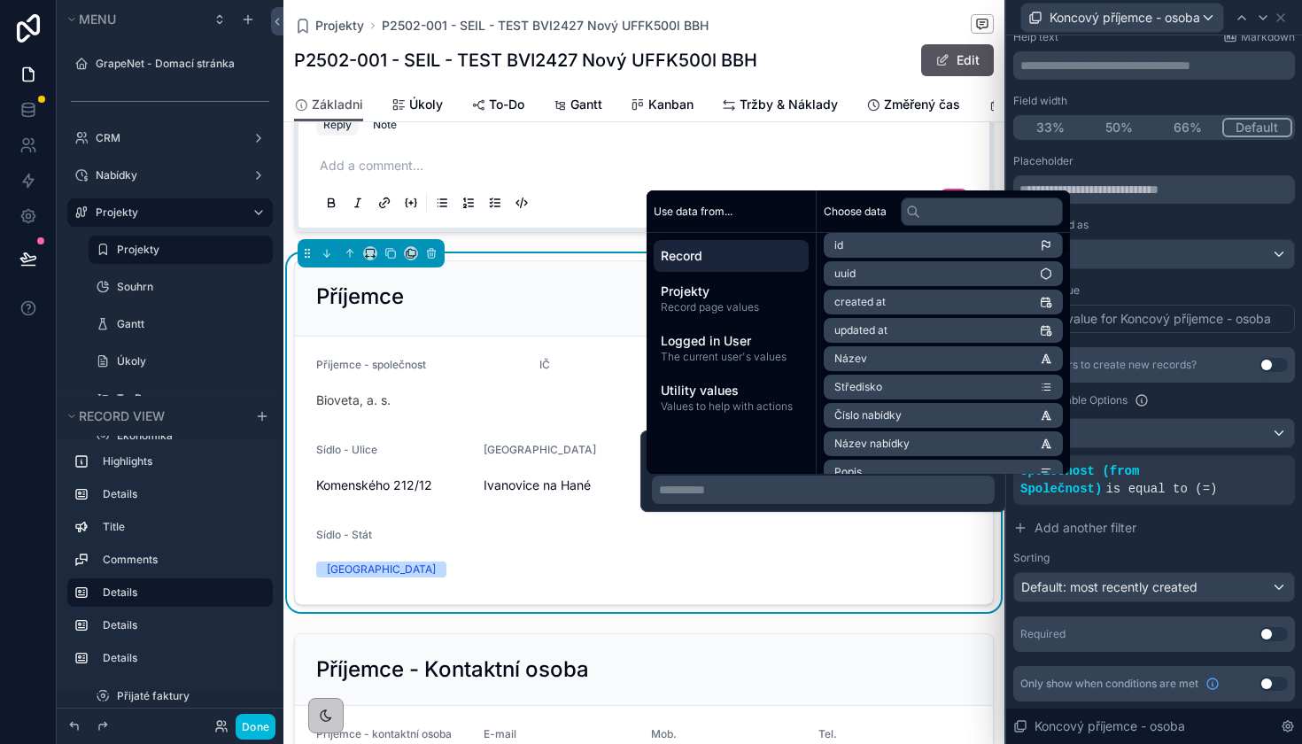
click at [736, 268] on div "Record" at bounding box center [730, 256] width 155 height 32
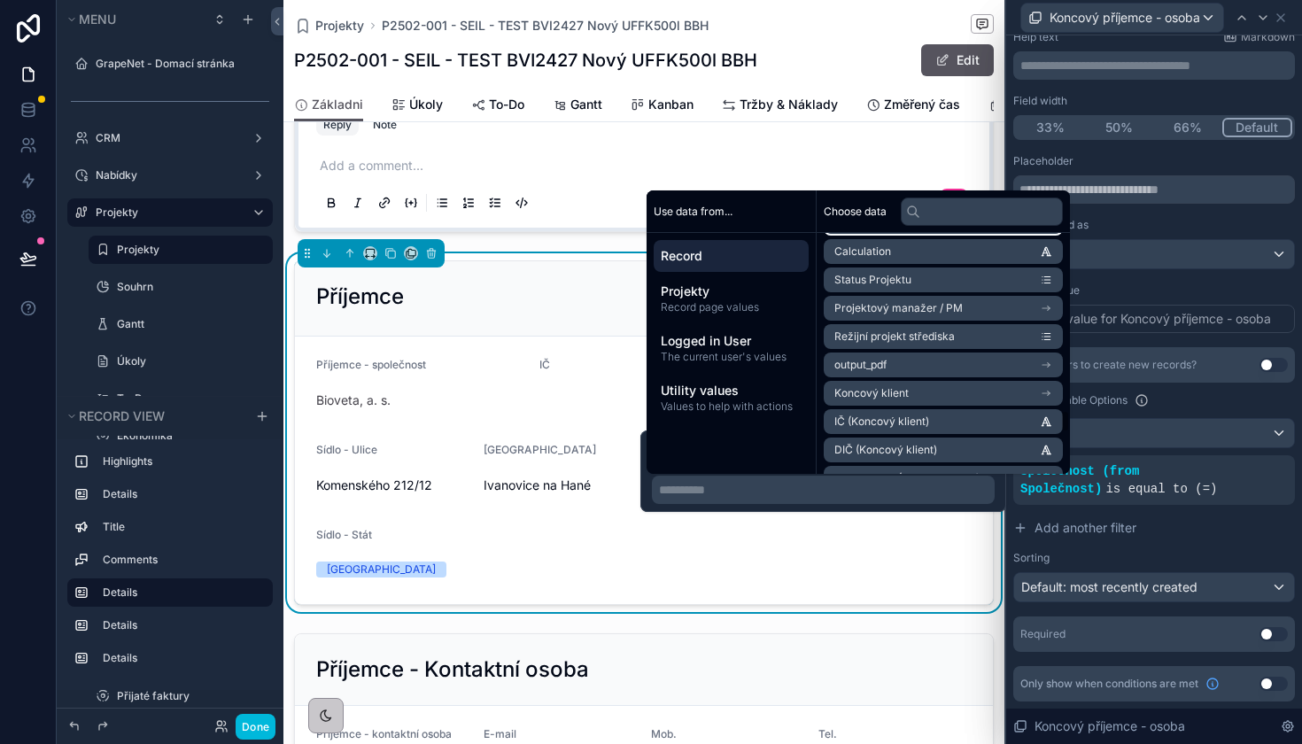
scroll to position [3262, 0]
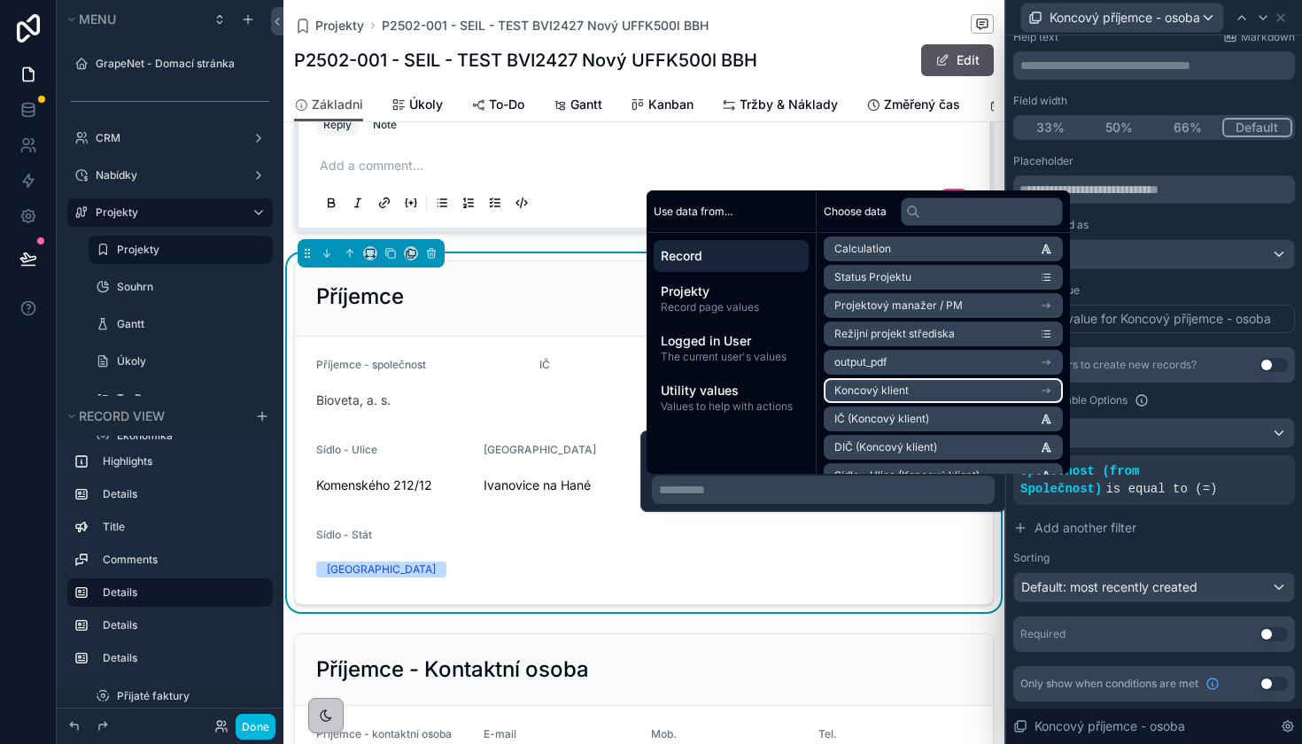
click at [943, 389] on li "Koncový klient" at bounding box center [942, 390] width 239 height 25
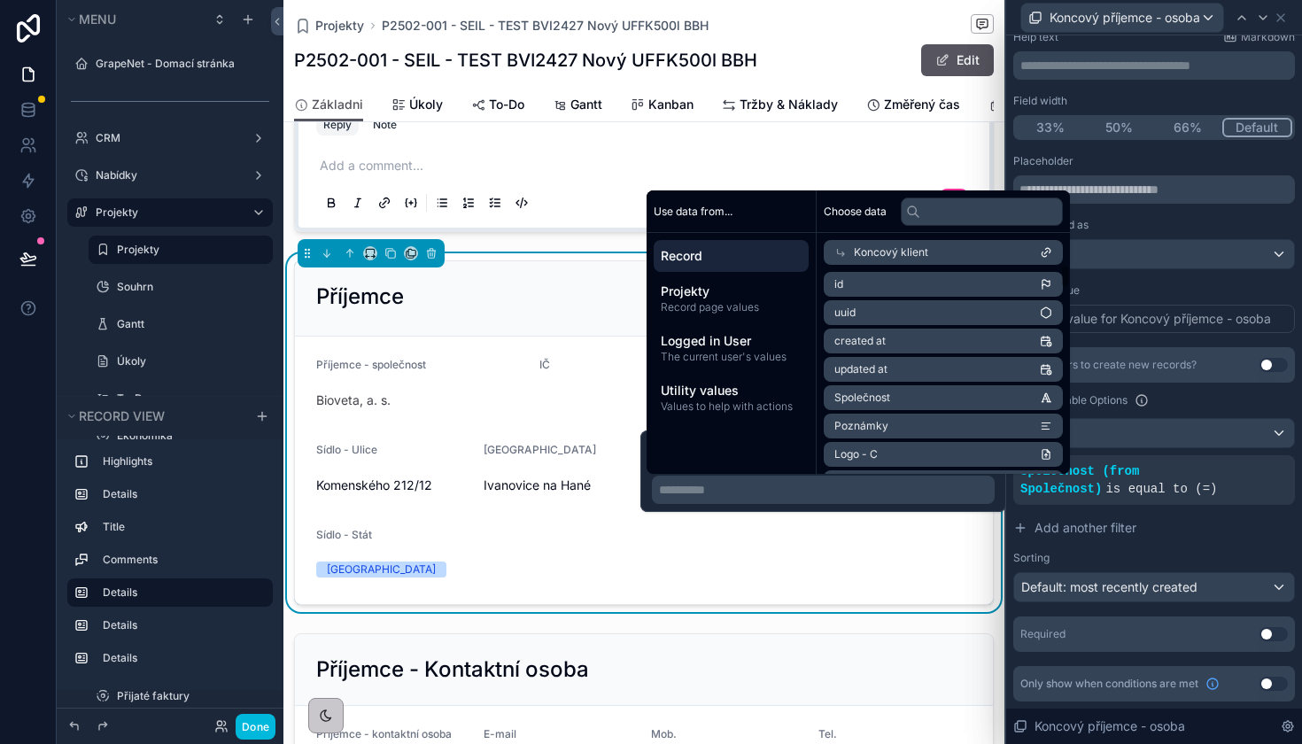
scroll to position [0, 0]
click at [935, 401] on li "Společnost" at bounding box center [942, 397] width 239 height 25
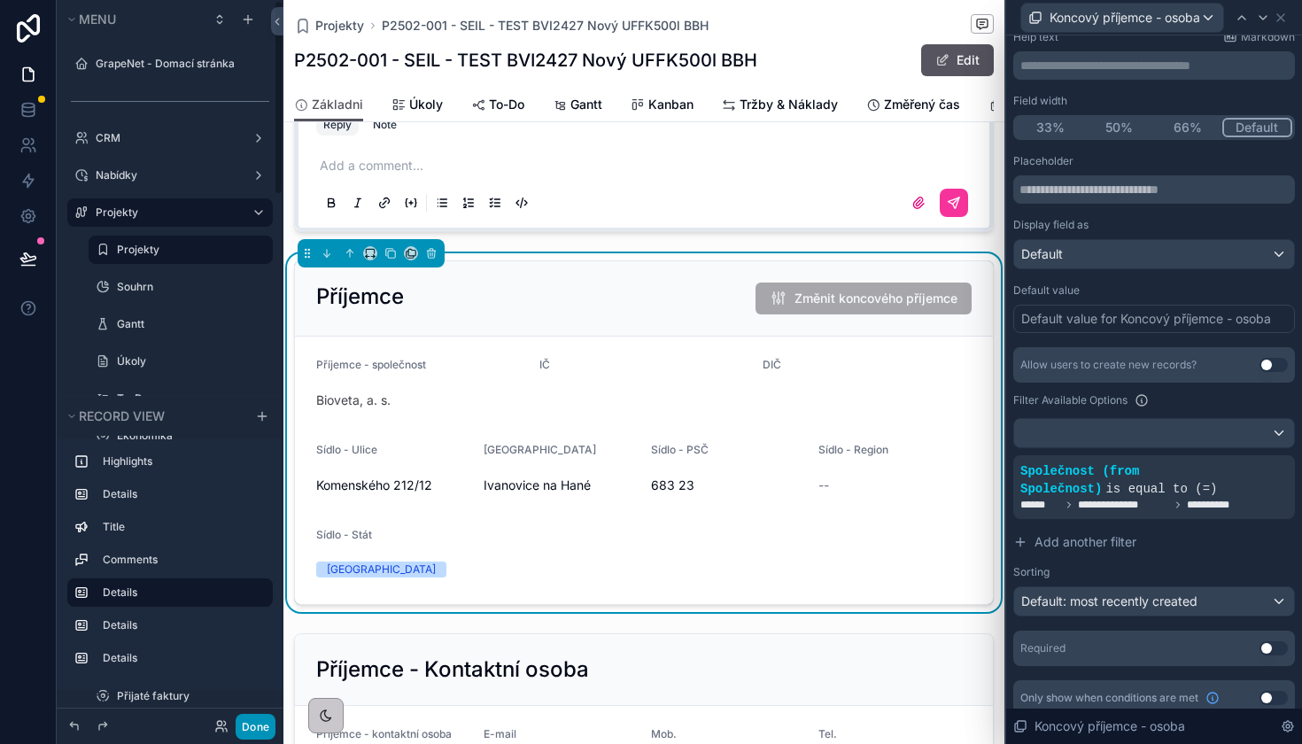
click at [246, 731] on button "Done" at bounding box center [256, 727] width 40 height 26
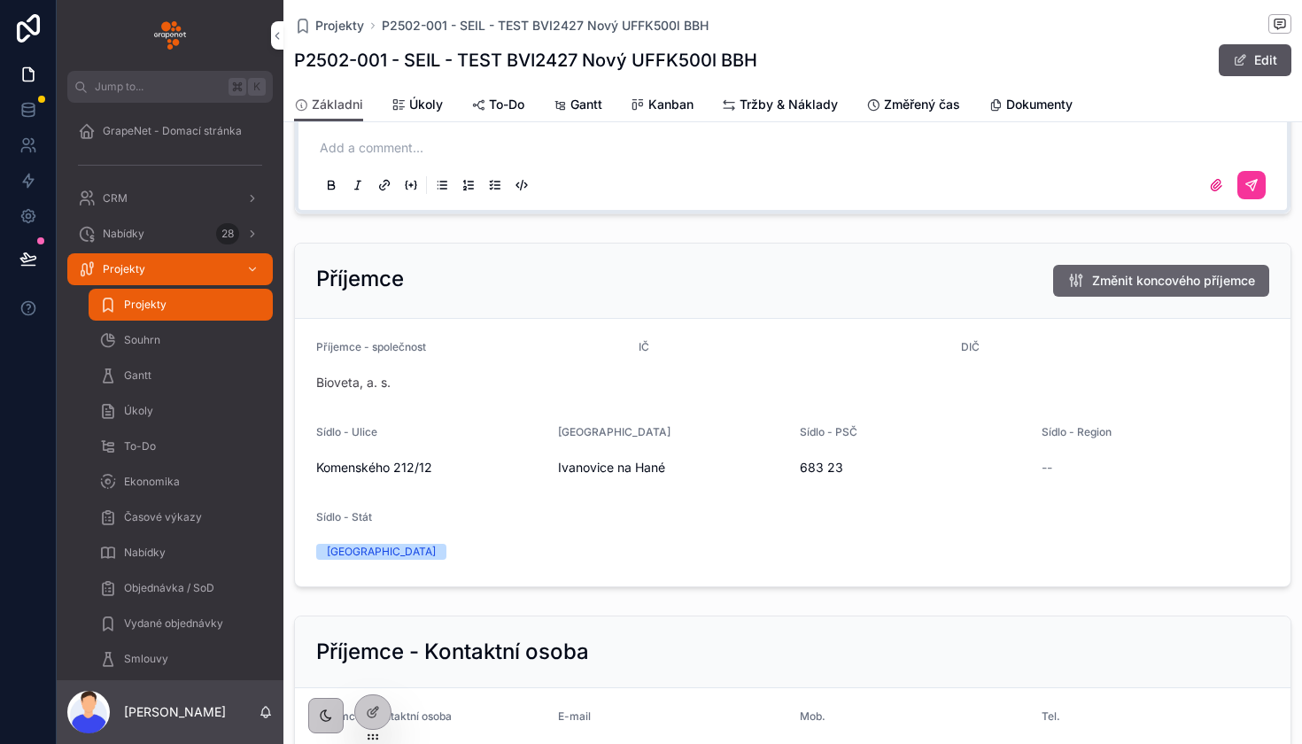
click at [1148, 268] on button "Změnit koncového příjemce" at bounding box center [1161, 281] width 216 height 32
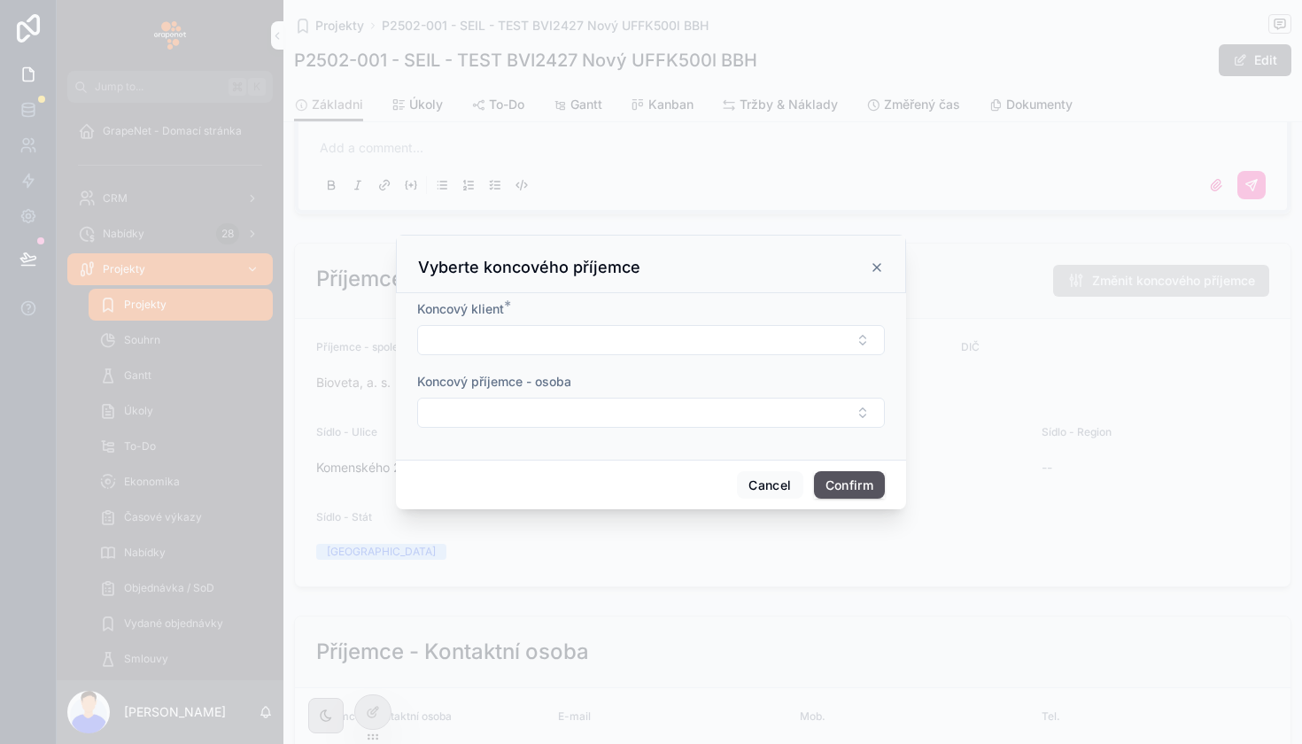
click at [657, 364] on form "Koncový klient * Koncový příjemce - osoba" at bounding box center [651, 372] width 468 height 145
click at [662, 341] on button "Select Button" at bounding box center [651, 340] width 468 height 30
type input "***"
click at [576, 424] on div "Synthon s.r.o." at bounding box center [651, 438] width 246 height 28
click at [576, 424] on button "Select Button" at bounding box center [651, 414] width 468 height 30
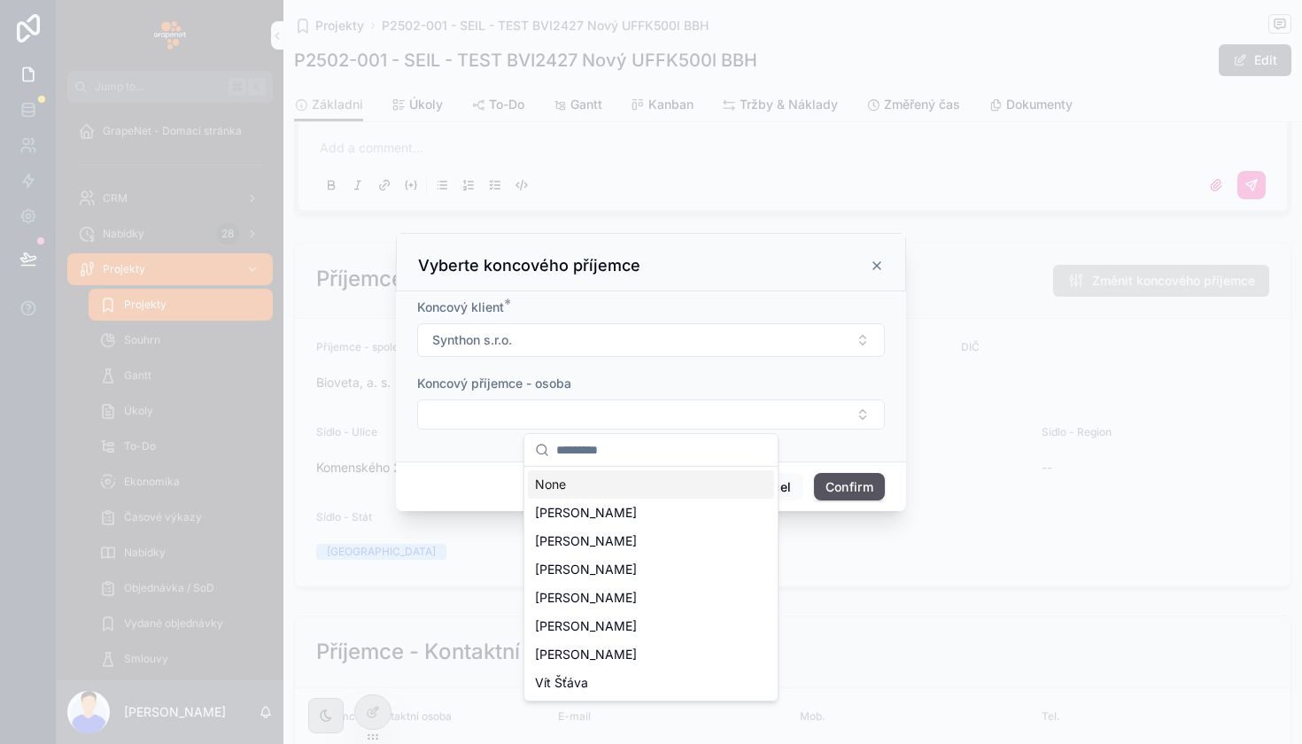
click at [645, 375] on div "Koncový příjemce - osoba" at bounding box center [651, 384] width 468 height 18
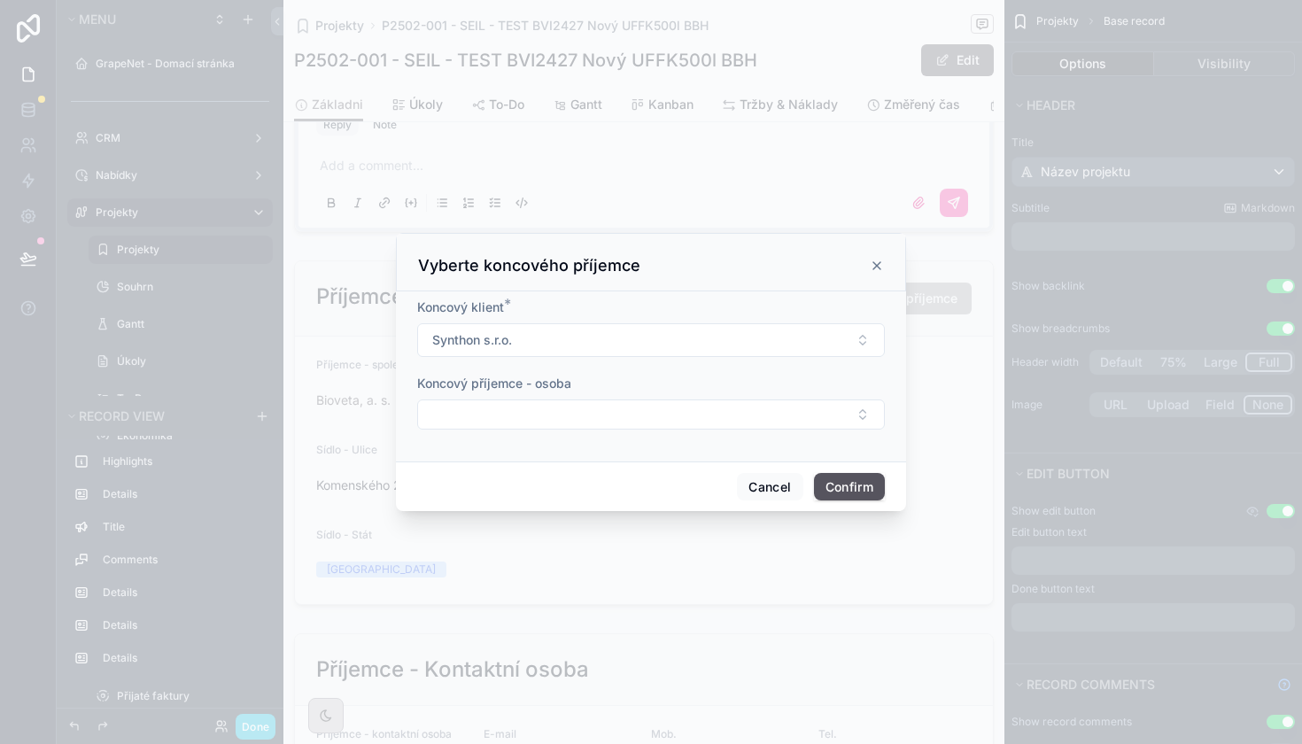
click at [876, 267] on icon at bounding box center [877, 266] width 14 height 14
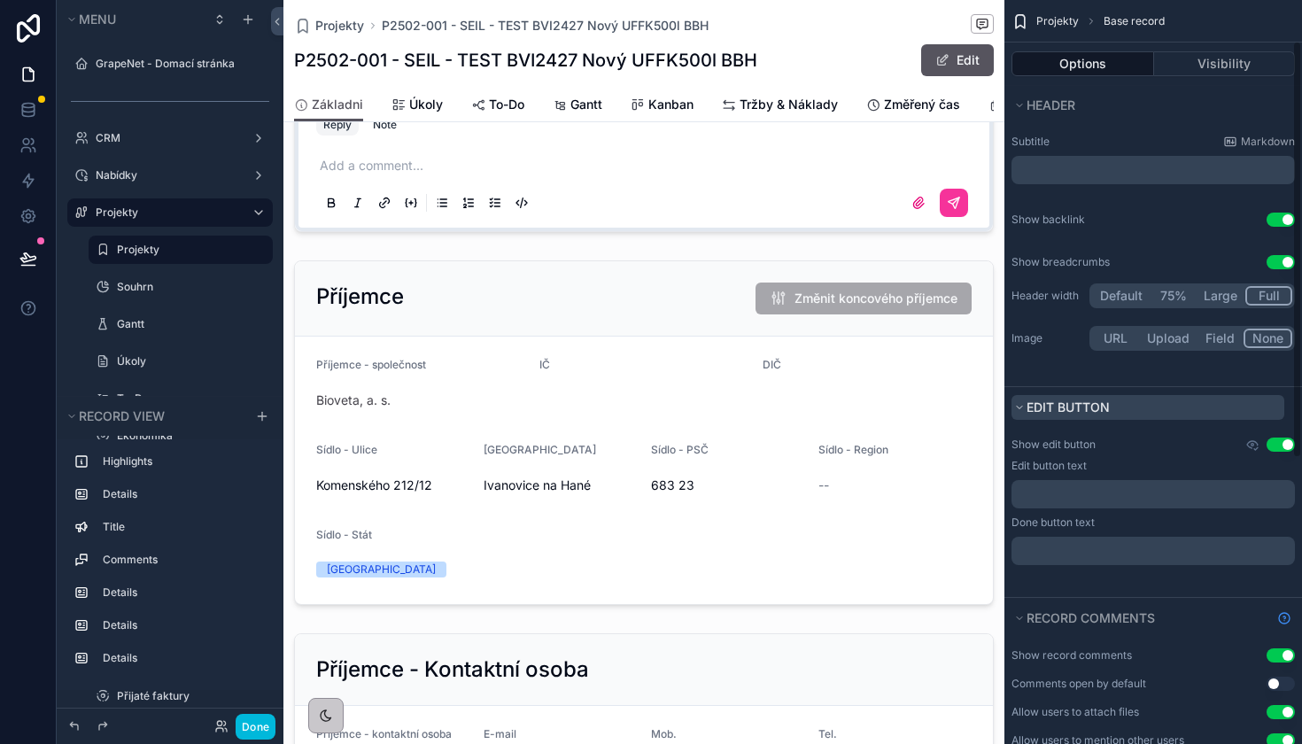
scroll to position [73, 0]
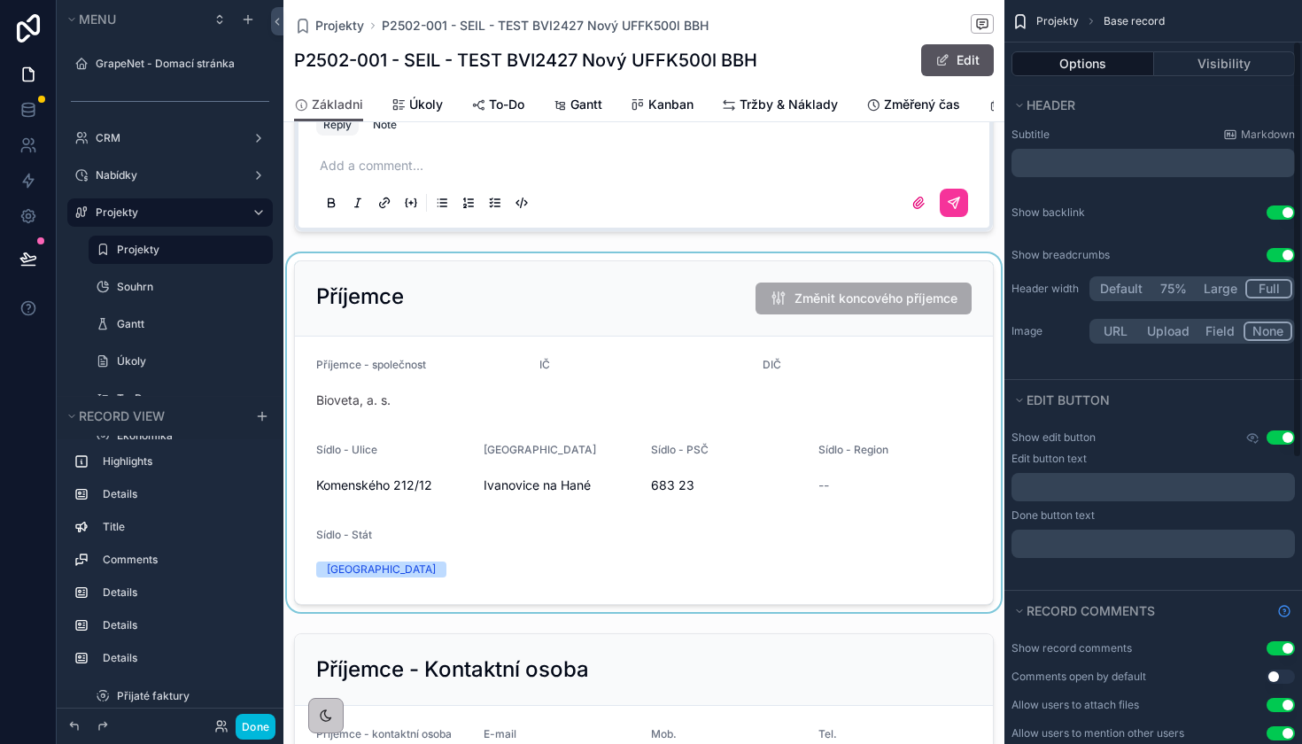
click at [655, 341] on div "scrollable content" at bounding box center [643, 432] width 721 height 359
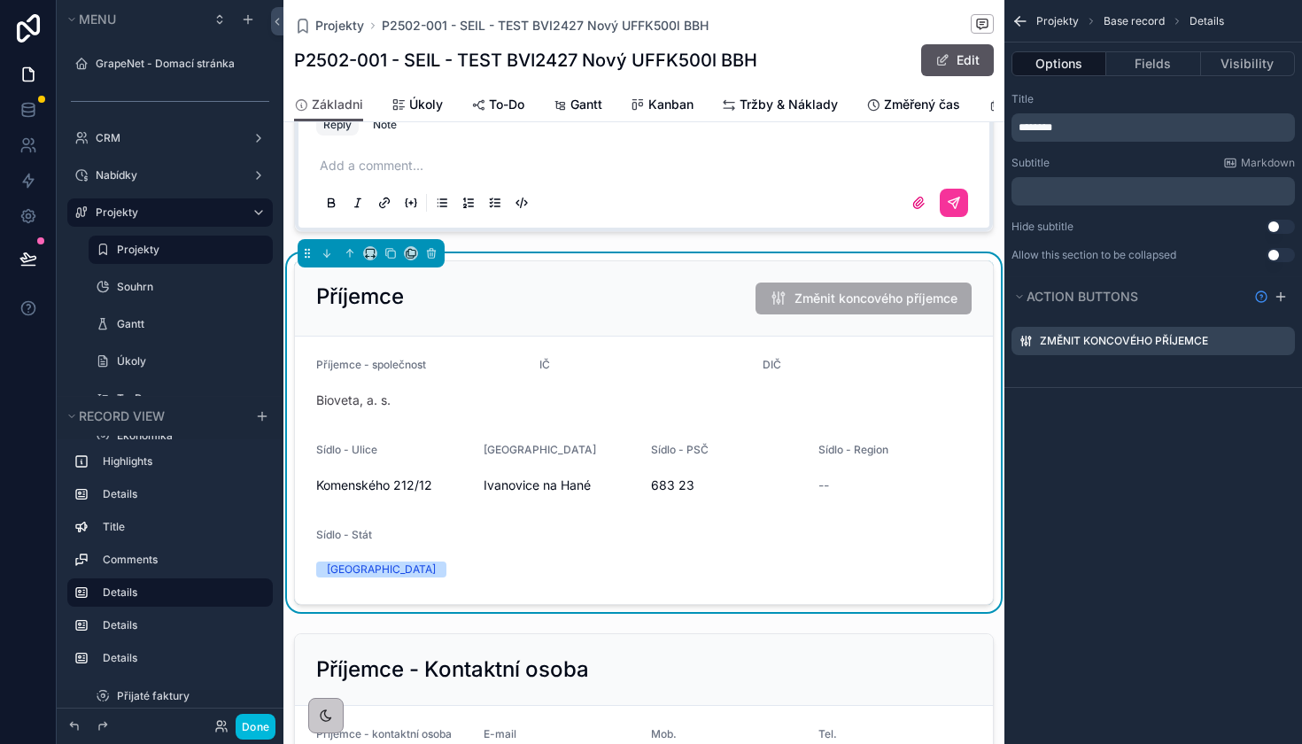
scroll to position [0, 0]
click at [0, 0] on icon "scrollable content" at bounding box center [0, 0] width 0 height 0
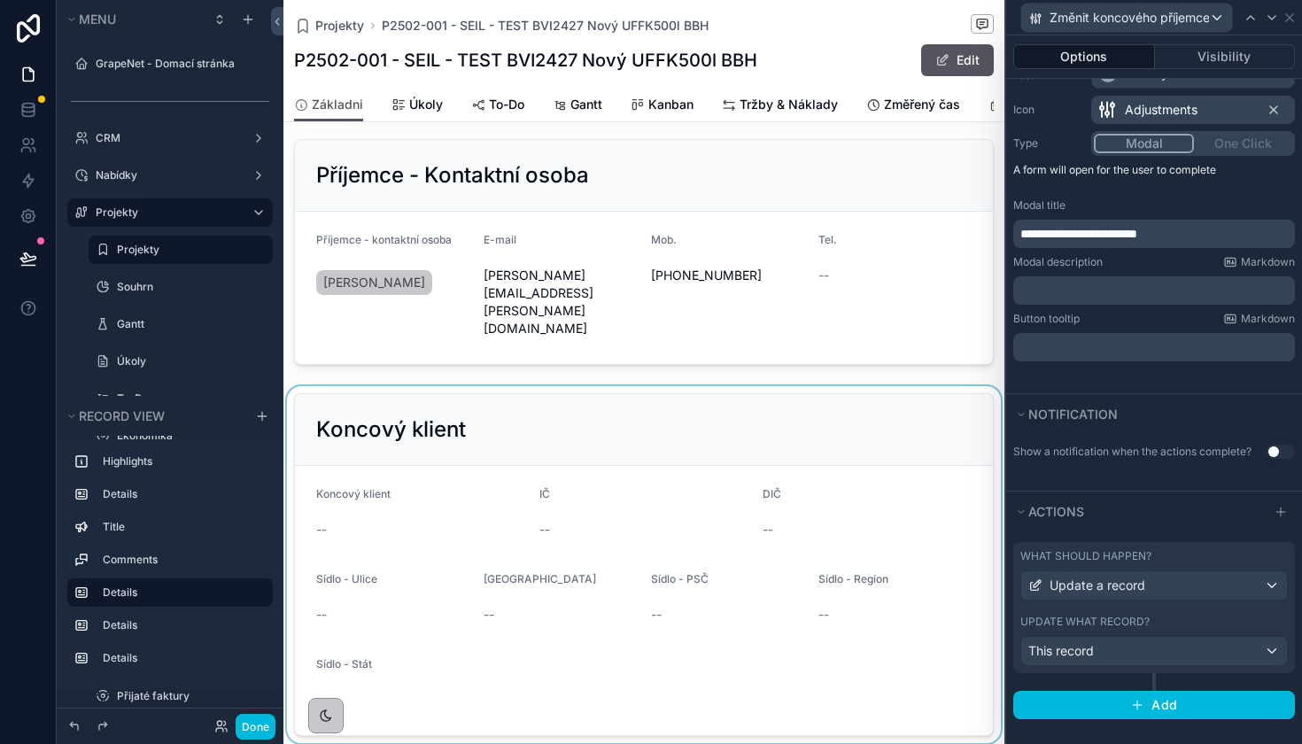
scroll to position [1498, 0]
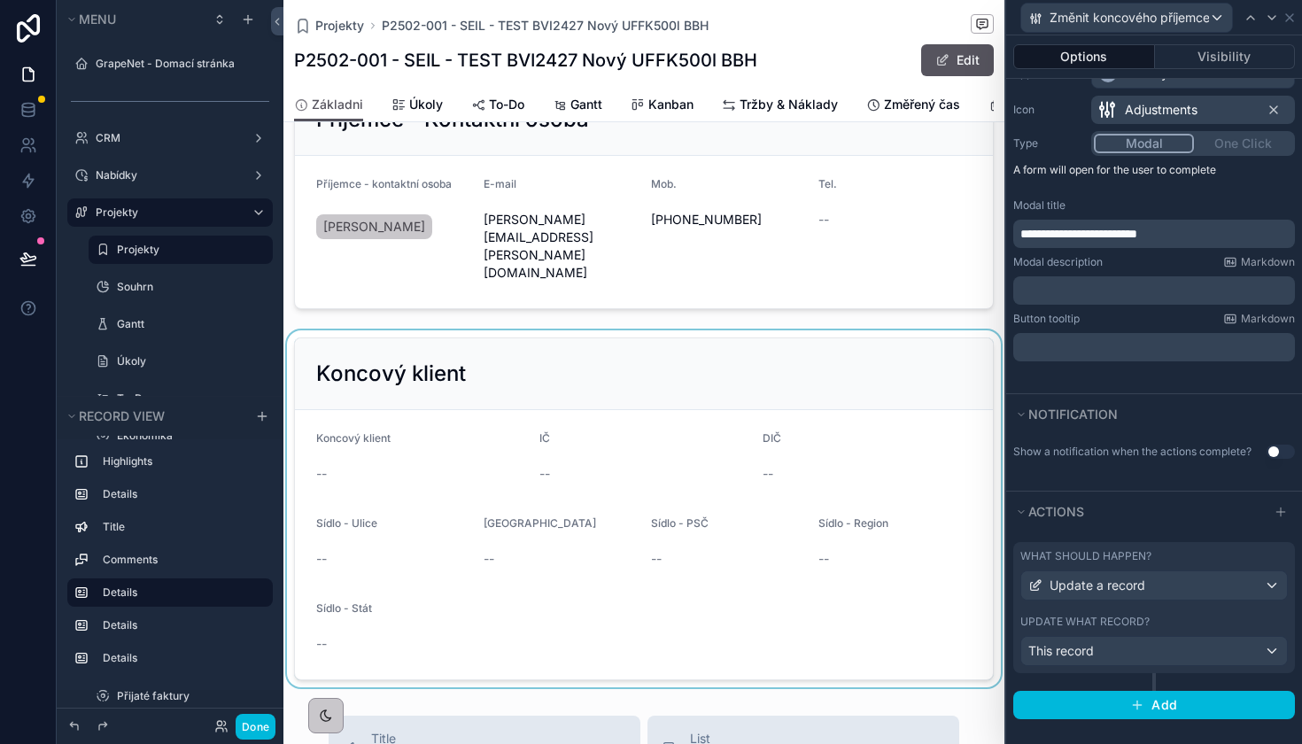
click at [631, 443] on div "scrollable content" at bounding box center [643, 508] width 721 height 357
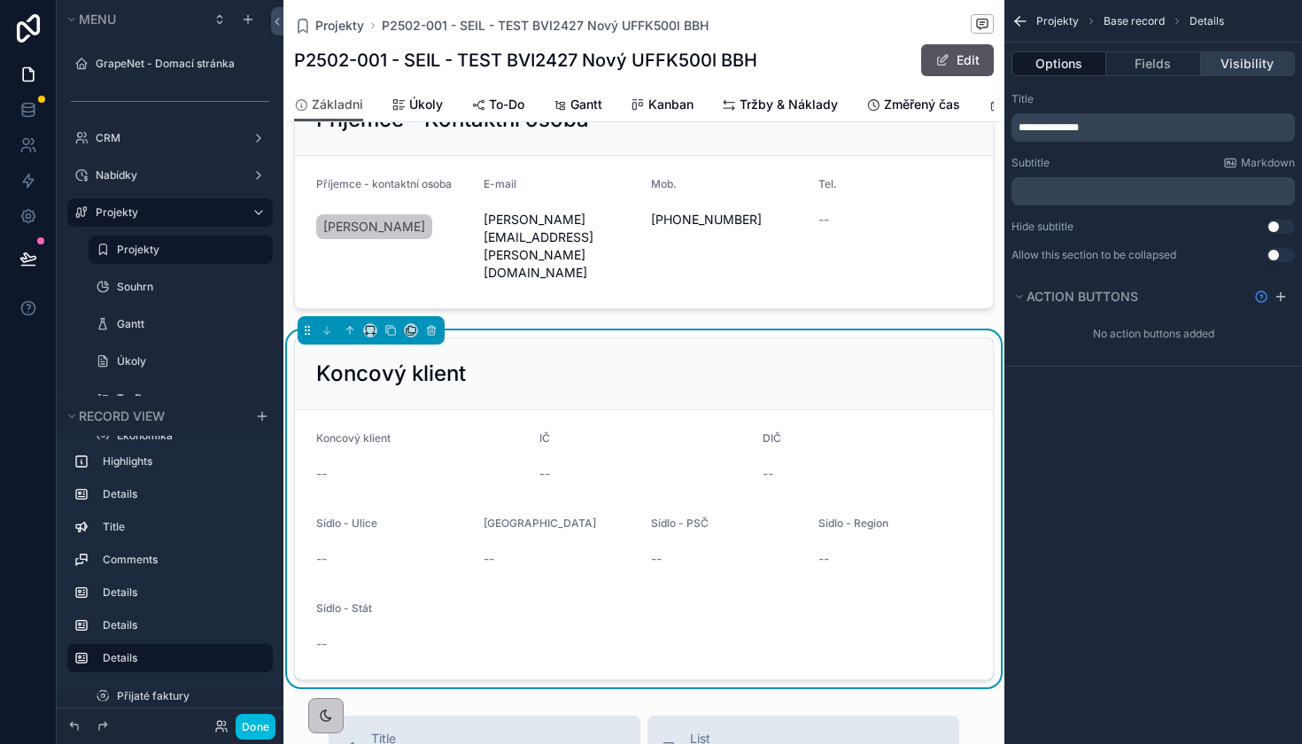
click at [1257, 58] on button "Visibility" at bounding box center [1248, 63] width 94 height 25
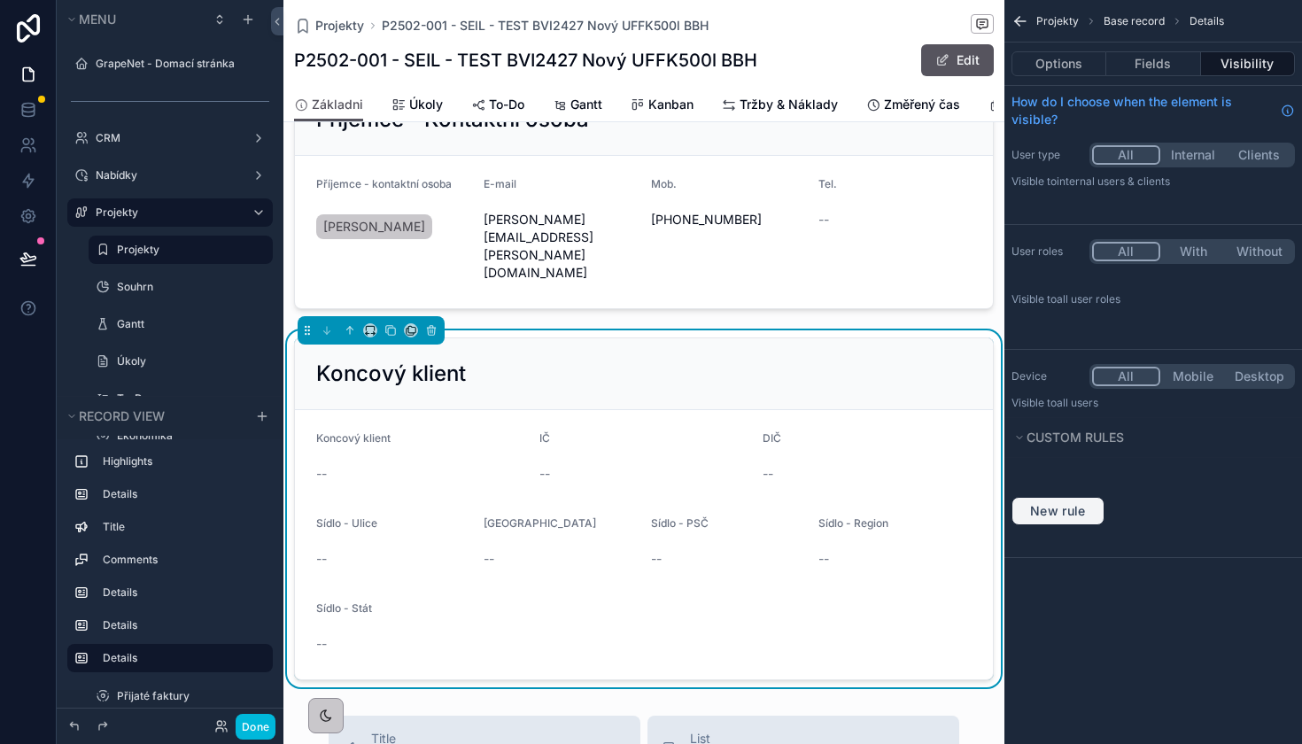
click at [1076, 514] on span "New rule" at bounding box center [1058, 511] width 70 height 16
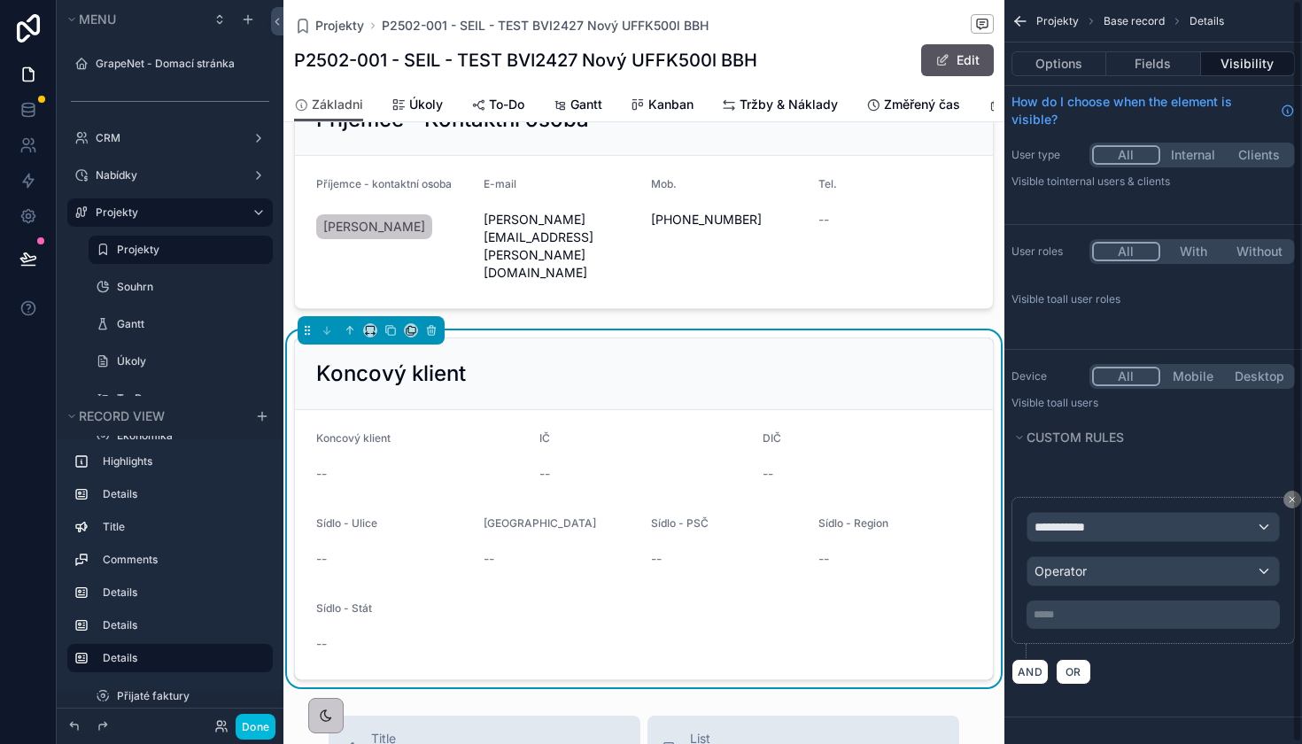
click at [1142, 544] on div "**********" at bounding box center [1152, 570] width 253 height 117
click at [1139, 526] on div "**********" at bounding box center [1152, 527] width 251 height 28
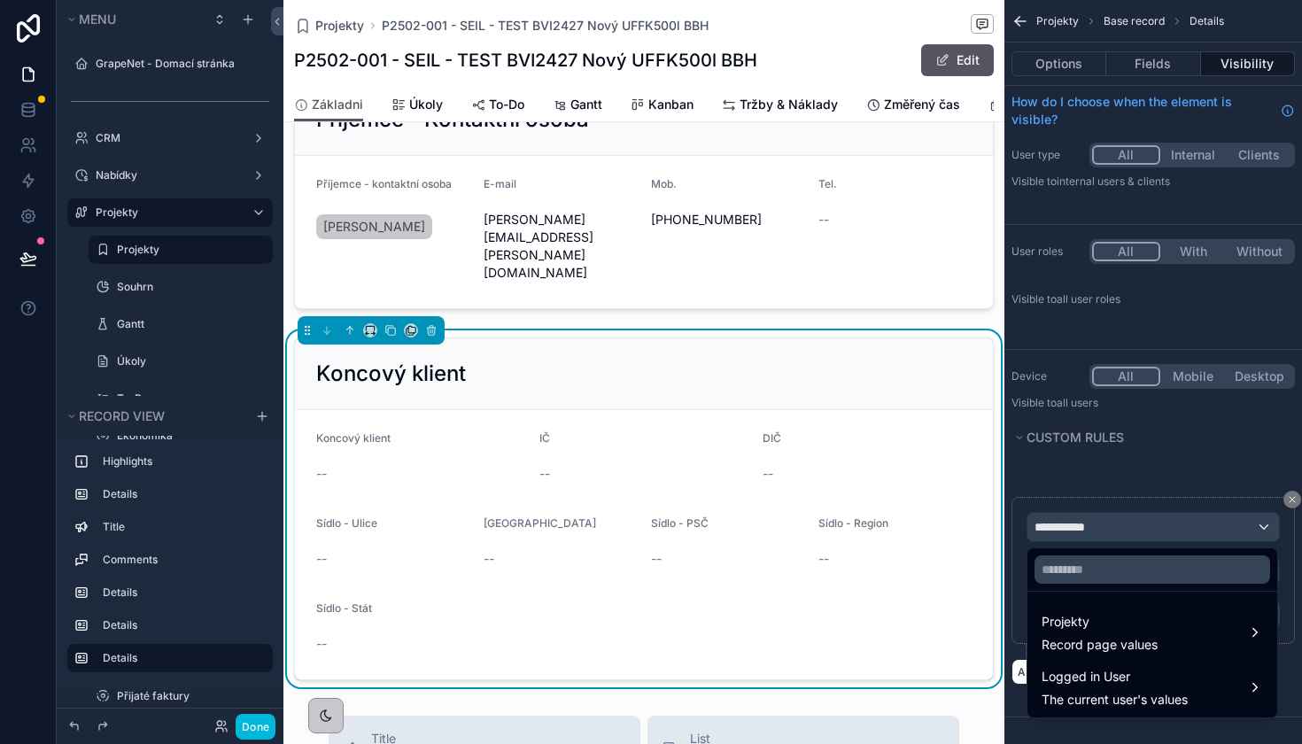
click at [1096, 586] on div at bounding box center [1152, 569] width 250 height 43
click at [1110, 568] on input "text" at bounding box center [1152, 569] width 236 height 28
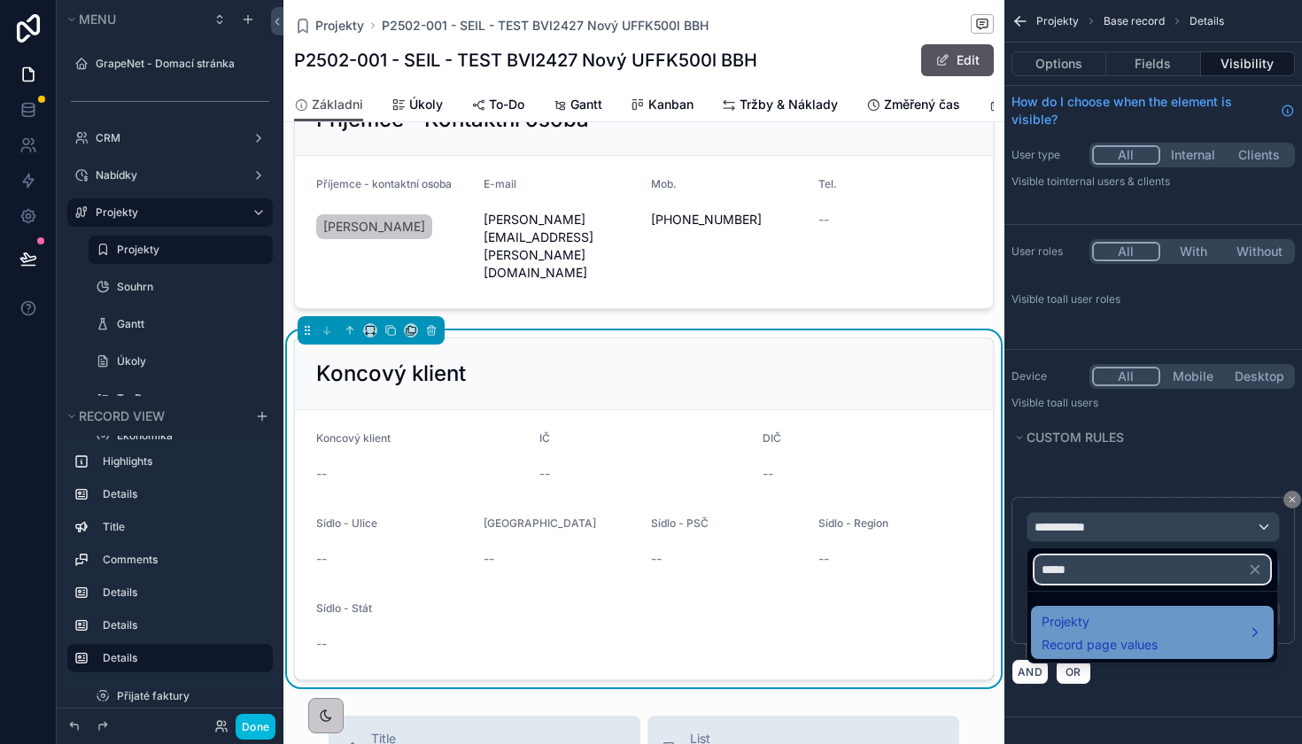
type input "*****"
click at [1098, 637] on span "Record page values" at bounding box center [1099, 645] width 116 height 18
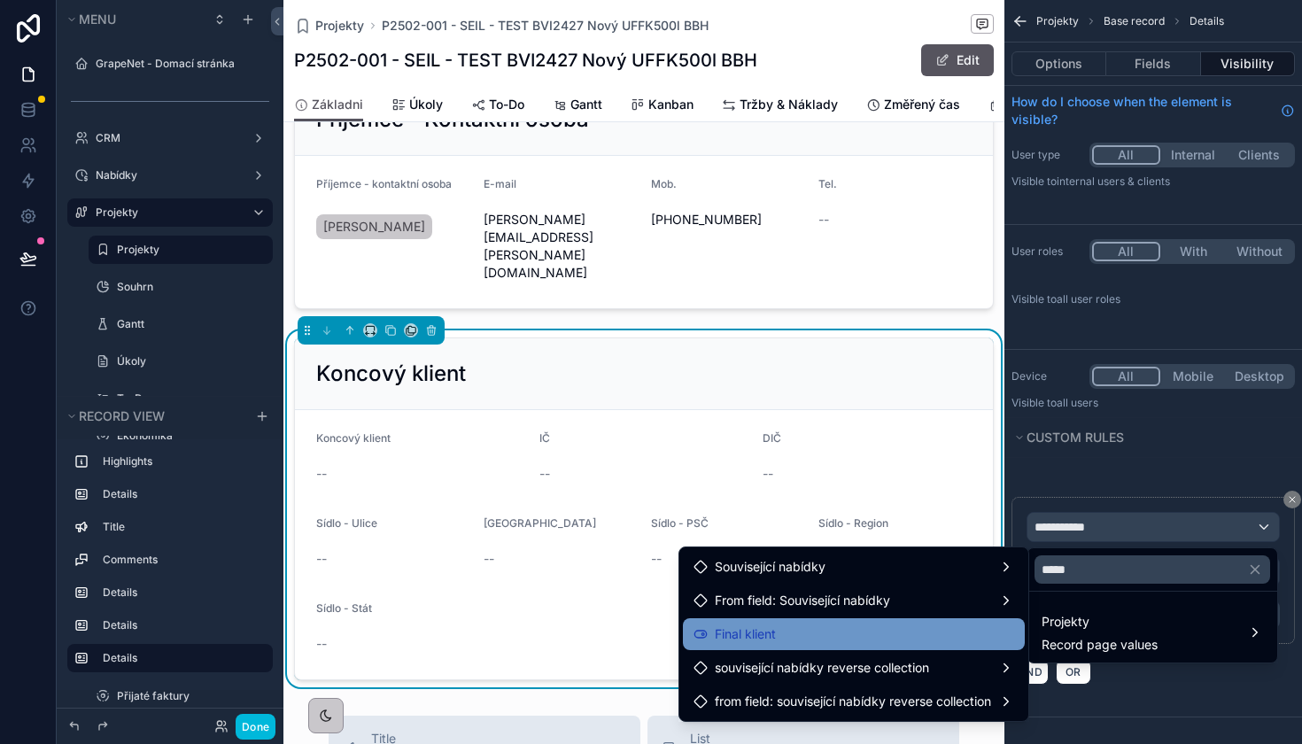
click at [781, 639] on div "Final klient" at bounding box center [853, 633] width 321 height 21
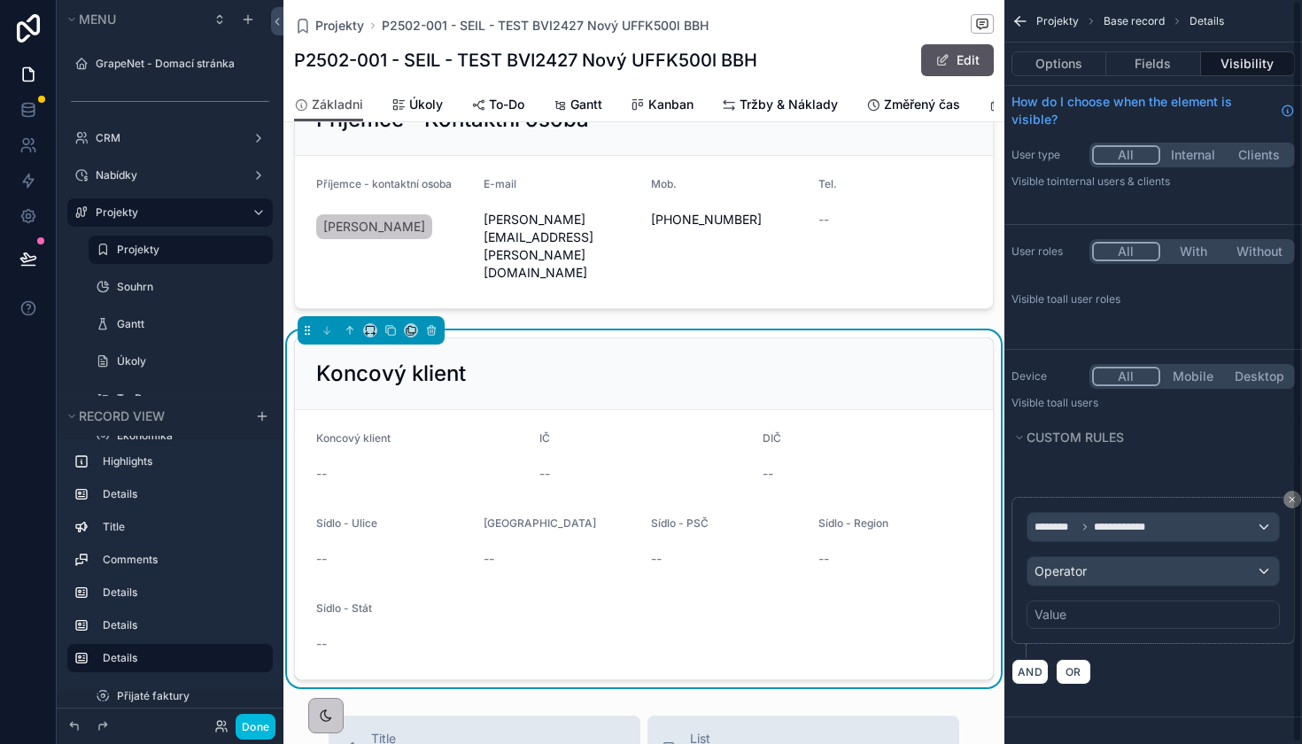
click at [1110, 577] on div "Operator" at bounding box center [1152, 571] width 251 height 28
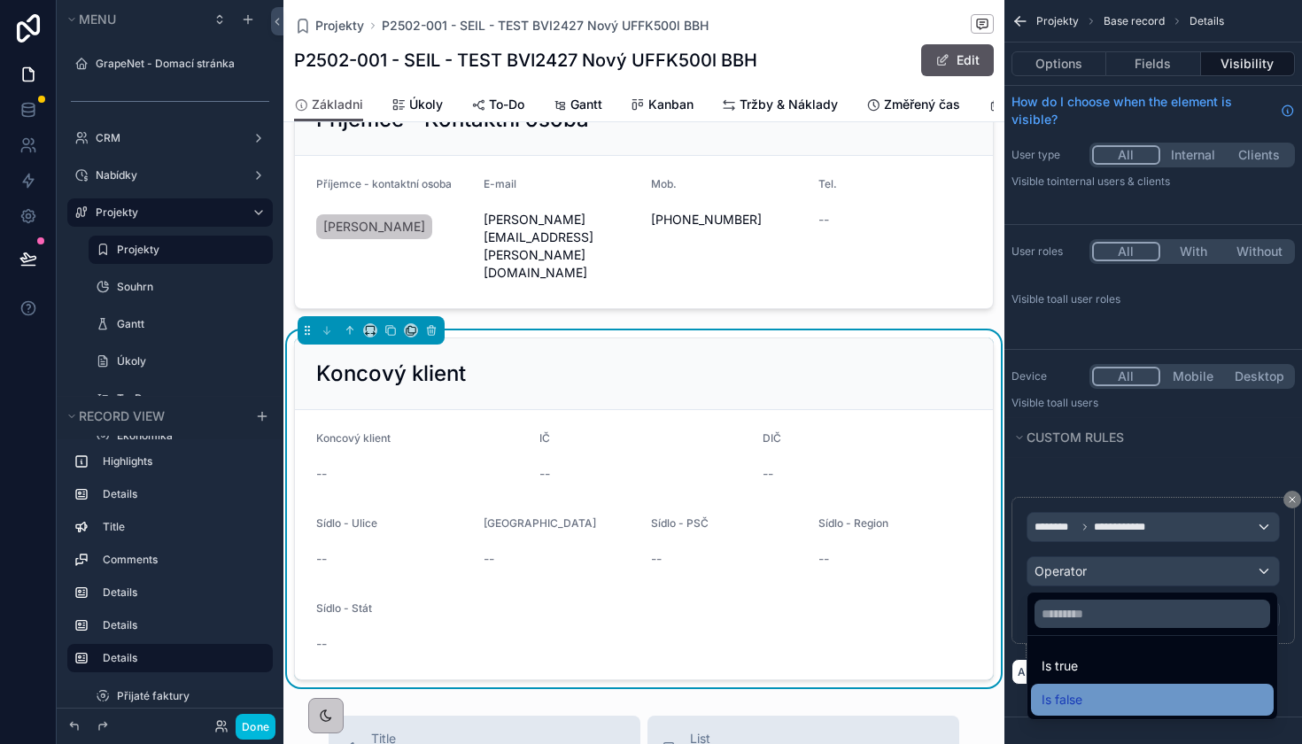
click at [1088, 703] on div "Is false" at bounding box center [1151, 699] width 221 height 21
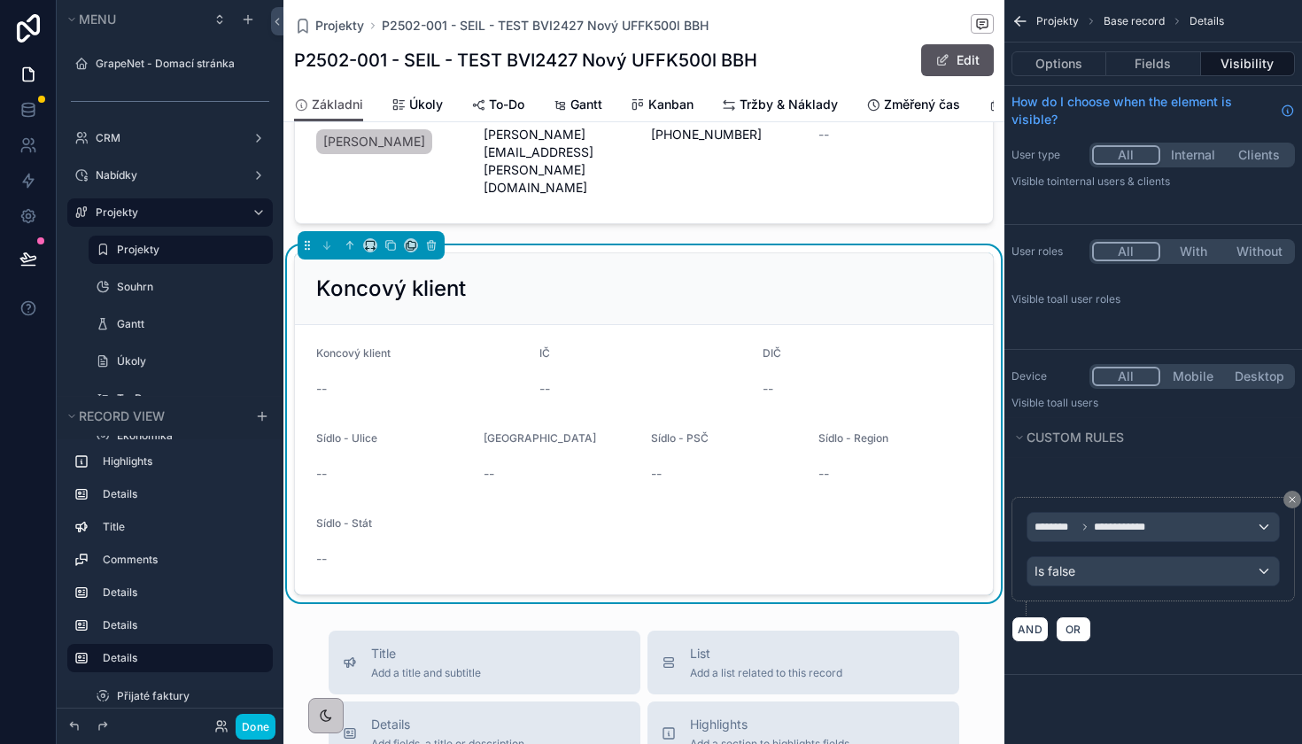
scroll to position [1589, 0]
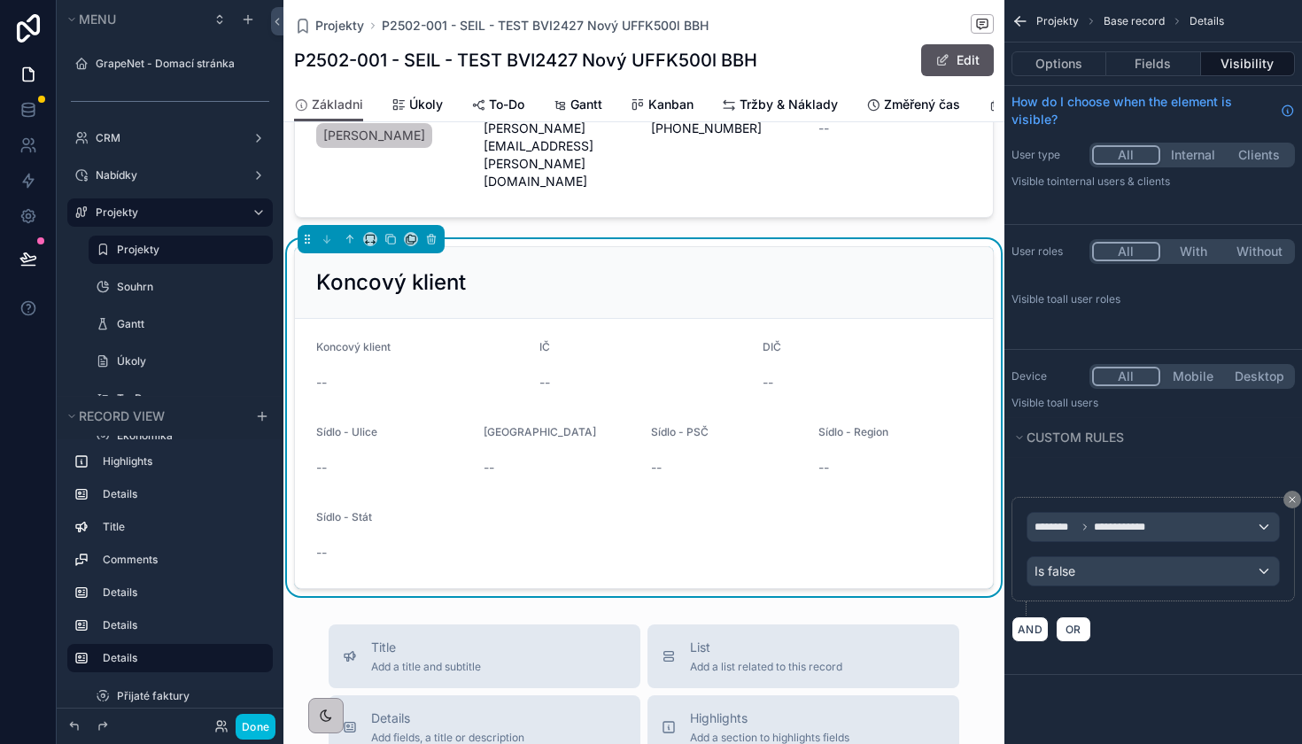
click at [744, 268] on div "Koncový klient" at bounding box center [643, 282] width 655 height 28
click at [1129, 560] on div "Is false" at bounding box center [1152, 571] width 251 height 28
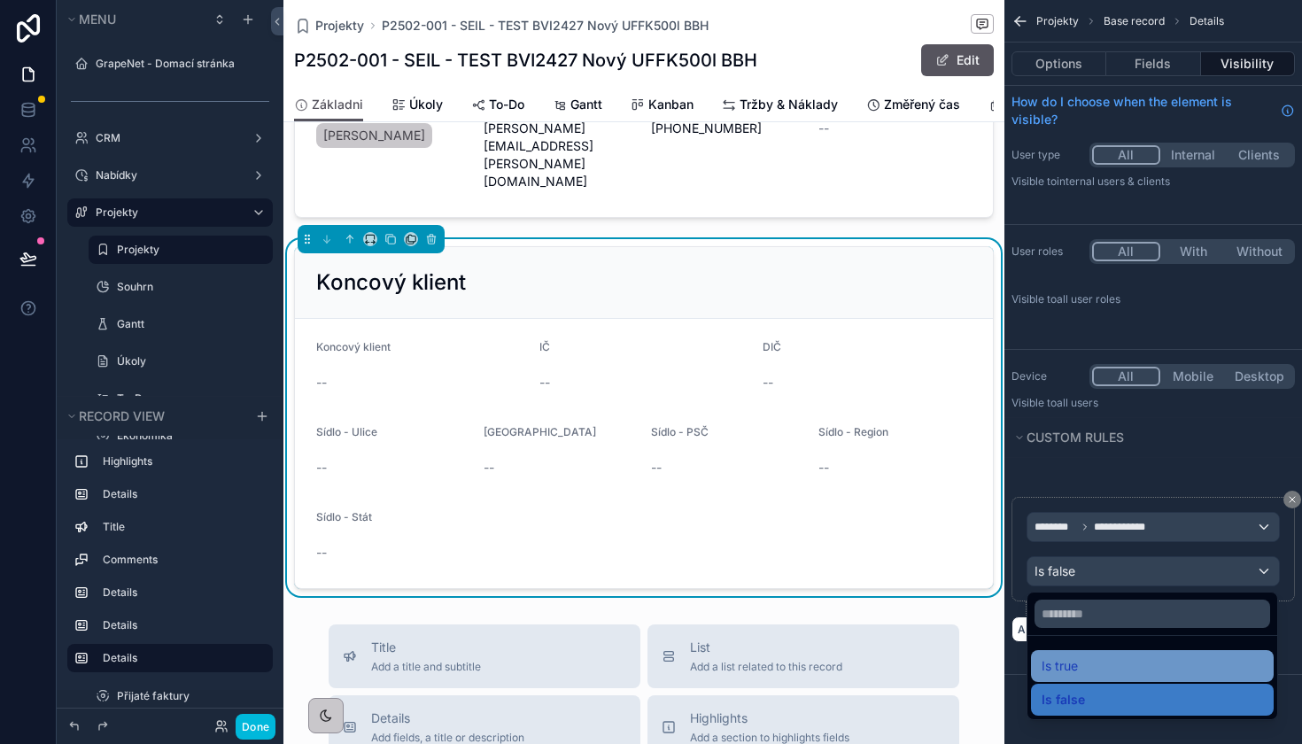
click at [1086, 663] on div "Is true" at bounding box center [1151, 665] width 221 height 21
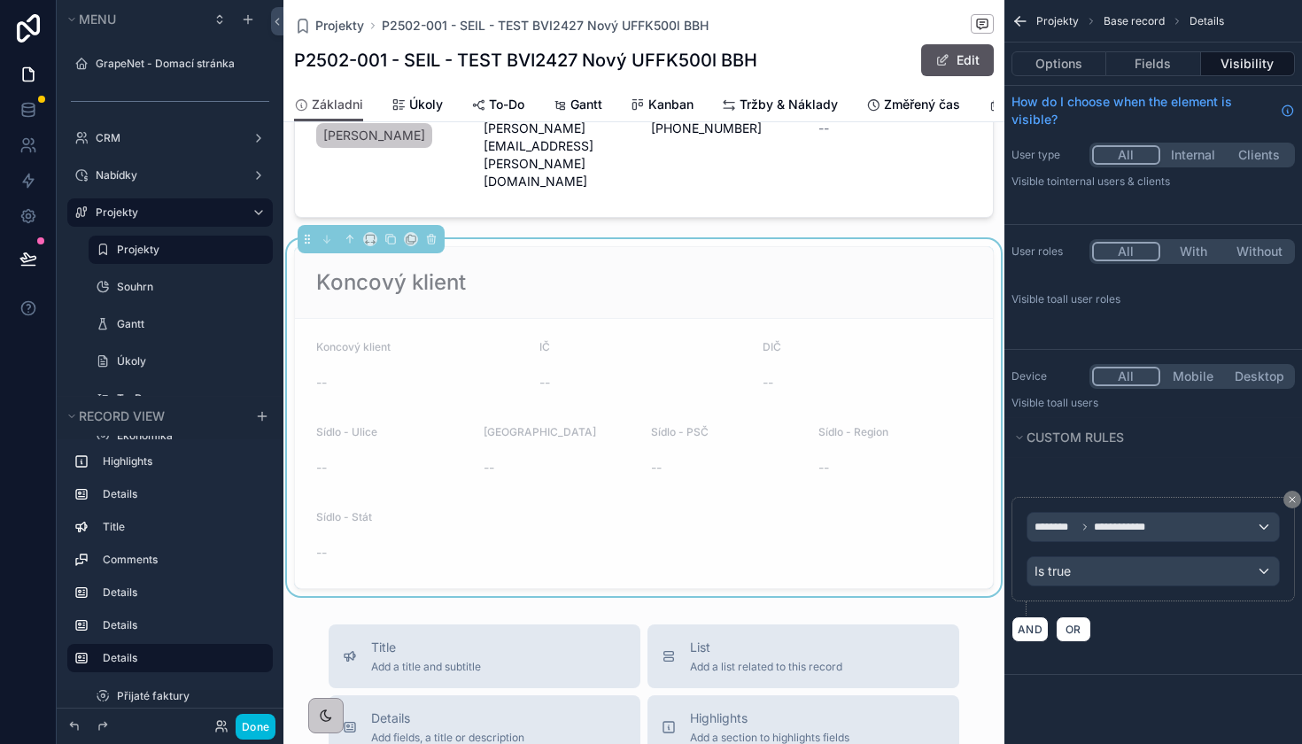
click at [1128, 582] on div "Is true" at bounding box center [1152, 571] width 251 height 28
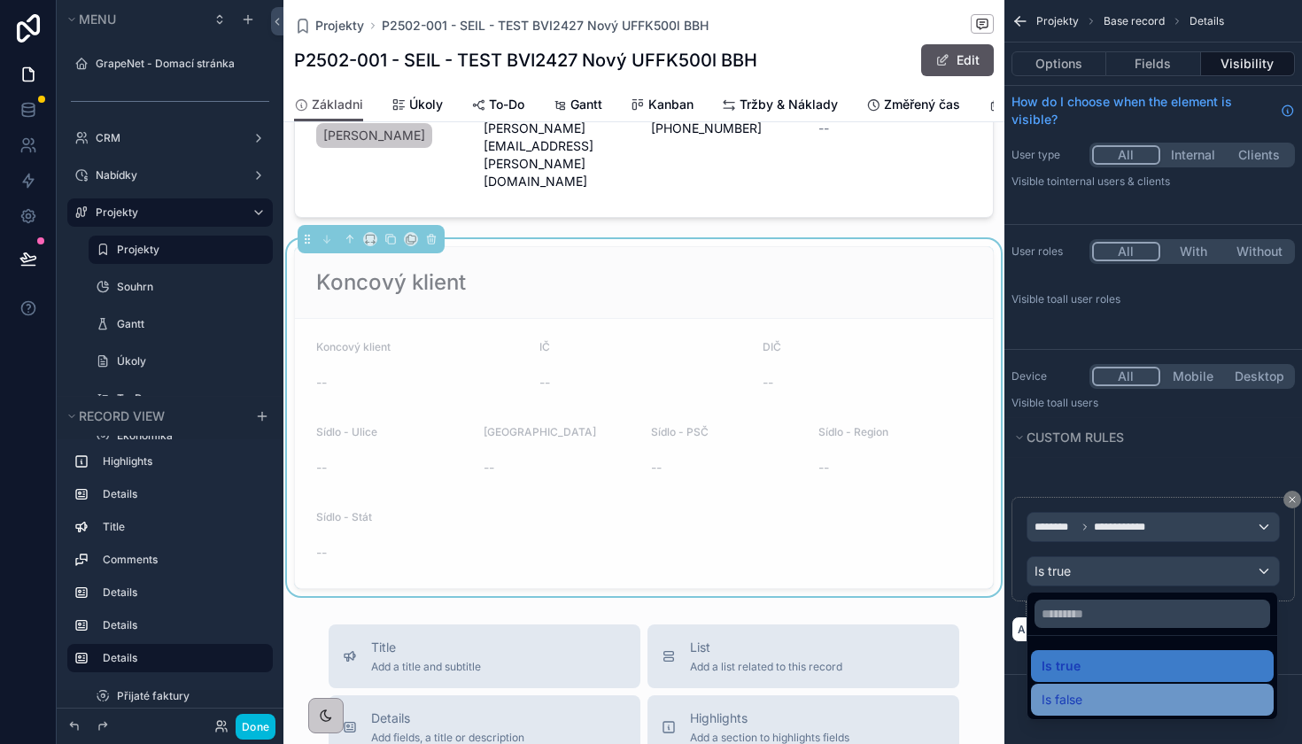
click at [1083, 708] on div "Is false" at bounding box center [1151, 699] width 221 height 21
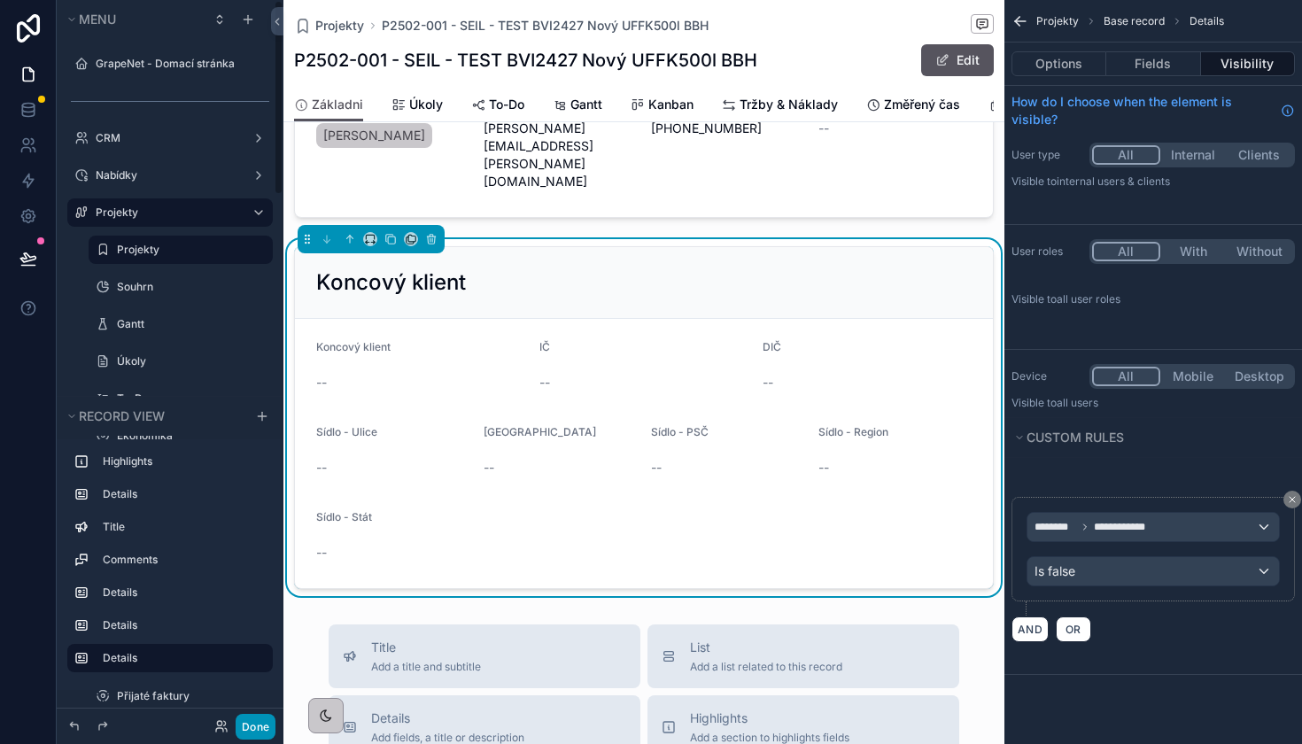
click at [255, 726] on button "Done" at bounding box center [256, 727] width 40 height 26
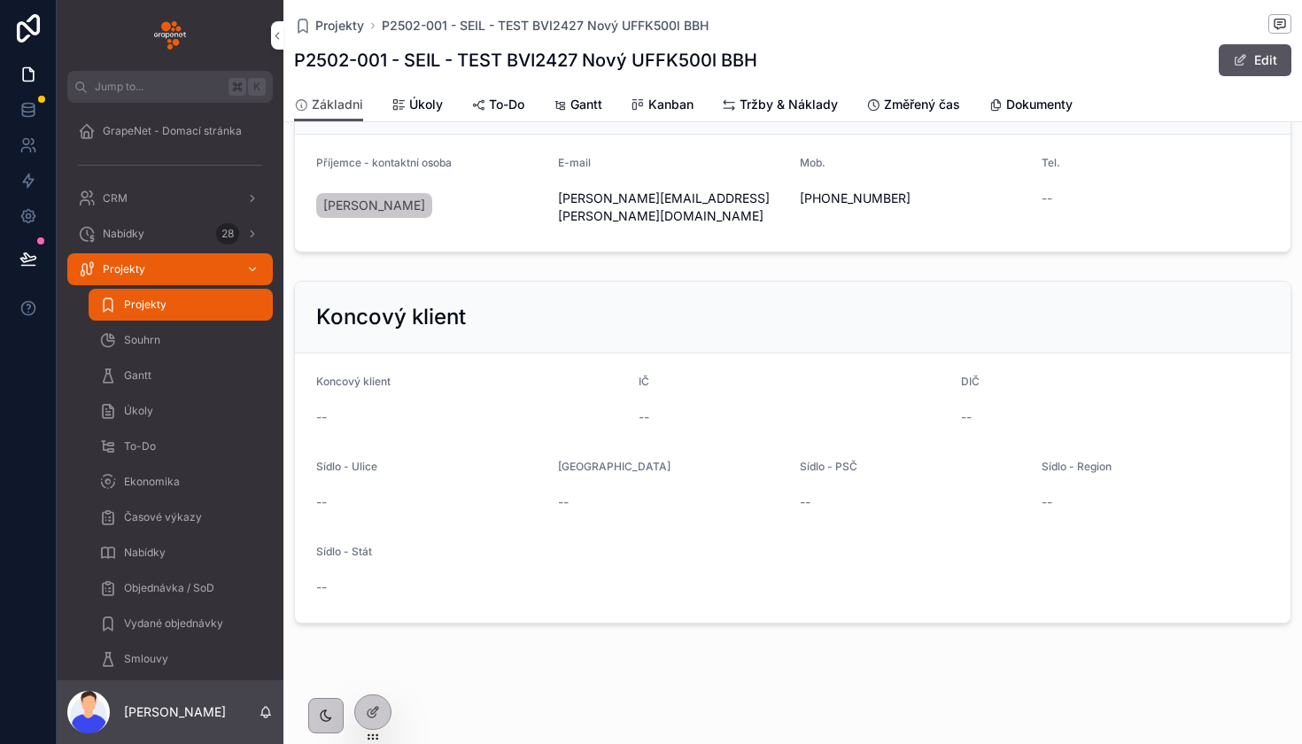
scroll to position [1498, 0]
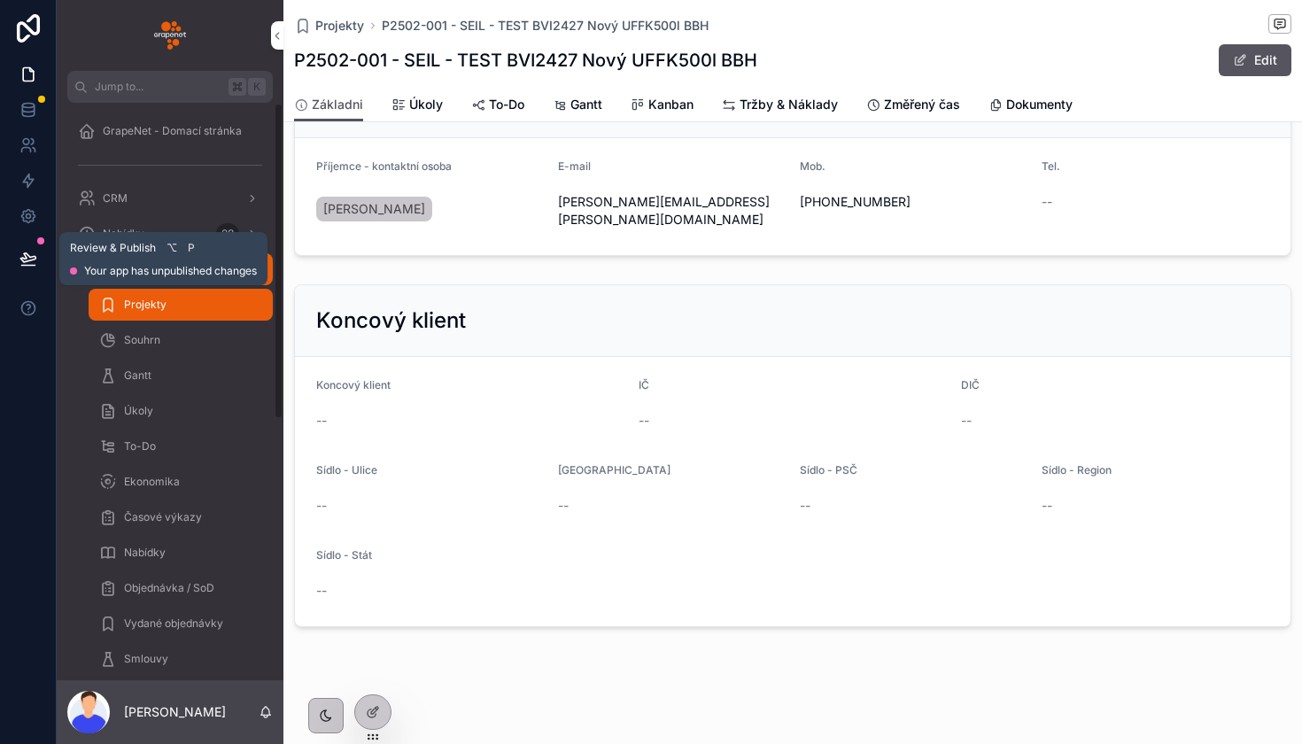
click at [27, 263] on icon at bounding box center [28, 259] width 18 height 18
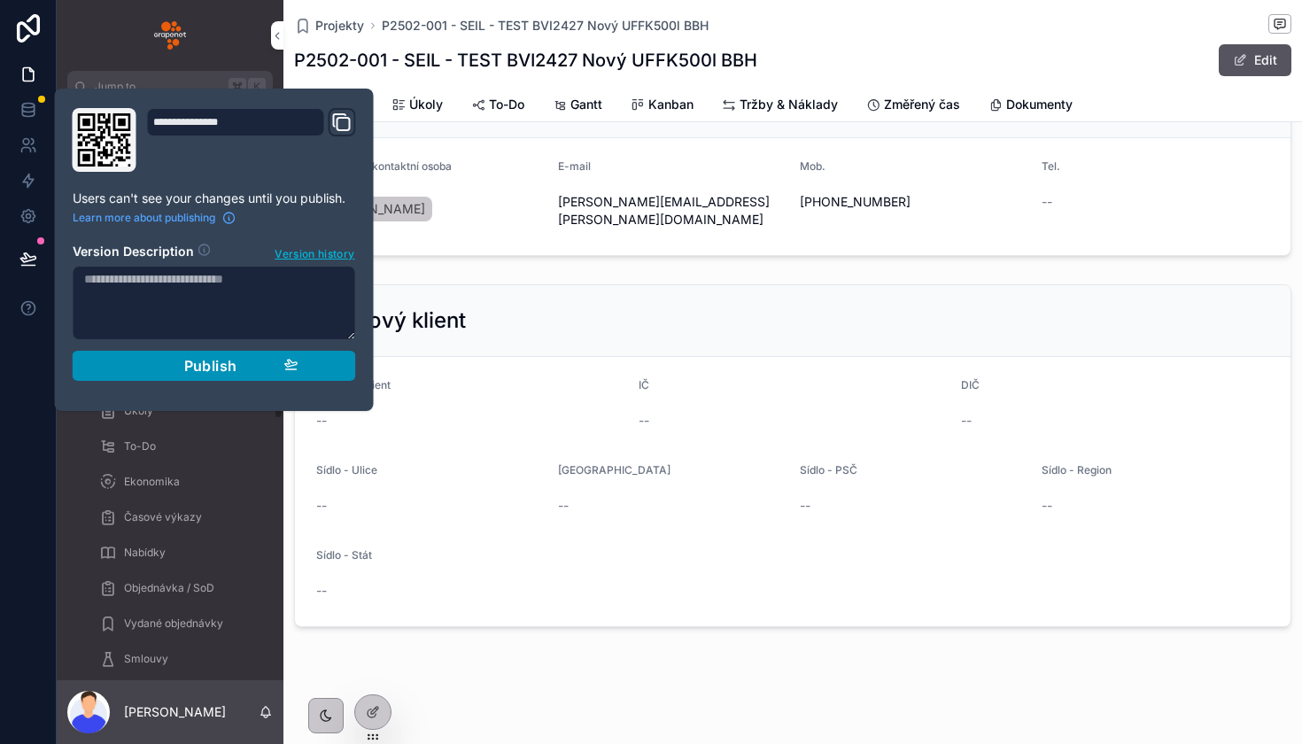
click at [166, 367] on div "Publish" at bounding box center [214, 366] width 168 height 18
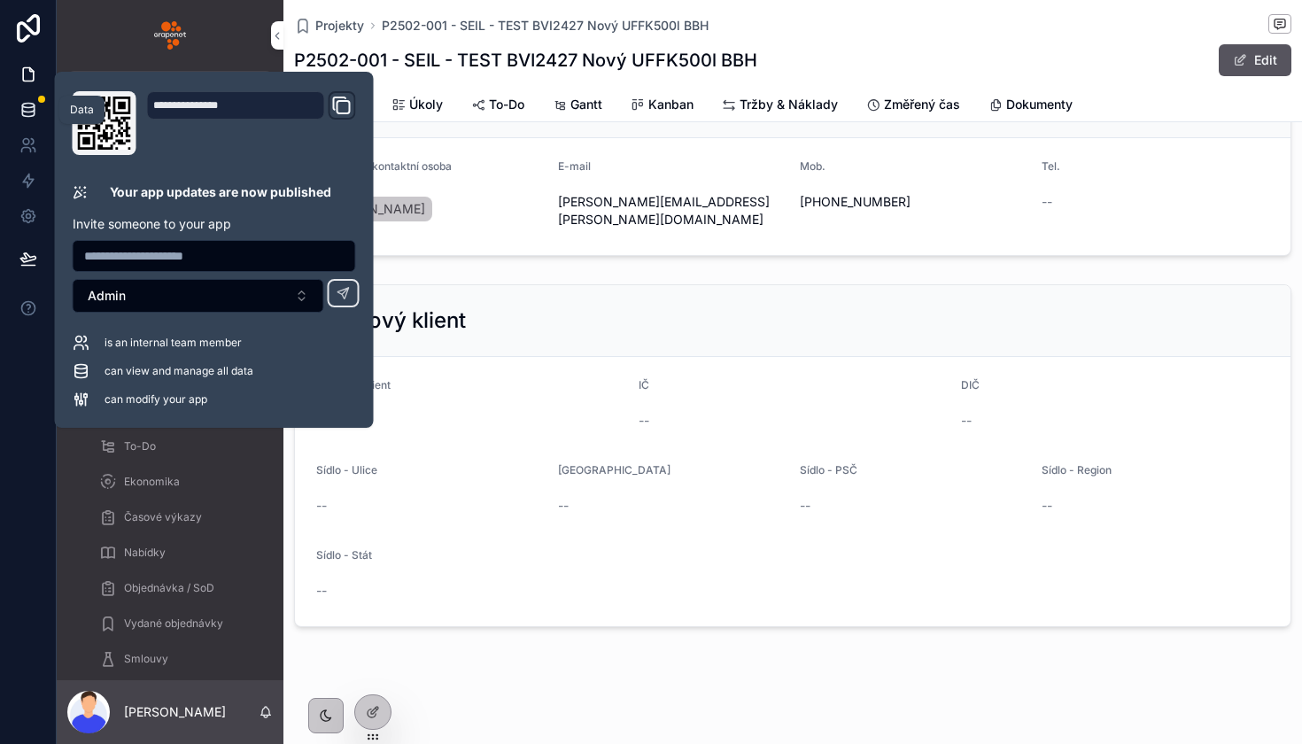
click at [29, 101] on icon at bounding box center [28, 110] width 18 height 18
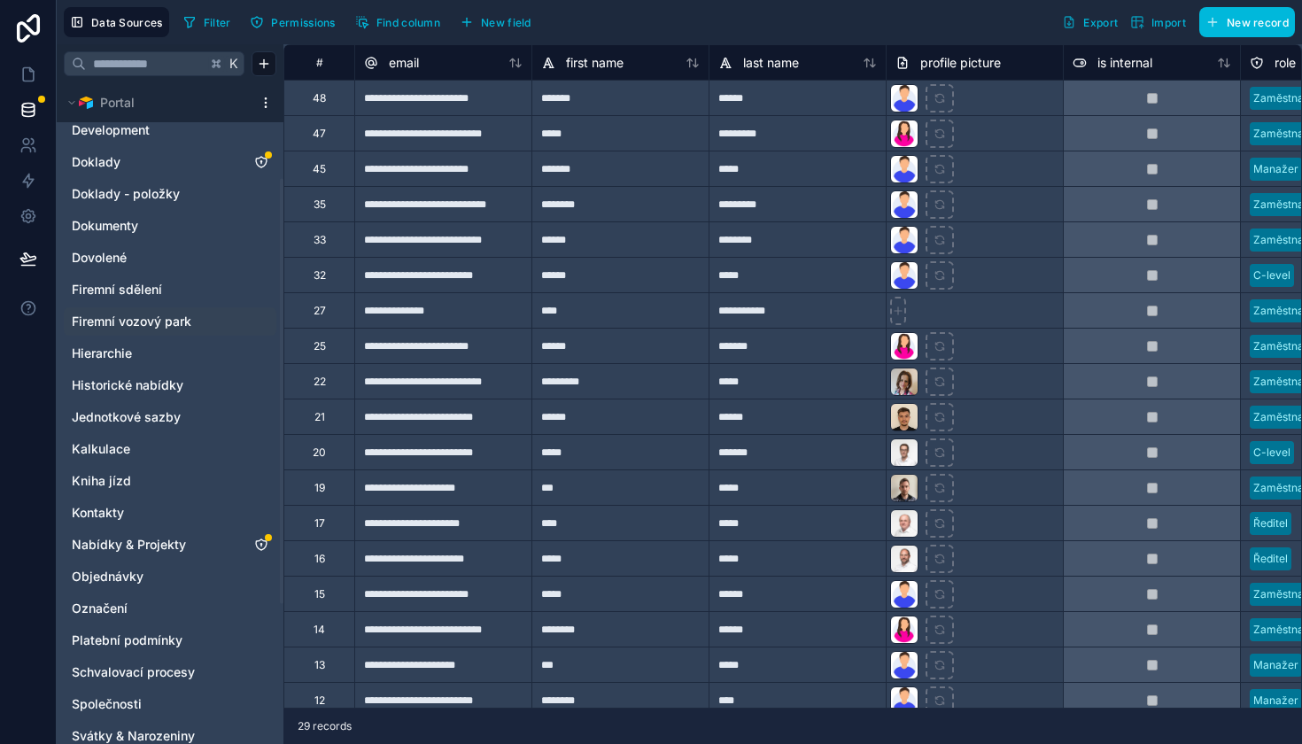
scroll to position [168, 0]
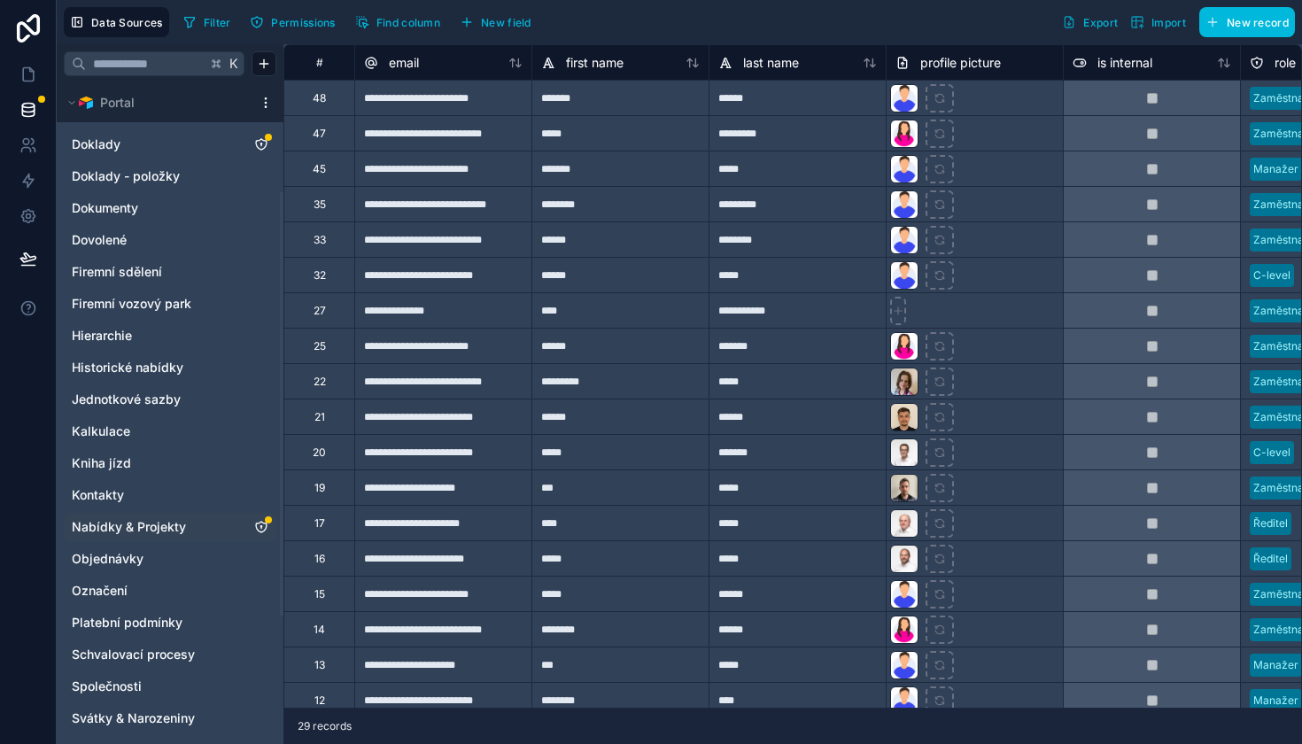
click at [179, 536] on div "Nabídky & Projekty" at bounding box center [170, 527] width 213 height 28
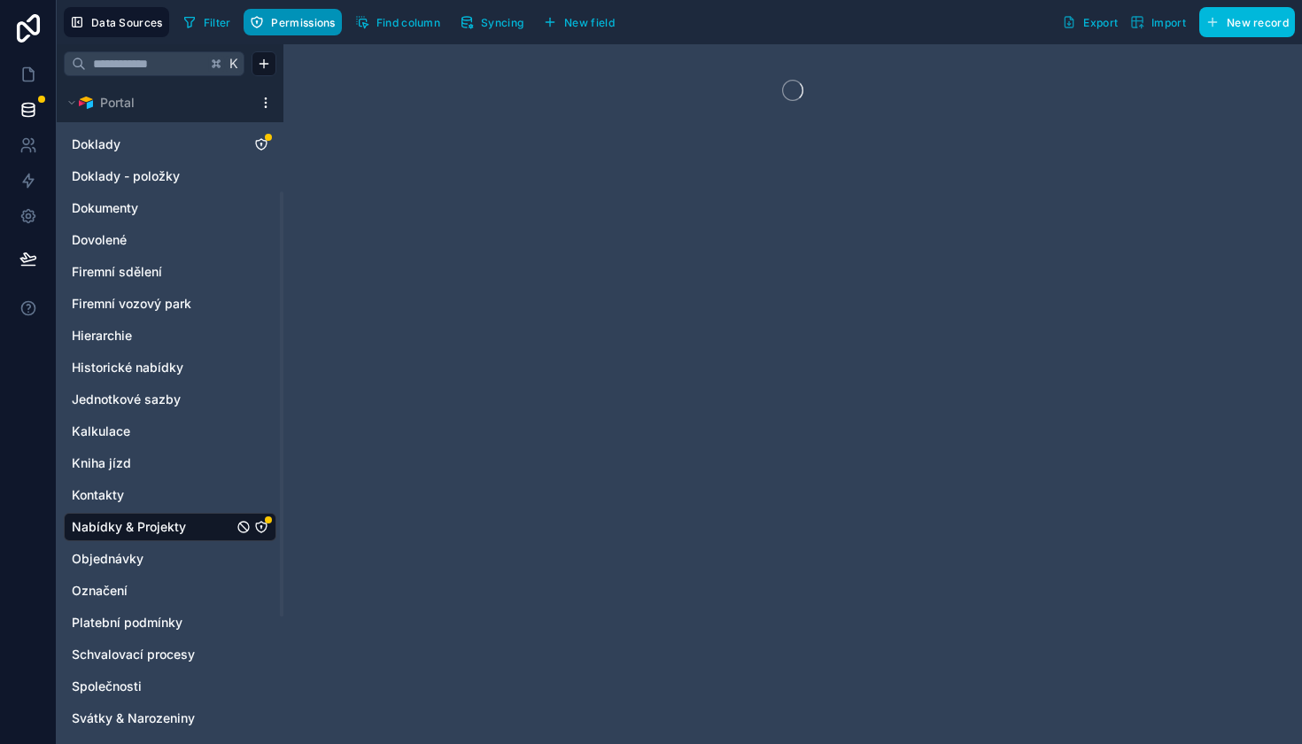
click at [296, 29] on button "Permissions" at bounding box center [292, 22] width 97 height 27
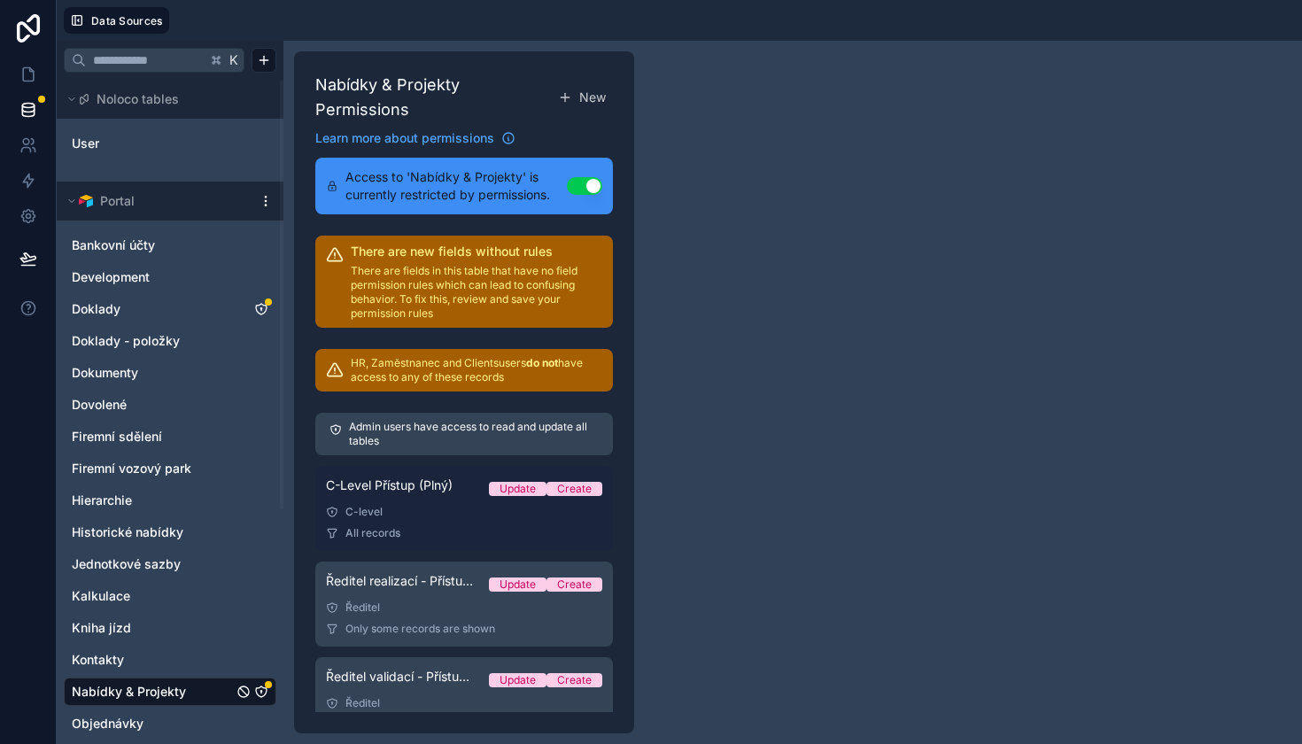
click at [414, 499] on div "C-Level Přístup (Plný) Update Create" at bounding box center [464, 488] width 276 height 25
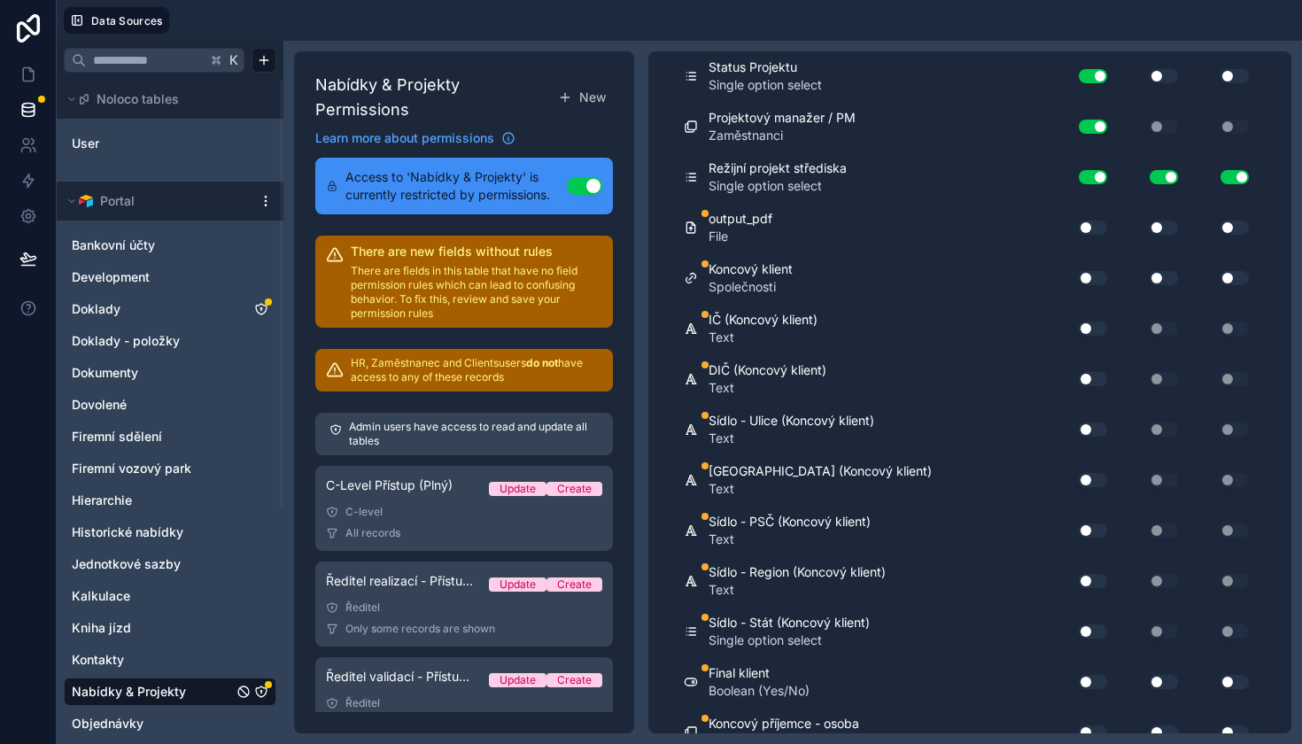
scroll to position [5989, 0]
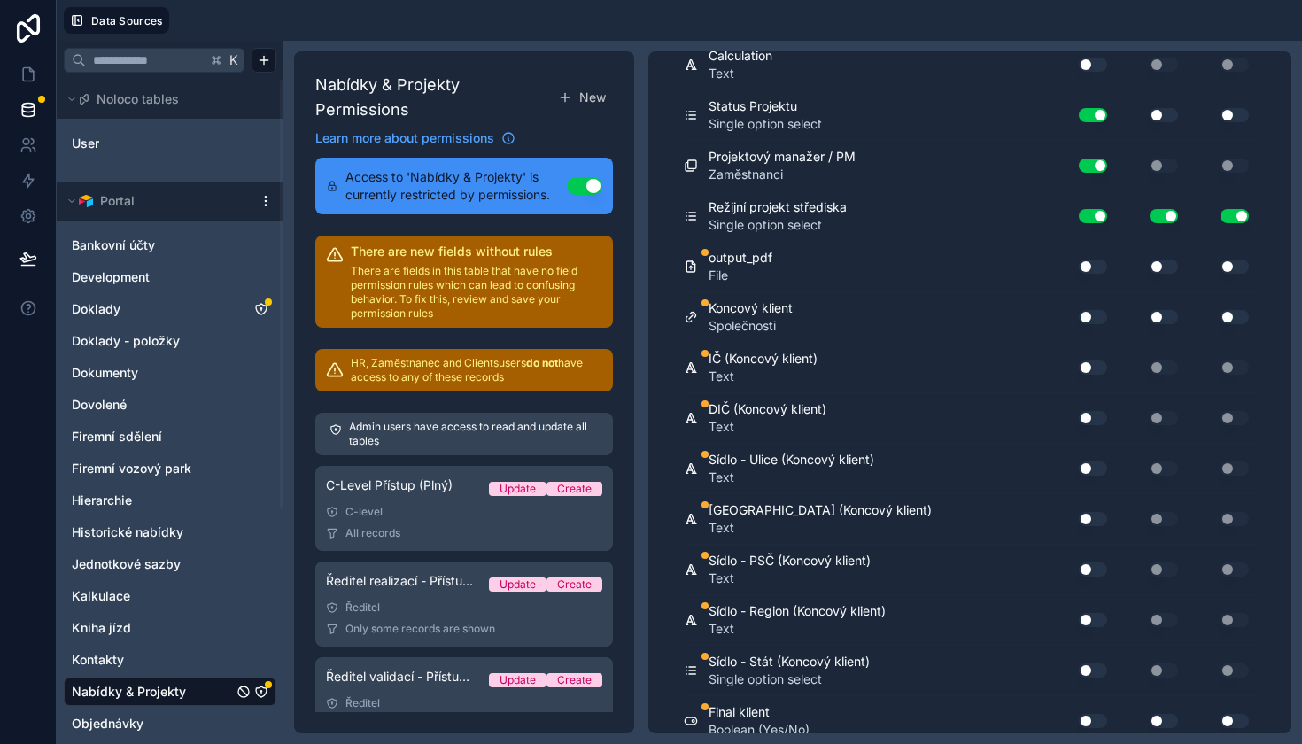
click at [1094, 267] on button "Use setting" at bounding box center [1093, 266] width 28 height 14
click at [1168, 262] on button "Use setting" at bounding box center [1163, 266] width 28 height 14
click at [1227, 264] on button "Use setting" at bounding box center [1234, 266] width 28 height 14
click at [1076, 320] on div "Use setting" at bounding box center [1082, 317] width 50 height 14
click at [1086, 320] on button "Use setting" at bounding box center [1093, 317] width 28 height 14
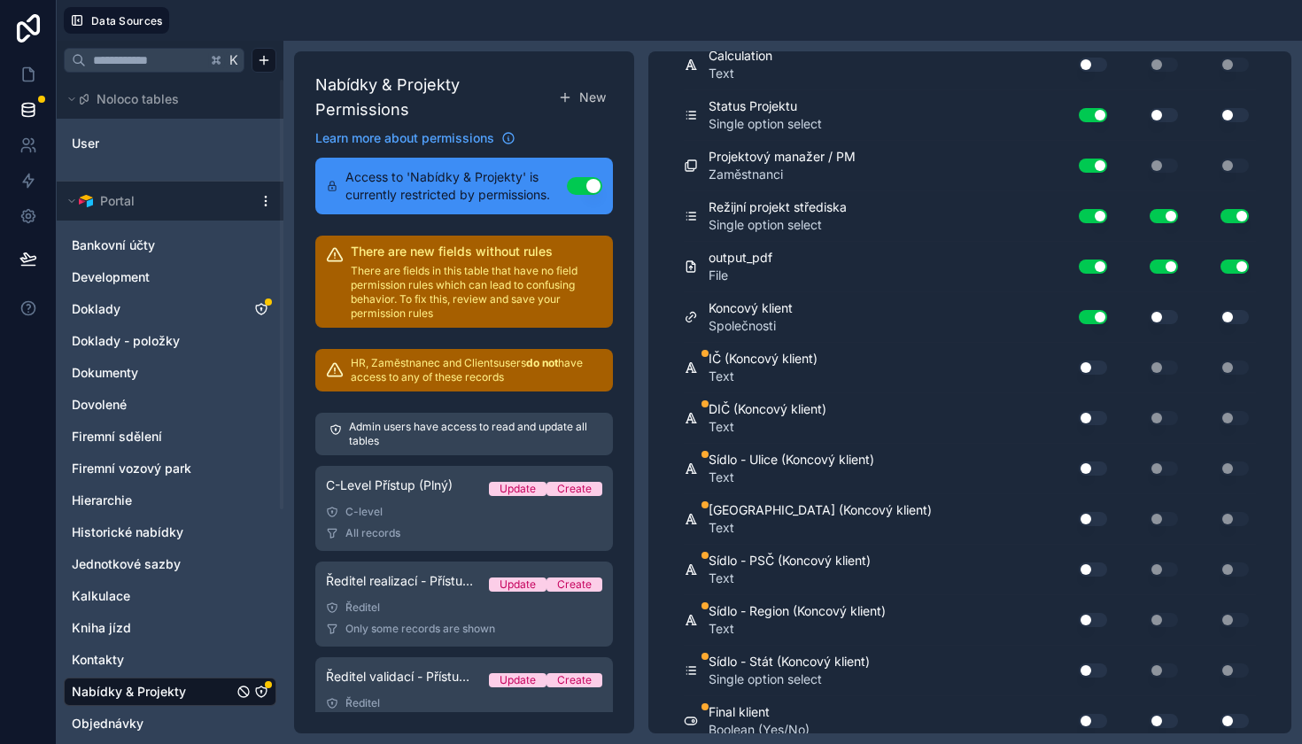
click at [1158, 318] on button "Use setting" at bounding box center [1163, 317] width 28 height 14
click at [1218, 313] on div "Use setting" at bounding box center [1220, 317] width 71 height 14
click at [1221, 325] on div "Use setting" at bounding box center [1220, 317] width 71 height 28
click at [1233, 319] on button "Use setting" at bounding box center [1234, 317] width 28 height 14
click at [1096, 367] on button "Use setting" at bounding box center [1093, 367] width 28 height 14
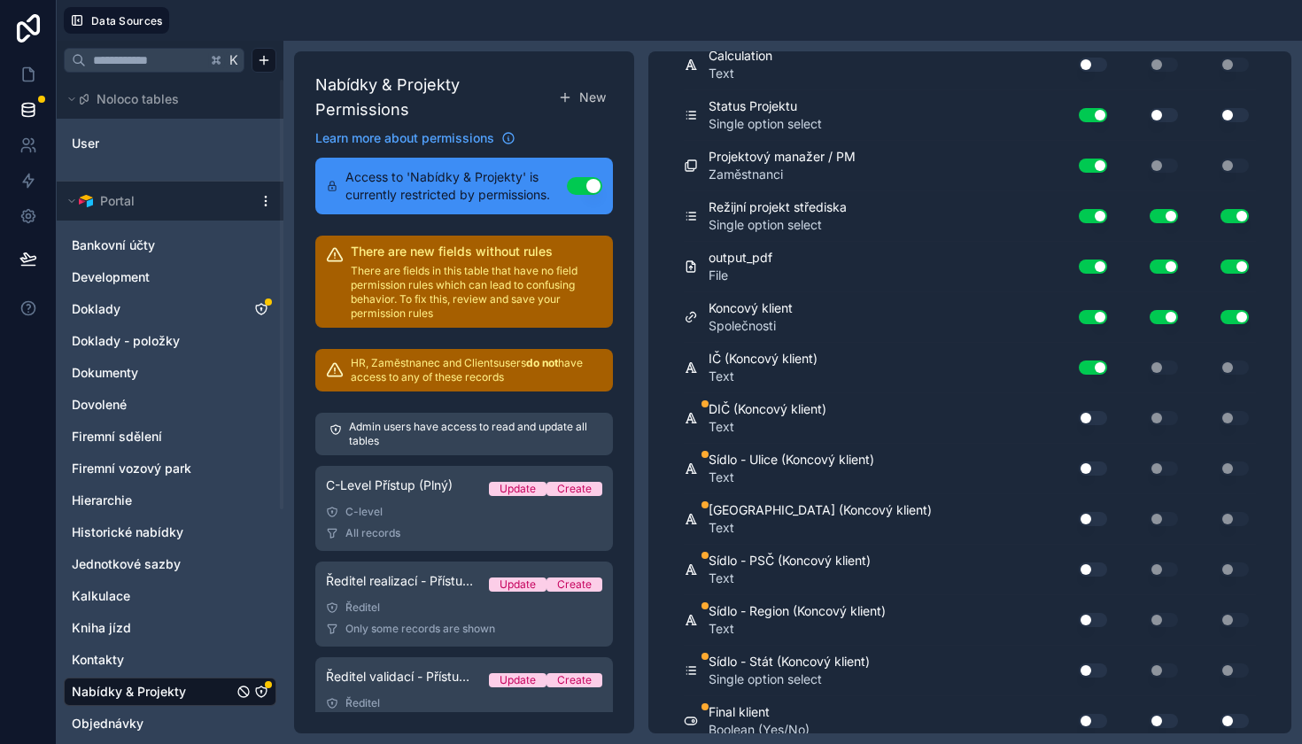
click at [1096, 409] on div "Use setting" at bounding box center [1085, 418] width 57 height 28
click at [1090, 429] on div "Use setting" at bounding box center [1085, 418] width 57 height 28
click at [1090, 418] on button "Use setting" at bounding box center [1093, 418] width 28 height 14
click at [1090, 469] on button "Use setting" at bounding box center [1093, 468] width 28 height 14
click at [1091, 512] on button "Use setting" at bounding box center [1093, 519] width 28 height 14
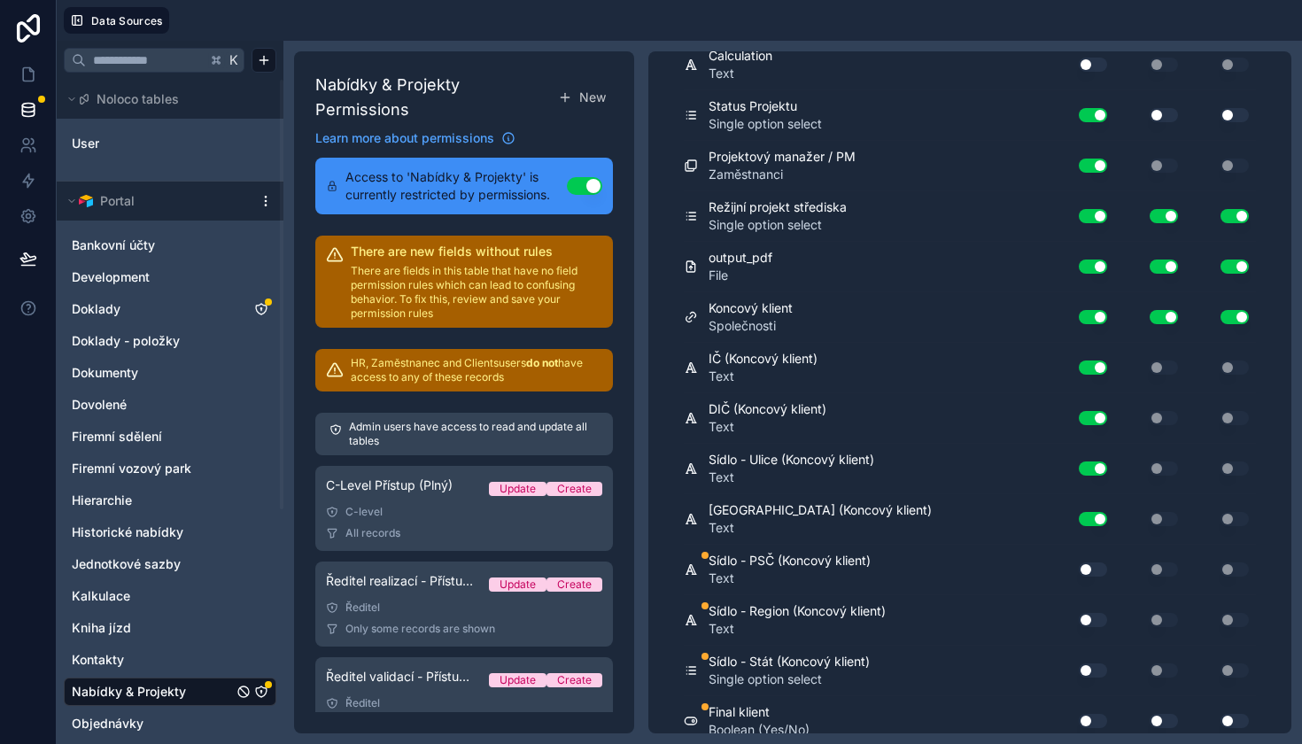
click at [1089, 569] on button "Use setting" at bounding box center [1093, 569] width 28 height 14
click at [1089, 616] on button "Use setting" at bounding box center [1093, 620] width 28 height 14
click at [1091, 665] on button "Use setting" at bounding box center [1093, 670] width 28 height 14
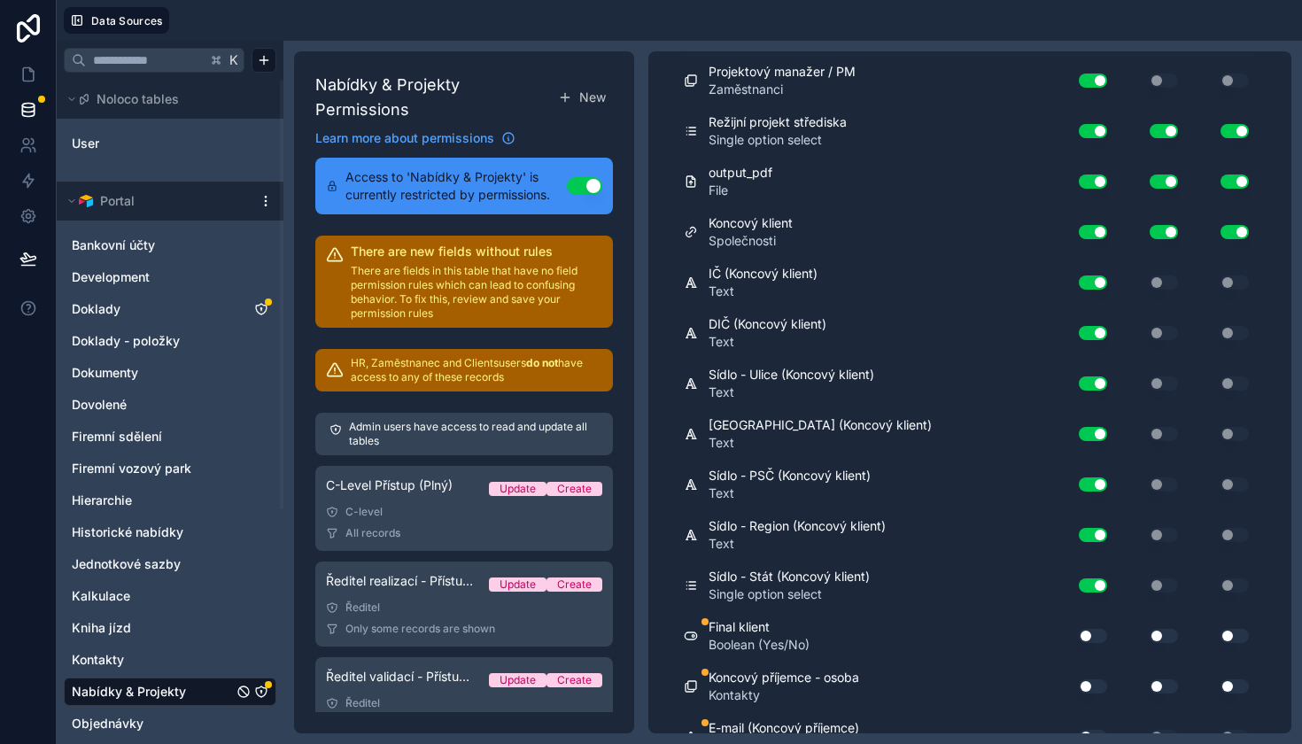
scroll to position [6108, 0]
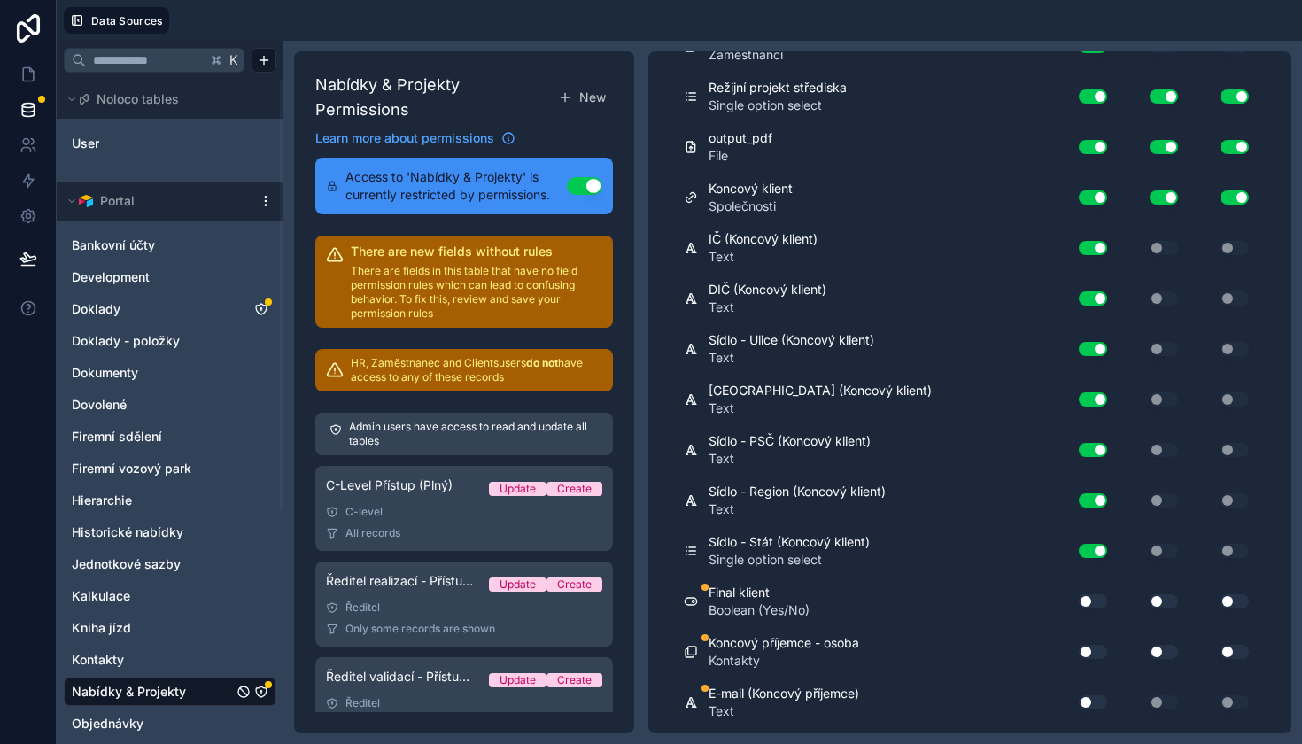
click at [1090, 599] on button "Use setting" at bounding box center [1093, 601] width 28 height 14
click at [1160, 597] on button "Use setting" at bounding box center [1163, 601] width 28 height 14
click at [1238, 594] on button "Use setting" at bounding box center [1234, 601] width 28 height 14
click at [1086, 641] on div "Use setting" at bounding box center [1085, 652] width 57 height 28
click at [1086, 646] on button "Use setting" at bounding box center [1093, 652] width 28 height 14
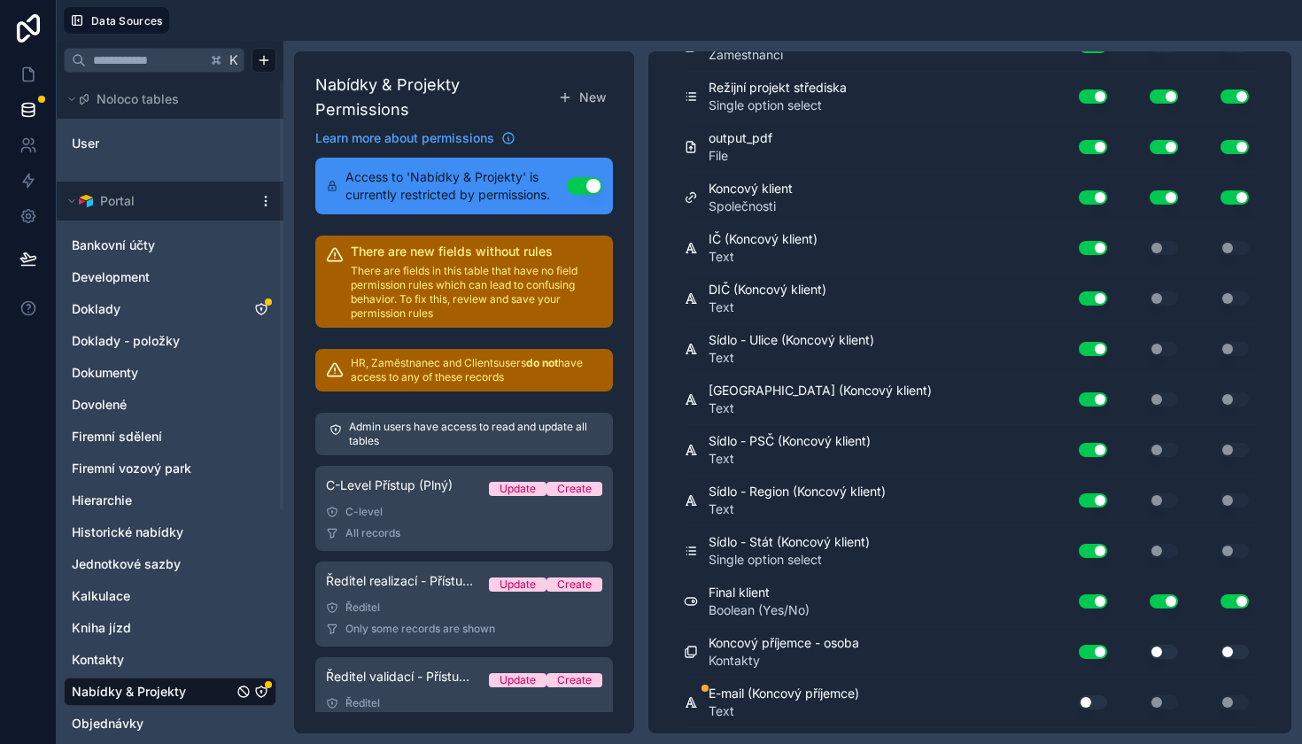
click at [1146, 647] on div "Use setting" at bounding box center [1149, 652] width 71 height 14
click at [1163, 647] on button "Use setting" at bounding box center [1163, 652] width 28 height 14
click at [1241, 649] on button "Use setting" at bounding box center [1234, 652] width 28 height 14
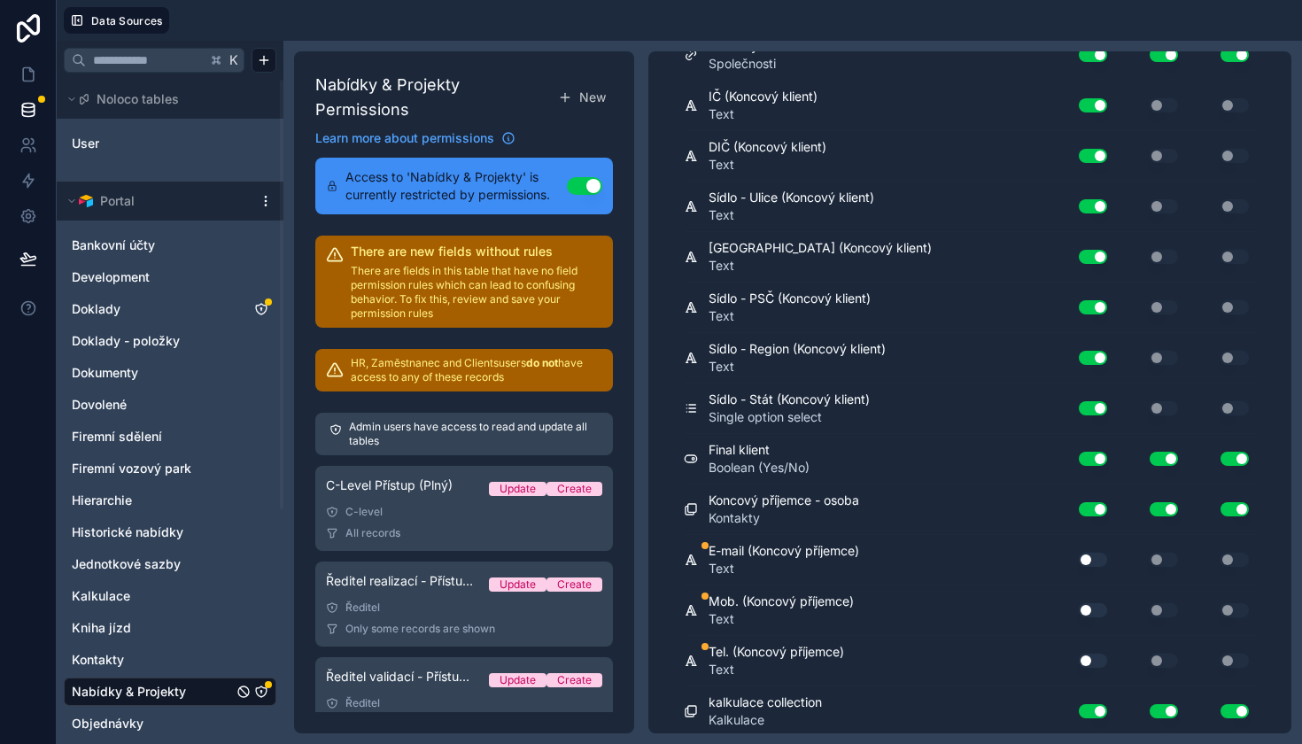
scroll to position [6281, 0]
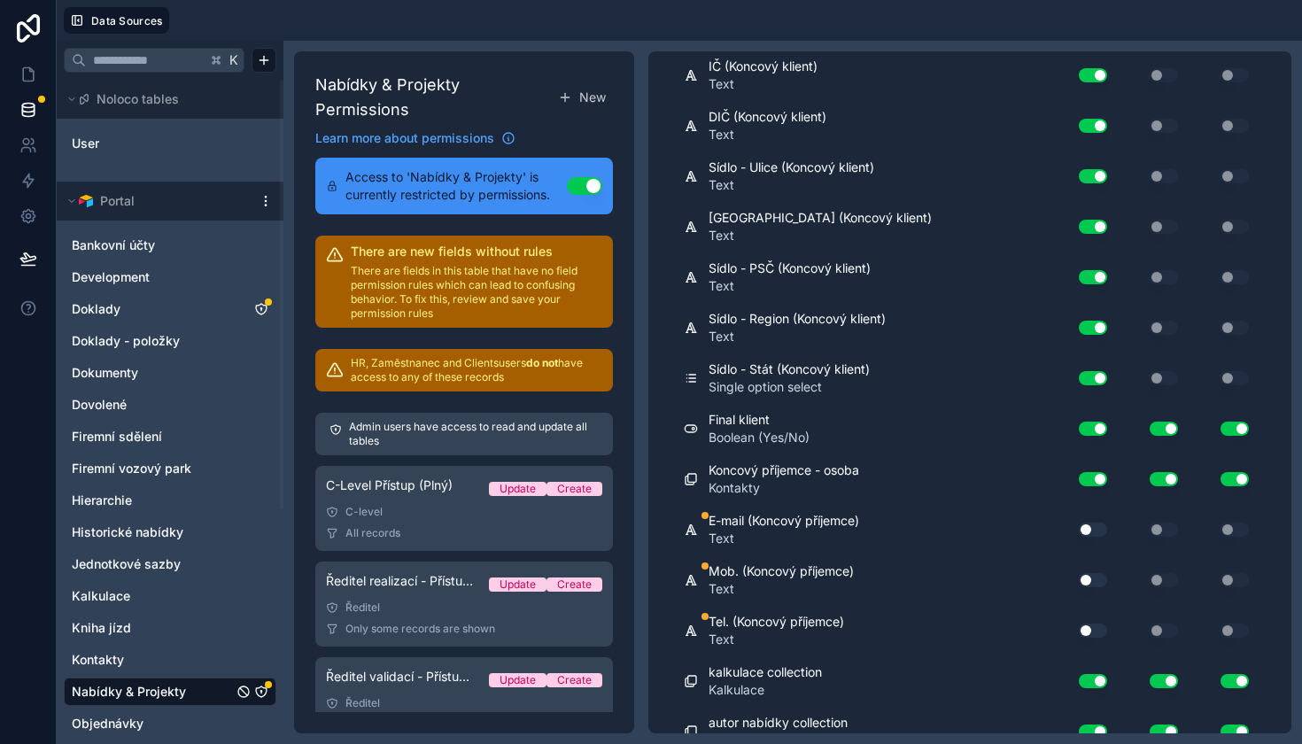
click at [1089, 522] on button "Use setting" at bounding box center [1093, 529] width 28 height 14
click at [1089, 573] on button "Use setting" at bounding box center [1093, 580] width 28 height 14
click at [1091, 624] on button "Use setting" at bounding box center [1093, 630] width 28 height 14
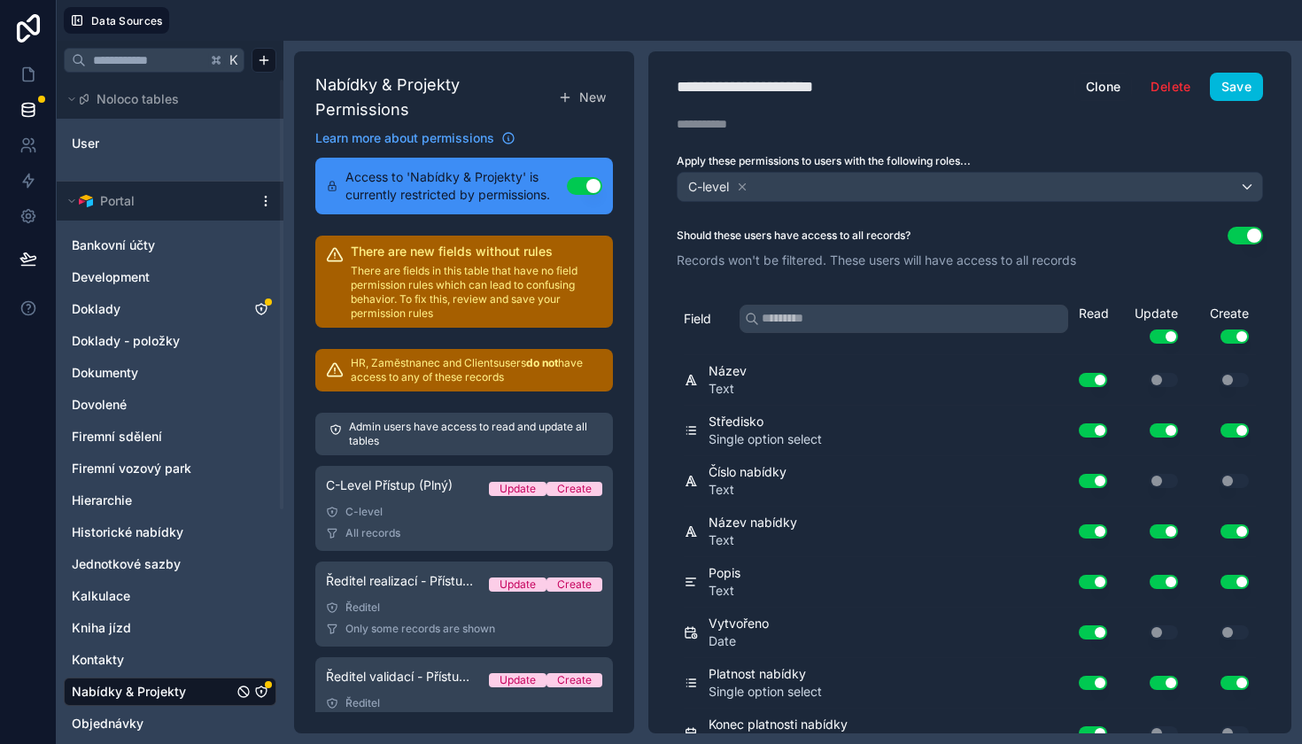
scroll to position [0, 0]
click at [1226, 88] on button "Save" at bounding box center [1236, 87] width 53 height 28
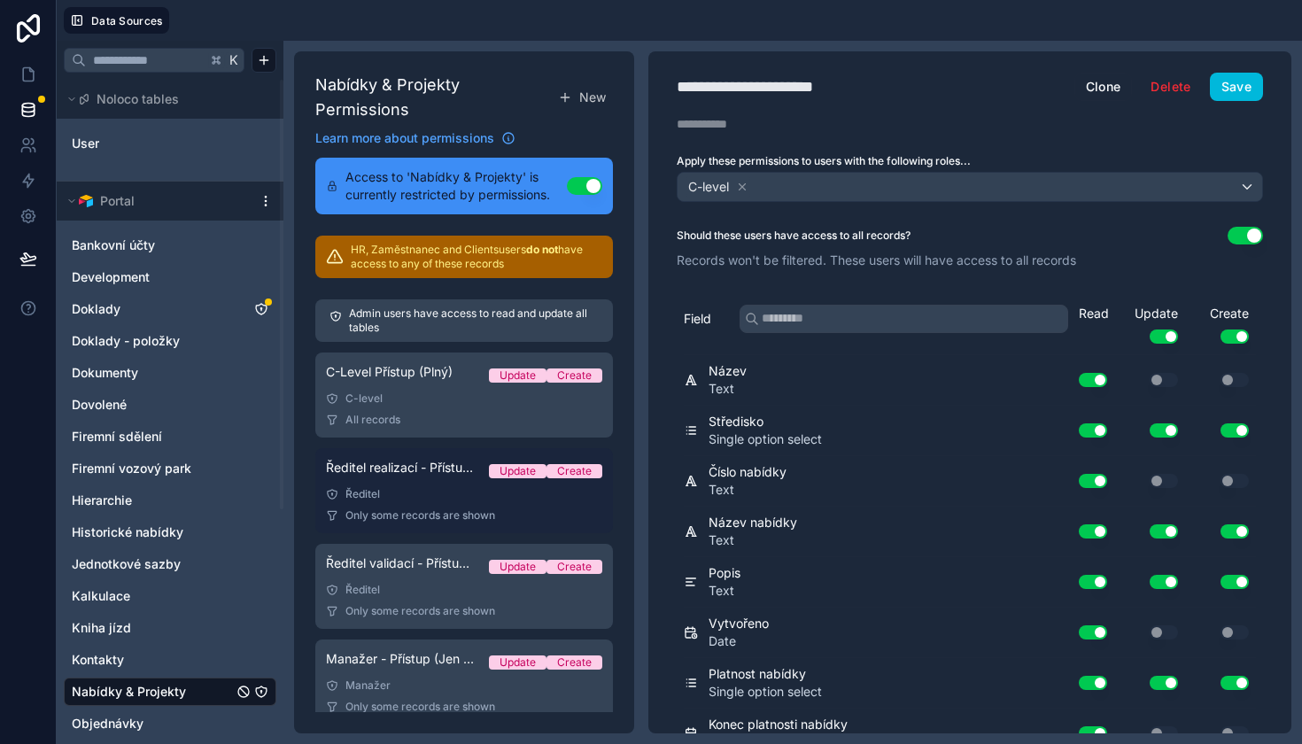
click at [451, 491] on div "Ředitel" at bounding box center [464, 494] width 276 height 14
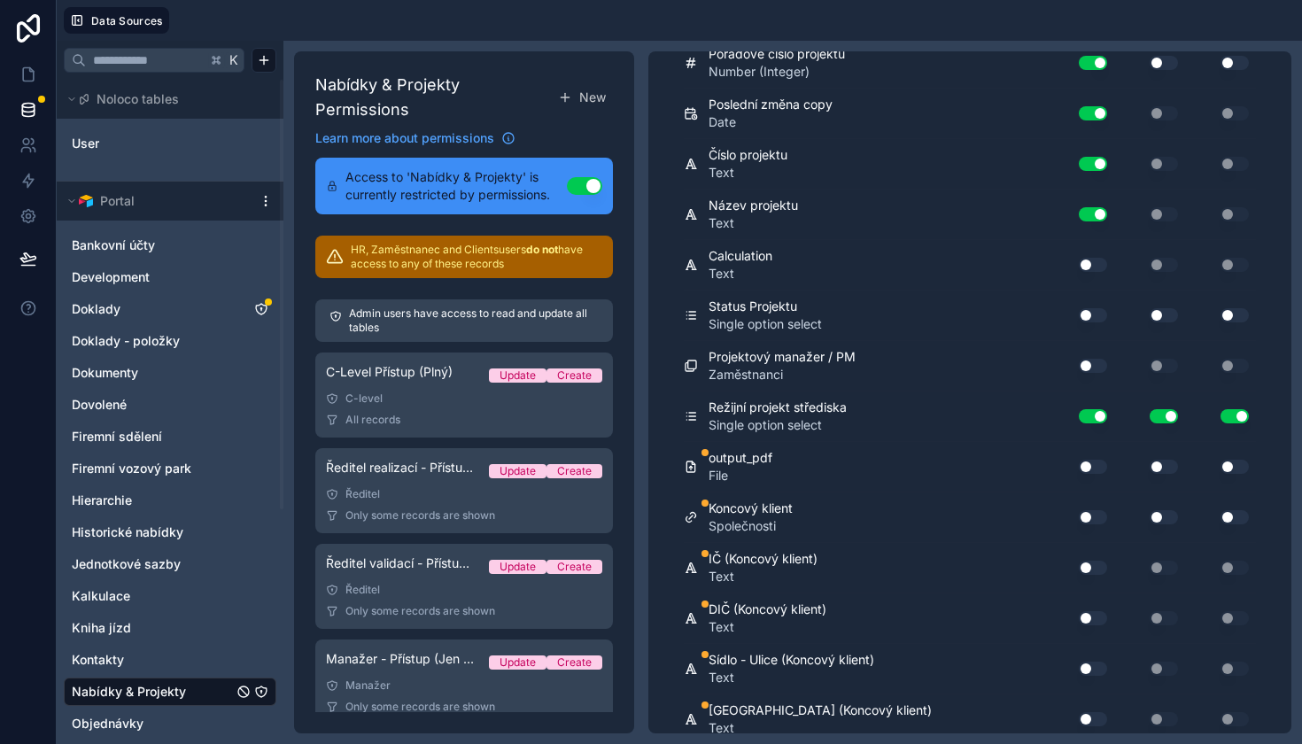
scroll to position [6300, 0]
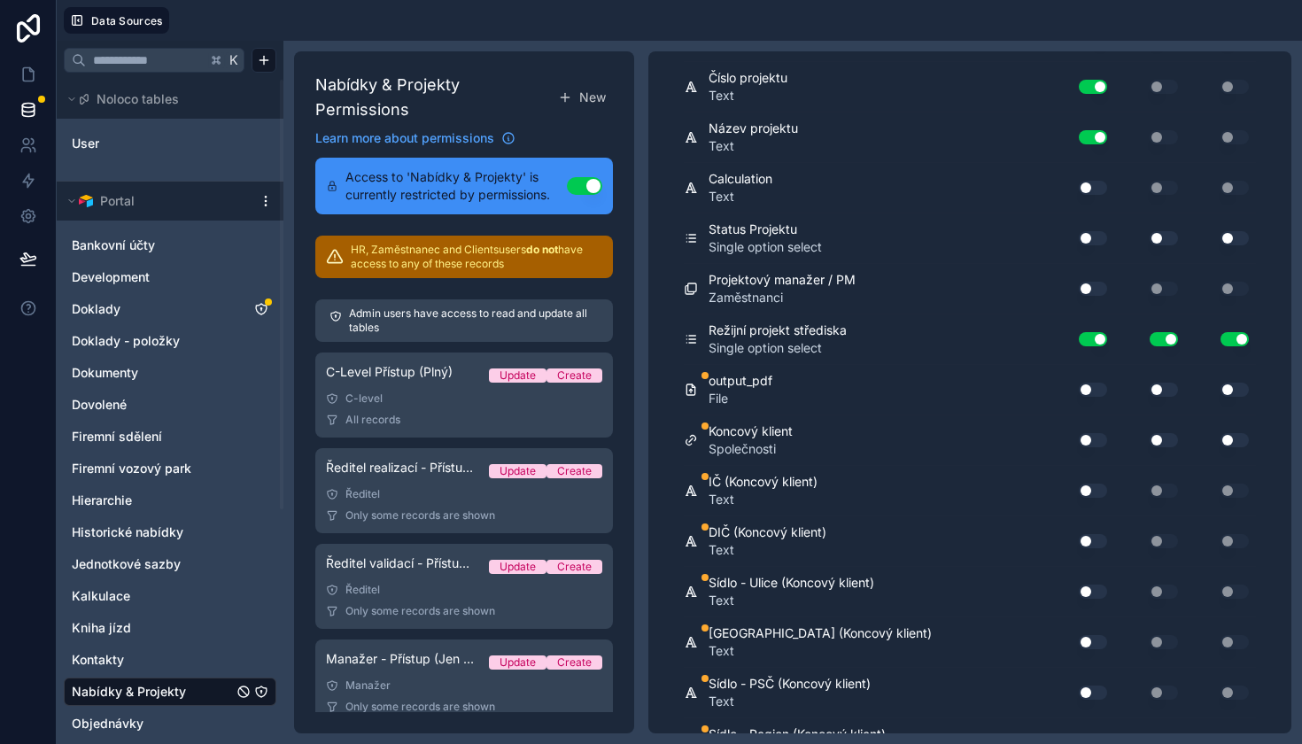
click at [1091, 390] on button "Use setting" at bounding box center [1093, 390] width 28 height 14
click at [1175, 390] on button "Use setting" at bounding box center [1163, 390] width 28 height 14
click at [1241, 389] on button "Use setting" at bounding box center [1234, 390] width 28 height 14
click at [1089, 436] on button "Use setting" at bounding box center [1093, 440] width 28 height 14
click at [1156, 438] on button "Use setting" at bounding box center [1163, 440] width 28 height 14
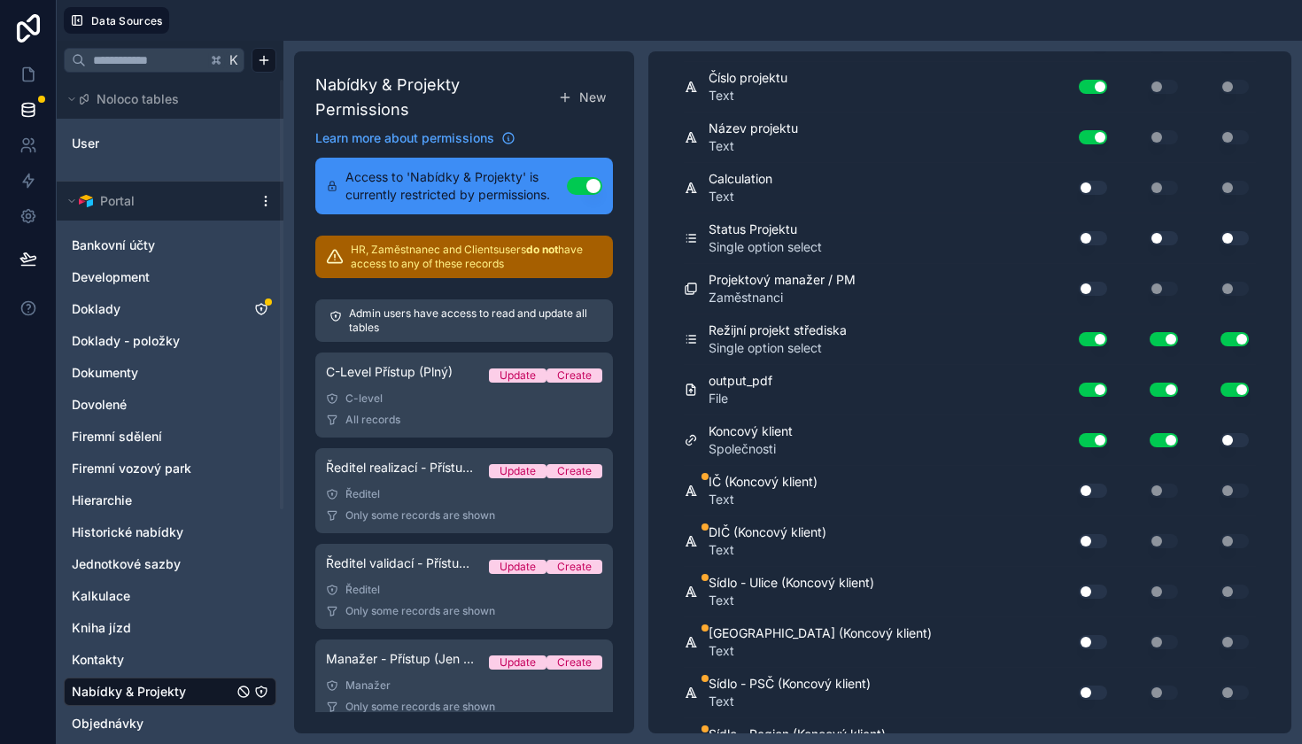
click at [1223, 439] on button "Use setting" at bounding box center [1234, 440] width 28 height 14
click at [1093, 490] on button "Use setting" at bounding box center [1093, 490] width 28 height 14
click at [1093, 542] on button "Use setting" at bounding box center [1093, 541] width 28 height 14
click at [1094, 599] on div "Use setting" at bounding box center [1085, 591] width 57 height 28
click at [1097, 586] on button "Use setting" at bounding box center [1093, 591] width 28 height 14
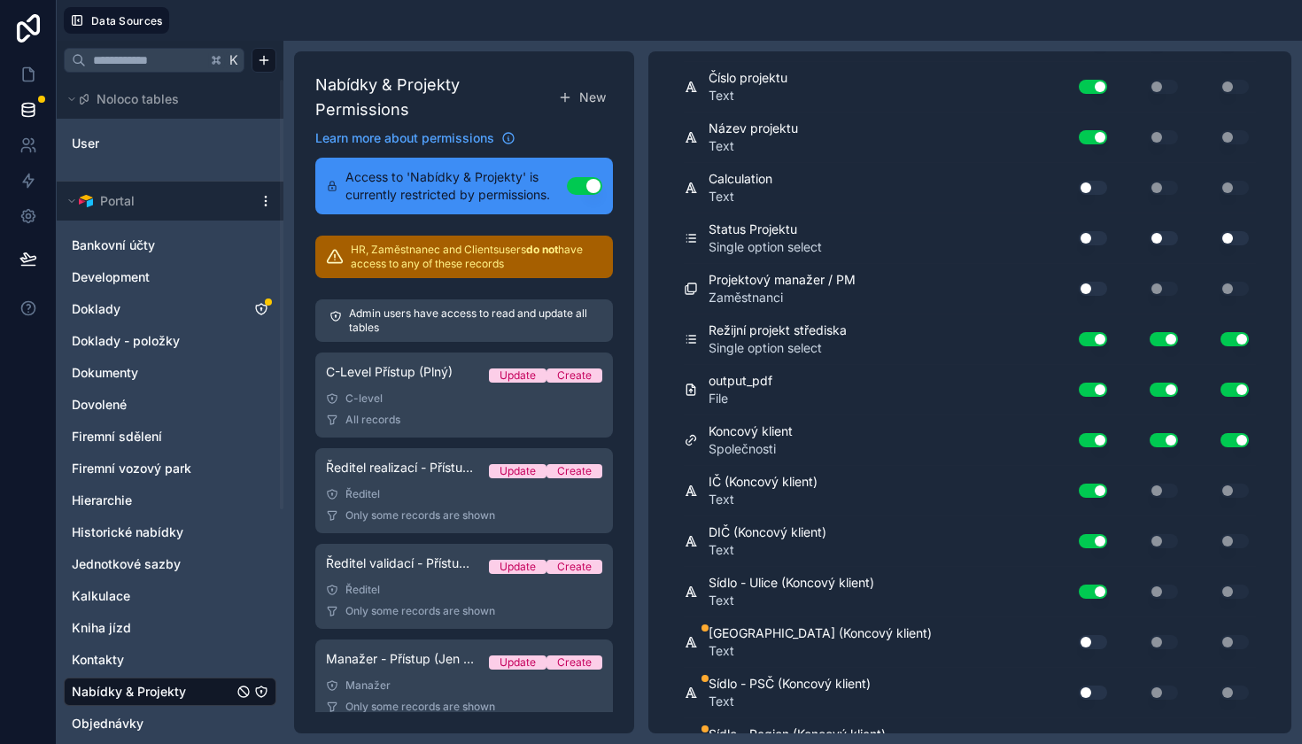
click at [1097, 640] on button "Use setting" at bounding box center [1093, 642] width 28 height 14
click at [1097, 689] on button "Use setting" at bounding box center [1093, 692] width 28 height 14
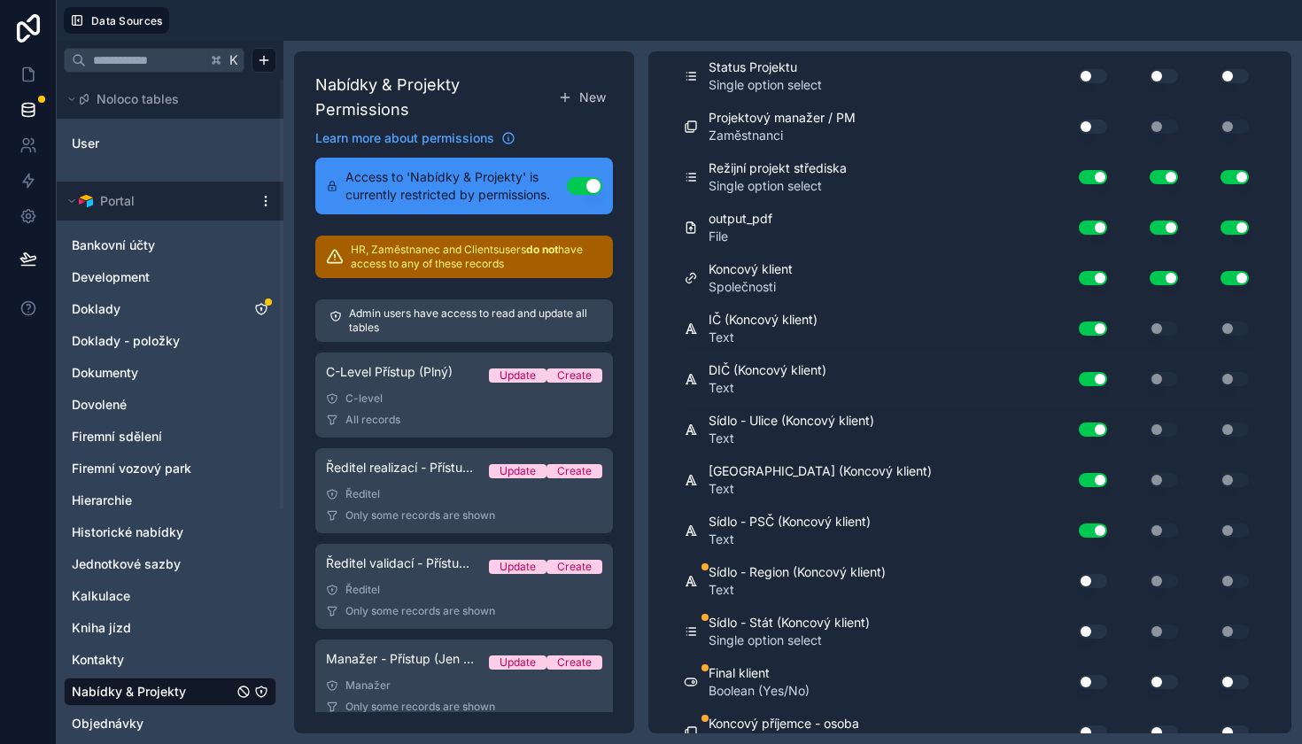
scroll to position [6492, 0]
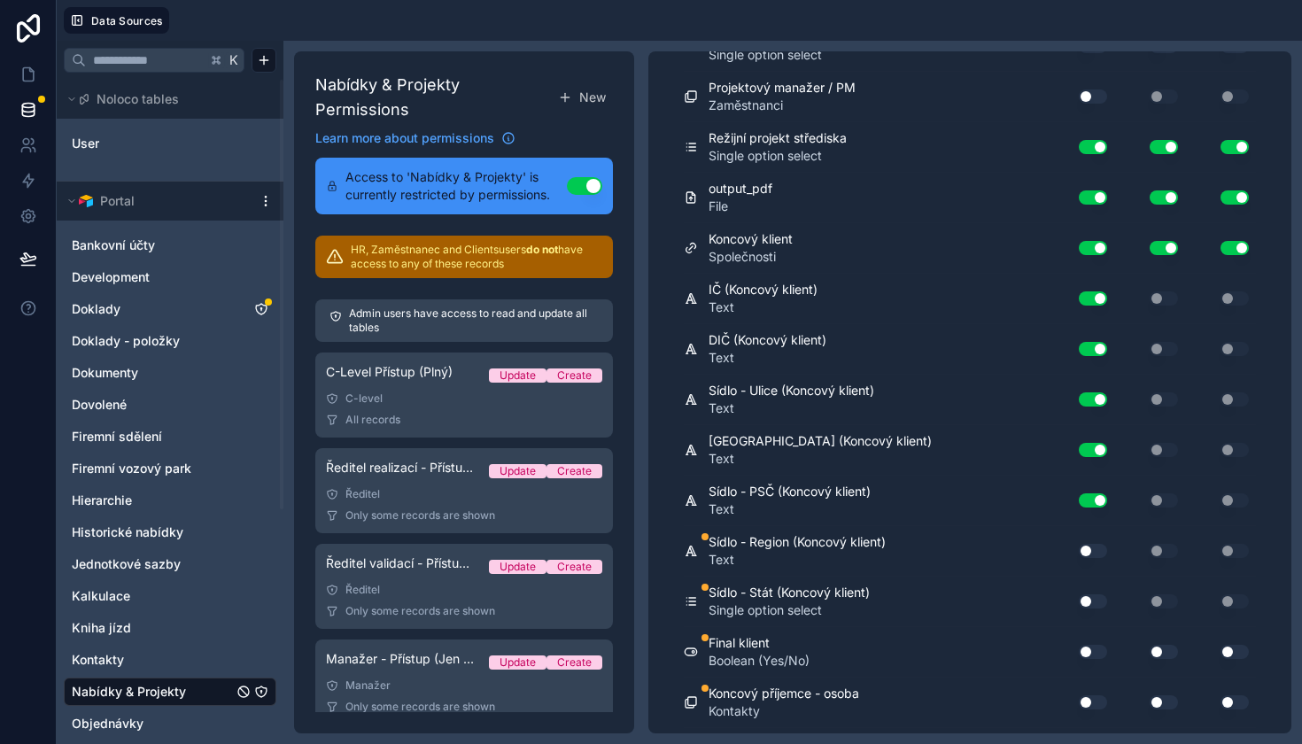
click at [1098, 545] on button "Use setting" at bounding box center [1093, 551] width 28 height 14
click at [1098, 599] on button "Use setting" at bounding box center [1093, 601] width 28 height 14
click at [1094, 653] on button "Use setting" at bounding box center [1093, 652] width 28 height 14
click at [1097, 715] on div "Use setting" at bounding box center [1085, 702] width 57 height 28
click at [1095, 708] on div "Use setting" at bounding box center [1085, 702] width 57 height 28
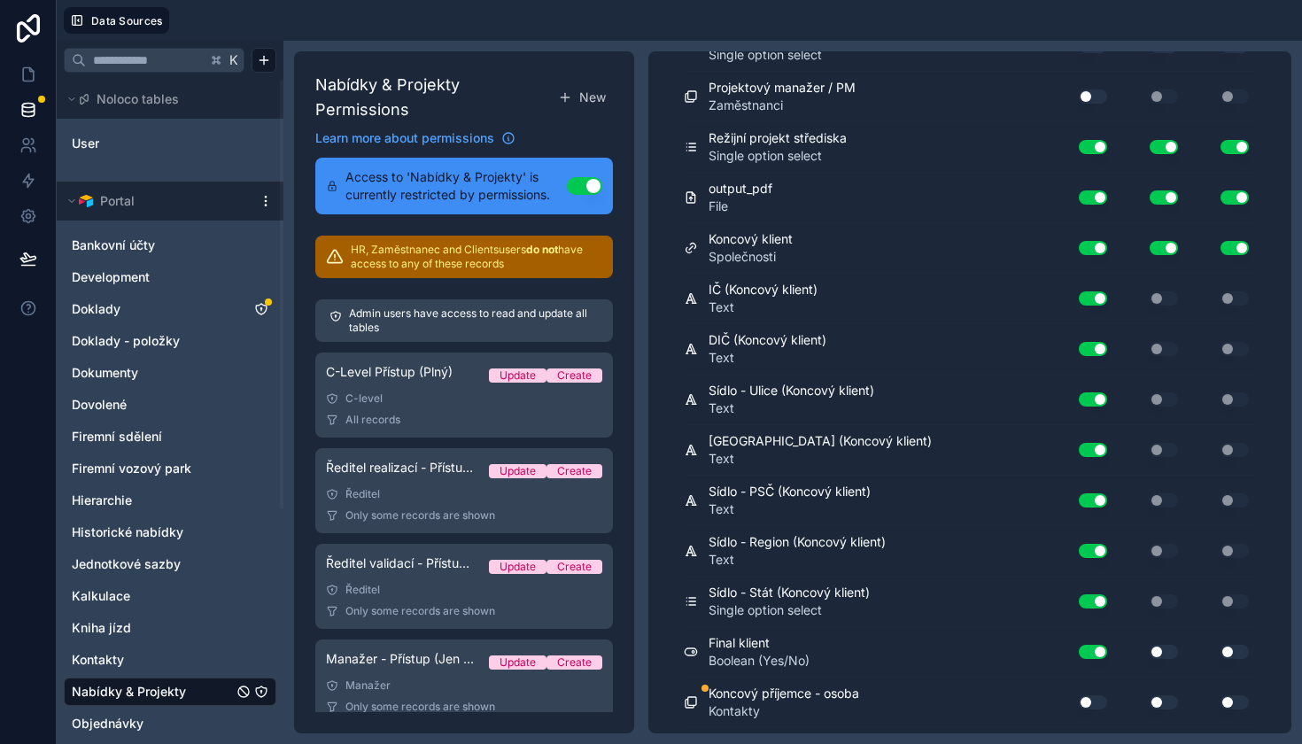
click at [1102, 702] on button "Use setting" at bounding box center [1093, 702] width 28 height 14
click at [1154, 702] on button "Use setting" at bounding box center [1163, 702] width 28 height 14
click at [1228, 692] on div "Use setting" at bounding box center [1220, 702] width 71 height 28
click at [1228, 700] on button "Use setting" at bounding box center [1234, 702] width 28 height 14
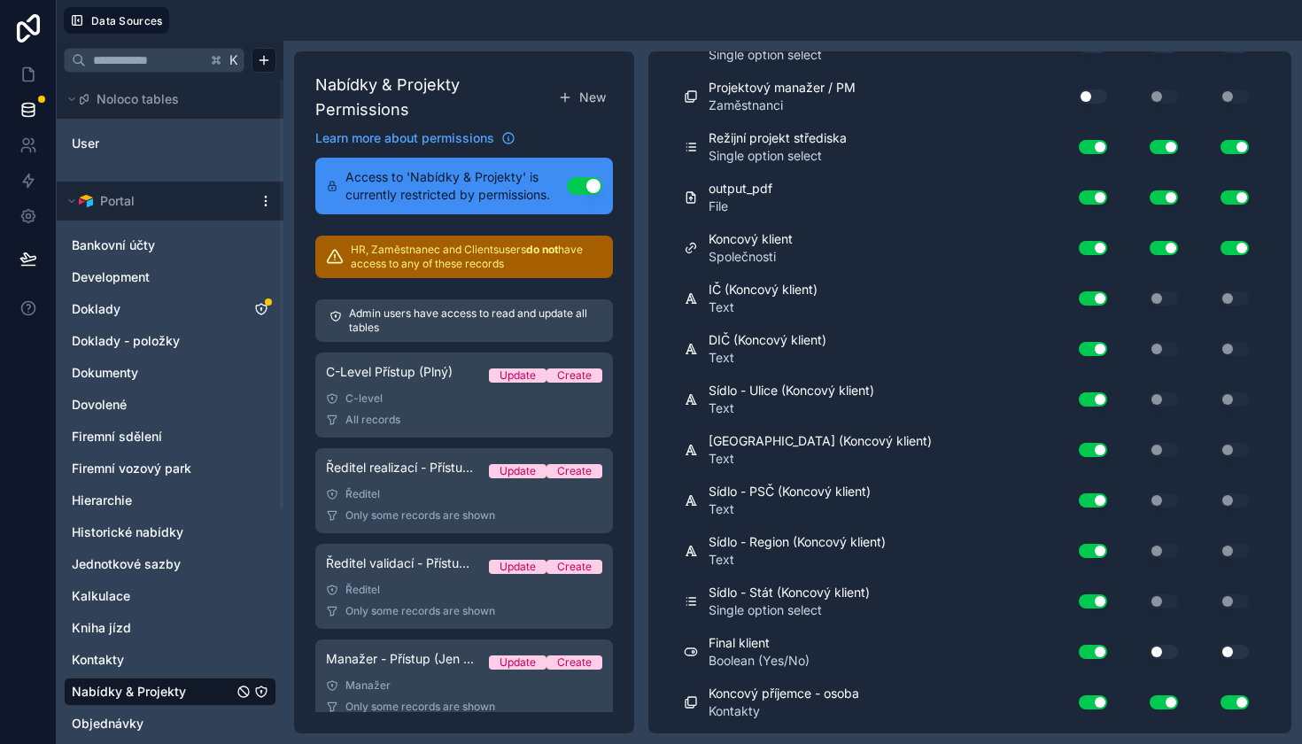
click at [1172, 656] on button "Use setting" at bounding box center [1163, 652] width 28 height 14
click at [1239, 648] on button "Use setting" at bounding box center [1234, 652] width 28 height 14
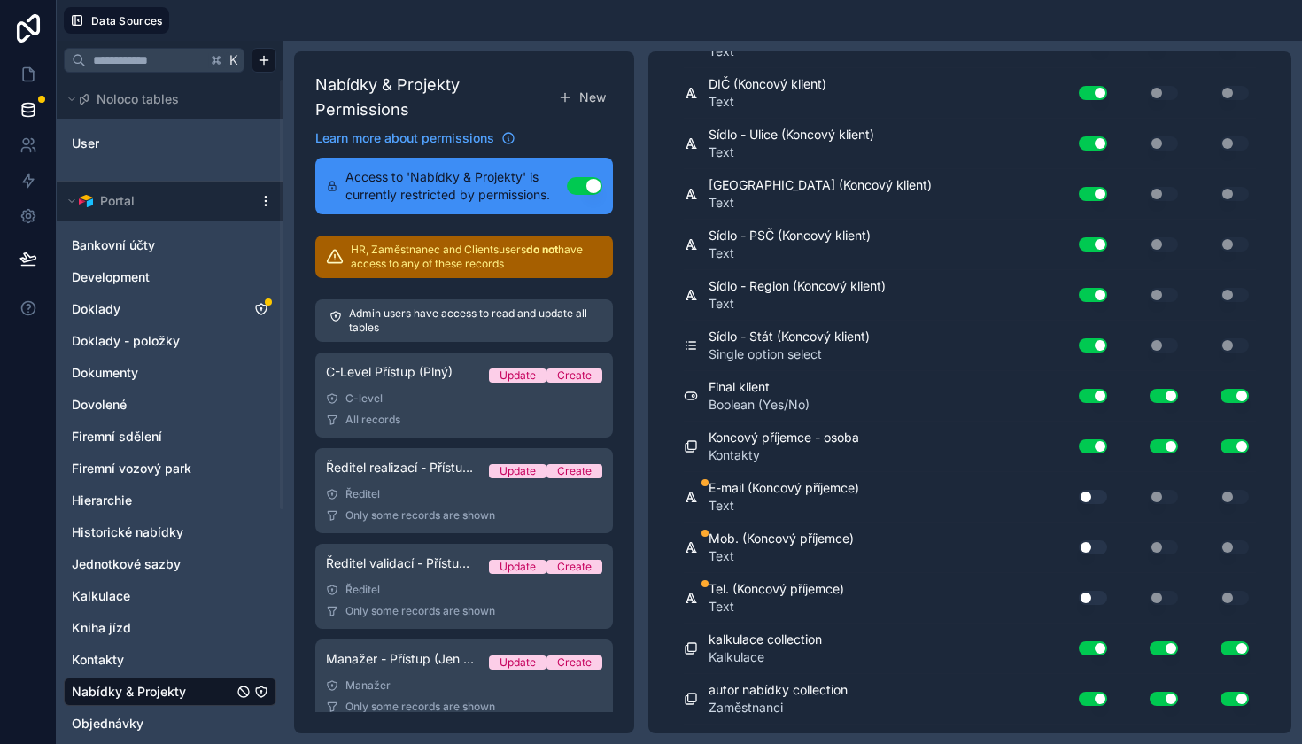
scroll to position [6762, 0]
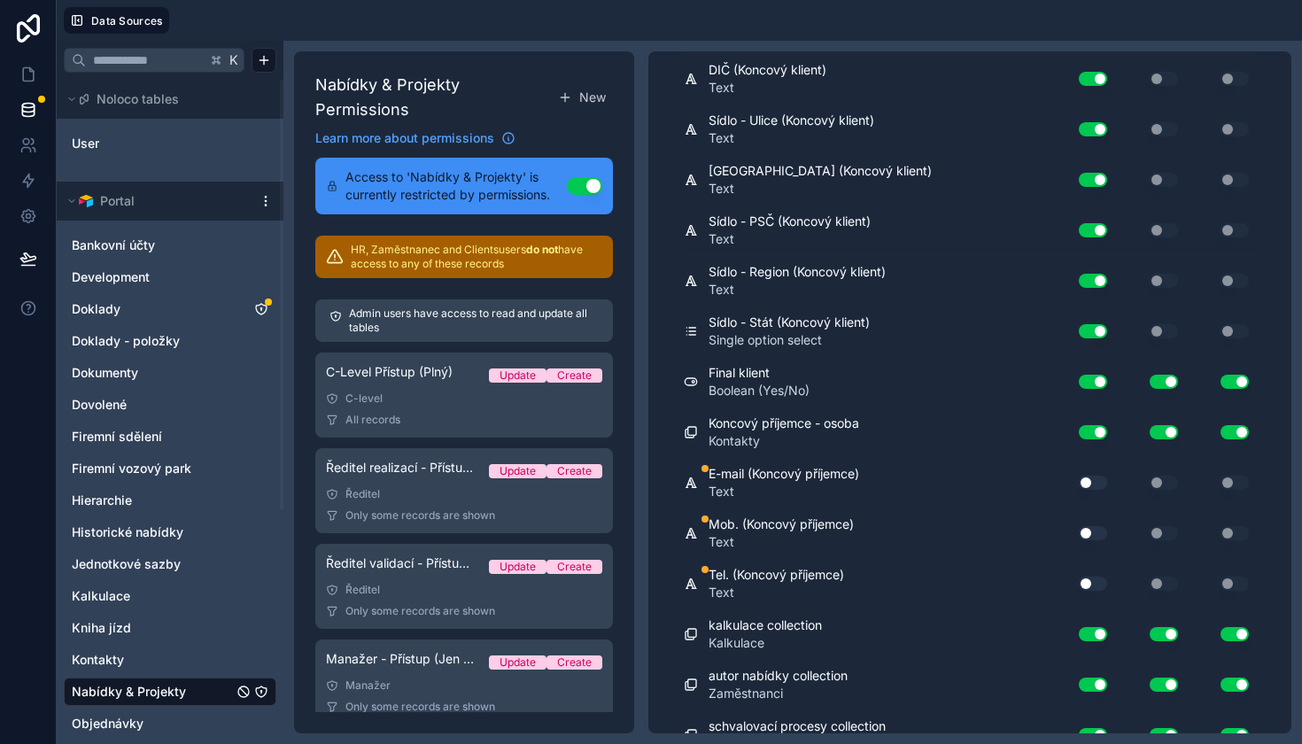
click at [1098, 485] on button "Use setting" at bounding box center [1093, 483] width 28 height 14
click at [1096, 538] on button "Use setting" at bounding box center [1093, 533] width 28 height 14
click at [1096, 571] on div "Use setting" at bounding box center [1085, 583] width 57 height 28
click at [1096, 587] on button "Use setting" at bounding box center [1093, 583] width 28 height 14
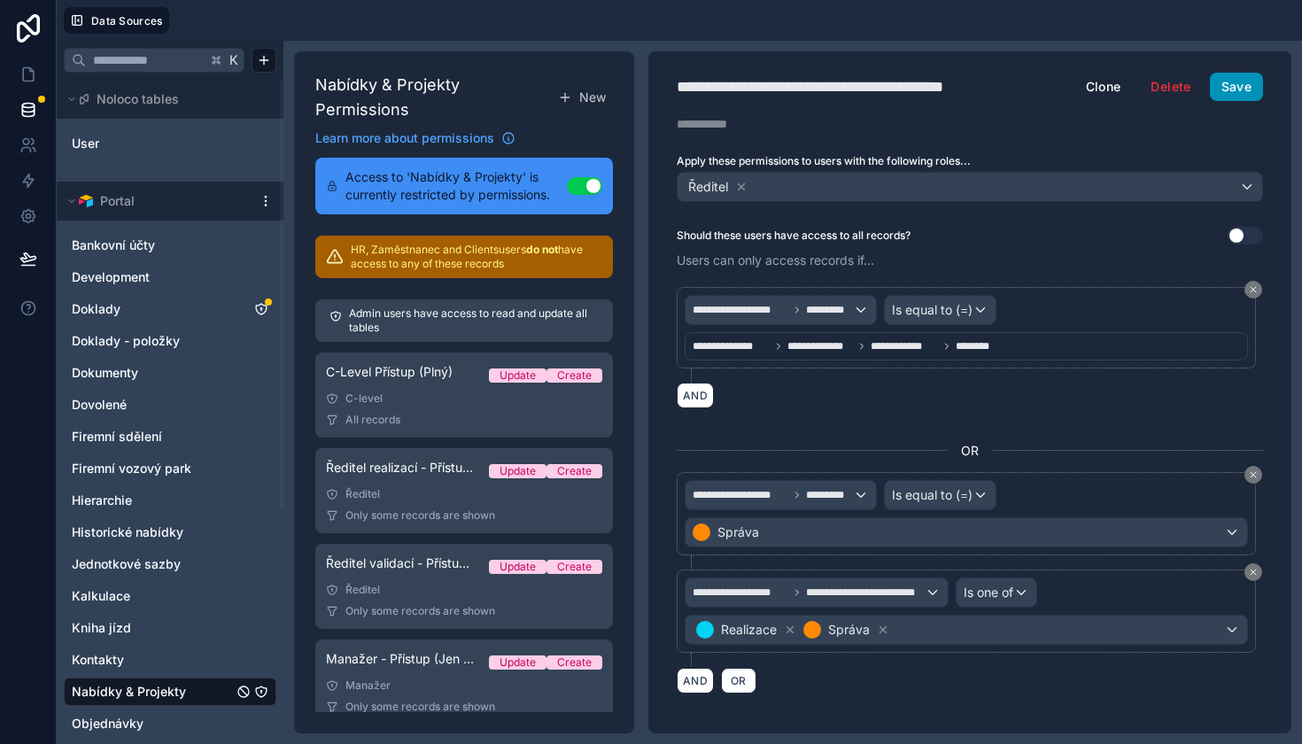
scroll to position [0, 0]
click at [1244, 102] on div "**********" at bounding box center [969, 392] width 643 height 682
click at [1249, 86] on button "Save" at bounding box center [1236, 87] width 53 height 28
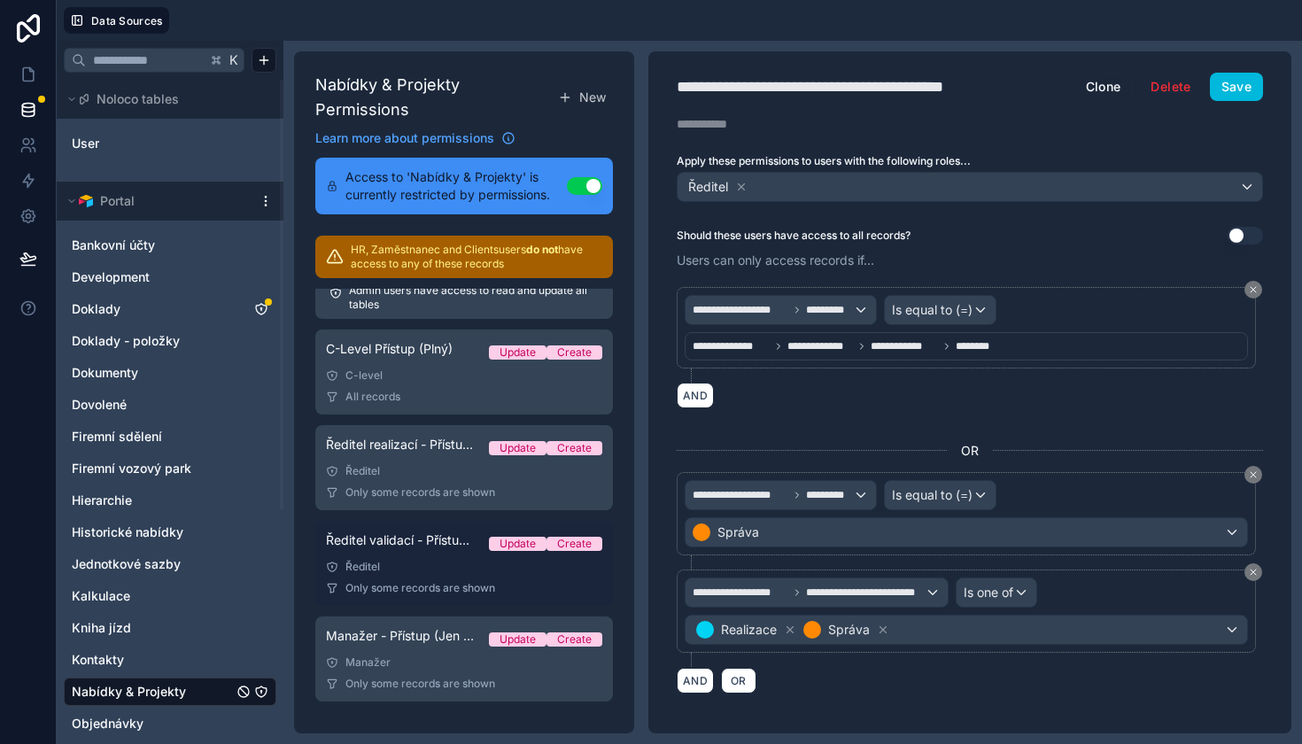
scroll to position [23, 0]
click at [449, 568] on div "Ředitel" at bounding box center [464, 567] width 276 height 14
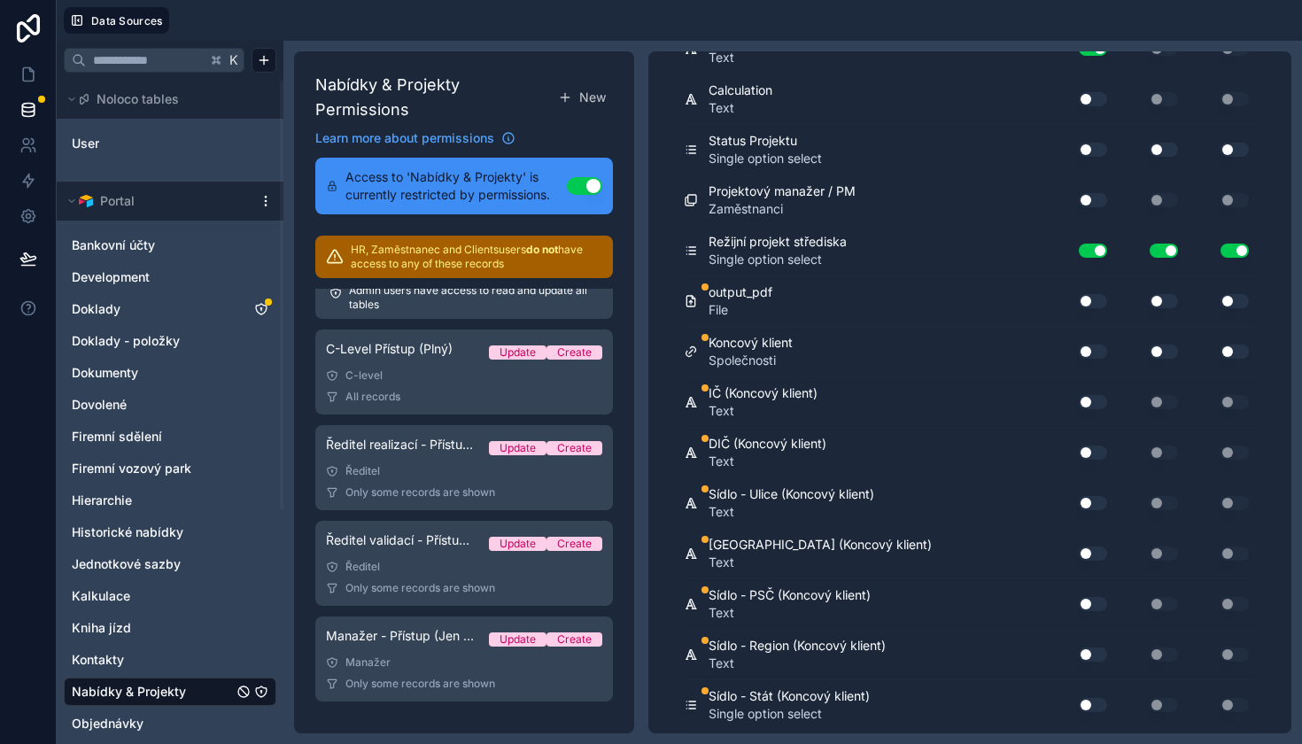
scroll to position [6411, 0]
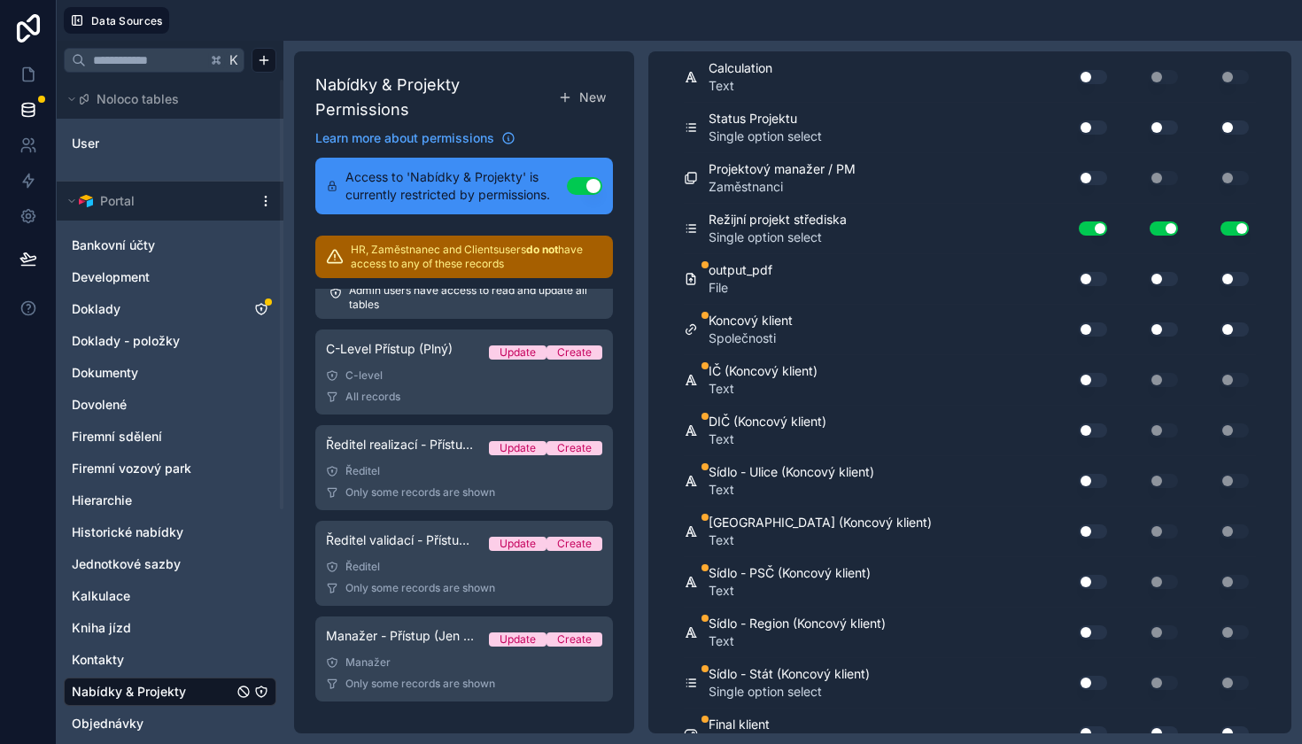
click at [1094, 274] on button "Use setting" at bounding box center [1093, 279] width 28 height 14
click at [1170, 277] on button "Use setting" at bounding box center [1163, 279] width 28 height 14
click at [1227, 278] on button "Use setting" at bounding box center [1234, 279] width 28 height 14
click at [1094, 329] on button "Use setting" at bounding box center [1093, 329] width 28 height 14
click at [1169, 330] on button "Use setting" at bounding box center [1163, 329] width 28 height 14
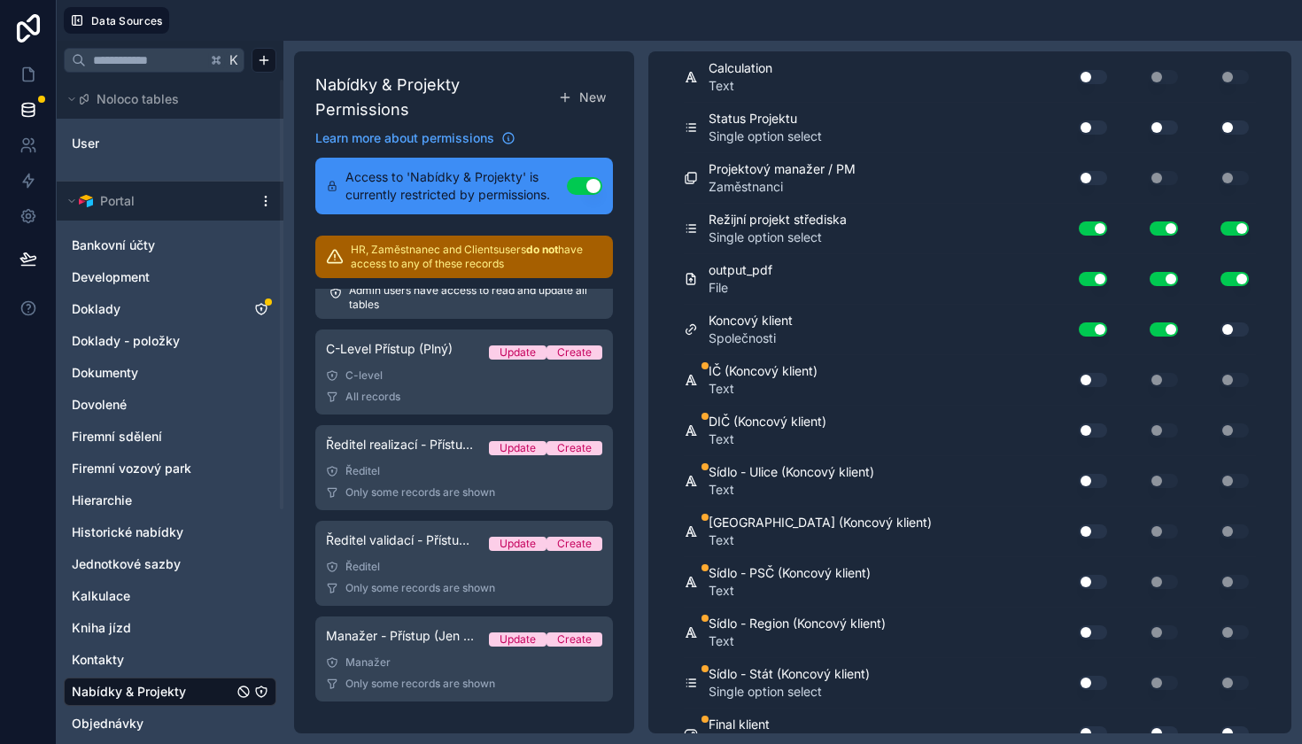
click at [1222, 329] on button "Use setting" at bounding box center [1234, 329] width 28 height 14
click at [1094, 371] on div "Use setting" at bounding box center [1085, 380] width 57 height 28
click at [1094, 373] on button "Use setting" at bounding box center [1093, 380] width 28 height 14
click at [1094, 437] on div "Use setting" at bounding box center [1085, 430] width 57 height 28
click at [1094, 432] on button "Use setting" at bounding box center [1093, 430] width 28 height 14
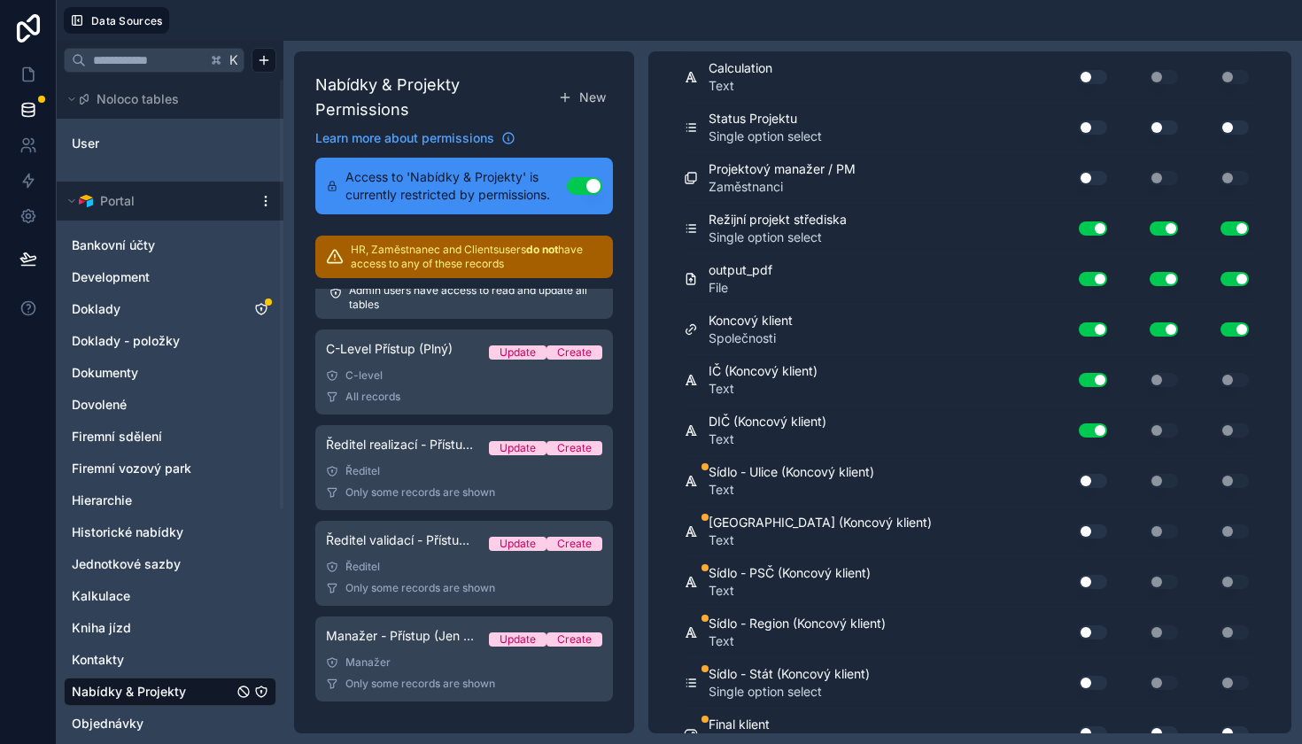
click at [1094, 483] on button "Use setting" at bounding box center [1093, 481] width 28 height 14
click at [1094, 534] on button "Use setting" at bounding box center [1093, 531] width 28 height 14
click at [1094, 581] on button "Use setting" at bounding box center [1093, 582] width 28 height 14
click at [1093, 630] on button "Use setting" at bounding box center [1093, 632] width 28 height 14
click at [1094, 681] on button "Use setting" at bounding box center [1093, 683] width 28 height 14
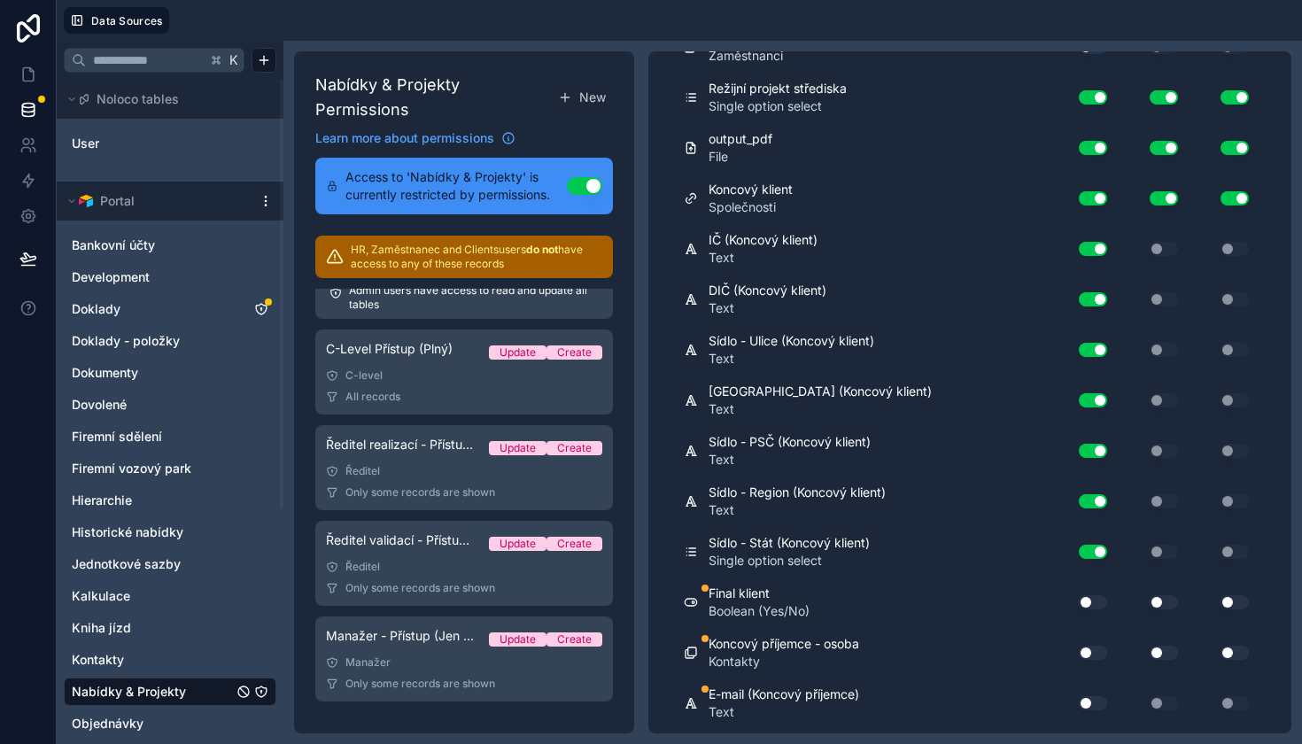
scroll to position [6564, 0]
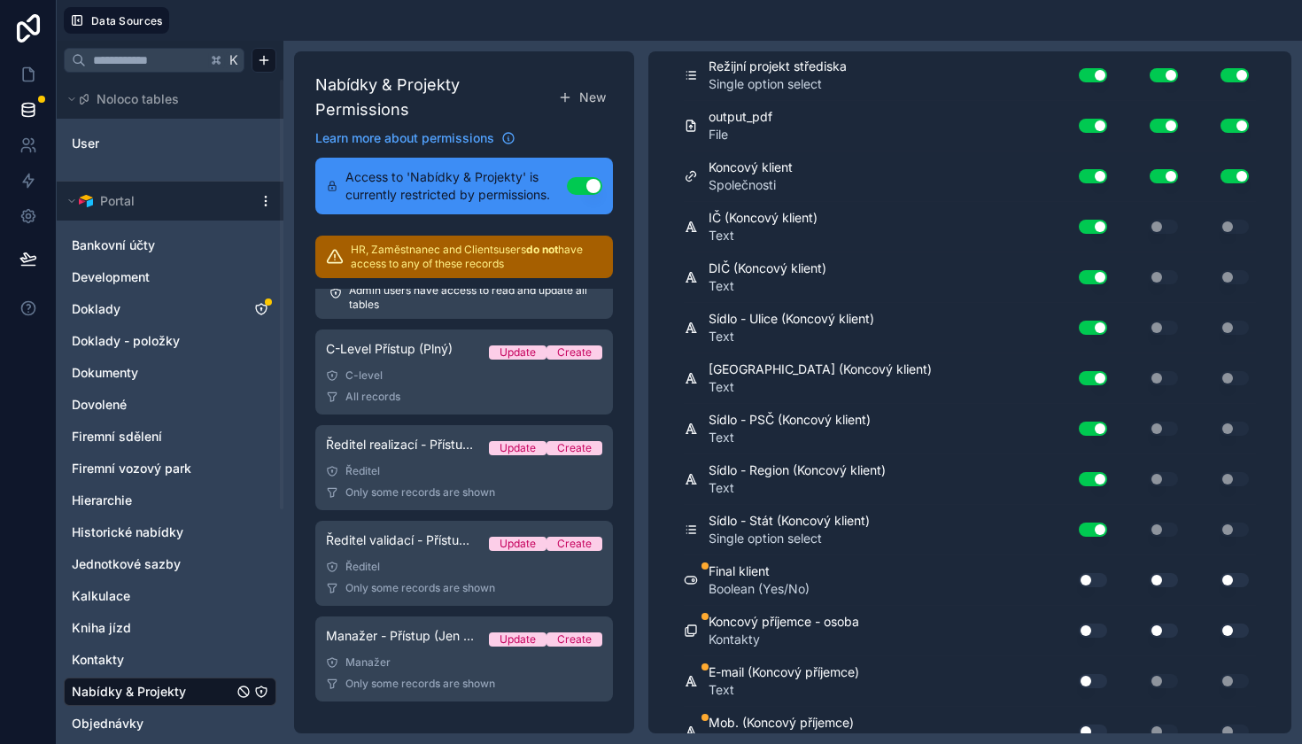
click at [1086, 574] on button "Use setting" at bounding box center [1093, 580] width 28 height 14
click at [1150, 578] on button "Use setting" at bounding box center [1163, 580] width 28 height 14
click at [1211, 576] on div "Use setting" at bounding box center [1220, 580] width 71 height 14
click at [1216, 576] on div "Use setting" at bounding box center [1220, 580] width 71 height 14
click at [1228, 576] on button "Use setting" at bounding box center [1234, 580] width 28 height 14
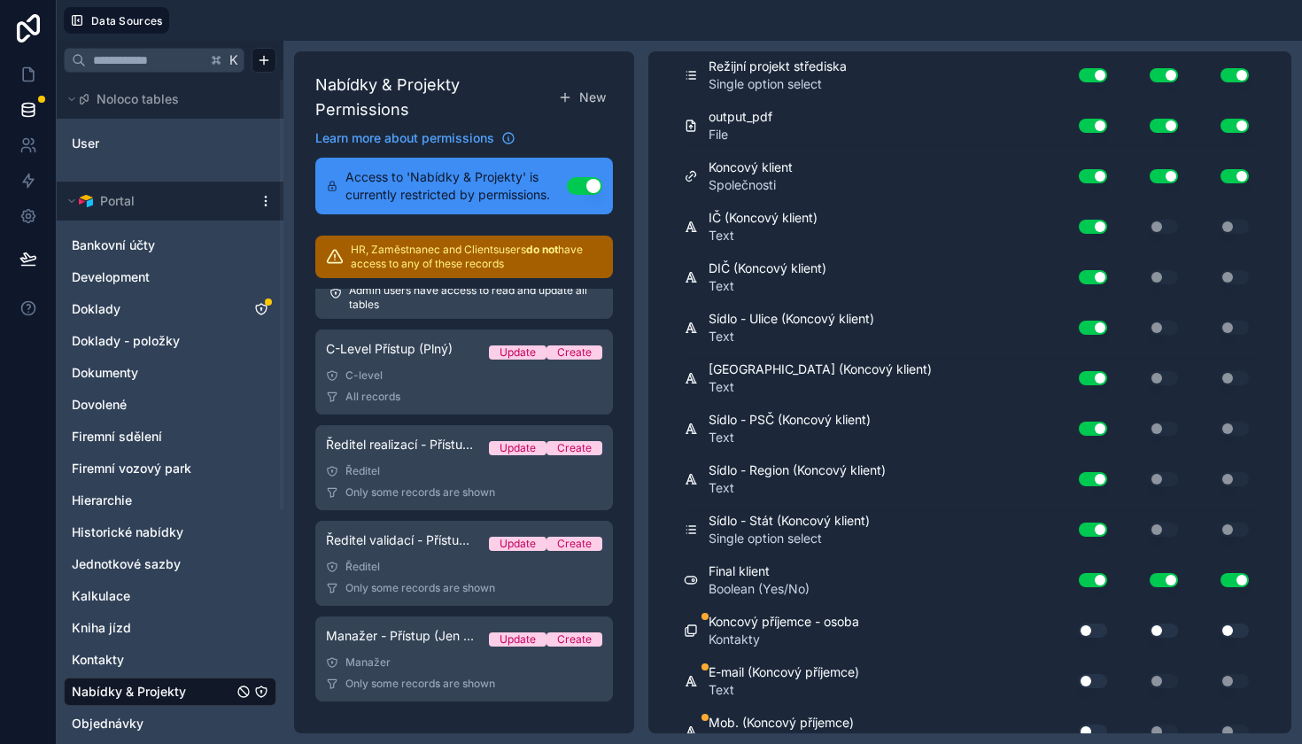
click at [1091, 631] on button "Use setting" at bounding box center [1093, 630] width 28 height 14
click at [1148, 631] on div "Use setting" at bounding box center [1149, 630] width 71 height 14
click at [1166, 631] on button "Use setting" at bounding box center [1163, 630] width 28 height 14
click at [1233, 629] on button "Use setting" at bounding box center [1234, 630] width 28 height 14
click at [1104, 677] on button "Use setting" at bounding box center [1093, 681] width 28 height 14
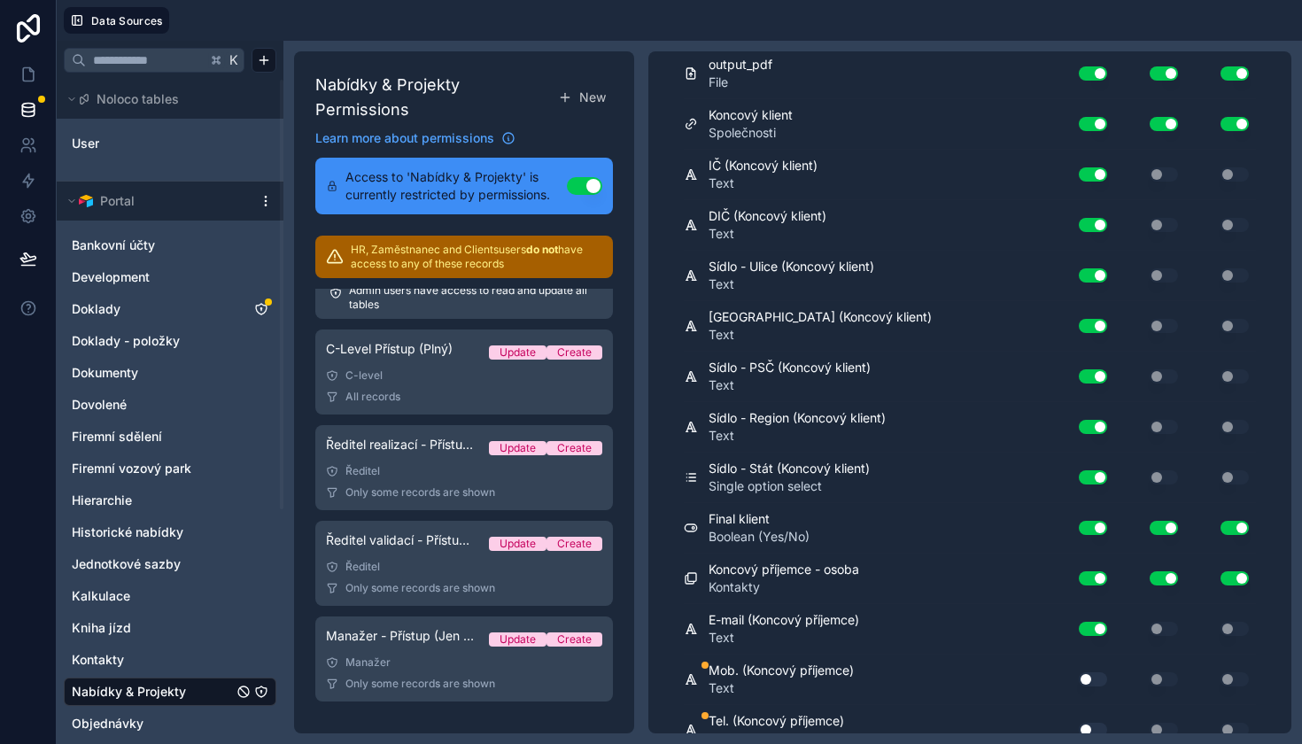
scroll to position [6636, 0]
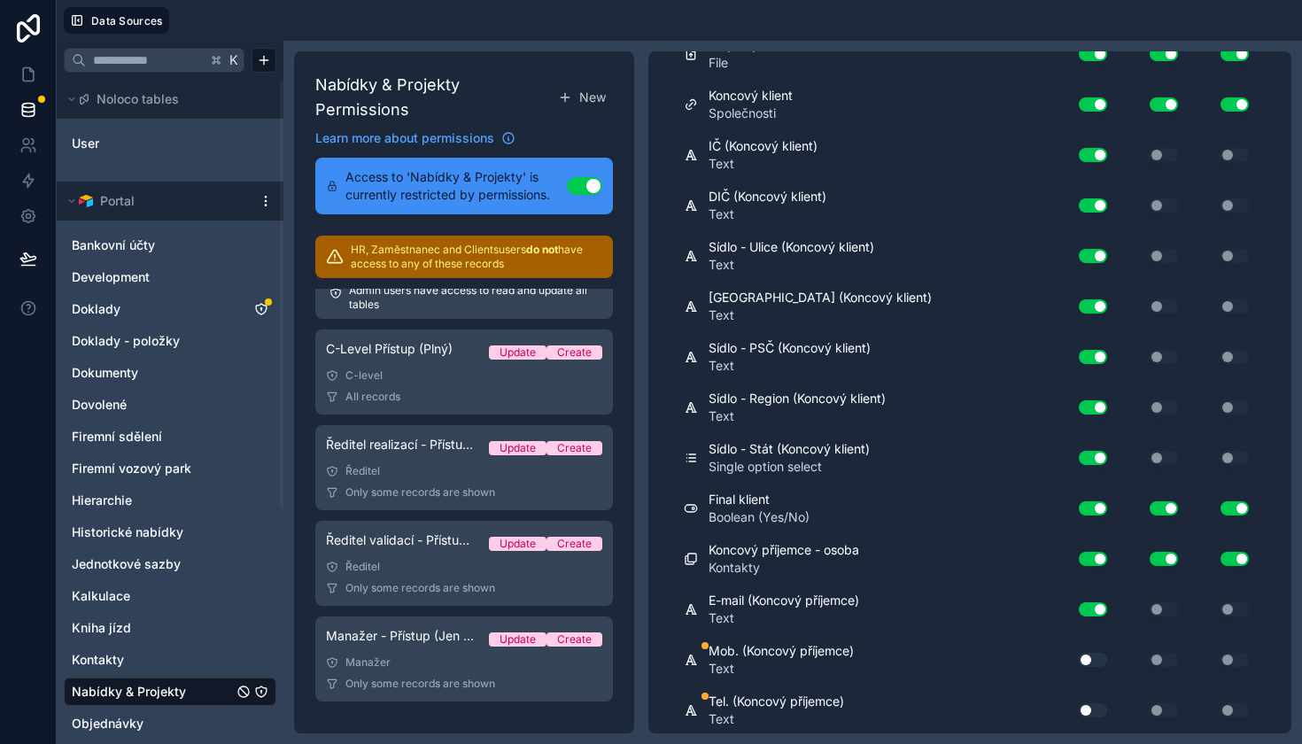
click at [1098, 660] on button "Use setting" at bounding box center [1093, 660] width 28 height 14
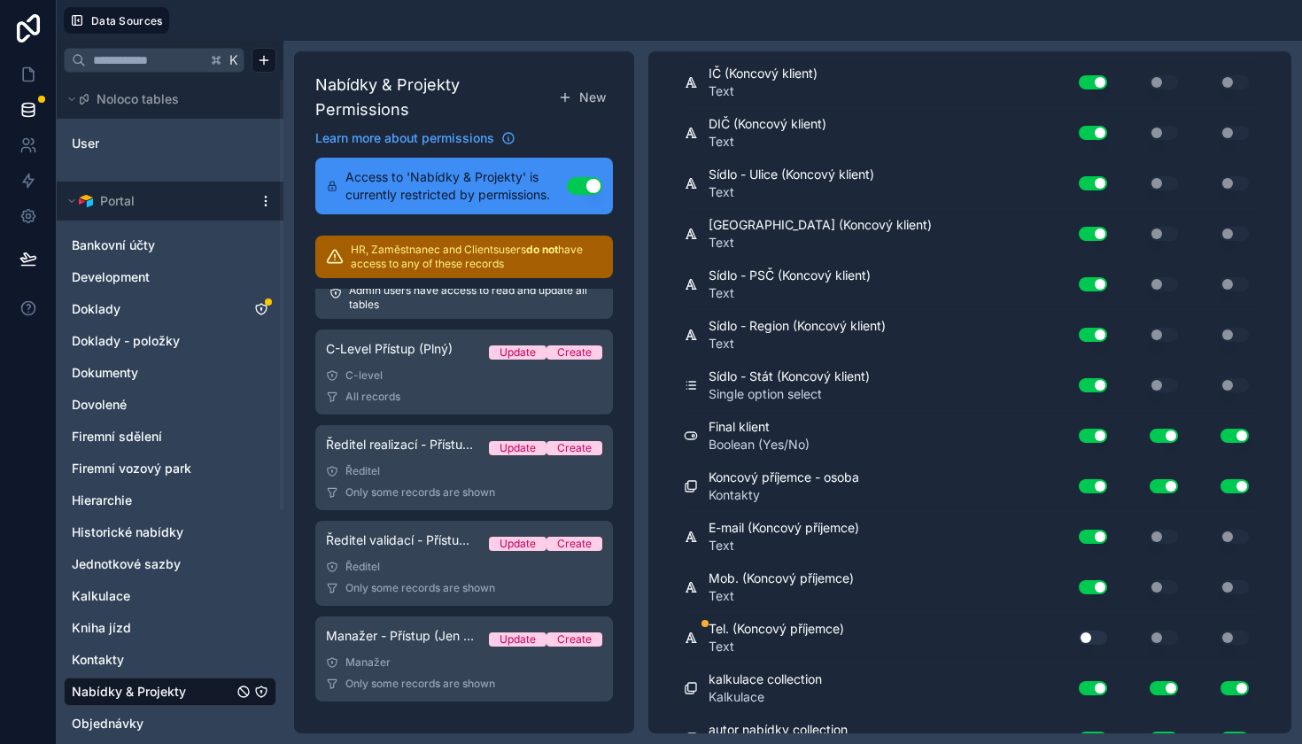
click at [1083, 641] on button "Use setting" at bounding box center [1093, 637] width 28 height 14
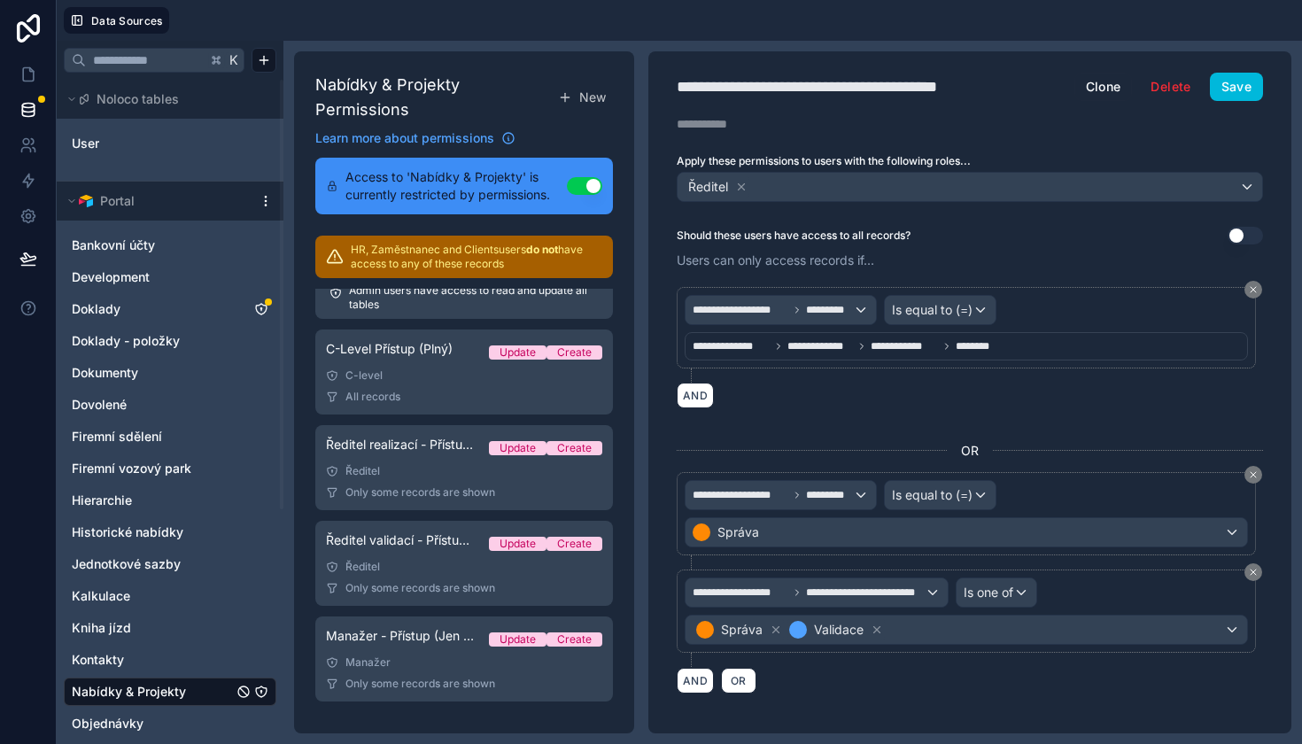
scroll to position [-1, 0]
click at [1239, 101] on div "**********" at bounding box center [969, 392] width 643 height 682
click at [1239, 98] on button "Save" at bounding box center [1236, 87] width 53 height 28
click at [27, 86] on link at bounding box center [28, 74] width 56 height 35
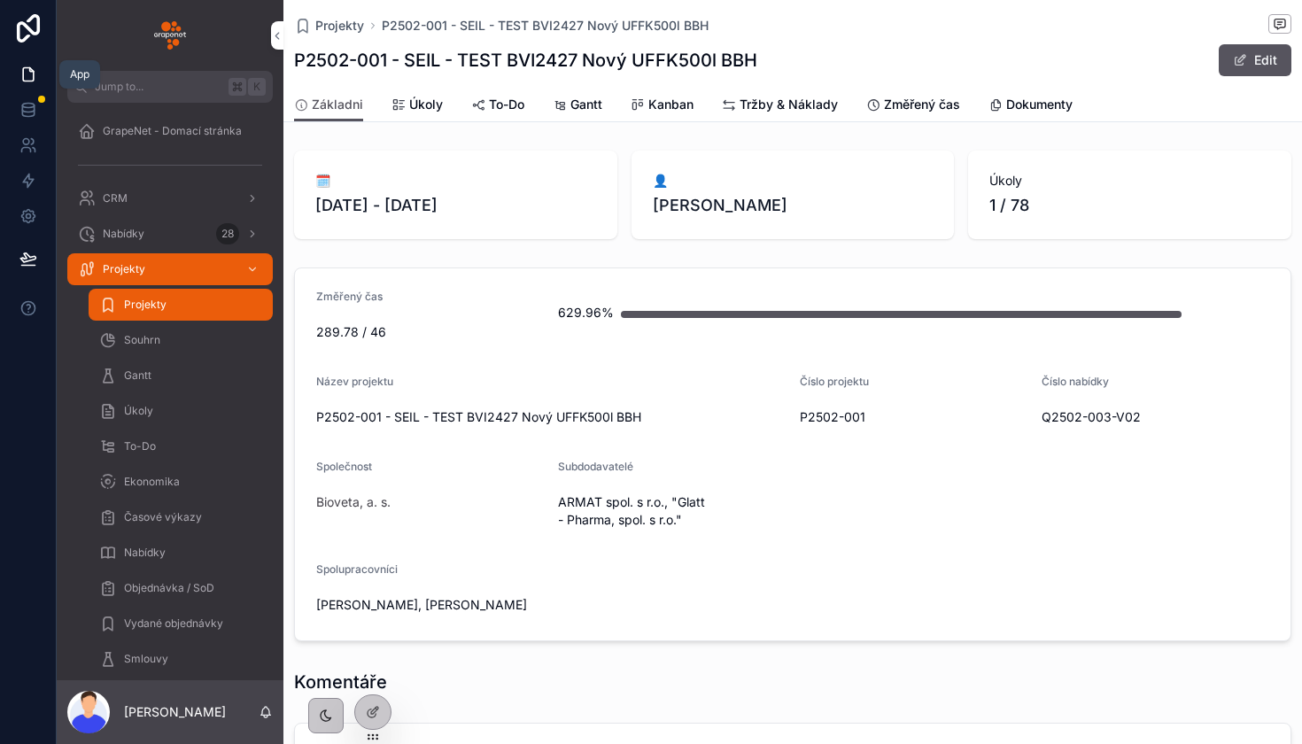
click at [35, 74] on icon at bounding box center [28, 75] width 18 height 18
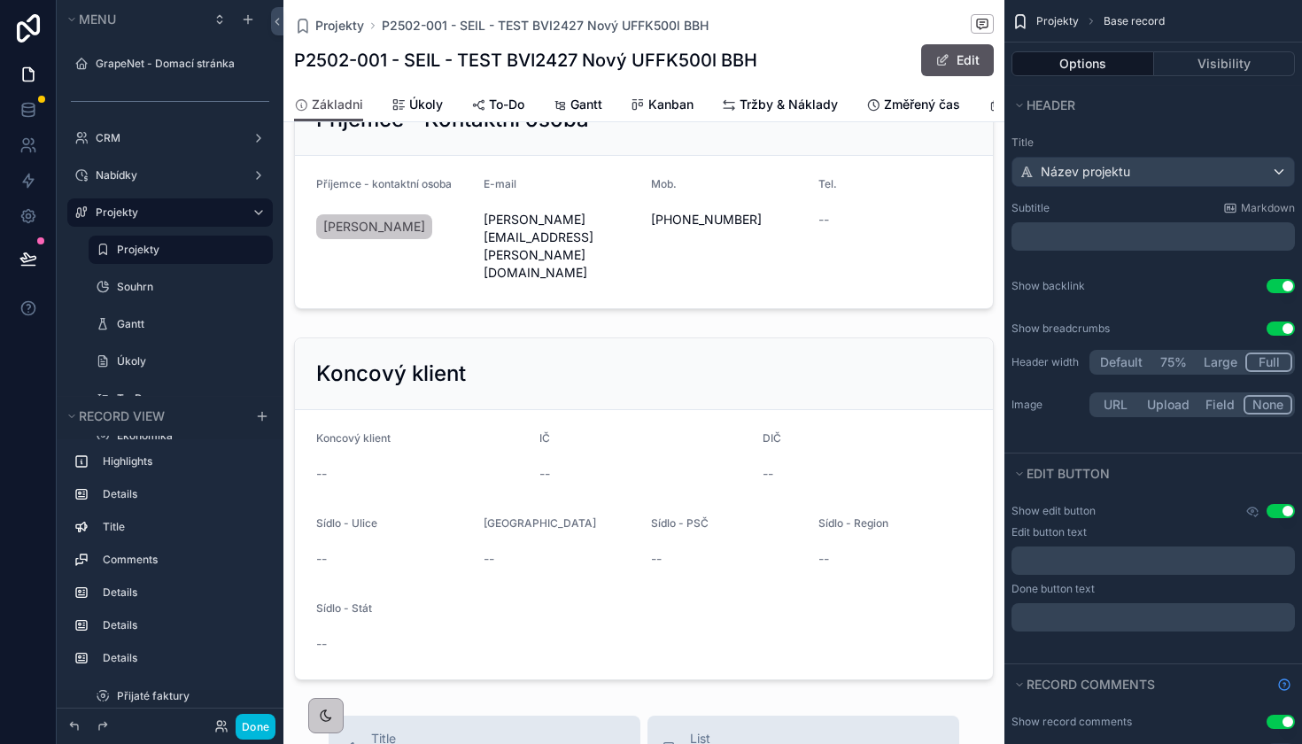
click at [632, 396] on div "scrollable content" at bounding box center [643, 508] width 721 height 357
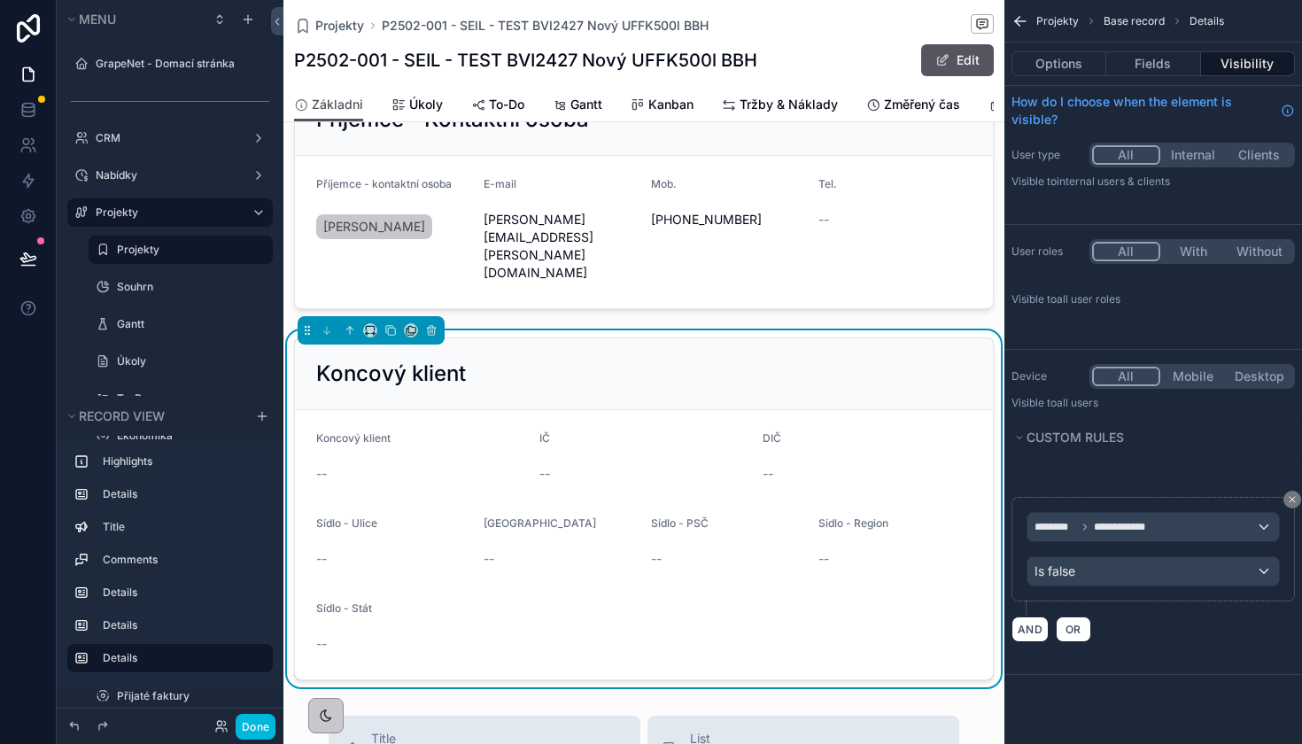
click at [1095, 574] on div "Is false" at bounding box center [1152, 571] width 251 height 28
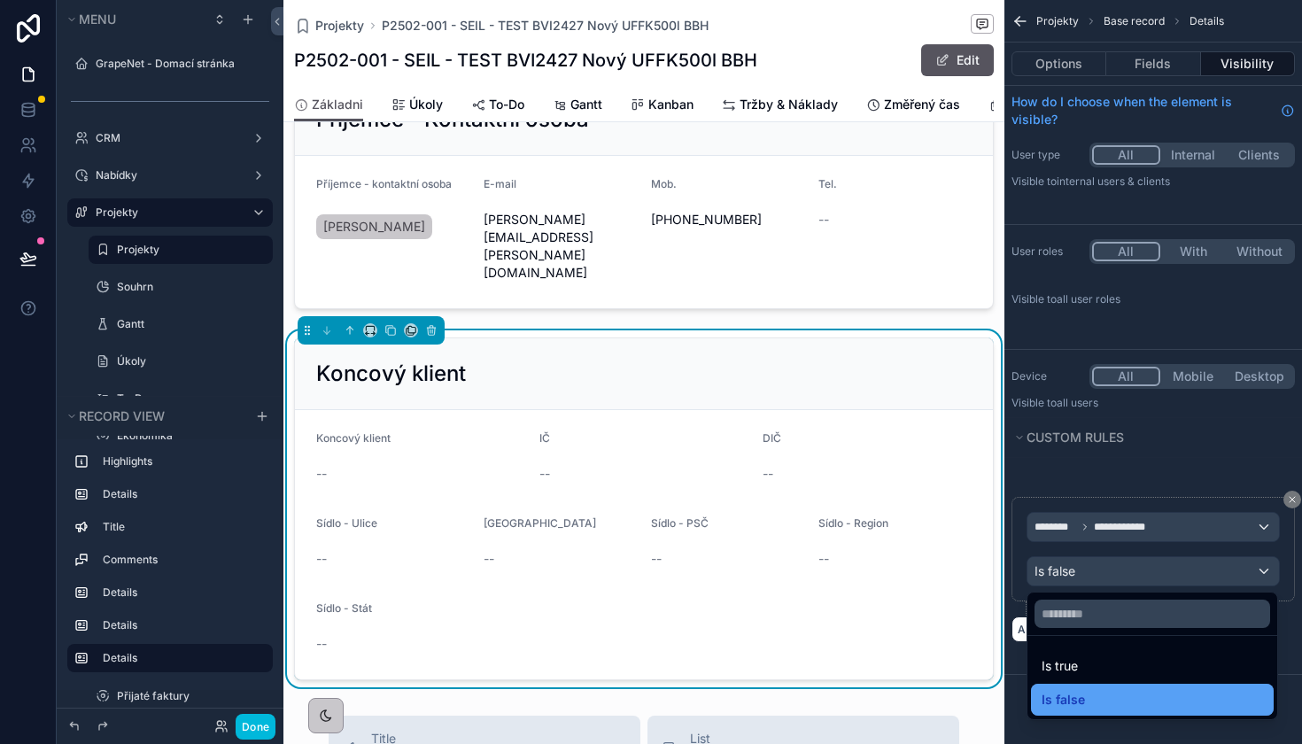
click at [1078, 706] on span "Is false" at bounding box center [1062, 699] width 43 height 21
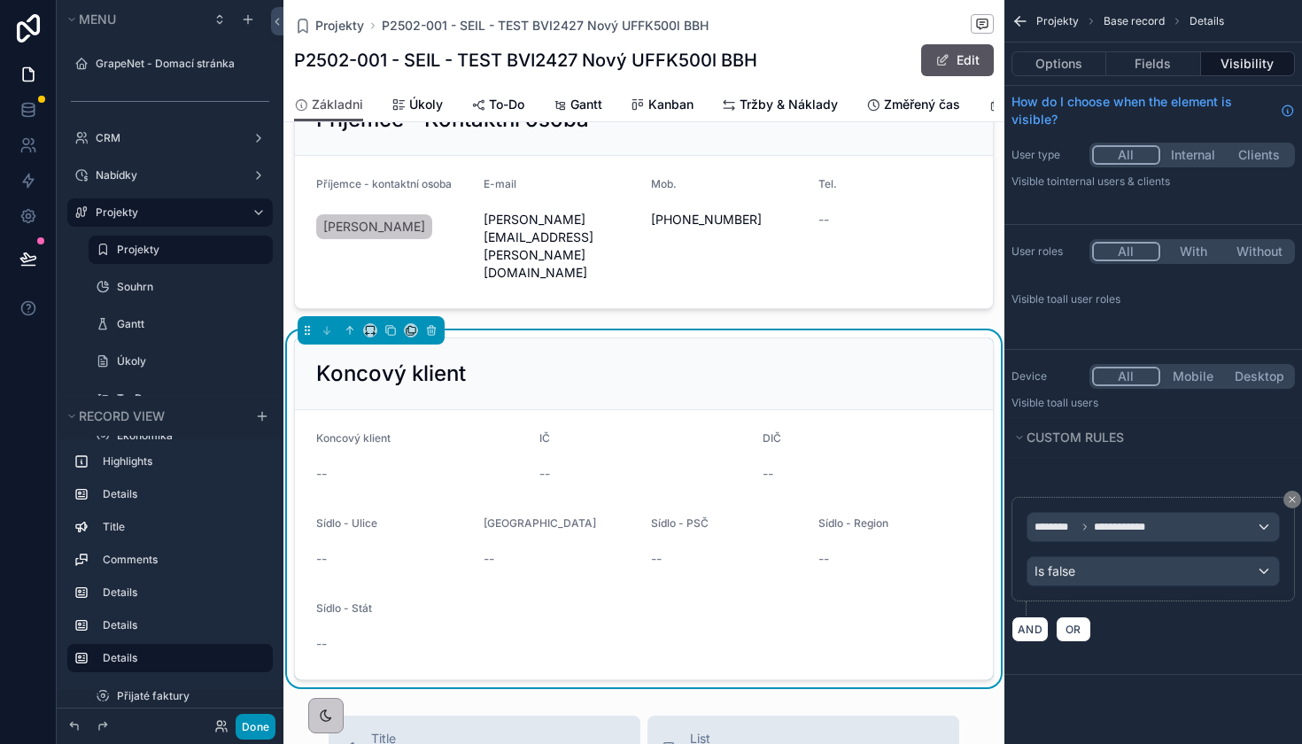
click at [255, 732] on button "Done" at bounding box center [256, 727] width 40 height 26
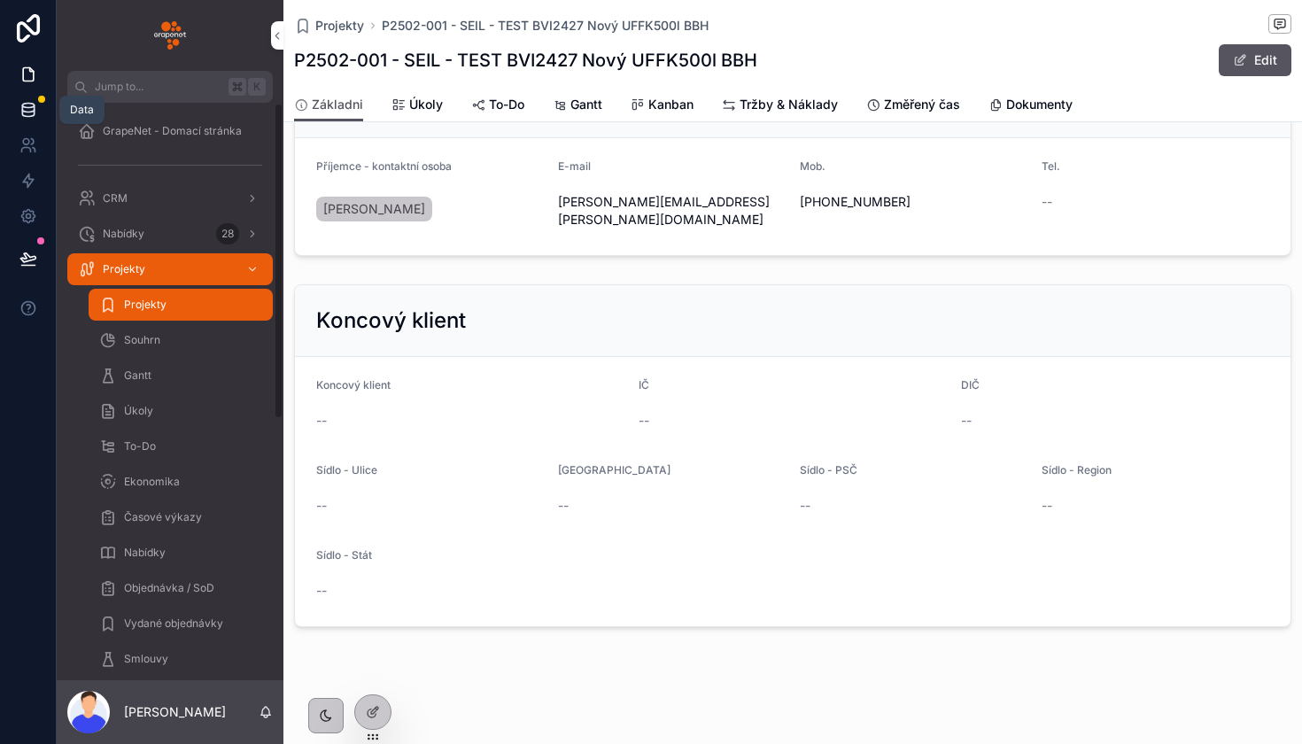
click at [40, 112] on link at bounding box center [28, 109] width 56 height 35
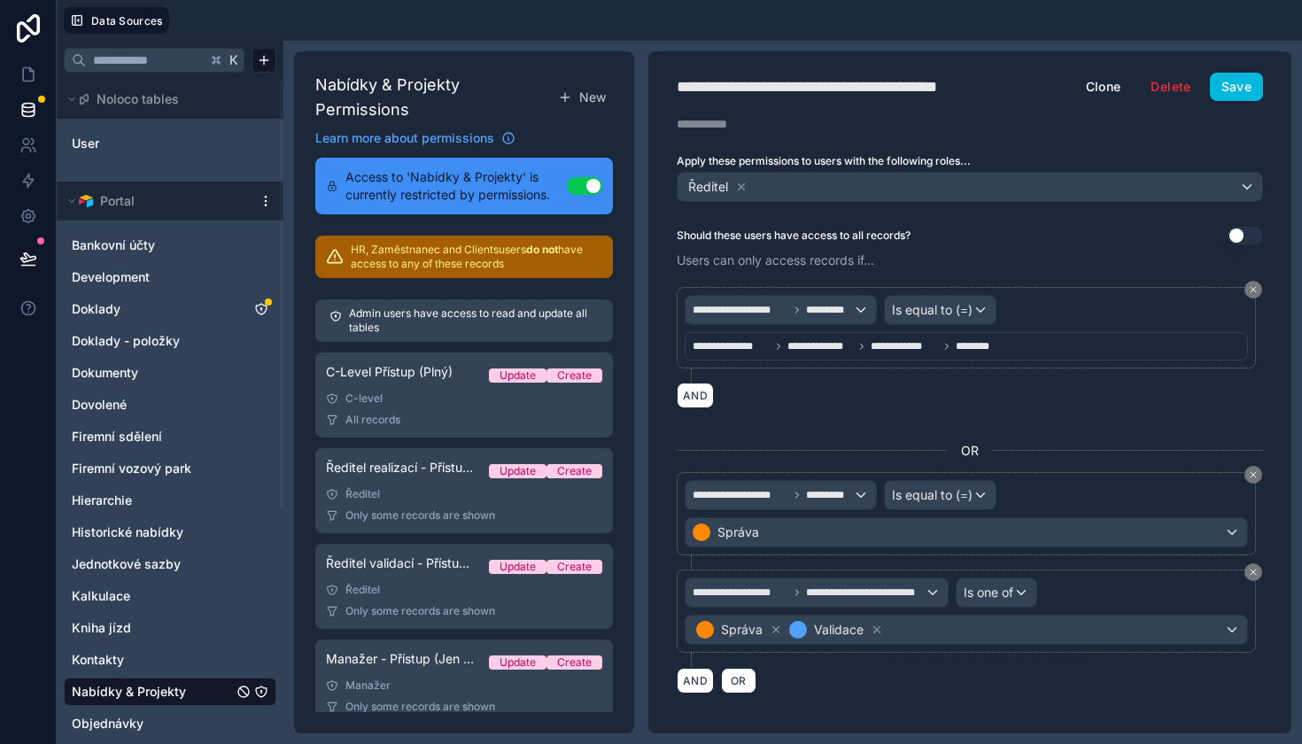
click at [138, 684] on span "Nabídky & Projekty" at bounding box center [129, 692] width 114 height 18
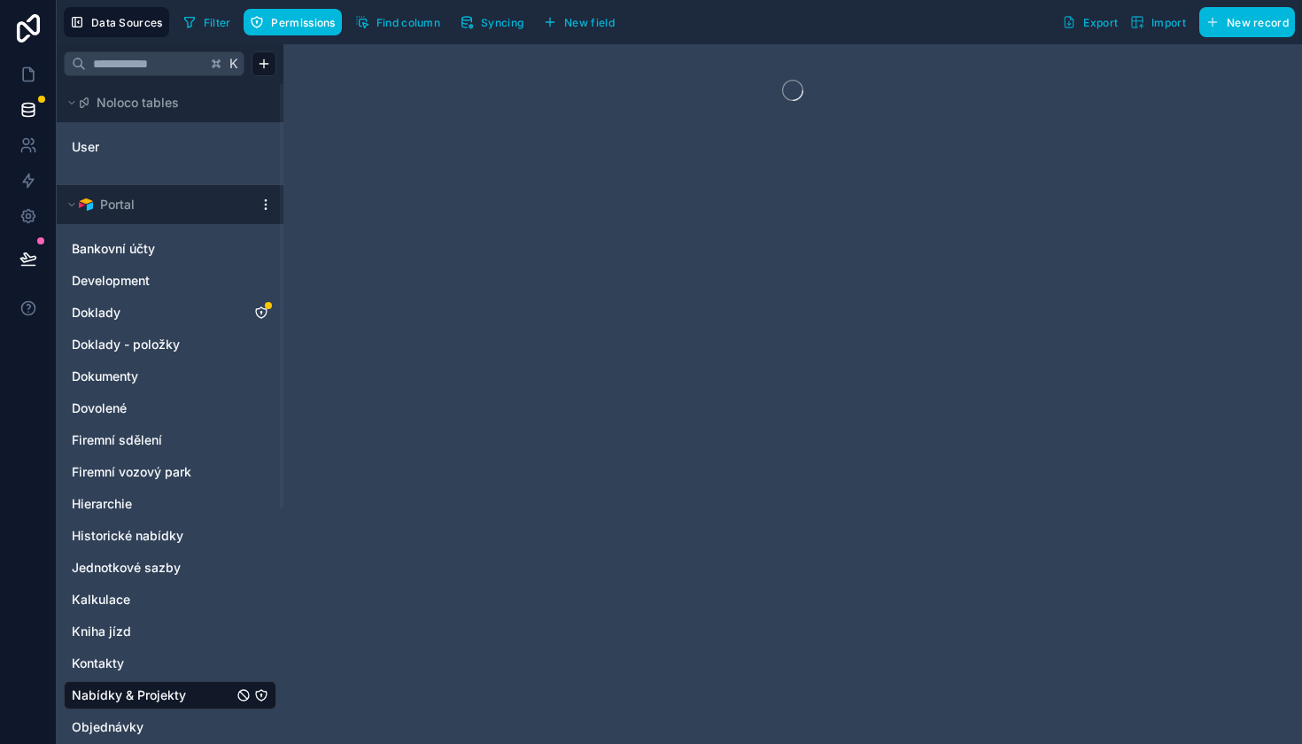
click at [486, 29] on button "Syncing" at bounding box center [491, 22] width 76 height 27
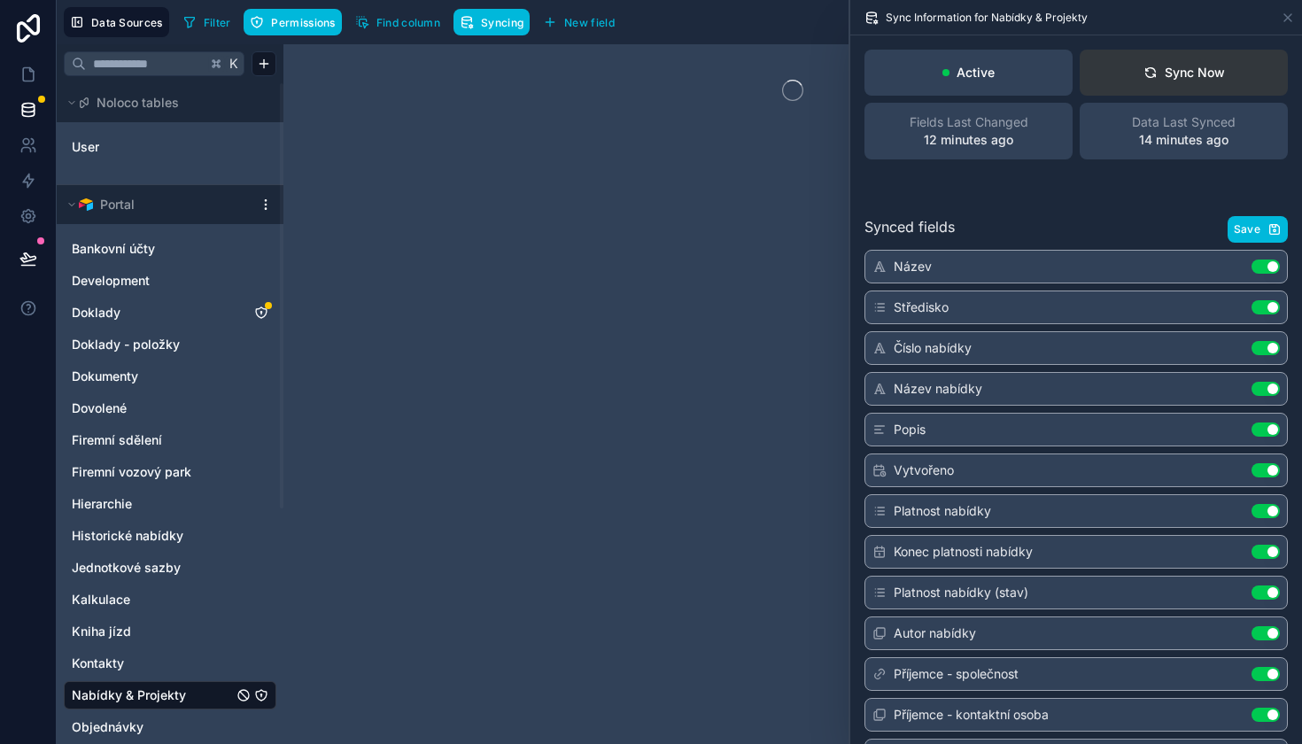
click at [1171, 51] on button "Sync Now" at bounding box center [1183, 73] width 208 height 46
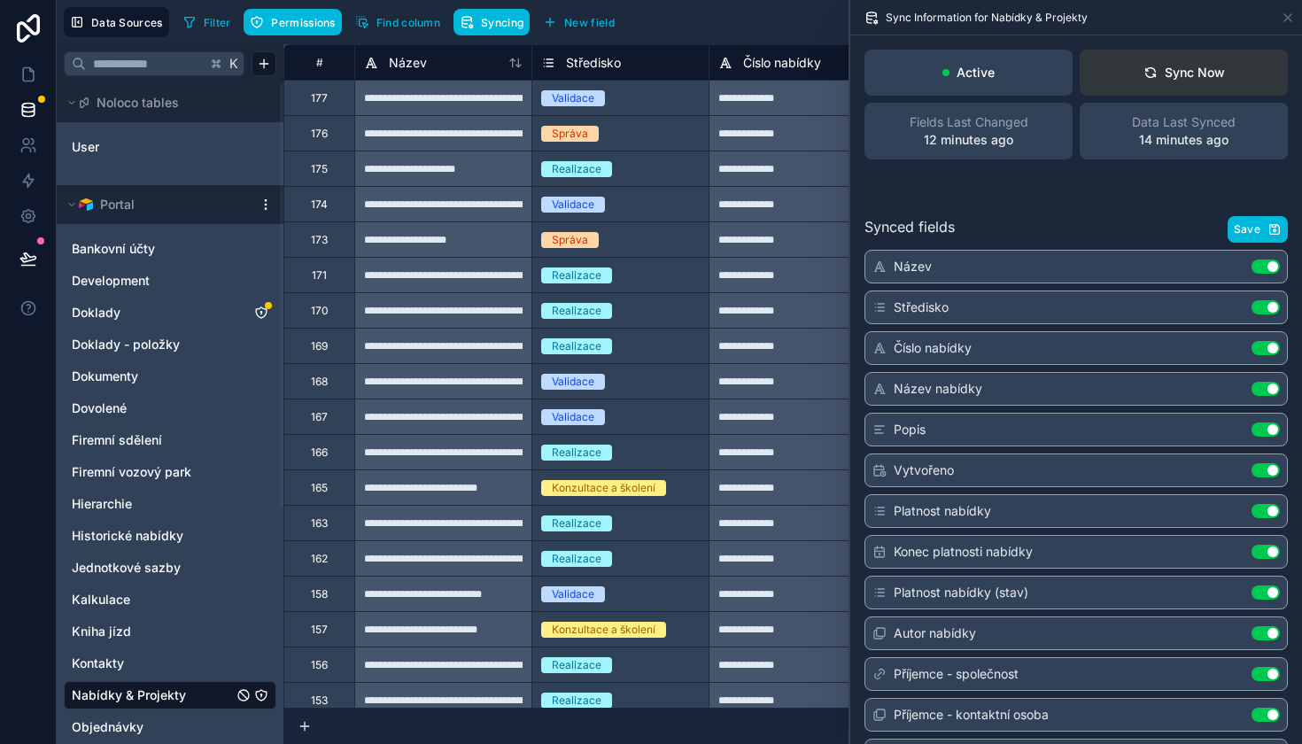
click at [1191, 81] on div "Sync Now" at bounding box center [1183, 73] width 81 height 18
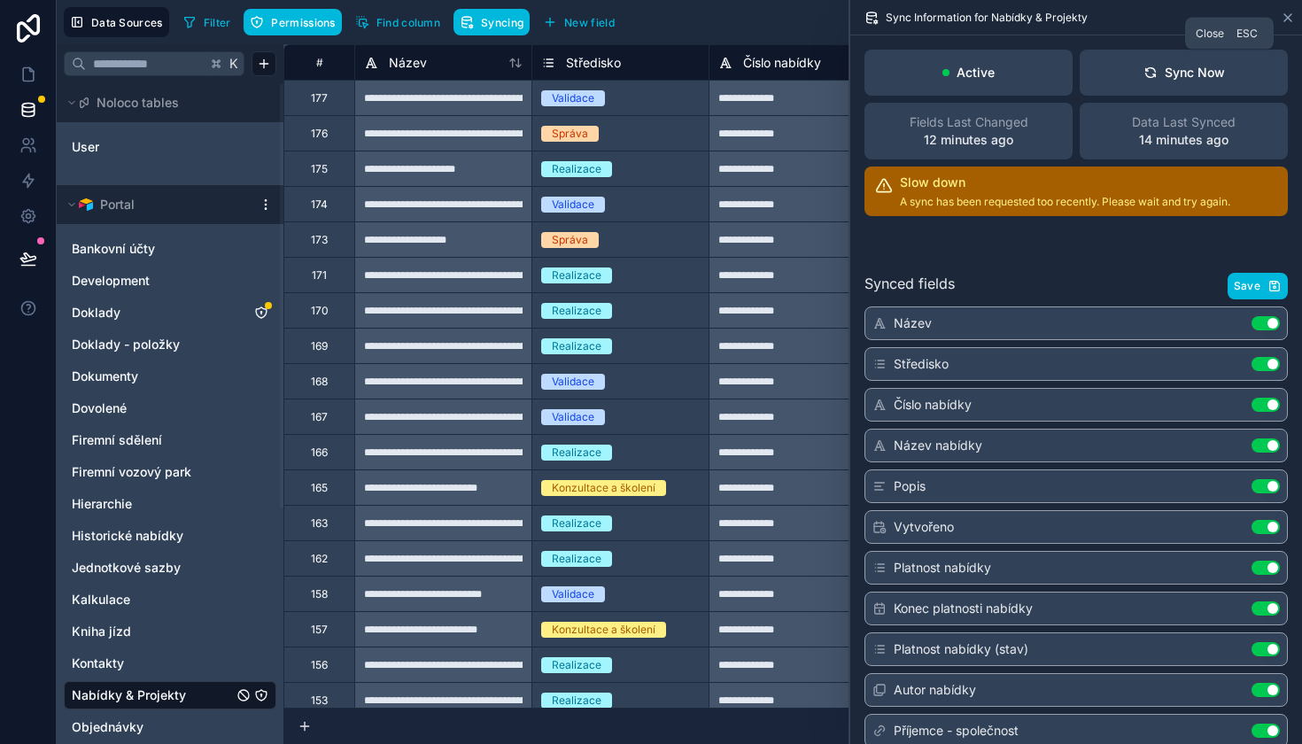
click at [1284, 20] on icon at bounding box center [1287, 18] width 14 height 14
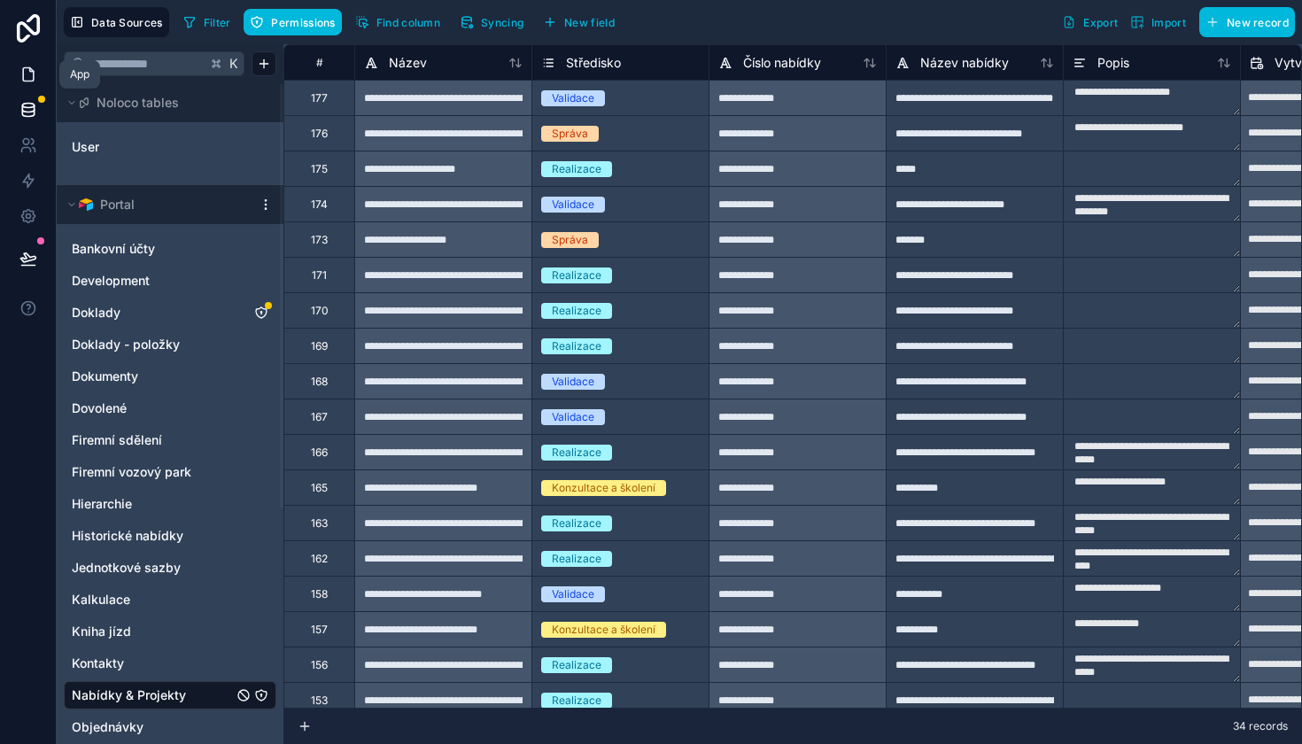
click at [31, 75] on icon at bounding box center [28, 75] width 18 height 18
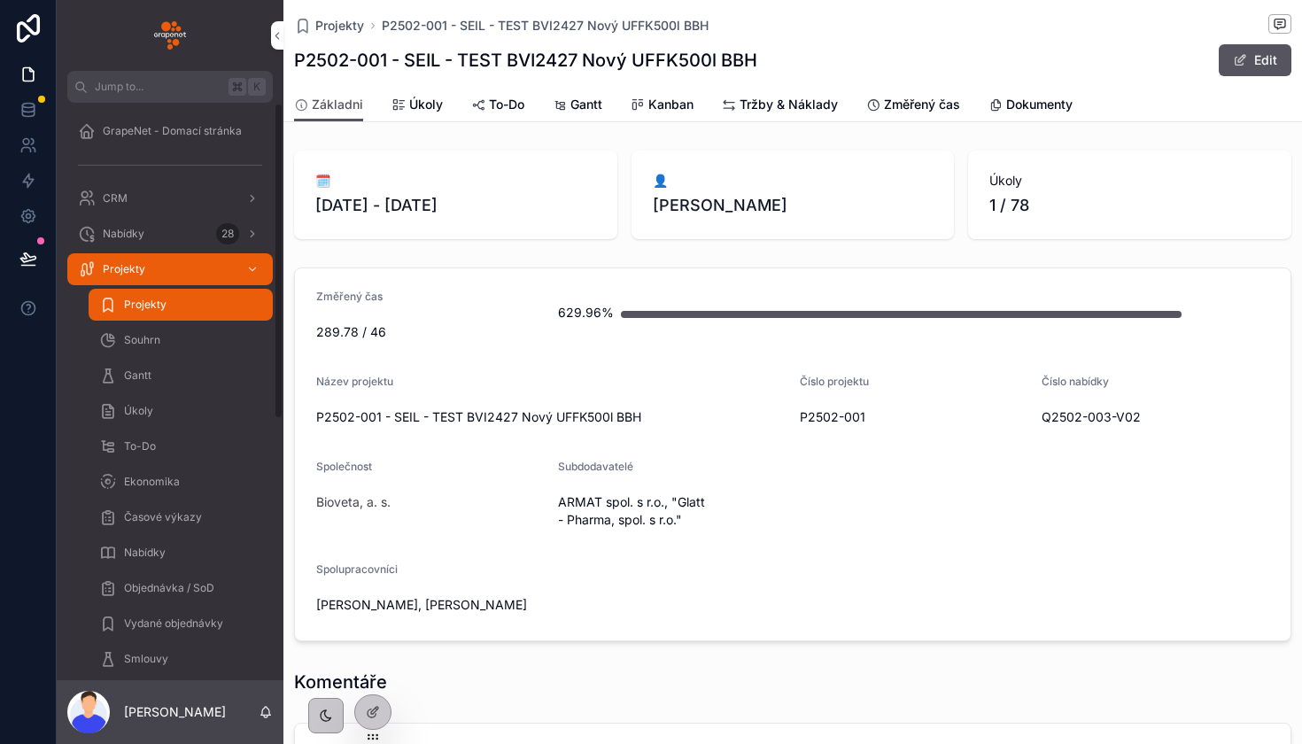
click at [35, 263] on icon at bounding box center [28, 259] width 18 height 18
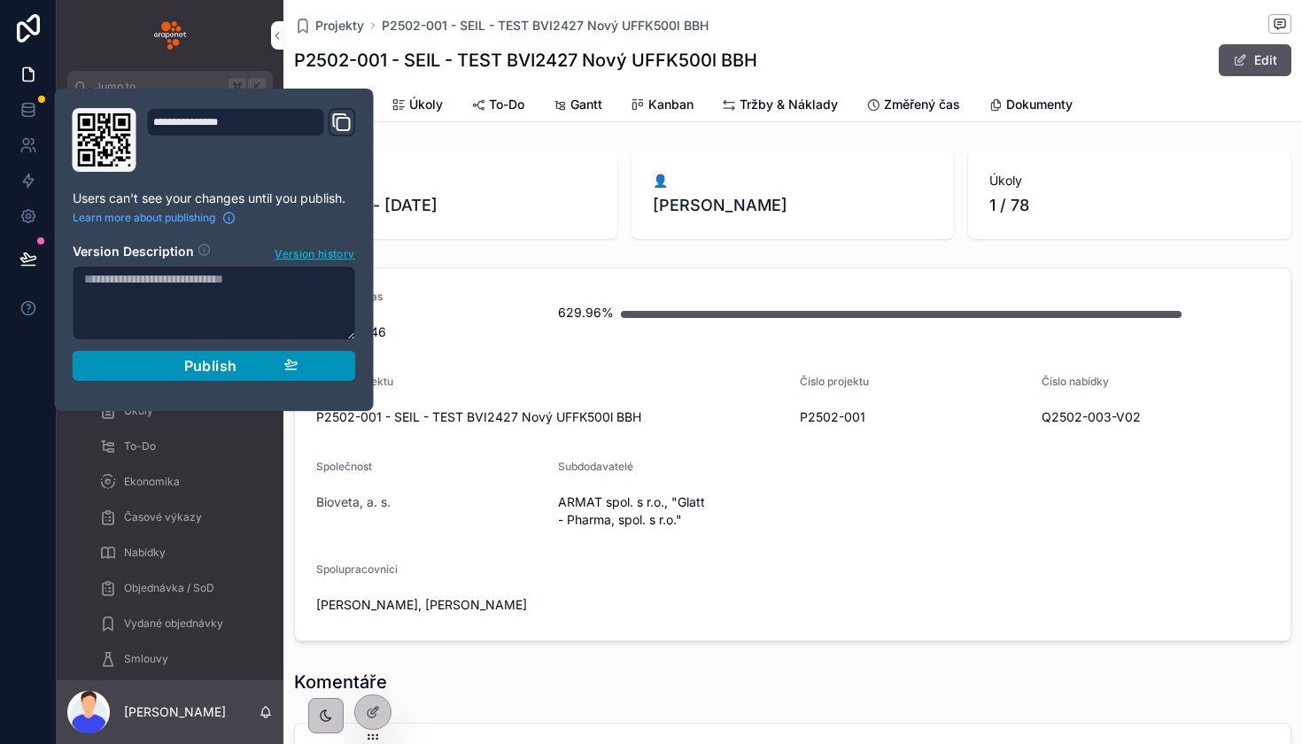
click at [191, 365] on span "Publish" at bounding box center [210, 366] width 53 height 18
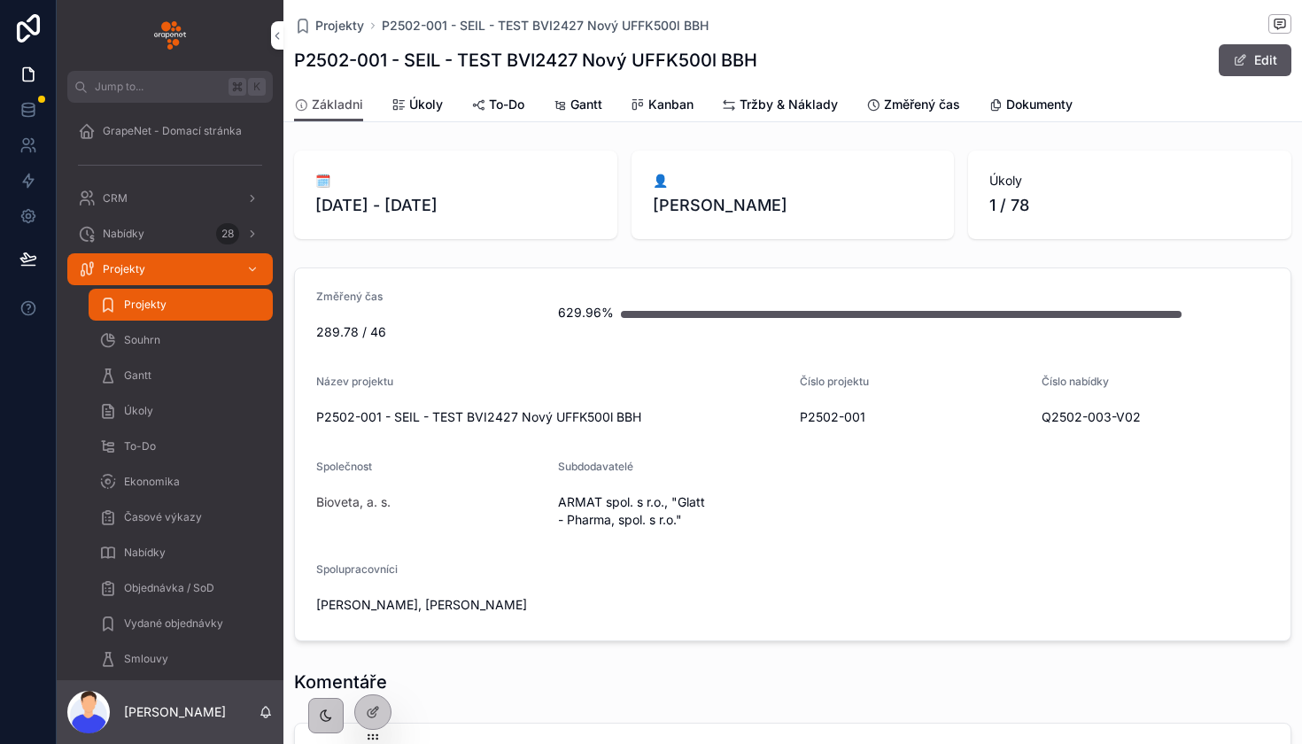
click at [568, 271] on form "Změřený čas 289.78 / 46 629.96% Název projektu P2502-001 - SEIL - TEST BVI2427 …" at bounding box center [792, 454] width 995 height 372
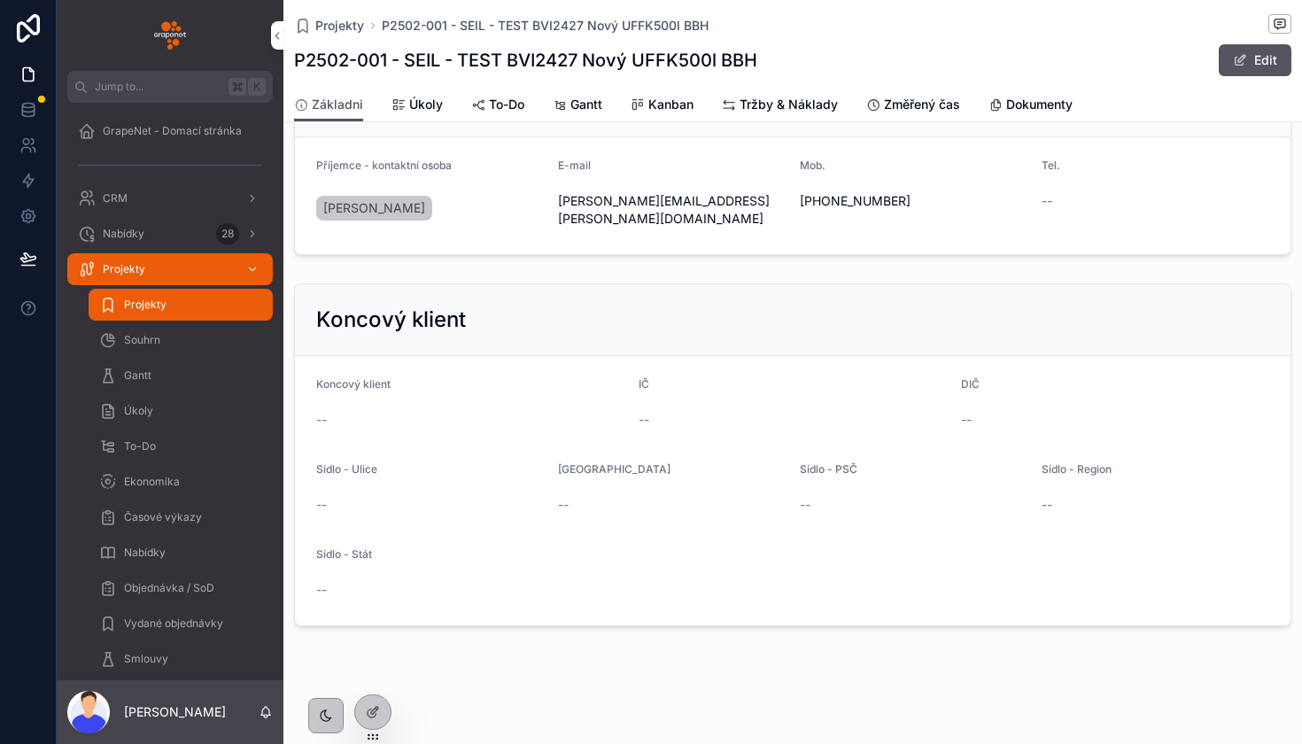
scroll to position [1498, 0]
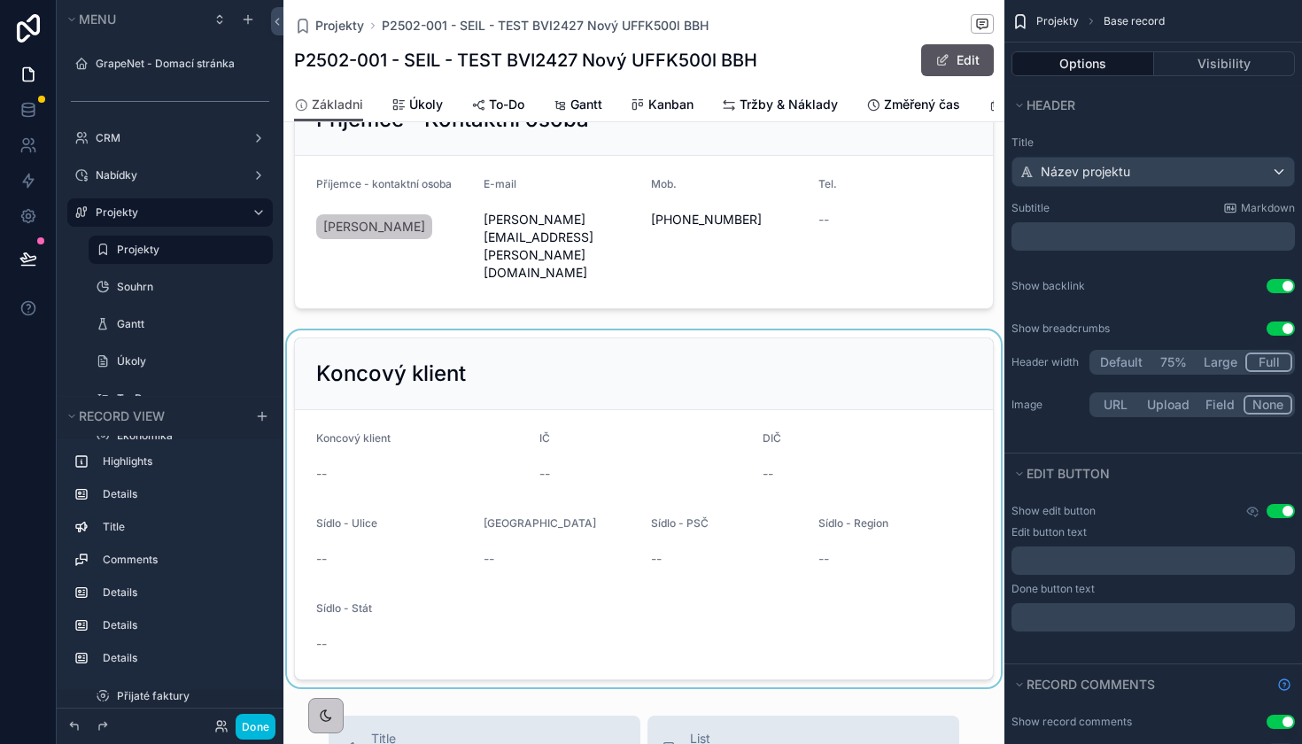
click at [365, 330] on div "scrollable content" at bounding box center [643, 508] width 721 height 357
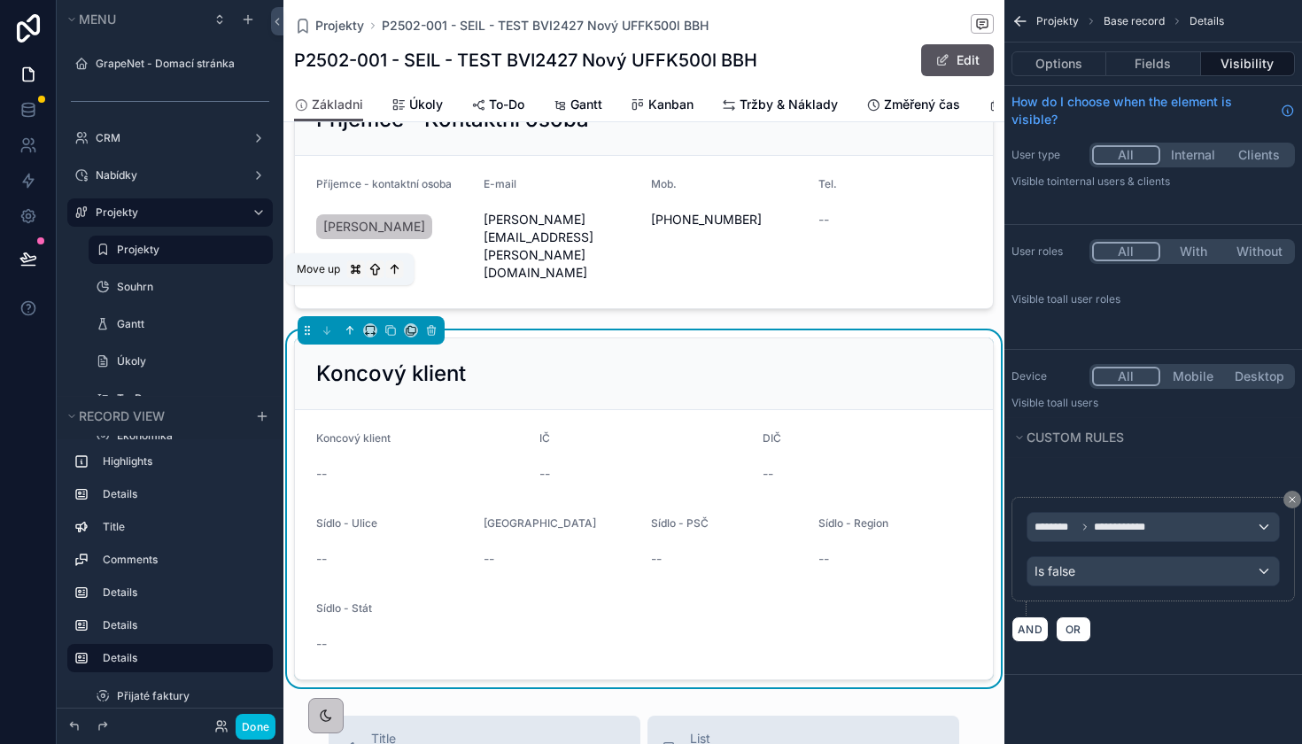
click at [351, 324] on icon "scrollable content" at bounding box center [350, 330] width 12 height 12
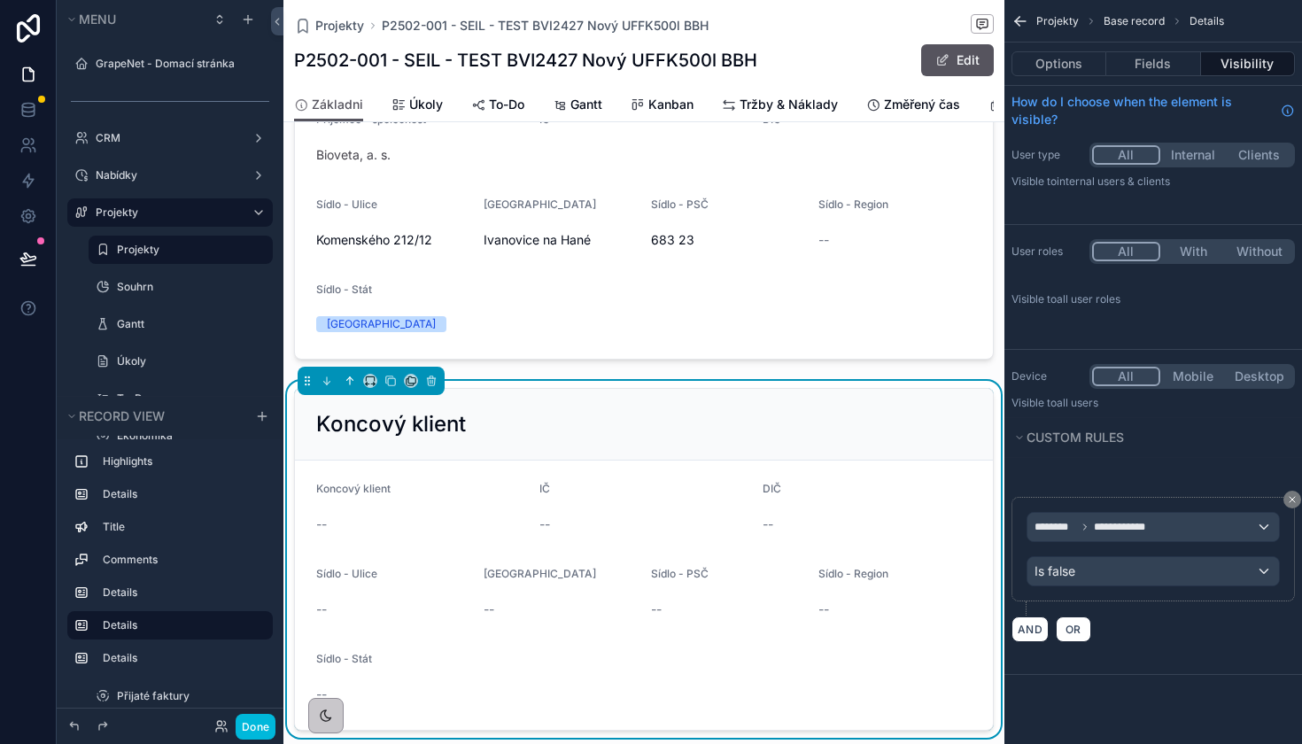
click at [350, 380] on icon "scrollable content" at bounding box center [350, 380] width 0 height 7
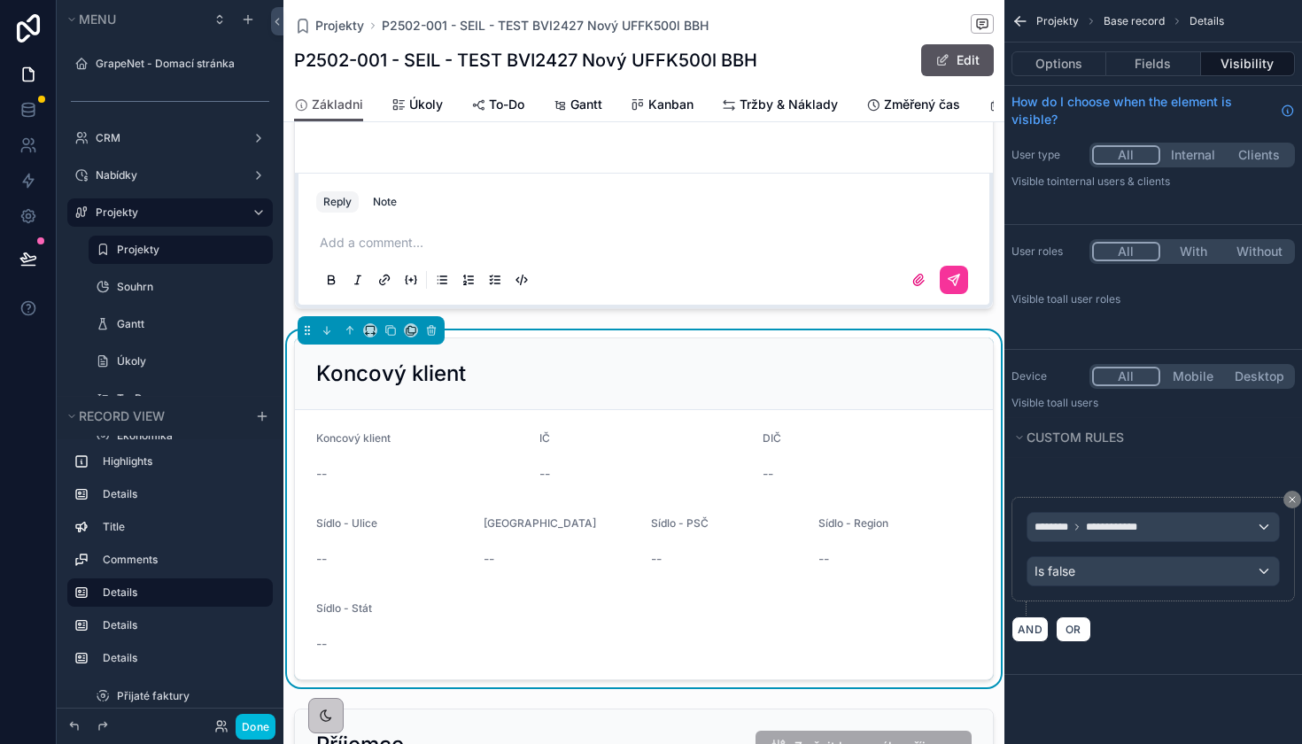
scroll to position [831, 0]
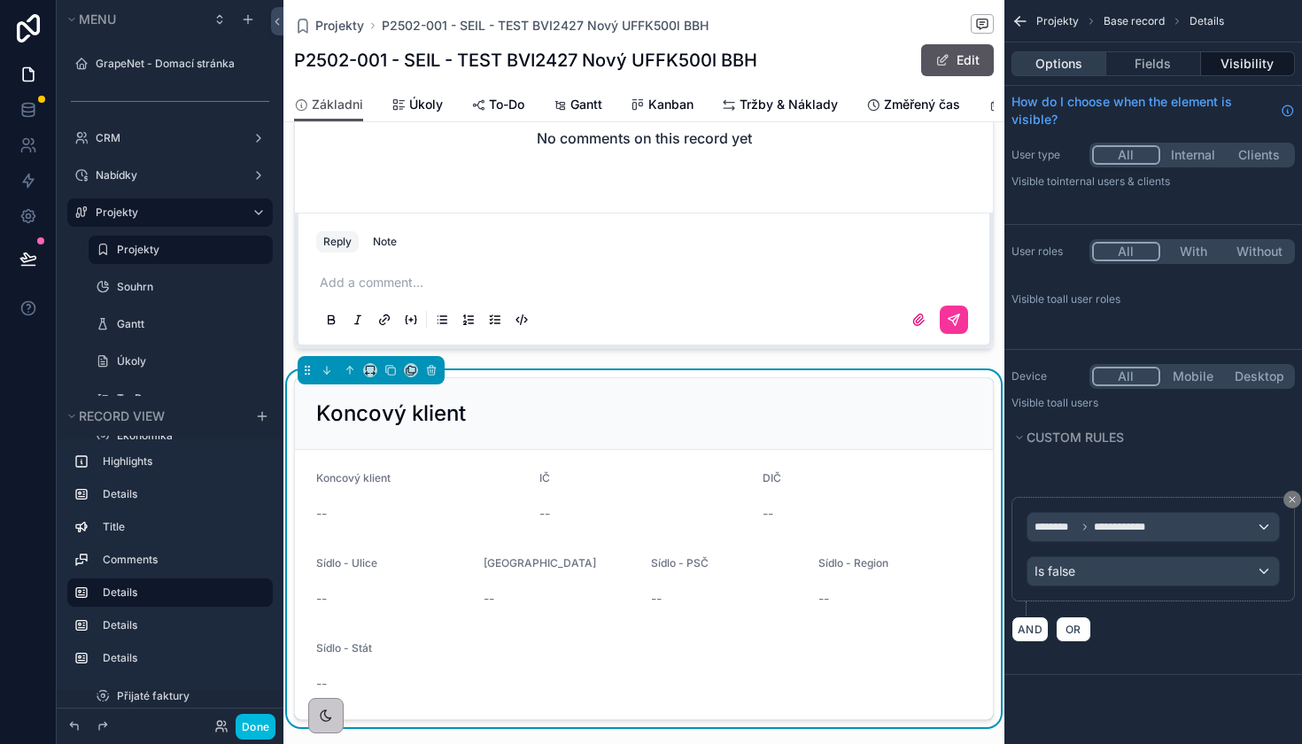
click at [1064, 66] on button "Options" at bounding box center [1058, 63] width 95 height 25
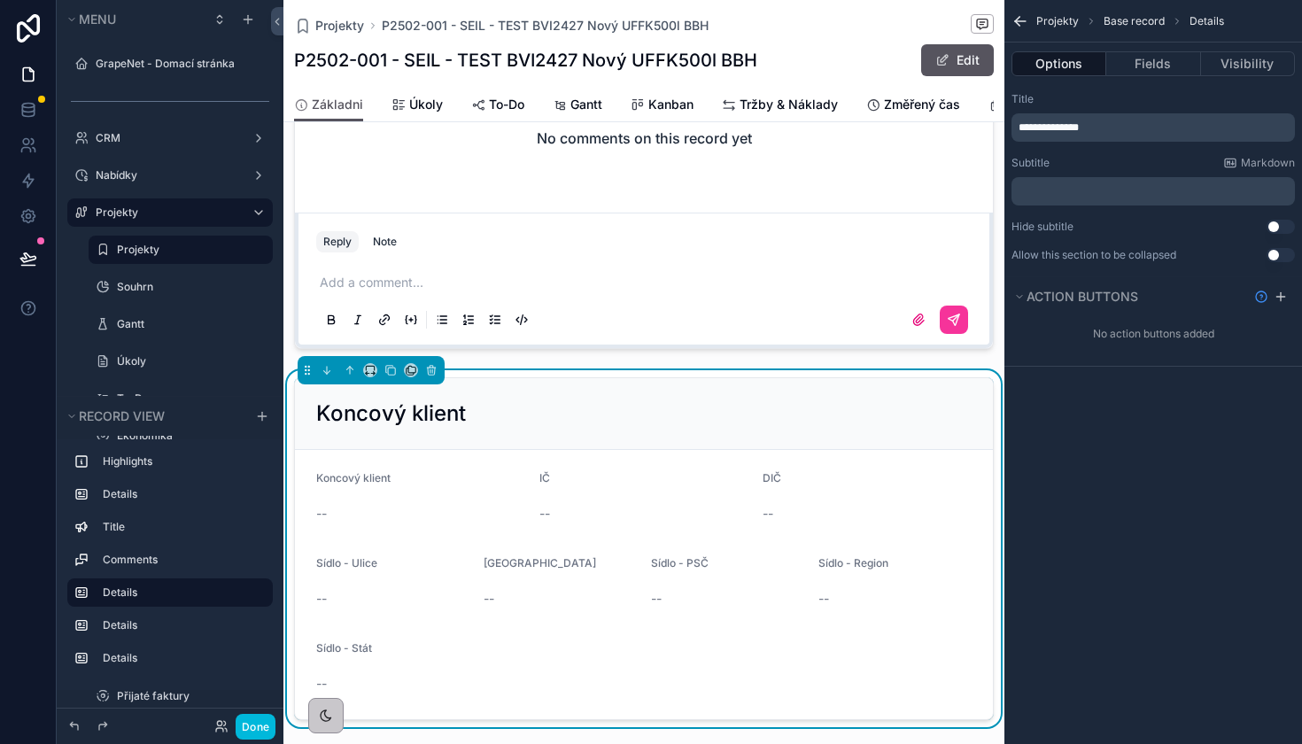
click at [1112, 129] on p "**********" at bounding box center [1154, 127] width 273 height 14
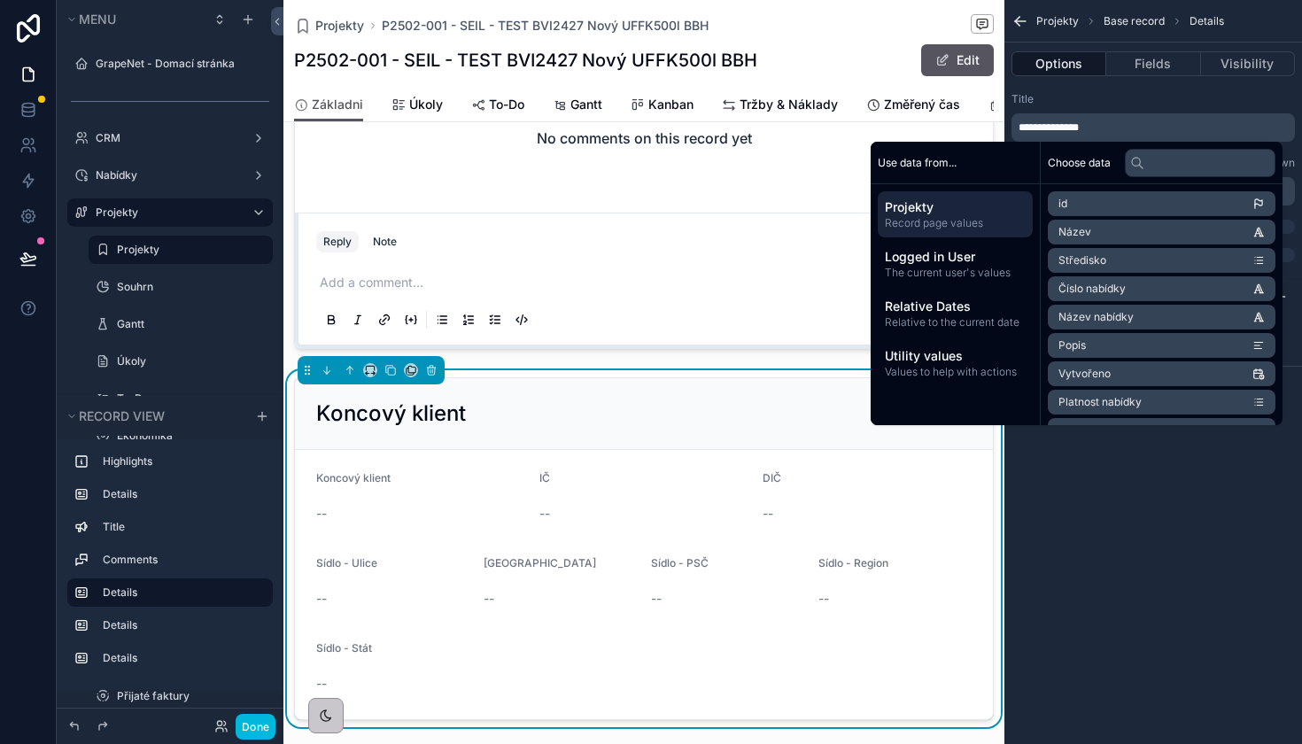
click at [1079, 128] on span "**********" at bounding box center [1048, 127] width 60 height 11
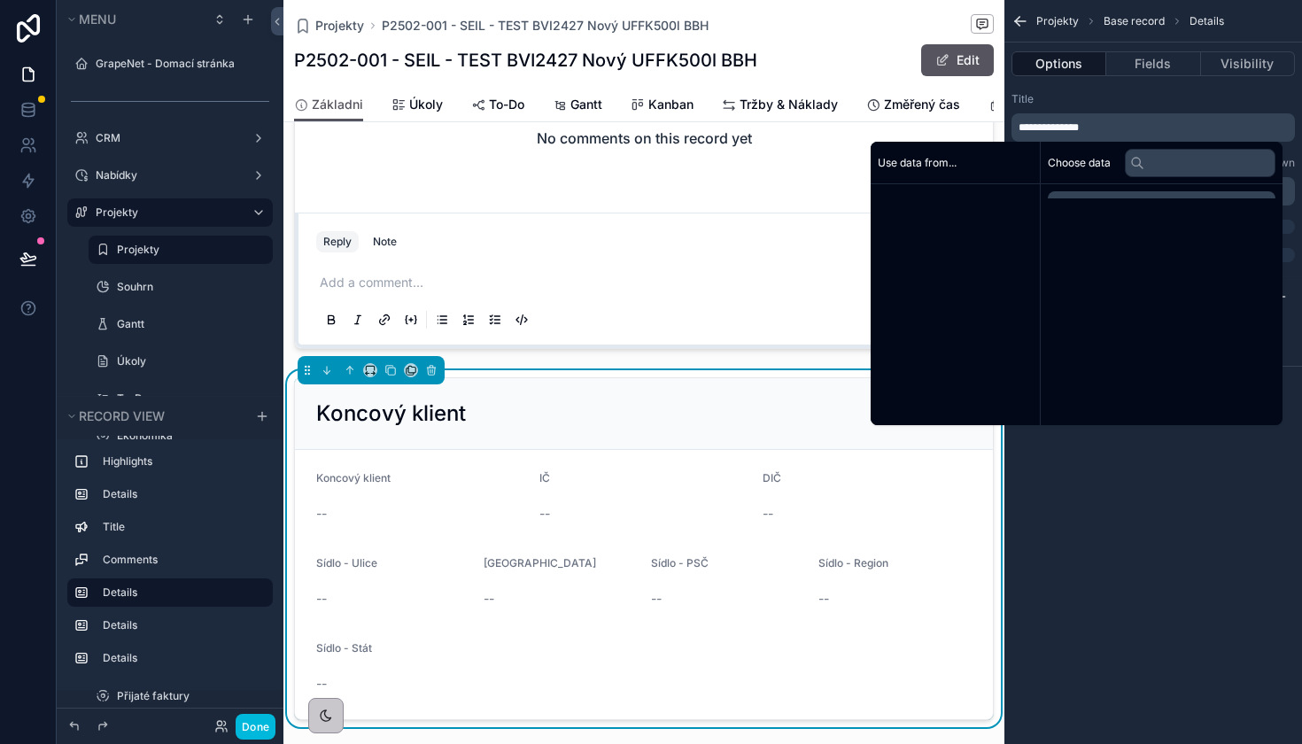
click at [1079, 128] on span "**********" at bounding box center [1048, 127] width 60 height 11
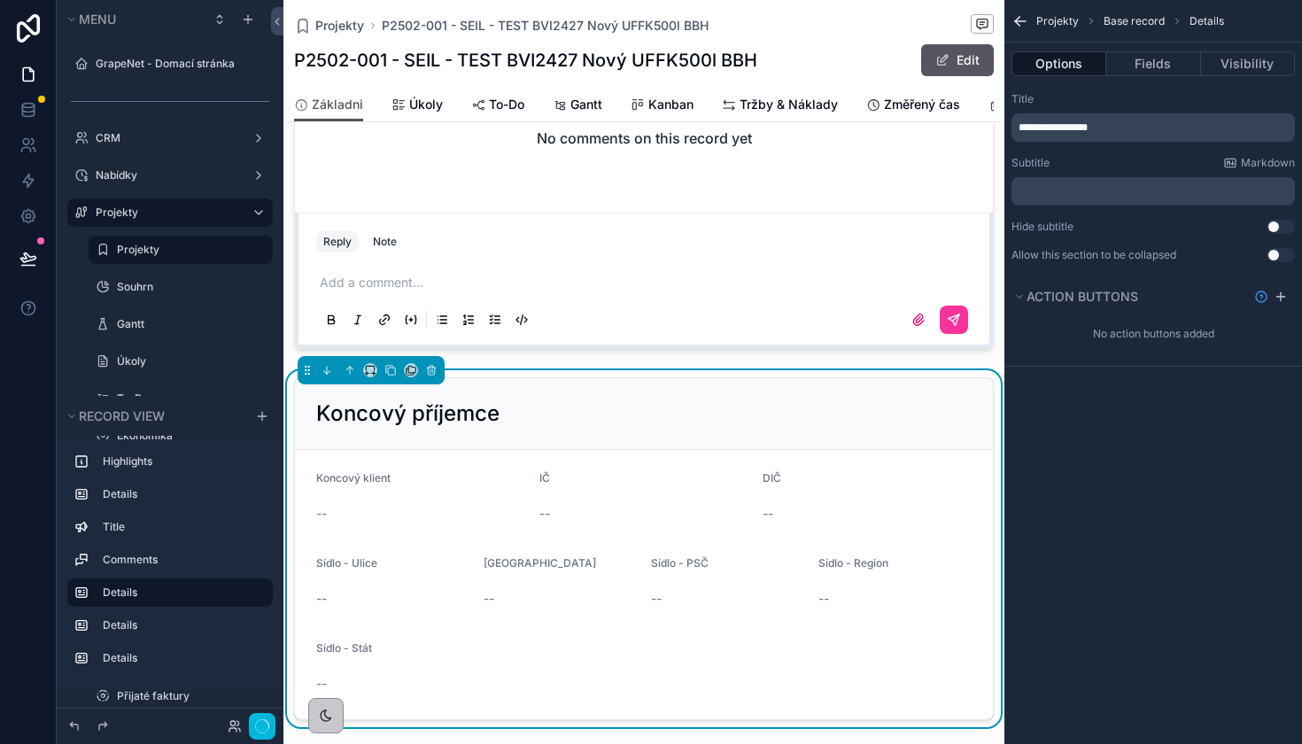
click at [478, 409] on h2 "Koncový příjemce" at bounding box center [407, 413] width 183 height 28
click at [390, 375] on icon "scrollable content" at bounding box center [390, 370] width 12 height 12
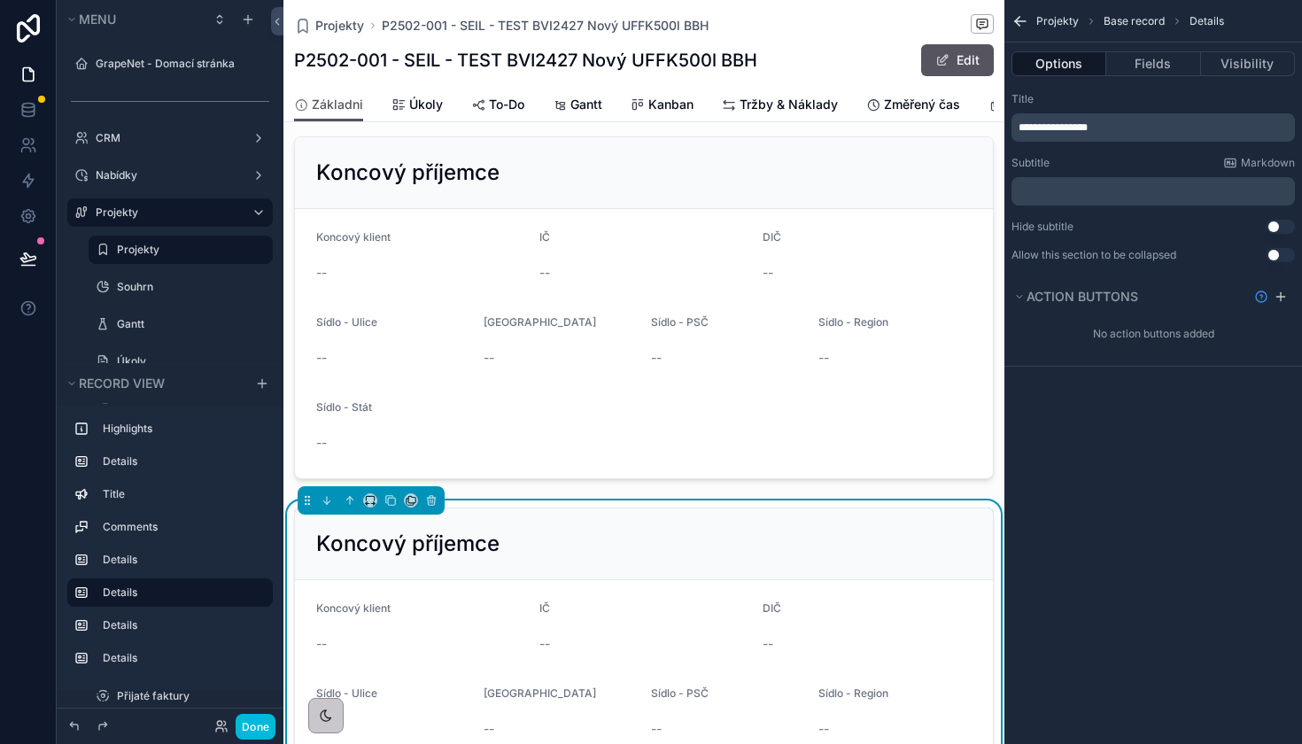
scroll to position [1141, 0]
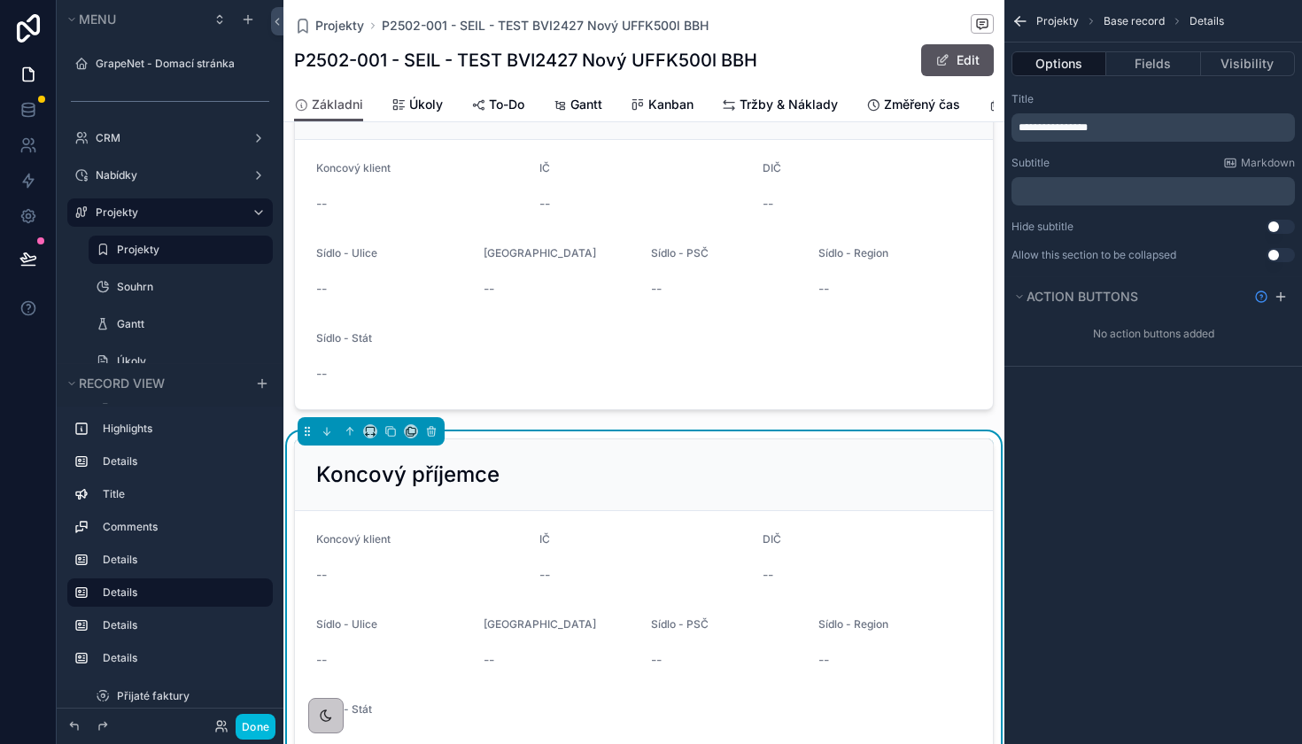
click at [523, 489] on div "Koncový příjemce" at bounding box center [644, 475] width 698 height 72
click at [1198, 135] on div "**********" at bounding box center [1152, 127] width 283 height 28
click at [1172, 132] on p "**********" at bounding box center [1154, 127] width 273 height 14
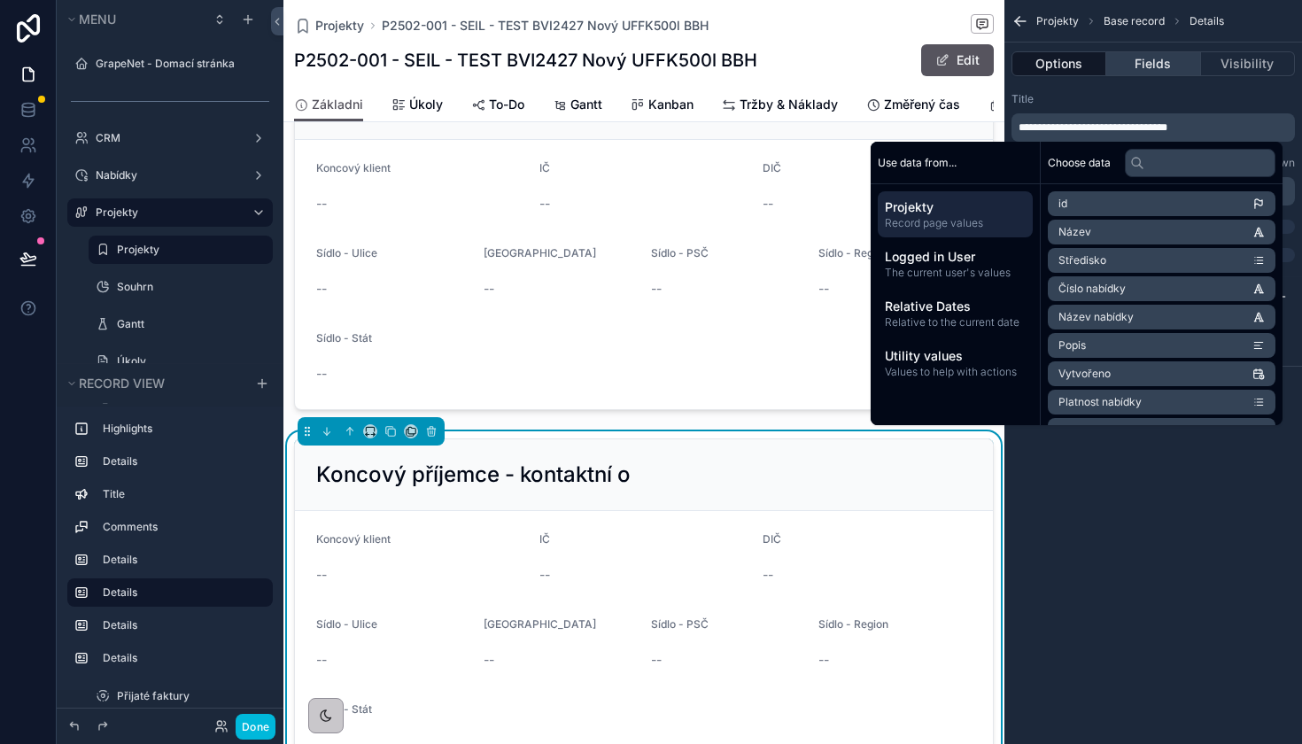
click at [1154, 64] on button "Fields" at bounding box center [1153, 63] width 94 height 25
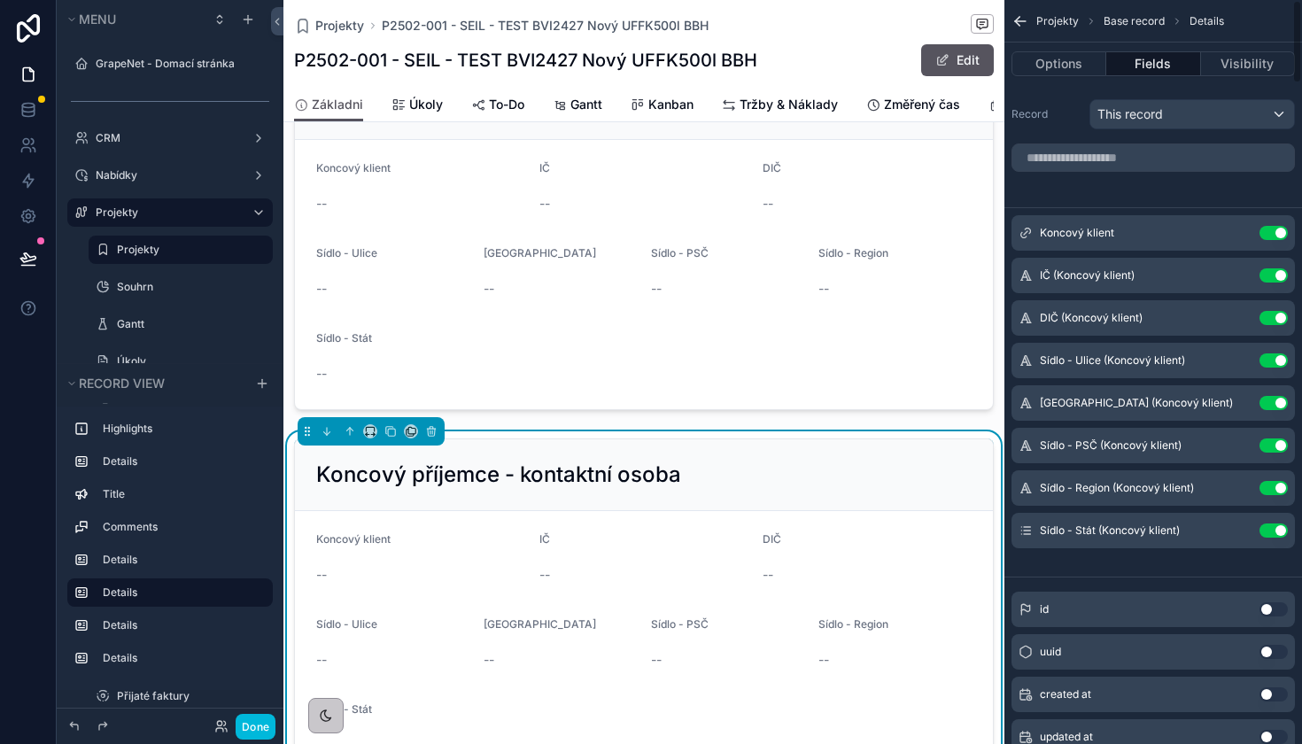
click at [1271, 231] on button "Use setting" at bounding box center [1273, 233] width 28 height 14
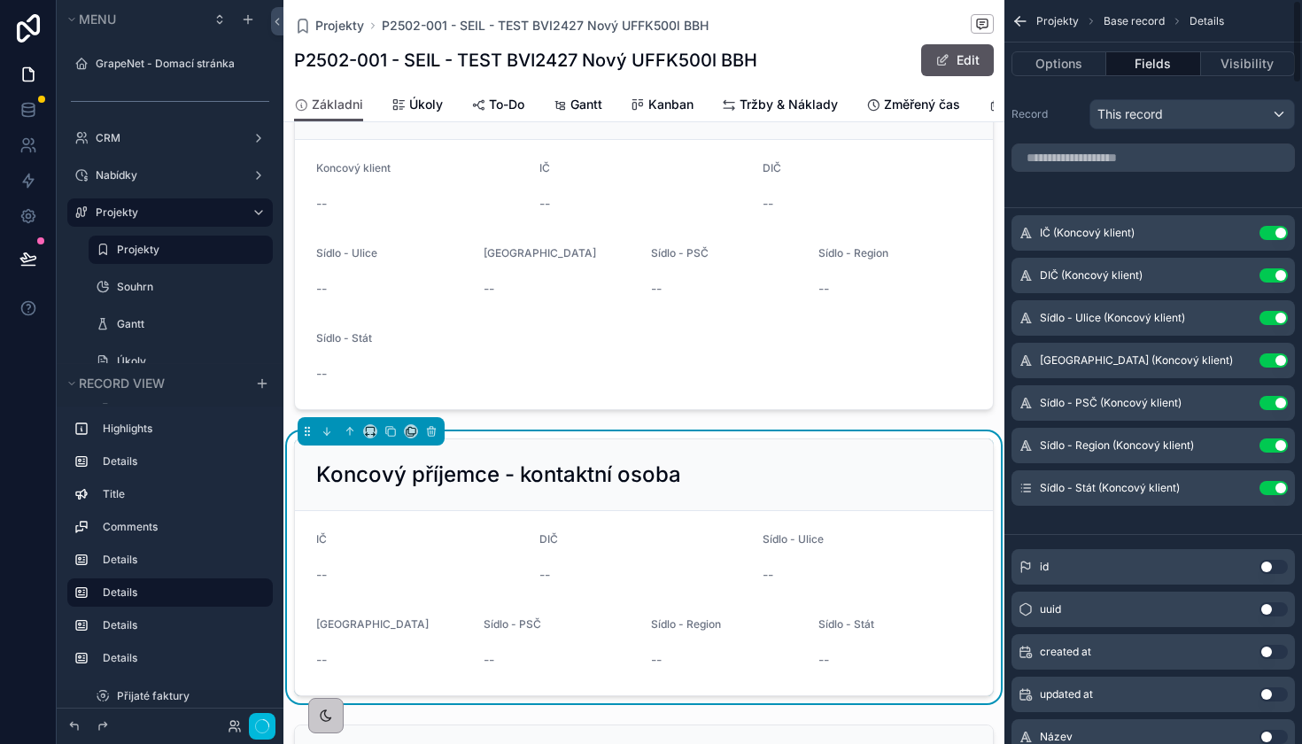
click at [1271, 231] on button "Use setting" at bounding box center [1273, 233] width 28 height 14
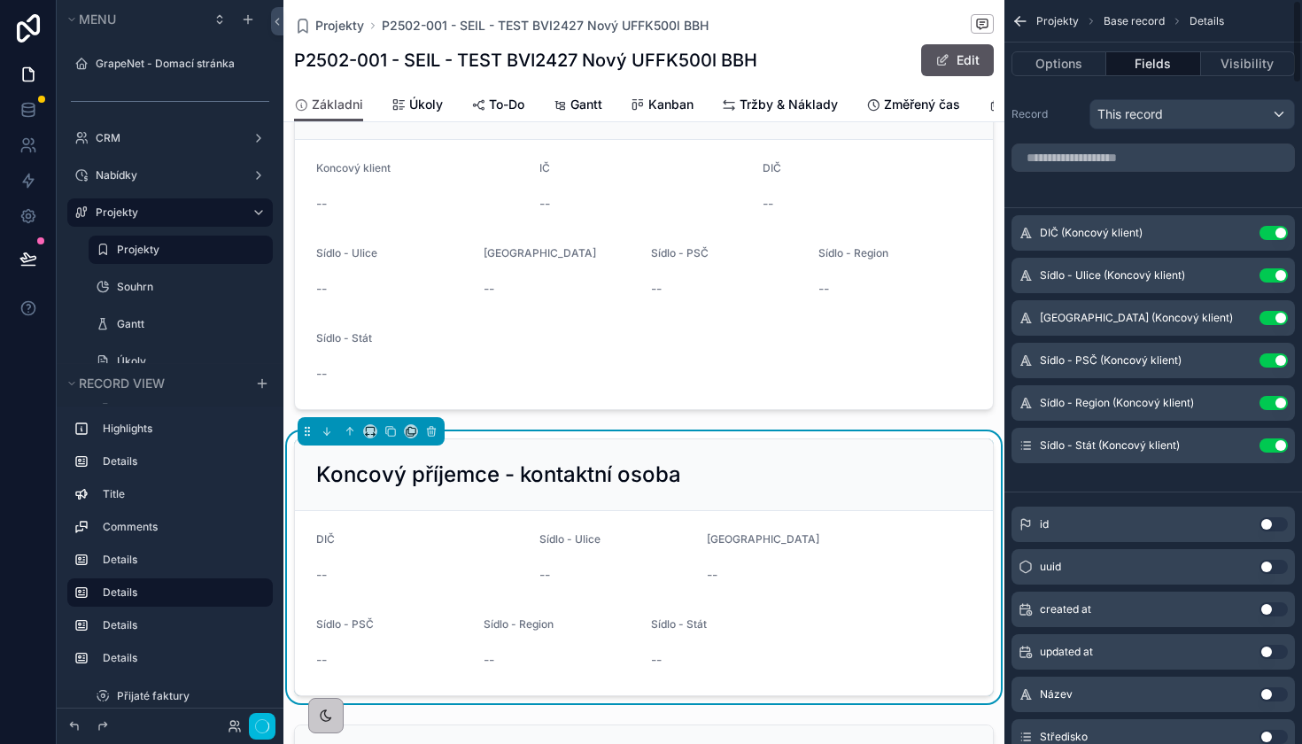
click at [1271, 231] on button "Use setting" at bounding box center [1273, 233] width 28 height 14
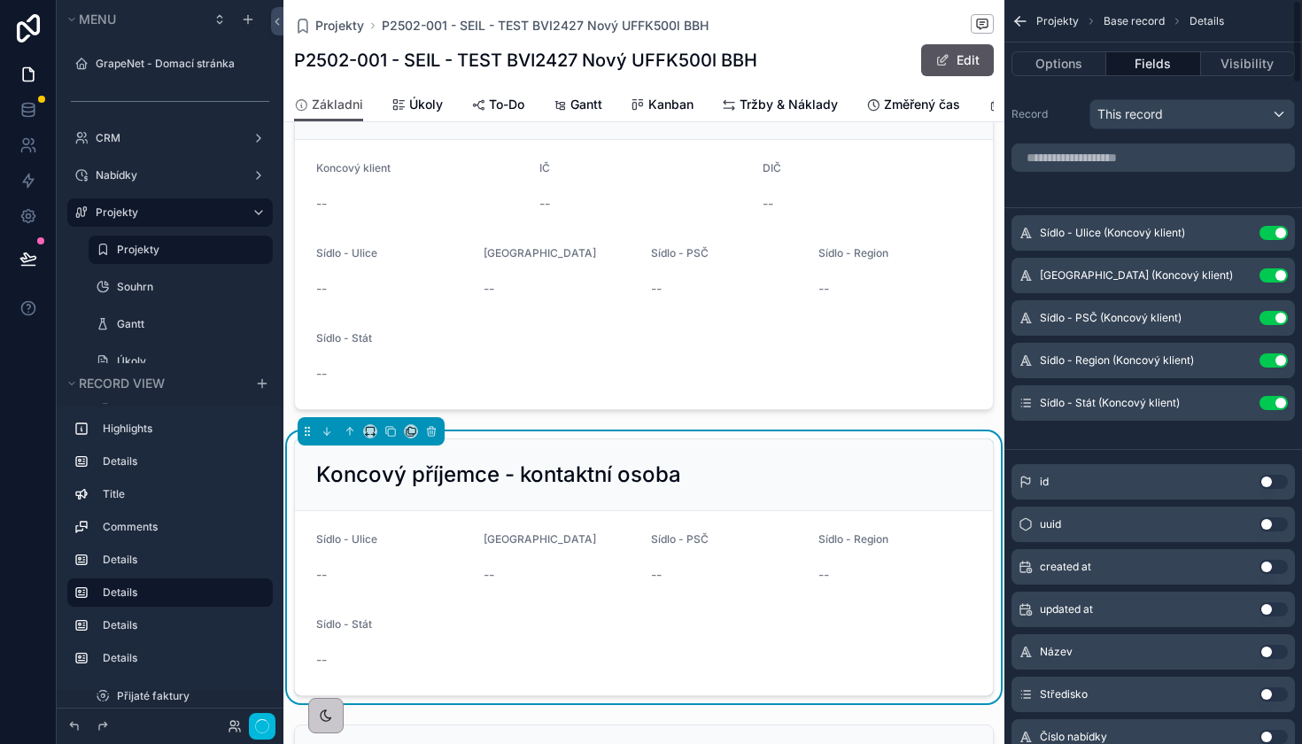
click at [1271, 231] on button "Use setting" at bounding box center [1273, 233] width 28 height 14
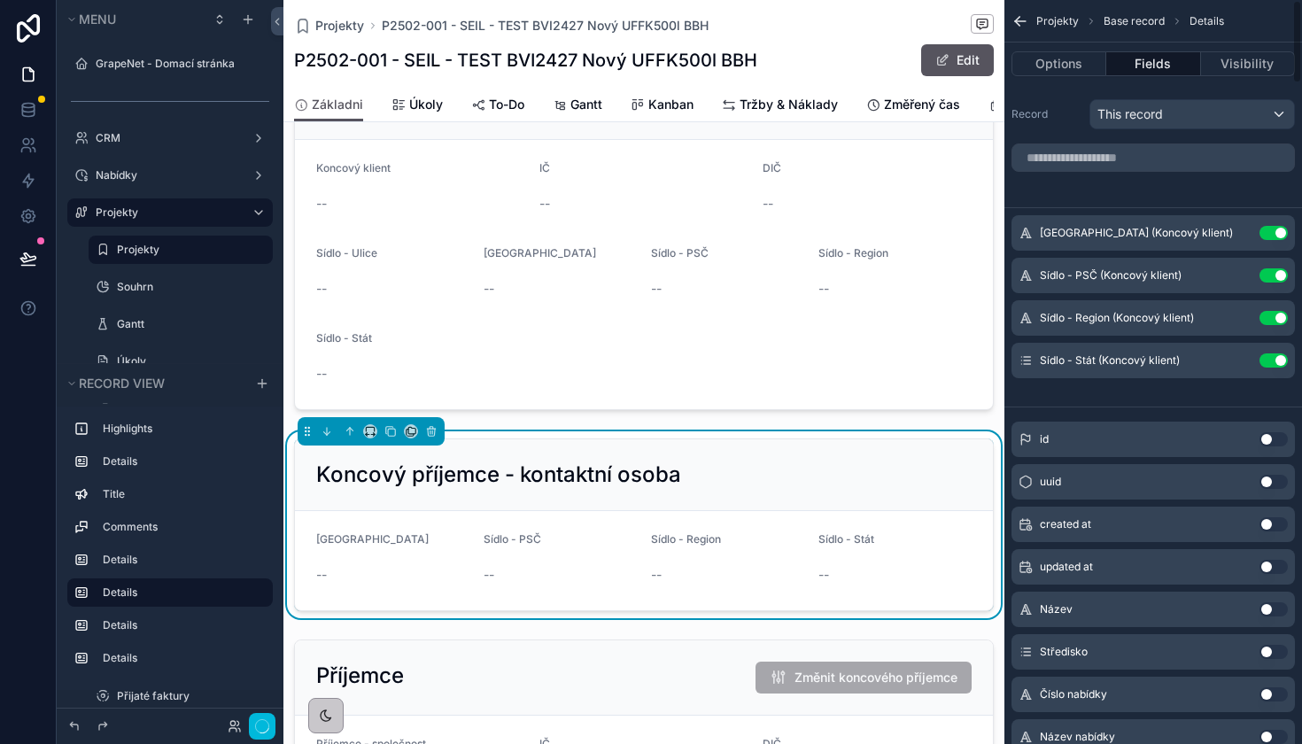
click at [1271, 231] on button "Use setting" at bounding box center [1273, 233] width 28 height 14
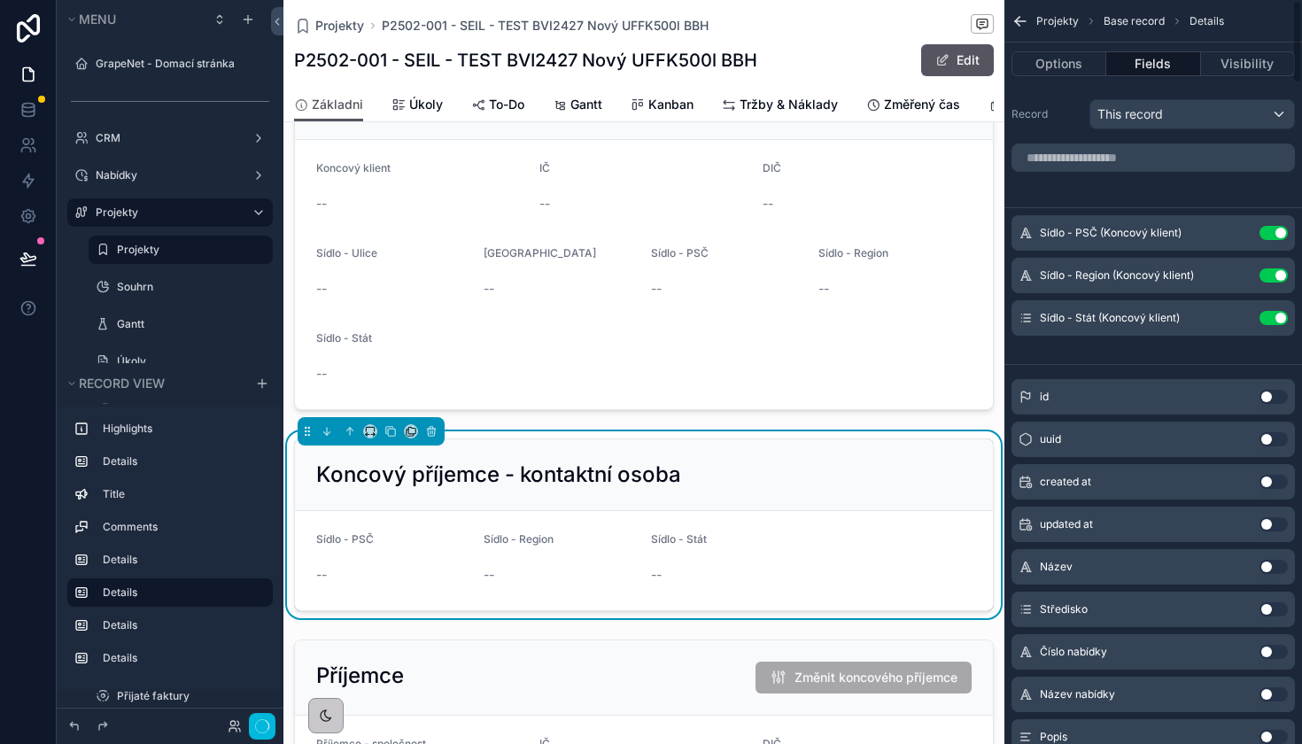
click at [1271, 231] on button "Use setting" at bounding box center [1273, 233] width 28 height 14
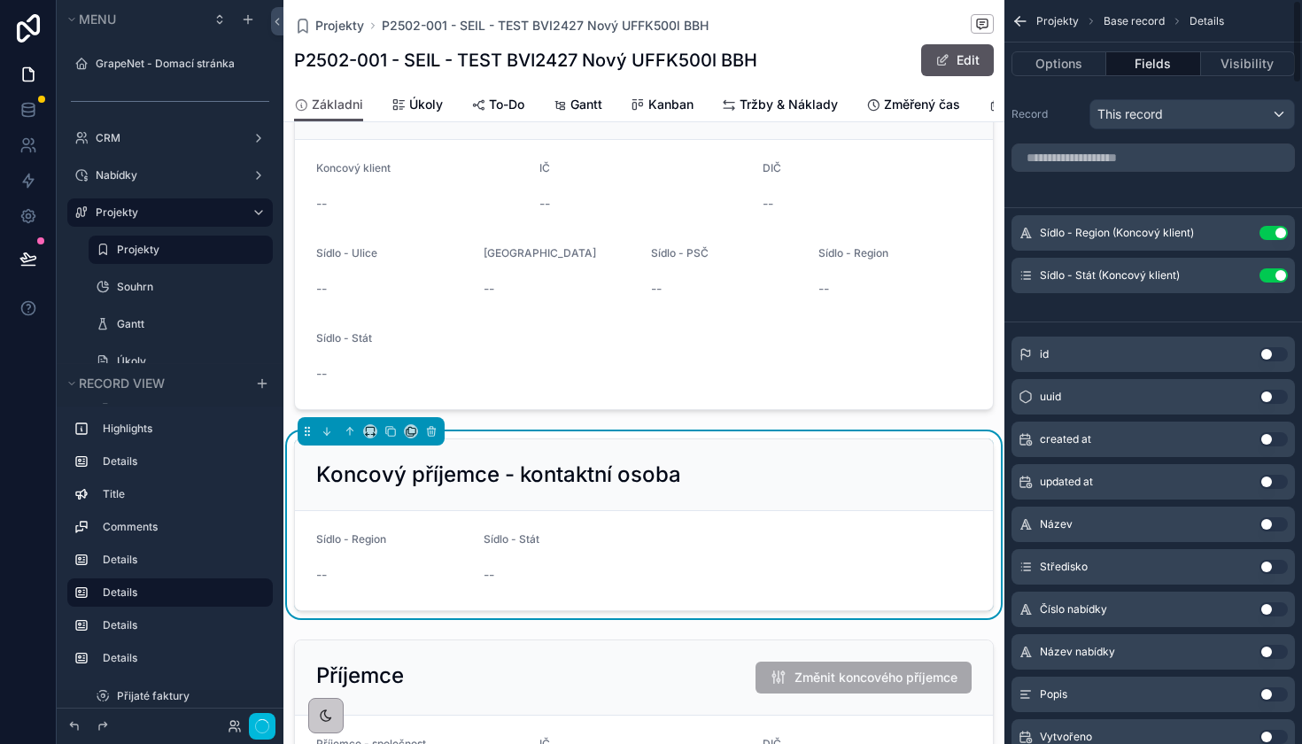
click at [1271, 231] on button "Use setting" at bounding box center [1273, 233] width 28 height 14
click at [1271, 268] on button "Use setting" at bounding box center [1273, 275] width 28 height 14
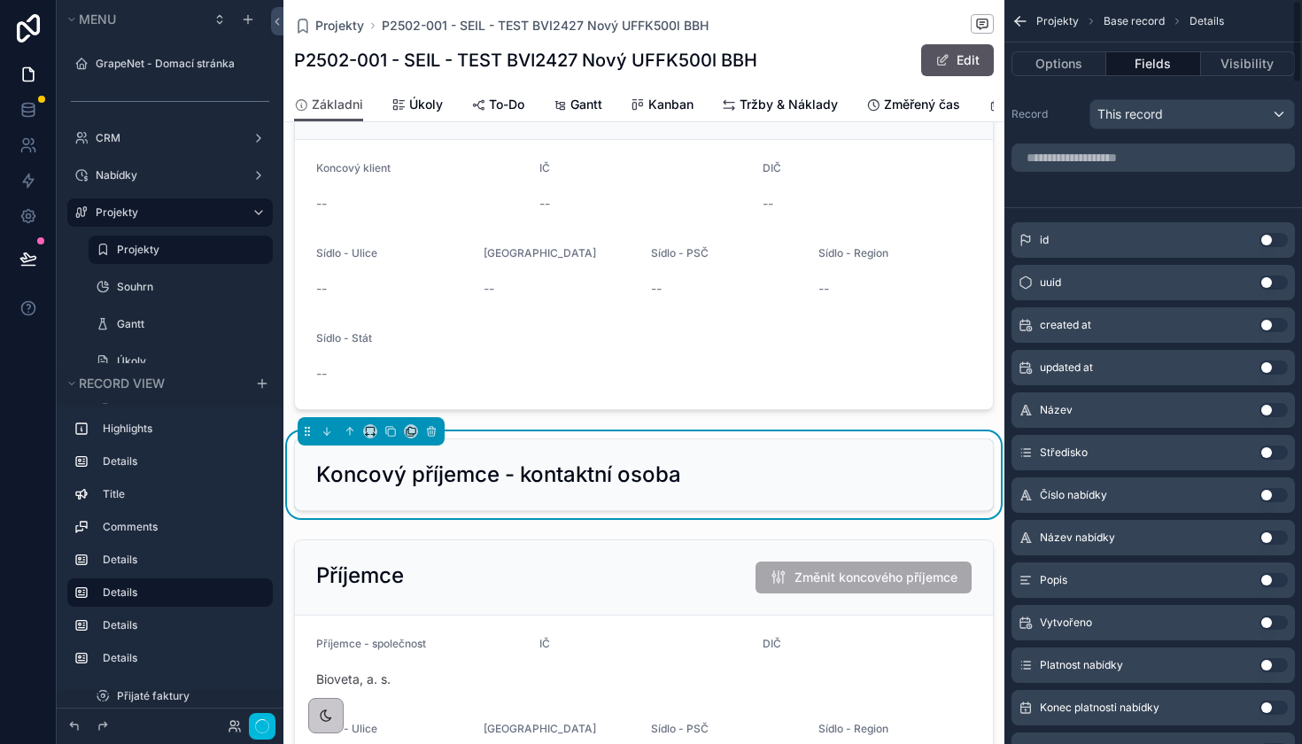
click at [1271, 231] on div "id Use setting" at bounding box center [1152, 239] width 283 height 35
click at [1146, 160] on input "scrollable content" at bounding box center [1152, 157] width 283 height 28
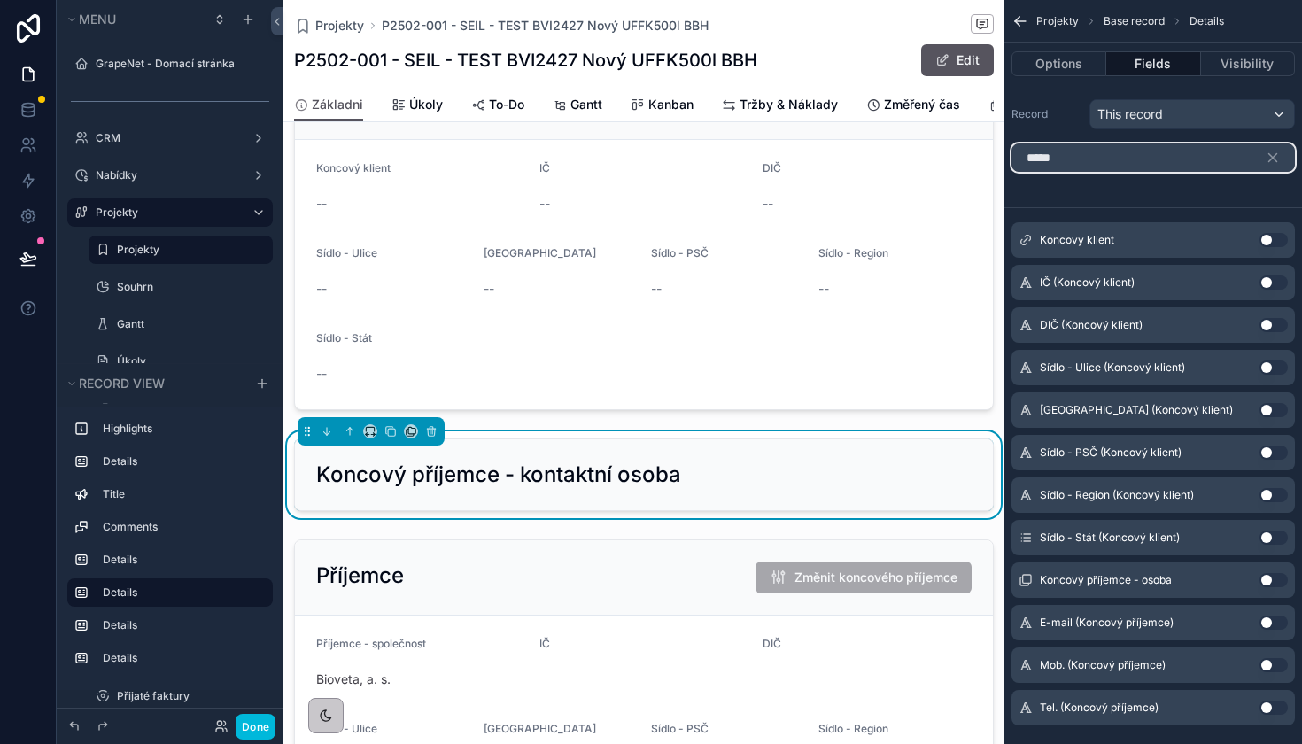
type input "*****"
click at [1274, 577] on button "Use setting" at bounding box center [1273, 580] width 28 height 14
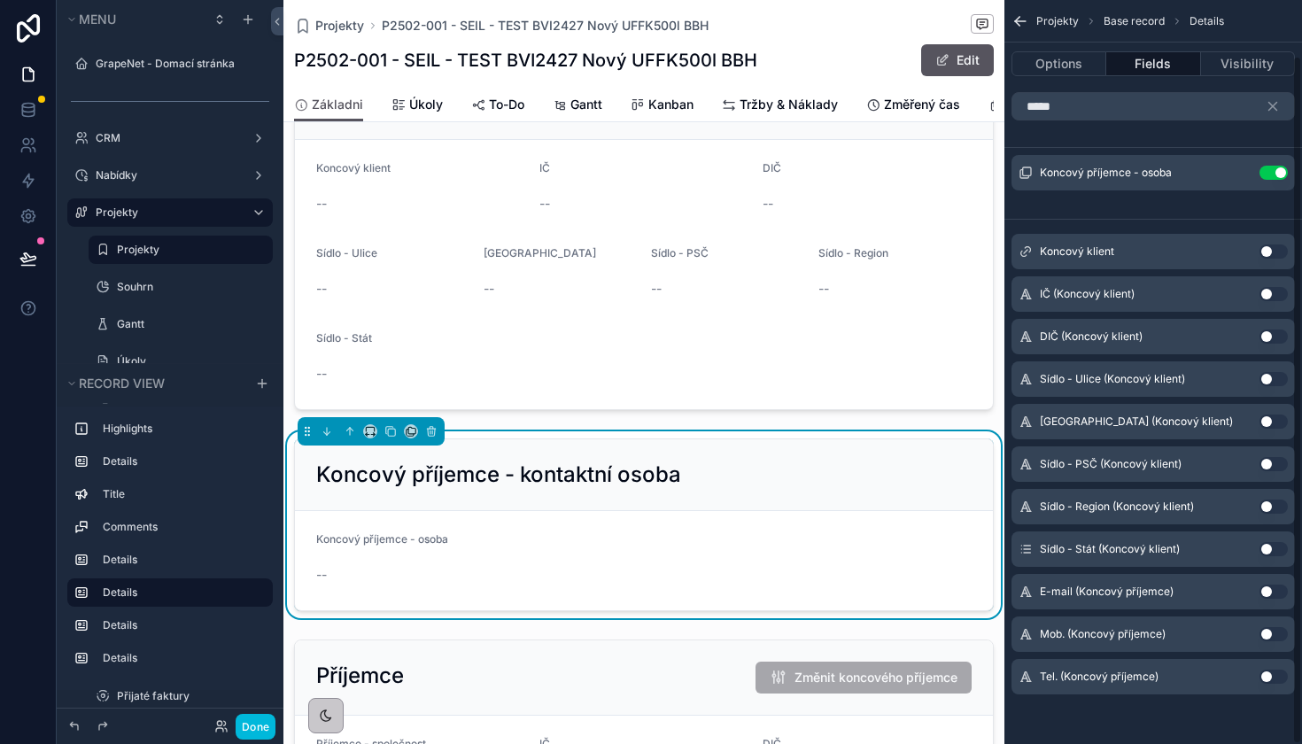
scroll to position [60, 0]
click at [1270, 592] on button "Use setting" at bounding box center [1273, 591] width 28 height 14
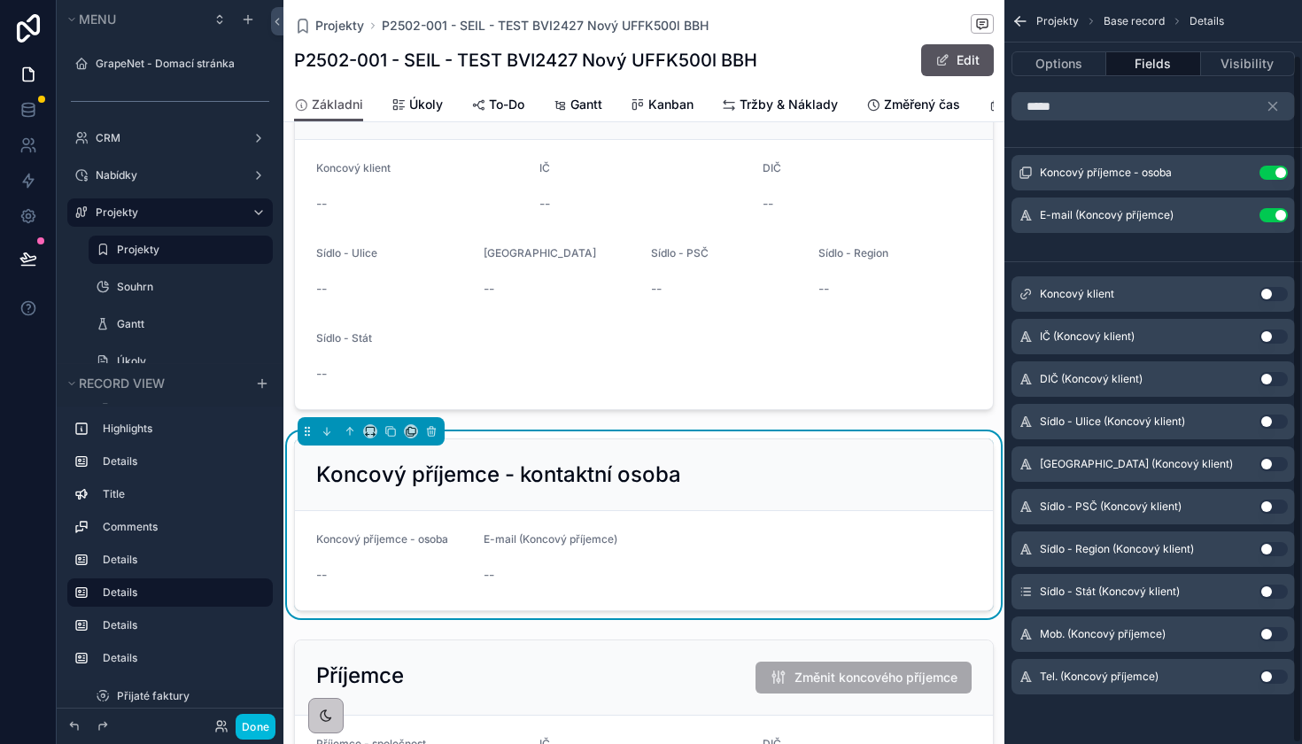
click at [1272, 630] on button "Use setting" at bounding box center [1273, 634] width 28 height 14
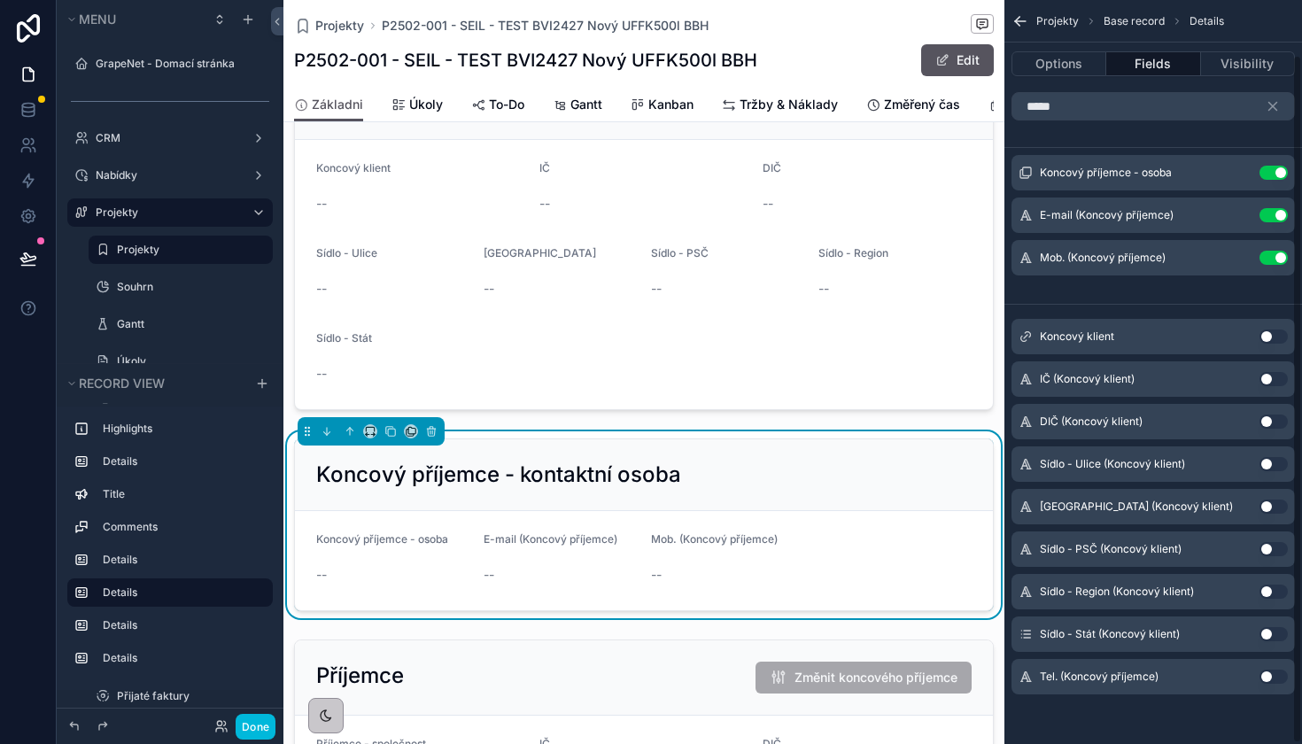
click at [1272, 677] on button "Use setting" at bounding box center [1273, 676] width 28 height 14
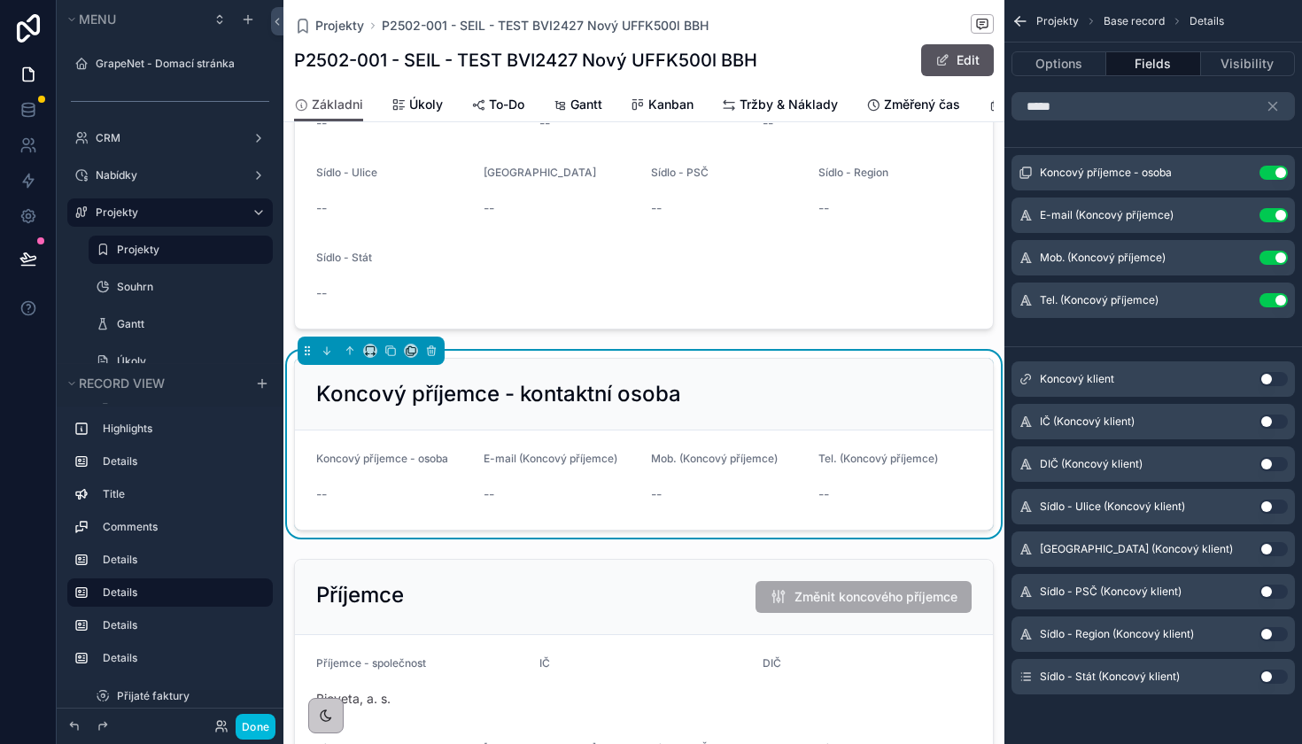
scroll to position [0, 0]
click at [0, 0] on icon "scrollable content" at bounding box center [0, 0] width 0 height 0
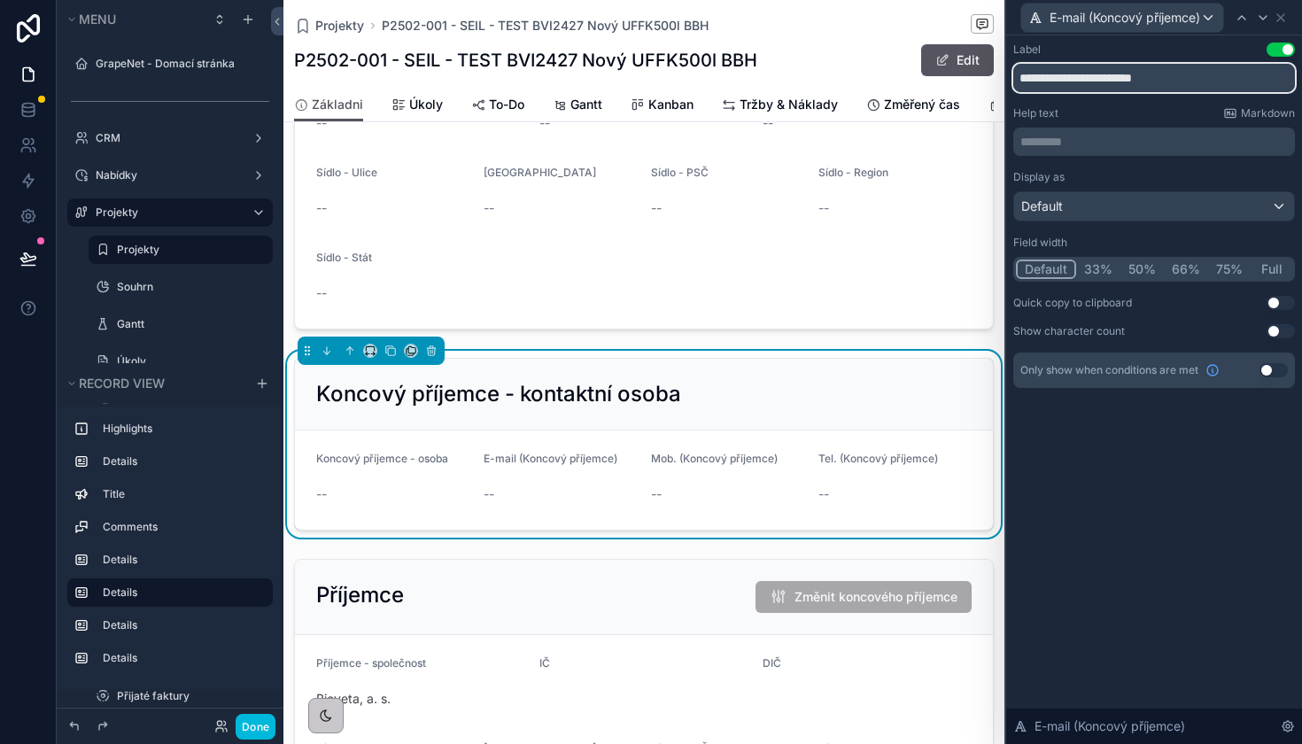
drag, startPoint x: 1061, startPoint y: 80, endPoint x: 1284, endPoint y: 80, distance: 223.1
click at [1284, 80] on input "**********" at bounding box center [1154, 78] width 282 height 28
type input "******"
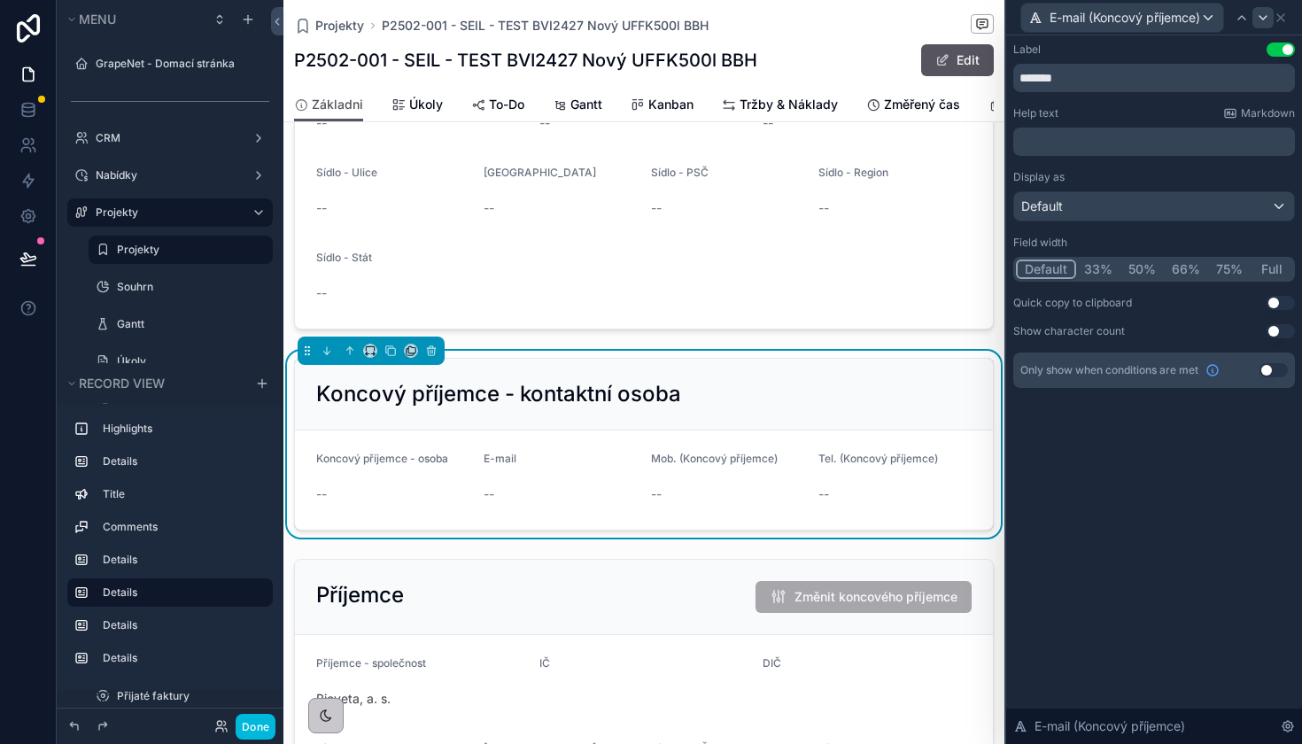
click at [1270, 20] on icon at bounding box center [1263, 18] width 14 height 14
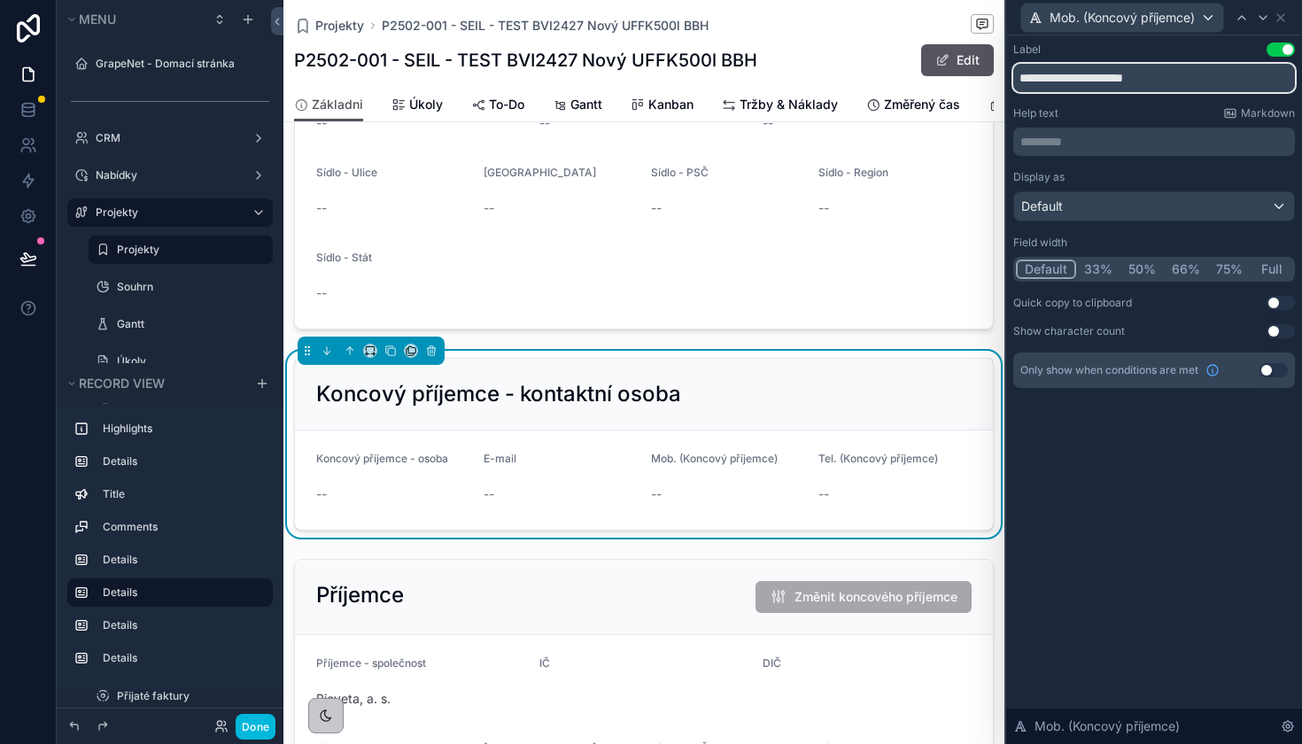
drag, startPoint x: 1053, startPoint y: 82, endPoint x: 1282, endPoint y: 82, distance: 229.3
click at [1282, 82] on input "**********" at bounding box center [1154, 78] width 282 height 28
type input "****"
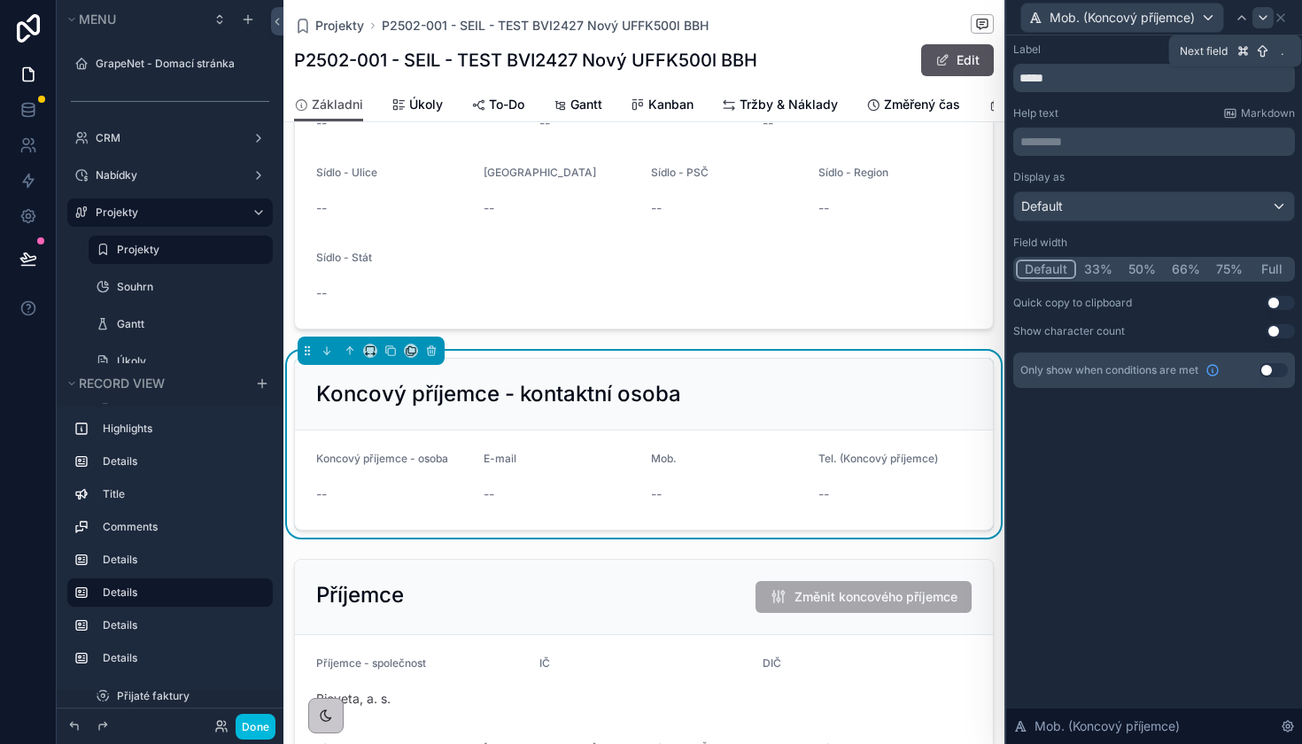
click at [1259, 19] on icon at bounding box center [1263, 18] width 14 height 14
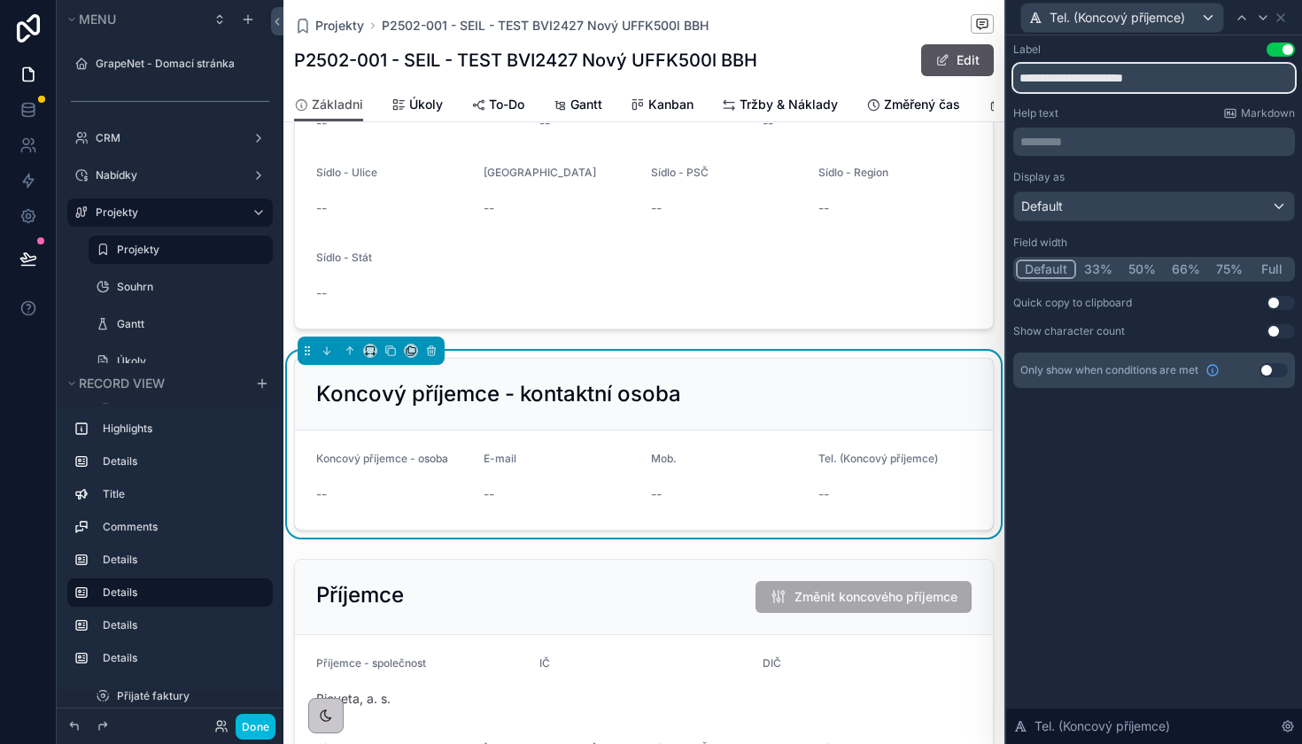
drag, startPoint x: 1044, startPoint y: 75, endPoint x: 1272, endPoint y: 75, distance: 227.6
click at [1272, 75] on input "**********" at bounding box center [1154, 78] width 282 height 28
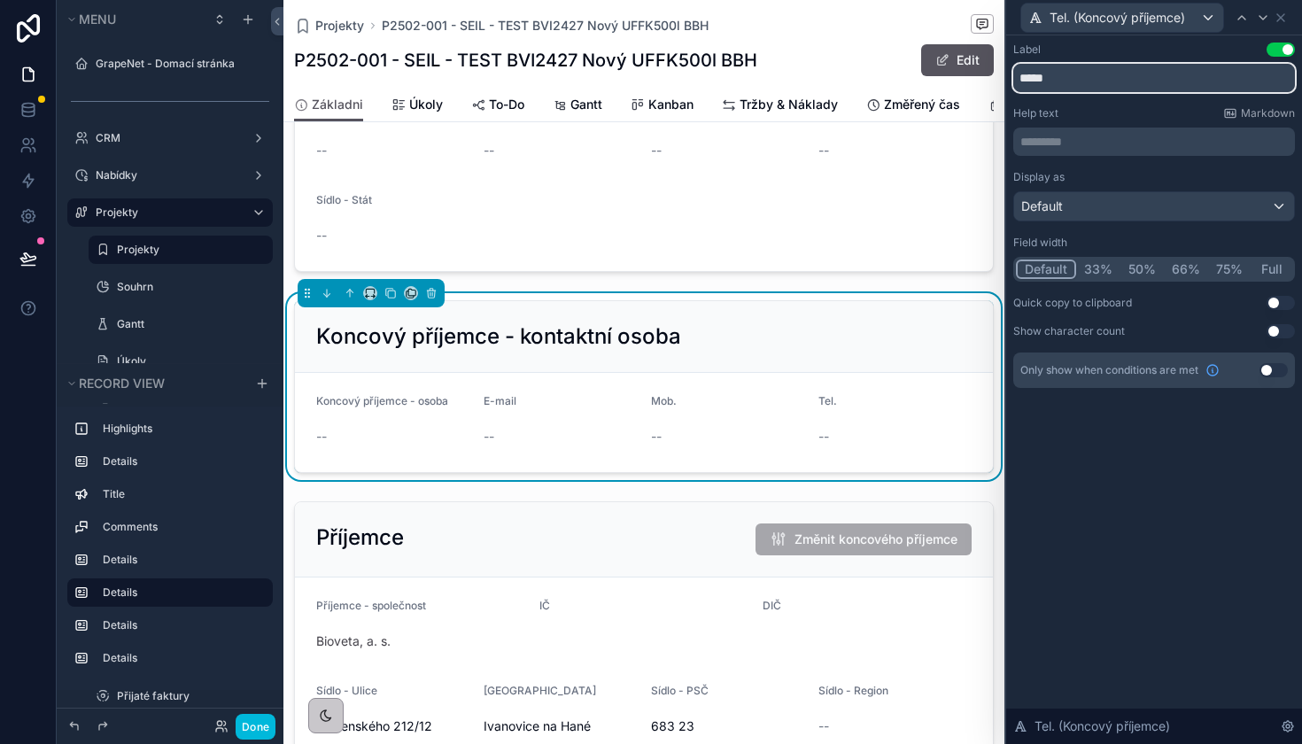
scroll to position [1279, 0]
type input "****"
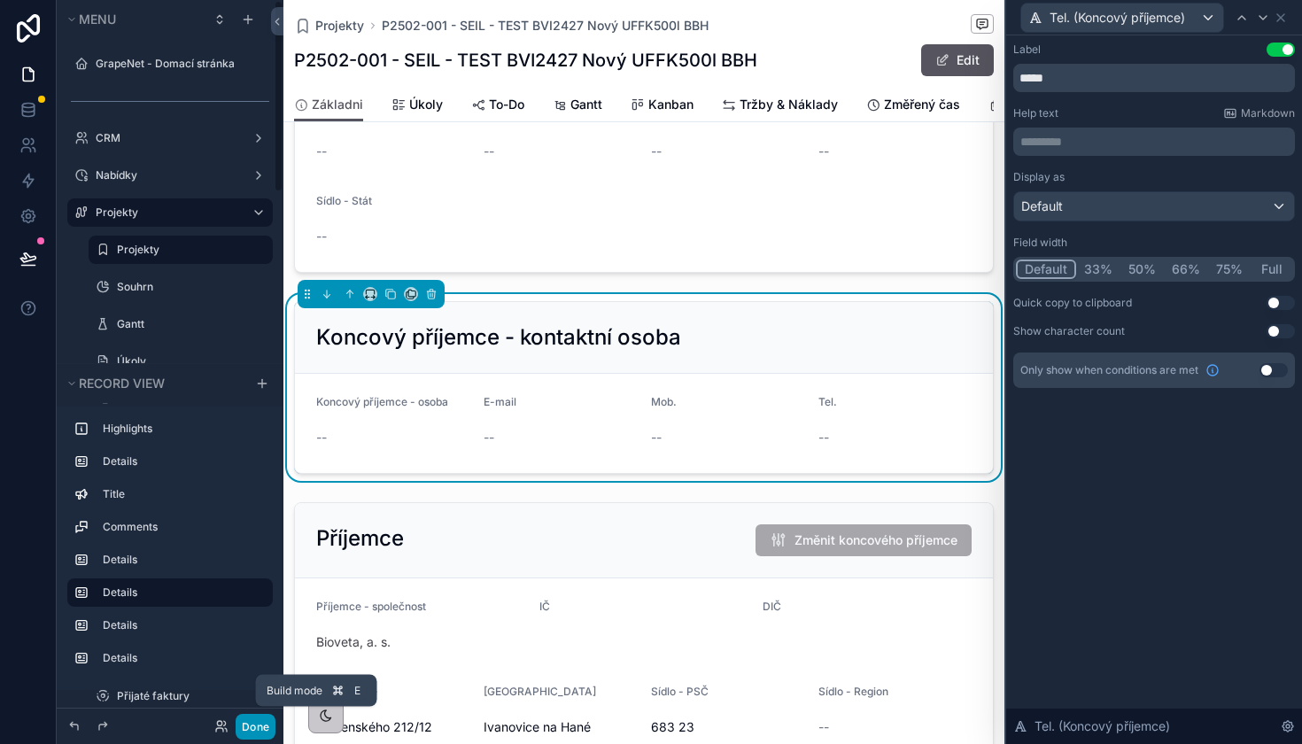
click at [251, 721] on button "Done" at bounding box center [256, 727] width 40 height 26
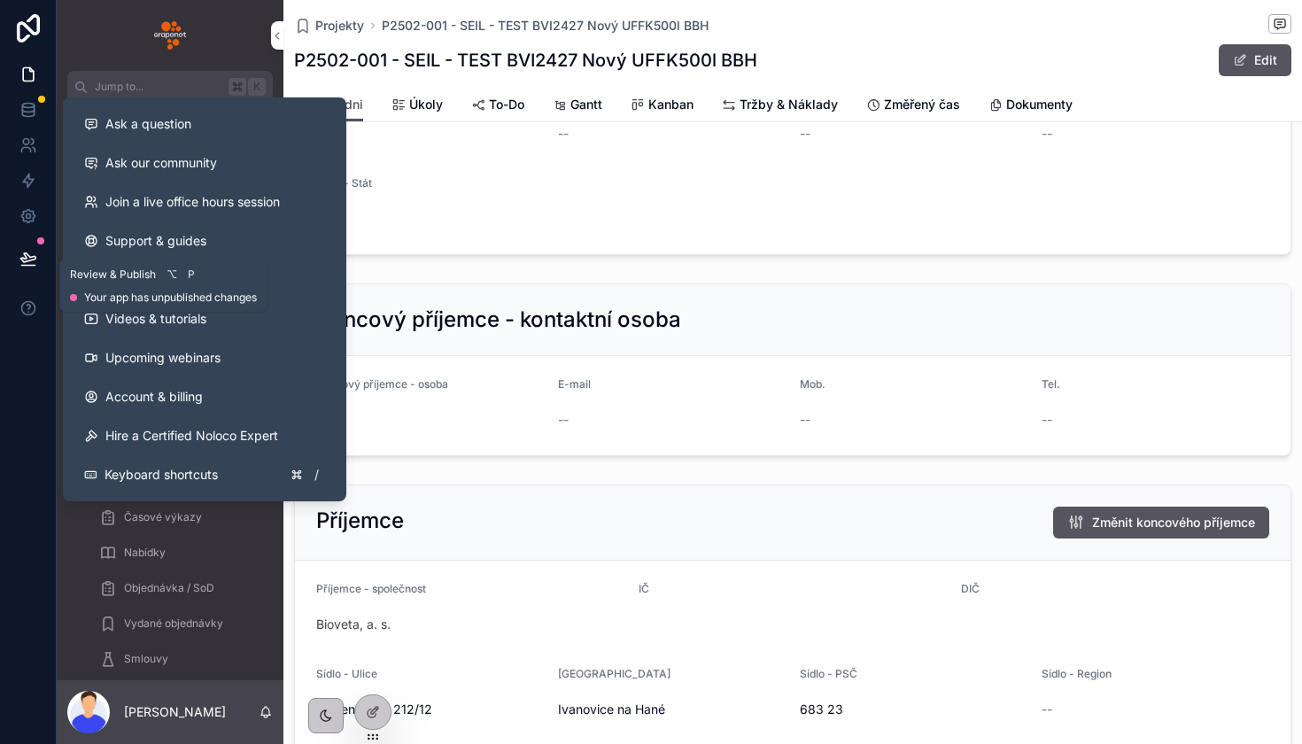
click at [26, 262] on icon at bounding box center [27, 257] width 15 height 9
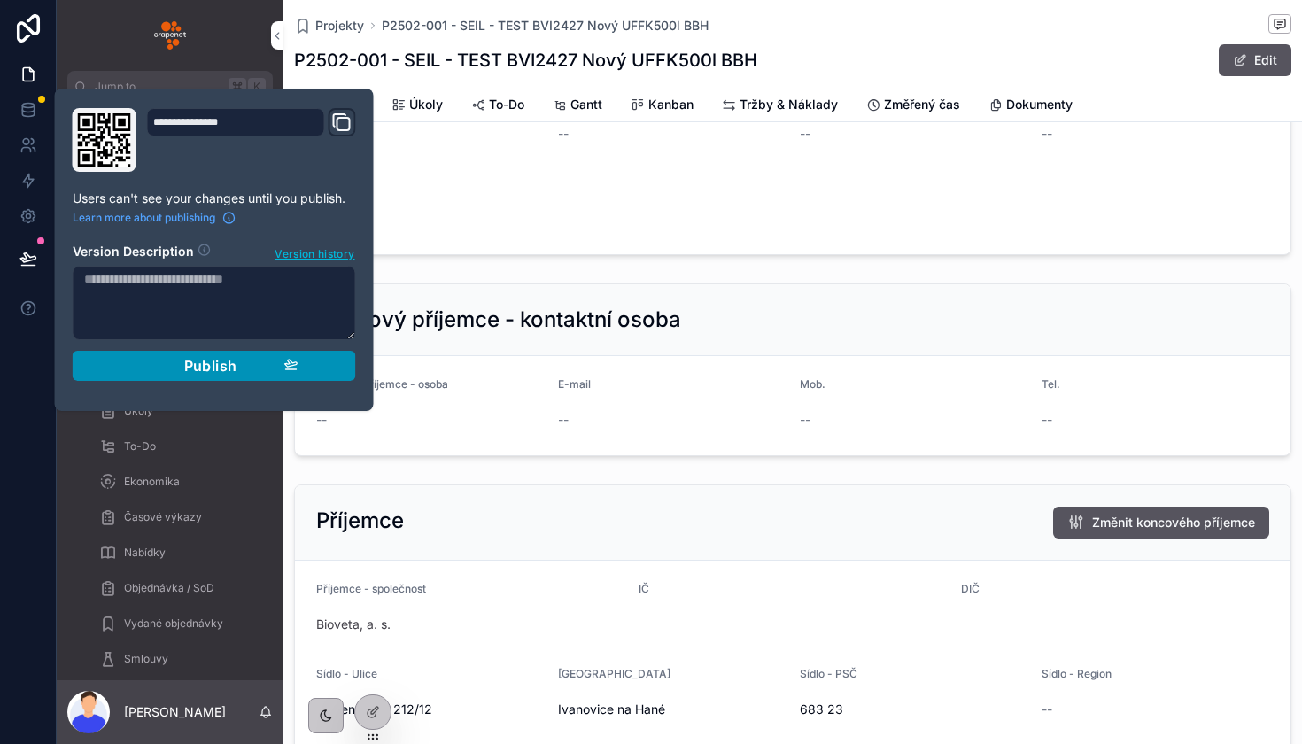
click at [193, 367] on span "Publish" at bounding box center [210, 366] width 53 height 18
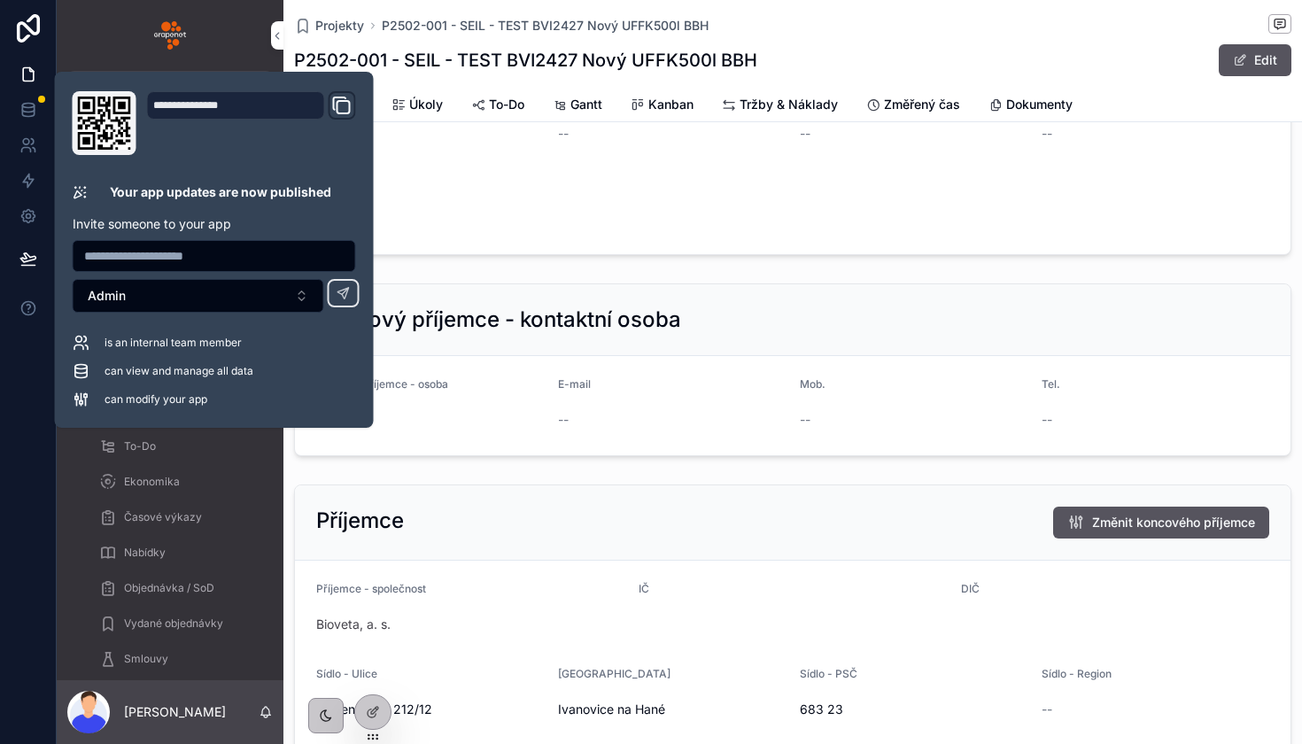
click at [516, 233] on form "Koncový klient -- IČ -- DIČ -- Sídlo - Ulice -- Sídlo - Město -- Sídlo - PSČ --…" at bounding box center [792, 119] width 995 height 269
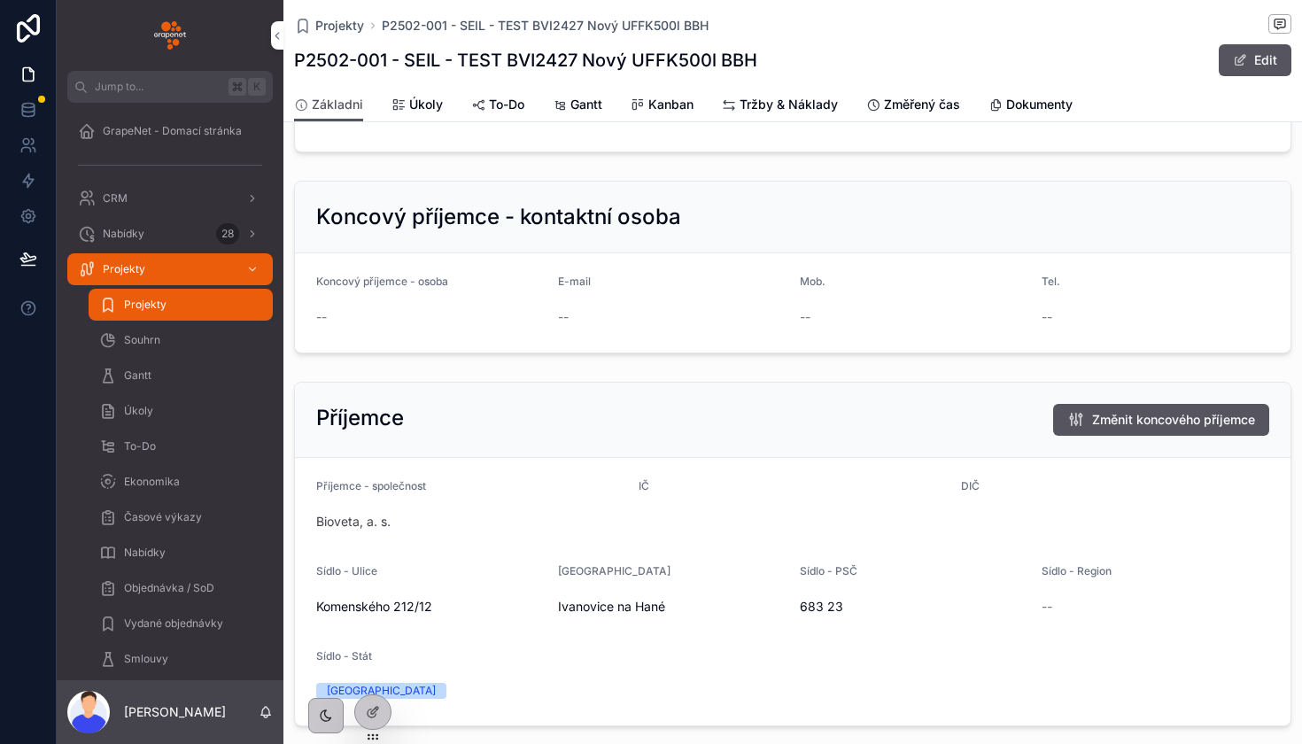
scroll to position [1380, 0]
click at [188, 233] on div "Nabídky 28" at bounding box center [170, 234] width 184 height 28
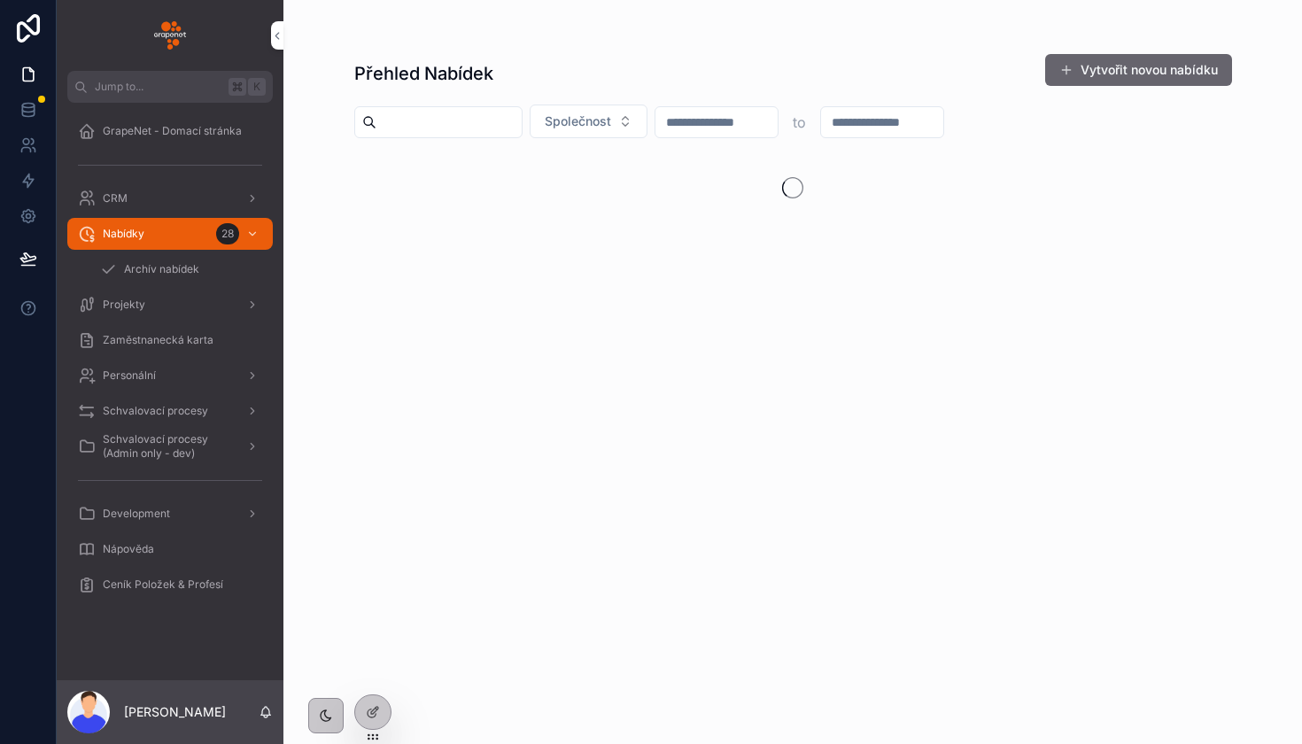
click at [1068, 67] on span "scrollable content" at bounding box center [1066, 70] width 14 height 14
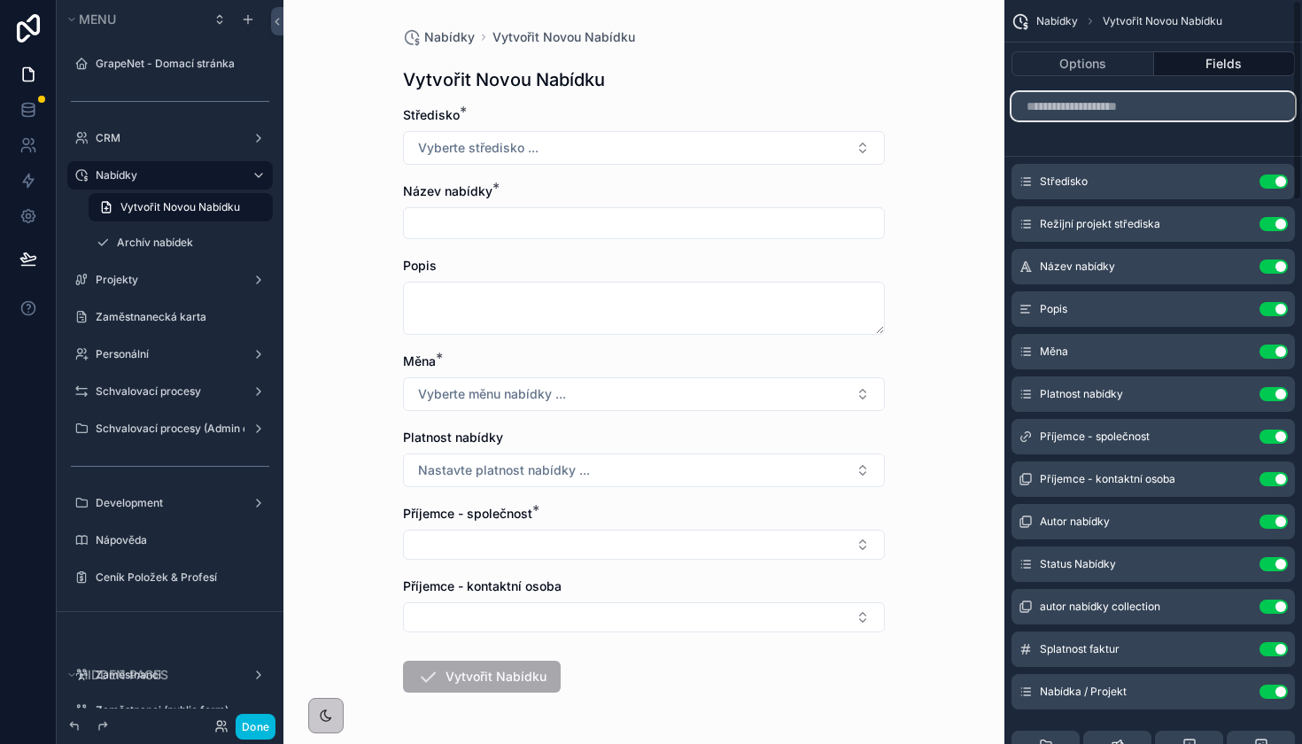
click at [1117, 111] on input "scrollable content" at bounding box center [1152, 106] width 283 height 28
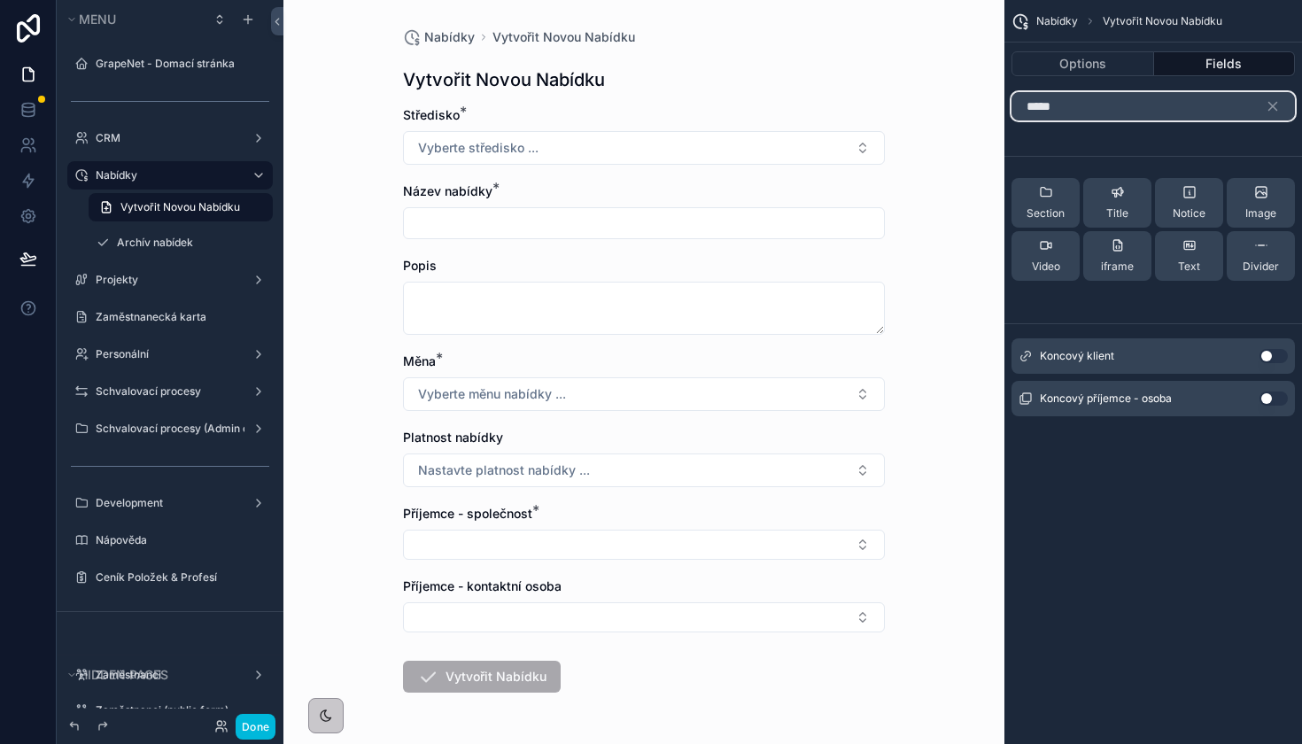
type input "*****"
click at [1271, 357] on button "Use setting" at bounding box center [1273, 356] width 28 height 14
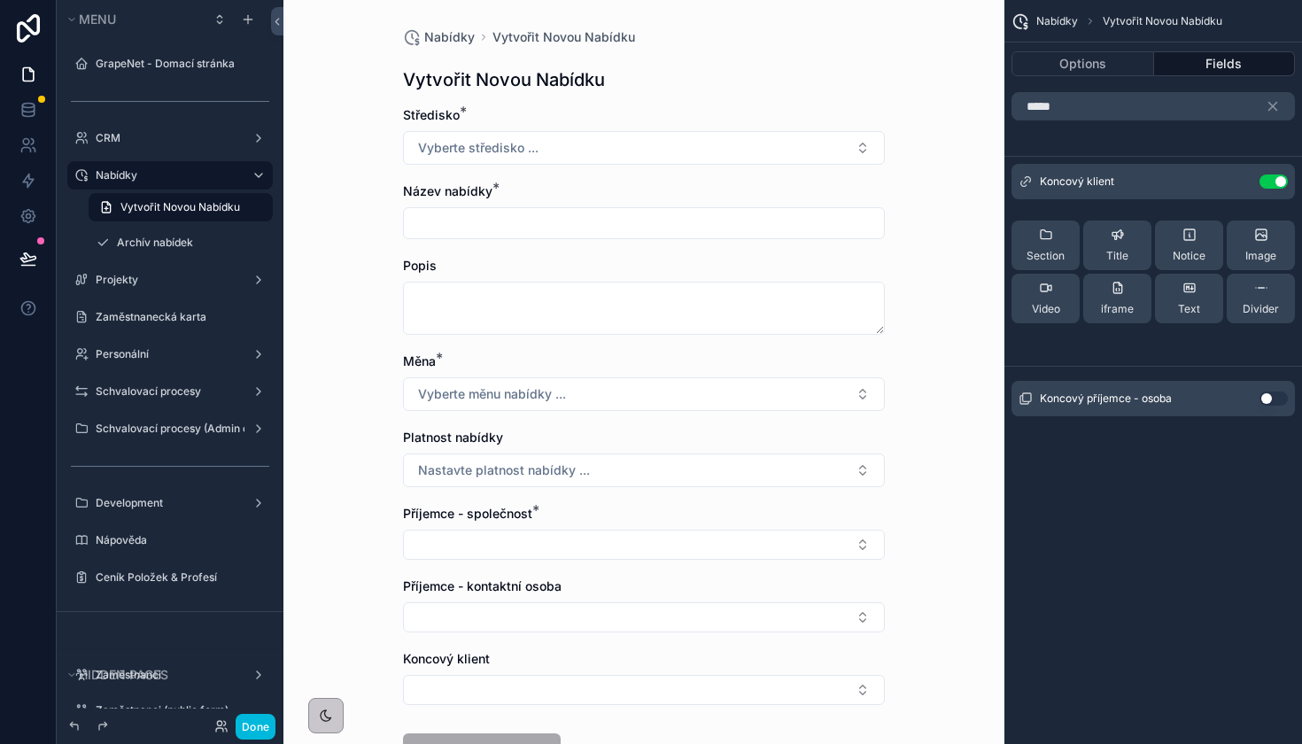
click at [1271, 398] on button "Use setting" at bounding box center [1273, 398] width 28 height 14
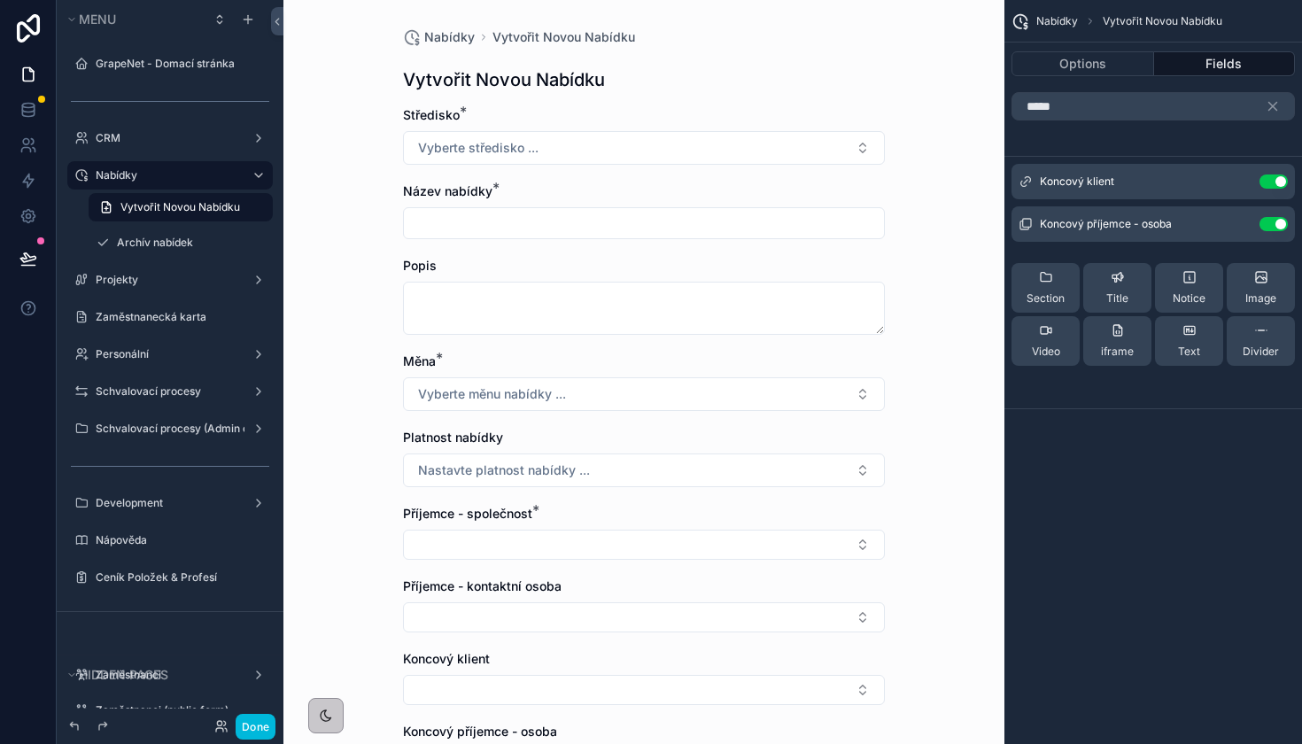
click at [0, 0] on icon "scrollable content" at bounding box center [0, 0] width 0 height 0
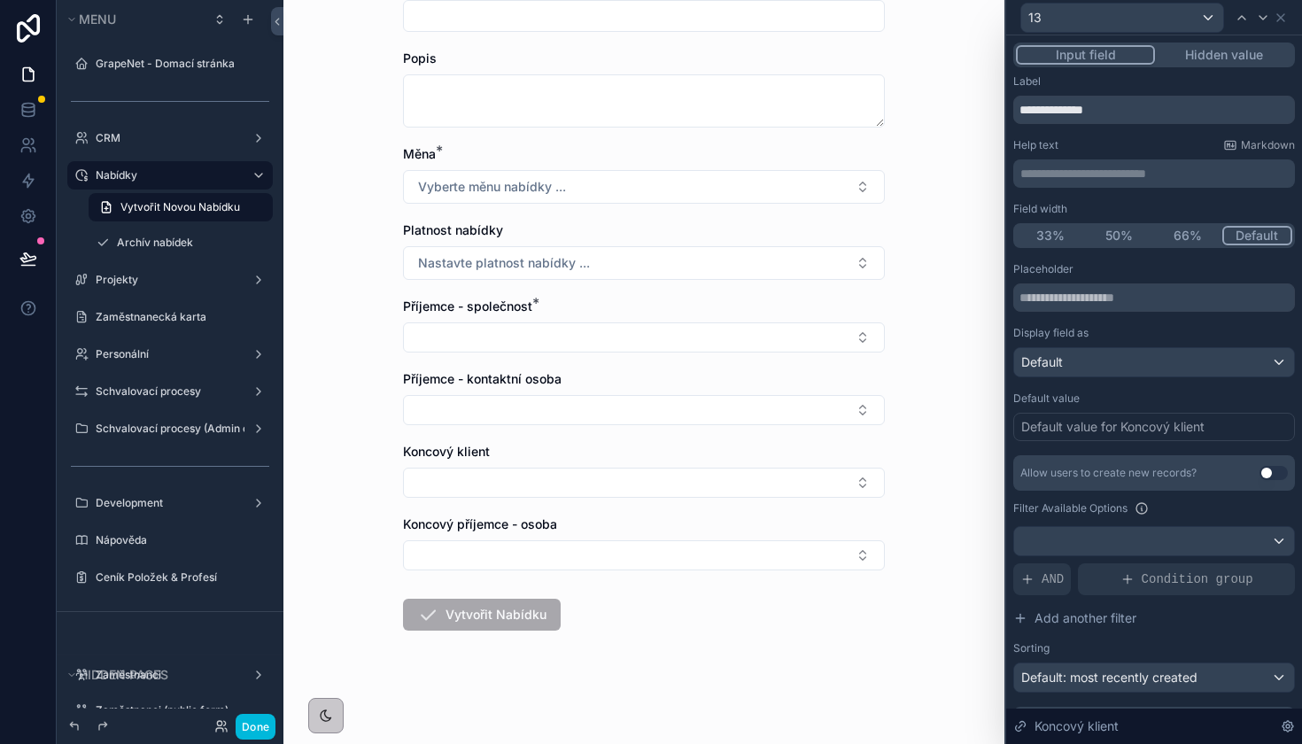
scroll to position [207, 0]
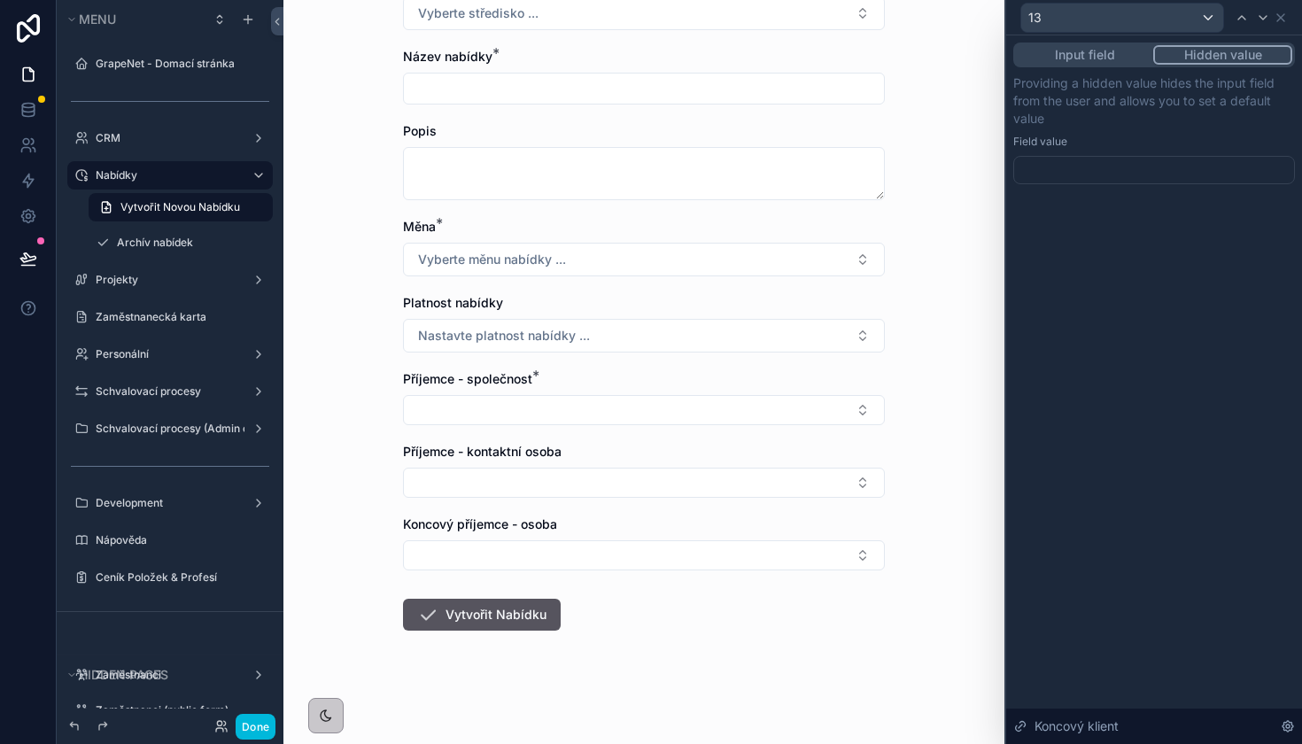
click at [1187, 58] on button "Hidden value" at bounding box center [1222, 54] width 139 height 19
click at [1086, 181] on div at bounding box center [1154, 170] width 282 height 28
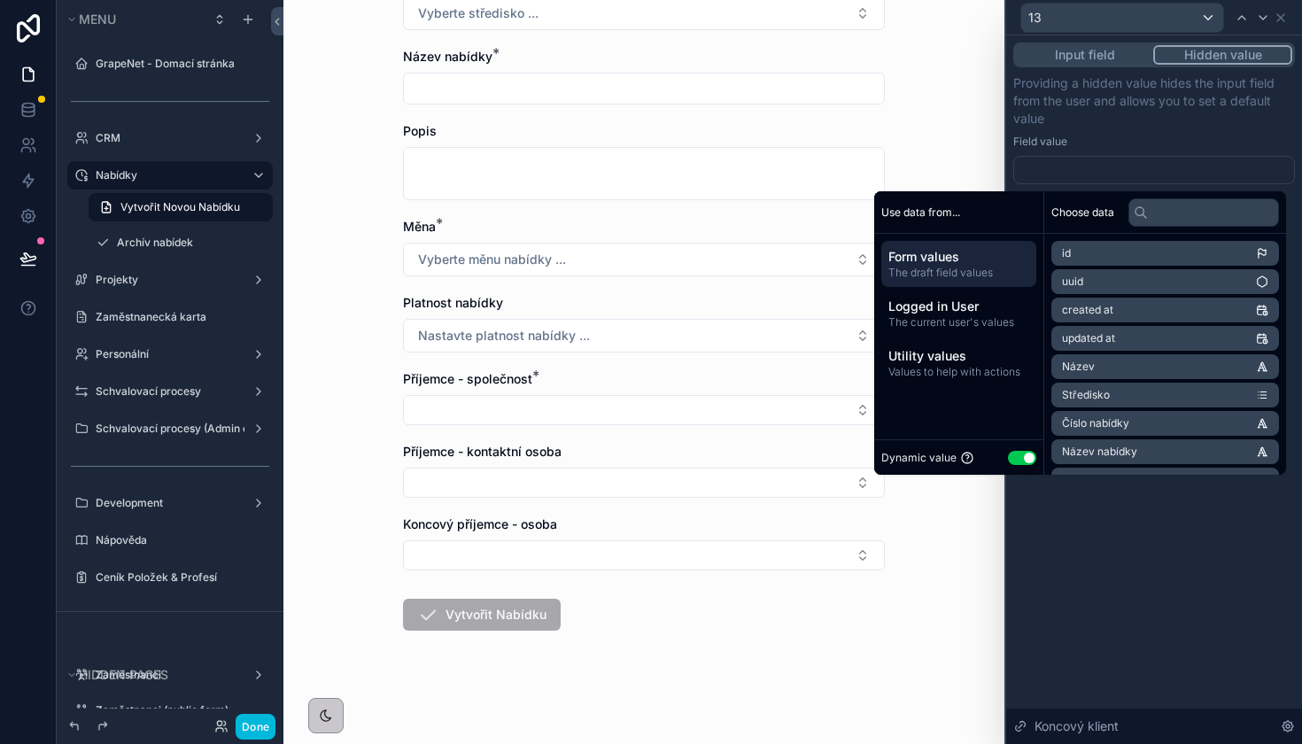
click at [1189, 134] on div "Providing a hidden value hides the input field from the user and allows you to …" at bounding box center [1154, 129] width 282 height 110
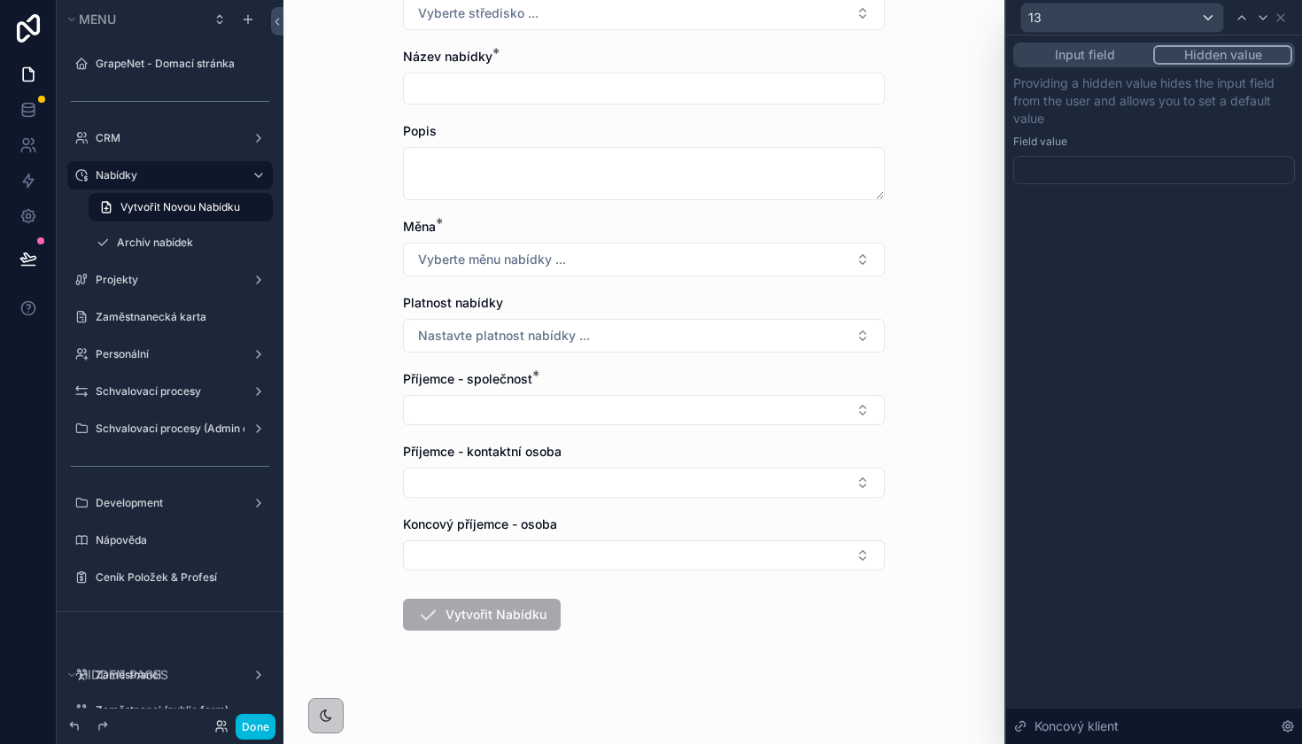
click at [1108, 66] on div "Input field Hidden value" at bounding box center [1154, 55] width 282 height 25
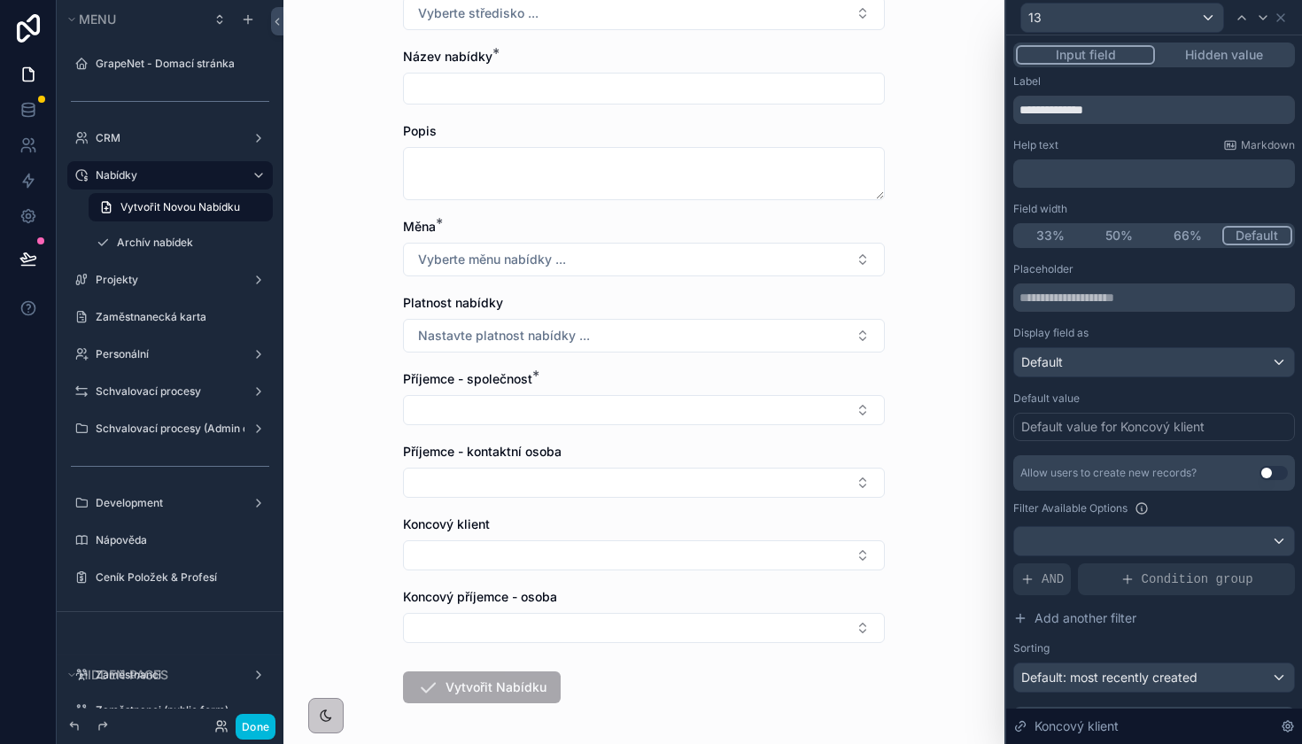
click at [1111, 58] on button "Input field" at bounding box center [1085, 54] width 139 height 19
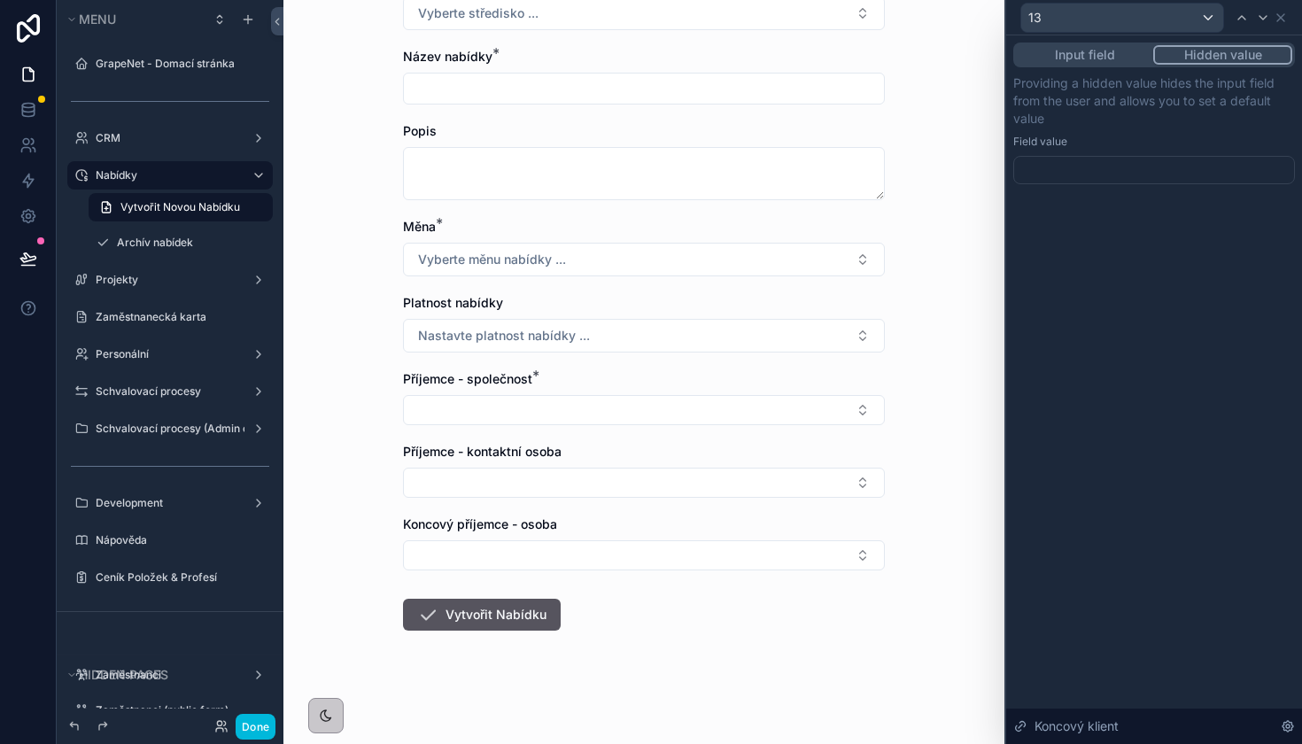
click at [1215, 57] on button "Hidden value" at bounding box center [1222, 54] width 139 height 19
click at [1110, 172] on div at bounding box center [1154, 170] width 282 height 28
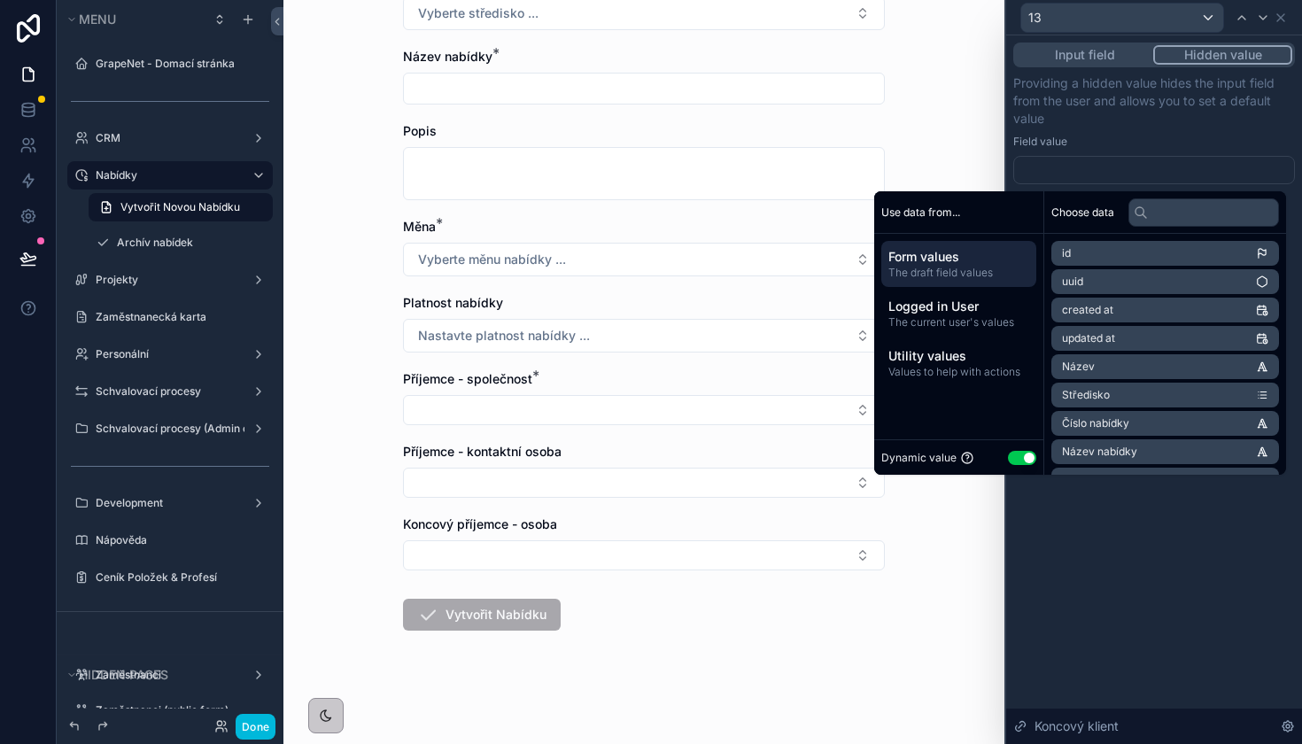
click at [1136, 210] on icon at bounding box center [1140, 212] width 14 height 14
click at [1147, 210] on input "text" at bounding box center [1203, 212] width 151 height 28
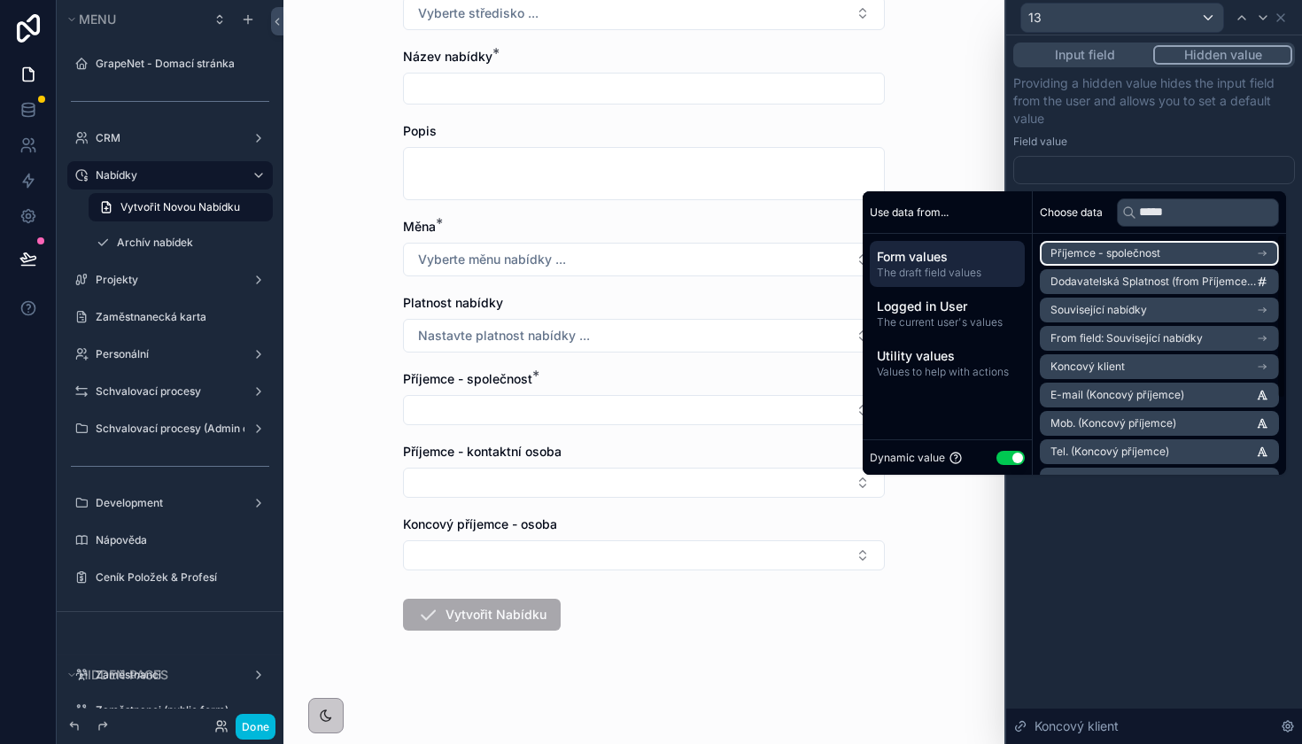
click at [1133, 249] on span "Příjemce - společnost" at bounding box center [1105, 253] width 110 height 14
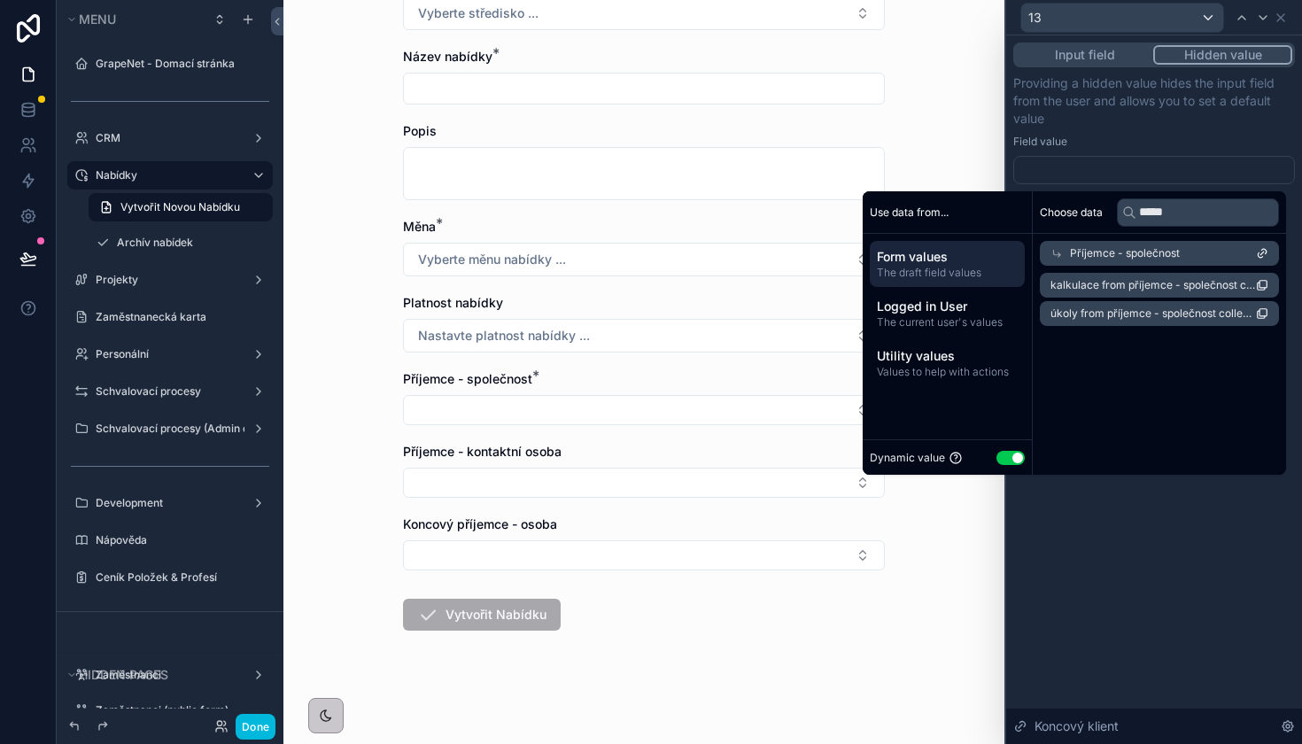
click at [1167, 257] on span "Příjemce - společnost" at bounding box center [1125, 253] width 110 height 14
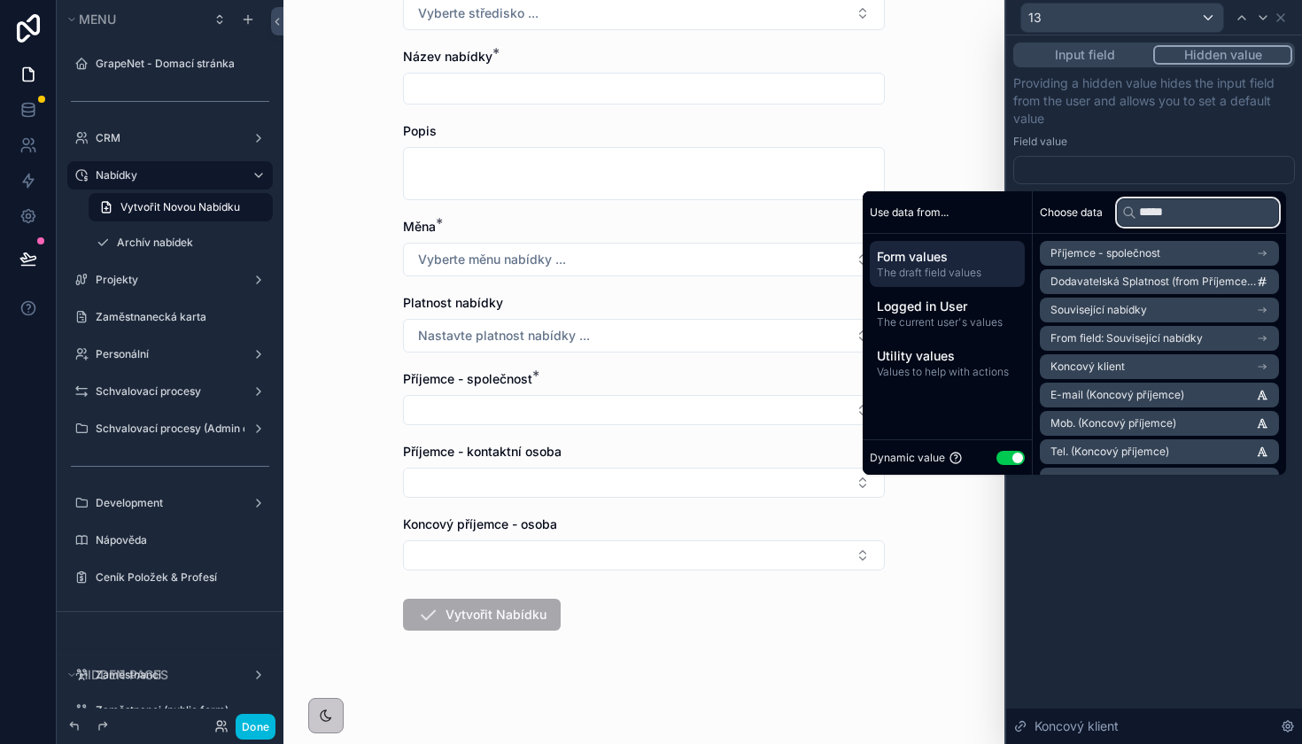
click at [1189, 214] on input "*****" at bounding box center [1198, 212] width 162 height 28
type input "**********"
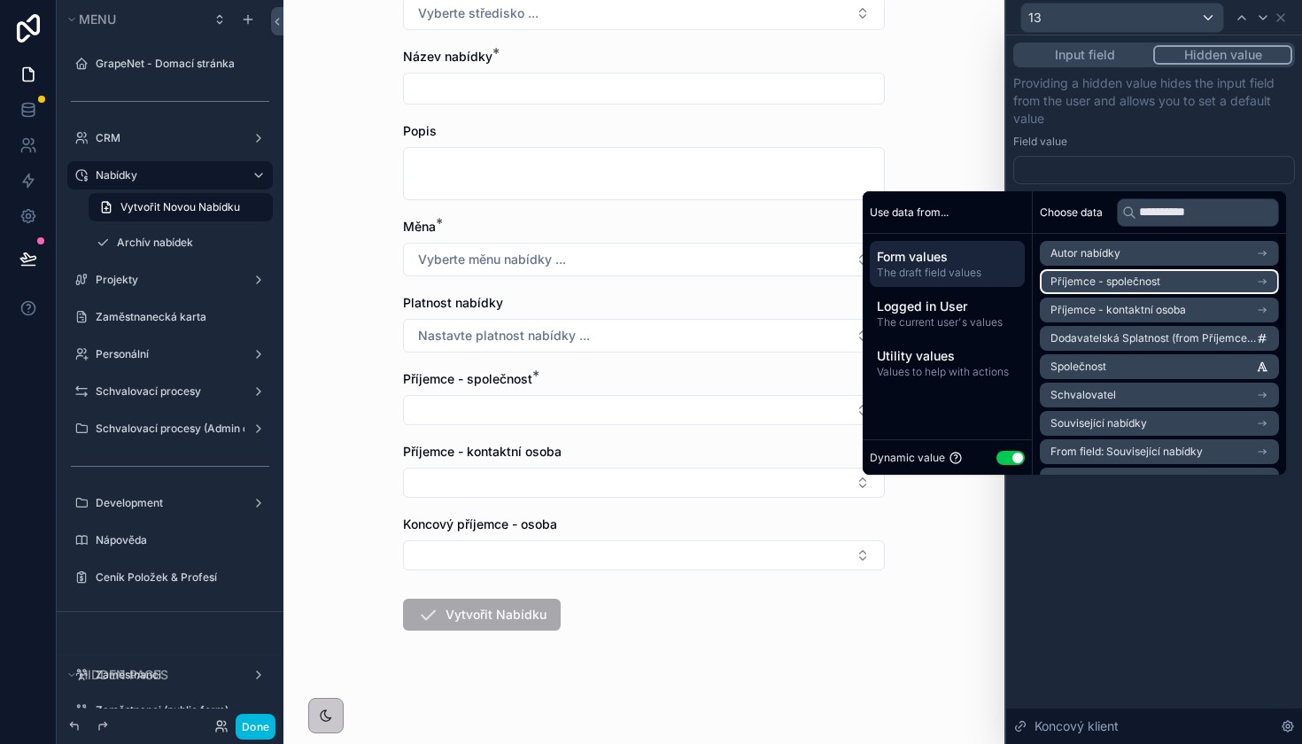
click at [1196, 273] on li "Příjemce - společnost" at bounding box center [1159, 281] width 239 height 25
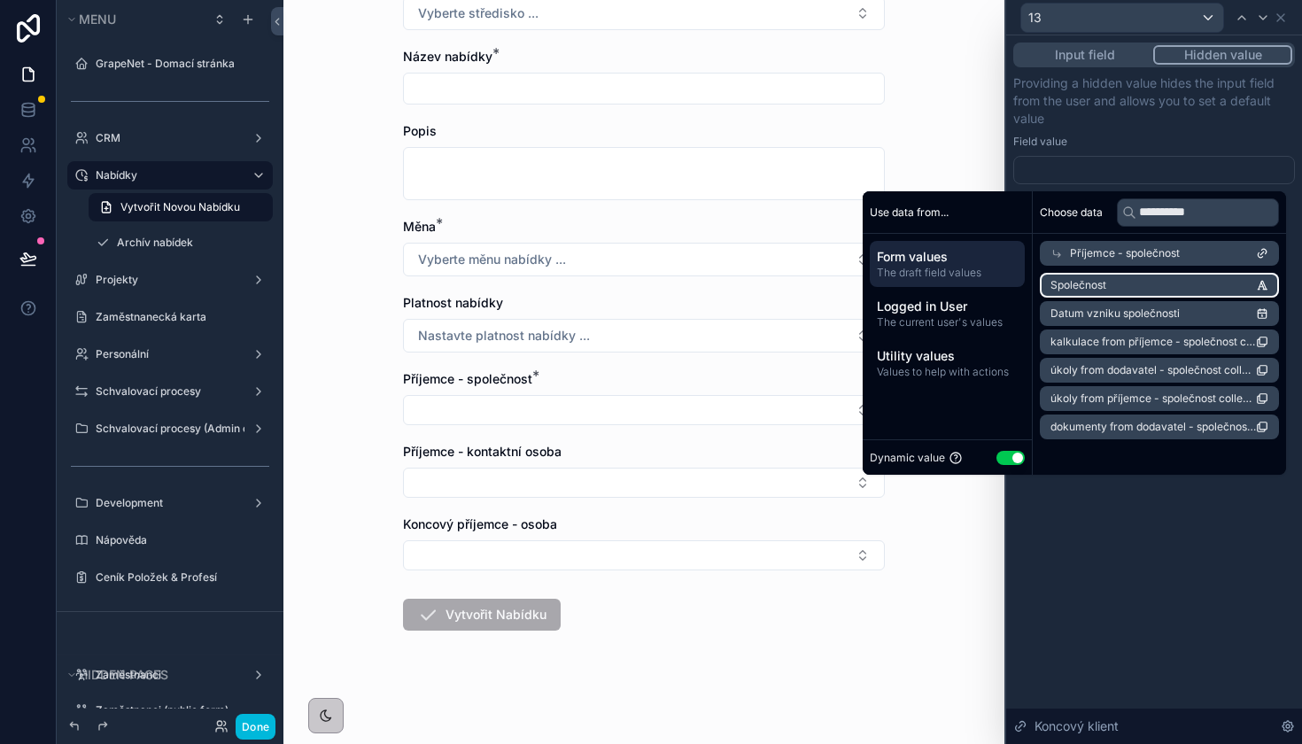
click at [1183, 298] on ul "Společnost Datum vzniku společnosti kalkulace from příjemce - společnost collec…" at bounding box center [1159, 356] width 239 height 166
click at [1193, 291] on li "Společnost" at bounding box center [1159, 285] width 239 height 25
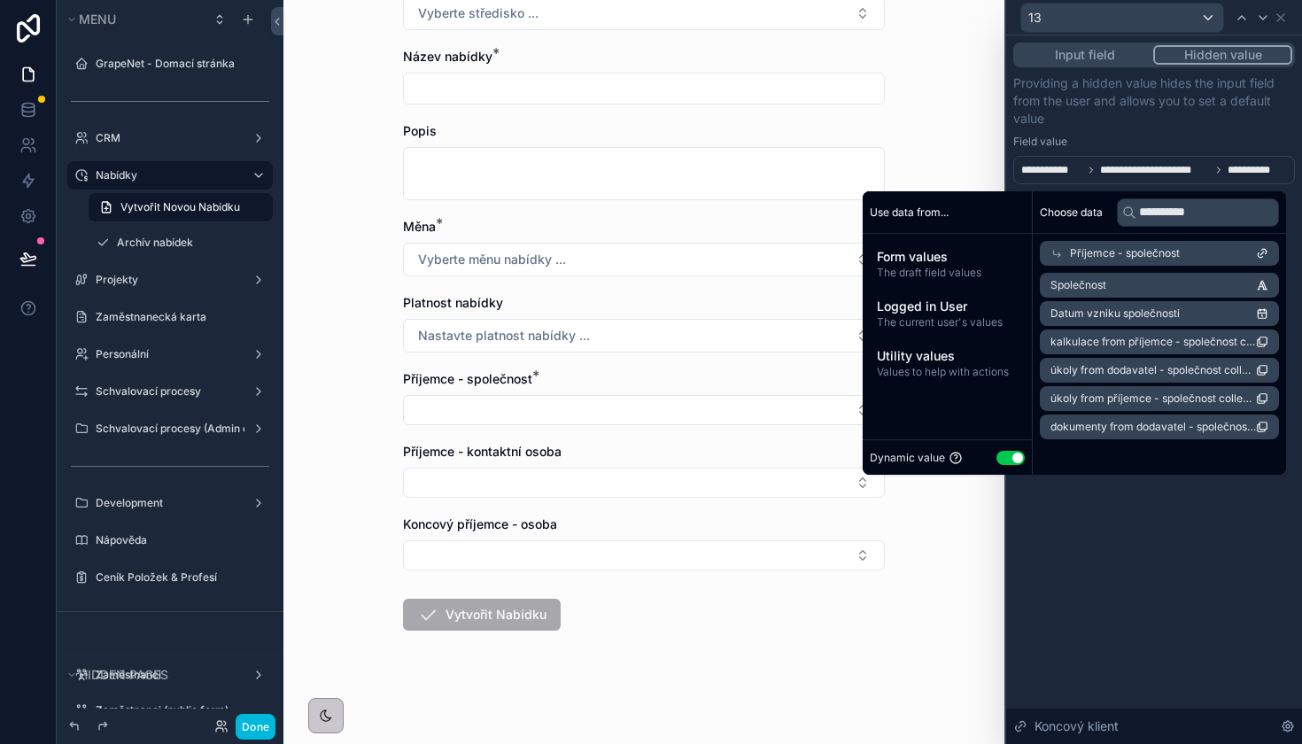
click at [1187, 134] on div "**********" at bounding box center [1154, 129] width 282 height 110
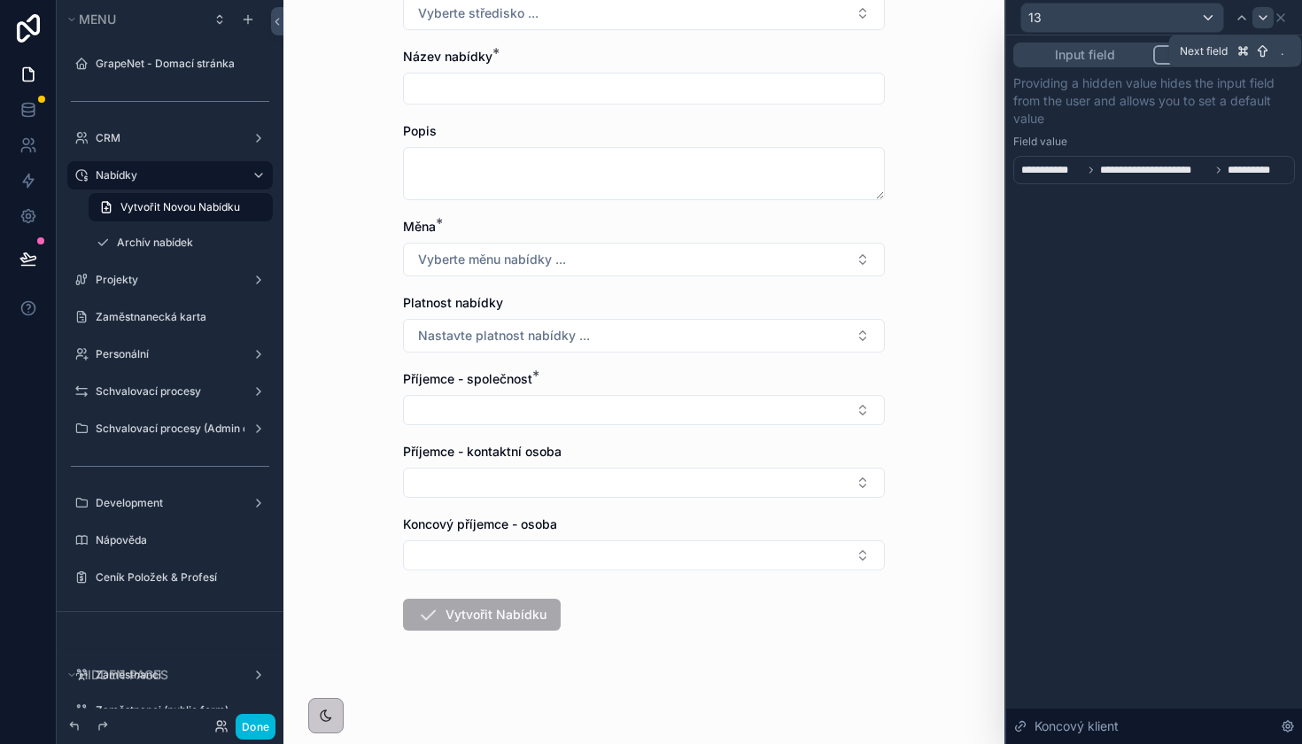
click at [1262, 19] on icon at bounding box center [1262, 18] width 7 height 4
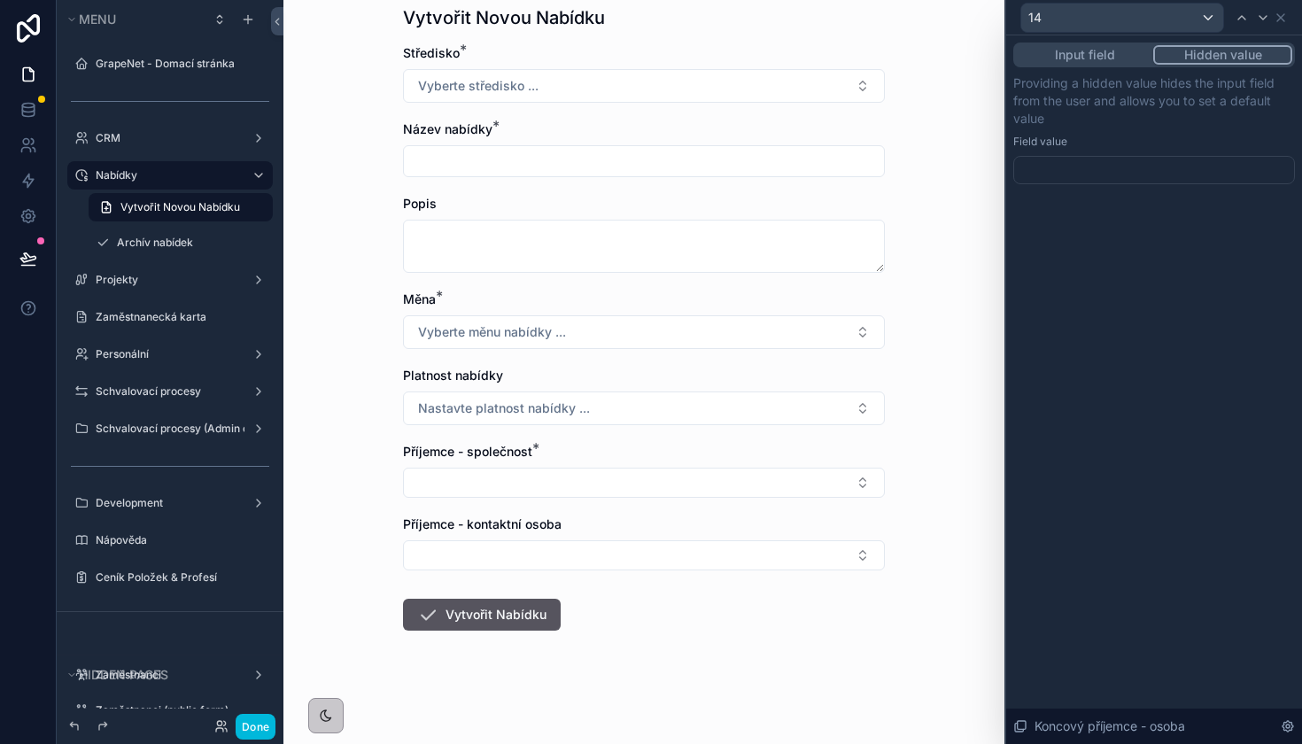
click at [1215, 54] on button "Hidden value" at bounding box center [1222, 54] width 139 height 19
click at [1095, 156] on div at bounding box center [1154, 170] width 282 height 28
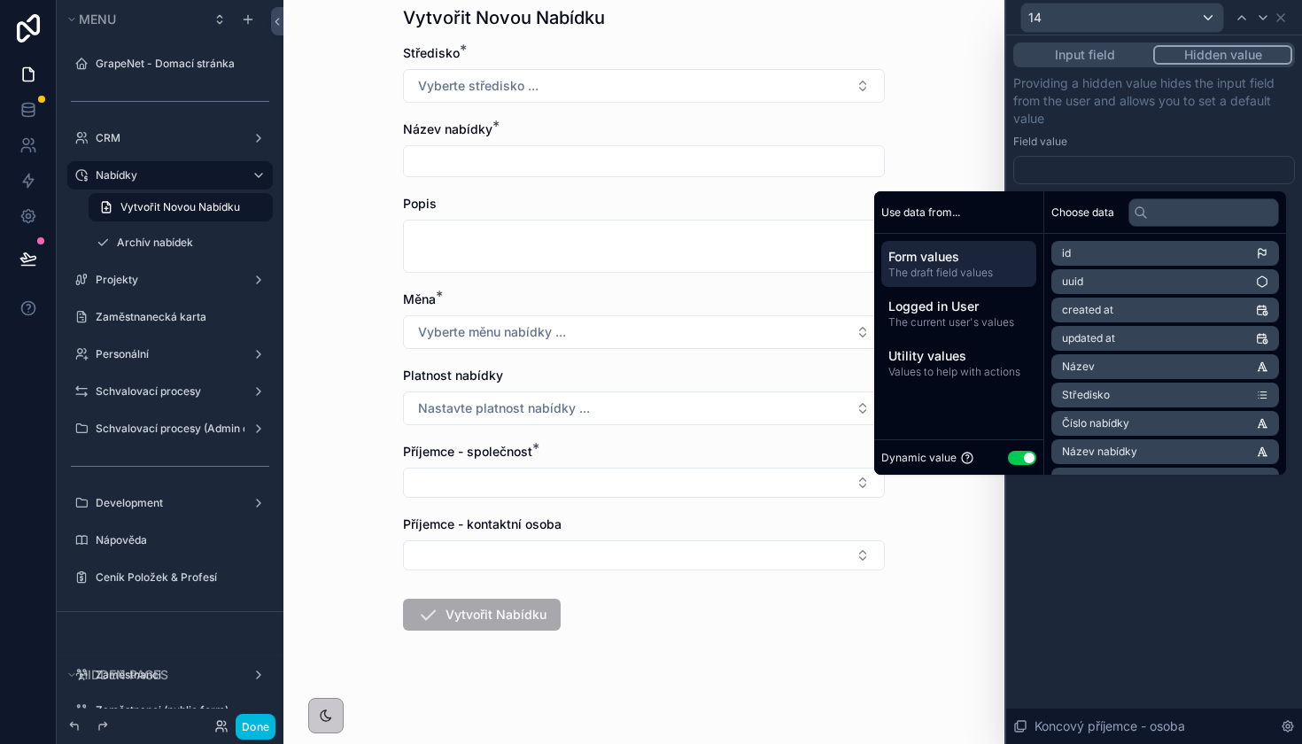
click at [1091, 170] on div at bounding box center [1154, 170] width 282 height 28
click at [1146, 213] on input "text" at bounding box center [1203, 212] width 151 height 28
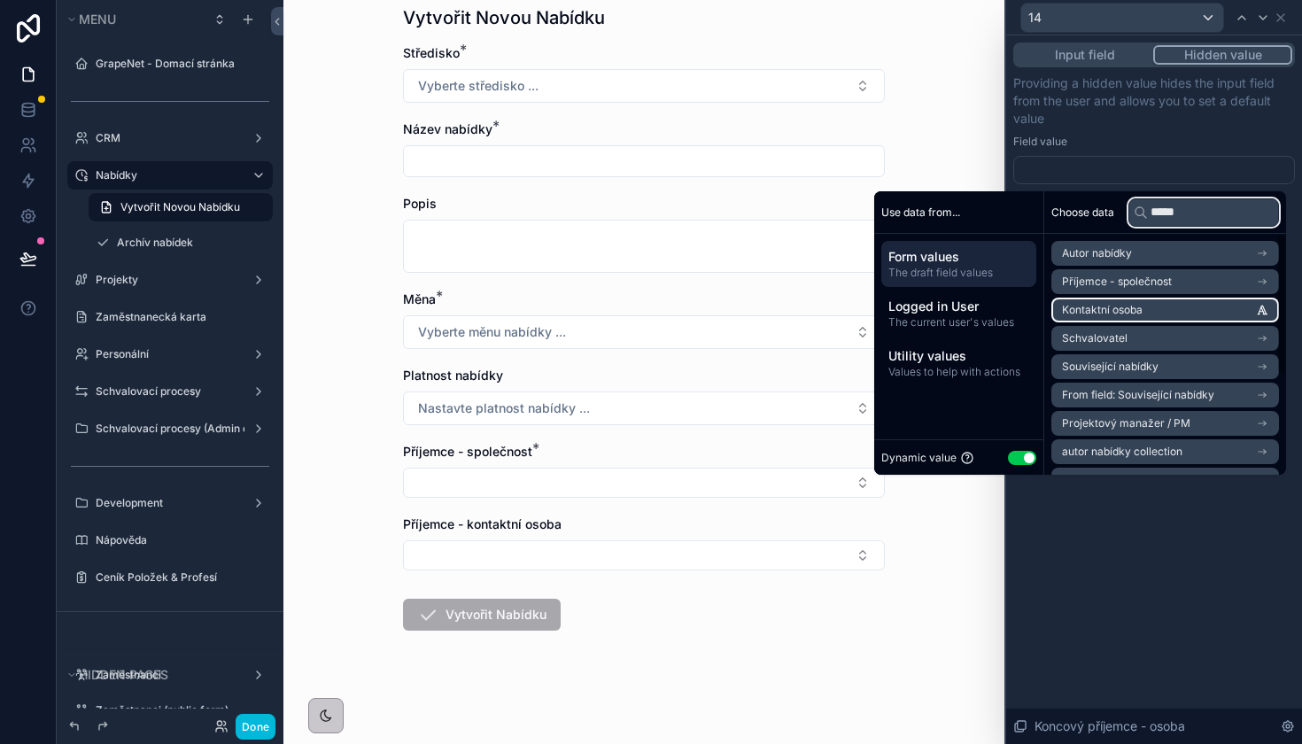
type input "*****"
click at [1155, 305] on li "Kontaktní osoba" at bounding box center [1165, 310] width 228 height 25
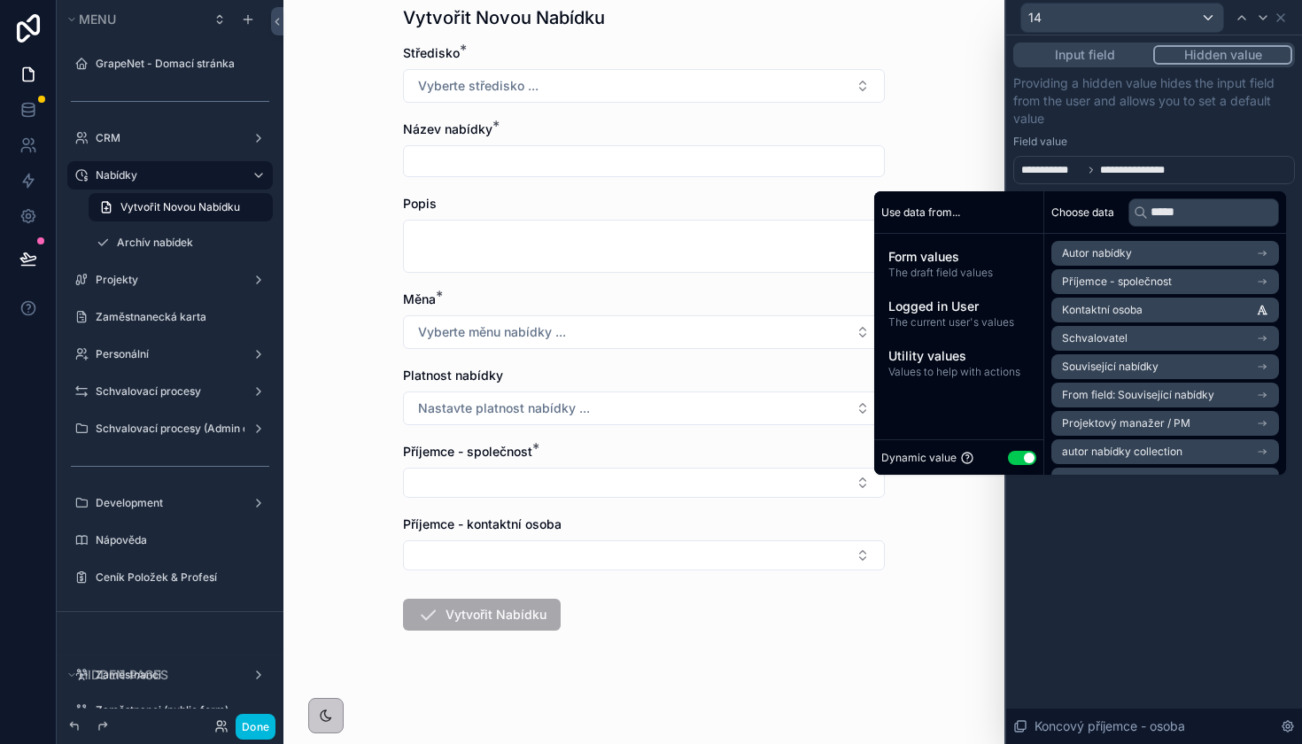
click at [1162, 131] on div "**********" at bounding box center [1154, 129] width 282 height 110
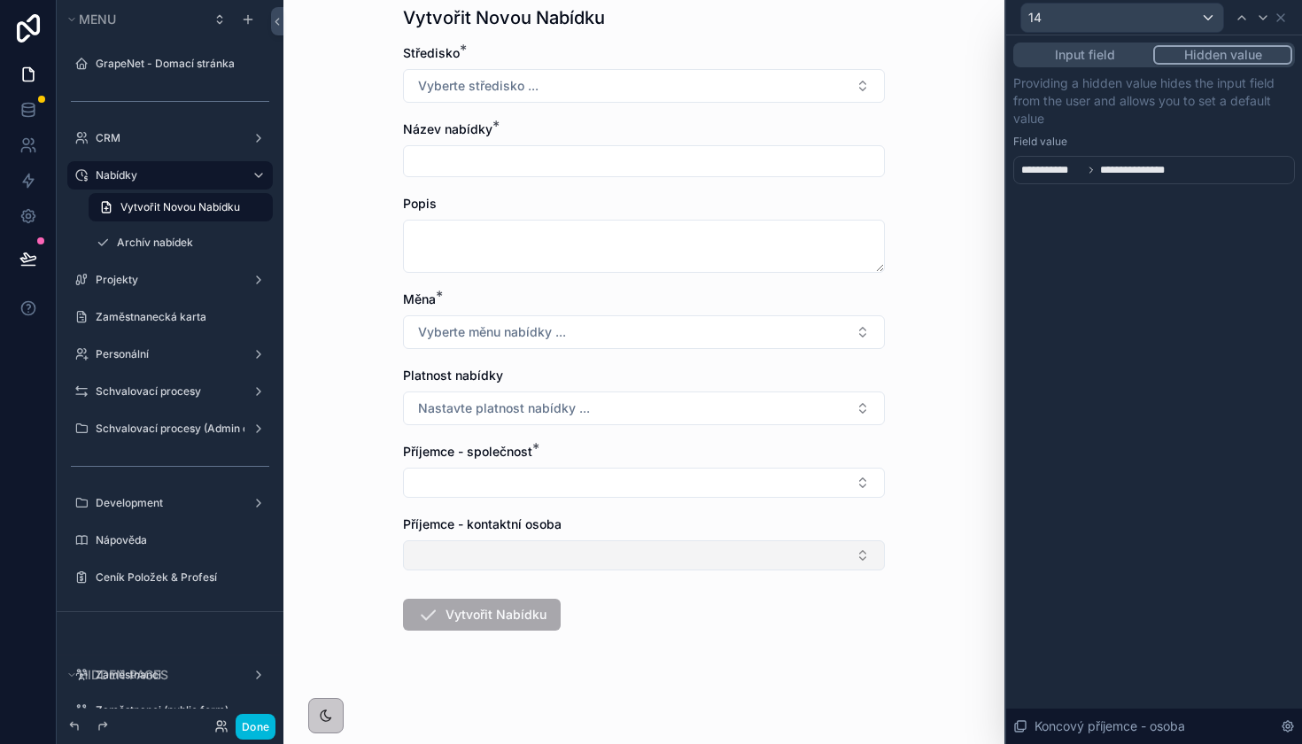
click at [815, 542] on button "Select Button" at bounding box center [644, 555] width 482 height 30
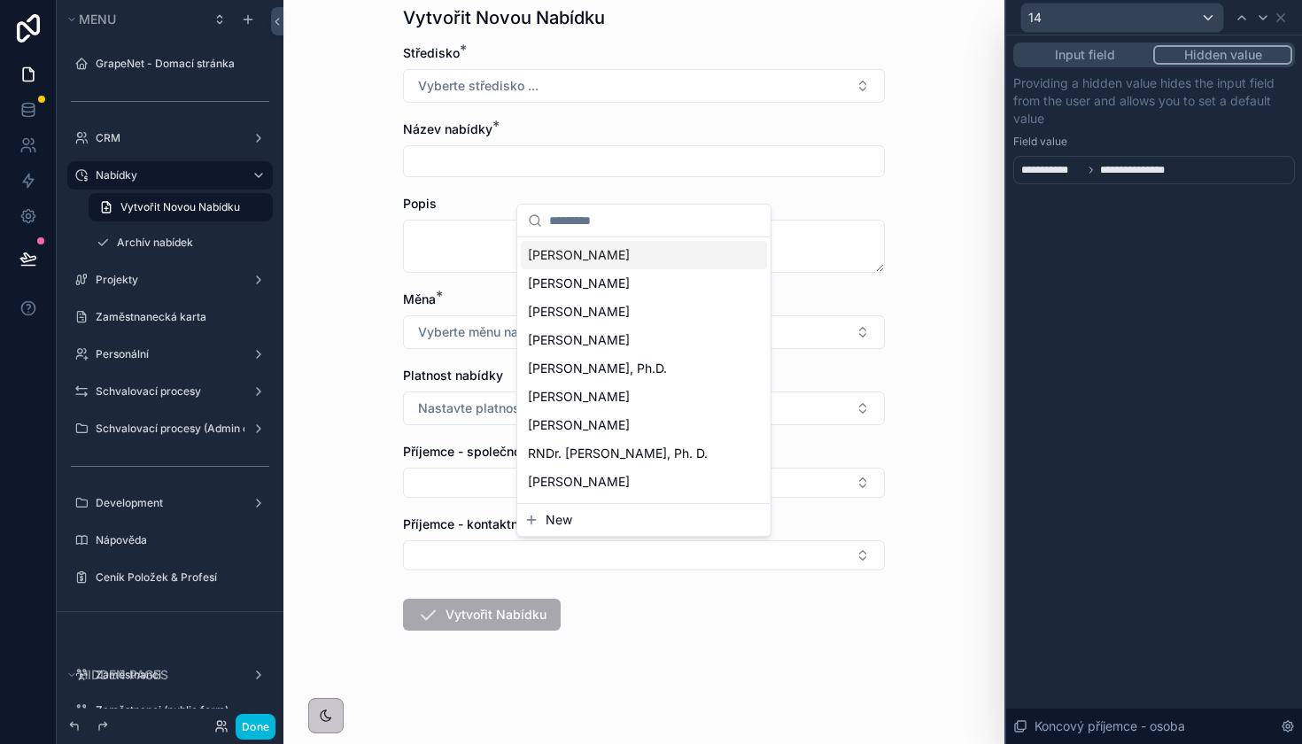
click at [994, 434] on div "Nabídky Vytvořit Novou Nabídku Vytvořit Novou Nabídku Středisko * Vyberte střed…" at bounding box center [643, 310] width 721 height 744
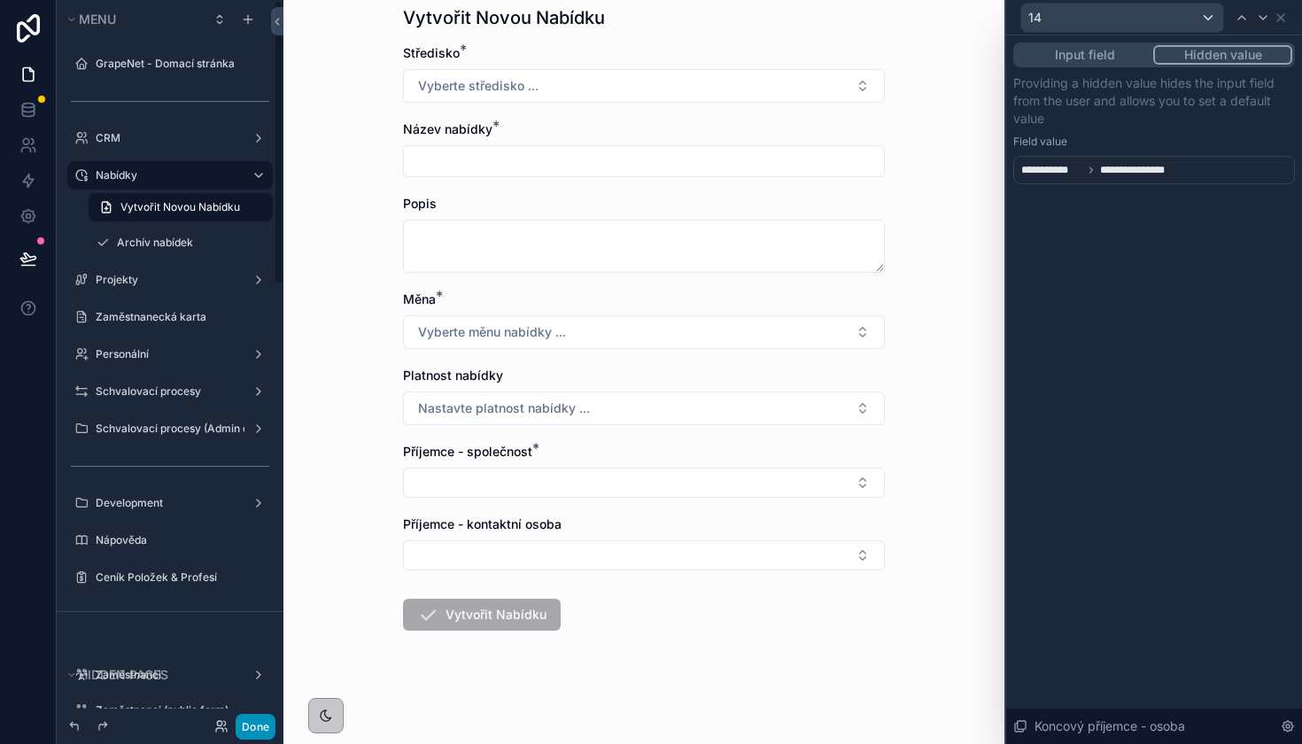
click at [262, 722] on button "Done" at bounding box center [256, 727] width 40 height 26
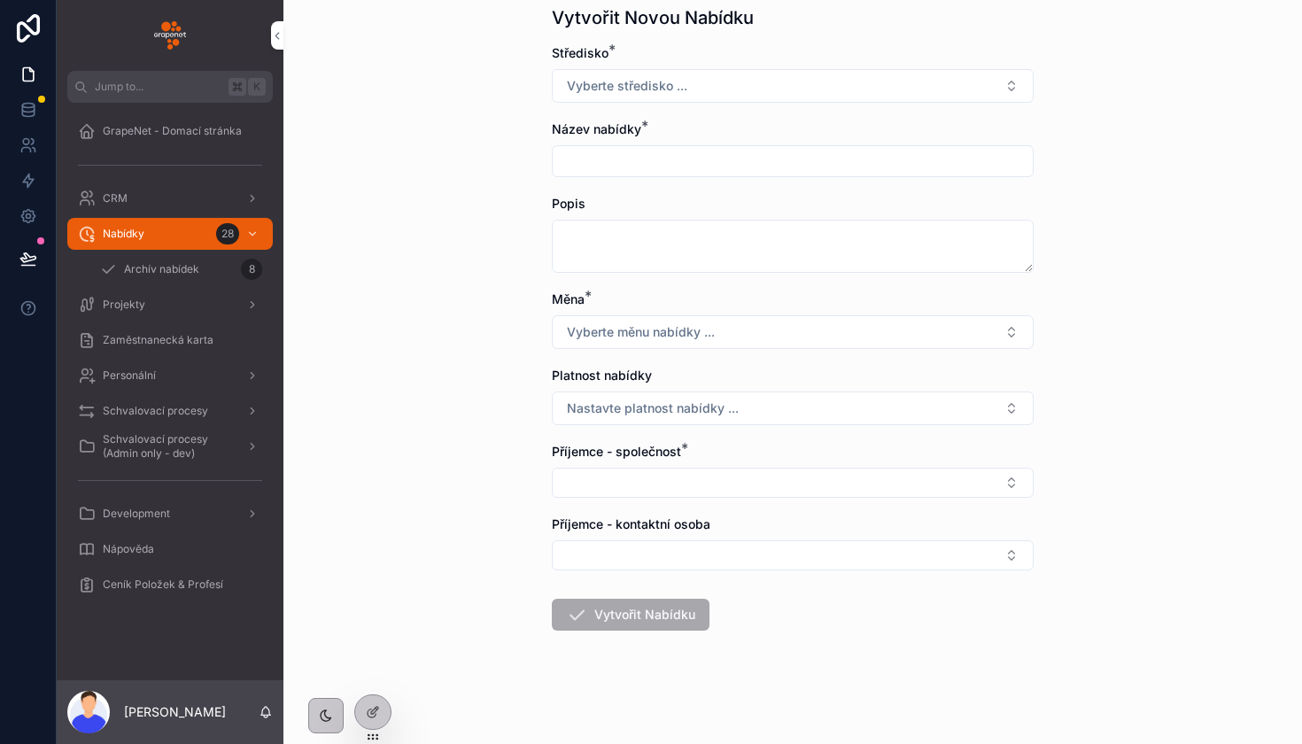
scroll to position [0, 0]
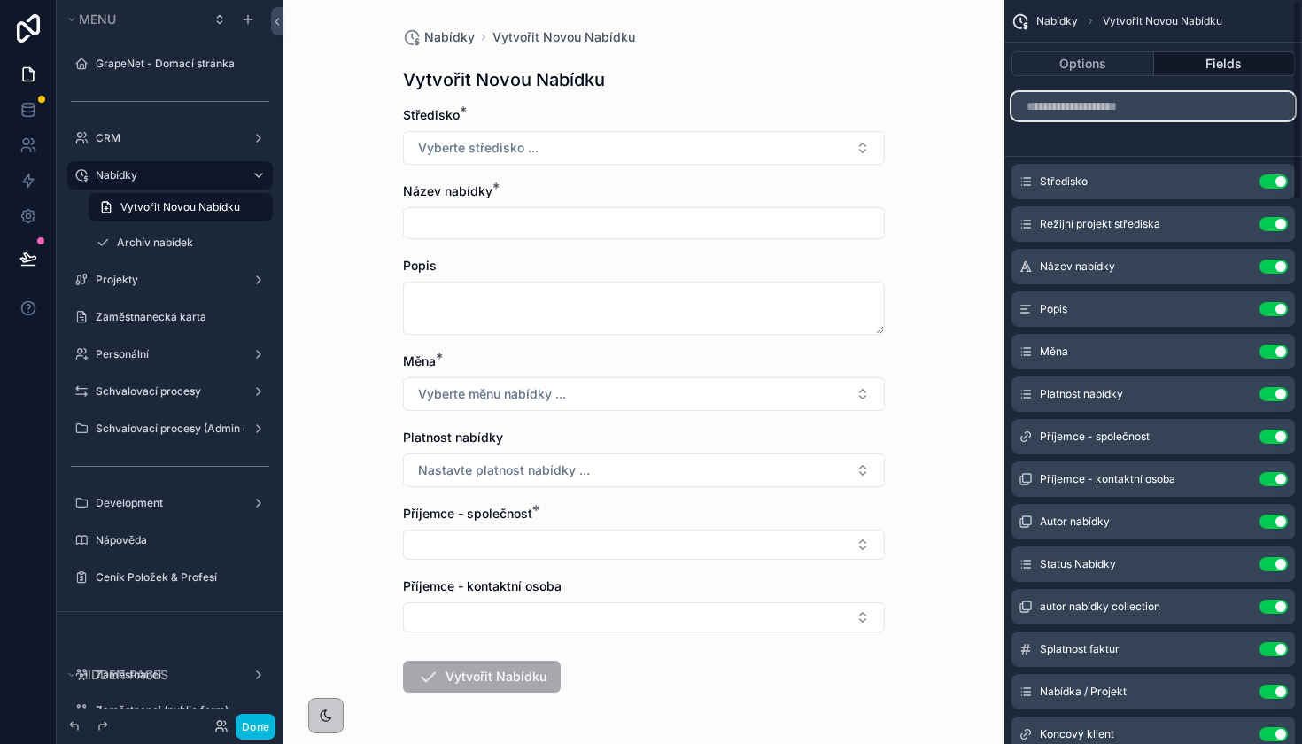
click at [1112, 112] on input "scrollable content" at bounding box center [1152, 106] width 283 height 28
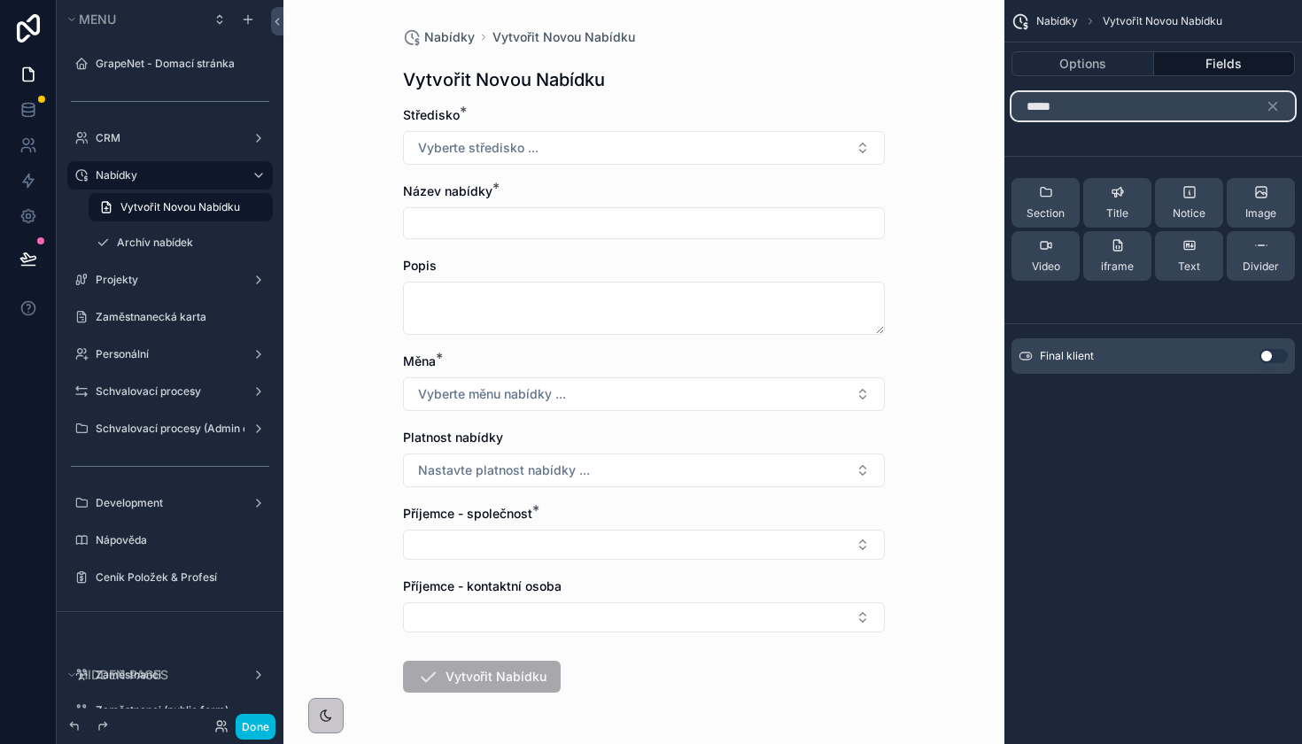
type input "*****"
click at [1276, 364] on div "Final klient Use setting" at bounding box center [1152, 355] width 283 height 35
click at [1274, 358] on button "Use setting" at bounding box center [1273, 356] width 28 height 14
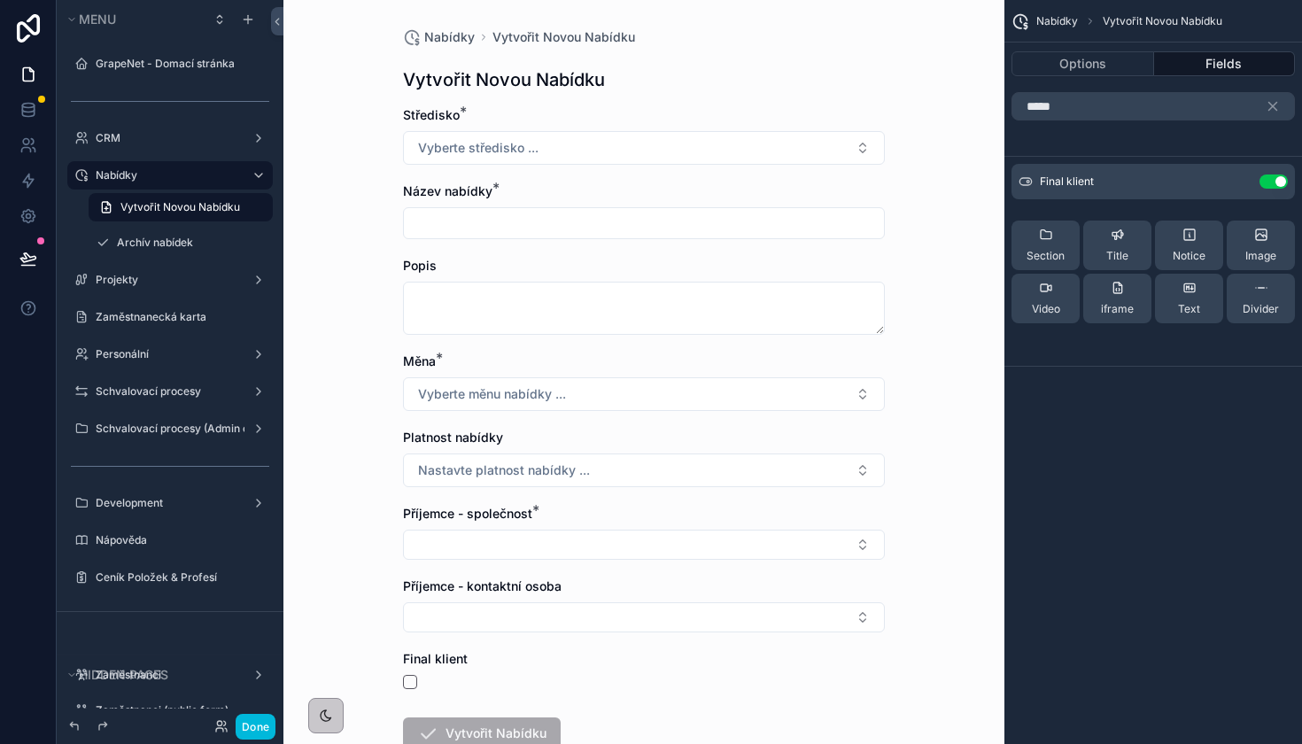
click at [0, 0] on icon "scrollable content" at bounding box center [0, 0] width 0 height 0
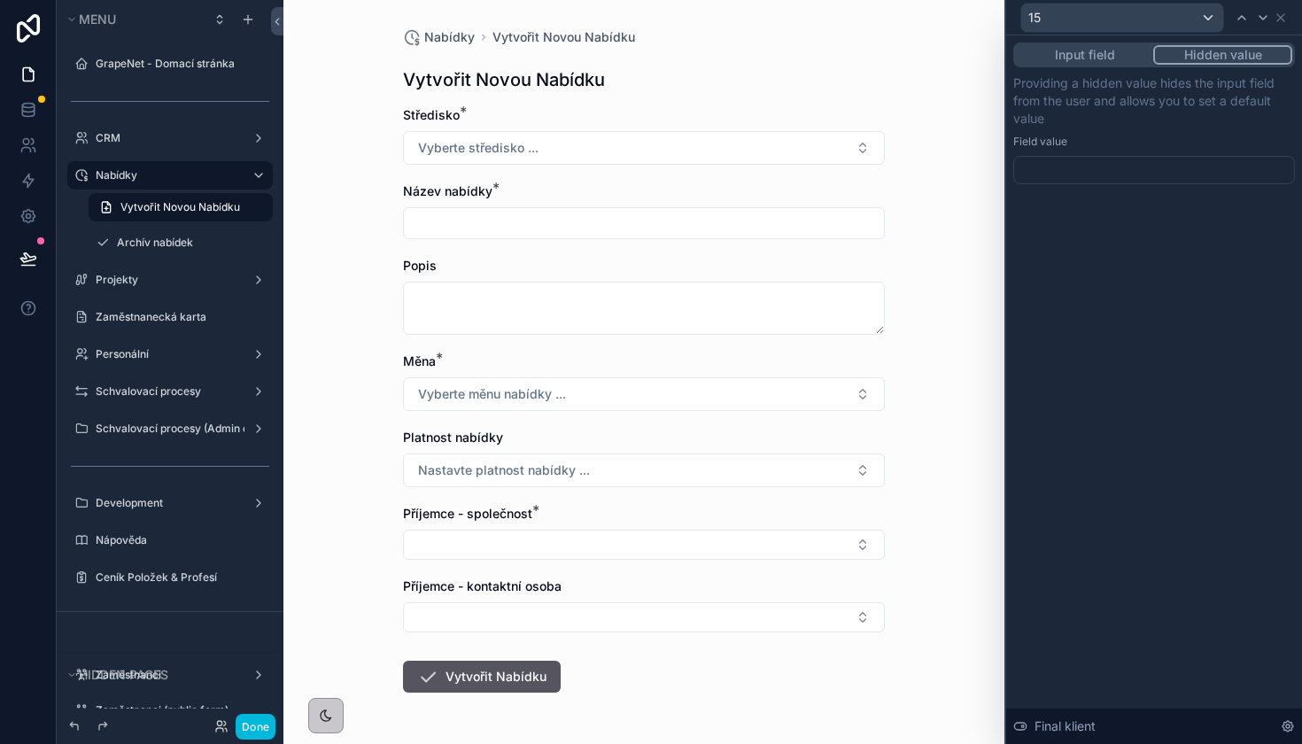
drag, startPoint x: 1211, startPoint y: 57, endPoint x: 1164, endPoint y: 89, distance: 57.2
click at [1211, 57] on button "Hidden value" at bounding box center [1222, 54] width 139 height 19
click at [1067, 169] on div at bounding box center [1154, 170] width 282 height 28
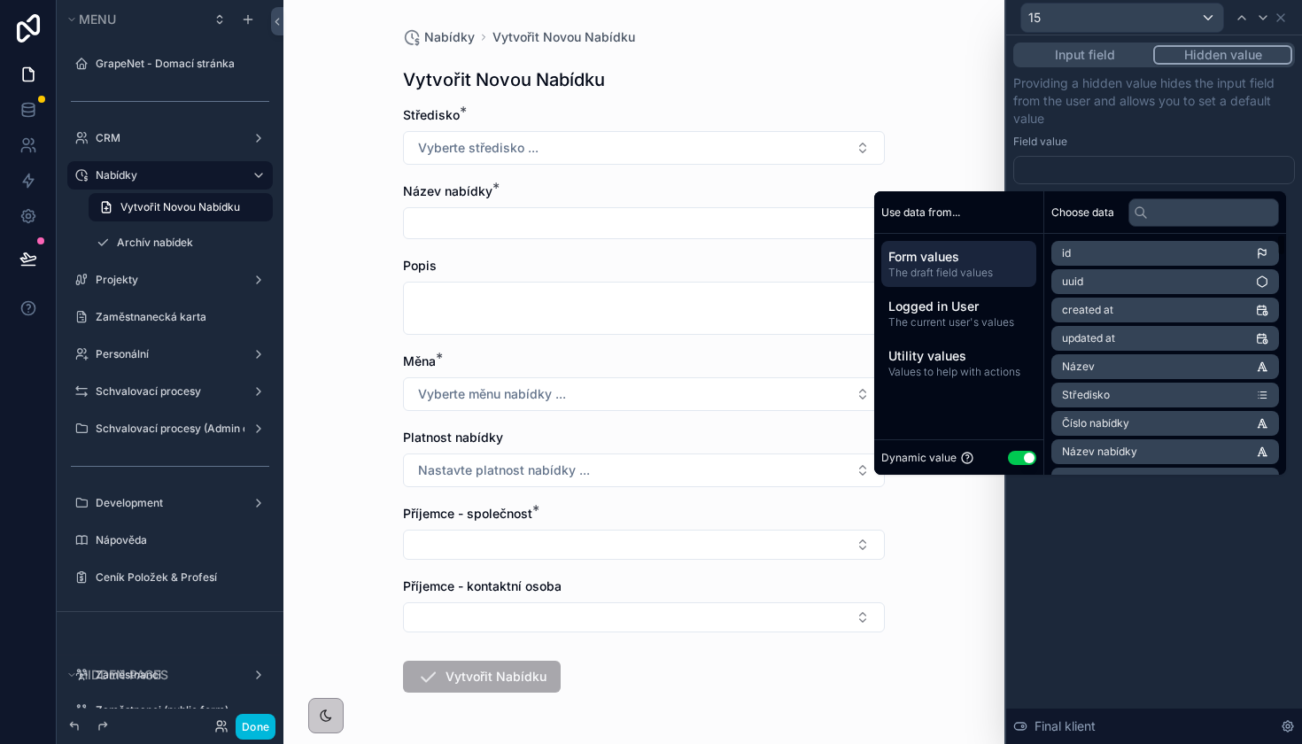
click at [1011, 453] on button "Use setting" at bounding box center [1022, 458] width 28 height 14
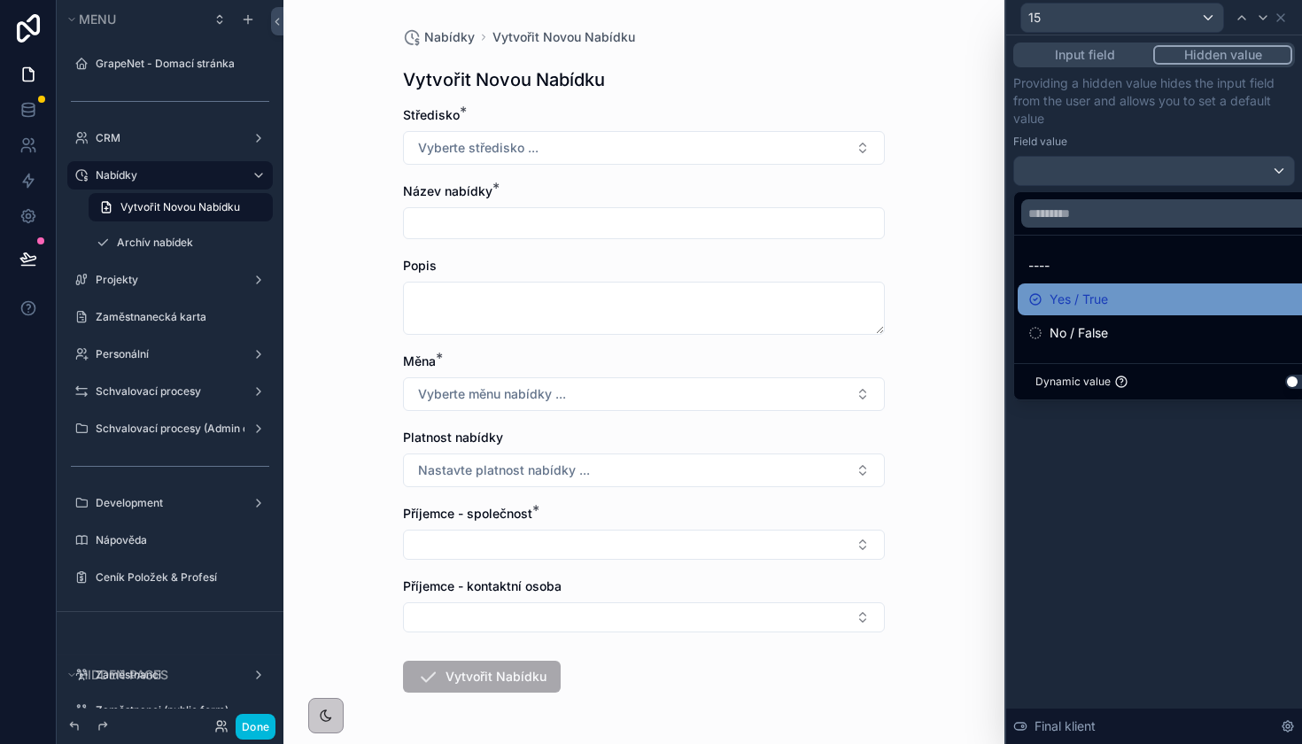
click at [1063, 307] on span "Yes / True" at bounding box center [1078, 299] width 58 height 21
click at [1067, 491] on div "Input field Hidden value Providing a hidden value hides the input field from th…" at bounding box center [1154, 389] width 296 height 708
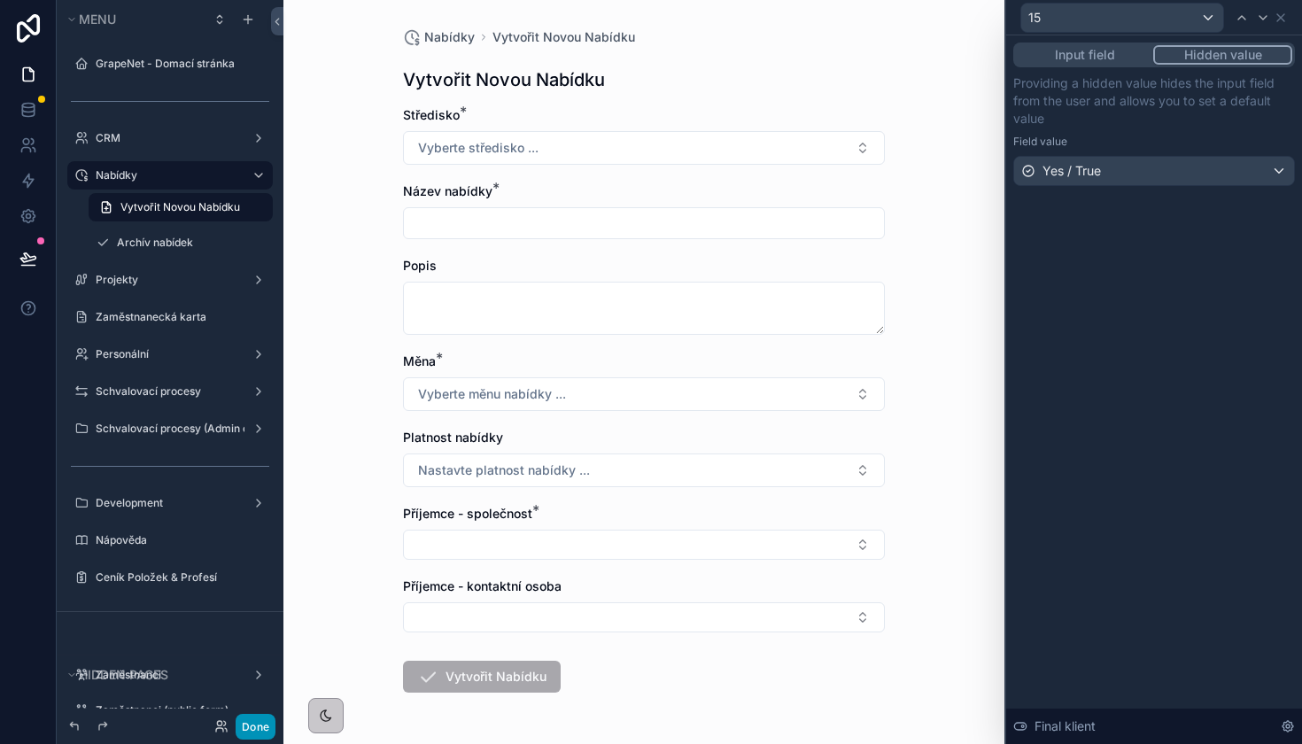
click at [266, 729] on button "Done" at bounding box center [256, 727] width 40 height 26
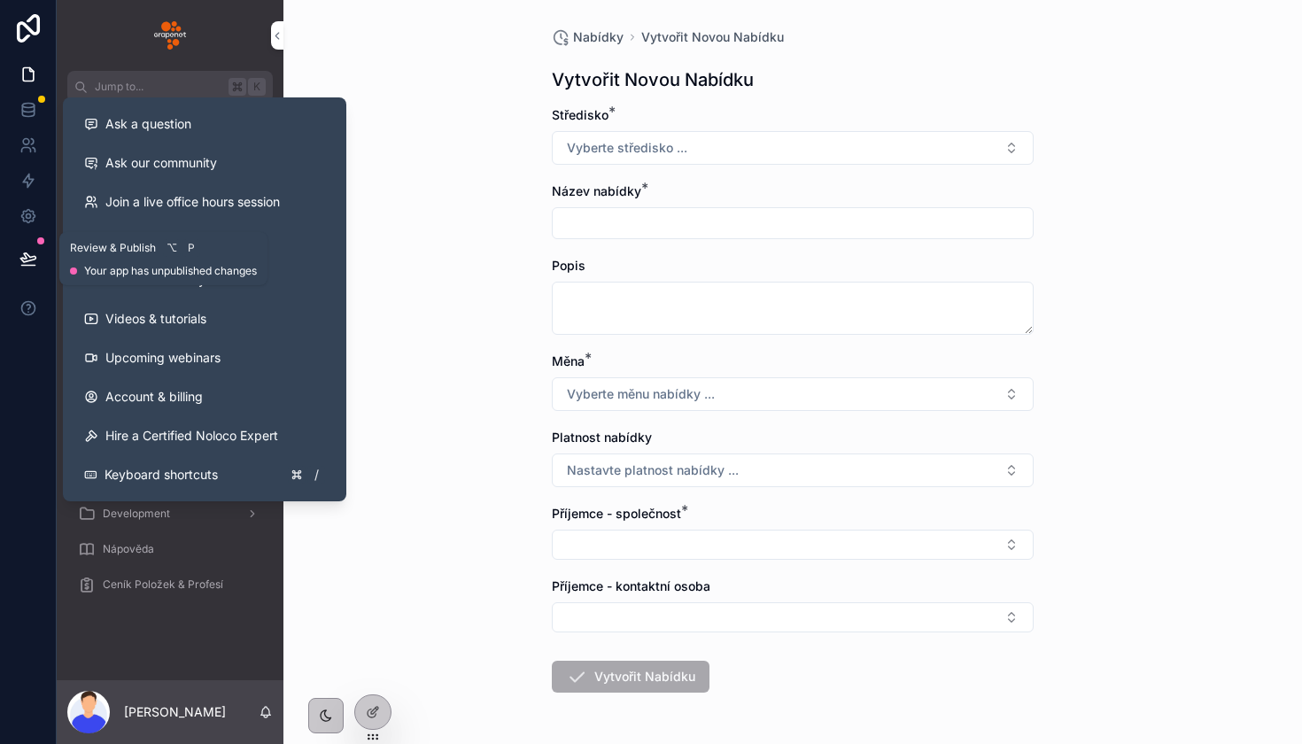
click at [30, 274] on button at bounding box center [28, 259] width 39 height 50
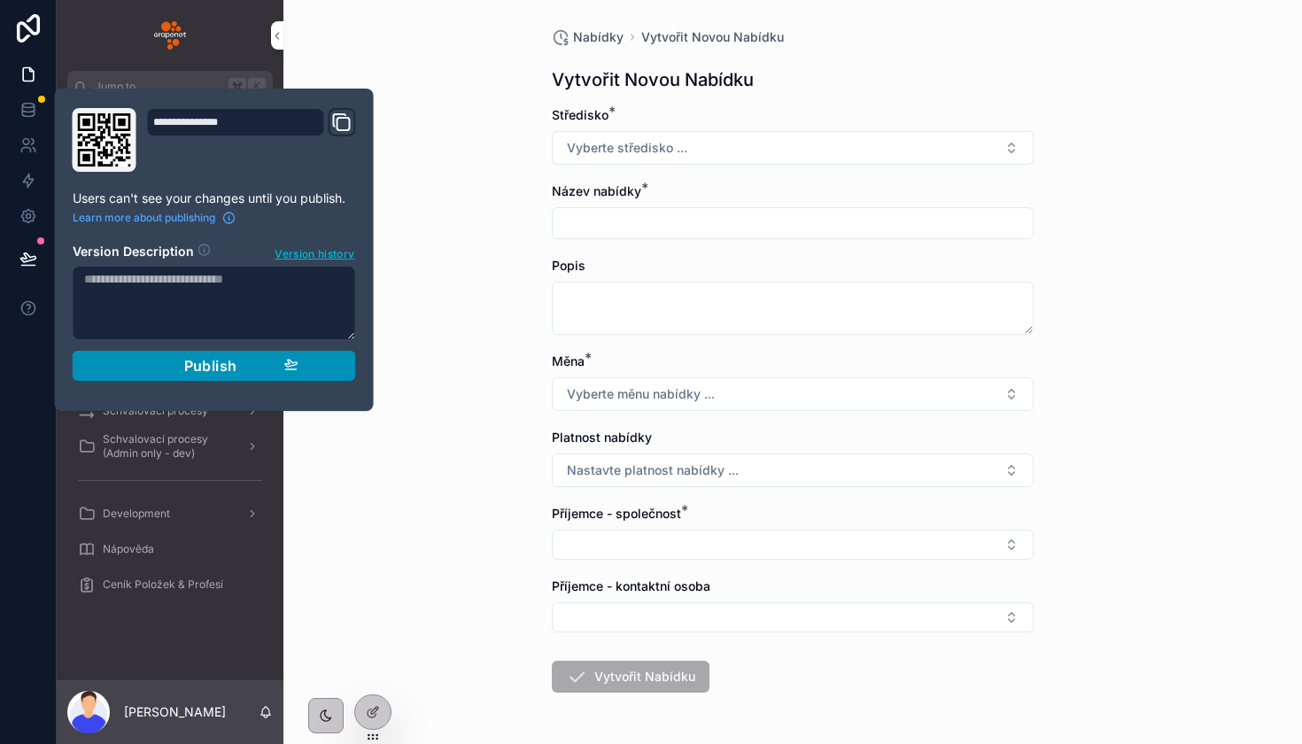
click at [206, 366] on span "Publish" at bounding box center [210, 366] width 53 height 18
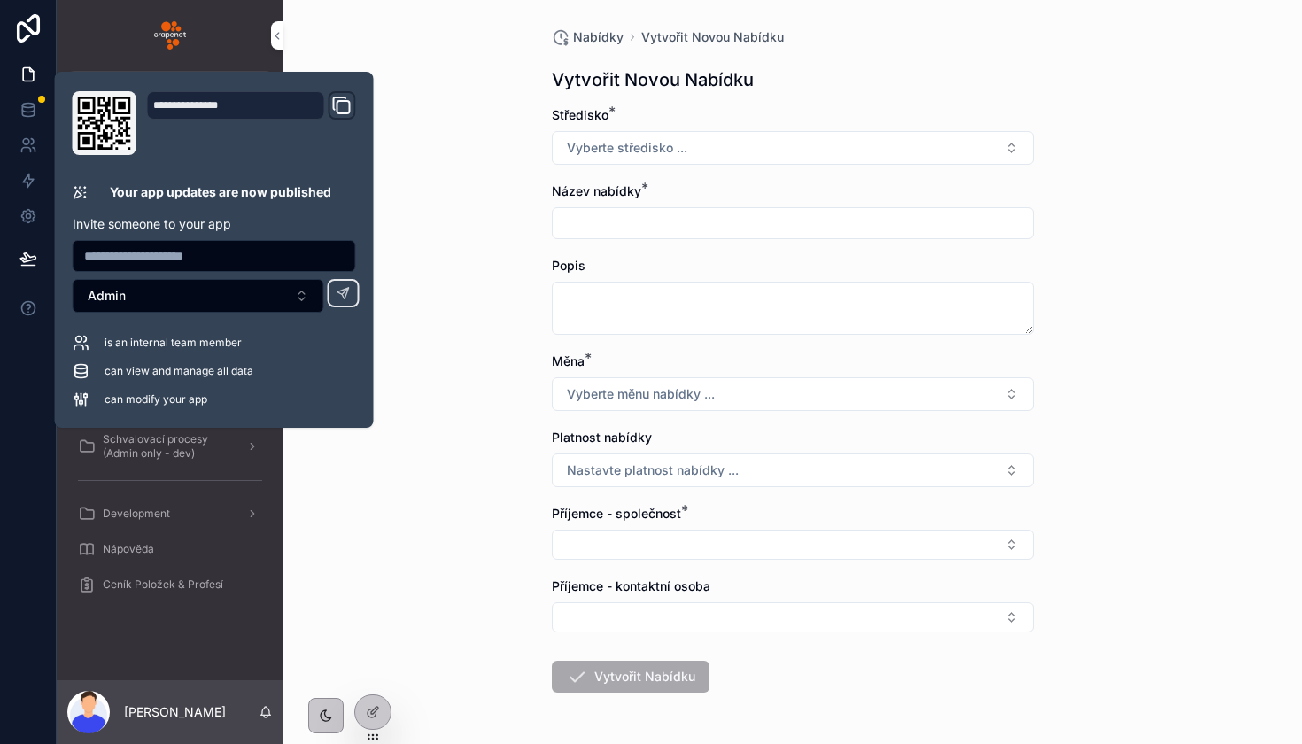
click at [425, 258] on div "Nabídky Vytvořit Novou Nabídku Vytvořit Novou Nabídku Středisko * Vyberte střed…" at bounding box center [792, 372] width 1018 height 744
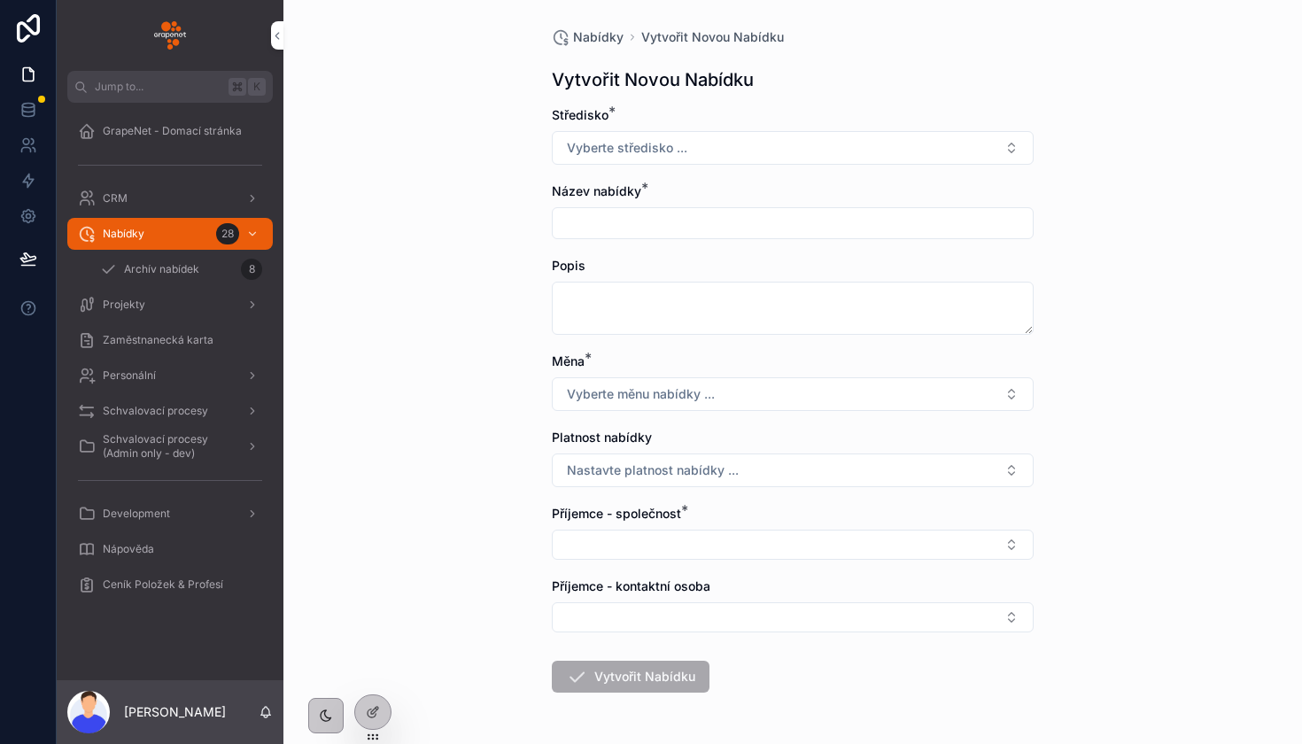
click at [157, 310] on div "Projekty" at bounding box center [170, 304] width 184 height 28
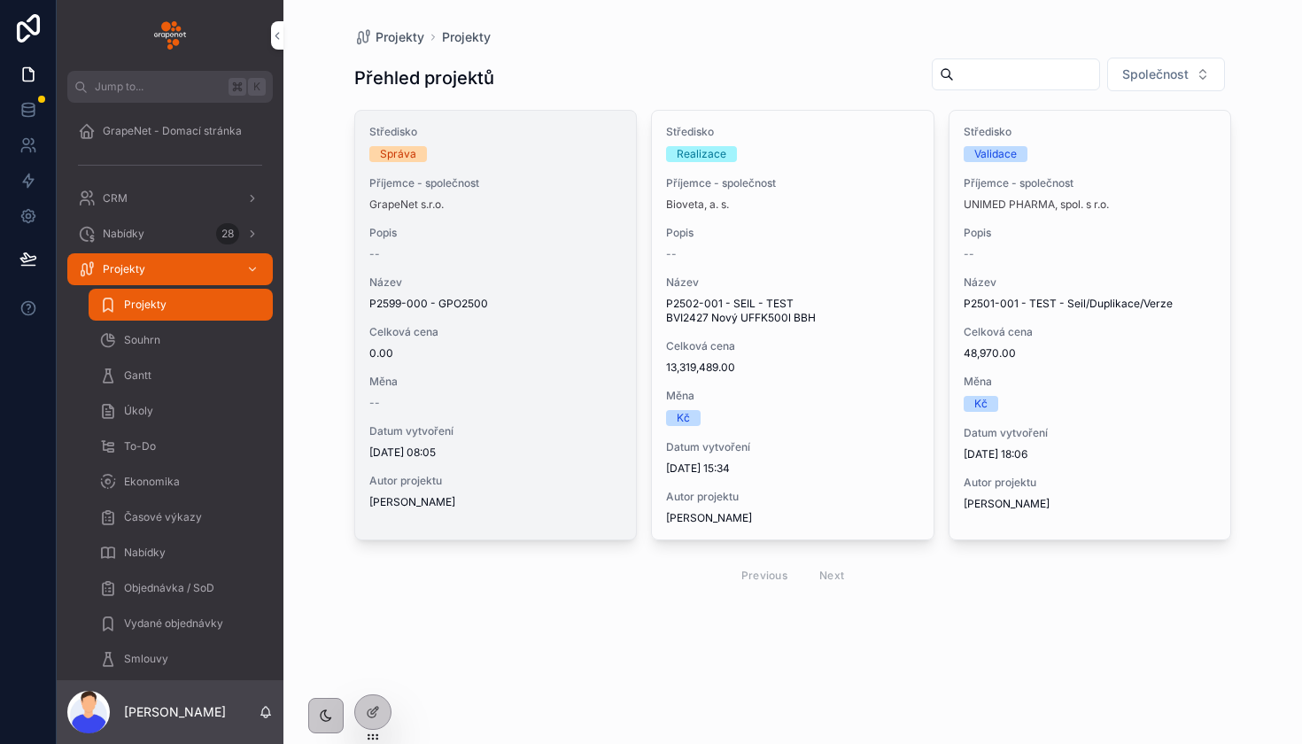
click at [509, 312] on div "Středisko Správa Příjemce - společnost GrapeNet s.r.o. Popis -- Název P2599-000…" at bounding box center [496, 317] width 282 height 413
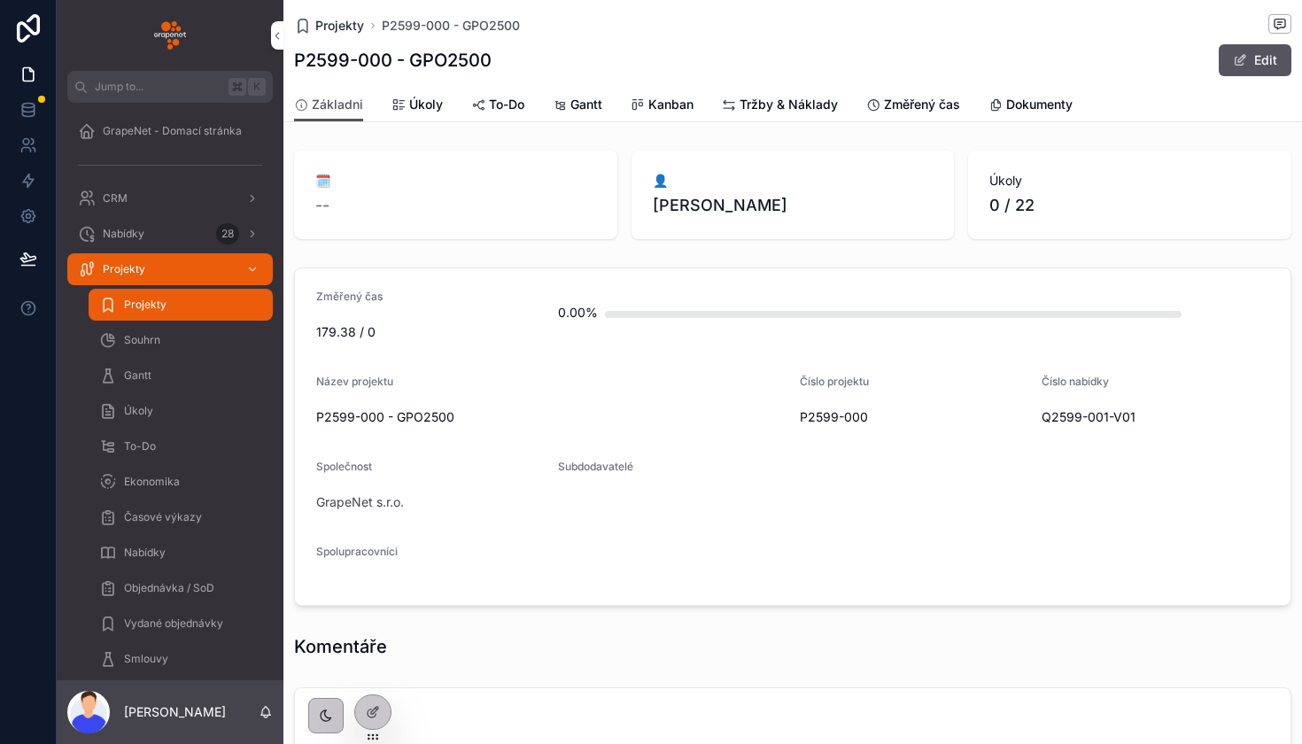
click at [343, 27] on span "Projekty" at bounding box center [339, 26] width 49 height 18
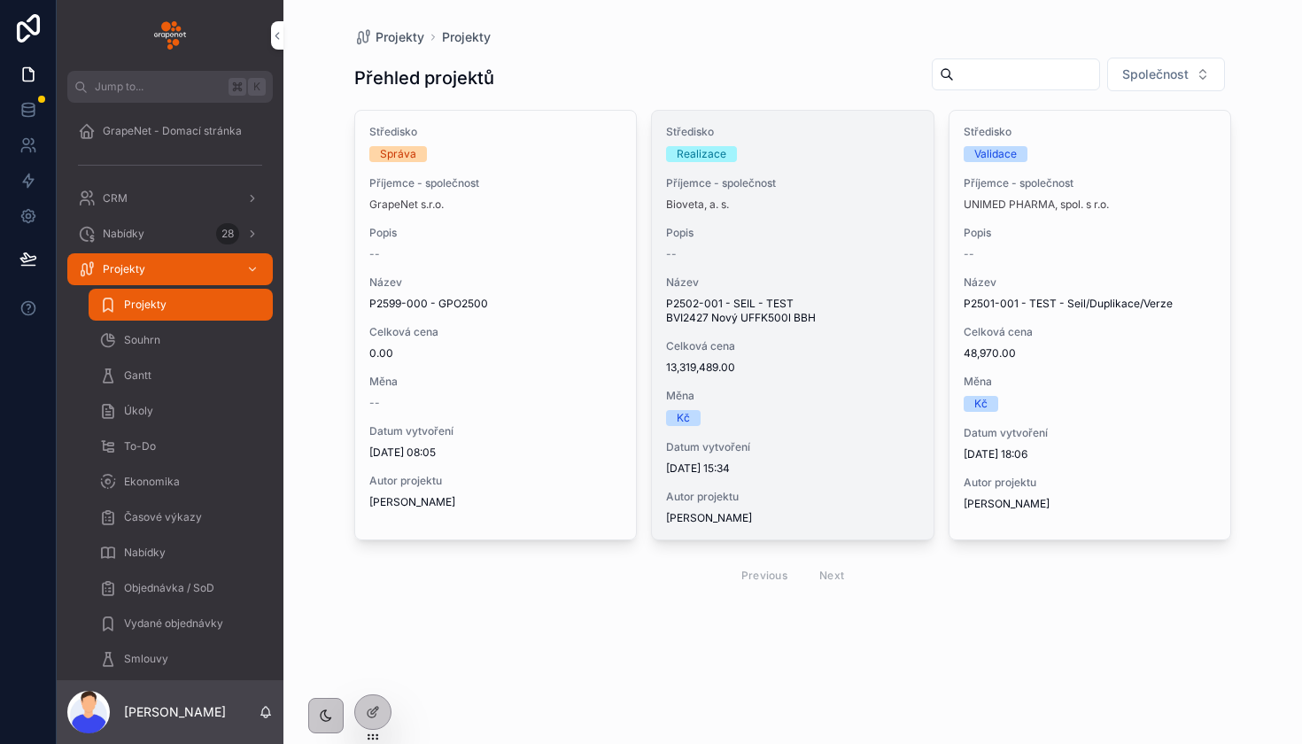
click at [763, 285] on span "Název" at bounding box center [792, 282] width 253 height 14
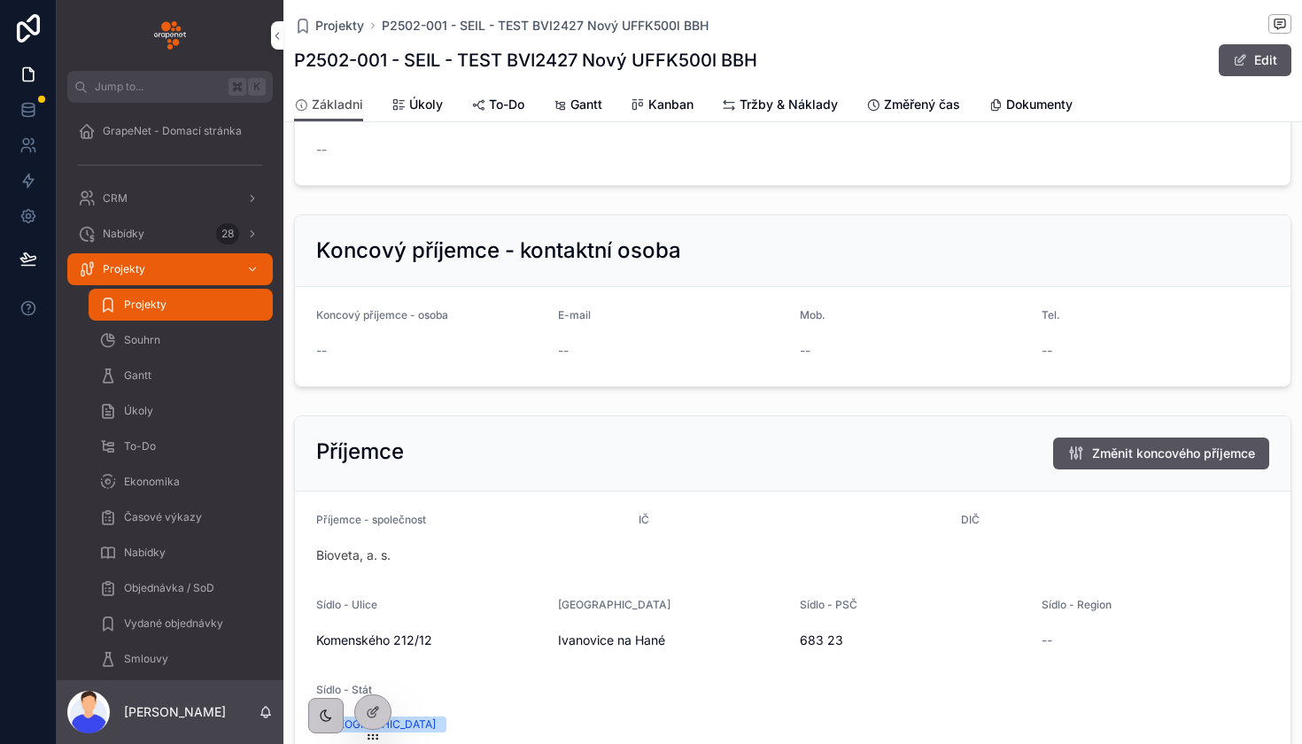
scroll to position [1351, 0]
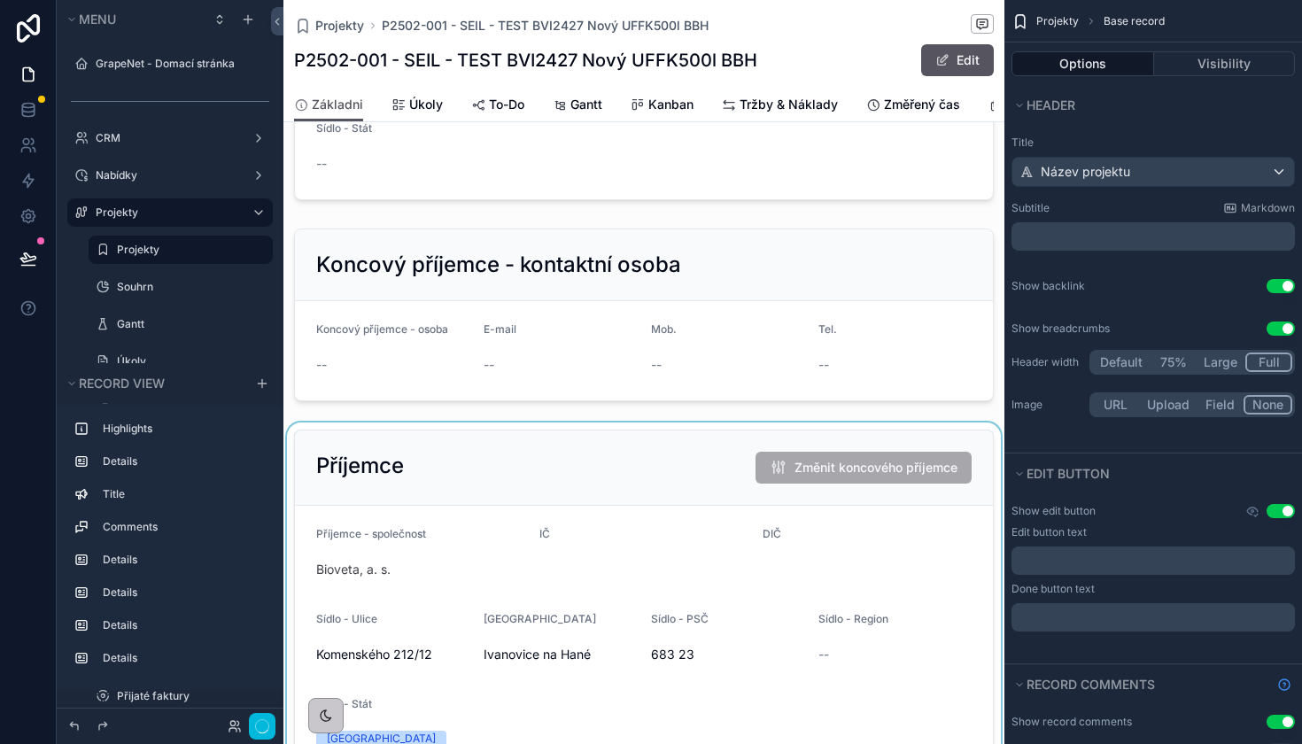
click at [632, 457] on div "scrollable content" at bounding box center [643, 601] width 721 height 359
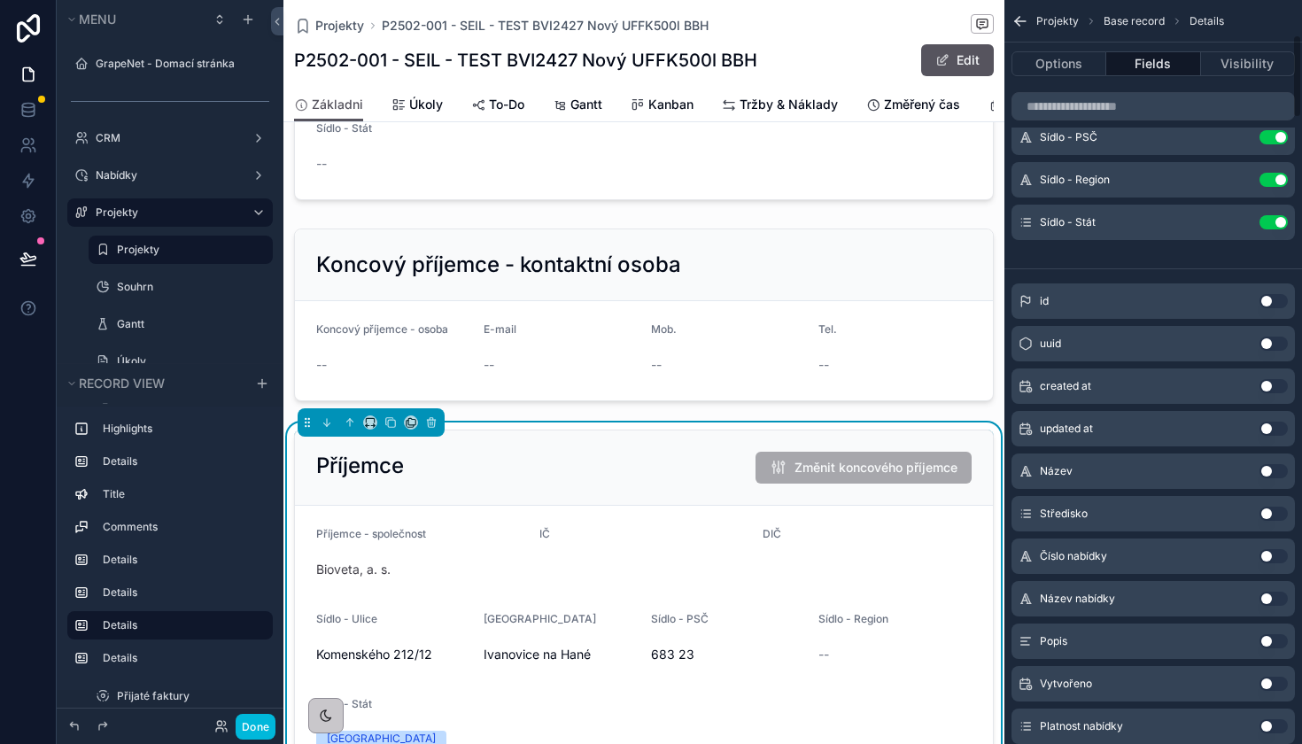
scroll to position [312, 0]
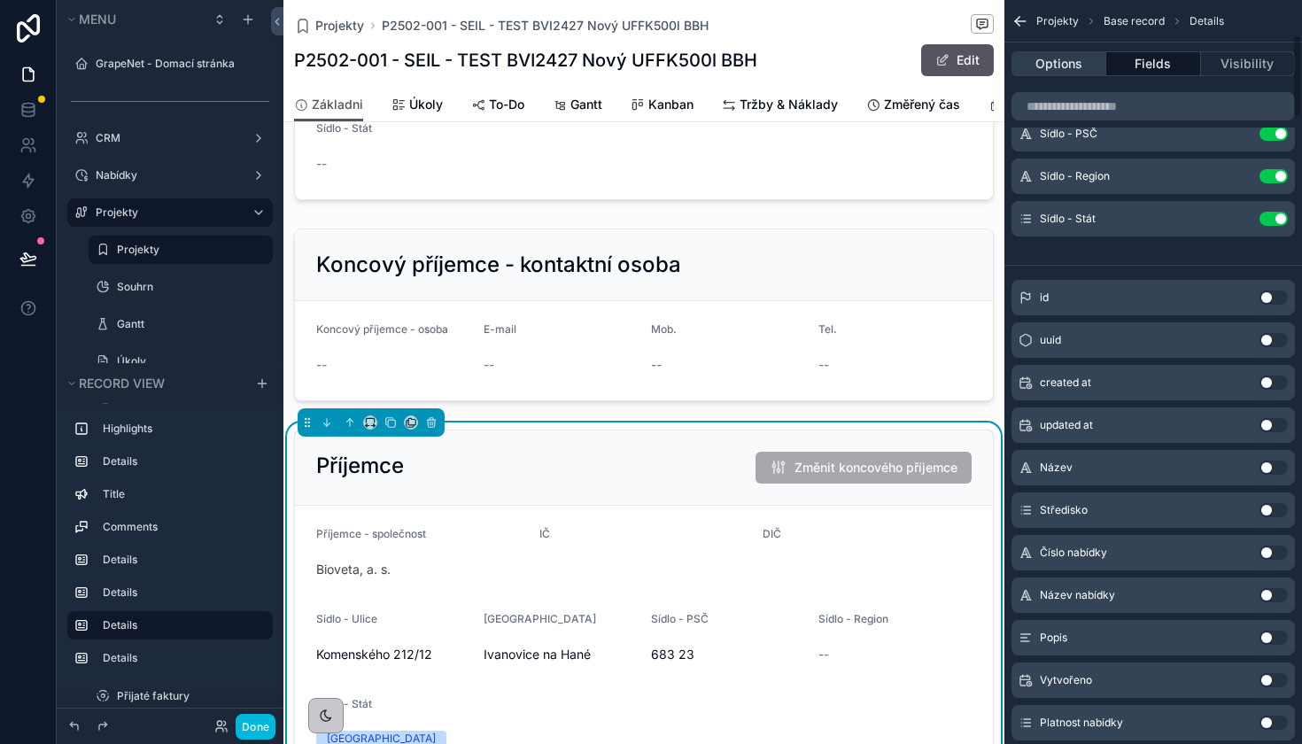
click at [1058, 71] on button "Options" at bounding box center [1058, 63] width 95 height 25
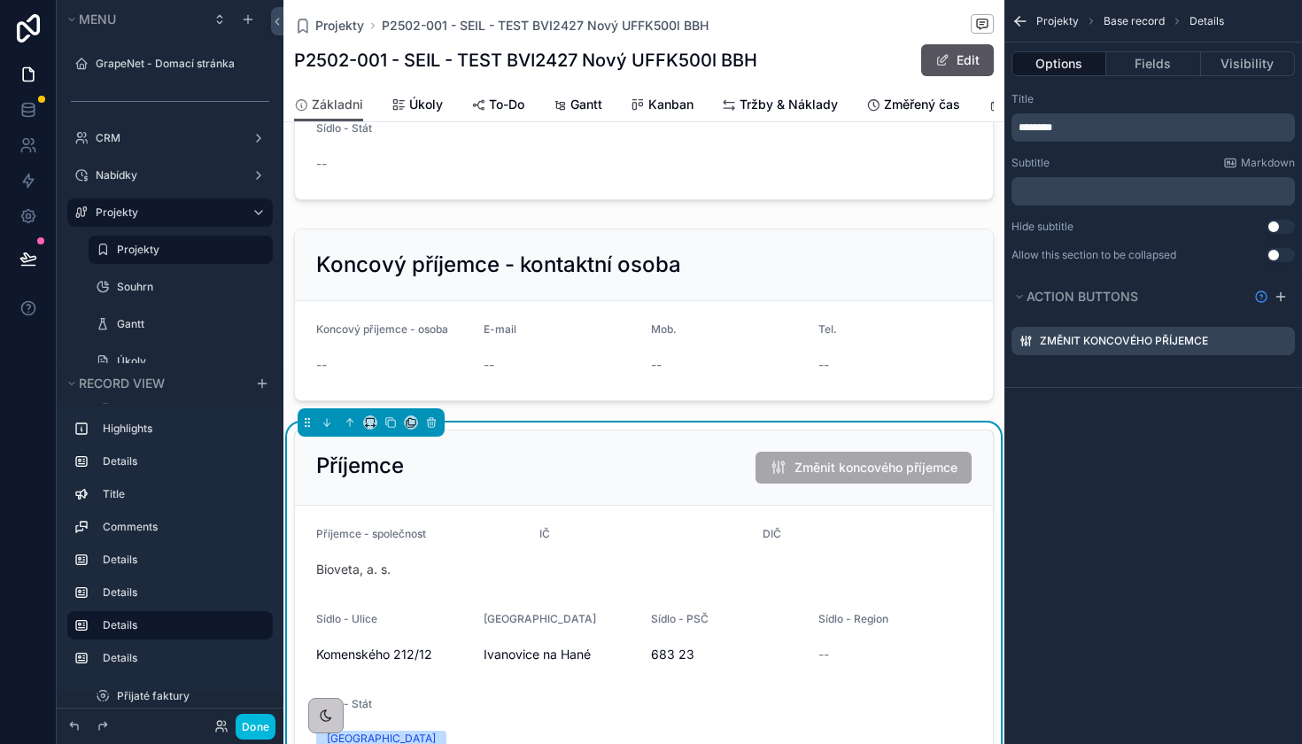
scroll to position [0, 0]
click at [0, 0] on icon "scrollable content" at bounding box center [0, 0] width 0 height 0
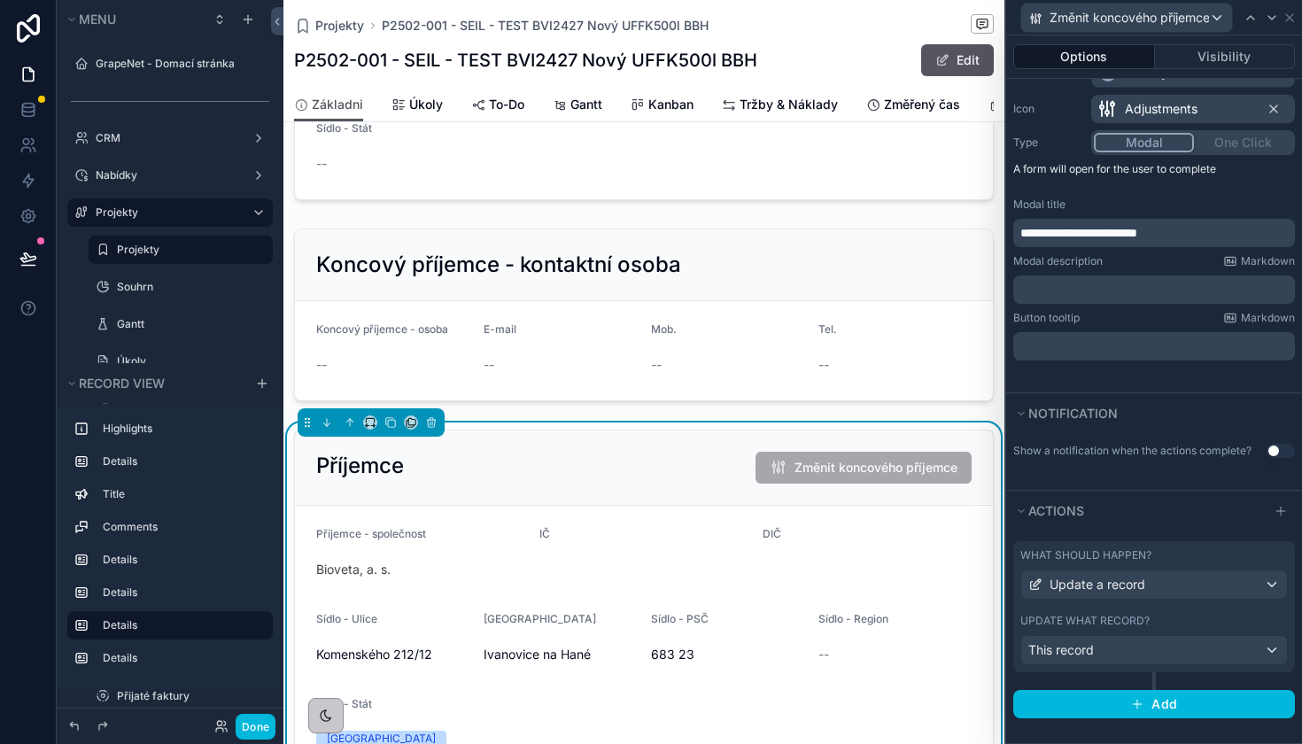
scroll to position [189, 0]
click at [1214, 48] on button "Visibility" at bounding box center [1225, 56] width 141 height 25
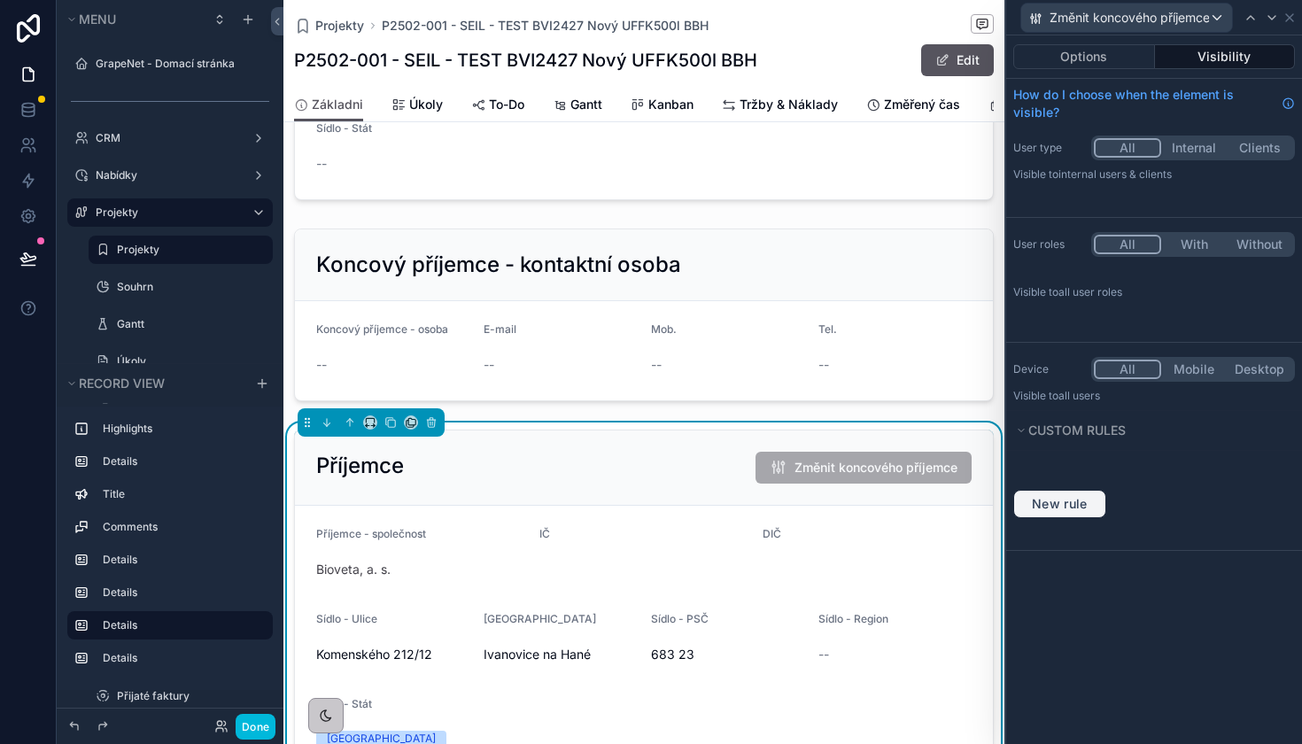
click at [1069, 500] on span "New rule" at bounding box center [1060, 504] width 70 height 16
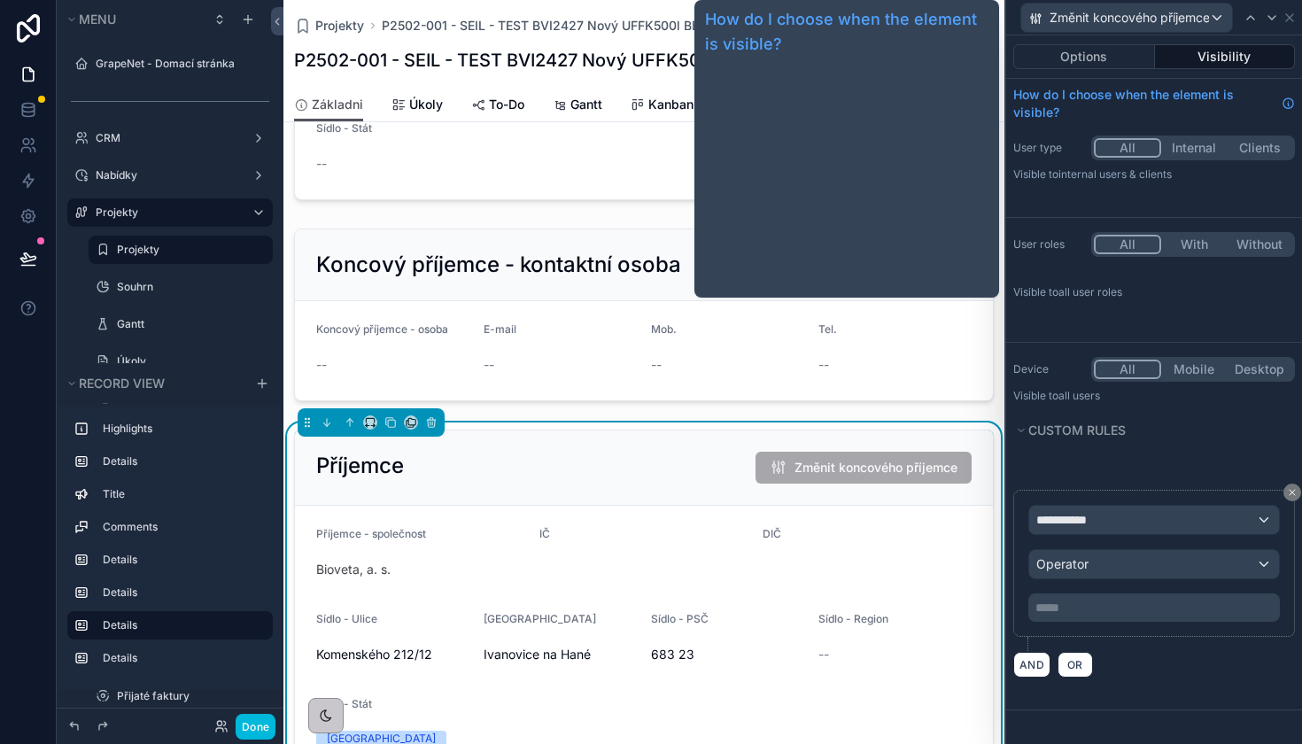
drag, startPoint x: 1070, startPoint y: 109, endPoint x: 1107, endPoint y: 529, distance: 421.4
click at [1107, 529] on div "**********" at bounding box center [1154, 520] width 250 height 28
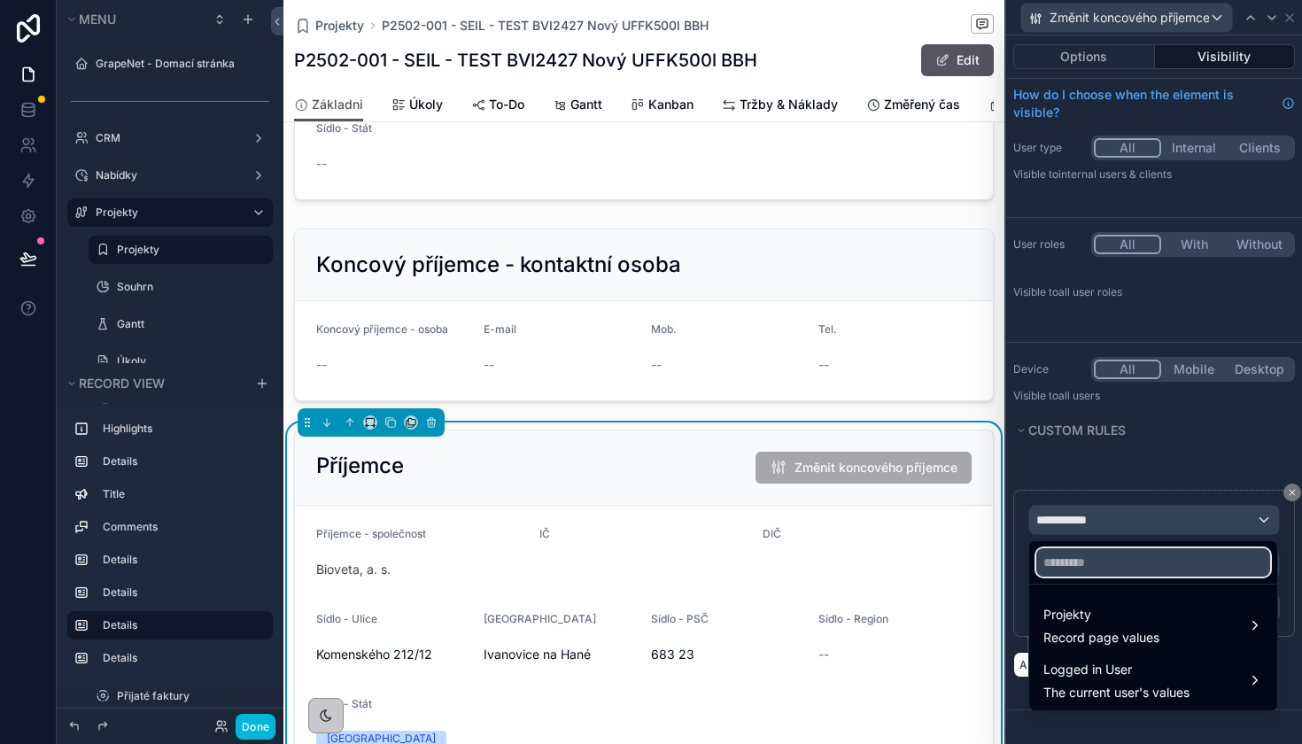
click at [1091, 563] on input "text" at bounding box center [1153, 562] width 234 height 28
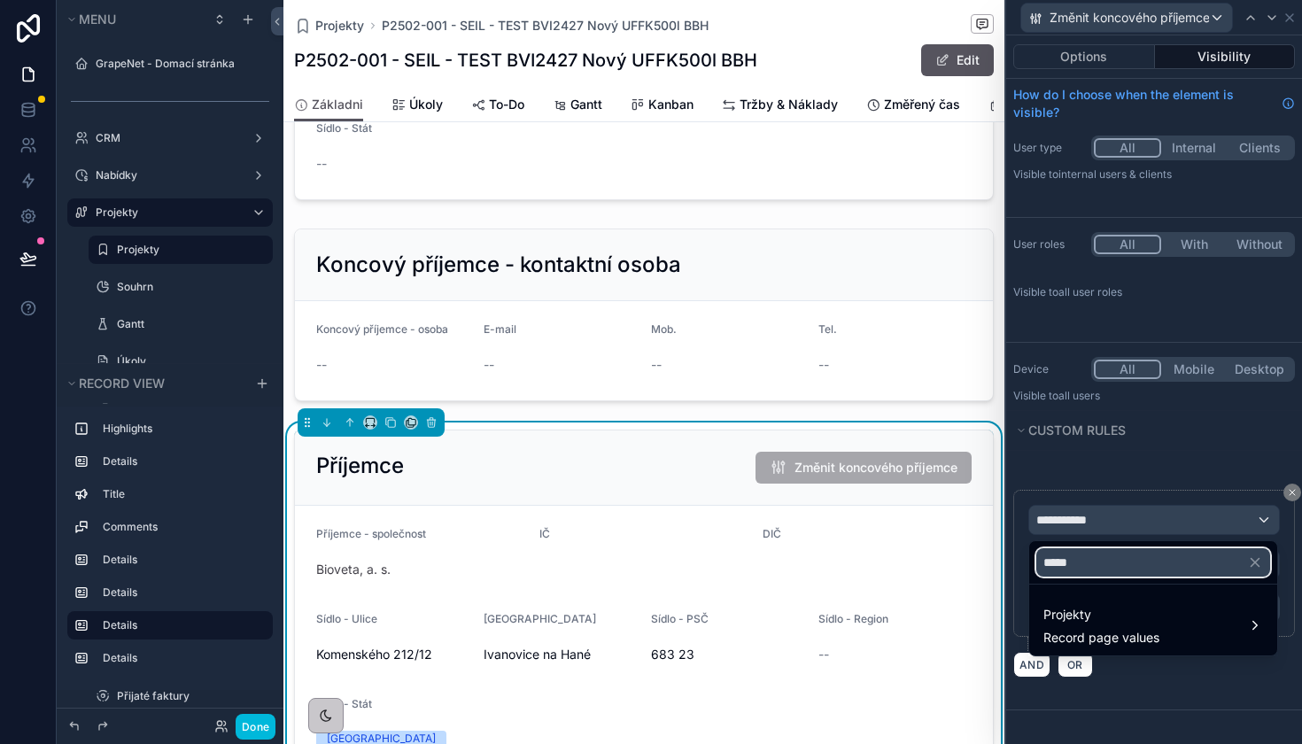
type input "*****"
click at [1101, 655] on div "***** Projekty Record page values" at bounding box center [1153, 598] width 250 height 116
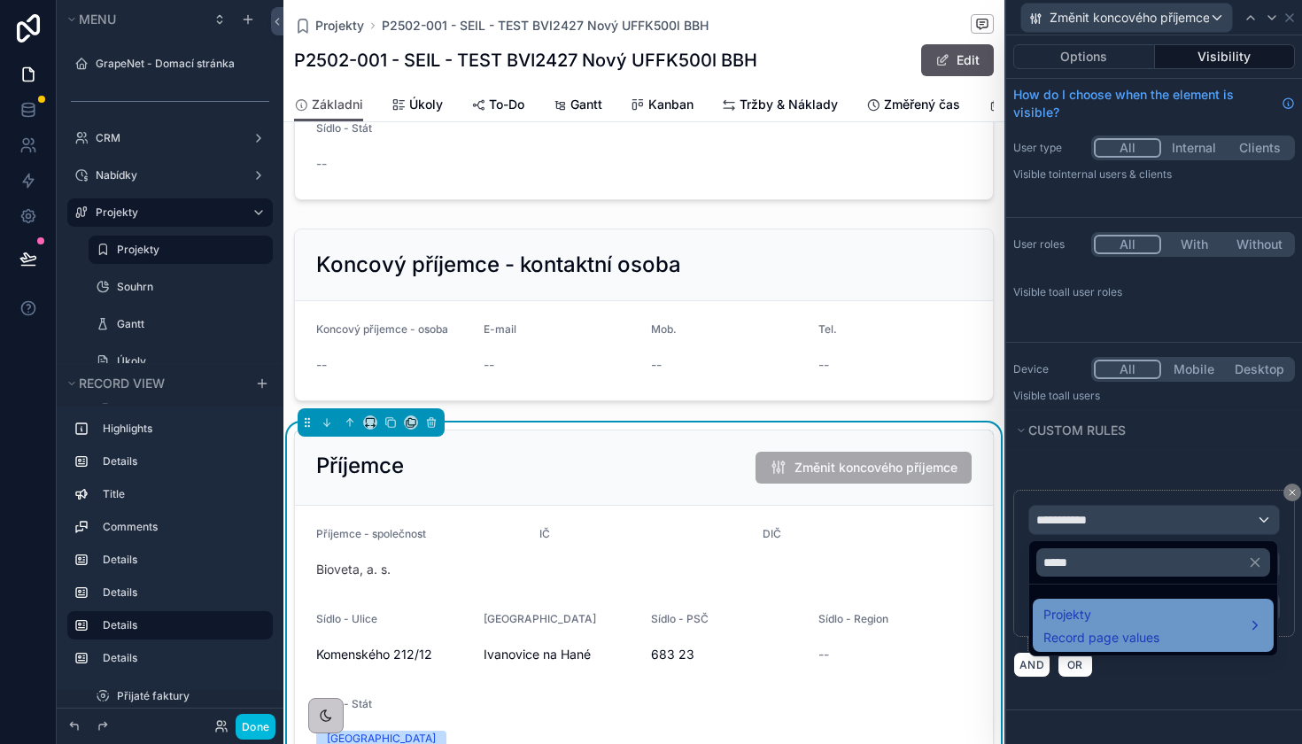
click at [1106, 636] on span "Record page values" at bounding box center [1101, 638] width 116 height 18
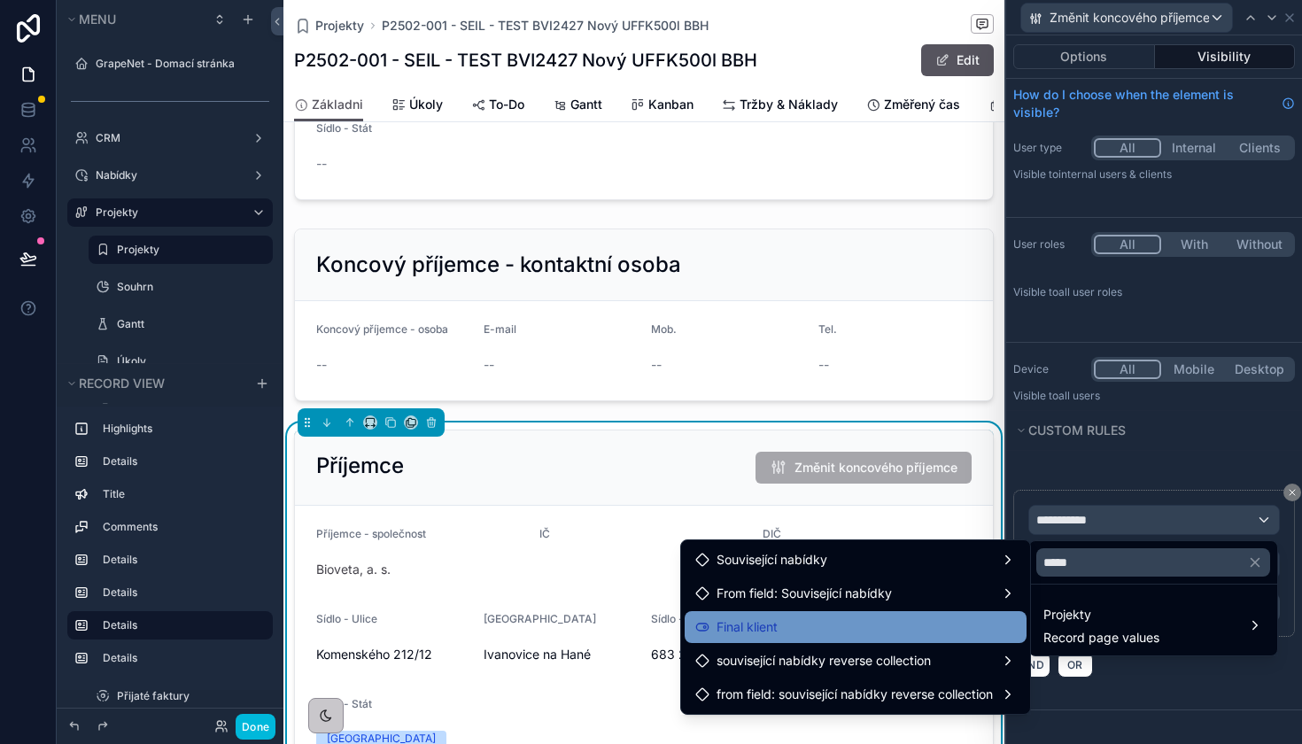
click at [873, 624] on div "Final klient" at bounding box center [855, 626] width 321 height 21
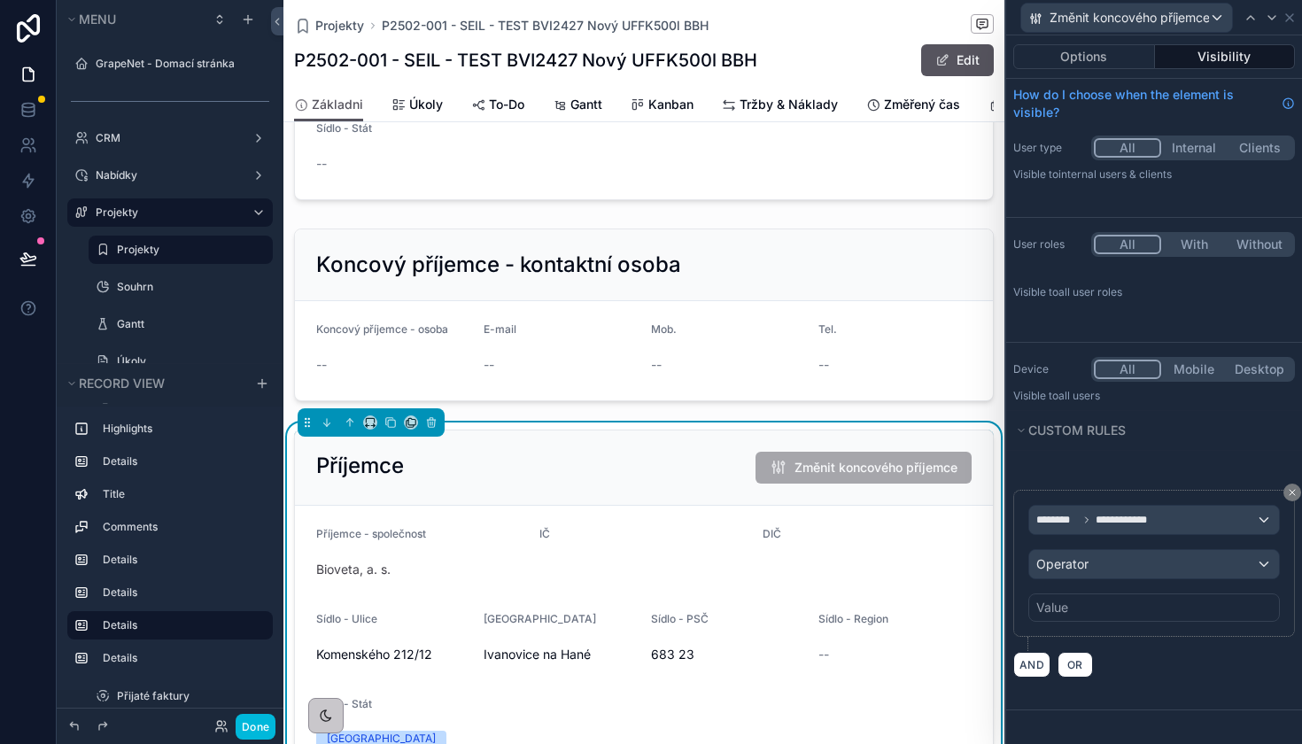
click at [1067, 572] on span "Operator" at bounding box center [1062, 564] width 52 height 18
